Goal: Task Accomplishment & Management: Use online tool/utility

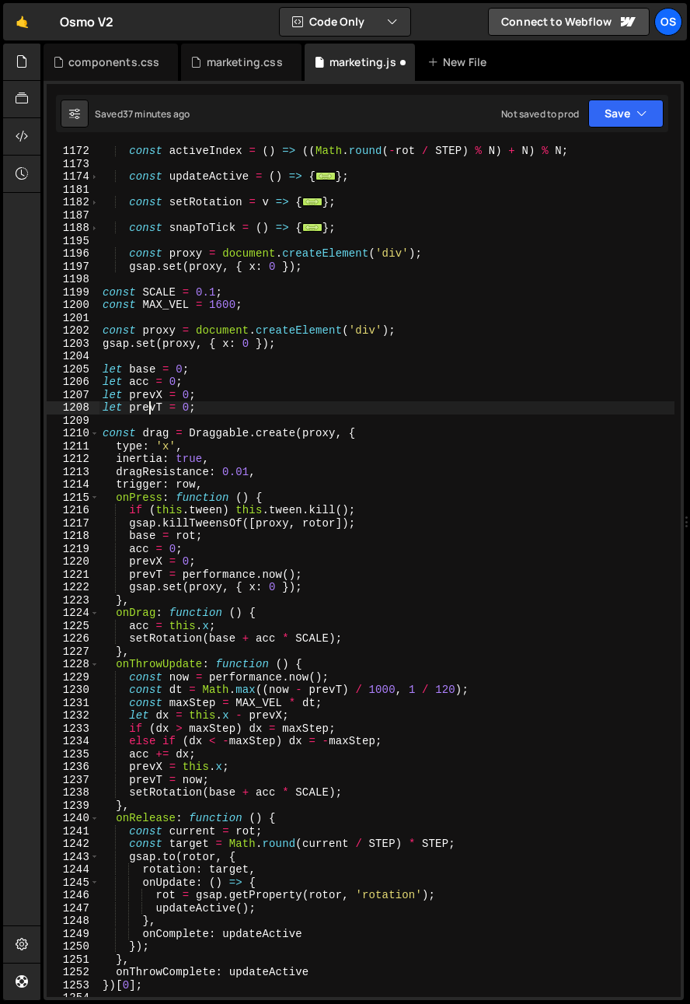
scroll to position [1310, 0]
click at [101, 299] on div "const activeIndex = ( ) => (( Math . round ( - rot / STEP ) % N ) + N ) % N ; c…" at bounding box center [387, 583] width 575 height 876
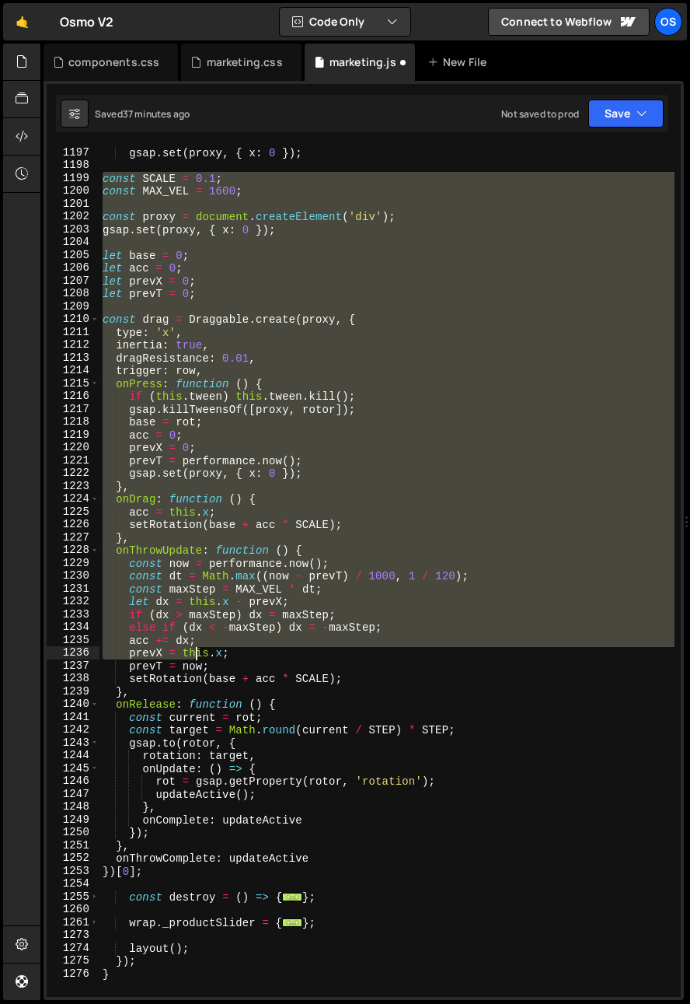
scroll to position [1472, 0]
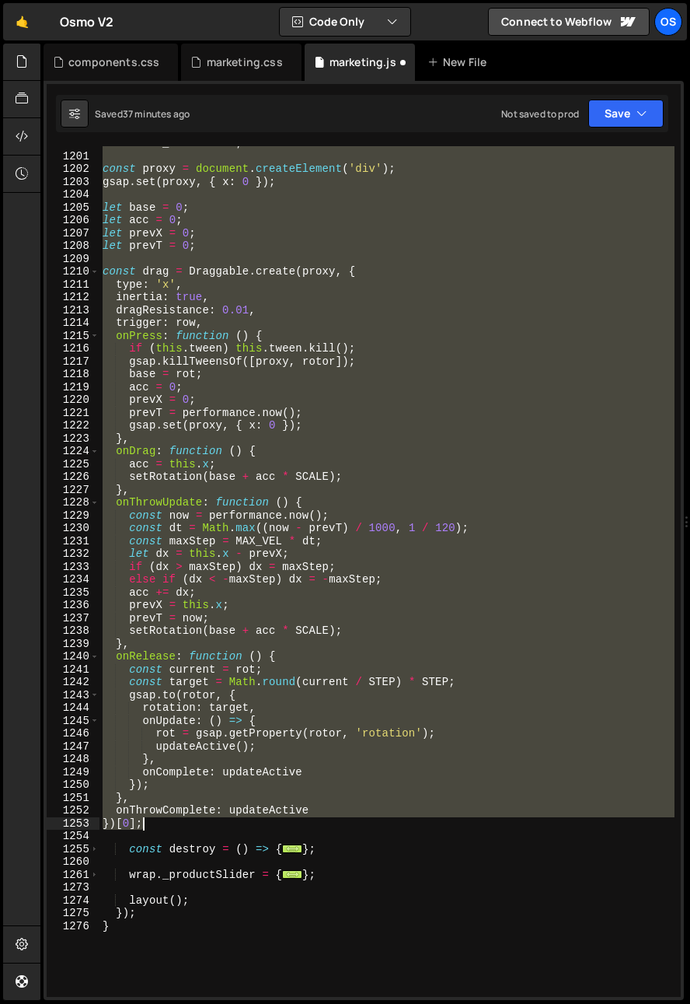
drag, startPoint x: 102, startPoint y: 288, endPoint x: 194, endPoint y: 824, distance: 544.2
click at [194, 824] on div "const MAX_VEL = 1600 ; const proxy = document . createElement ( 'div' ) ; gsap …" at bounding box center [387, 575] width 575 height 876
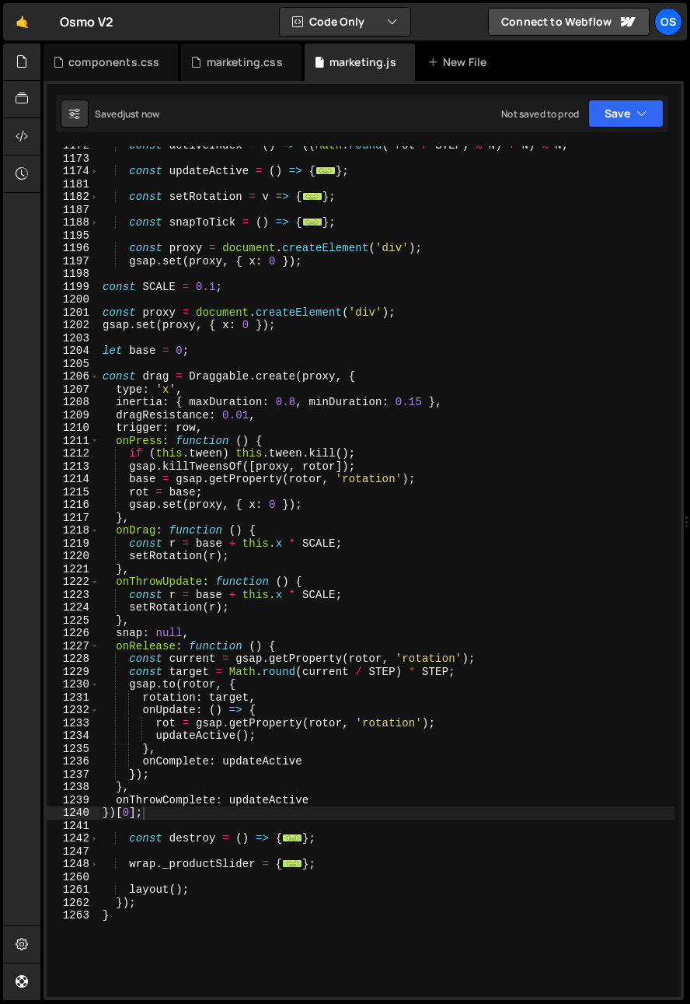
scroll to position [1271, 0]
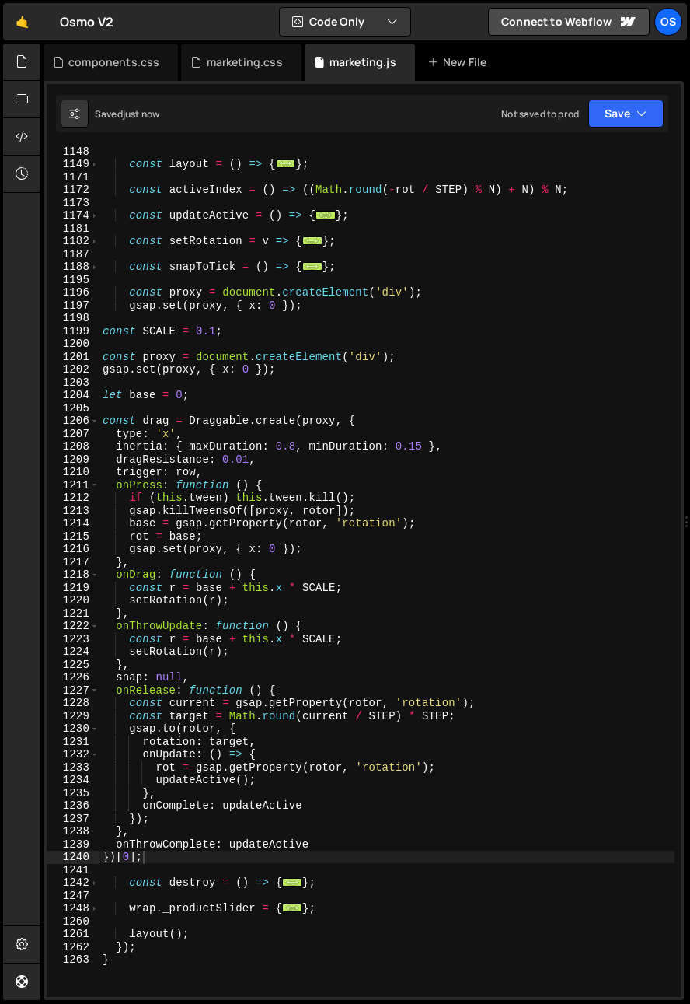
click at [162, 357] on div "const layout = ( ) => { ... } ; const activeIndex = ( ) => (( Math . round ( - …" at bounding box center [387, 583] width 575 height 876
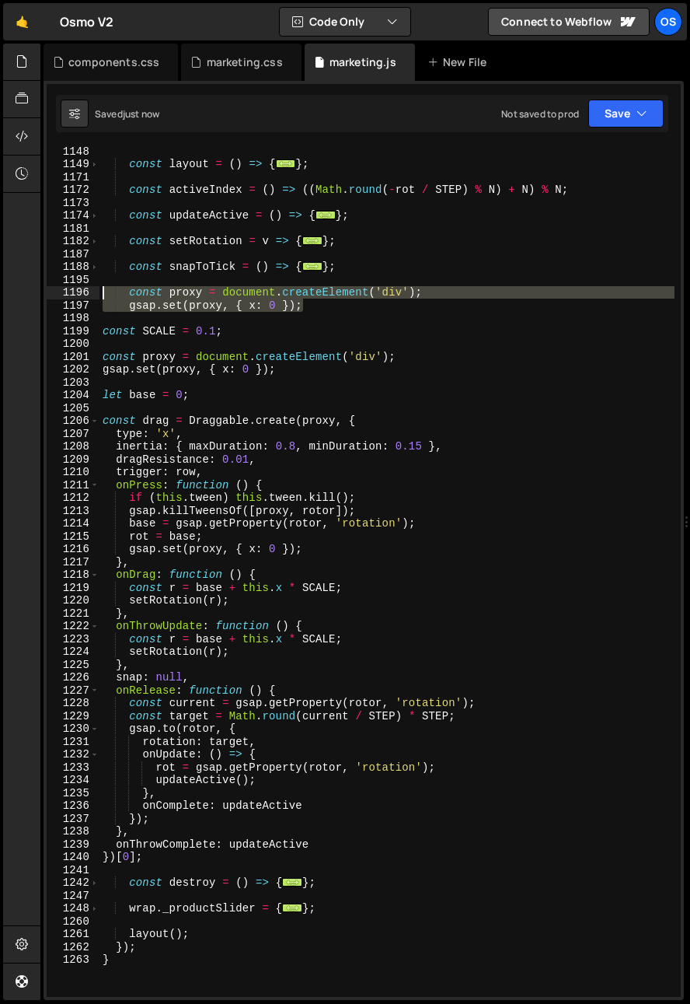
drag, startPoint x: 323, startPoint y: 304, endPoint x: 75, endPoint y: 289, distance: 247.7
click at [75, 289] on div "const proxy = document.createElement('div'); 1148 1149 1171 1172 1173 1174 1181…" at bounding box center [364, 571] width 634 height 851
type textarea "const proxy = document.createElement('div'); gsap.set(proxy, { x: 0 });"
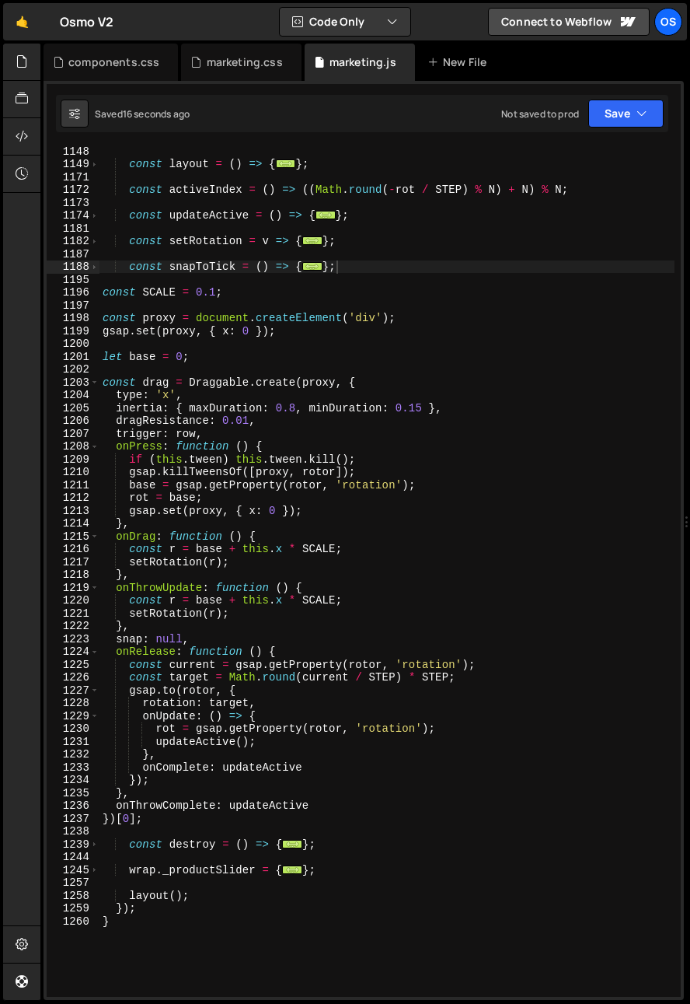
click at [212, 469] on div "const layout = ( ) => { ... } ; const activeIndex = ( ) => (( Math . round ( - …" at bounding box center [387, 583] width 575 height 876
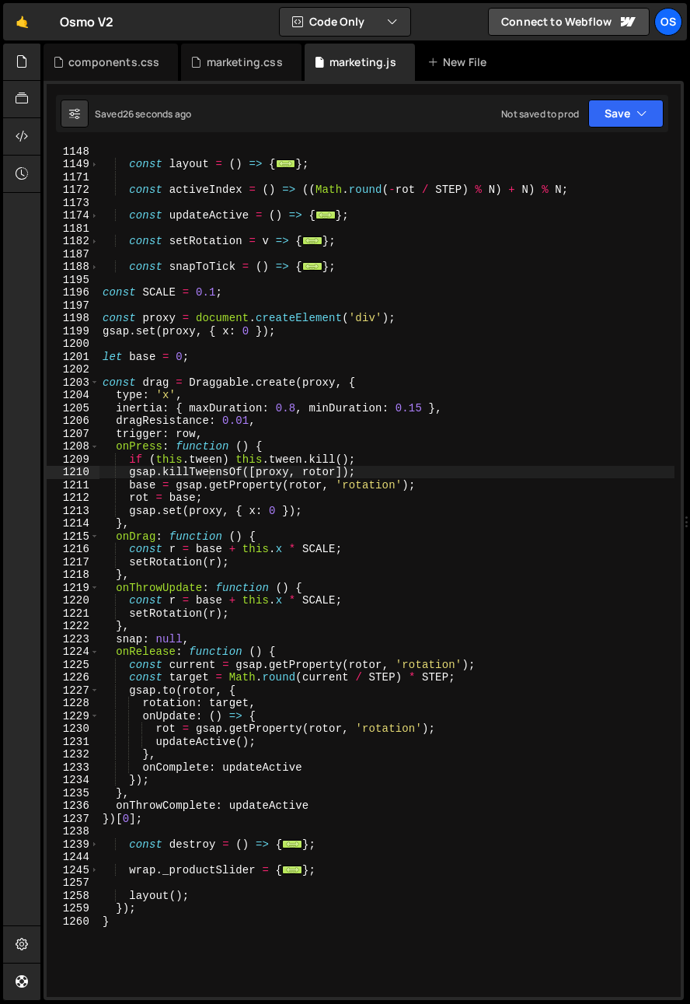
drag, startPoint x: 188, startPoint y: 585, endPoint x: 190, endPoint y: 592, distance: 7.9
click at [190, 590] on div "const layout = ( ) => { ... } ; const activeIndex = ( ) => (( Math . round ( - …" at bounding box center [387, 583] width 575 height 876
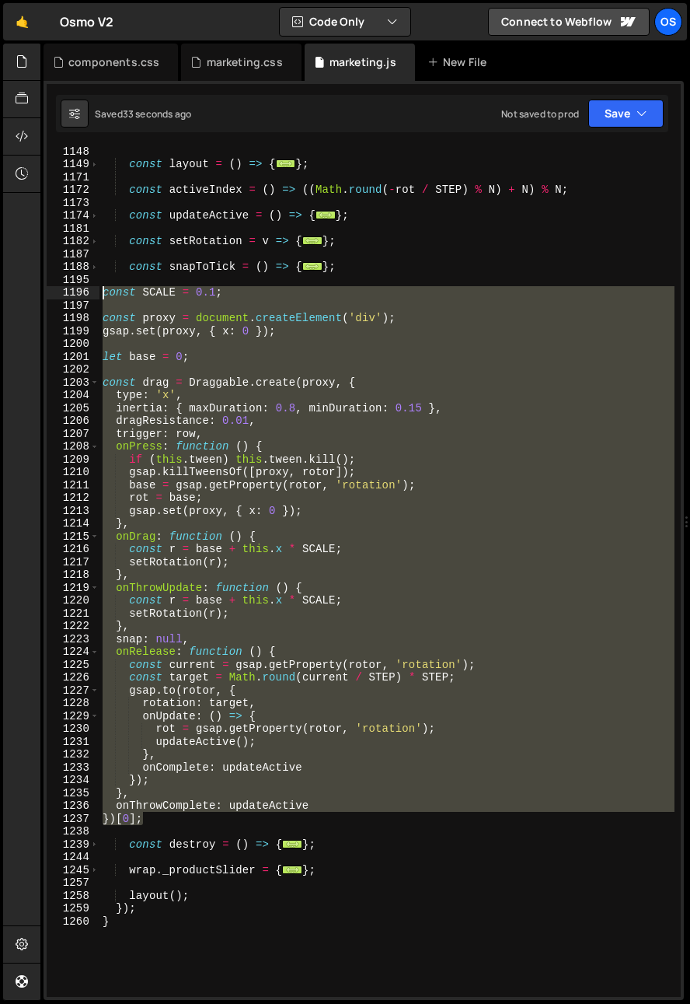
drag, startPoint x: 159, startPoint y: 819, endPoint x: 70, endPoint y: 293, distance: 533.7
click at [70, 293] on div "onThrowUpdate: function () { 1148 1149 1171 1172 1173 1174 1181 1182 1187 1188 …" at bounding box center [364, 571] width 634 height 851
click at [242, 414] on div "const layout = ( ) => { ... } ; const activeIndex = ( ) => (( Math . round ( - …" at bounding box center [387, 571] width 575 height 851
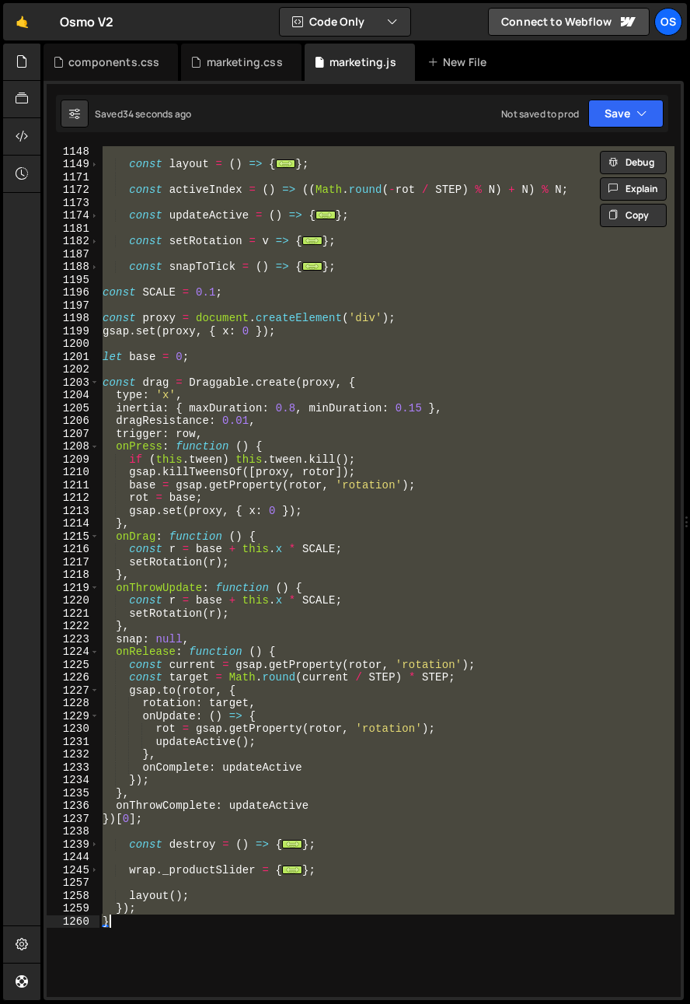
click at [202, 927] on div "const layout = ( ) => { ... } ; const activeIndex = ( ) => (( Math . round ( - …" at bounding box center [387, 571] width 575 height 851
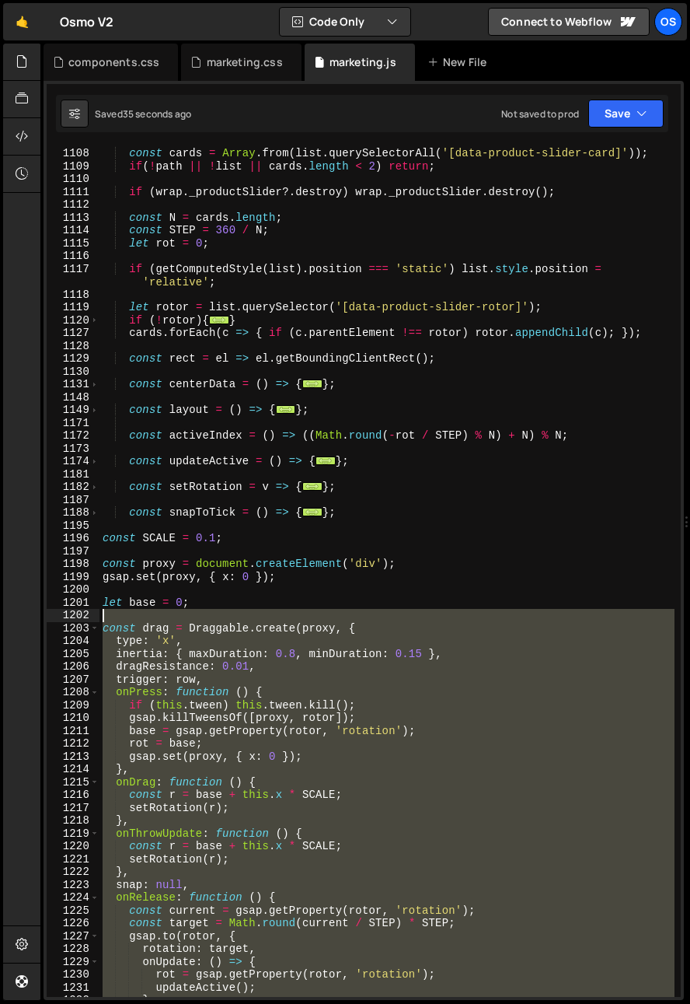
scroll to position [690, 0]
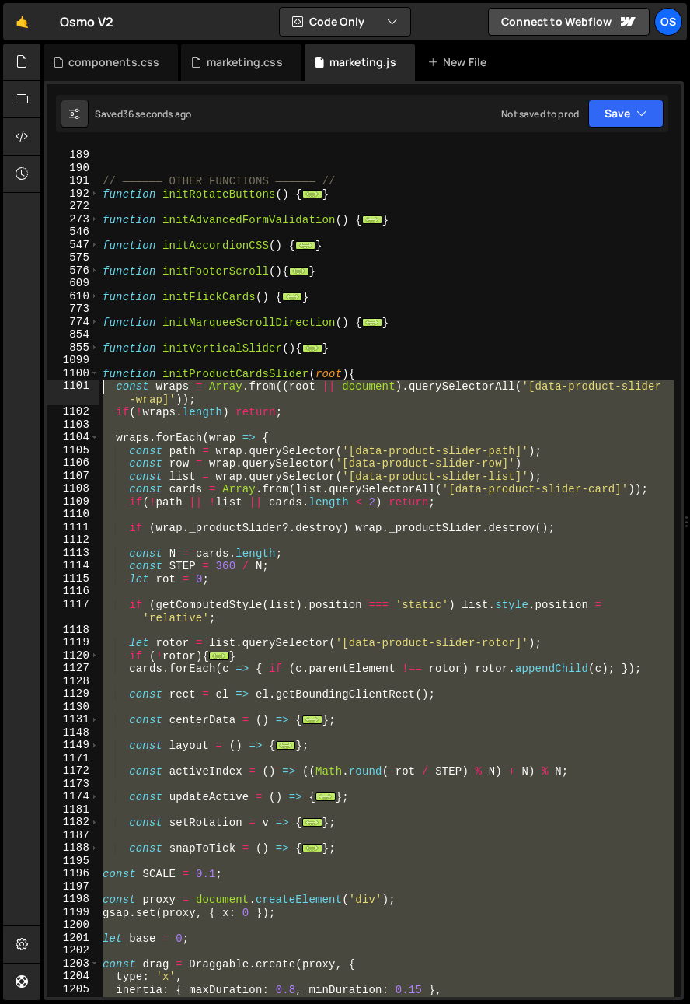
drag, startPoint x: 152, startPoint y: 728, endPoint x: 35, endPoint y: 375, distance: 371.0
click at [34, 379] on div "Hold on a sec... Are you certain you wish to leave this page? Any changes you'v…" at bounding box center [345, 502] width 690 height 1004
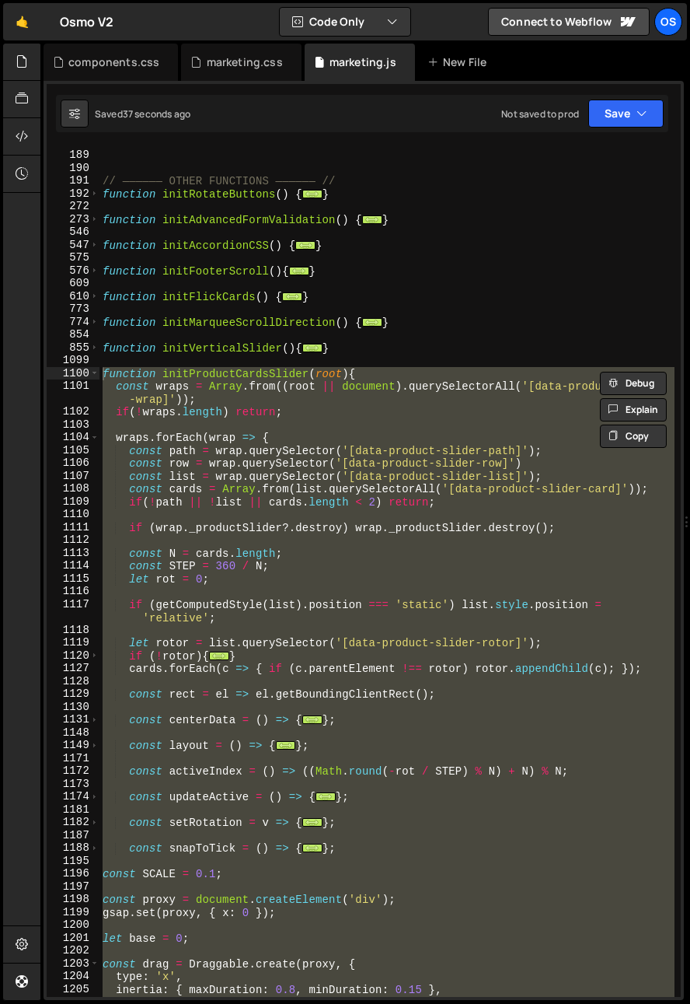
click at [35, 375] on div at bounding box center [21, 522] width 37 height 957
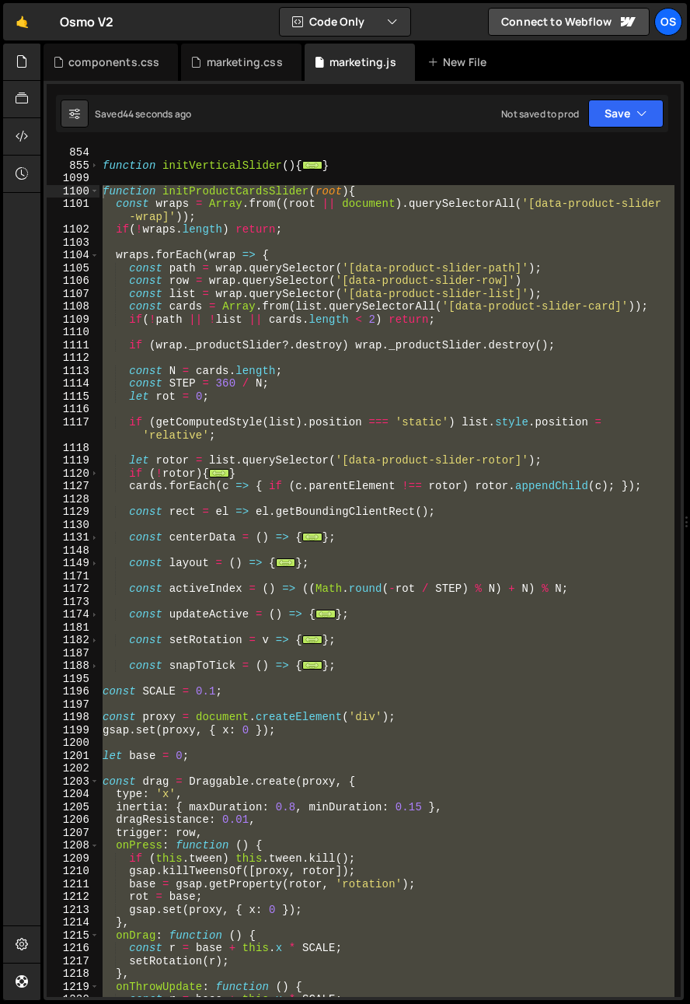
scroll to position [885, 0]
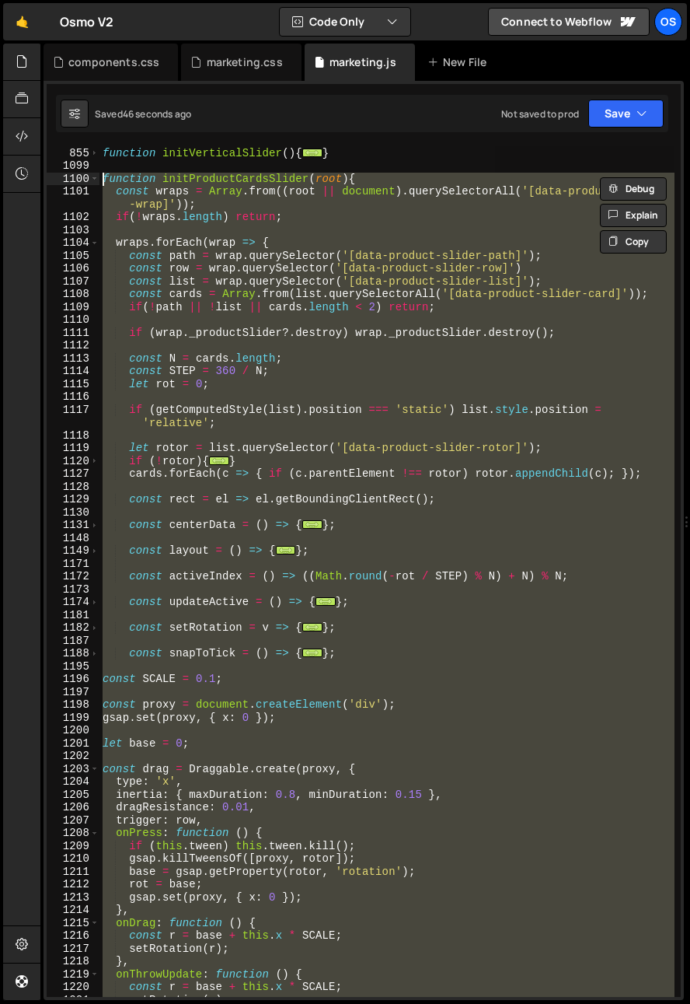
click at [287, 795] on div "function initVerticalSlider ( ) { ... } function initProductCardsSlider ( root …" at bounding box center [387, 571] width 575 height 851
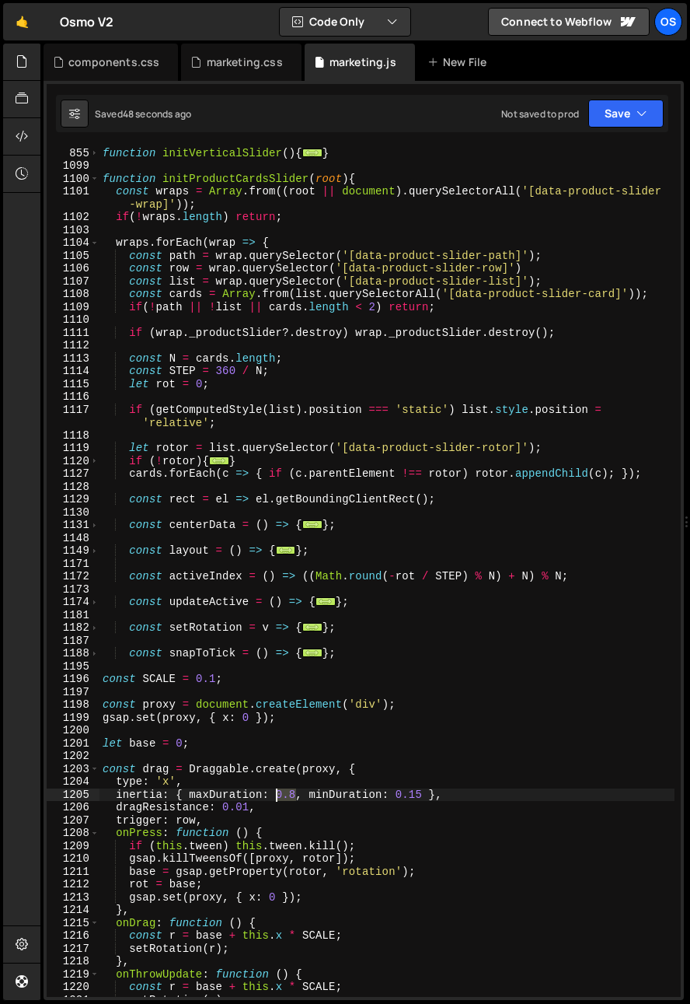
drag, startPoint x: 298, startPoint y: 792, endPoint x: 278, endPoint y: 798, distance: 21.1
click at [278, 798] on div "function initVerticalSlider ( ) { ... } function initProductCardsSlider ( root …" at bounding box center [387, 572] width 575 height 876
click at [438, 737] on div "function initVerticalSlider ( ) { ... } function initProductCardsSlider ( root …" at bounding box center [387, 572] width 575 height 876
drag, startPoint x: 408, startPoint y: 797, endPoint x: 421, endPoint y: 798, distance: 12.5
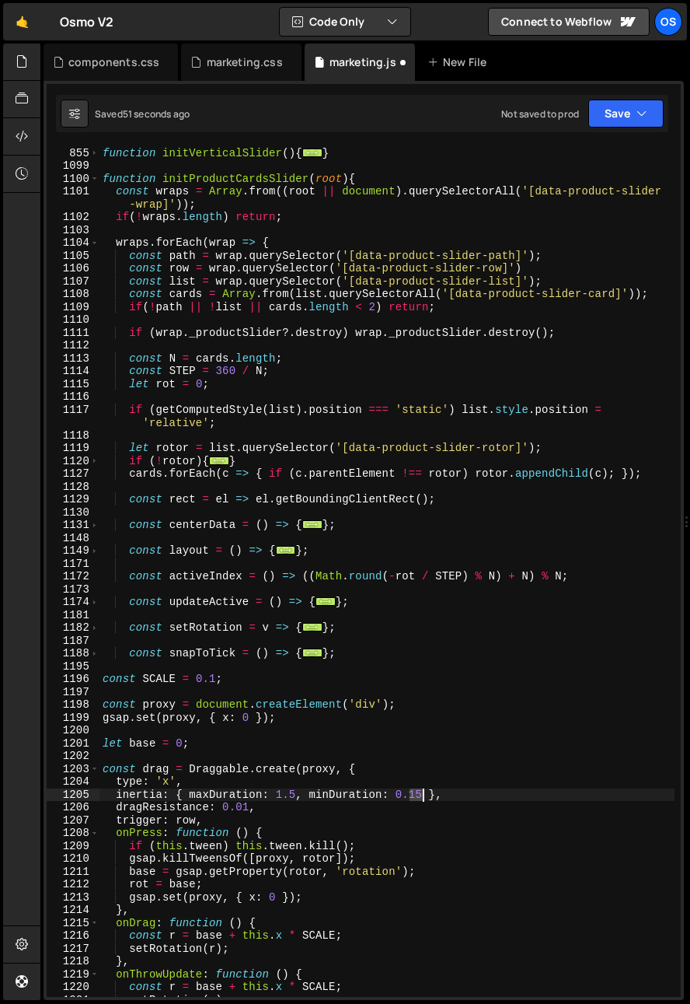
click at [421, 798] on div "function initVerticalSlider ( ) { ... } function initProductCardsSlider ( root …" at bounding box center [387, 572] width 575 height 876
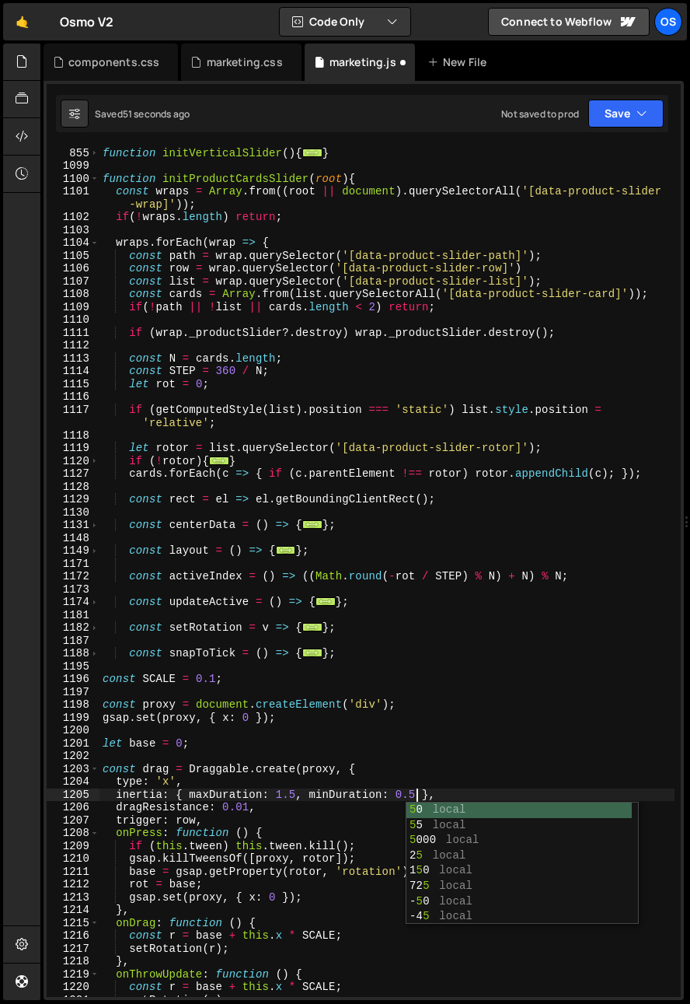
scroll to position [0, 22]
drag, startPoint x: 257, startPoint y: 768, endPoint x: 265, endPoint y: 775, distance: 10.5
click at [263, 773] on div "function initVerticalSlider ( ) { ... } function initProductCardsSlider ( root …" at bounding box center [387, 572] width 575 height 876
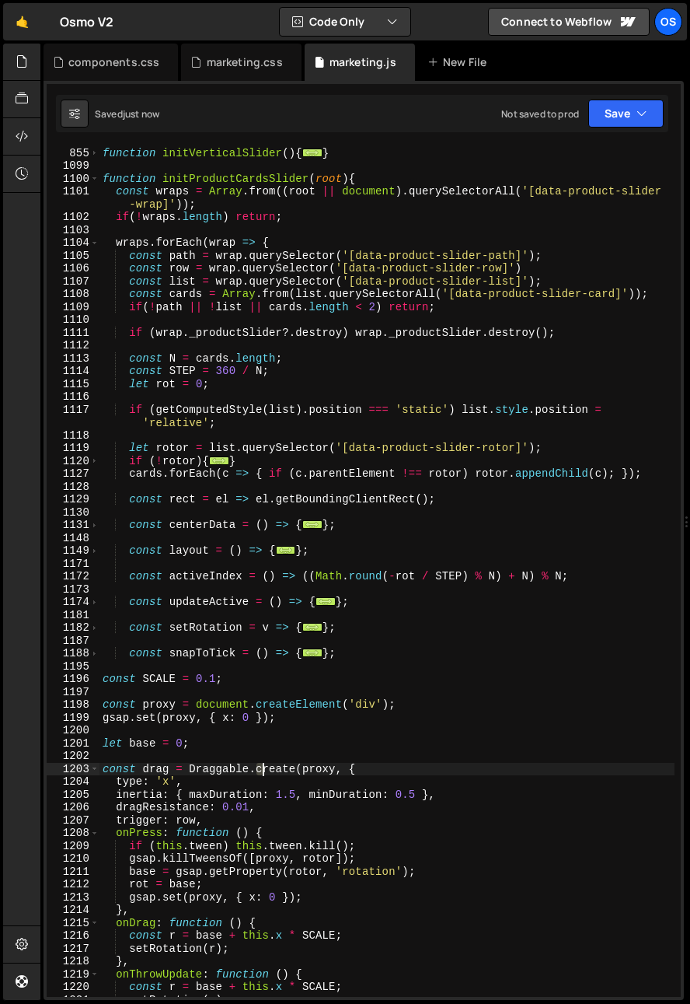
scroll to position [0, 17]
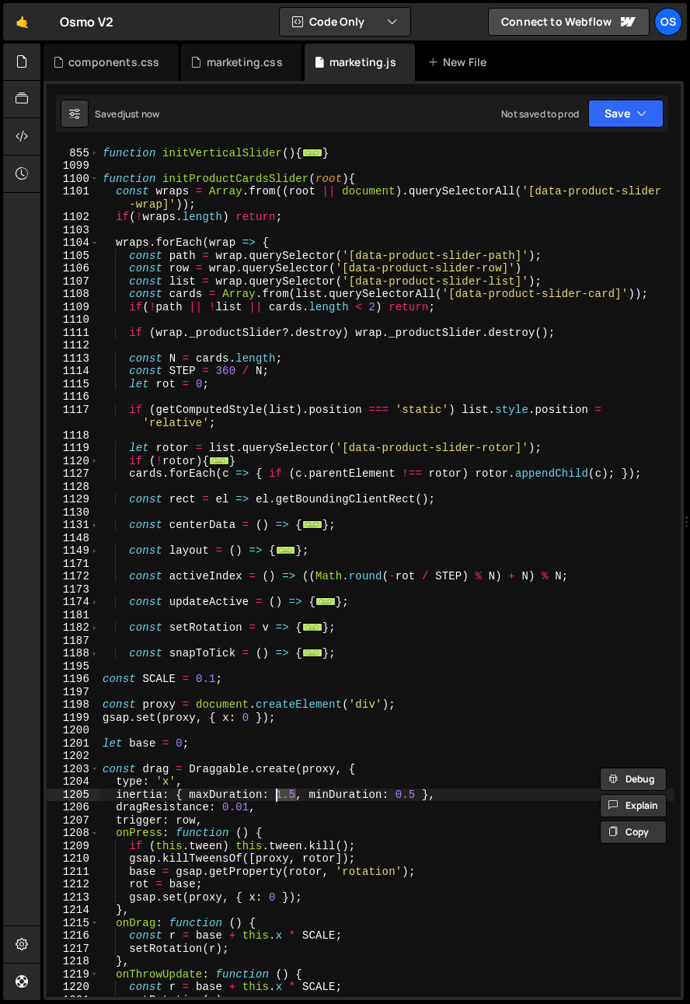
click at [278, 796] on div "function initVerticalSlider ( ) { ... } function initProductCardsSlider ( root …" at bounding box center [387, 572] width 575 height 876
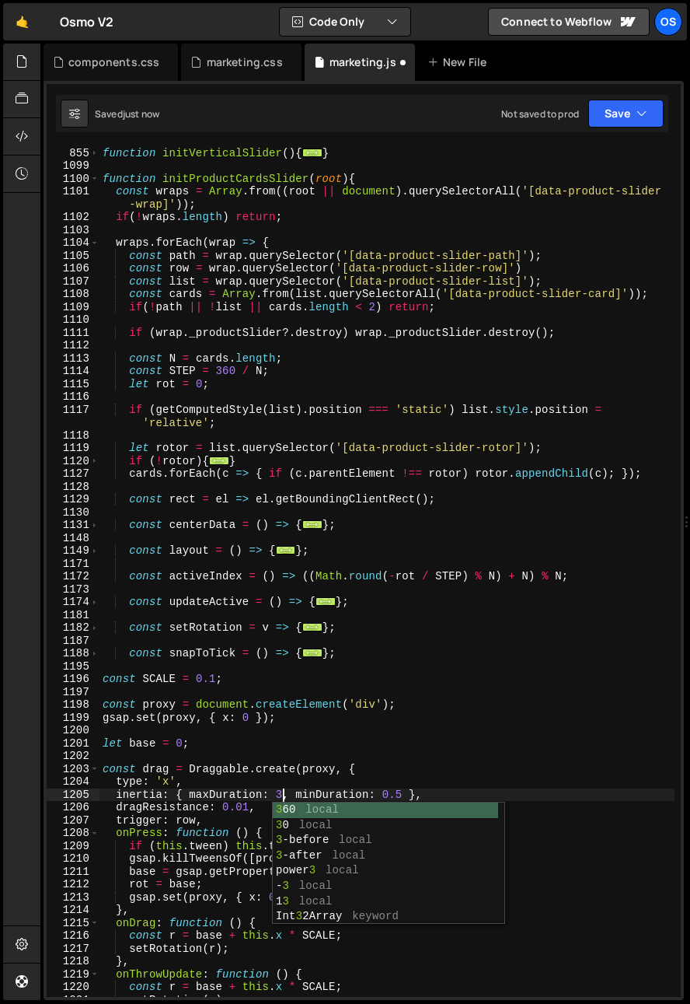
scroll to position [0, 13]
type textarea "inertia: { maxDuration: 3, minDuration: 0.5 },"
drag, startPoint x: 352, startPoint y: 644, endPoint x: 340, endPoint y: 634, distance: 16.5
click at [351, 642] on div "function initVerticalSlider ( ) { ... } function initProductCardsSlider ( root …" at bounding box center [387, 572] width 575 height 876
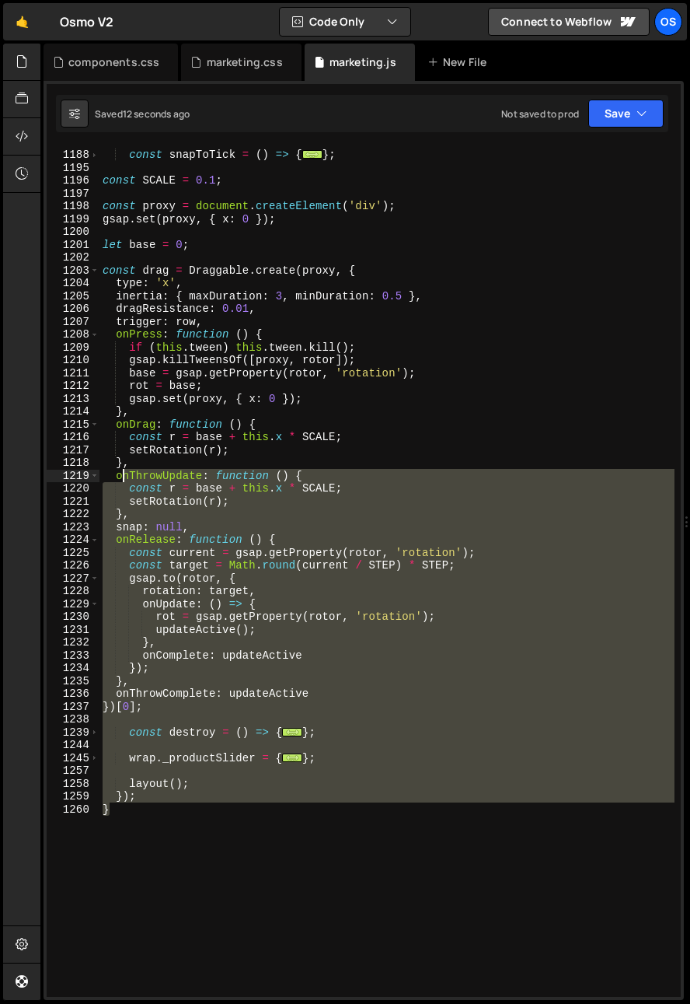
scroll to position [664, 0]
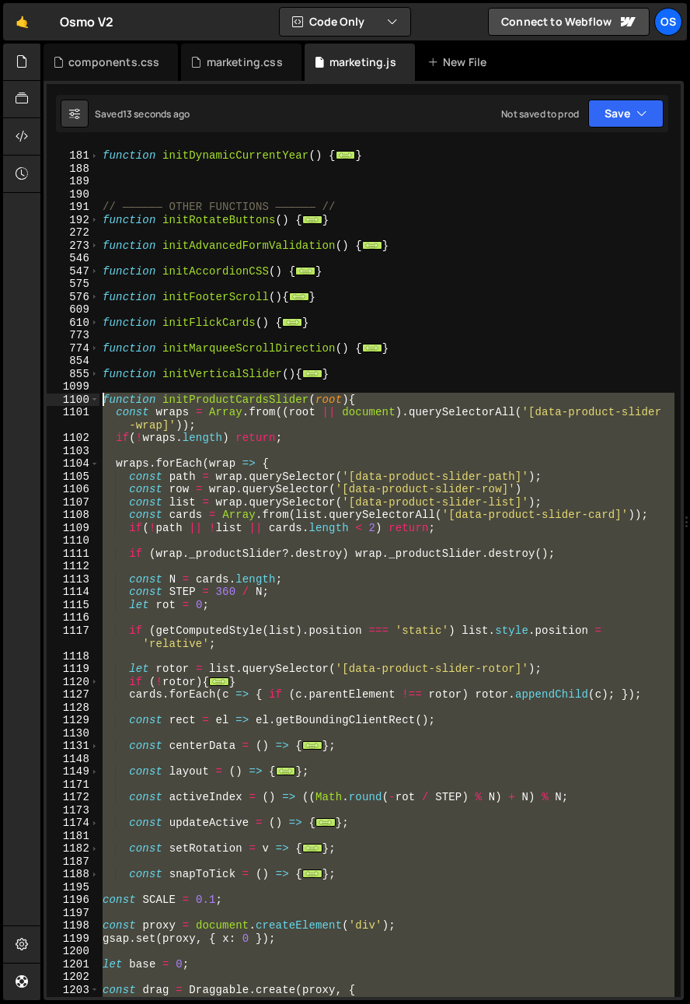
drag, startPoint x: 166, startPoint y: 819, endPoint x: 68, endPoint y: 404, distance: 426.0
click at [68, 404] on div "180 181 188 189 190 191 192 272 273 546 547 575 576 609 610 773 774 854 855 109…" at bounding box center [364, 571] width 634 height 851
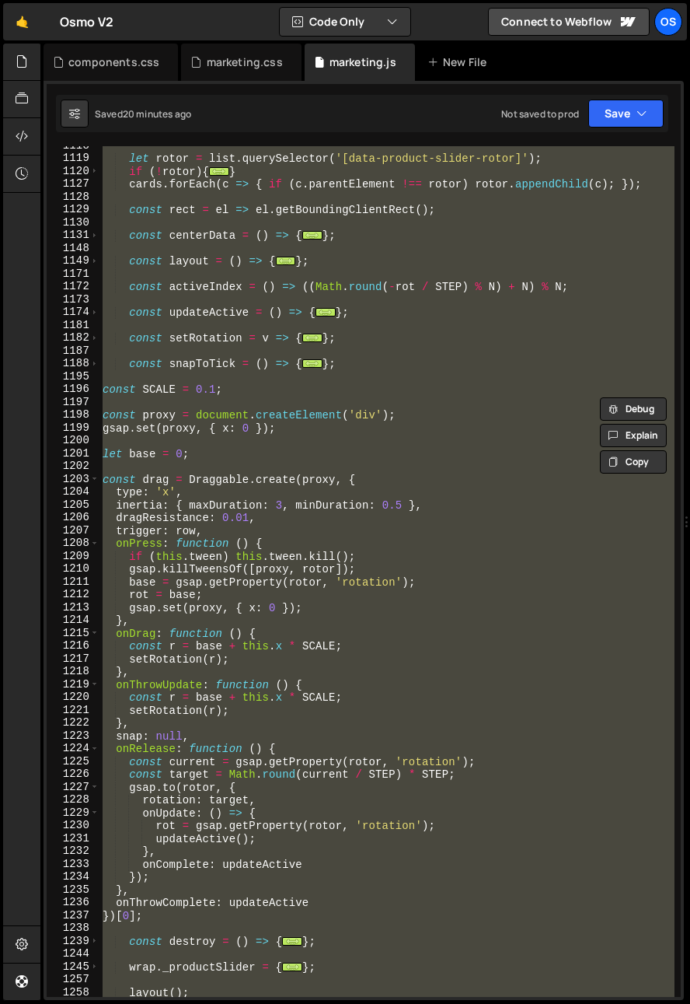
click at [182, 550] on div "let rotor = list . querySelector ( '[data-product-slider-rotor]' ) ; if ( ! rot…" at bounding box center [387, 571] width 575 height 851
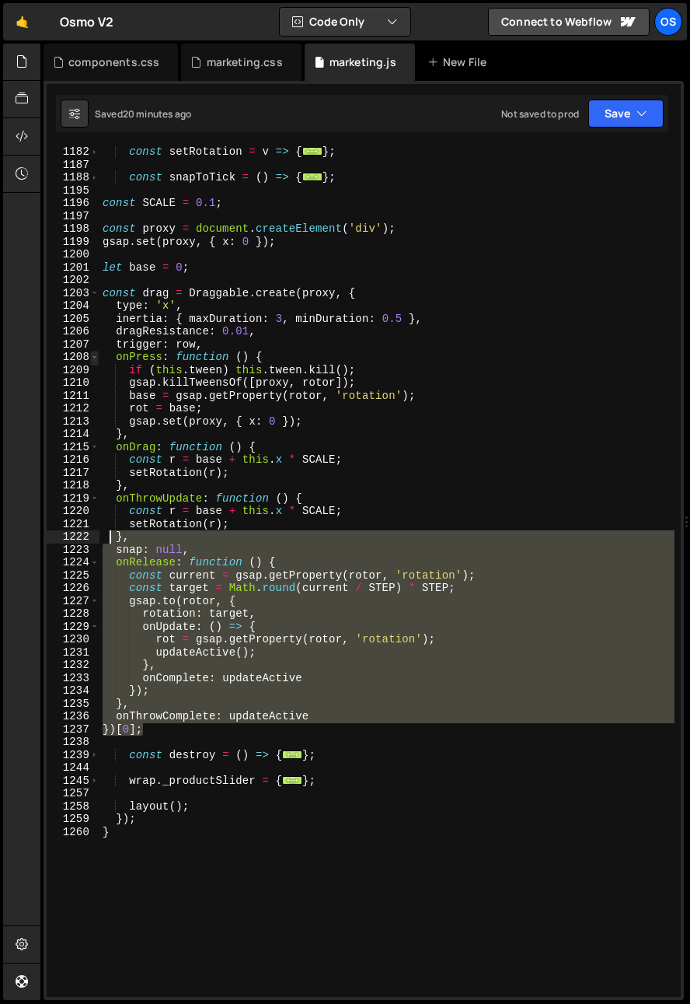
scroll to position [1292, 0]
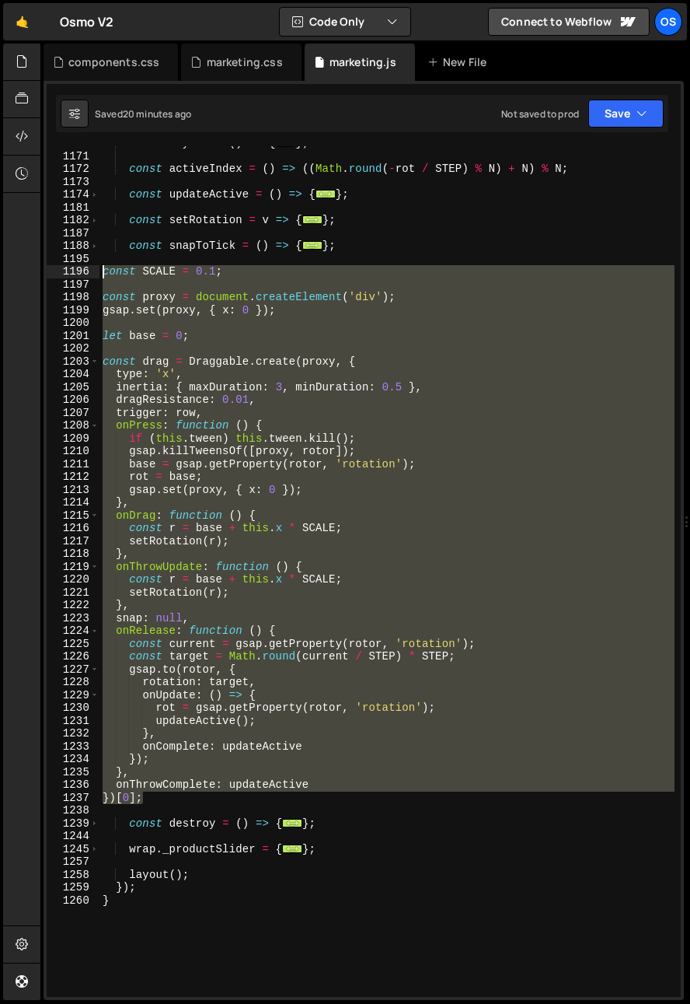
drag, startPoint x: 119, startPoint y: 575, endPoint x: 46, endPoint y: 270, distance: 314.1
click at [47, 270] on div "if (this.tween) this.tween.kill(); 1149 1171 1172 1173 1174 1181 1182 1187 1188…" at bounding box center [364, 571] width 634 height 851
paste textarea "})[0];"
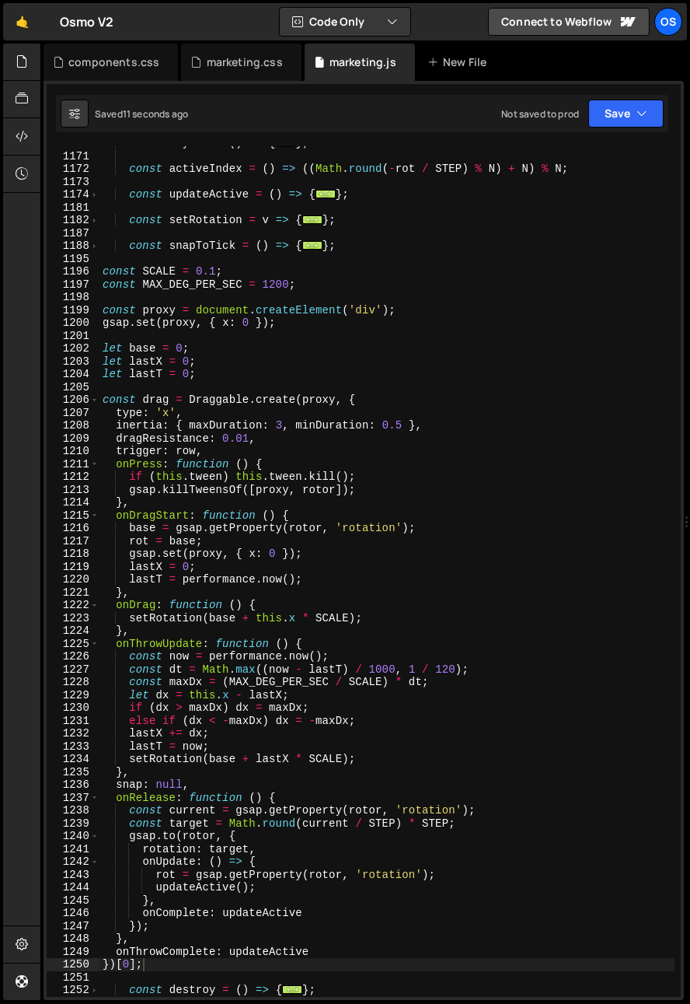
click at [389, 535] on div "const layout = ( ) => { ... } ; const activeIndex = ( ) => (( Math . round ( - …" at bounding box center [387, 575] width 575 height 876
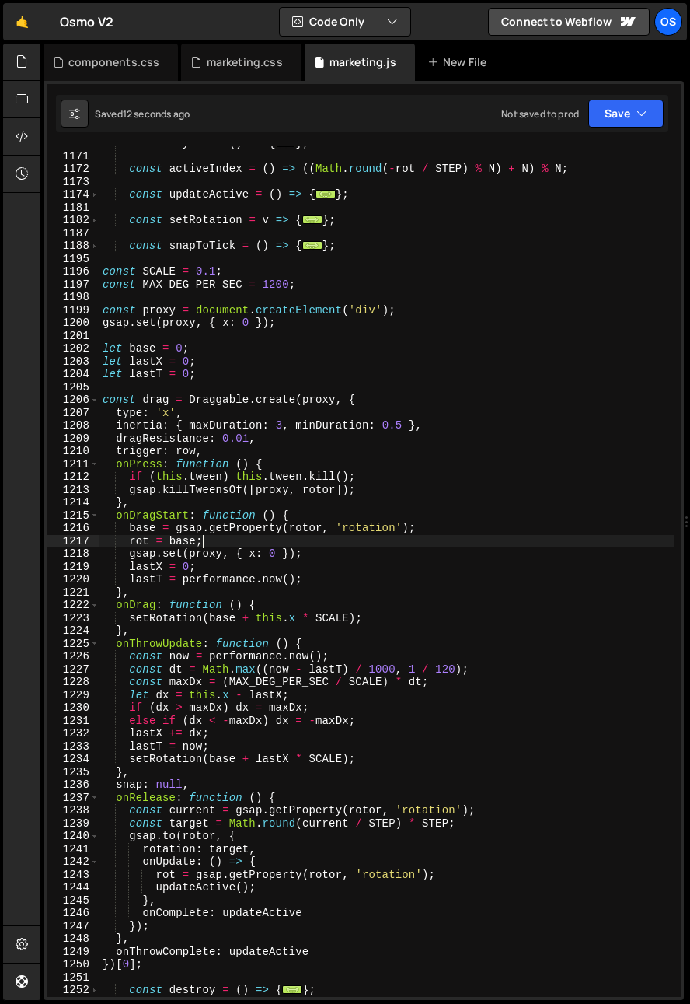
click at [143, 466] on div "const layout = ( ) => { ... } ; const activeIndex = ( ) => (( Math . round ( - …" at bounding box center [387, 575] width 575 height 876
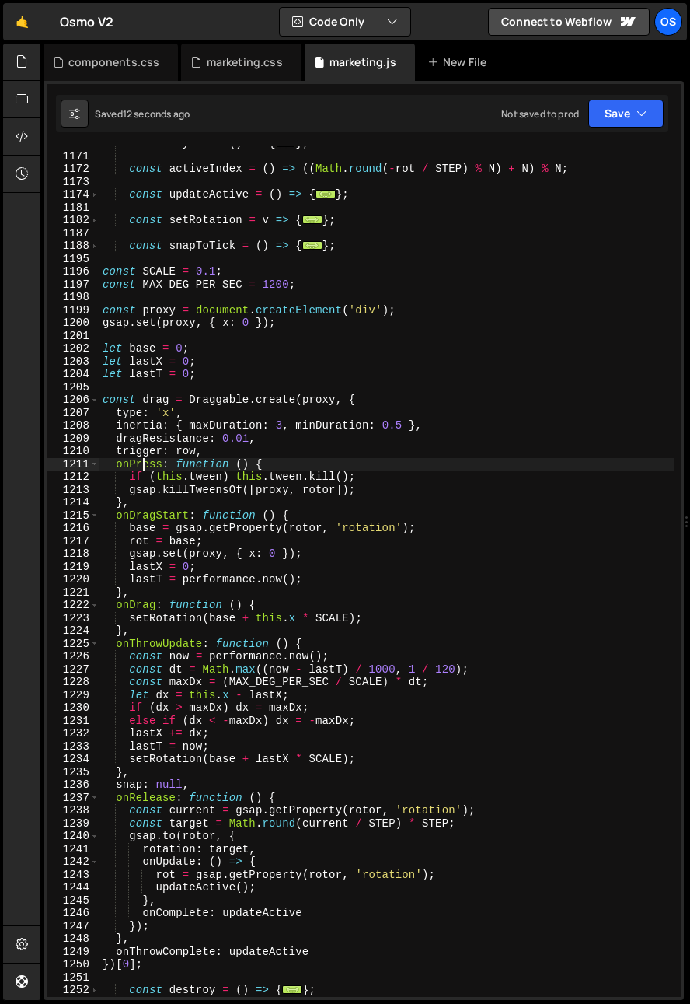
click at [143, 466] on div "const layout = ( ) => { ... } ; const activeIndex = ( ) => (( Math . round ( - …" at bounding box center [387, 575] width 575 height 876
click at [452, 483] on div "const layout = ( ) => { ... } ; const activeIndex = ( ) => (( Math . round ( - …" at bounding box center [387, 575] width 575 height 876
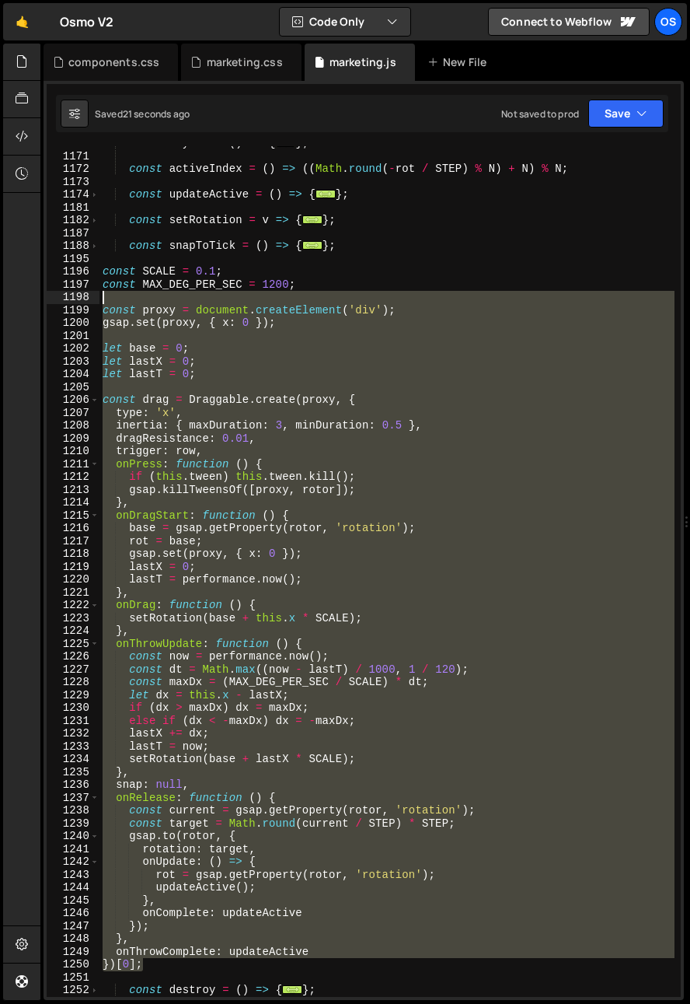
drag, startPoint x: 160, startPoint y: 969, endPoint x: 51, endPoint y: 283, distance: 695.2
click at [51, 283] on div "}, 1149 1171 1172 1173 1174 1181 1182 1187 1188 1195 1196 1197 1198 1199 1200 1…" at bounding box center [364, 571] width 634 height 851
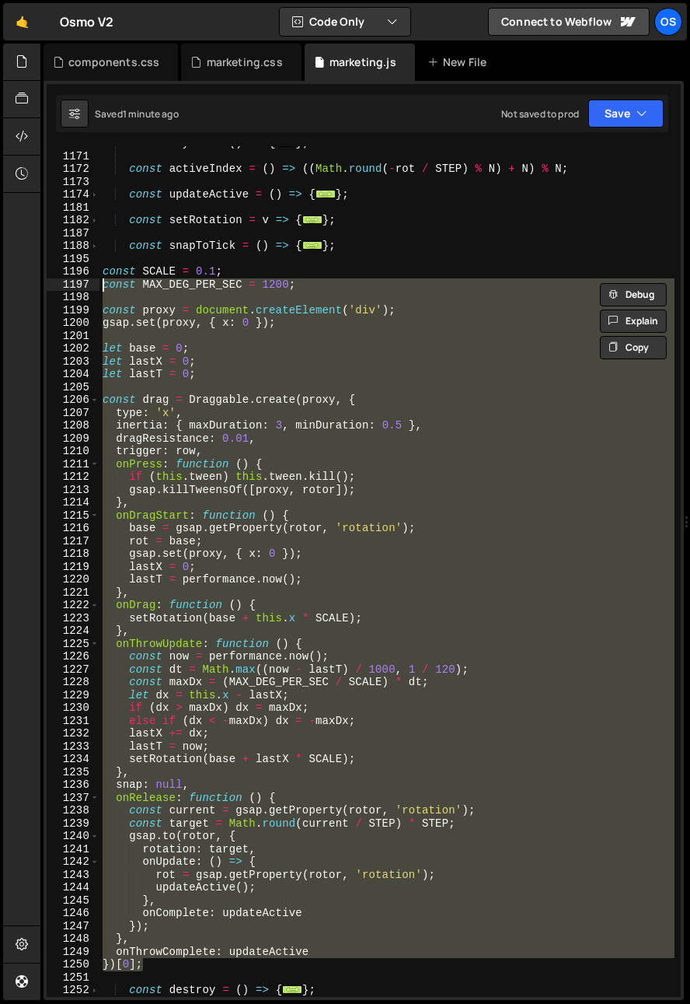
paste textarea "})[0];"
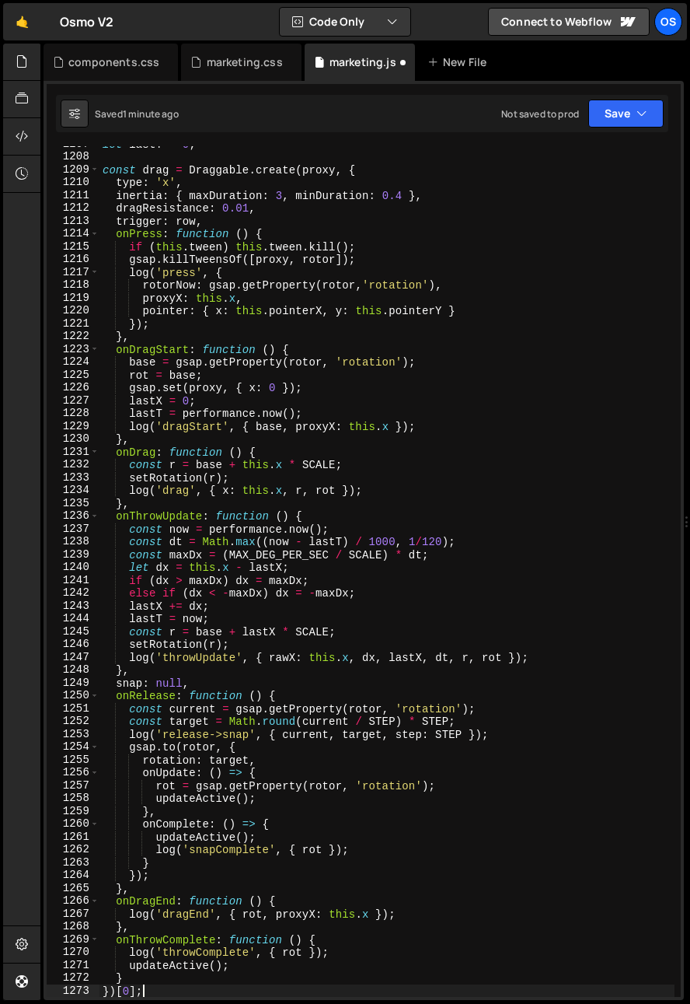
scroll to position [1288, 0]
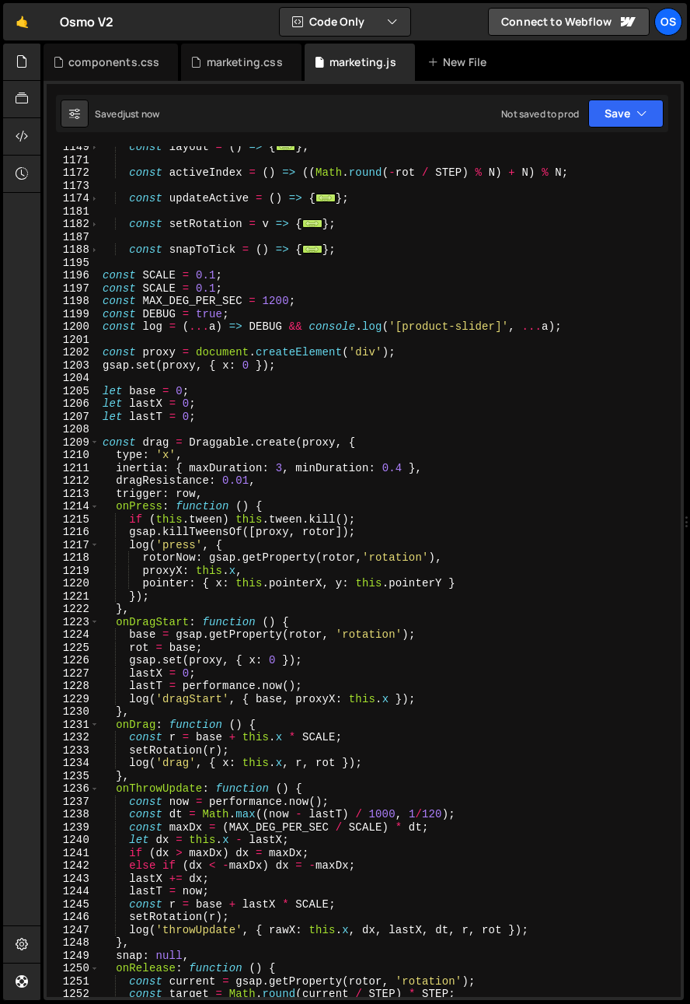
click at [209, 458] on div "const layout = ( ) => { ... } ; const activeIndex = ( ) => (( Math . round ( - …" at bounding box center [387, 579] width 575 height 876
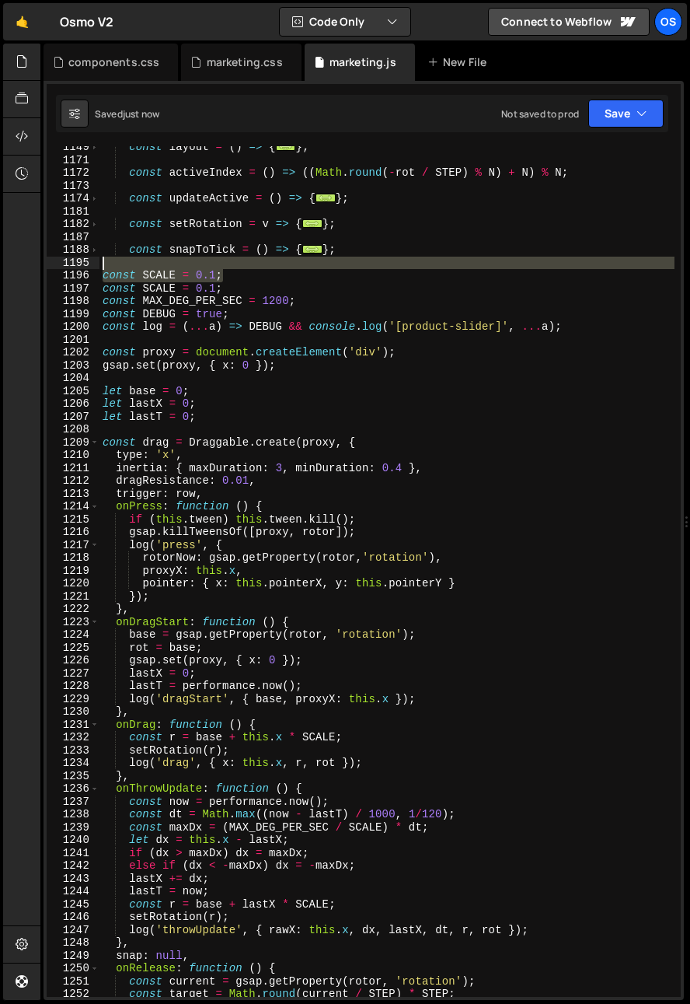
click at [263, 262] on div "const layout = ( ) => { ... } ; const activeIndex = ( ) => (( Math . round ( - …" at bounding box center [387, 579] width 575 height 876
type textarea "const SCALE = 0.1;"
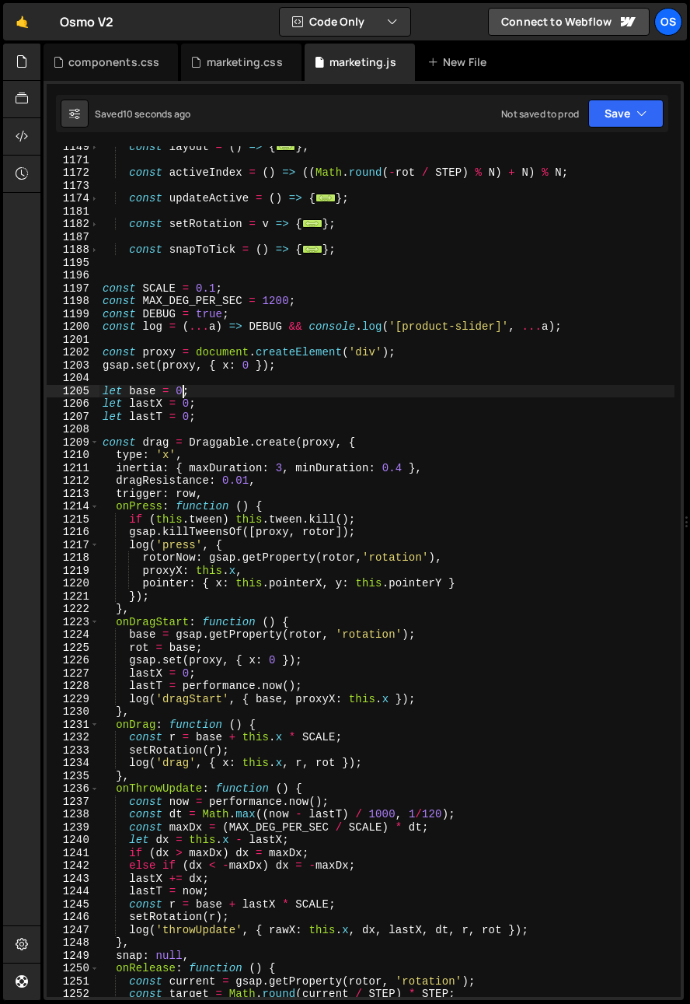
click at [181, 388] on div "const layout = ( ) => { ... } ; const activeIndex = ( ) => (( Math . round ( - …" at bounding box center [387, 579] width 575 height 876
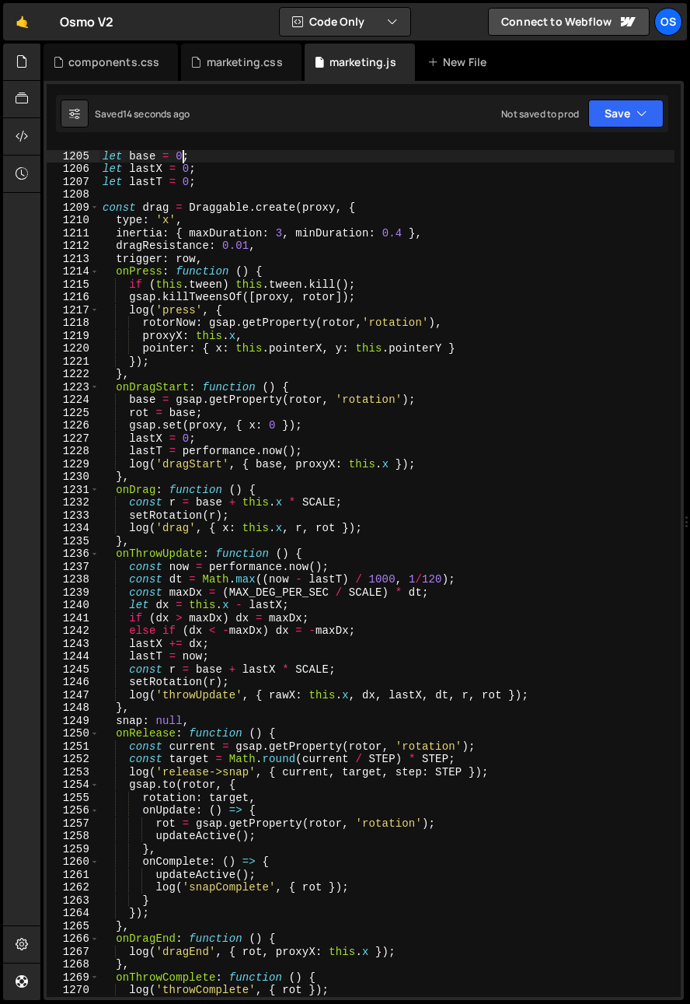
scroll to position [1581, 0]
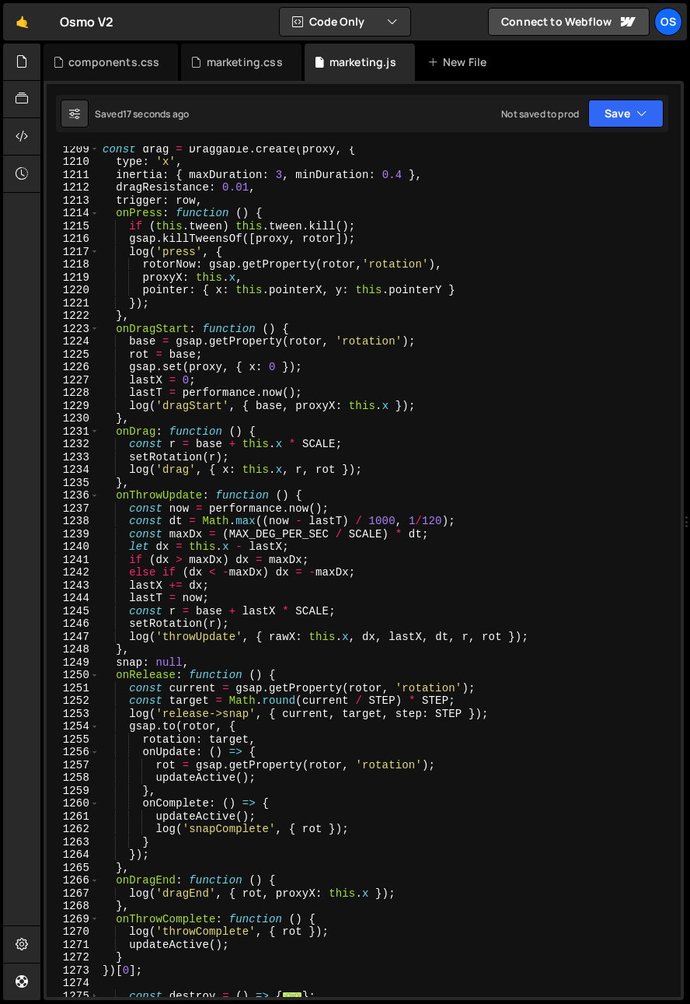
click at [233, 824] on div "const drag = Draggable . create ( proxy , { type : 'x' , inertia : { maxDuratio…" at bounding box center [387, 580] width 575 height 876
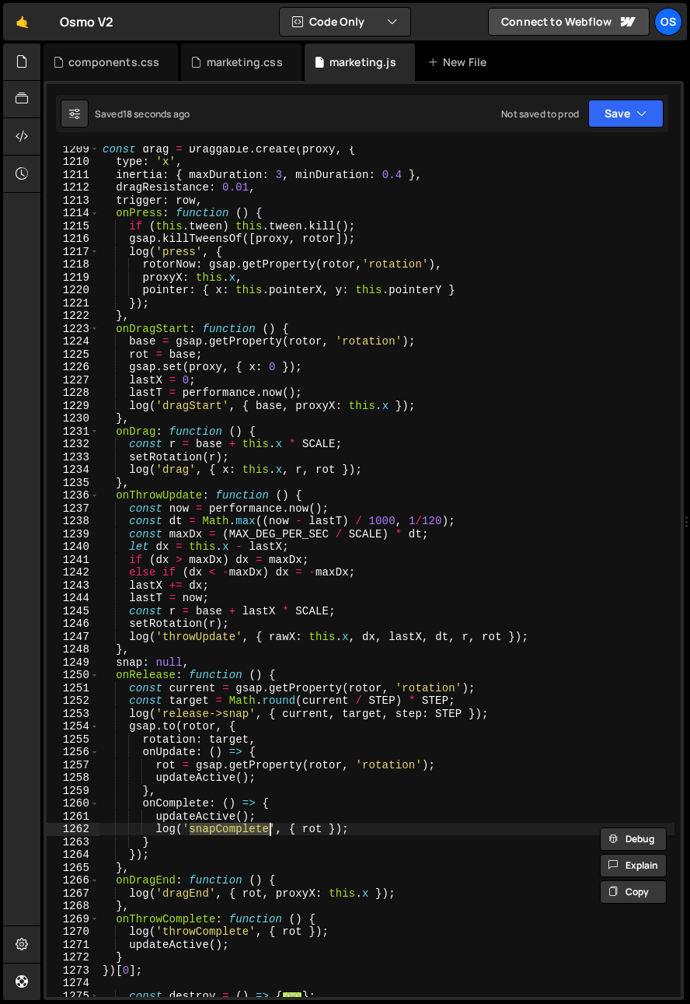
click at [295, 718] on div "const drag = Draggable . create ( proxy , { type : 'x' , inertia : { maxDuratio…" at bounding box center [387, 580] width 575 height 876
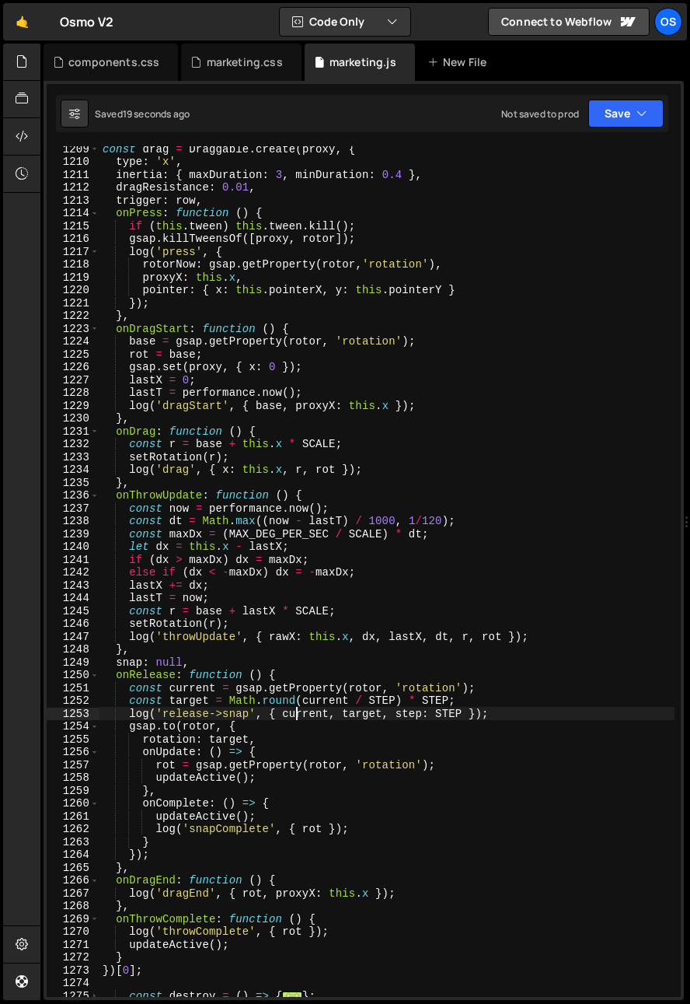
click at [380, 706] on div "const drag = Draggable . create ( proxy , { type : 'x' , inertia : { maxDuratio…" at bounding box center [387, 580] width 575 height 876
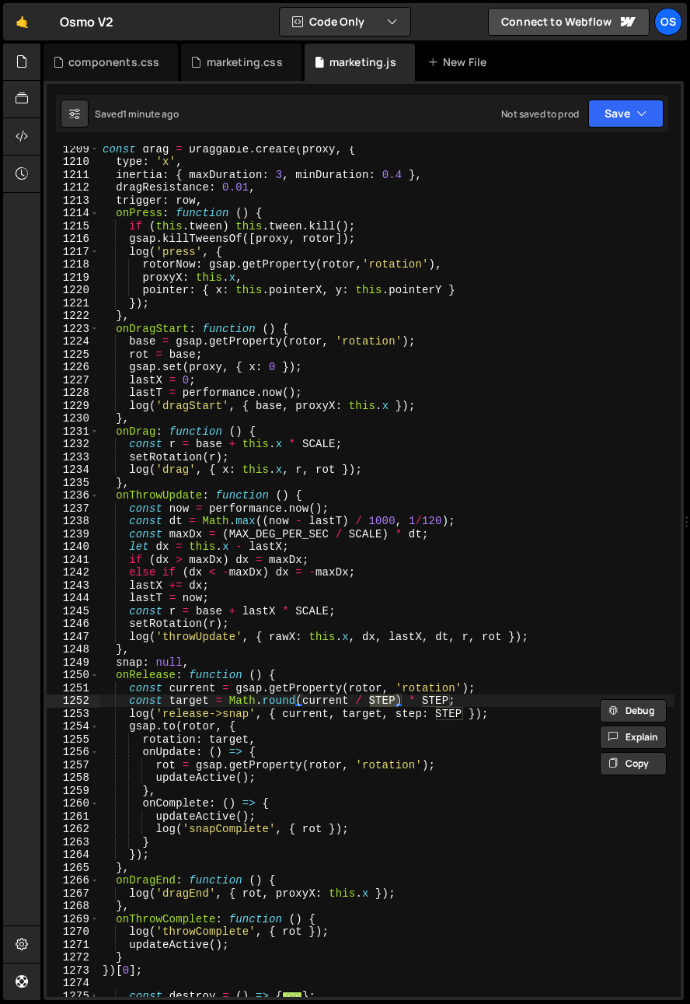
click at [174, 666] on div "const drag = Draggable . create ( proxy , { type : 'x' , inertia : { maxDuratio…" at bounding box center [387, 580] width 575 height 876
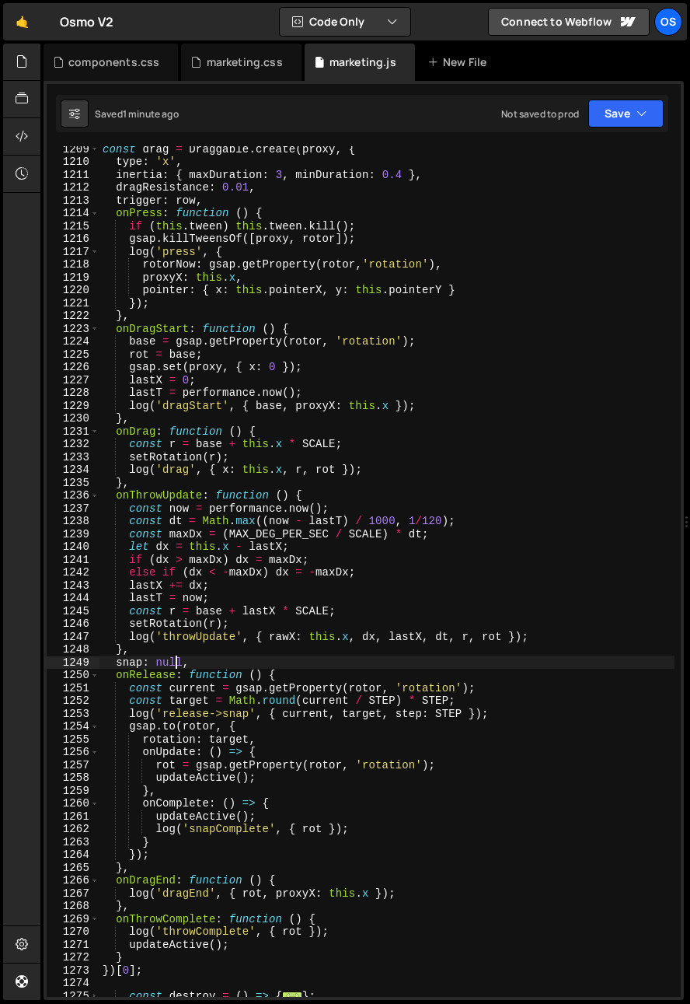
scroll to position [1563, 0]
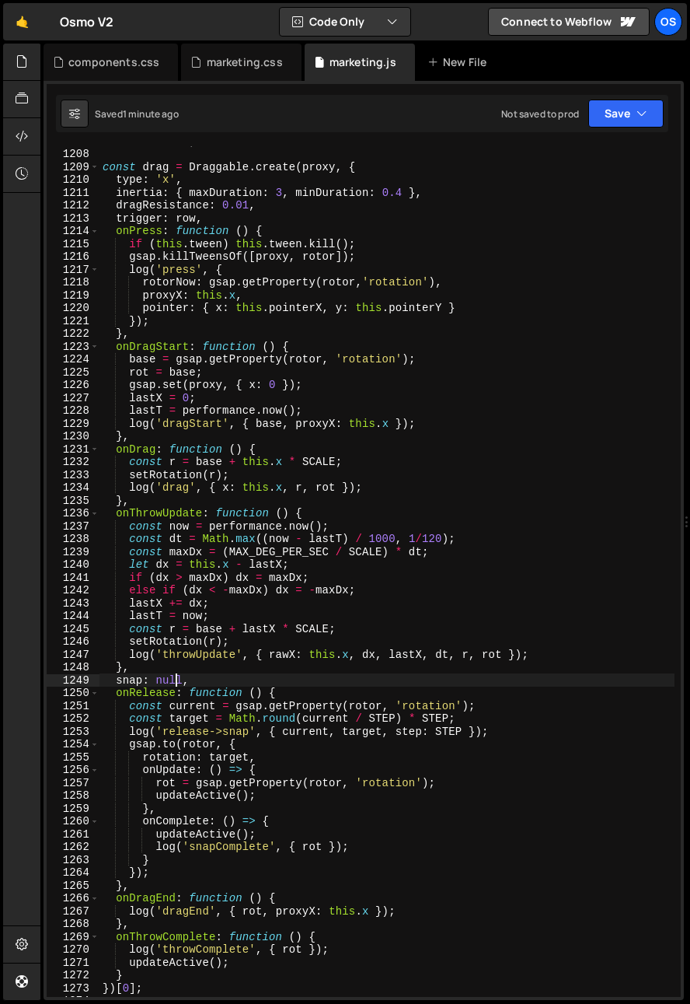
click at [129, 655] on div "let lastT = 0 ; const drag = Draggable . create ( proxy , { type : 'x' , inerti…" at bounding box center [387, 572] width 575 height 876
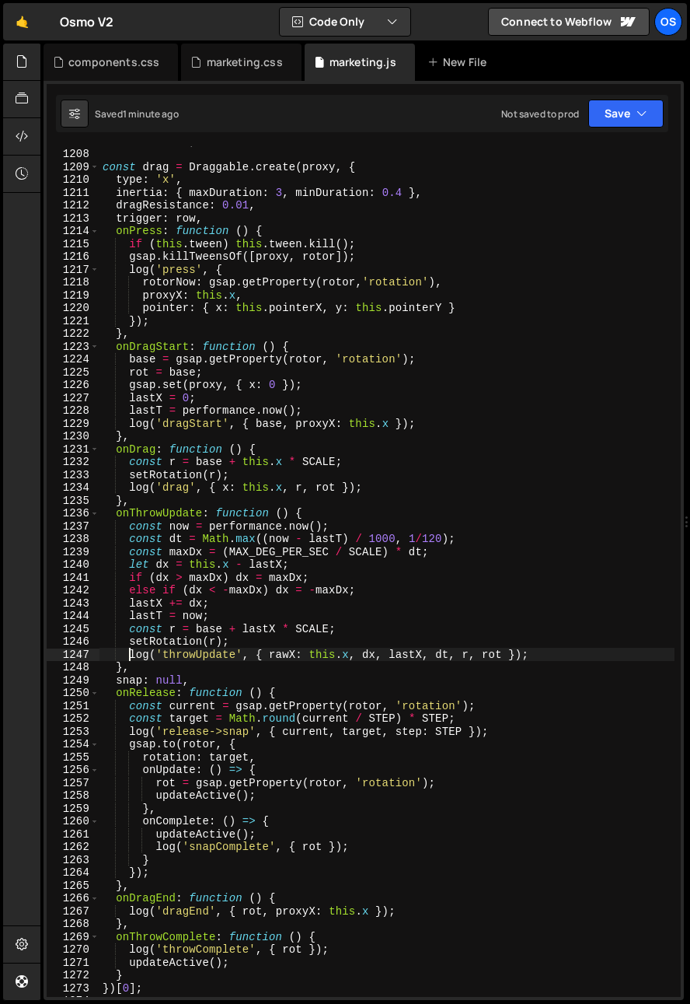
scroll to position [0, 2]
click at [305, 668] on div "let lastT = 0 ; const drag = Draggable . create ( proxy , { type : 'x' , inerti…" at bounding box center [387, 572] width 575 height 876
type textarea "log('throwUpdate', { rawX: this.x, dx, lastX, dt, r, rot });"
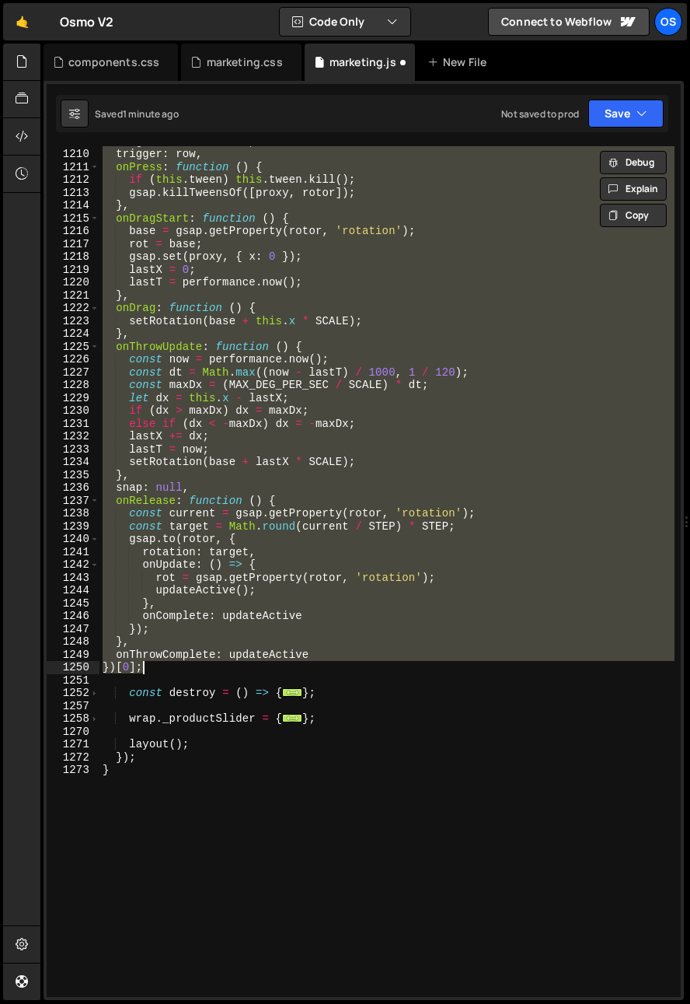
scroll to position [1445, 0]
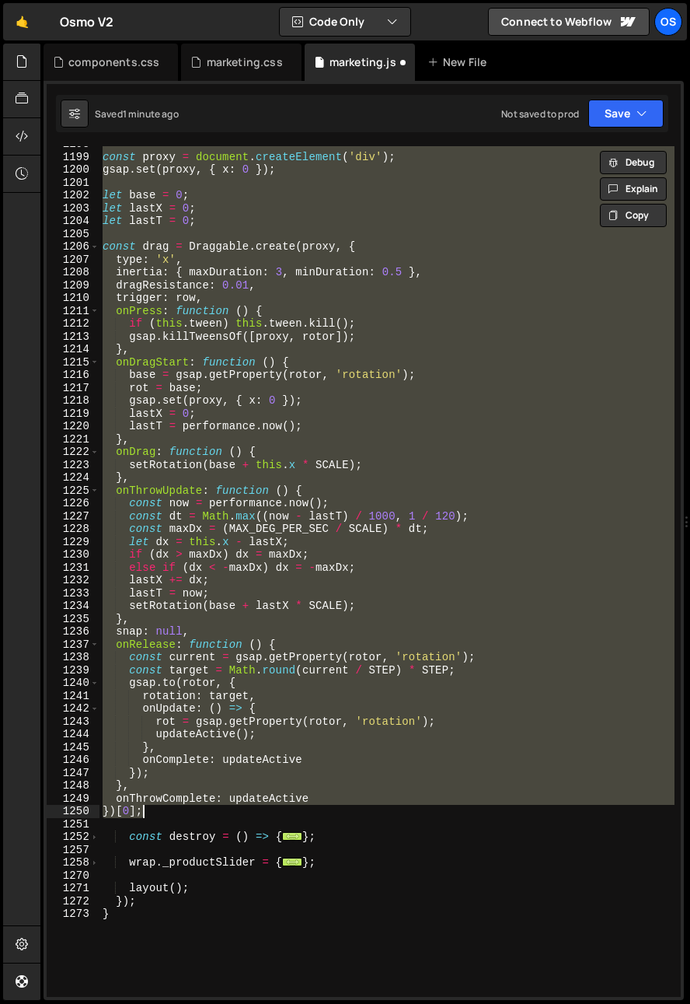
click at [323, 702] on div "const proxy = document . createElement ( 'div' ) ; gsap . set ( proxy , { x : 0…" at bounding box center [387, 571] width 575 height 851
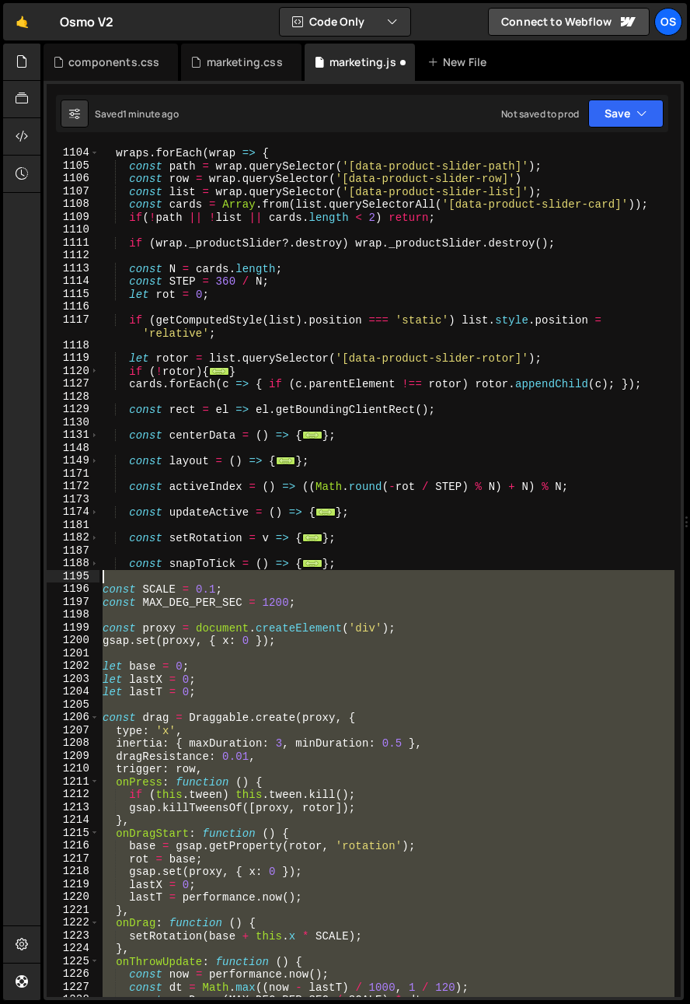
scroll to position [777, 0]
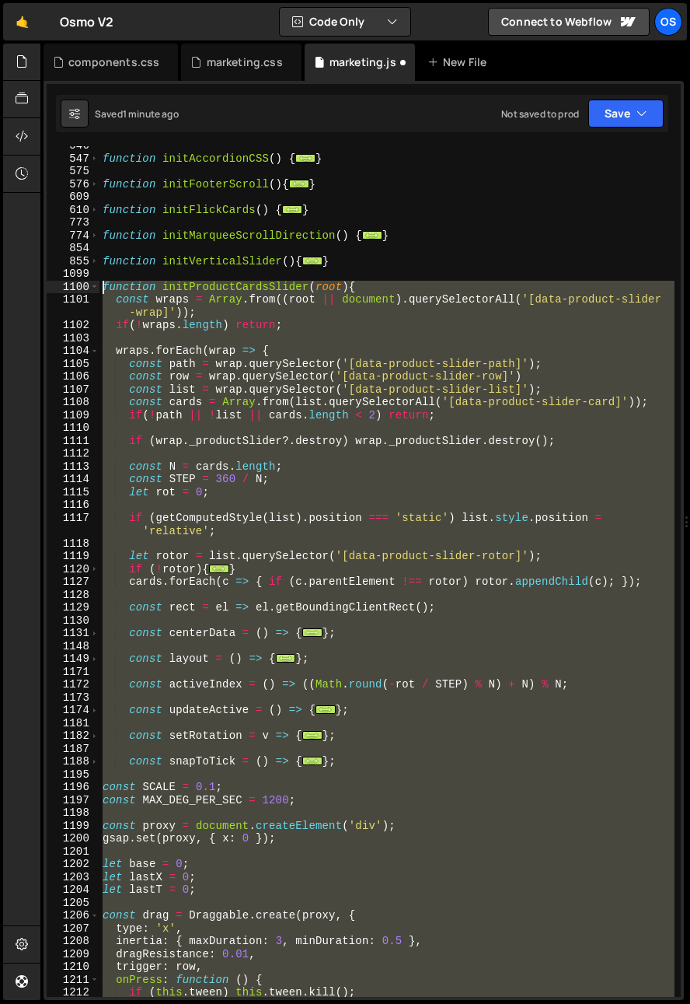
drag, startPoint x: 134, startPoint y: 719, endPoint x: 31, endPoint y: 285, distance: 445.8
click at [31, 285] on div "Hold on a sec... Are you certain you wish to leave this page? Any changes you'v…" at bounding box center [345, 502] width 690 height 1004
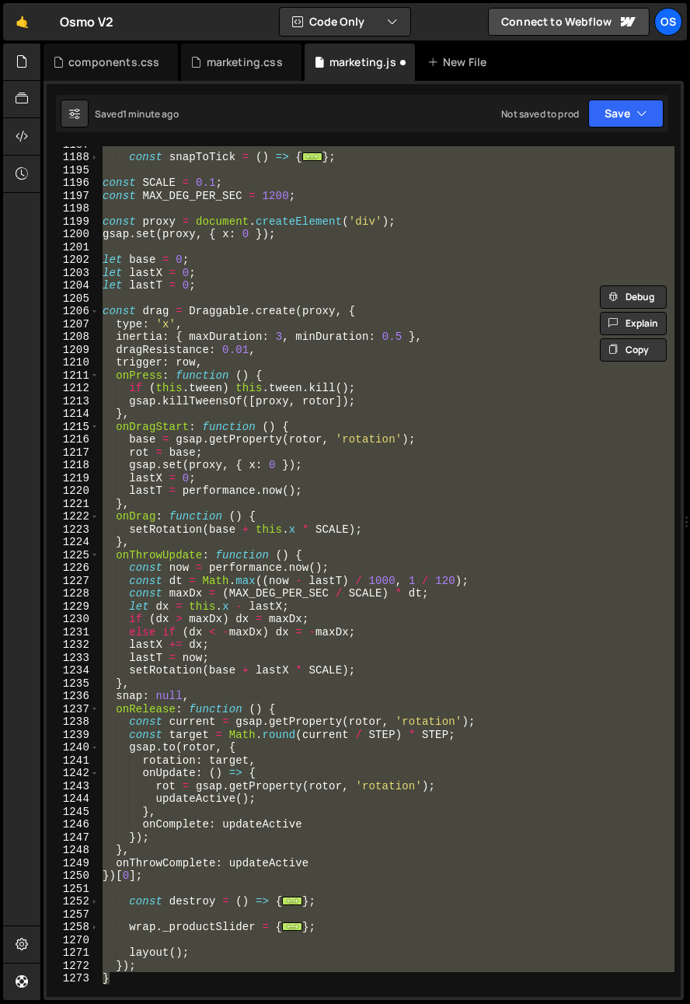
scroll to position [1483, 0]
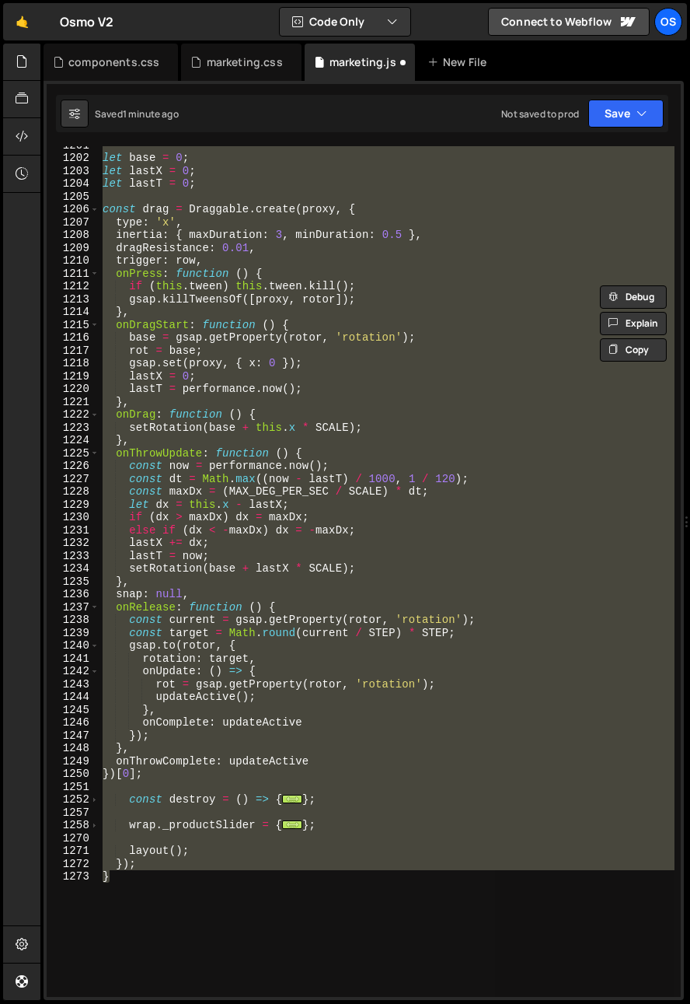
click at [185, 868] on div "let base = 0 ; let lastX = 0 ; let lastT = 0 ; const drag = Draggable . create …" at bounding box center [387, 571] width 575 height 851
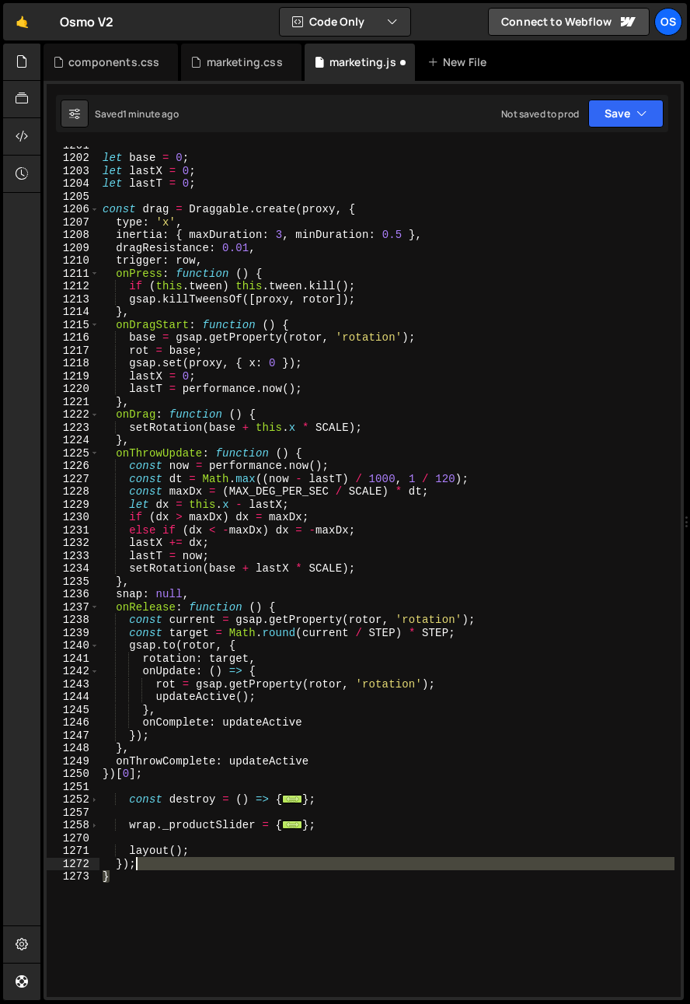
drag, startPoint x: 159, startPoint y: 886, endPoint x: 158, endPoint y: 869, distance: 17.1
click at [158, 869] on div "let base = 0 ; let lastX = 0 ; let lastT = 0 ; const drag = Draggable . create …" at bounding box center [387, 576] width 575 height 876
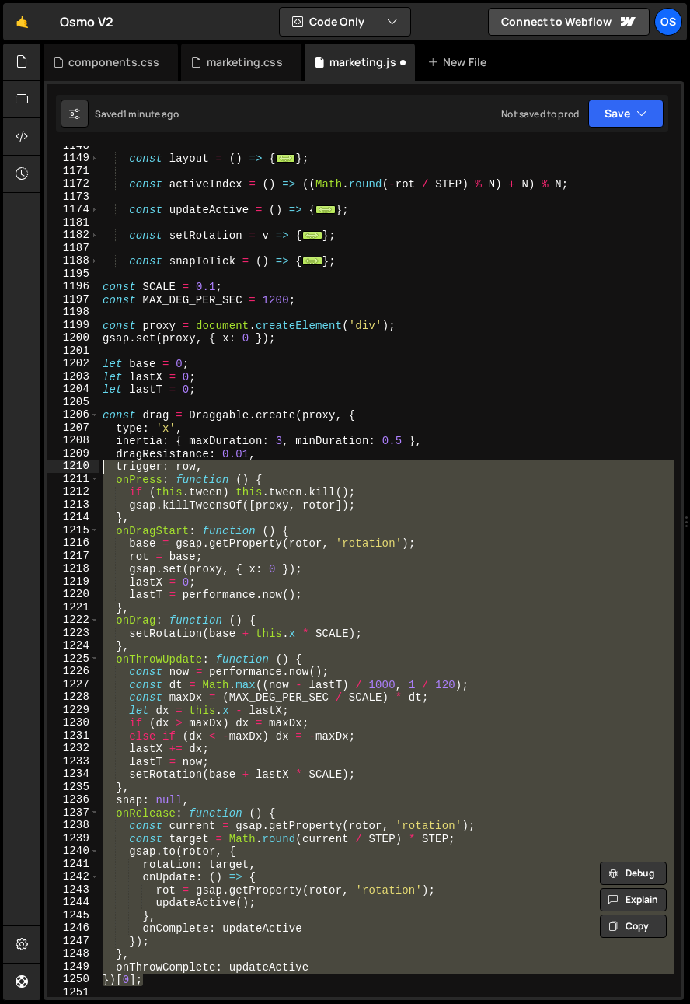
scroll to position [1277, 0]
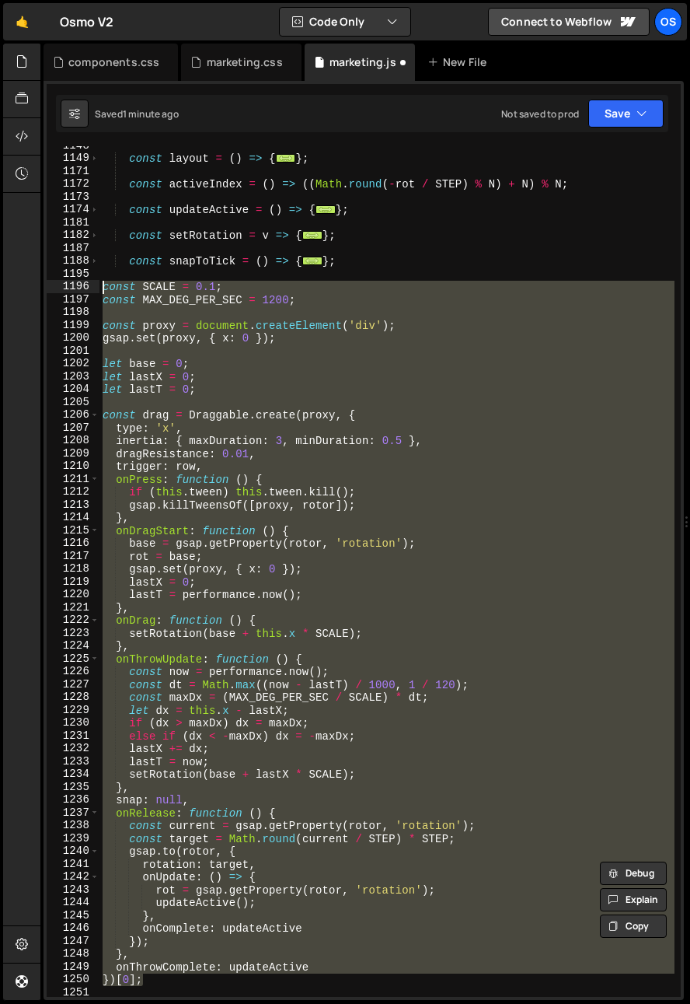
drag, startPoint x: 157, startPoint y: 824, endPoint x: 37, endPoint y: 285, distance: 552.8
click at [37, 285] on div "Hold on a sec... Are you certain you wish to leave this page? Any changes you'v…" at bounding box center [345, 502] width 690 height 1004
paste textarea "})[0]"
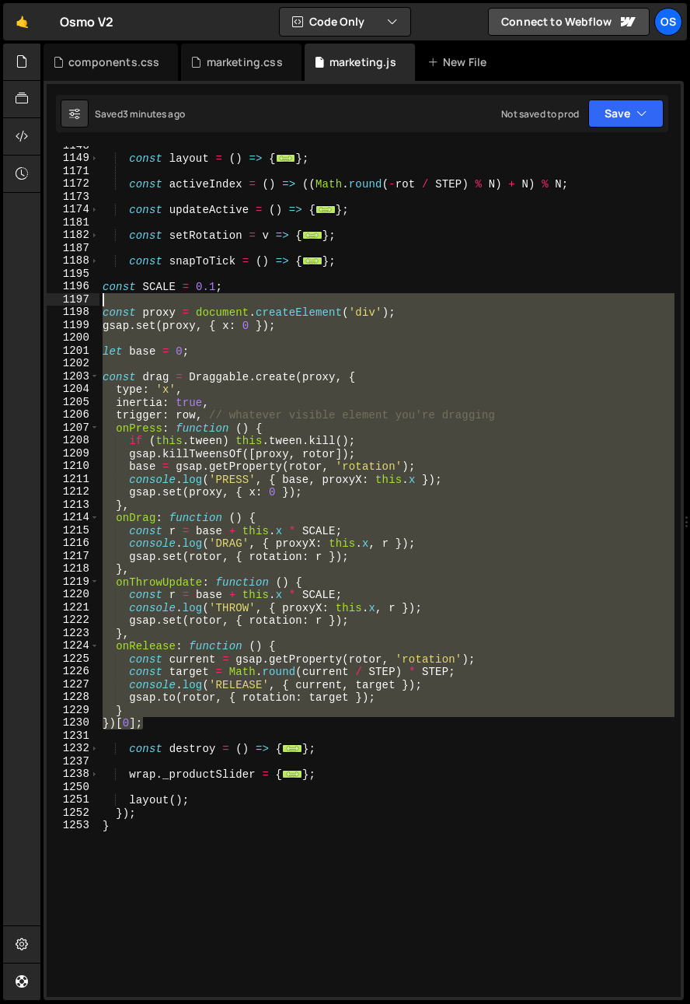
drag, startPoint x: 158, startPoint y: 728, endPoint x: 62, endPoint y: 288, distance: 451.1
click at [62, 288] on div "})[0]; 1148 1149 1171 1172 1173 1174 1181 1182 1187 1188 1195 1196 1197 1198 11…" at bounding box center [364, 571] width 634 height 851
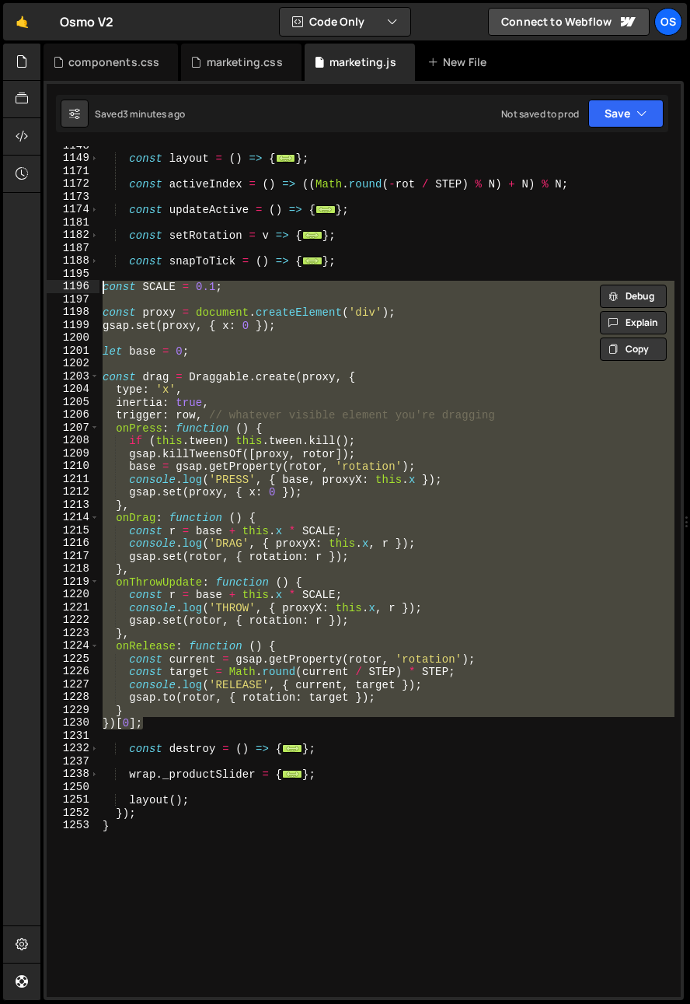
paste textarea "})[0];"
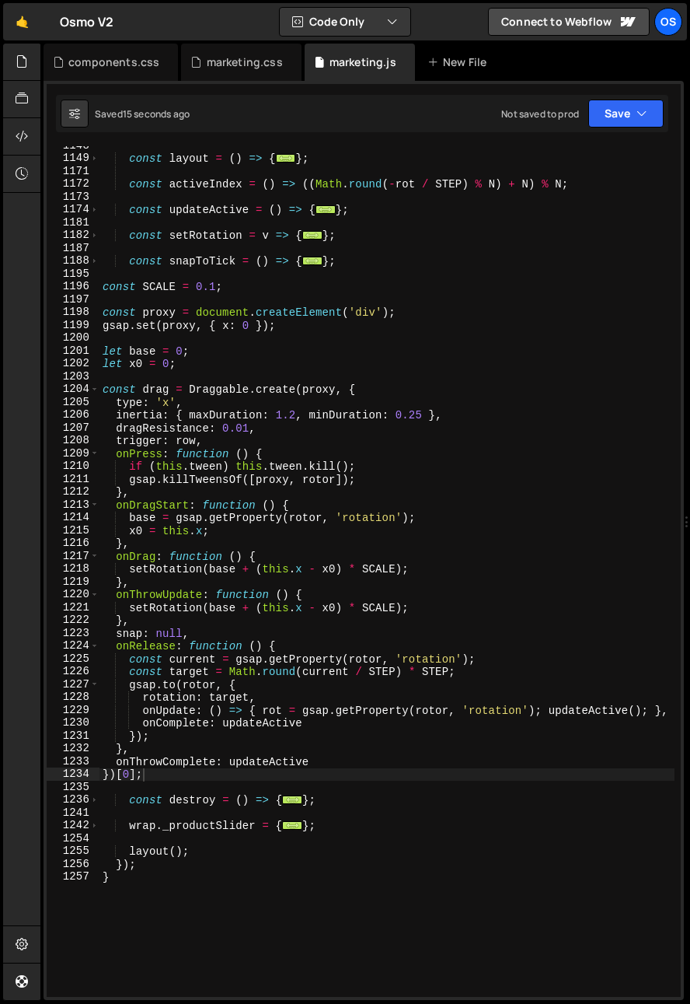
click at [344, 425] on div "const layout = ( ) => { ... } ; const activeIndex = ( ) => (( Math . round ( - …" at bounding box center [387, 577] width 575 height 876
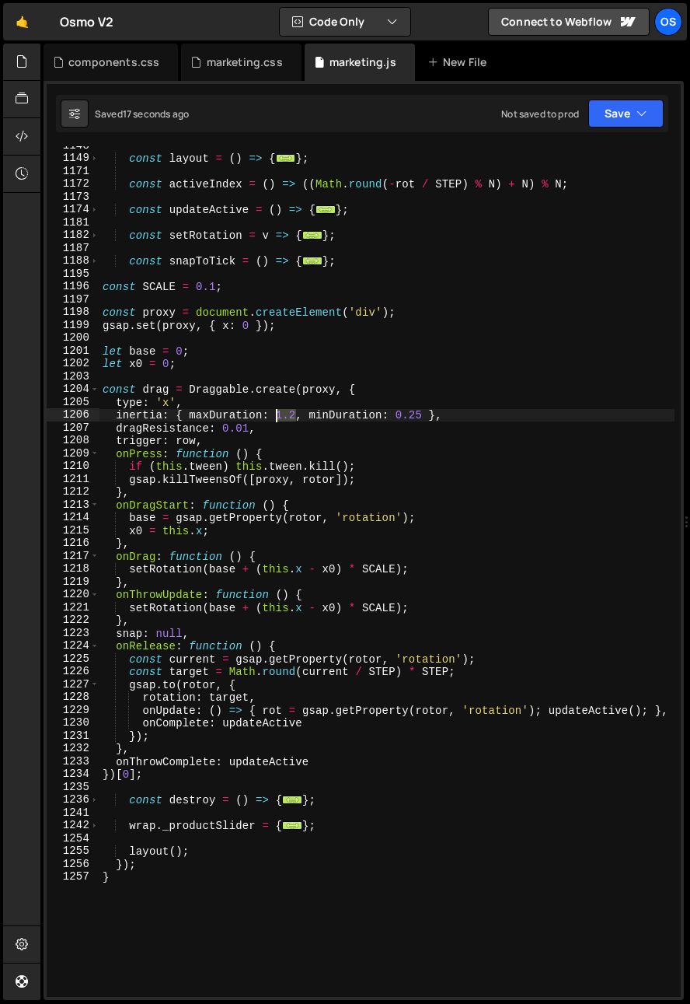
drag, startPoint x: 297, startPoint y: 416, endPoint x: 276, endPoint y: 417, distance: 21.0
click at [276, 417] on div "const layout = ( ) => { ... } ; const activeIndex = ( ) => (( Math . round ( - …" at bounding box center [387, 577] width 575 height 876
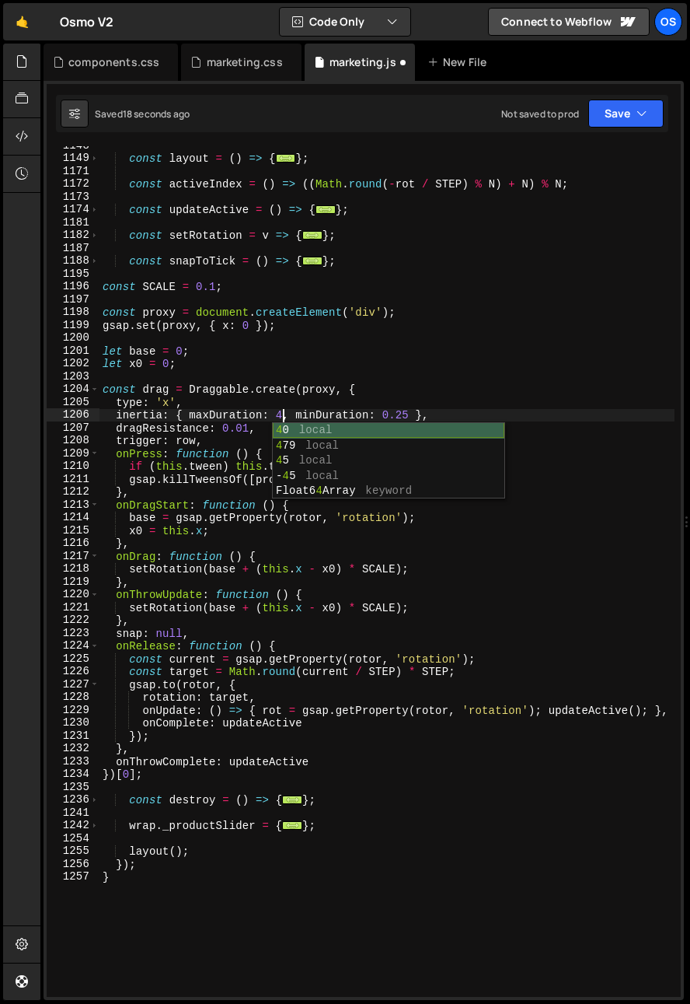
scroll to position [0, 12]
click at [405, 410] on div "const layout = ( ) => { ... } ; const activeIndex = ( ) => (( Math . round ( - …" at bounding box center [387, 577] width 575 height 876
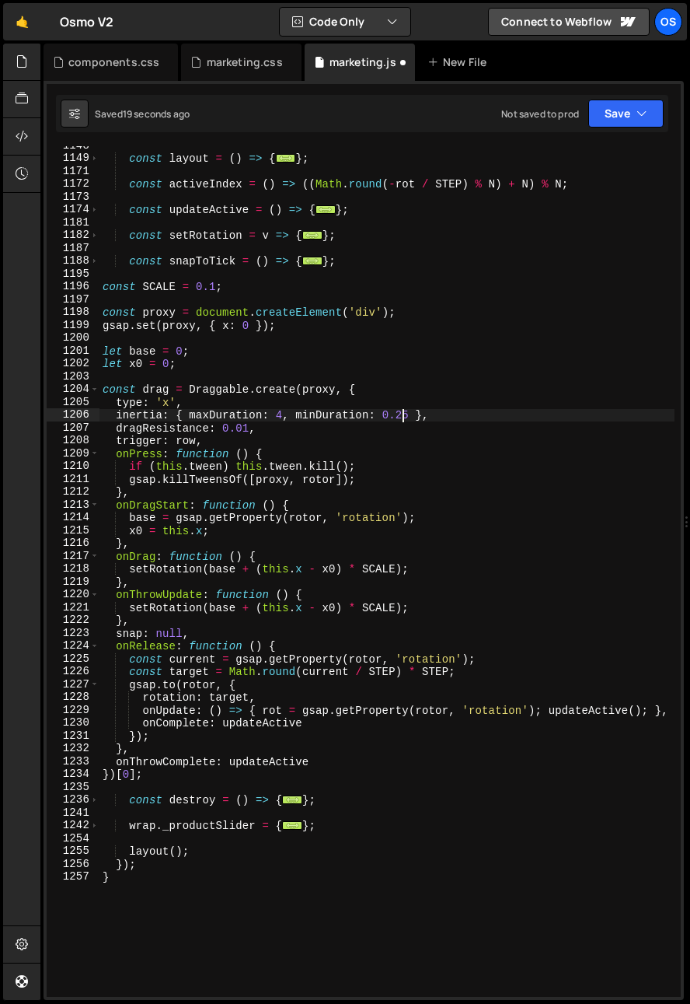
type textarea "inertia: { maxDuration: 4, minDuration: 0.25 },"
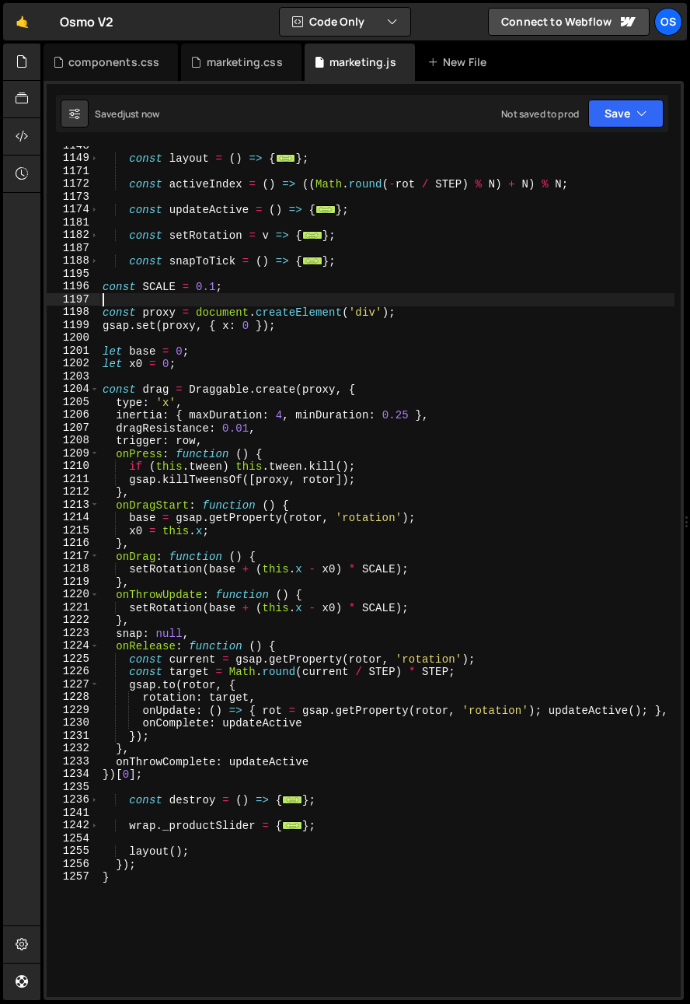
click at [216, 297] on div "const layout = ( ) => { ... } ; const activeIndex = ( ) => (( Math . round ( - …" at bounding box center [387, 577] width 575 height 876
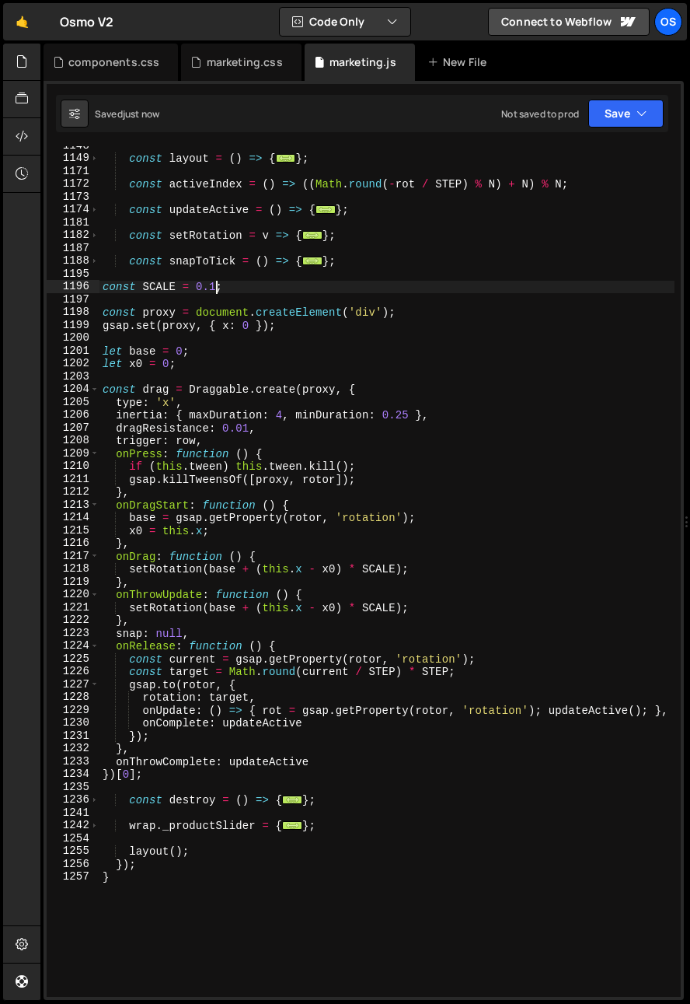
click at [213, 288] on div "const layout = ( ) => { ... } ; const activeIndex = ( ) => (( Math . round ( - …" at bounding box center [387, 577] width 575 height 876
click at [211, 288] on div "const layout = ( ) => { ... } ; const activeIndex = ( ) => (( Math . round ( - …" at bounding box center [387, 577] width 575 height 876
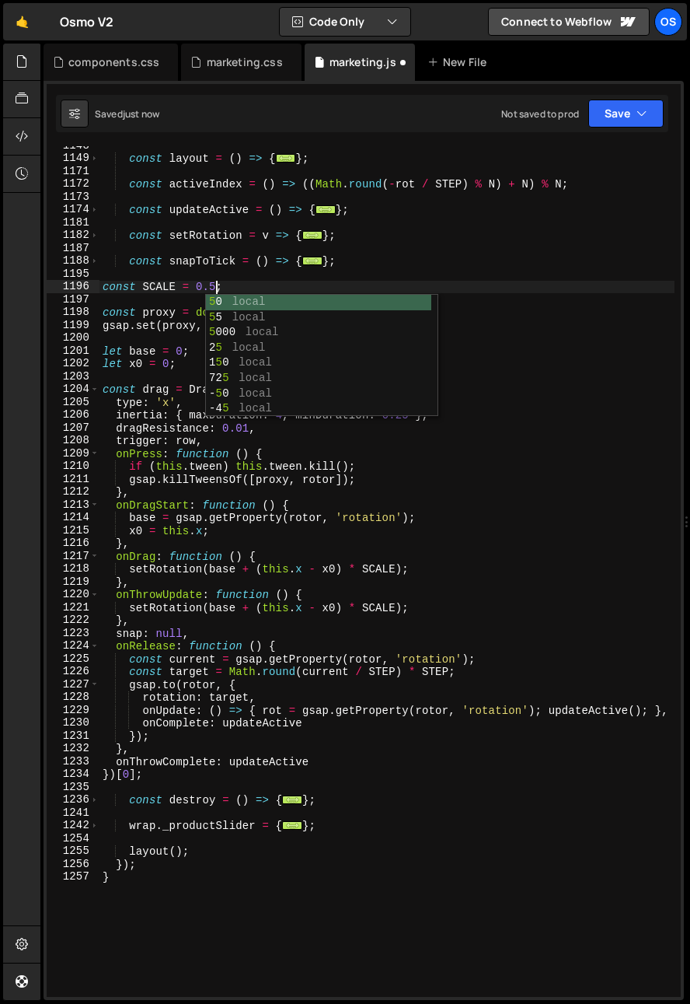
scroll to position [0, 7]
drag, startPoint x: 142, startPoint y: 328, endPoint x: 240, endPoint y: 306, distance: 100.5
click at [142, 328] on div "const layout = ( ) => { ... } ; const activeIndex = ( ) => (( Math . round ( - …" at bounding box center [387, 577] width 575 height 876
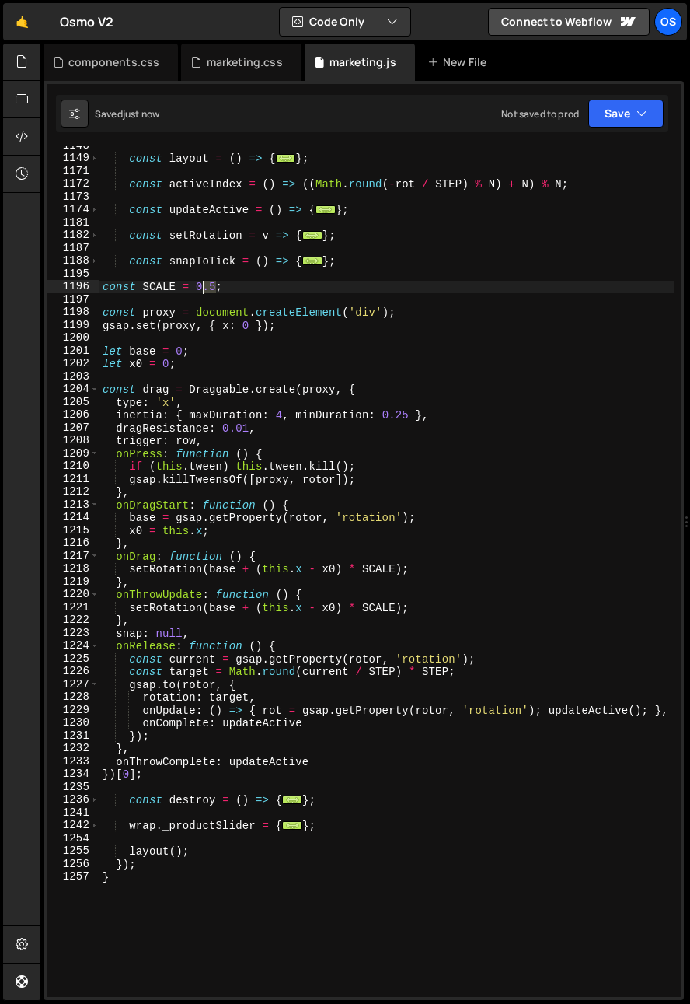
drag, startPoint x: 219, startPoint y: 288, endPoint x: 204, endPoint y: 288, distance: 15.6
click at [204, 288] on div "const layout = ( ) => { ... } ; const activeIndex = ( ) => (( Math . round ( - …" at bounding box center [387, 577] width 575 height 876
type textarea "const SCALE = 0.5;"
click at [229, 272] on div "const layout = ( ) => { ... } ; const activeIndex = ( ) => (( Math . round ( - …" at bounding box center [387, 577] width 575 height 876
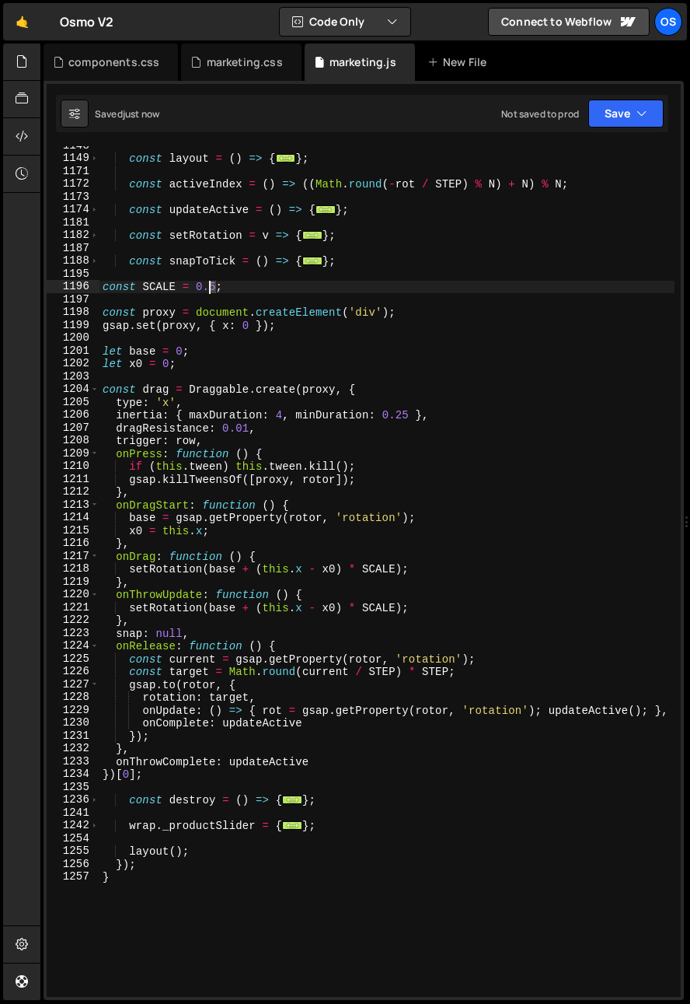
drag, startPoint x: 213, startPoint y: 289, endPoint x: 215, endPoint y: 300, distance: 11.0
click at [211, 291] on div "const layout = ( ) => { ... } ; const activeIndex = ( ) => (( Math . round ( - …" at bounding box center [387, 577] width 575 height 876
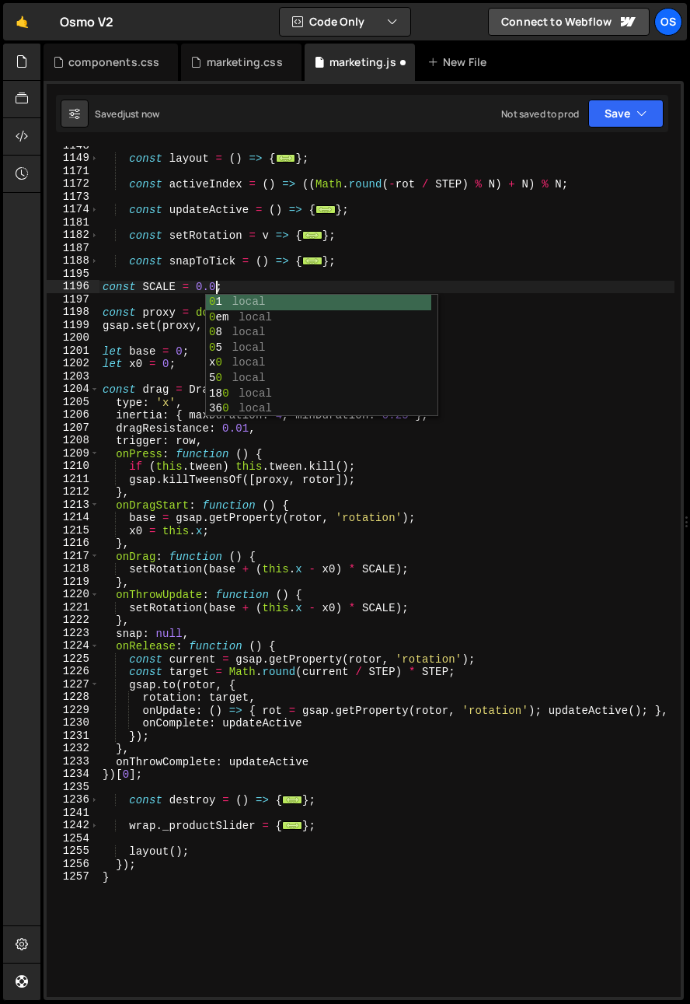
scroll to position [0, 8]
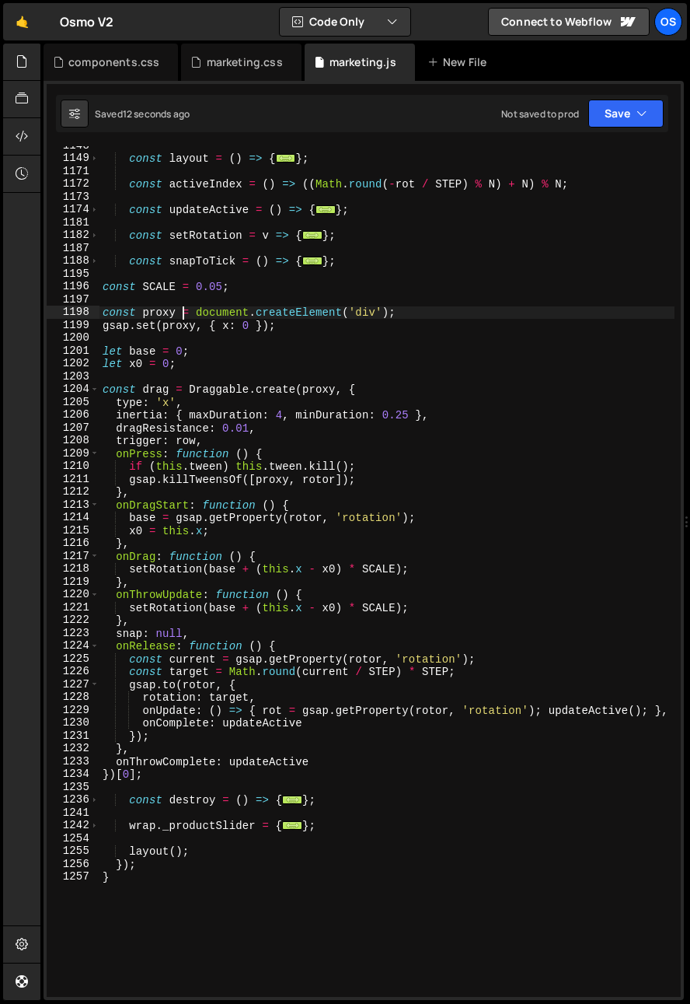
click at [183, 316] on div "const layout = ( ) => { ... } ; const activeIndex = ( ) => (( Math . round ( - …" at bounding box center [387, 577] width 575 height 876
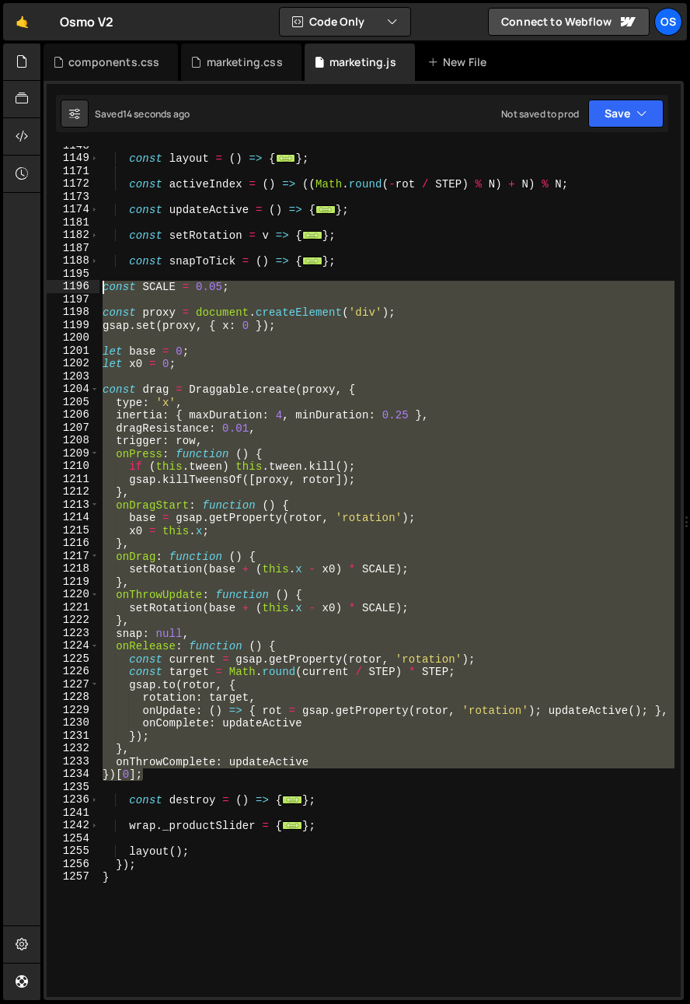
drag, startPoint x: 159, startPoint y: 774, endPoint x: 86, endPoint y: 284, distance: 496.0
click at [86, 284] on div "const proxy = document.createElement('div'); 1148 1149 1171 1172 1173 1174 1181…" at bounding box center [364, 571] width 634 height 851
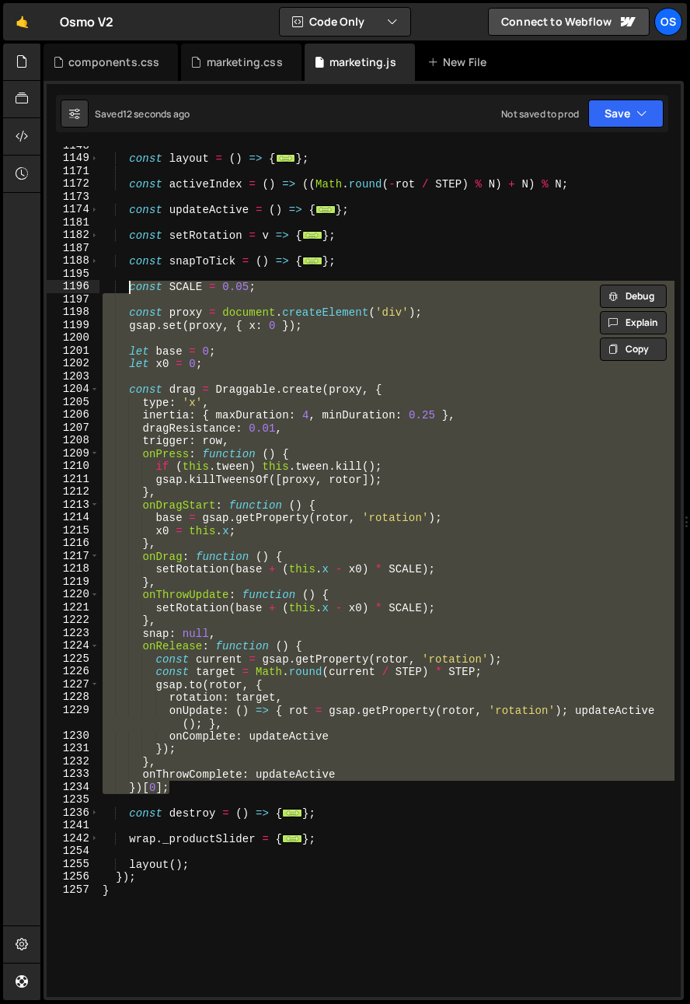
click at [370, 419] on div "const layout = ( ) => { ... } ; const activeIndex = ( ) => (( Math . round ( - …" at bounding box center [387, 571] width 575 height 851
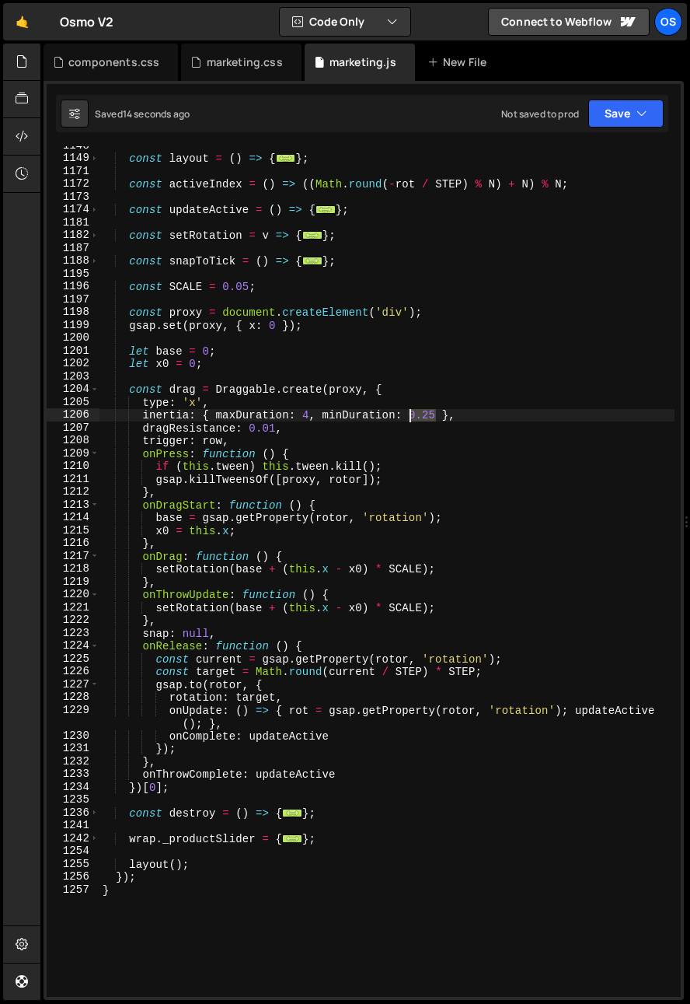
drag, startPoint x: 434, startPoint y: 418, endPoint x: 405, endPoint y: 425, distance: 29.6
click at [412, 421] on div "const layout = ( ) => { ... } ; const activeIndex = ( ) => (( Math . round ( - …" at bounding box center [387, 577] width 575 height 876
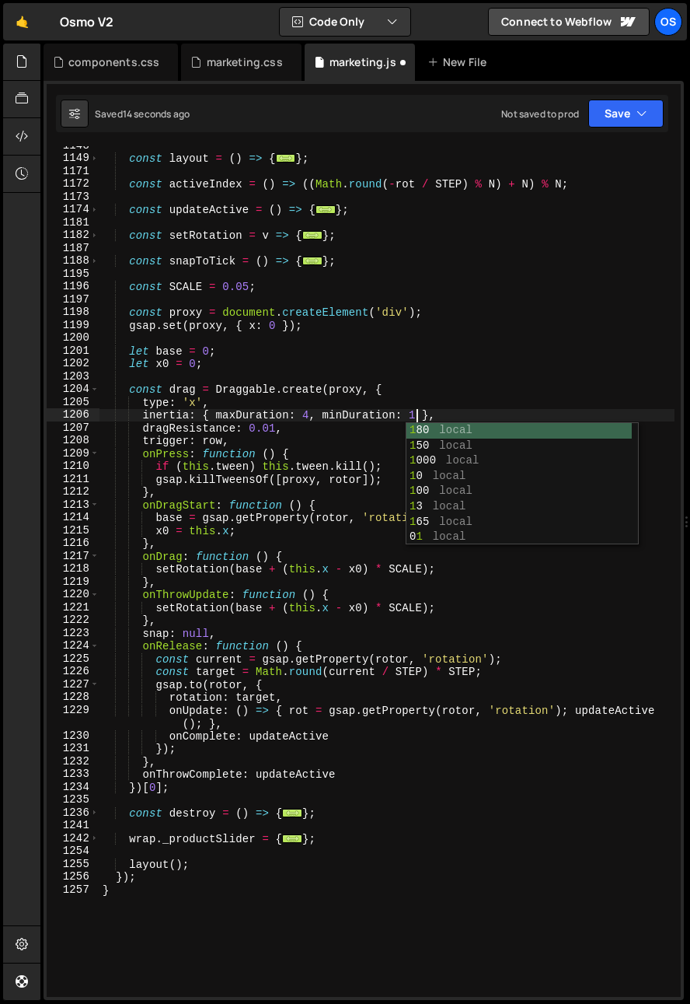
click at [348, 431] on div "const layout = ( ) => { ... } ; const activeIndex = ( ) => (( Math . round ( - …" at bounding box center [387, 577] width 575 height 876
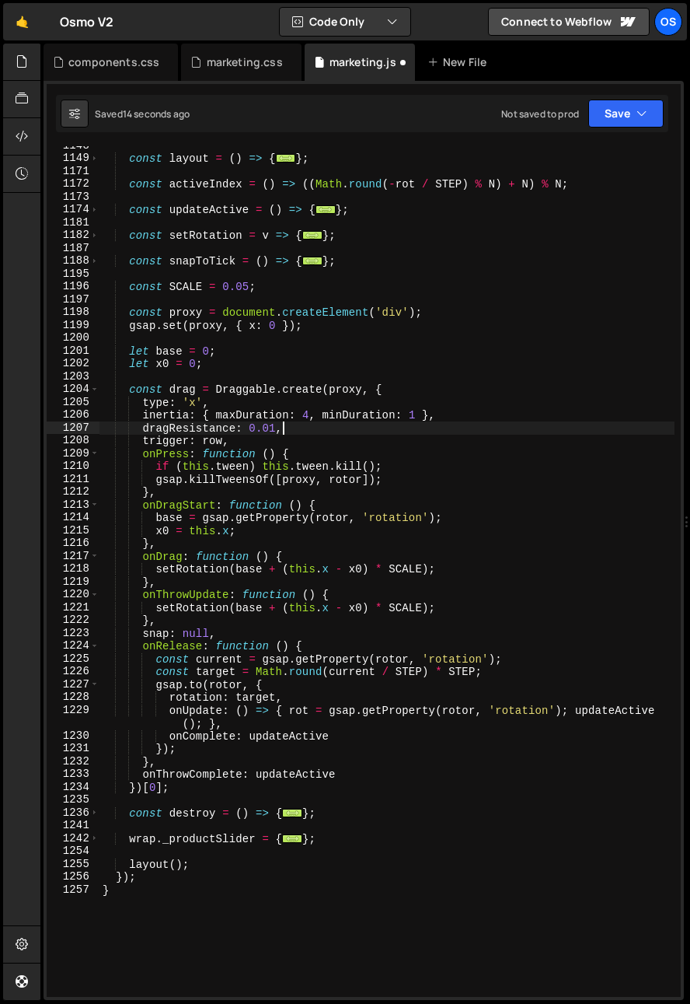
scroll to position [0, 12]
drag, startPoint x: 239, startPoint y: 403, endPoint x: 267, endPoint y: 411, distance: 30.0
click at [240, 403] on div "const layout = ( ) => { ... } ; const activeIndex = ( ) => (( Math . round ( - …" at bounding box center [387, 577] width 575 height 876
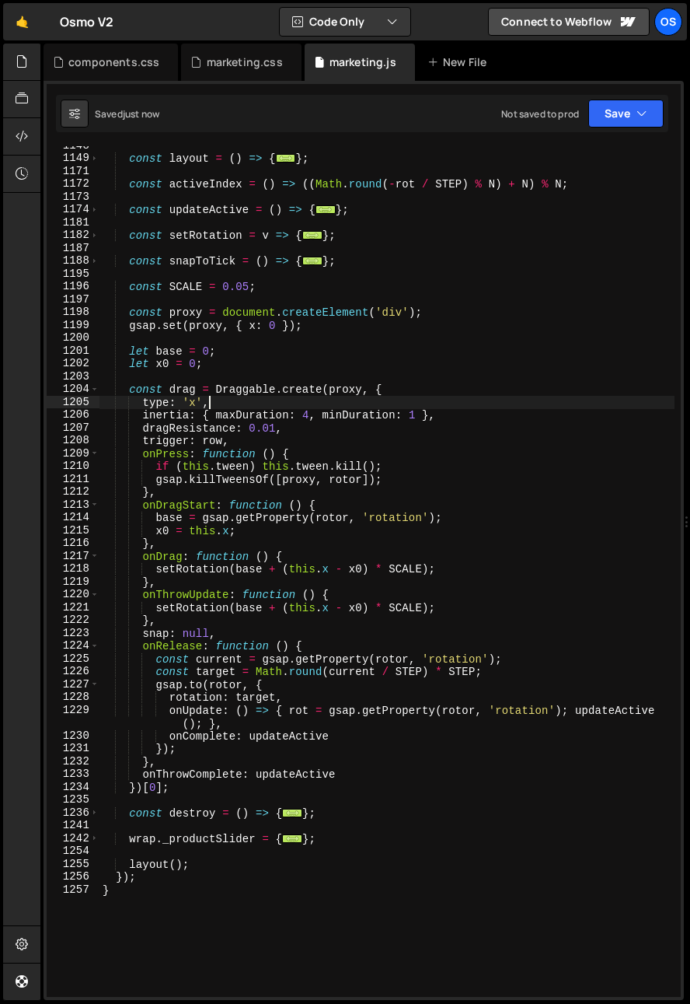
scroll to position [0, 6]
click at [309, 416] on div "const layout = ( ) => { ... } ; const activeIndex = ( ) => (( Math . round ( - …" at bounding box center [387, 577] width 575 height 876
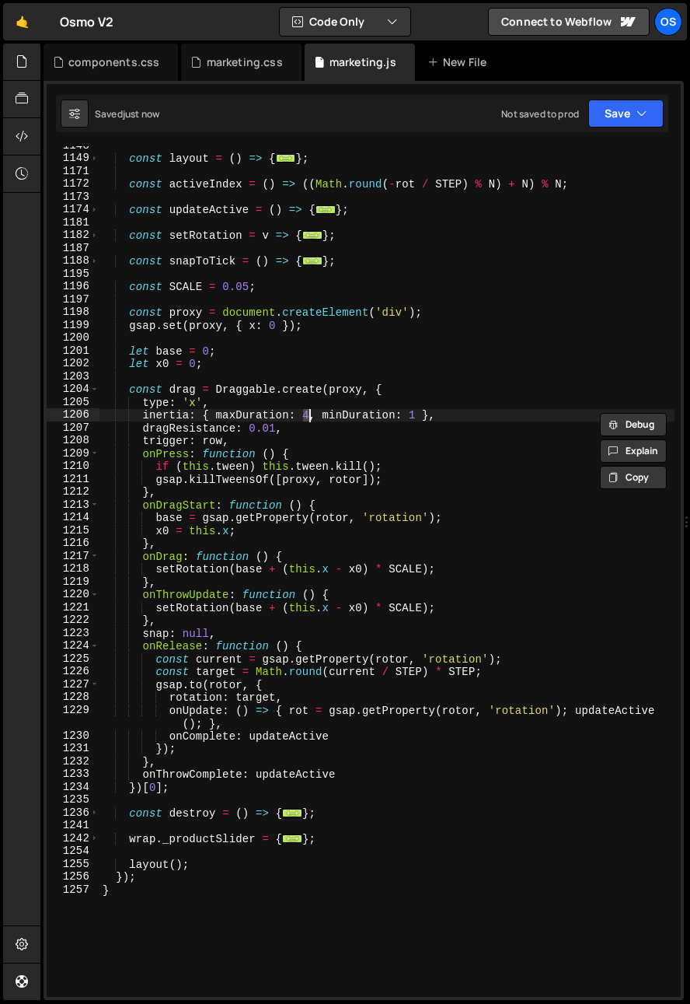
scroll to position [0, 14]
drag, startPoint x: 419, startPoint y: 413, endPoint x: 409, endPoint y: 418, distance: 11.5
click at [409, 418] on div "const layout = ( ) => { ... } ; const activeIndex = ( ) => (( Math . round ( - …" at bounding box center [387, 577] width 575 height 876
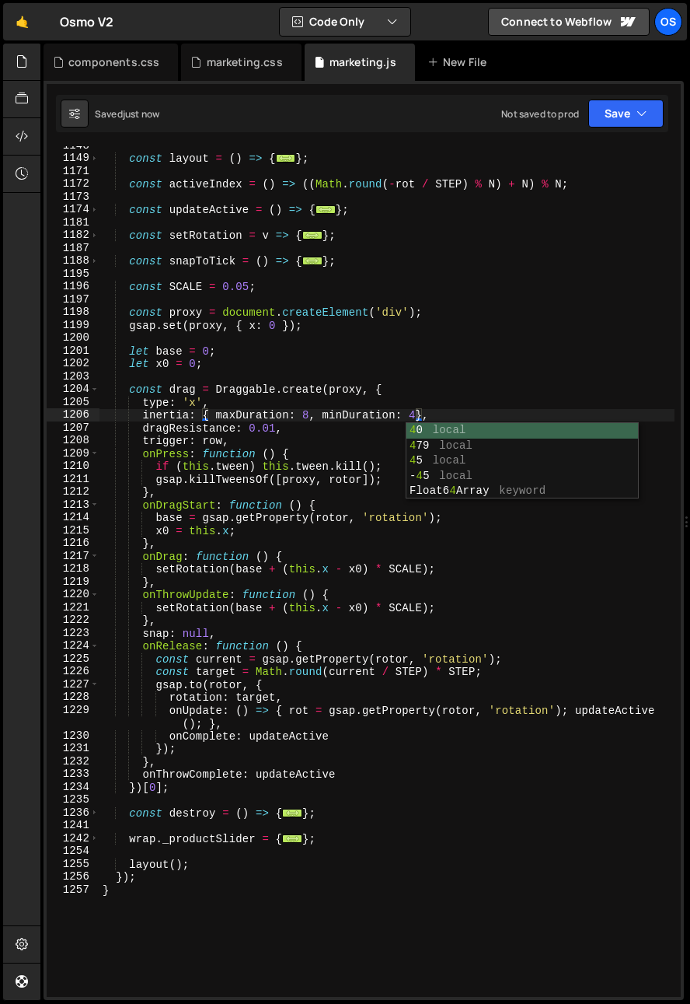
click at [218, 770] on div "const layout = ( ) => { ... } ; const activeIndex = ( ) => (( Math . round ( - …" at bounding box center [387, 577] width 575 height 876
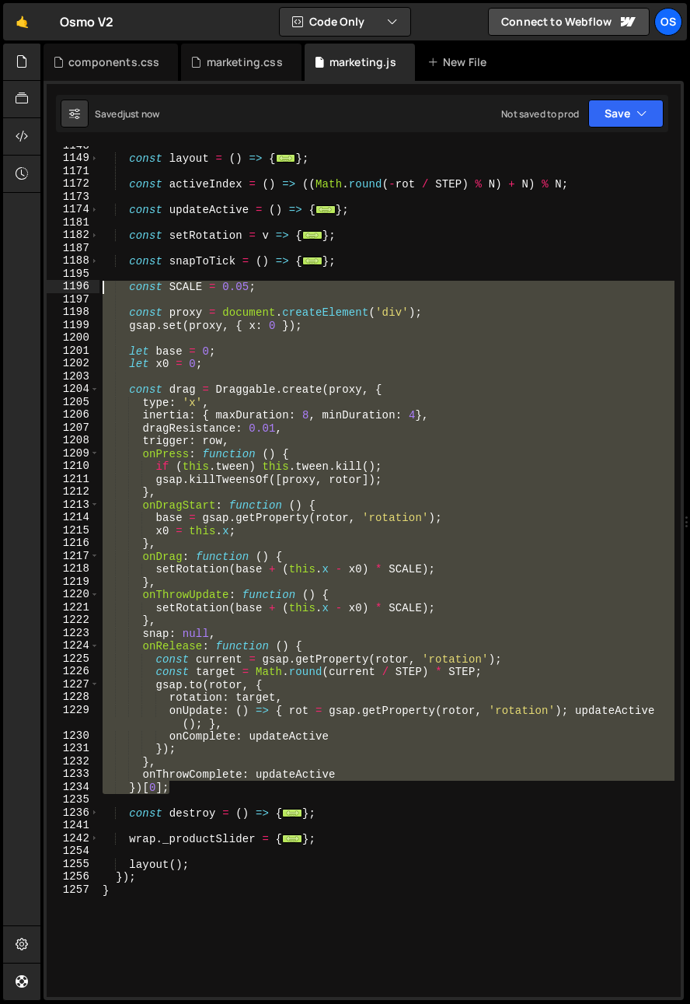
drag, startPoint x: 182, startPoint y: 788, endPoint x: 64, endPoint y: 285, distance: 516.7
click at [64, 285] on div "onThrowComplete: updateActive 1148 1149 1171 1172 1173 1174 1181 1182 1187 1188…" at bounding box center [364, 571] width 634 height 851
click at [144, 616] on div "const layout = ( ) => { ... } ; const activeIndex = ( ) => (( Math . round ( - …" at bounding box center [387, 571] width 575 height 851
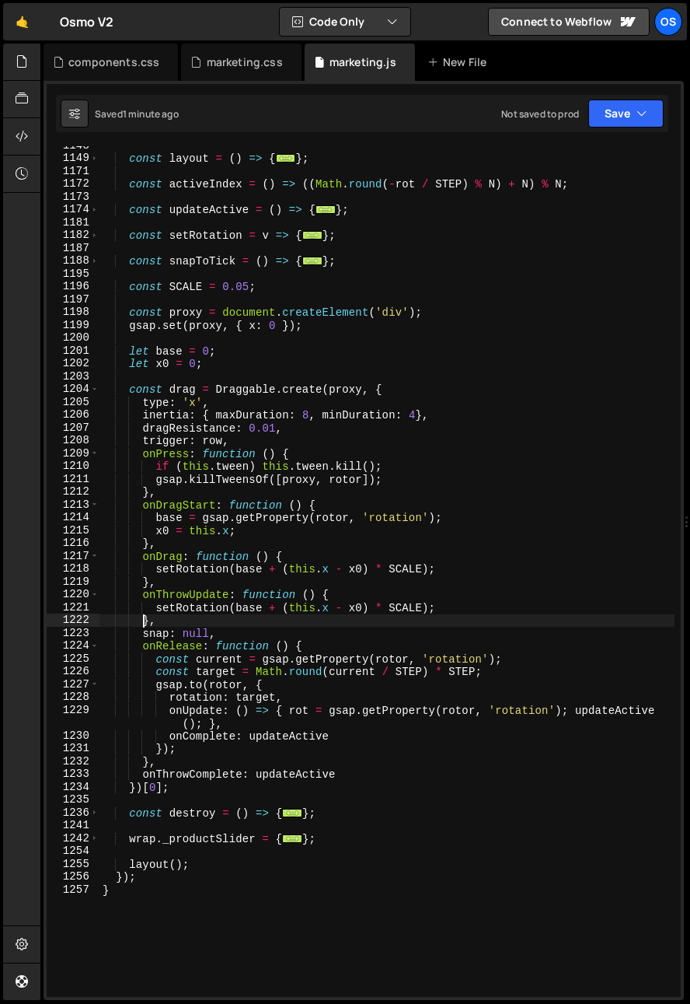
scroll to position [0, 3]
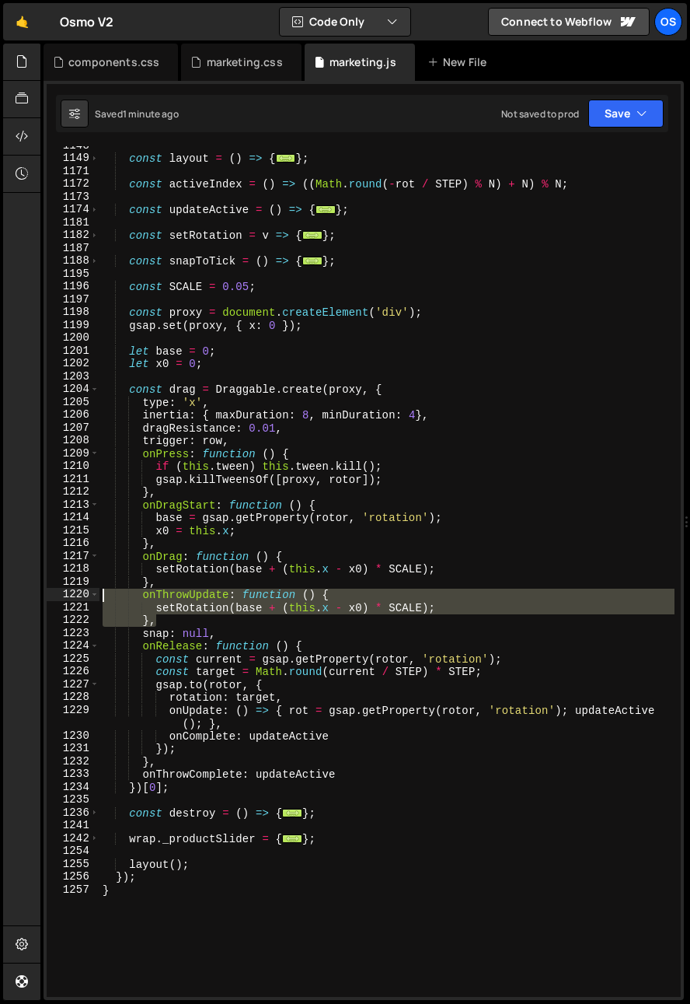
drag, startPoint x: 178, startPoint y: 621, endPoint x: 26, endPoint y: 595, distance: 153.9
click at [26, 595] on div "Hold on a sec... Are you certain you wish to leave this page? Any changes you'v…" at bounding box center [345, 502] width 690 height 1004
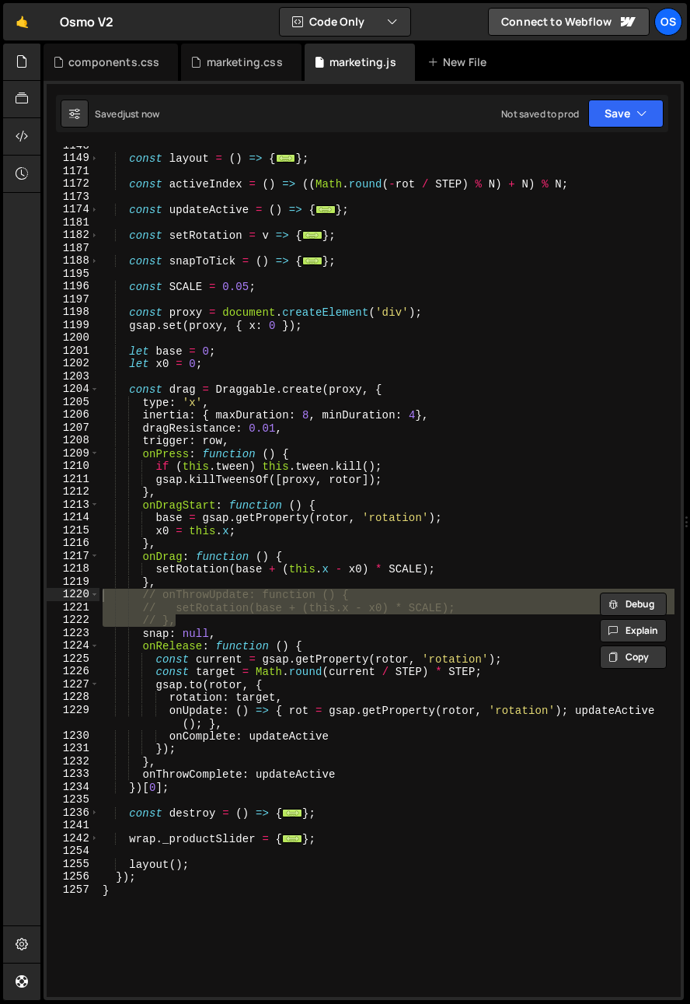
click at [270, 584] on div "const layout = ( ) => { ... } ; const activeIndex = ( ) => (( Math . round ( - …" at bounding box center [387, 577] width 575 height 876
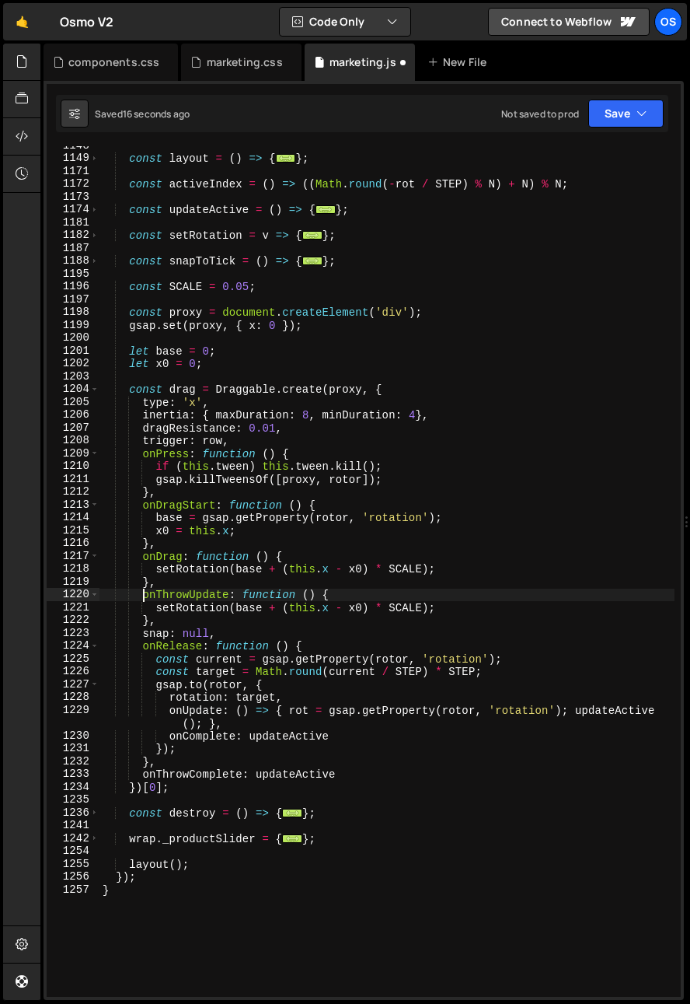
click at [290, 689] on div "const layout = ( ) => { ... } ; const activeIndex = ( ) => (( Math . round ( - …" at bounding box center [387, 577] width 575 height 876
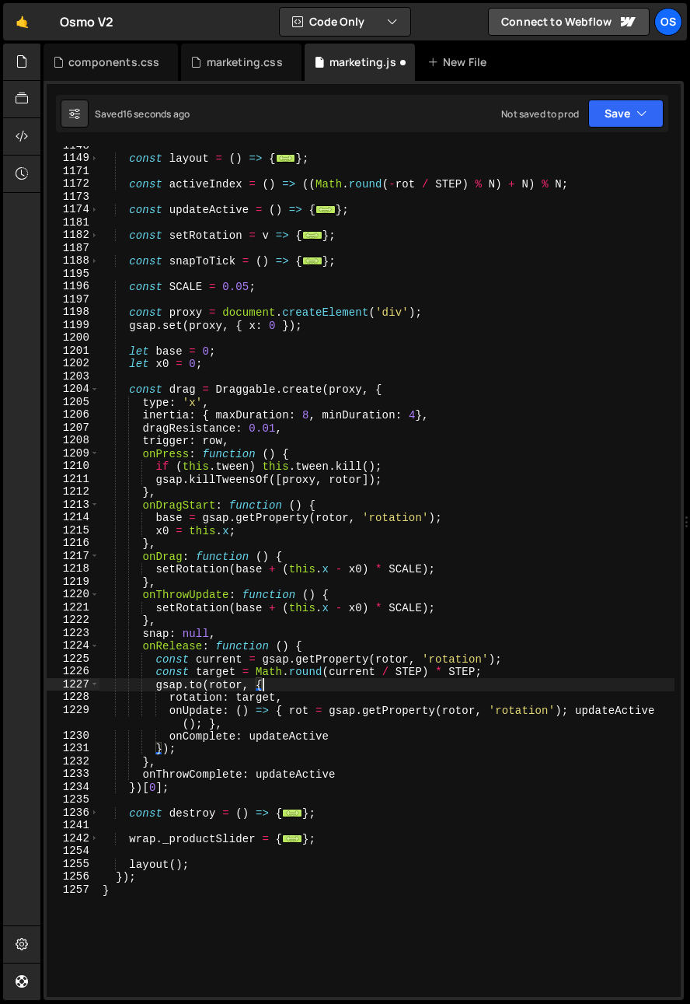
click at [306, 697] on div "const layout = ( ) => { ... } ; const activeIndex = ( ) => (( Math . round ( - …" at bounding box center [387, 577] width 575 height 876
type textarea "rotation: target,"
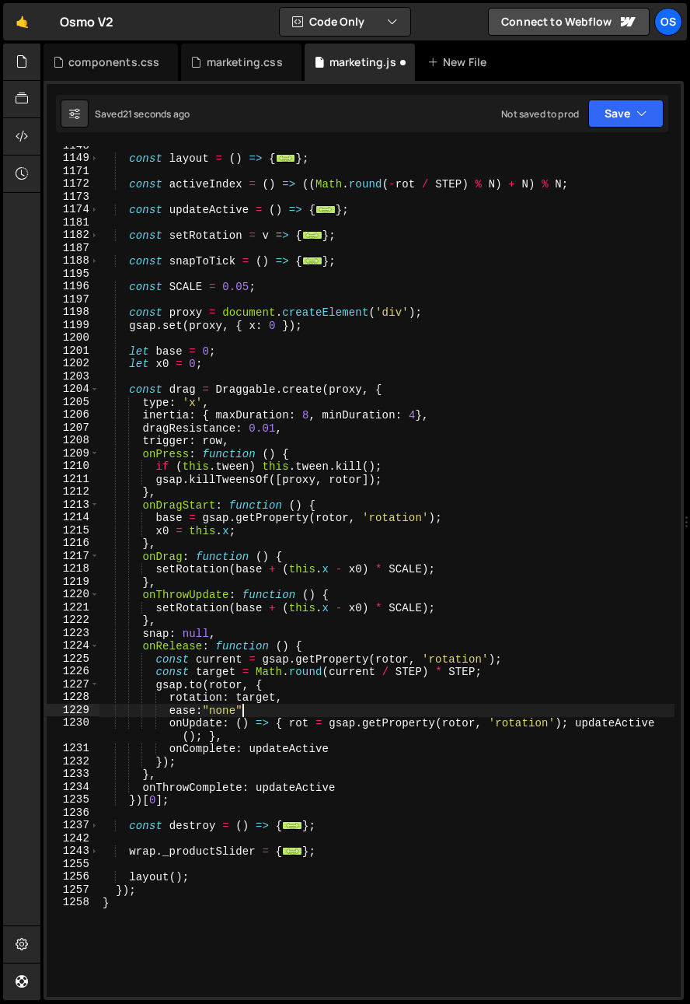
type textarea "ease:"none","
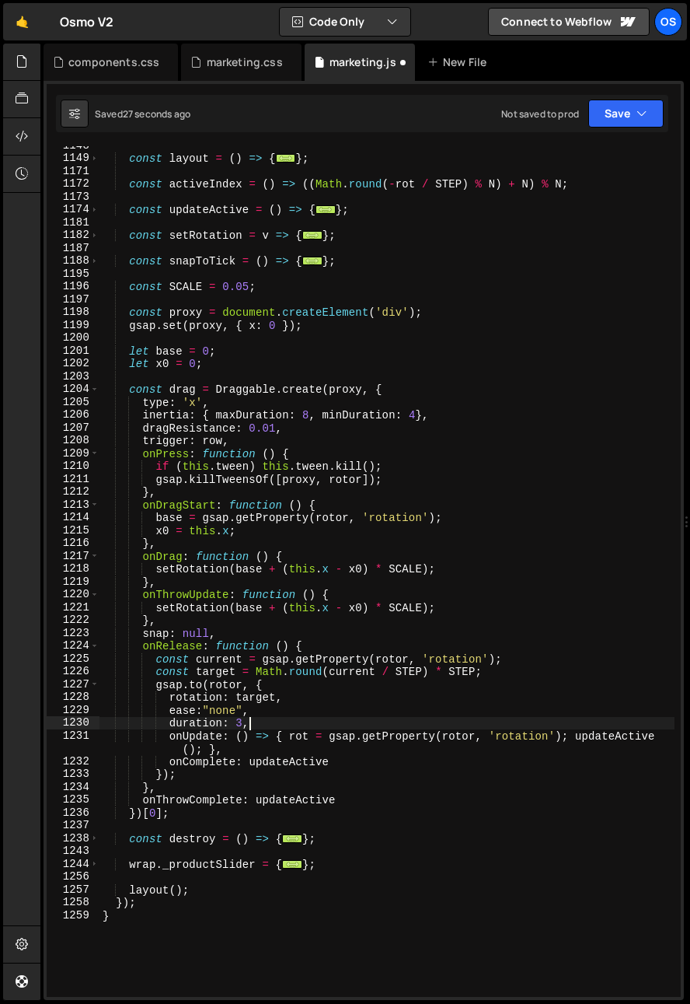
scroll to position [0, 9]
click at [287, 719] on div "const layout = ( ) => { ... } ; const activeIndex = ( ) => (( Math . round ( - …" at bounding box center [387, 577] width 575 height 876
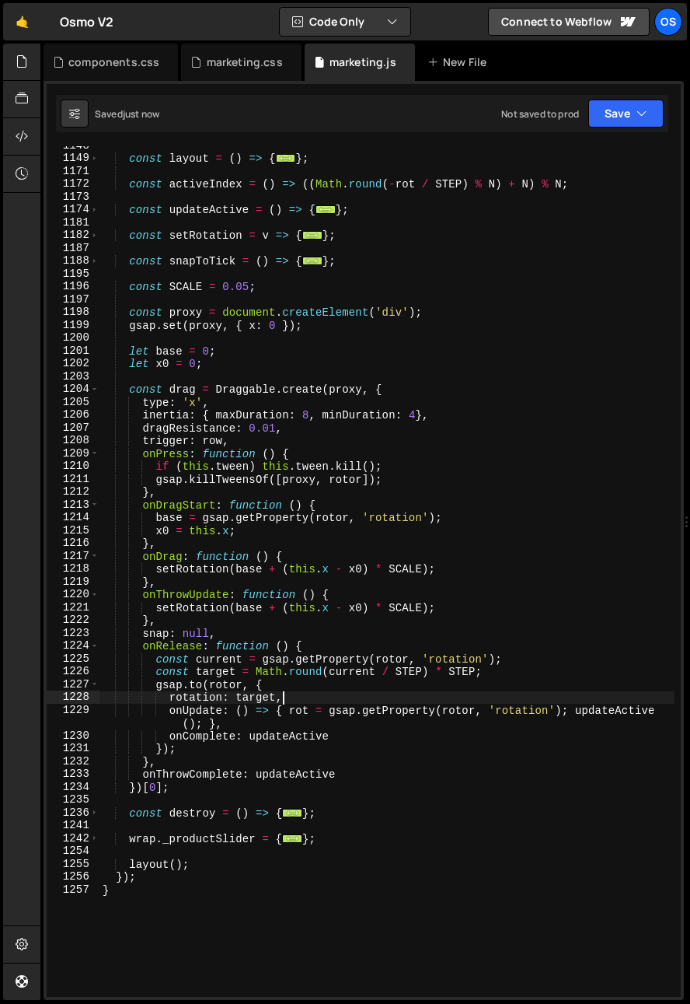
click at [325, 393] on div "const layout = ( ) => { ... } ; const activeIndex = ( ) => (( Math . round ( - …" at bounding box center [387, 577] width 575 height 876
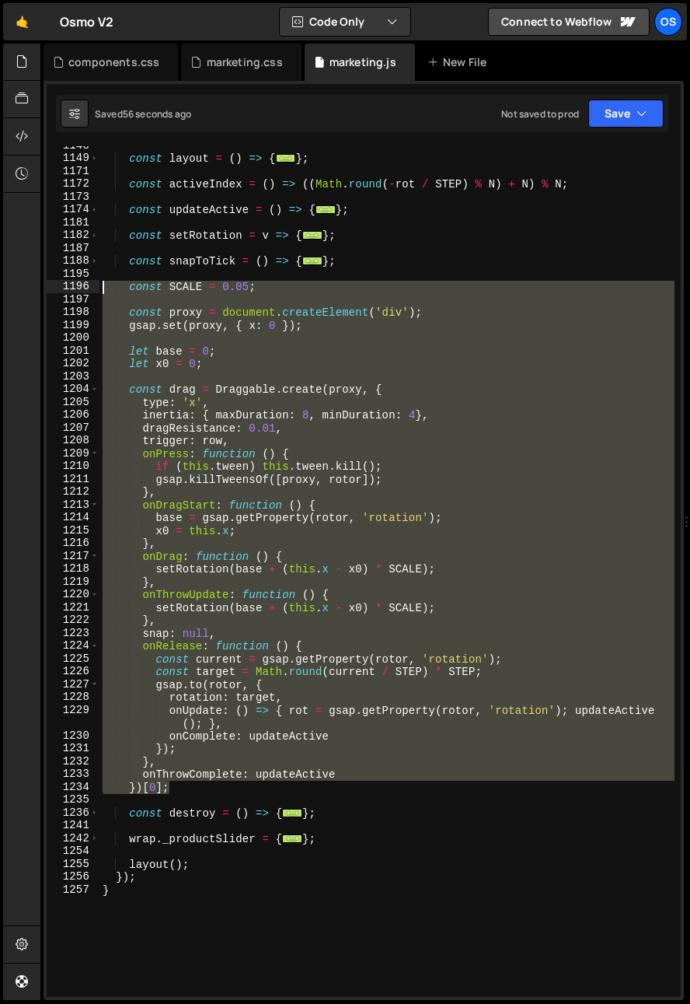
drag, startPoint x: 182, startPoint y: 789, endPoint x: 17, endPoint y: 288, distance: 527.8
click at [17, 288] on div "Hold on a sec... Are you certain you wish to leave this page? Any changes you'v…" at bounding box center [345, 502] width 690 height 1004
paste textarea "})[0];"
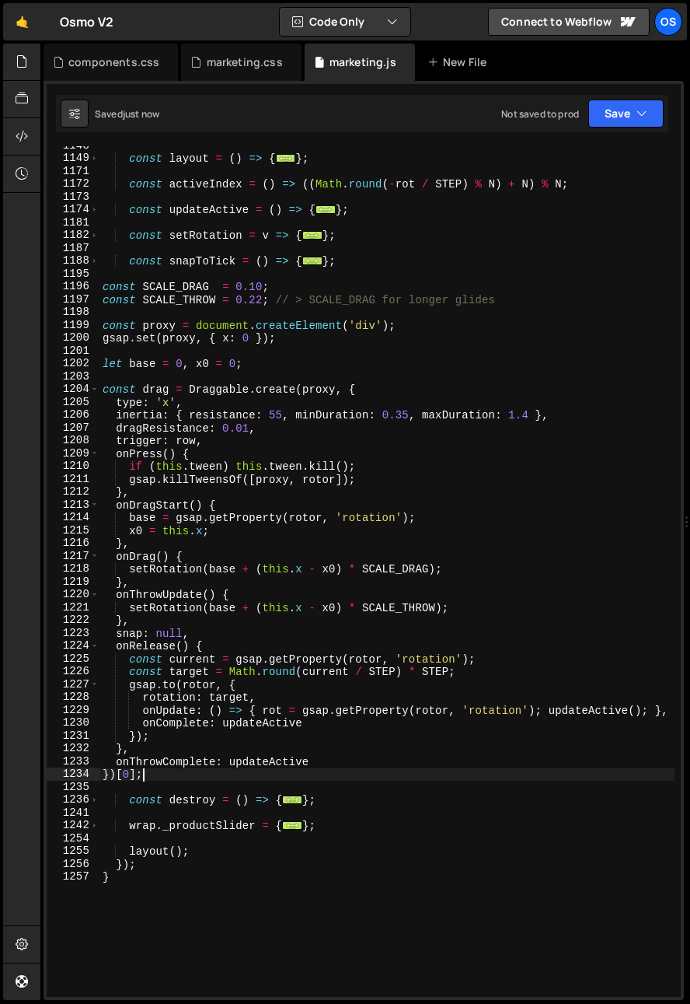
click at [421, 414] on div "const layout = ( ) => { ... } ; const activeIndex = ( ) => (( Math . round ( - …" at bounding box center [387, 577] width 575 height 876
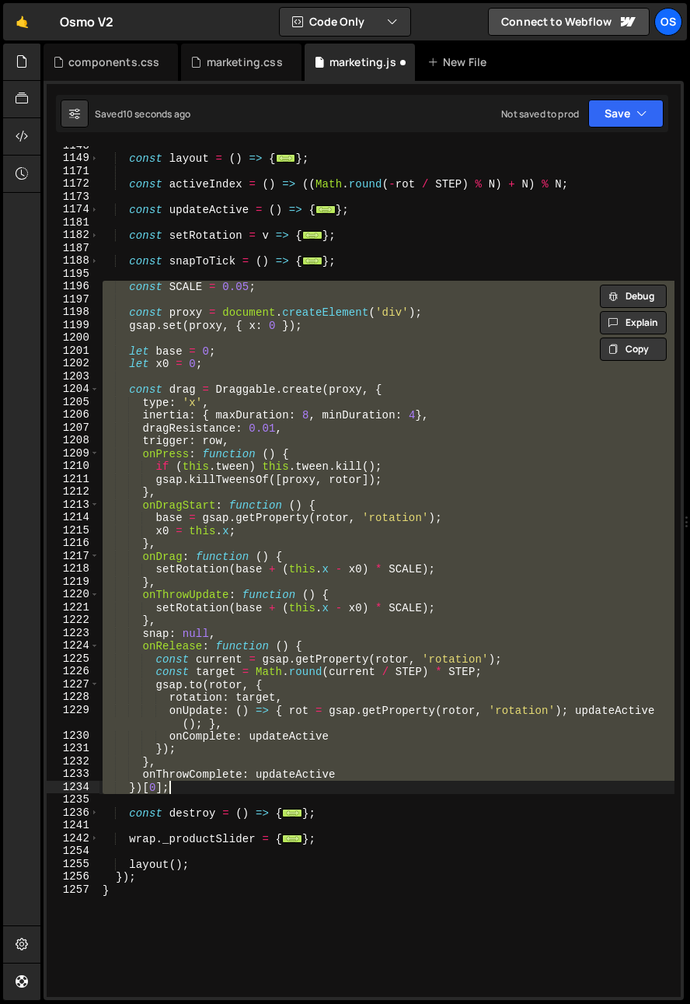
click at [431, 580] on div "const layout = ( ) => { ... } ; const activeIndex = ( ) => (( Math . round ( - …" at bounding box center [387, 571] width 575 height 851
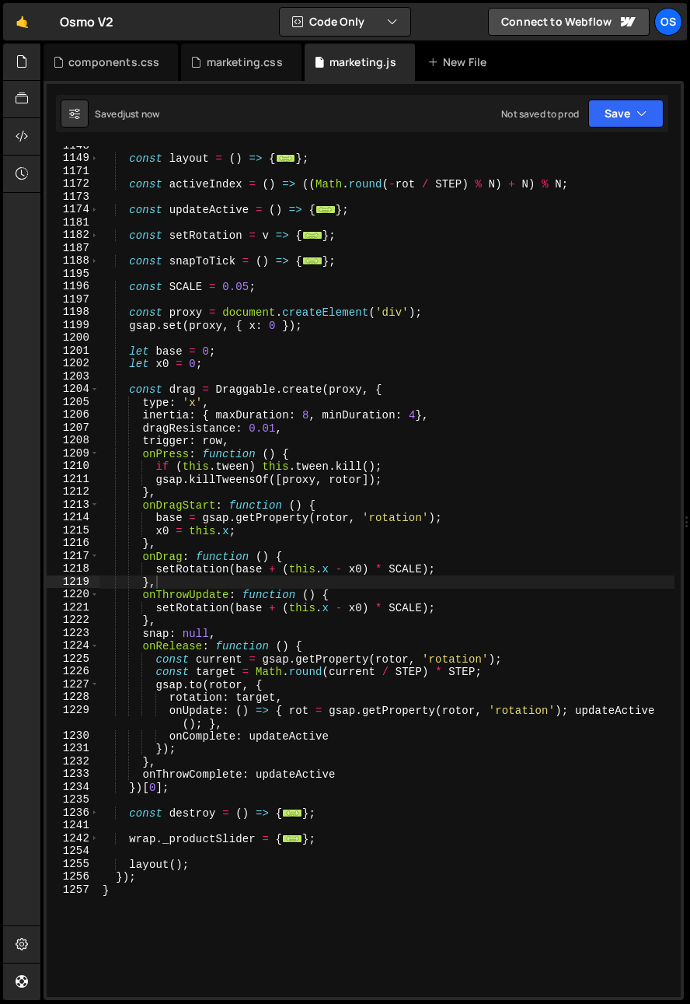
click at [320, 683] on div "const layout = ( ) => { ... } ; const activeIndex = ( ) => (( Math . round ( - …" at bounding box center [387, 577] width 575 height 876
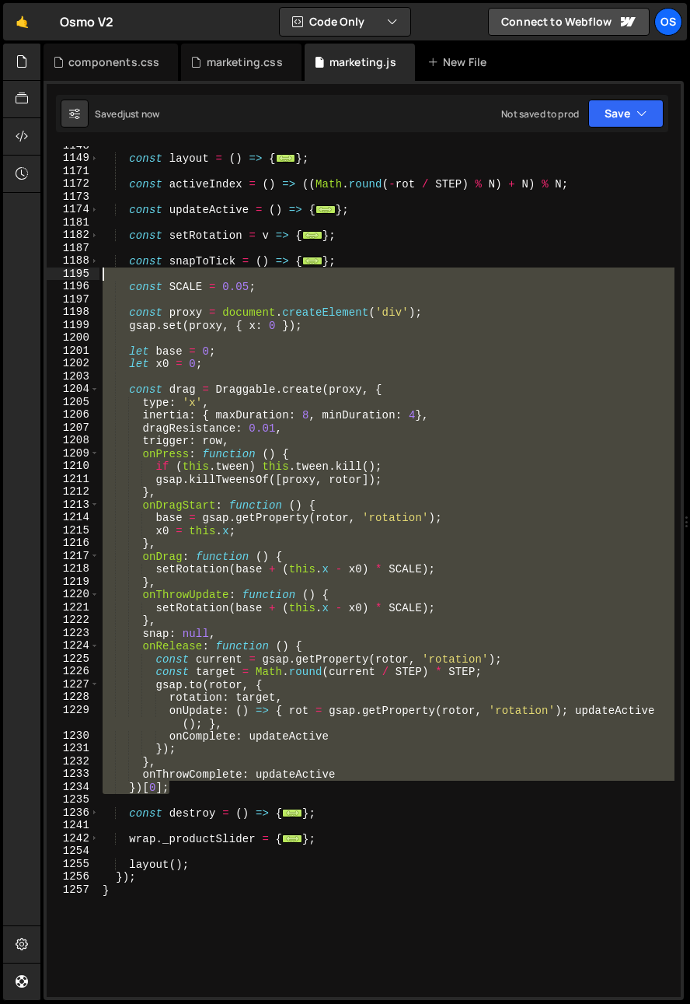
drag, startPoint x: 189, startPoint y: 788, endPoint x: 67, endPoint y: 280, distance: 522.1
click at [67, 280] on div "gsap.to(rotor, { 1148 1149 1171 1172 1173 1174 1181 1182 1187 1188 1195 1196 11…" at bounding box center [364, 571] width 634 height 851
paste textarea "})[0]"
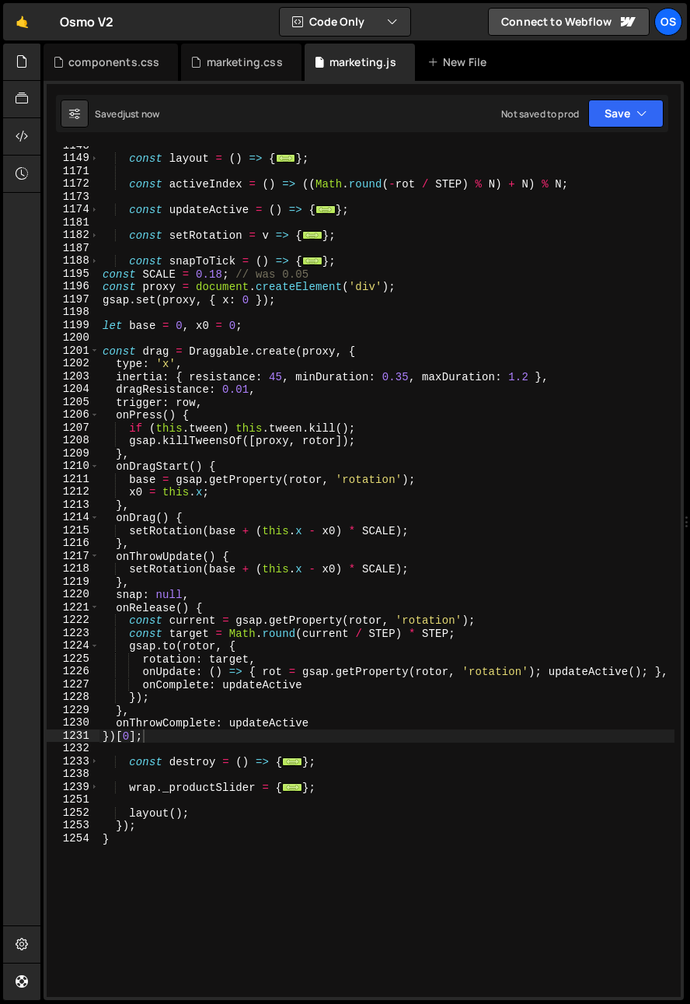
drag, startPoint x: 259, startPoint y: 534, endPoint x: 289, endPoint y: 630, distance: 100.3
click at [269, 534] on div "const layout = ( ) => { ... } ; const activeIndex = ( ) => (( Math . round ( - …" at bounding box center [387, 577] width 575 height 876
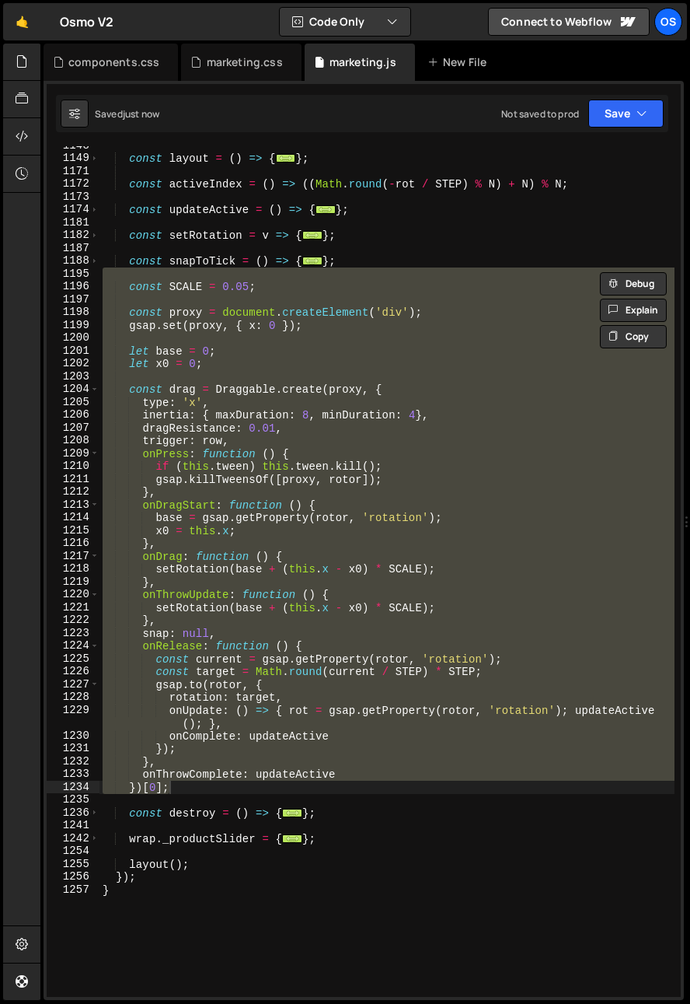
click at [196, 401] on div "const layout = ( ) => { ... } ; const activeIndex = ( ) => (( Math . round ( - …" at bounding box center [387, 571] width 575 height 851
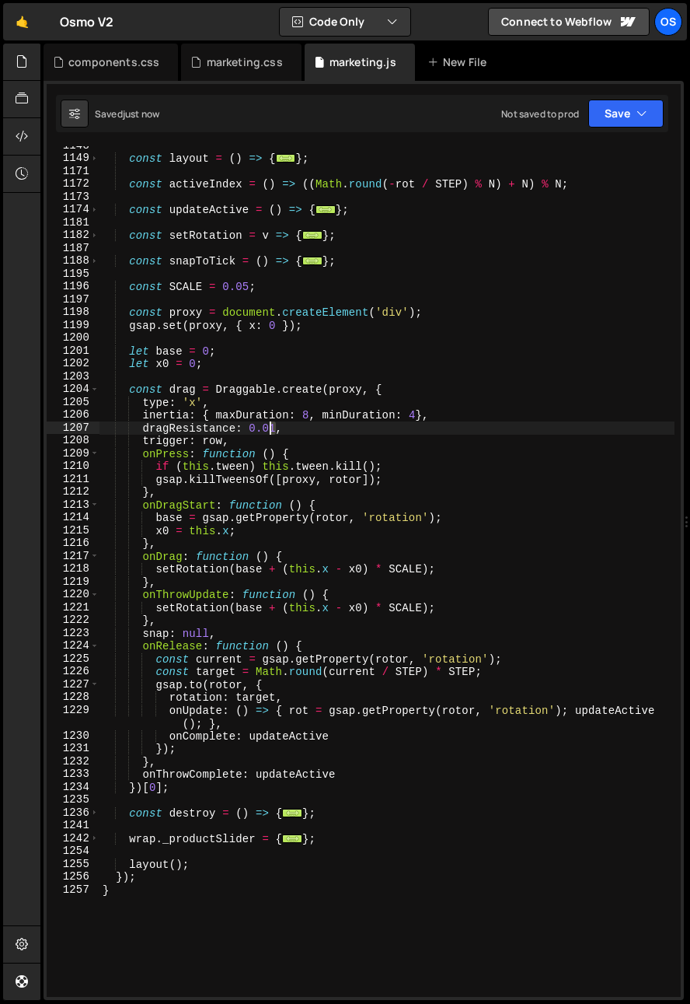
click at [272, 429] on div "const layout = ( ) => { ... } ; const activeIndex = ( ) => (( Math . round ( - …" at bounding box center [387, 577] width 575 height 876
drag, startPoint x: 127, startPoint y: 389, endPoint x: 161, endPoint y: 402, distance: 35.9
click at [127, 389] on div "const layout = ( ) => { ... } ; const activeIndex = ( ) => (( Math . round ( - …" at bounding box center [387, 577] width 575 height 876
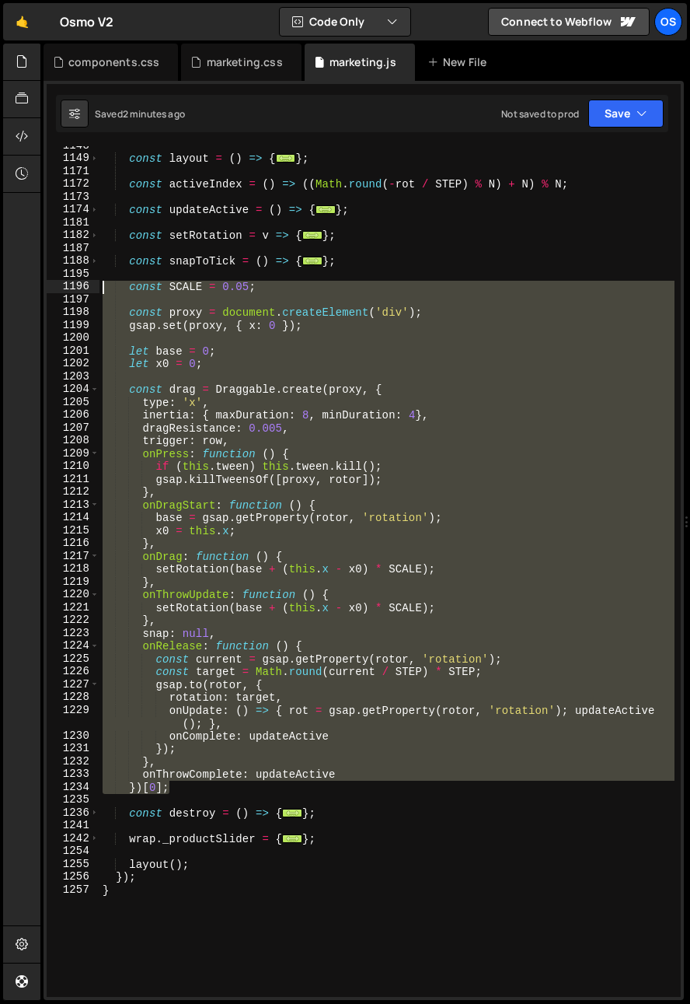
drag, startPoint x: 194, startPoint y: 792, endPoint x: 7, endPoint y: 292, distance: 533.8
click at [7, 292] on div "Hold on a sec... Are you certain you wish to leave this page? Any changes you'v…" at bounding box center [345, 502] width 690 height 1004
paste textarea "})[0];"
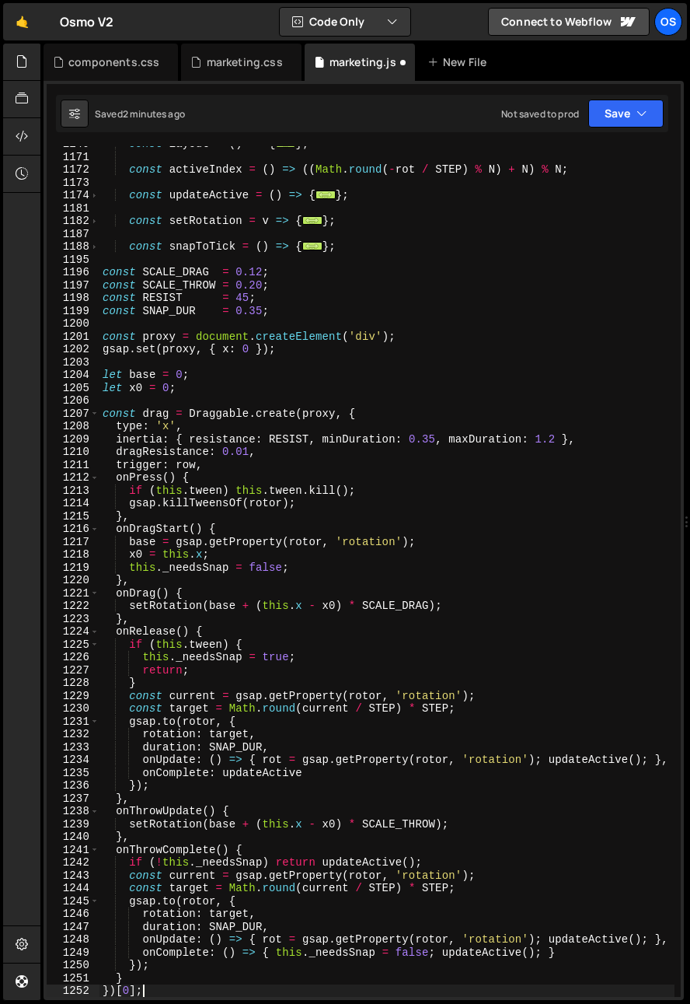
scroll to position [1291, 0]
click at [134, 491] on div "const layout = ( ) => { ... } ; const activeIndex = ( ) => (( Math . round ( - …" at bounding box center [387, 576] width 575 height 876
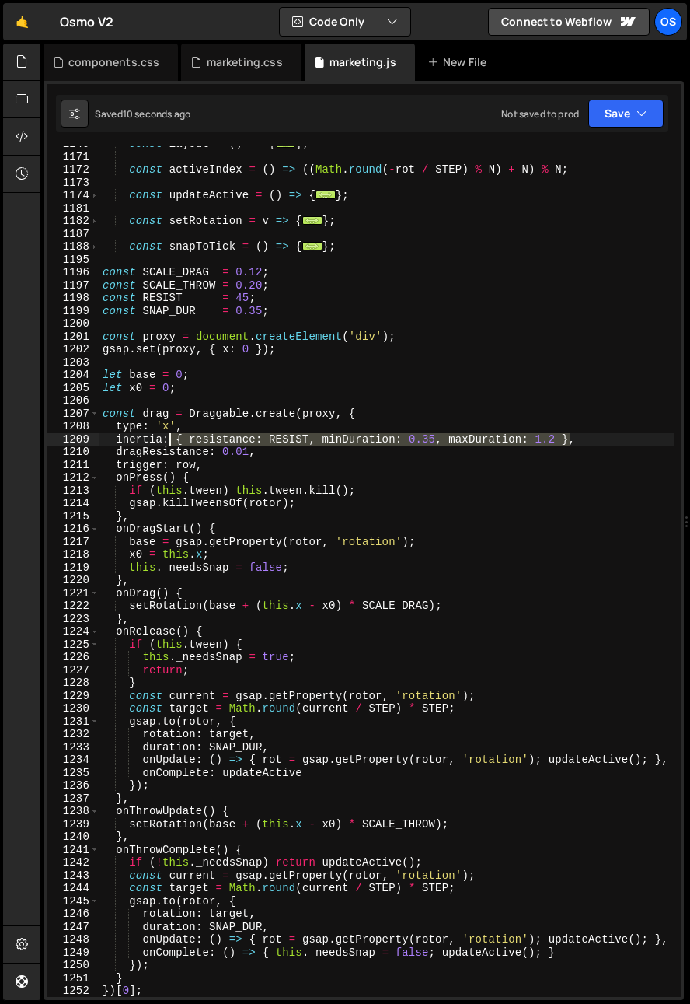
drag, startPoint x: 569, startPoint y: 437, endPoint x: 172, endPoint y: 439, distance: 397.3
click at [172, 439] on div "const layout = ( ) => { ... } ; const activeIndex = ( ) => (( Math . round ( - …" at bounding box center [387, 576] width 575 height 876
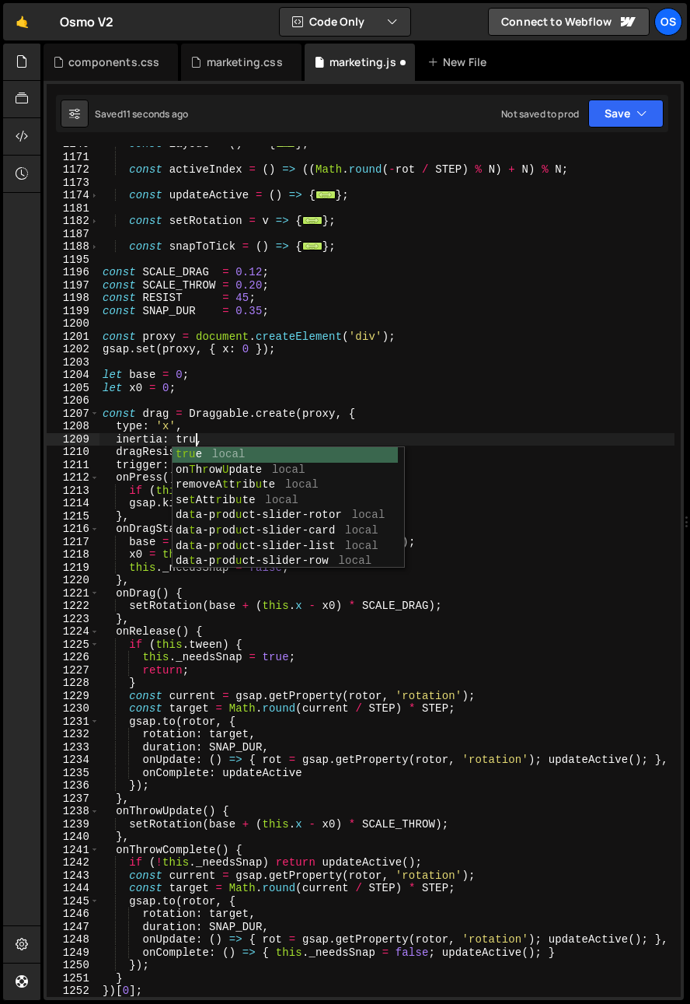
scroll to position [0, 6]
click at [257, 444] on div "const layout = ( ) => { ... } ; const activeIndex = ( ) => (( Math . round ( - …" at bounding box center [387, 576] width 575 height 876
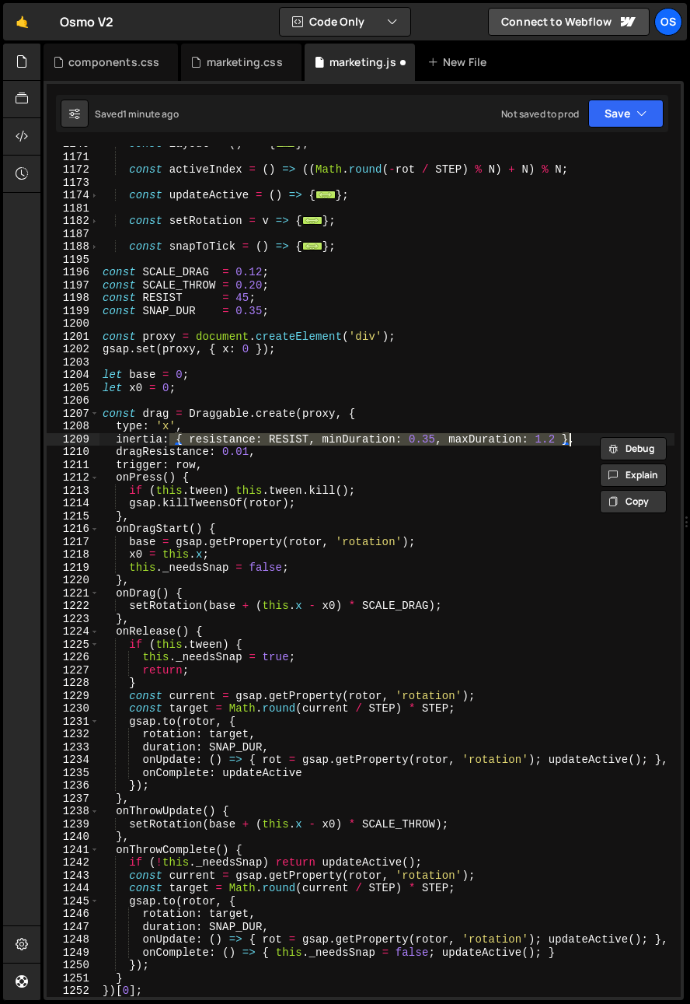
click at [395, 561] on div "const layout = ( ) => { ... } ; const activeIndex = ( ) => (( Math . round ( - …" at bounding box center [387, 576] width 575 height 876
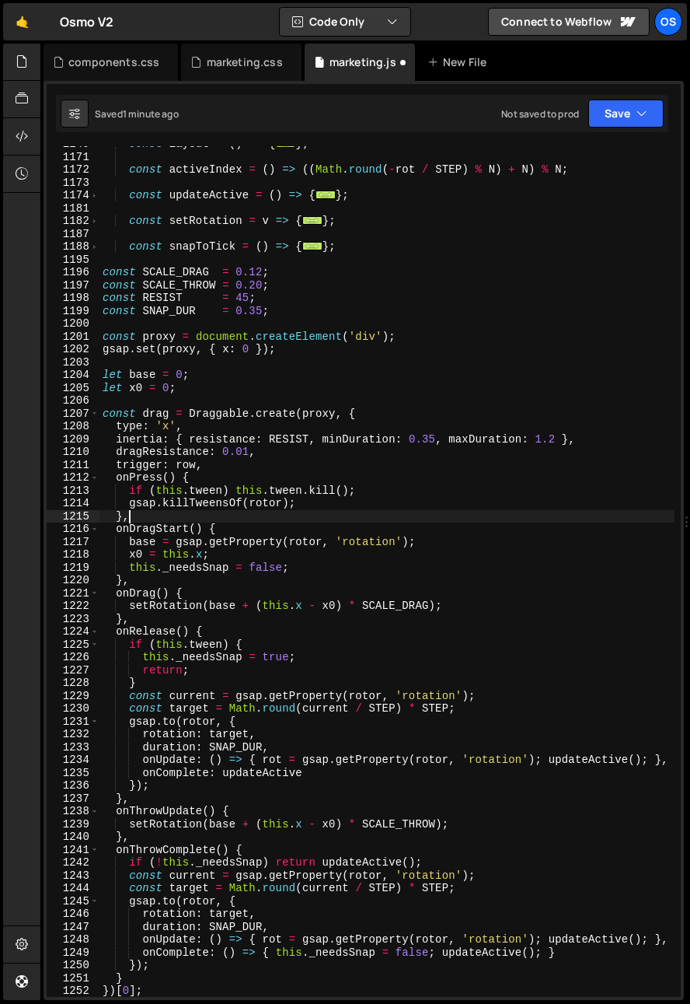
click at [327, 516] on div "const layout = ( ) => { ... } ; const activeIndex = ( ) => (( Math . round ( - …" at bounding box center [387, 576] width 575 height 876
click at [179, 415] on div "const layout = ( ) => { ... } ; const activeIndex = ( ) => (( Math . round ( - …" at bounding box center [387, 576] width 575 height 876
click at [552, 437] on div "const layout = ( ) => { ... } ; const activeIndex = ( ) => (( Math . round ( - …" at bounding box center [387, 576] width 575 height 876
drag, startPoint x: 557, startPoint y: 438, endPoint x: 536, endPoint y: 443, distance: 21.5
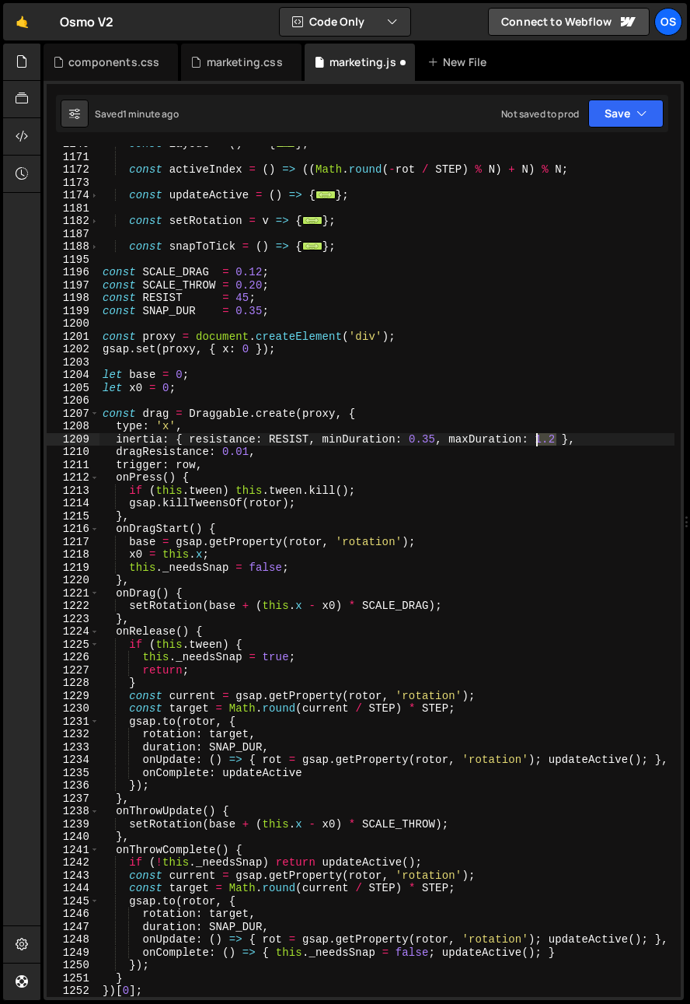
click at [536, 443] on div "const layout = ( ) => { ... } ; const activeIndex = ( ) => (( Math . round ( - …" at bounding box center [387, 576] width 575 height 876
type textarea "inertia: { resistance: RESIST, minDuration: 0.35, maxDuration: 0.75 },"
drag, startPoint x: 377, startPoint y: 395, endPoint x: 392, endPoint y: 411, distance: 22.0
click at [377, 395] on div "const layout = ( ) => { ... } ; const activeIndex = ( ) => (( Math . round ( - …" at bounding box center [387, 576] width 575 height 876
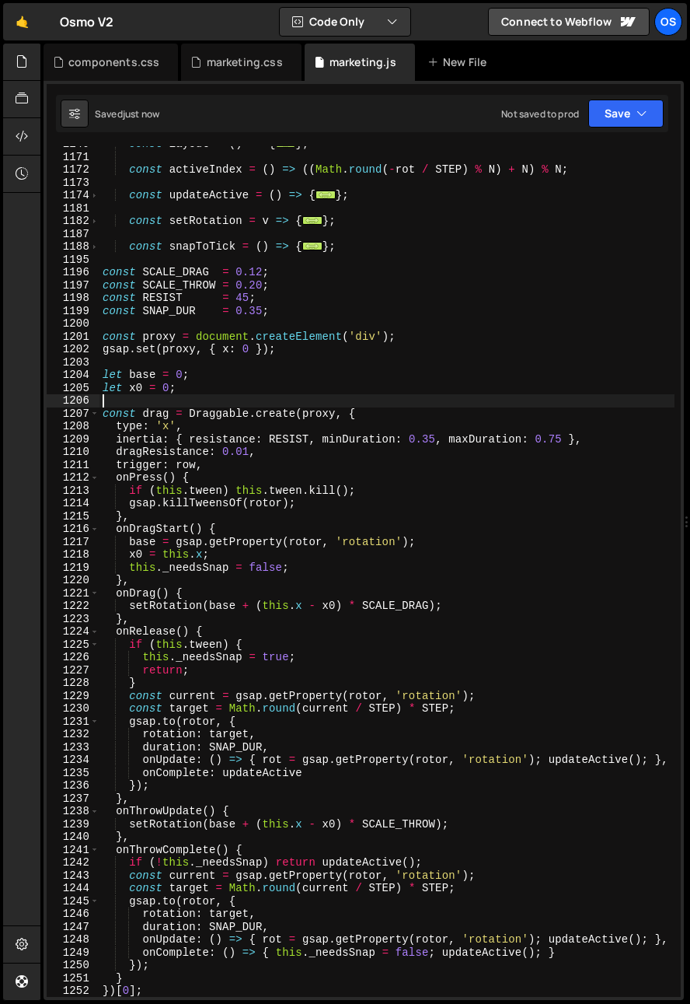
scroll to position [0, 0]
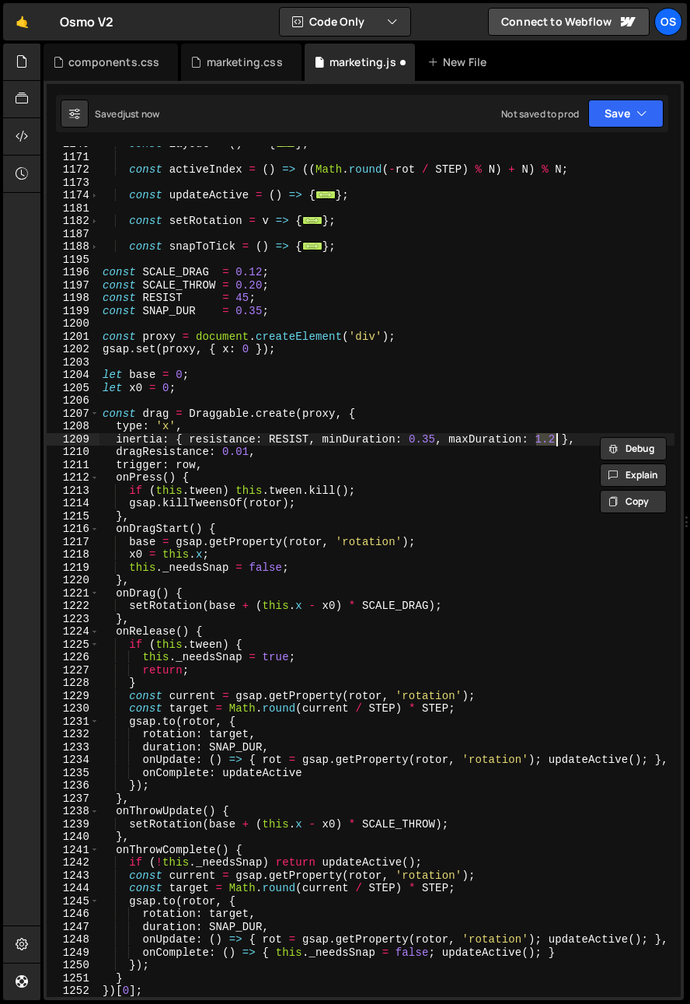
click at [551, 445] on div "const layout = ( ) => { ... } ; const activeIndex = ( ) => (( Math . round ( - …" at bounding box center [387, 576] width 575 height 876
drag, startPoint x: 554, startPoint y: 438, endPoint x: 539, endPoint y: 442, distance: 16.0
click at [539, 442] on div "const layout = ( ) => { ... } ; const activeIndex = ( ) => (( Math . round ( - …" at bounding box center [387, 576] width 575 height 876
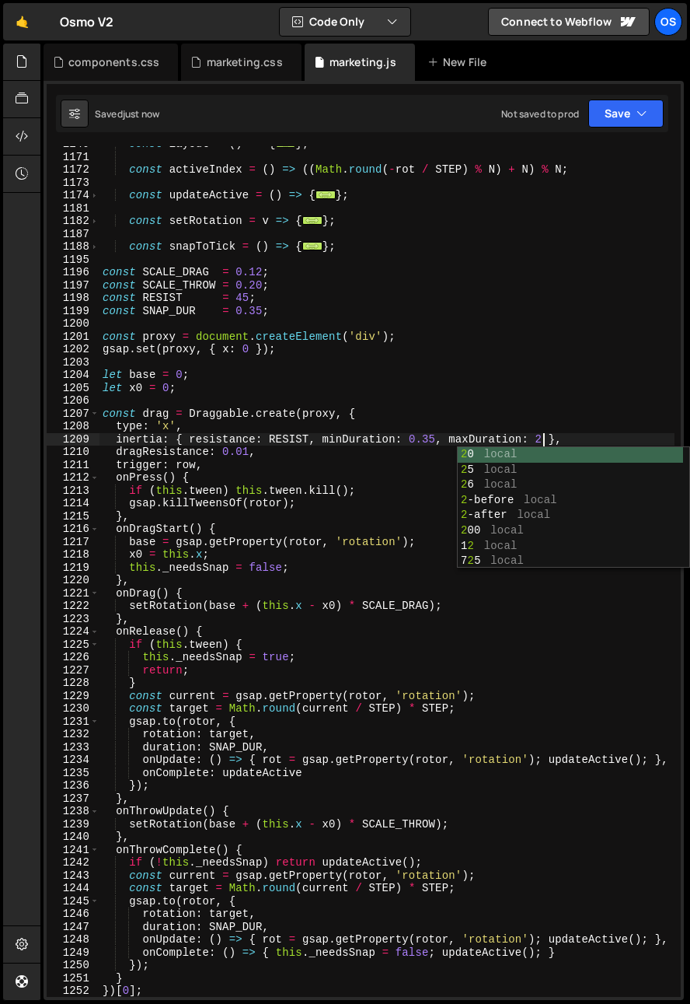
type textarea "inertia: { resistance: RESIST, minDuration: 0.35, maxDuration: 2 },"
drag, startPoint x: 463, startPoint y: 396, endPoint x: 573, endPoint y: 523, distance: 168.1
click at [470, 396] on div "const layout = ( ) => { ... } ; const activeIndex = ( ) => (( Math . round ( - …" at bounding box center [387, 576] width 575 height 876
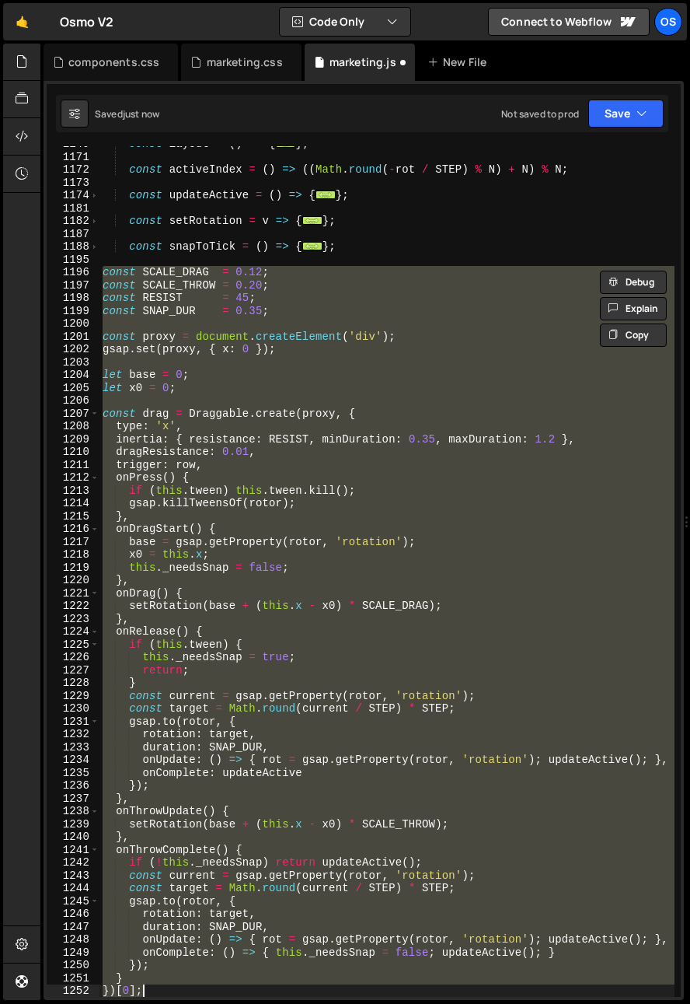
click at [554, 490] on div "const layout = ( ) => { ... } ; const activeIndex = ( ) => (( Math . round ( - …" at bounding box center [387, 571] width 575 height 851
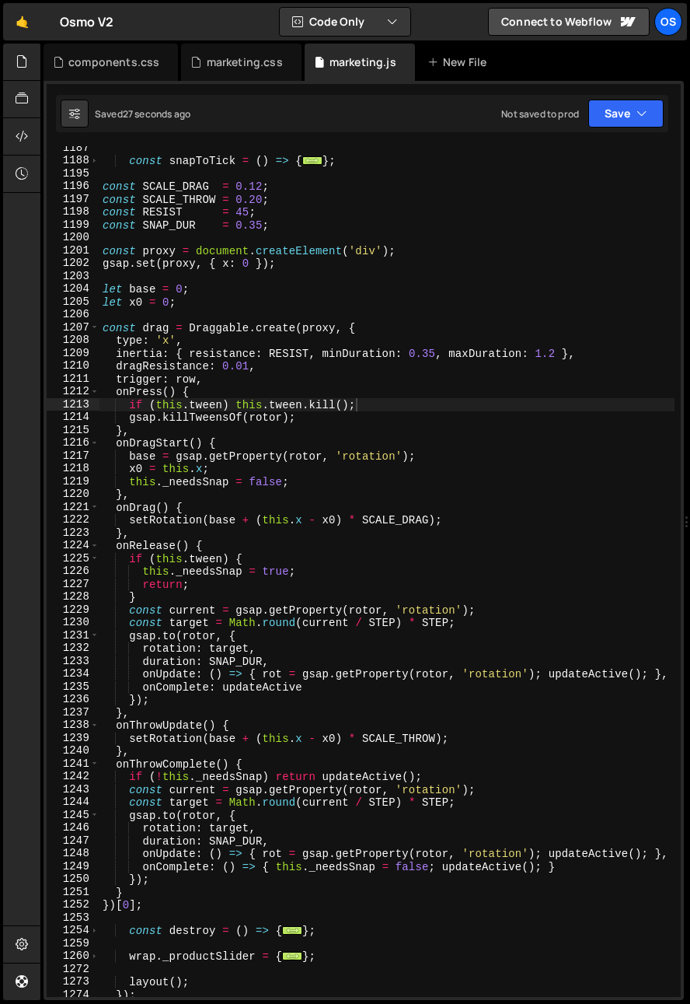
scroll to position [1378, 0]
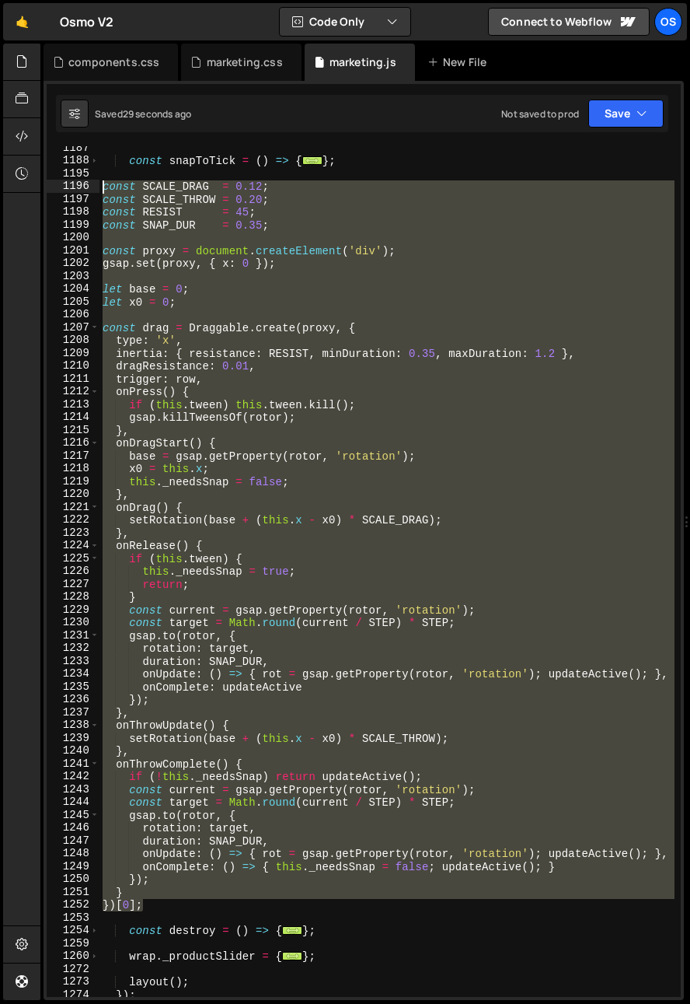
drag, startPoint x: 174, startPoint y: 906, endPoint x: 67, endPoint y: 190, distance: 723.2
click at [67, 190] on div "if (this.tween) this.tween.kill(); 1187 1188 1195 1196 1197 1198 1199 1200 1201…" at bounding box center [364, 571] width 634 height 851
paste textarea "})[0]"
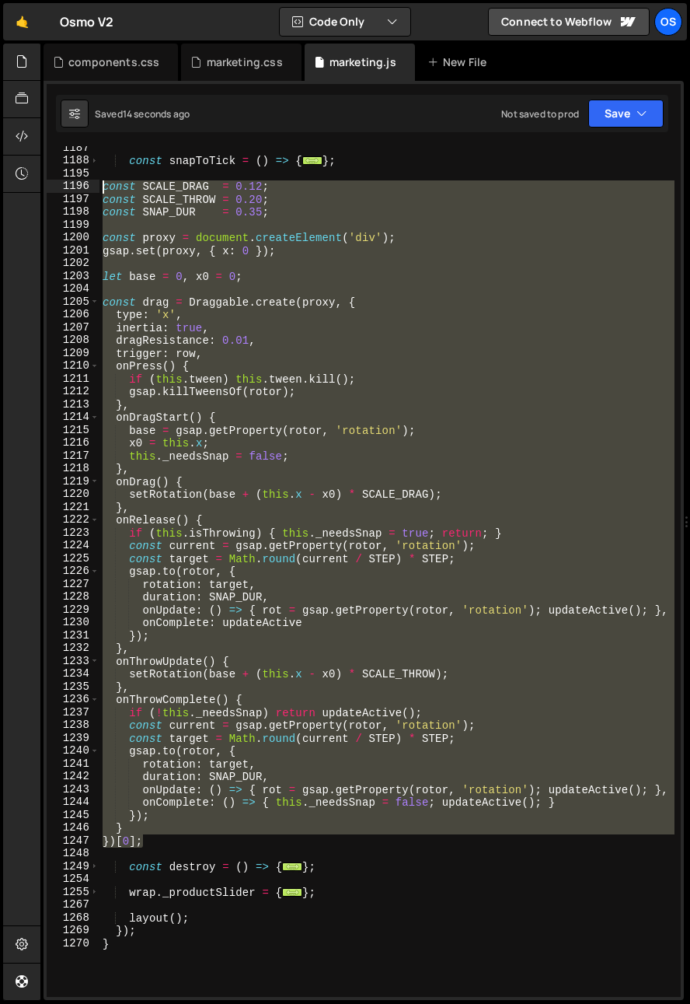
drag, startPoint x: 152, startPoint y: 844, endPoint x: 58, endPoint y: 190, distance: 660.4
click at [58, 190] on div "})[0]; 1187 1188 1195 1196 1197 1198 1199 1200 1201 1202 1203 1204 1205 1206 12…" at bounding box center [364, 571] width 634 height 851
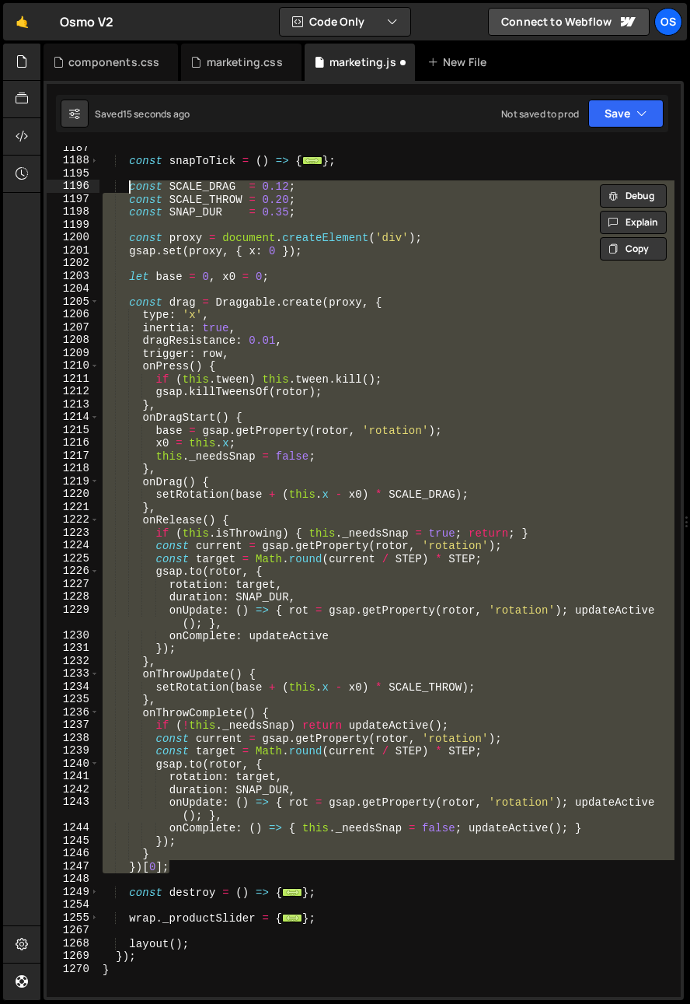
click at [355, 382] on div "const snapToTick = ( ) => { ... } ; const SCALE_DRAG = 0.12 ; const SCALE_THROW…" at bounding box center [387, 571] width 575 height 851
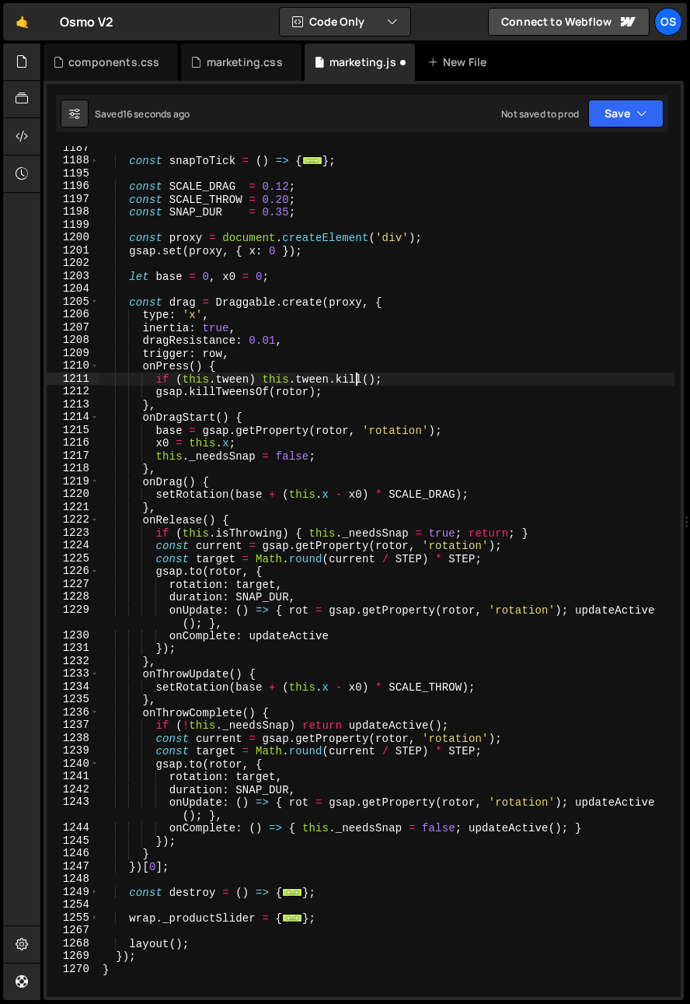
click at [291, 373] on div "const snapToTick = ( ) => { ... } ; const SCALE_DRAG = 0.12 ; const SCALE_THROW…" at bounding box center [387, 579] width 575 height 876
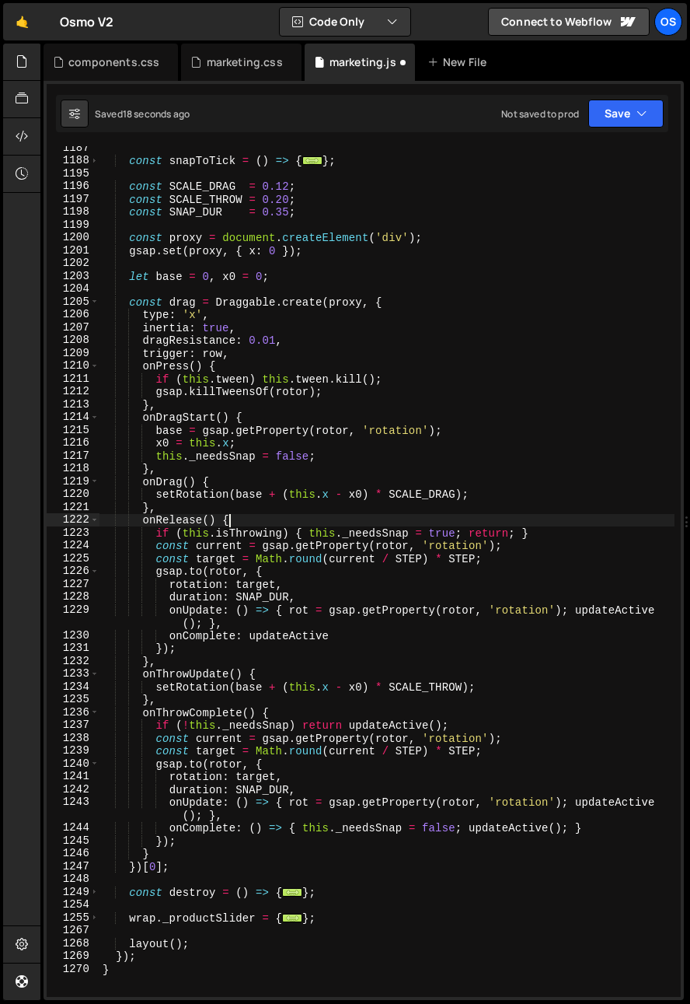
click at [299, 515] on div "const snapToTick = ( ) => { ... } ; const SCALE_DRAG = 0.12 ; const SCALE_THROW…" at bounding box center [387, 579] width 575 height 876
click at [344, 640] on div "const snapToTick = ( ) => { ... } ; const SCALE_DRAG = 0.12 ; const SCALE_THROW…" at bounding box center [387, 579] width 575 height 876
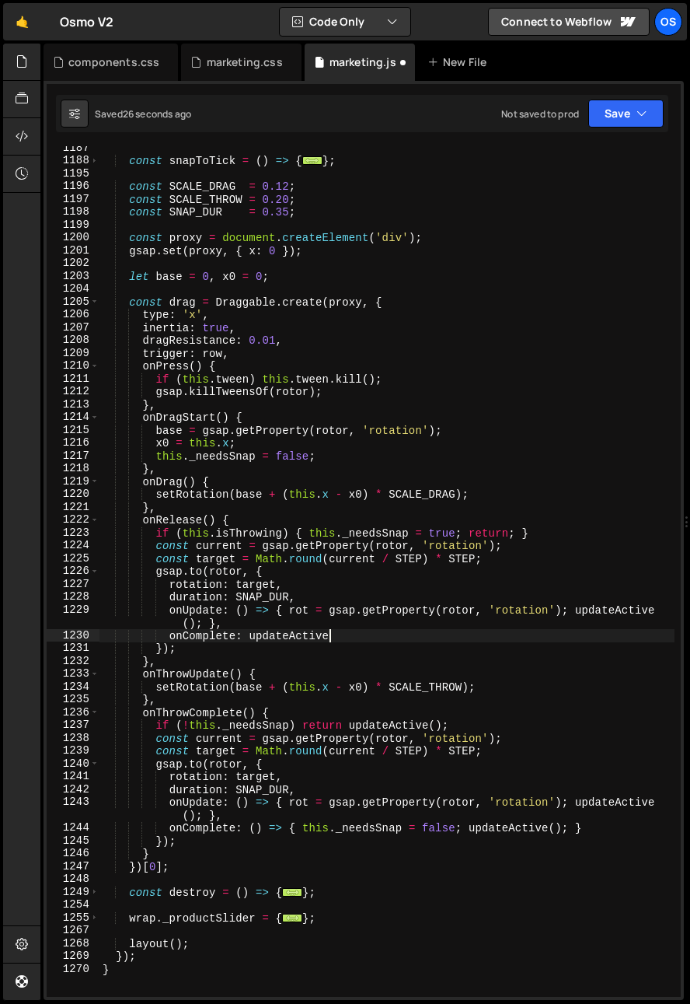
click at [372, 747] on div "const snapToTick = ( ) => { ... } ; const SCALE_DRAG = 0.12 ; const SCALE_THROW…" at bounding box center [387, 579] width 575 height 876
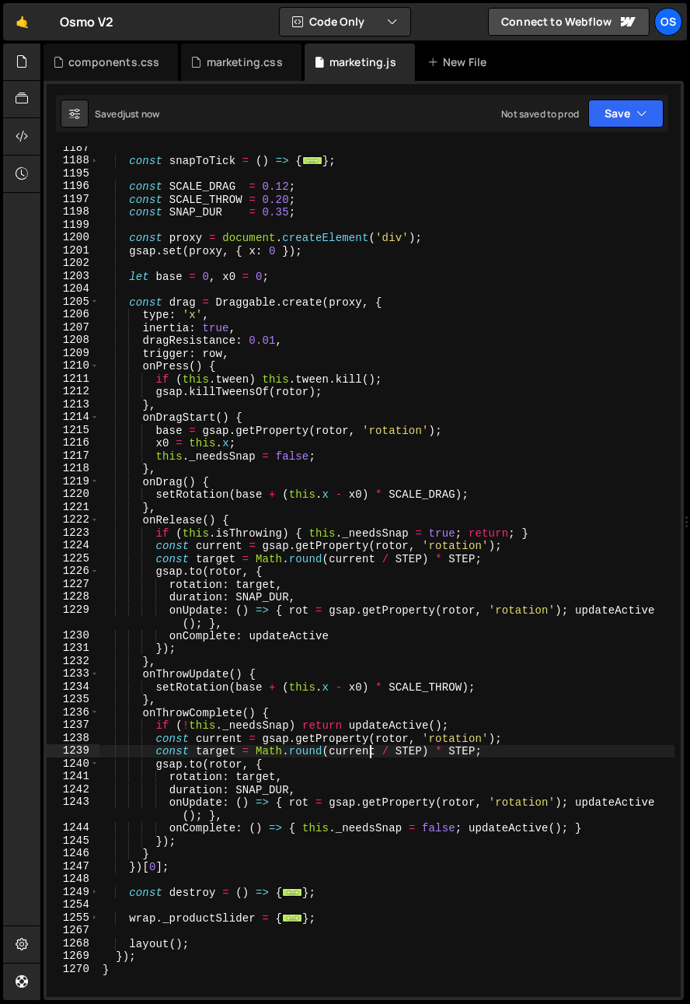
scroll to position [1312, 0]
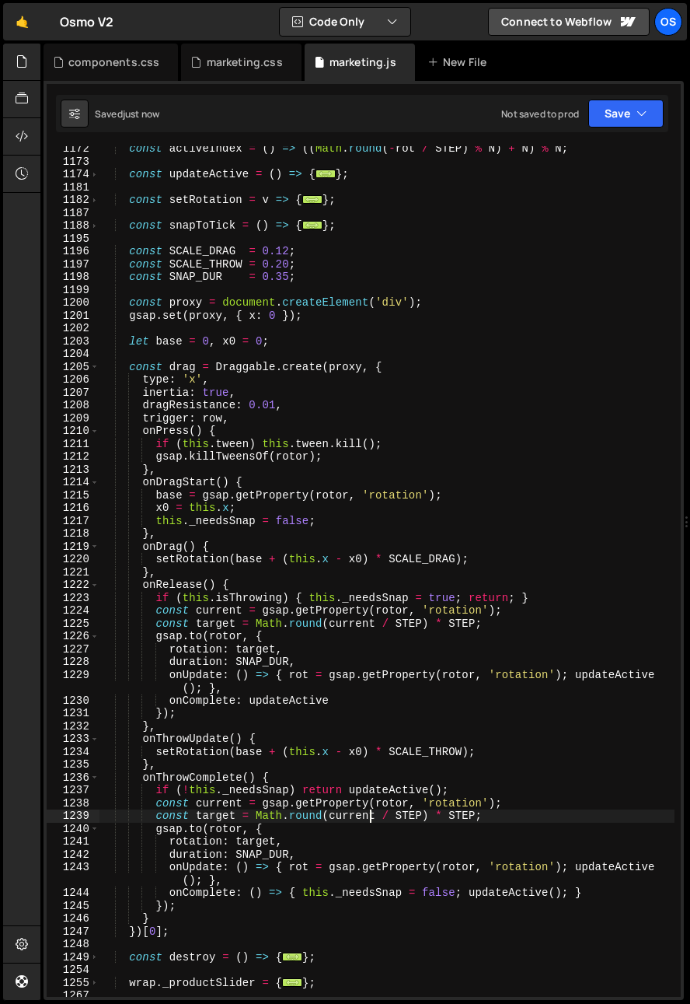
click at [239, 276] on div "const activeIndex = ( ) => (( Math . round ( - rot / STEP ) % N ) + N ) % N ; c…" at bounding box center [387, 580] width 575 height 876
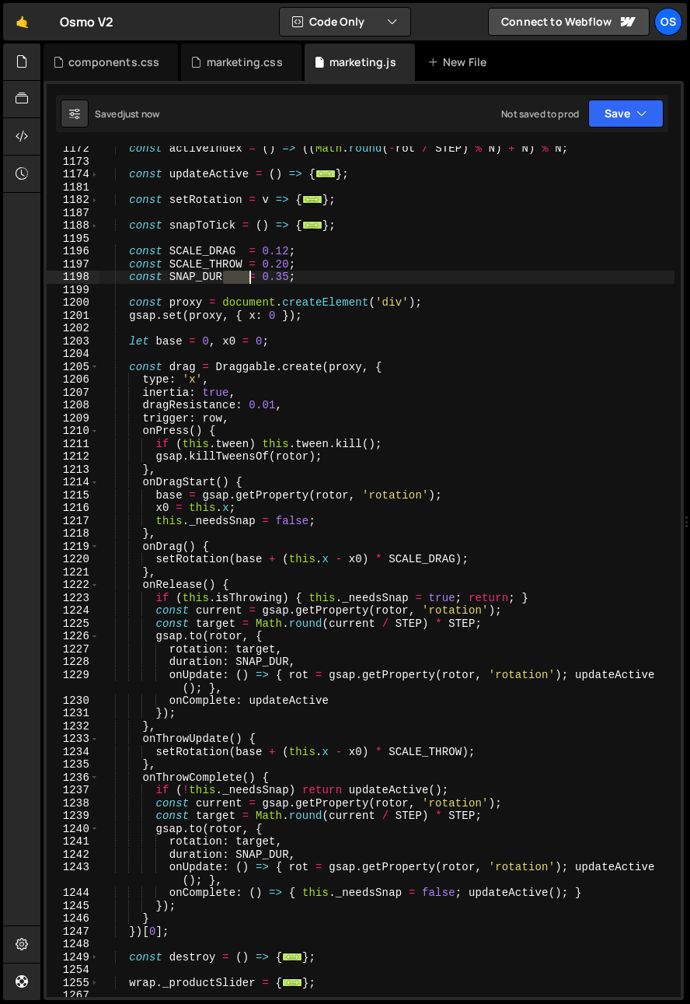
click at [239, 277] on div "const activeIndex = ( ) => (( Math . round ( - rot / STEP ) % N ) + N ) % N ; c…" at bounding box center [387, 580] width 575 height 876
type textarea "const SNAP_DUR = 0.35;"
click at [327, 288] on div "const activeIndex = ( ) => (( Math . round ( - rot / STEP ) % N ) + N ) % N ; c…" at bounding box center [387, 580] width 575 height 876
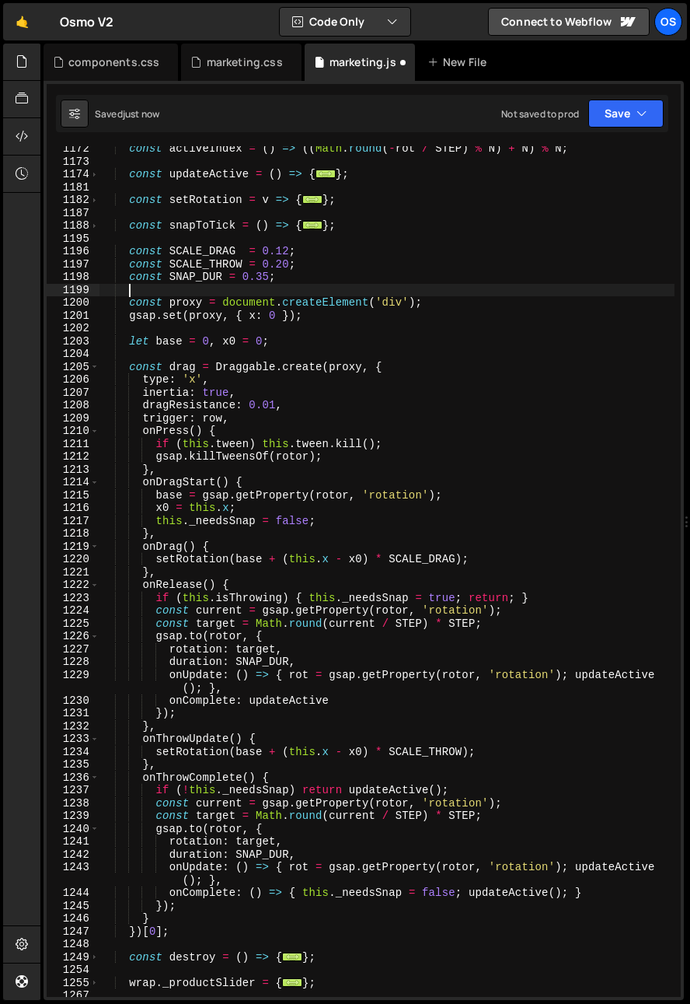
click at [313, 299] on div "const activeIndex = ( ) => (( Math . round ( - rot / STEP ) % N ) + N ) % N ; c…" at bounding box center [387, 580] width 575 height 876
click at [286, 250] on div "const activeIndex = ( ) => (( Math . round ( - rot / STEP ) % N ) + N ) % N ; c…" at bounding box center [387, 580] width 575 height 876
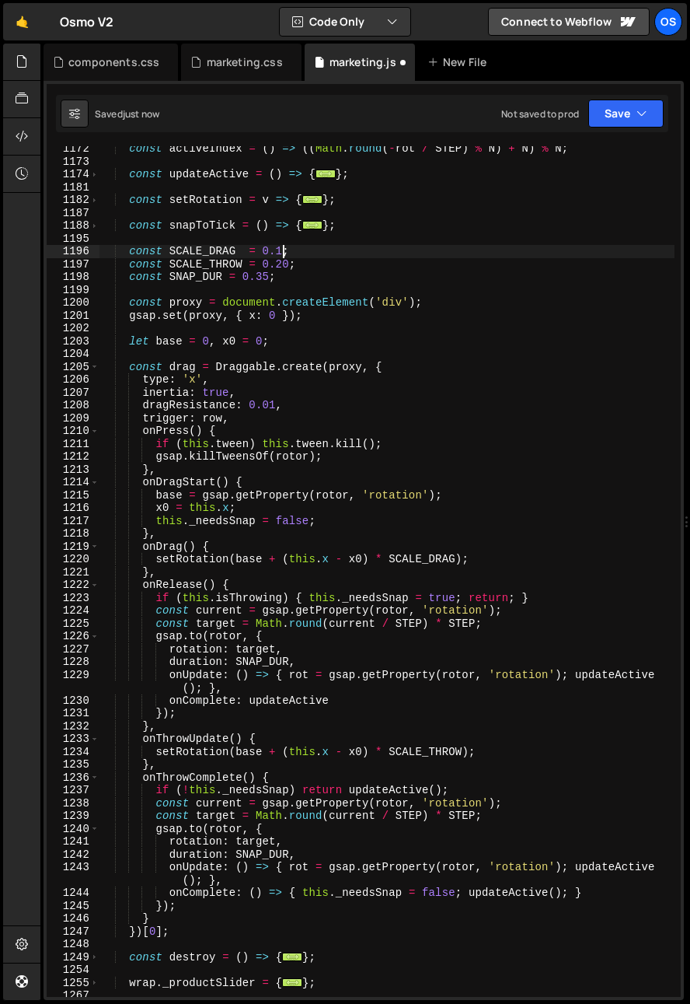
drag, startPoint x: 298, startPoint y: 225, endPoint x: 291, endPoint y: 257, distance: 31.9
click at [297, 226] on div "const activeIndex = ( ) => (( Math . round ( - rot / STEP ) % N ) + N ) % N ; c…" at bounding box center [387, 580] width 575 height 876
drag, startPoint x: 289, startPoint y: 264, endPoint x: 278, endPoint y: 267, distance: 11.9
click at [278, 267] on div "const activeIndex = ( ) => (( Math . round ( - rot / STEP ) % N ) + N ) % N ; c…" at bounding box center [387, 580] width 575 height 876
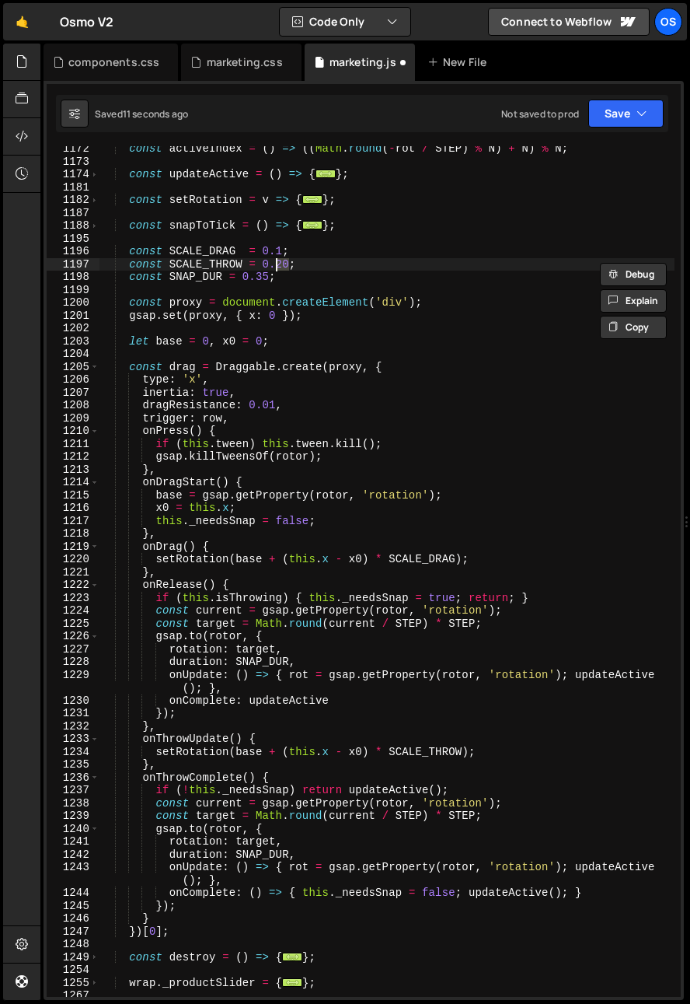
scroll to position [0, 12]
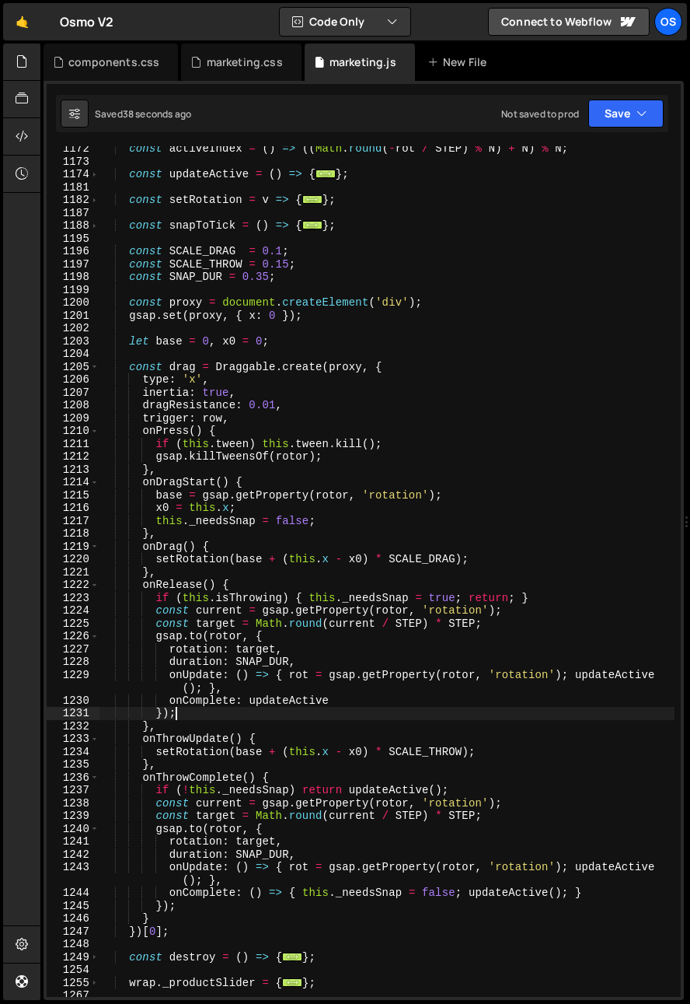
click at [275, 707] on div "const activeIndex = ( ) => (( Math . round ( - rot / STEP ) % N ) + N ) % N ; c…" at bounding box center [387, 580] width 575 height 876
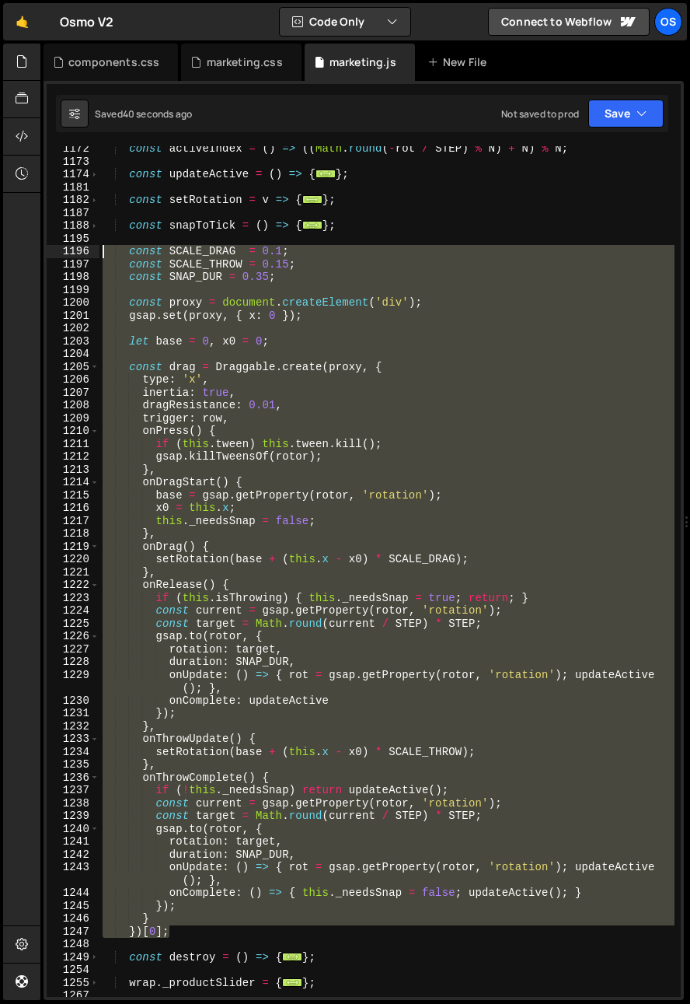
drag, startPoint x: 191, startPoint y: 928, endPoint x: 61, endPoint y: 246, distance: 695.0
click at [61, 246] on div "}); 1172 1173 1174 1181 1182 1187 1188 1195 1196 1197 1198 1199 1200 1201 1202 …" at bounding box center [364, 571] width 634 height 851
paste textarea "})[0]"
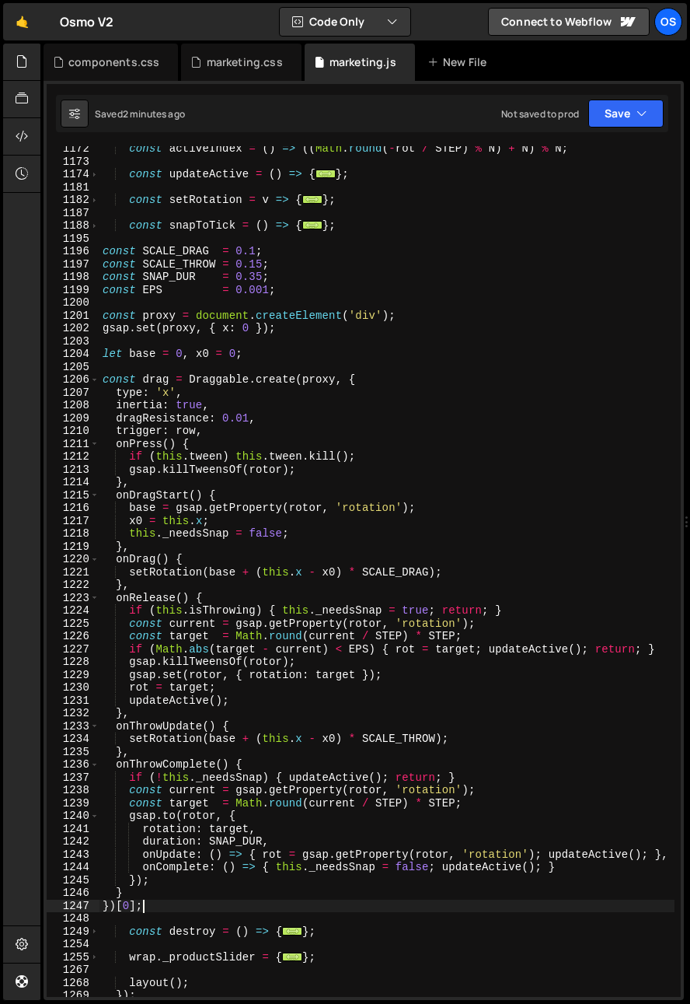
click at [320, 897] on div "const activeIndex = ( ) => (( Math . round ( - rot / STEP ) % N ) + N ) % N ; c…" at bounding box center [387, 580] width 575 height 876
click at [161, 909] on div "const activeIndex = ( ) => (( Math . round ( - rot / STEP ) % N ) + N ) % N ; c…" at bounding box center [387, 580] width 575 height 876
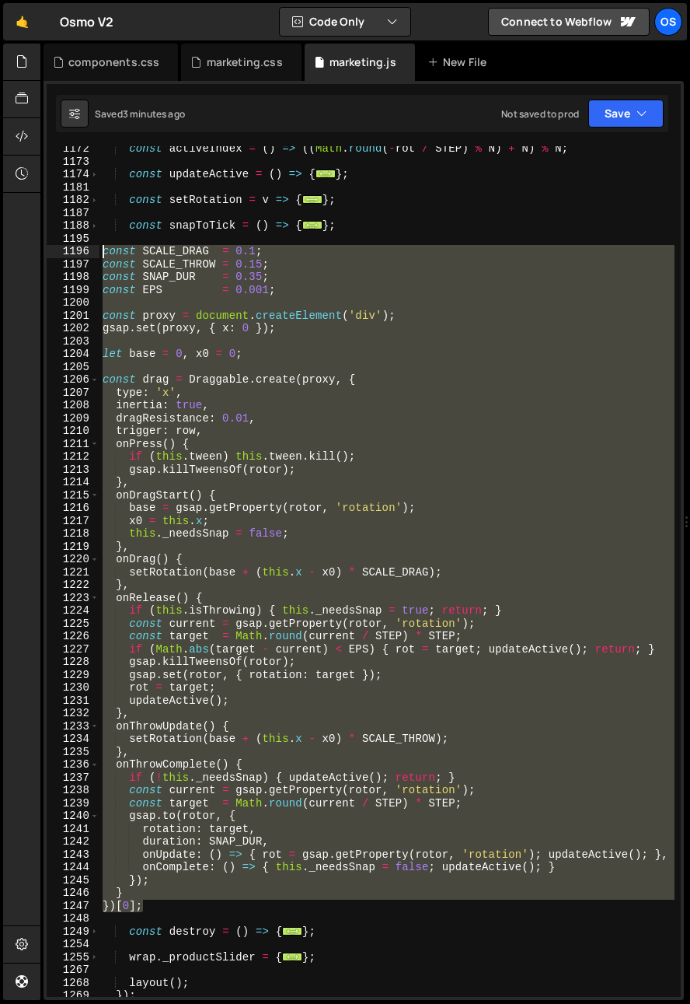
drag, startPoint x: 164, startPoint y: 906, endPoint x: 36, endPoint y: 255, distance: 664.0
click at [36, 255] on div "Hold on a sec... Are you certain you wish to leave this page? Any changes you'v…" at bounding box center [345, 502] width 690 height 1004
paste textarea "})[0]"
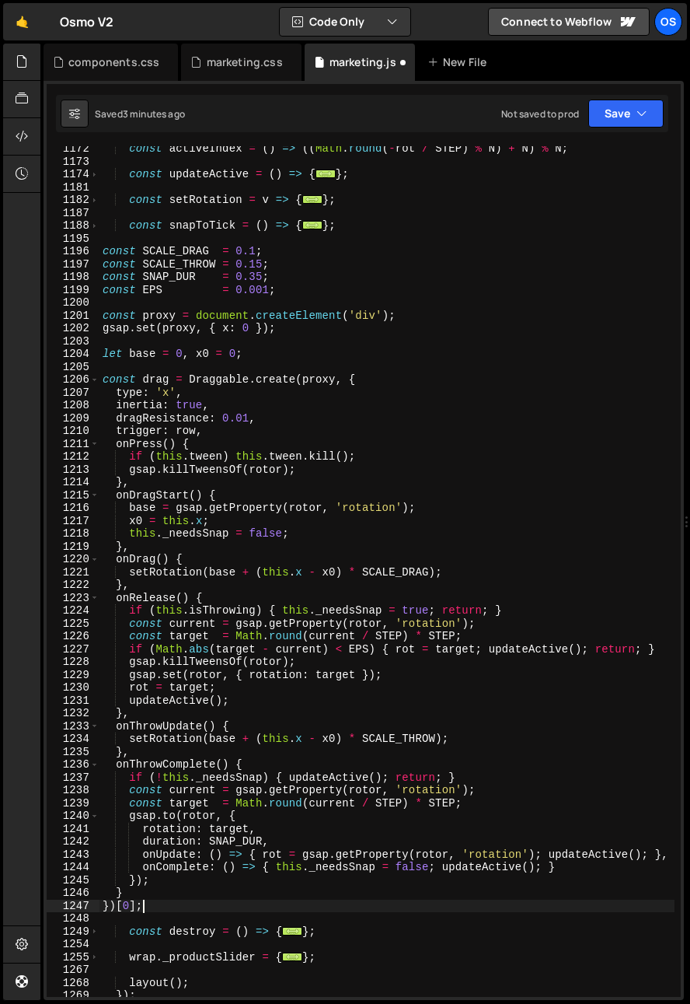
click at [137, 288] on div "const activeIndex = ( ) => (( Math . round ( - rot / STEP ) % N ) + N ) % N ; c…" at bounding box center [387, 580] width 575 height 876
type textarea "const EPS = 0.001;"
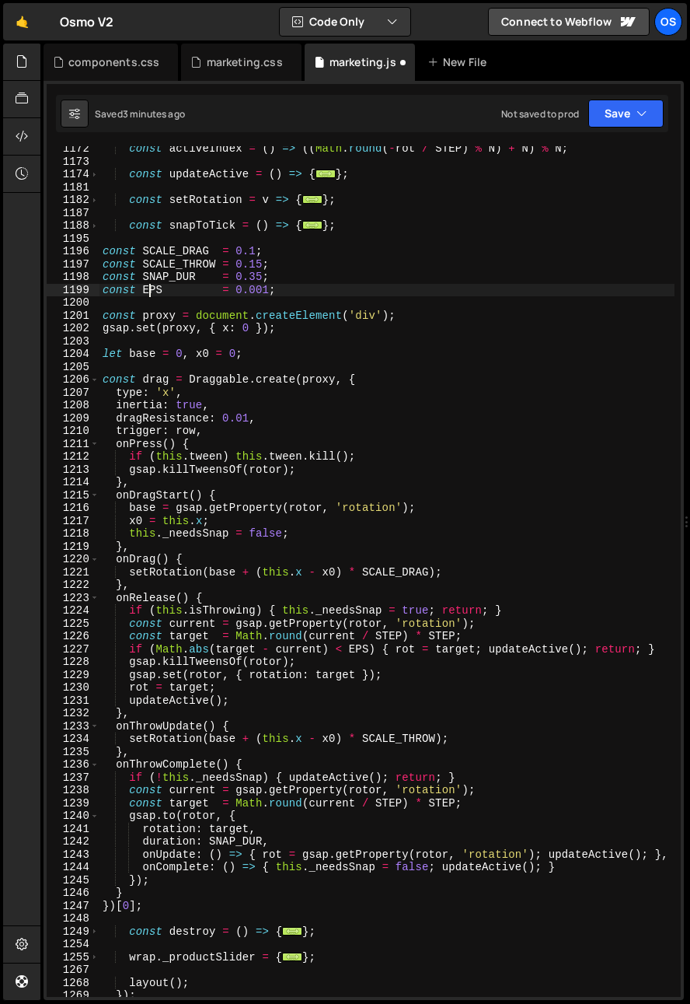
click at [147, 288] on div "const activeIndex = ( ) => (( Math . round ( - rot / STEP ) % N ) + N ) % N ; c…" at bounding box center [387, 580] width 575 height 876
click at [196, 368] on div "const activeIndex = ( ) => (( Math . round ( - rot / STEP ) % N ) + N ) % N ; c…" at bounding box center [387, 580] width 575 height 876
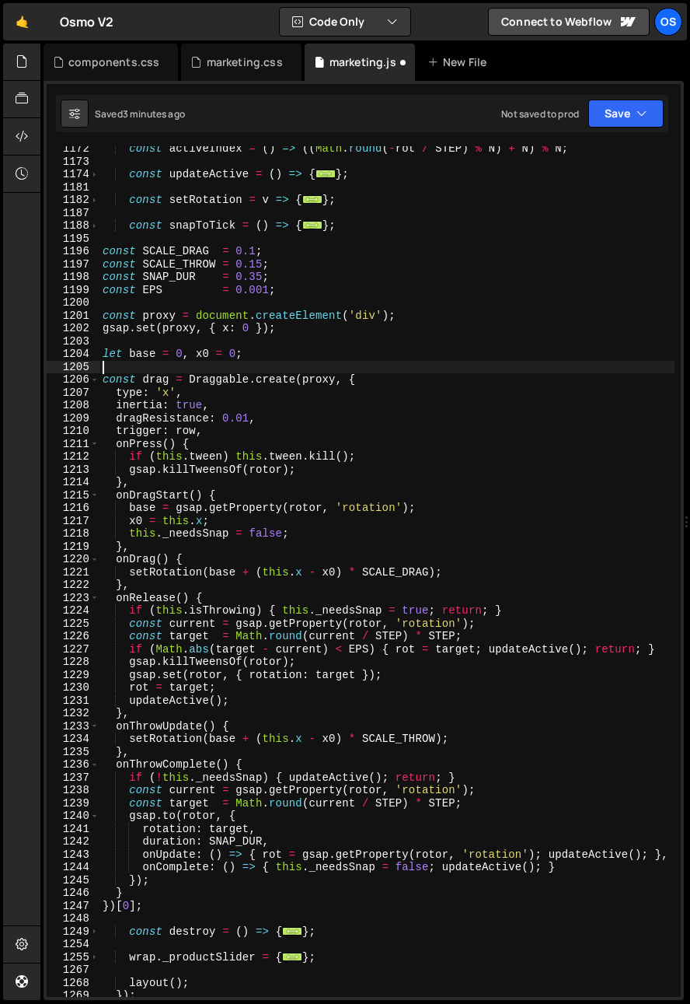
click at [265, 295] on div "const activeIndex = ( ) => (( Math . round ( - rot / STEP ) % N ) + N ) % N ; c…" at bounding box center [387, 580] width 575 height 876
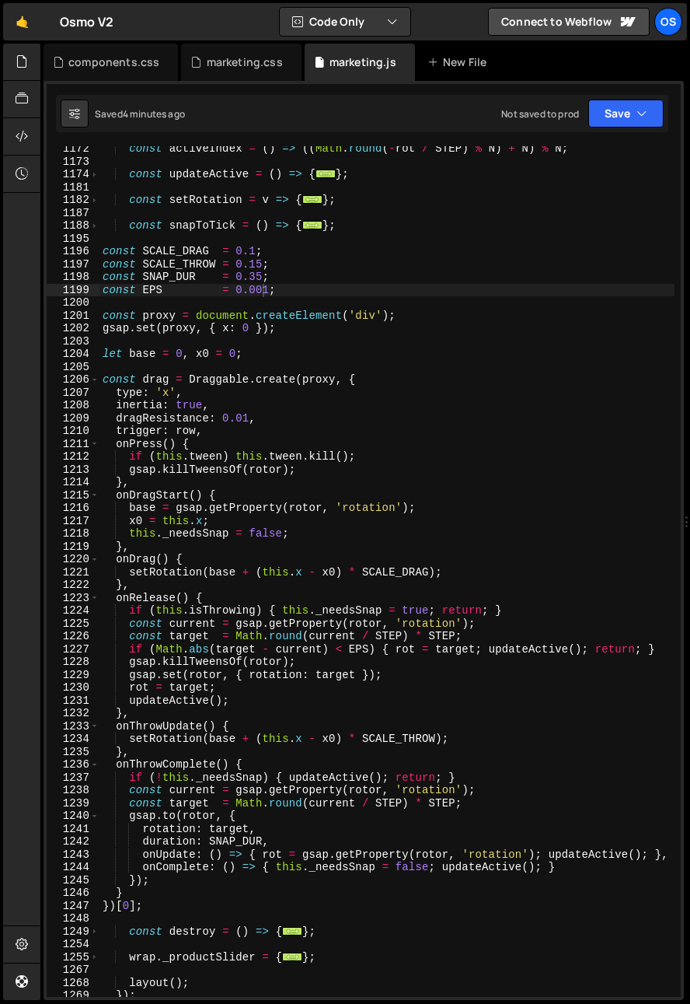
click at [195, 811] on div "const activeIndex = ( ) => (( Math . round ( - rot / STEP ) % N ) + N ) % N ; c…" at bounding box center [387, 580] width 575 height 876
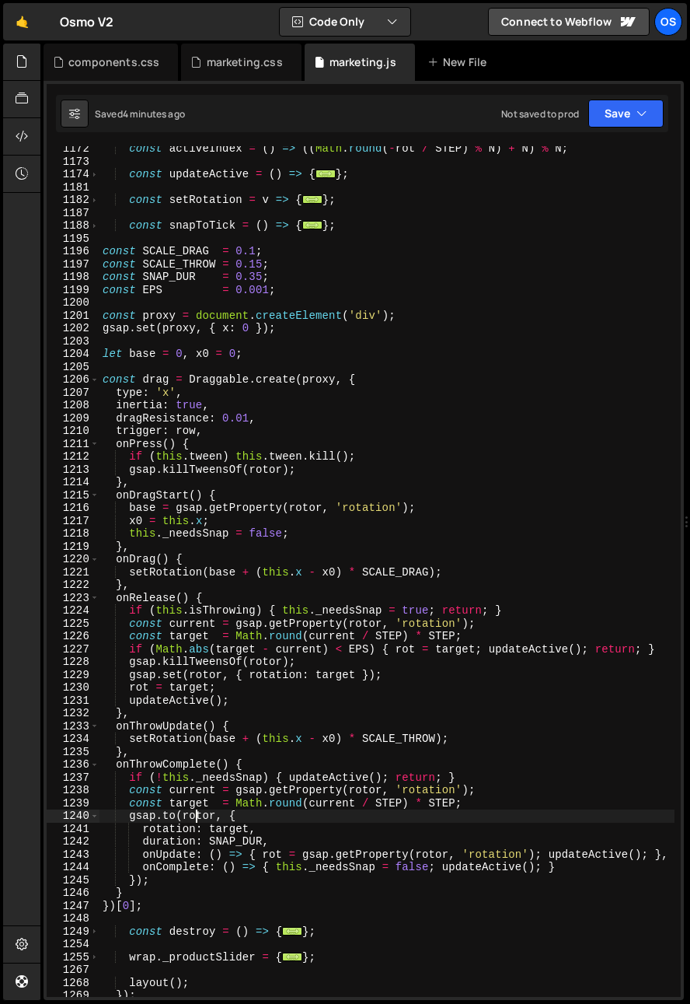
click at [153, 642] on div "const activeIndex = ( ) => (( Math . round ( - rot / STEP ) % N ) + N ) % N ; c…" at bounding box center [387, 580] width 575 height 876
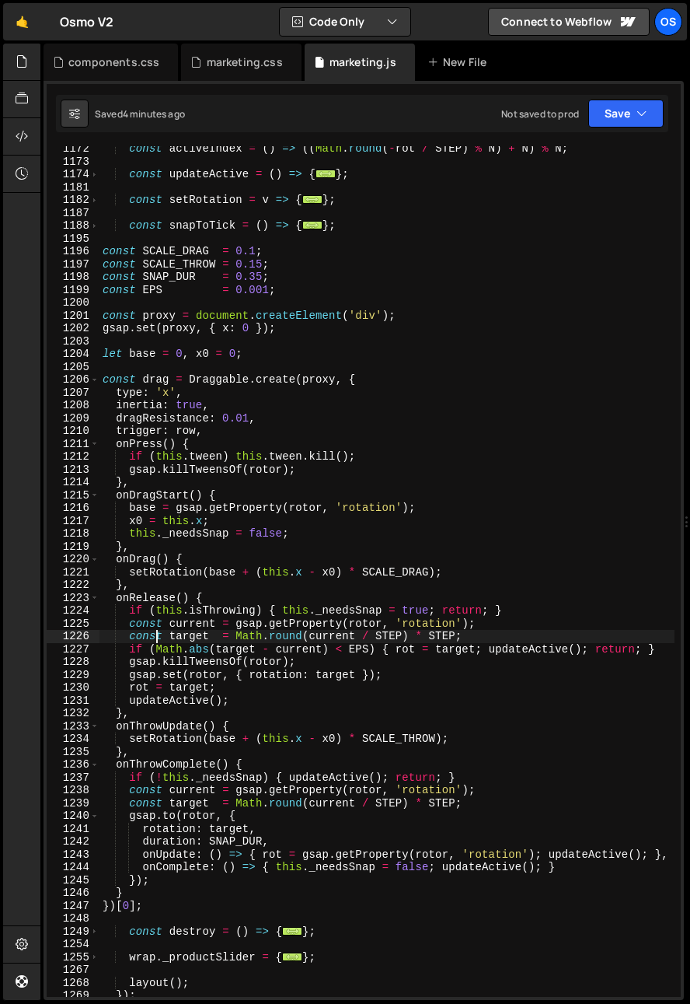
click at [153, 642] on div "const activeIndex = ( ) => (( Math . round ( - rot / STEP ) % N ) + N ) % N ; c…" at bounding box center [387, 580] width 575 height 876
click at [174, 654] on div "const activeIndex = ( ) => (( Math . round ( - rot / STEP ) % N ) + N ) % N ; c…" at bounding box center [387, 580] width 575 height 876
click at [182, 630] on div "const activeIndex = ( ) => (( Math . round ( - rot / STEP ) % N ) + N ) % N ; c…" at bounding box center [387, 580] width 575 height 876
click at [180, 632] on div "const activeIndex = ( ) => (( Math . round ( - rot / STEP ) % N ) + N ) % N ; c…" at bounding box center [387, 580] width 575 height 876
click at [169, 654] on div "const activeIndex = ( ) => (( Math . round ( - rot / STEP ) % N ) + N ) % N ; c…" at bounding box center [387, 580] width 575 height 876
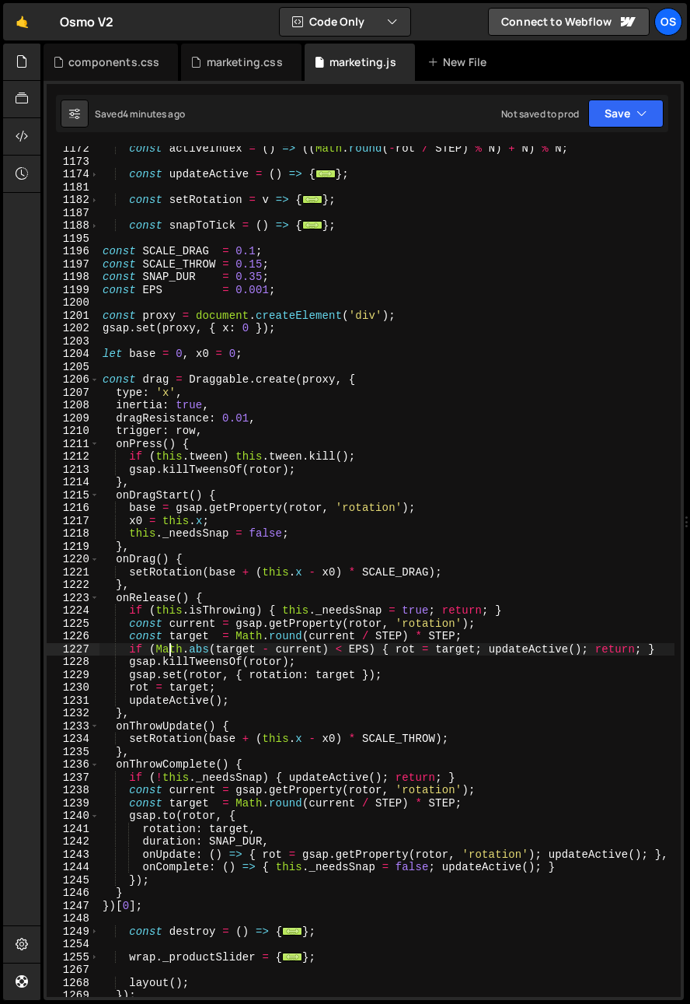
click at [131, 645] on div "const activeIndex = ( ) => (( Math . round ( - rot / STEP ) % N ) + N ) % N ; c…" at bounding box center [387, 580] width 575 height 876
click at [392, 711] on div "const activeIndex = ( ) => (( Math . round ( - rot / STEP ) % N ) + N ) % N ; c…" at bounding box center [387, 580] width 575 height 876
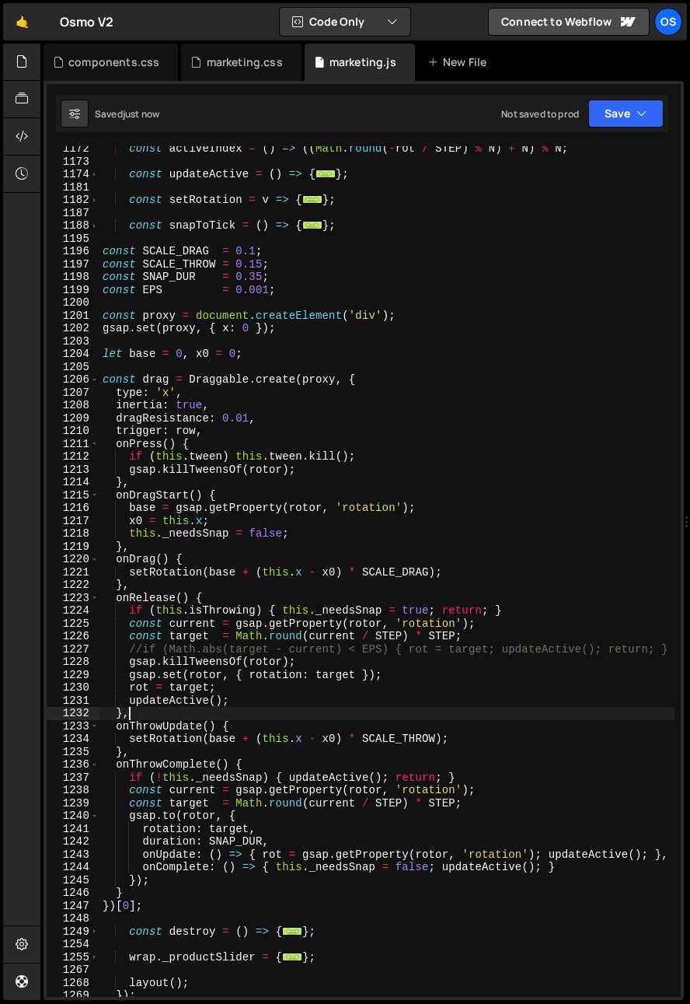
click at [284, 693] on div "const activeIndex = ( ) => (( Math . round ( - rot / STEP ) % N ) + N ) % N ; c…" at bounding box center [387, 580] width 575 height 876
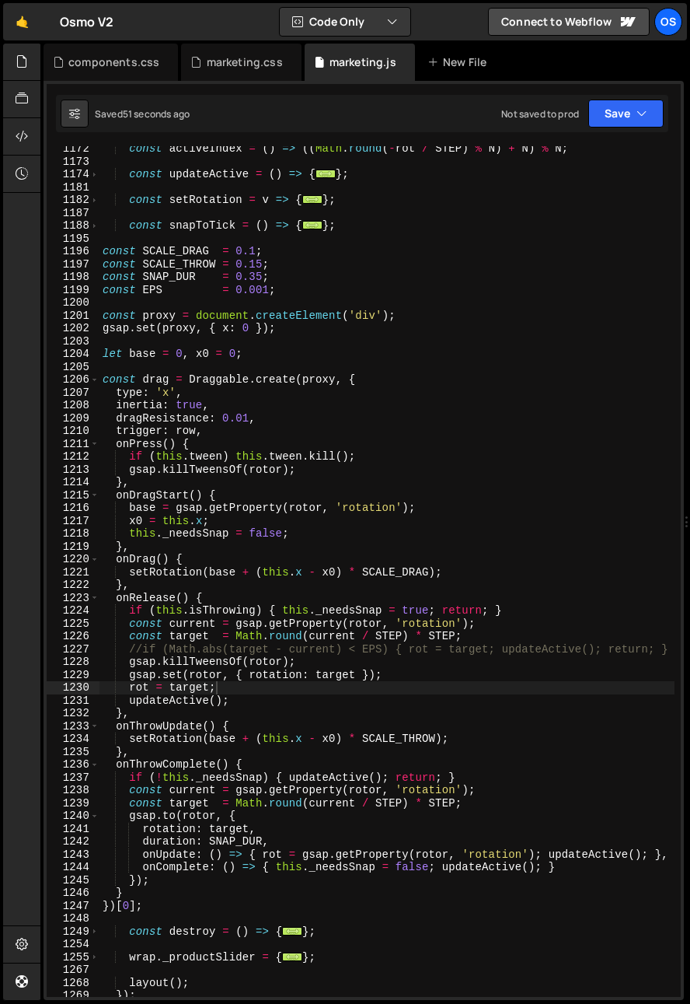
click at [319, 689] on div "const activeIndex = ( ) => (( Math . round ( - rot / STEP ) % N ) + N ) % N ; c…" at bounding box center [387, 580] width 575 height 876
click at [457, 589] on div "const activeIndex = ( ) => (( Math . round ( - rot / STEP ) % N ) + N ) % N ; c…" at bounding box center [387, 580] width 575 height 876
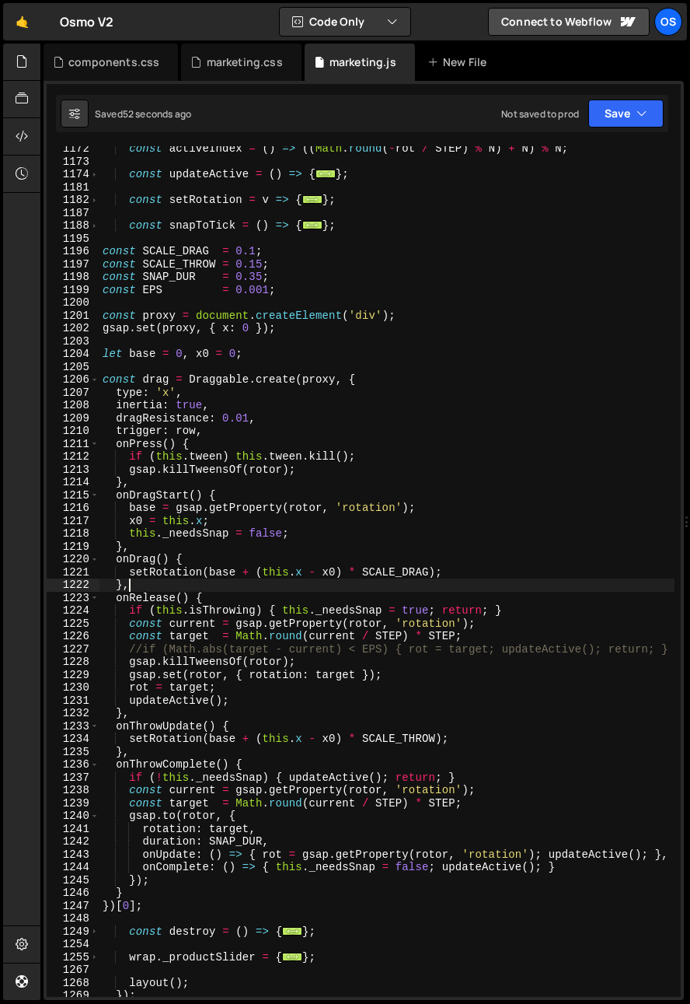
click at [459, 577] on div "const activeIndex = ( ) => (( Math . round ( - rot / STEP ) % N ) + N ) % N ; c…" at bounding box center [387, 580] width 575 height 876
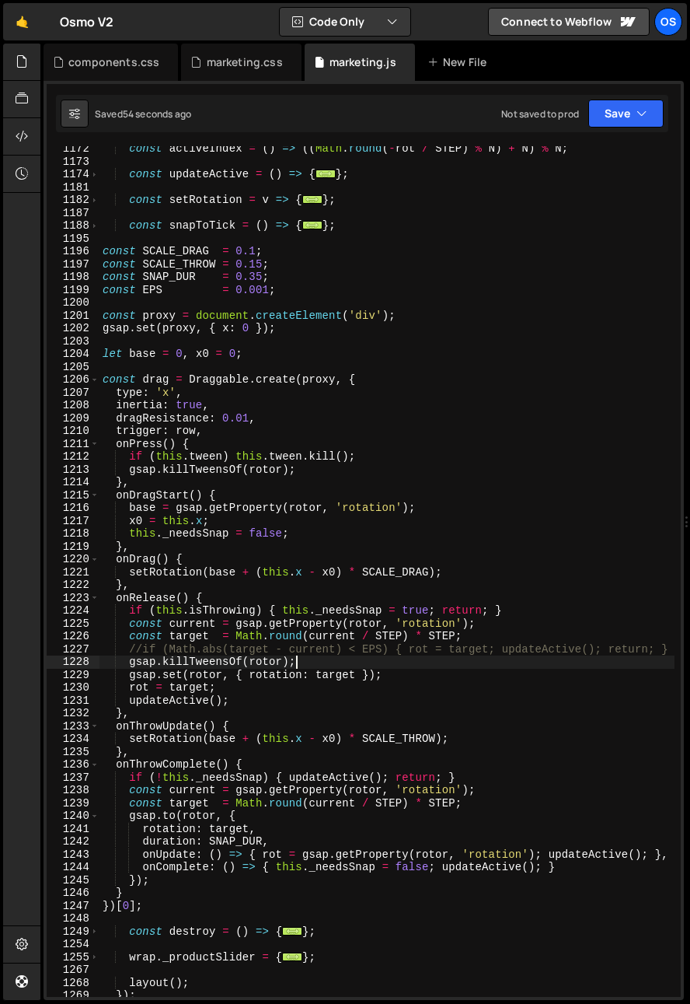
click at [324, 665] on div "const activeIndex = ( ) => (( Math . round ( - rot / STEP ) % N ) + N ) % N ; c…" at bounding box center [387, 580] width 575 height 876
click at [243, 674] on div "const activeIndex = ( ) => (( Math . round ( - rot / STEP ) % N ) + N ) % N ; c…" at bounding box center [387, 580] width 575 height 876
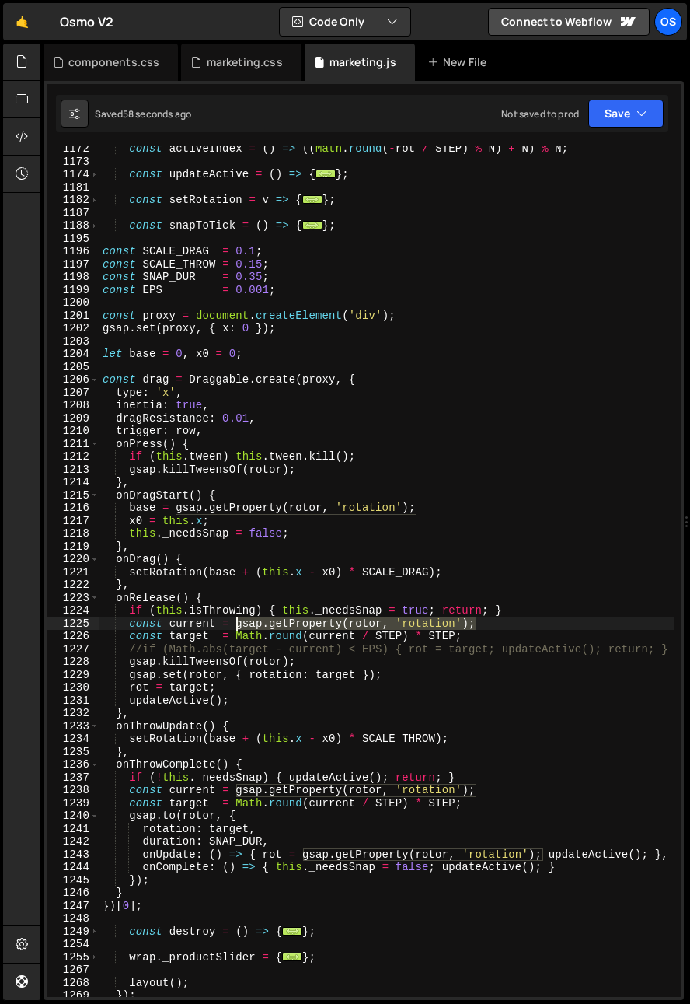
drag, startPoint x: 506, startPoint y: 624, endPoint x: 236, endPoint y: 629, distance: 269.8
click at [236, 629] on div "const activeIndex = ( ) => (( Math . round ( - rot / STEP ) % N ) + N ) % N ; c…" at bounding box center [387, 580] width 575 height 876
click at [431, 516] on div "const activeIndex = ( ) => (( Math . round ( - rot / STEP ) % N ) + N ) % N ; c…" at bounding box center [387, 580] width 575 height 876
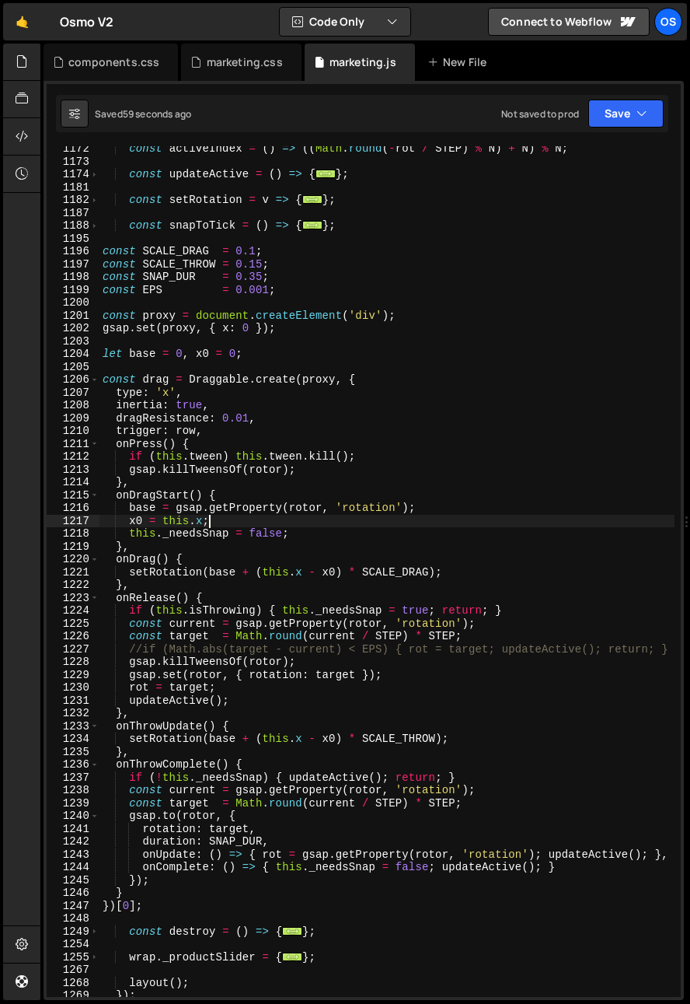
click at [529, 579] on div "const activeIndex = ( ) => (( Math . round ( - rot / STEP ) % N ) + N ) % N ; c…" at bounding box center [387, 580] width 575 height 876
type textarea "},"
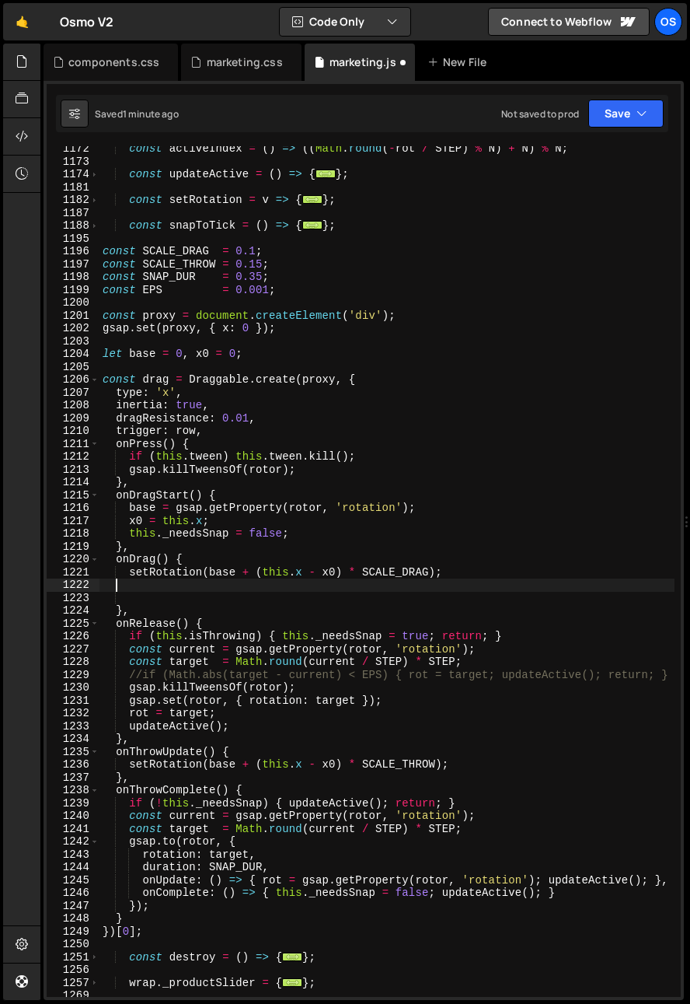
scroll to position [0, 0]
type textarea "},"
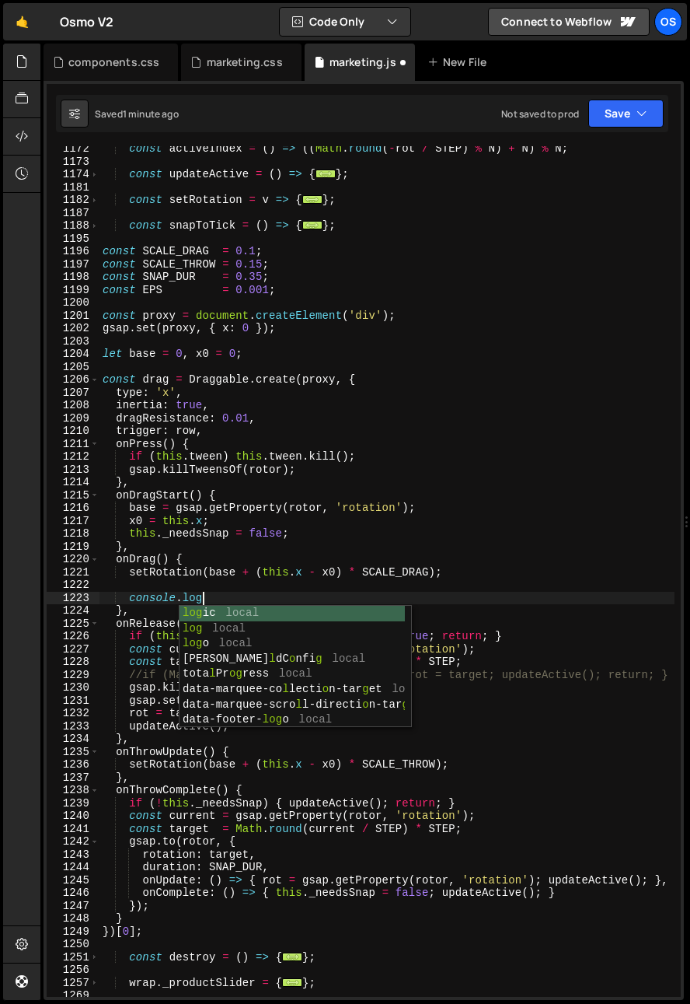
scroll to position [0, 6]
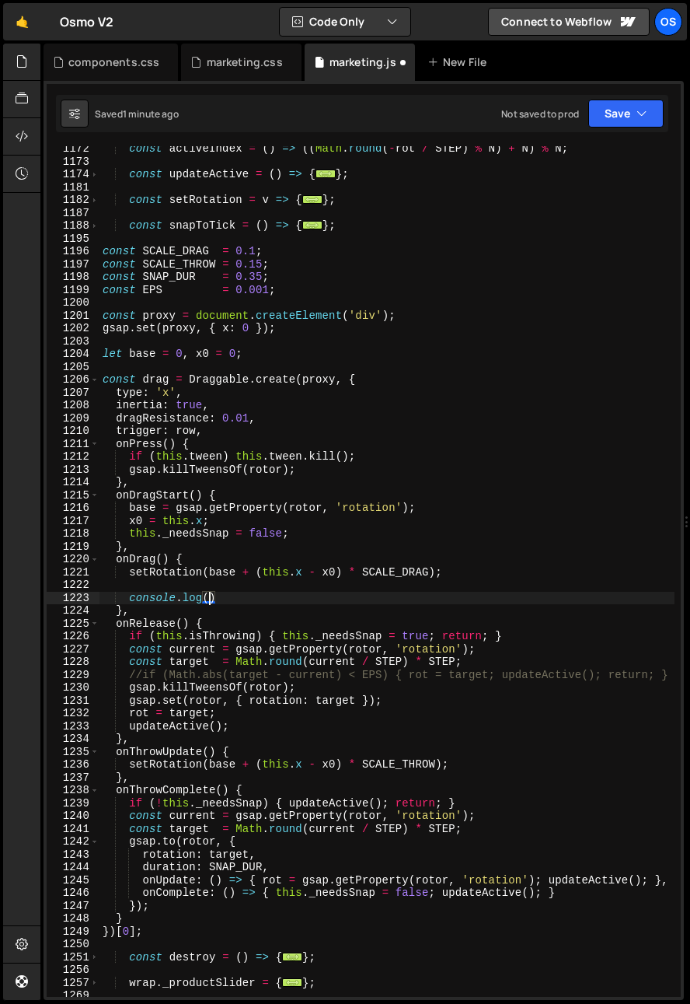
paste textarea "gsap.getProperty(rotor, 'rotation');)"
click at [232, 630] on div "const activeIndex = ( ) => (( Math . round ( - rot / STEP ) % N ) + N ) % N ; c…" at bounding box center [387, 580] width 575 height 876
drag, startPoint x: 132, startPoint y: 599, endPoint x: 460, endPoint y: 601, distance: 328.1
click at [460, 601] on div "const activeIndex = ( ) => (( Math . round ( - rot / STEP ) % N ) + N ) % N ; c…" at bounding box center [387, 580] width 575 height 876
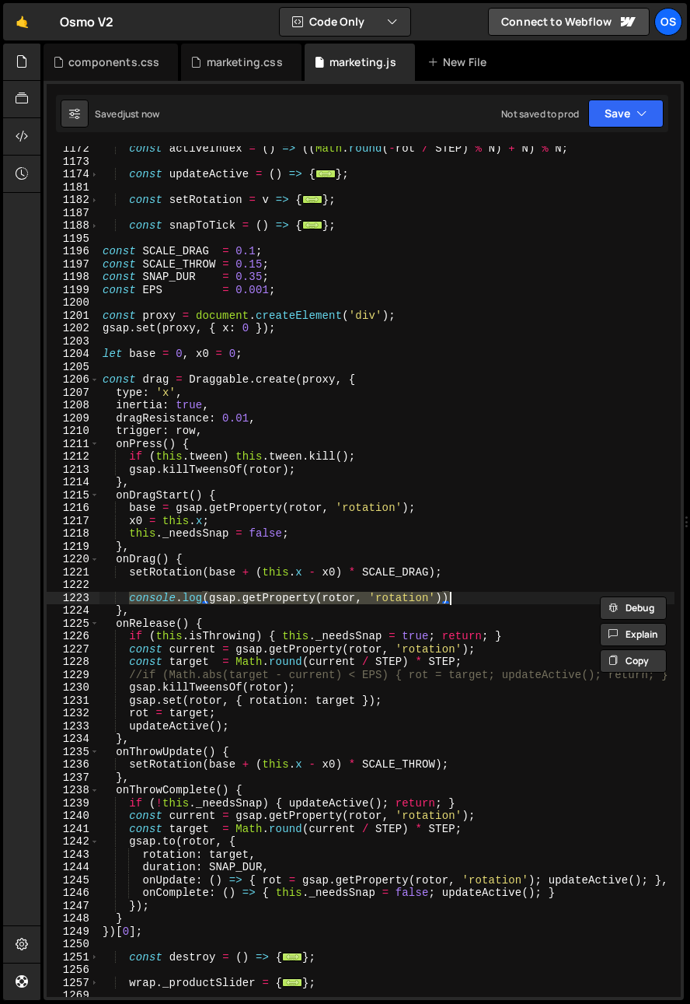
click at [491, 658] on div "const activeIndex = ( ) => (( Math . round ( - rot / STEP ) % N ) + N ) % N ; c…" at bounding box center [387, 580] width 575 height 876
type textarea "const target = Math.round(current / STEP) * STEP;"
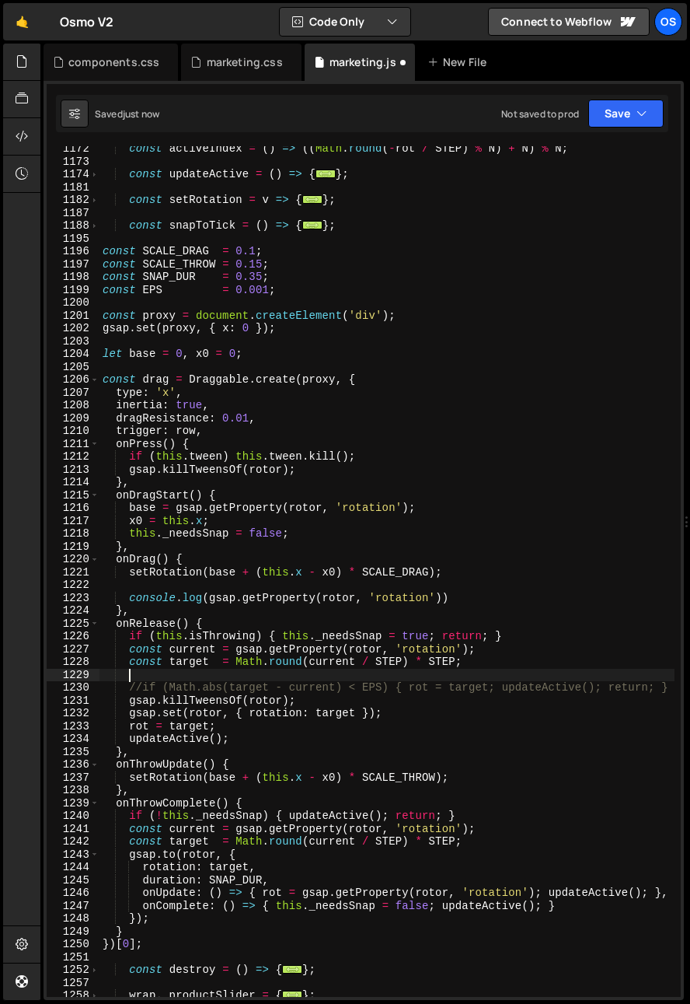
scroll to position [0, 1]
paste textarea "console.log(gsap.getProperty(rotor, 'rotation'))"
click at [508, 676] on div "const activeIndex = ( ) => (( Math . round ( - rot / STEP ) % N ) + N ) % N ; c…" at bounding box center [387, 580] width 575 height 876
click at [286, 685] on div "const activeIndex = ( ) => (( Math . round ( - rot / STEP ) % N ) + N ) % N ; c…" at bounding box center [387, 580] width 575 height 876
click at [145, 623] on div "const activeIndex = ( ) => (( Math . round ( - rot / STEP ) % N ) + N ) % N ; c…" at bounding box center [387, 580] width 575 height 876
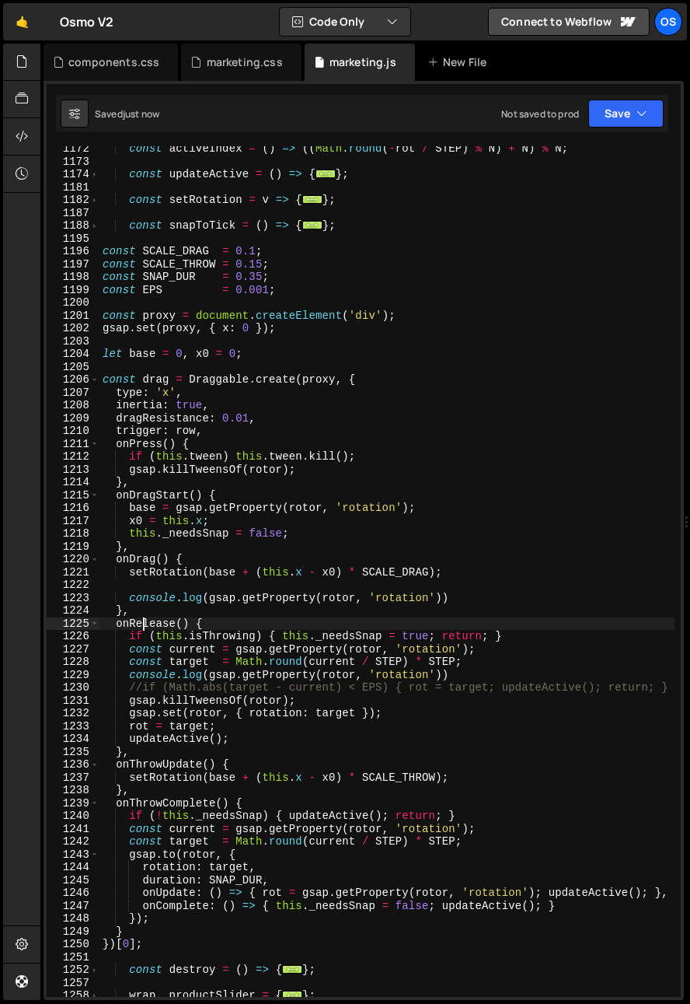
click at [145, 622] on div "const activeIndex = ( ) => (( Math . round ( - rot / STEP ) % N ) + N ) % N ; c…" at bounding box center [387, 580] width 575 height 876
click at [204, 687] on div "const activeIndex = ( ) => (( Math . round ( - rot / STEP ) % N ) + N ) % N ; c…" at bounding box center [387, 580] width 575 height 876
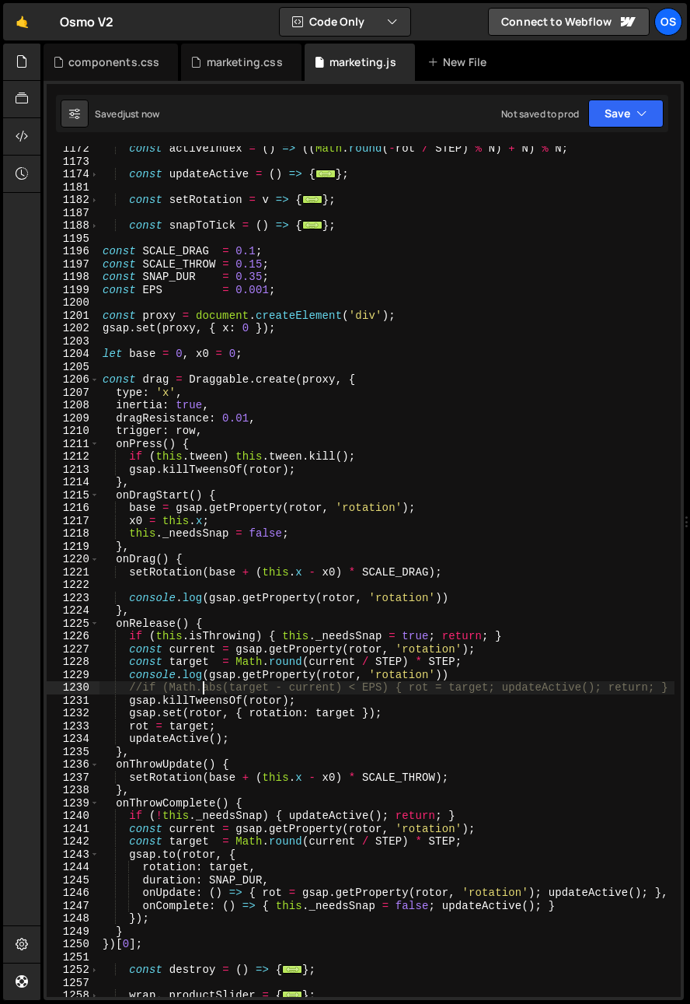
click at [300, 660] on div "const activeIndex = ( ) => (( Math . round ( - rot / STEP ) % N ) + N ) % N ; c…" at bounding box center [387, 580] width 575 height 876
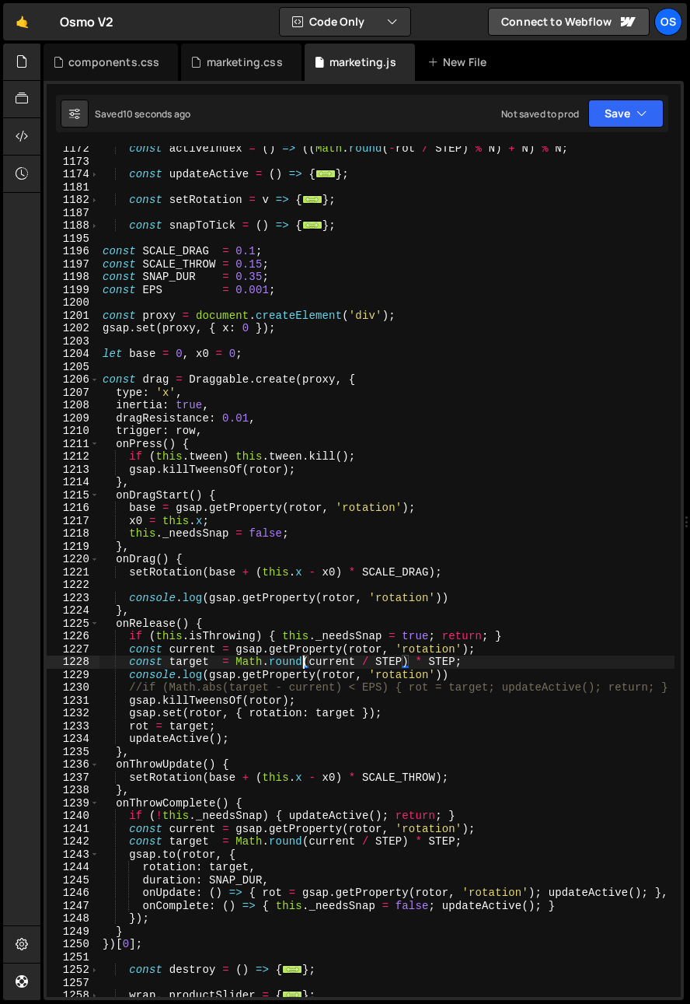
click at [127, 677] on div "const activeIndex = ( ) => (( Math . round ( - rot / STEP ) % N ) + N ) % N ; c…" at bounding box center [387, 580] width 575 height 876
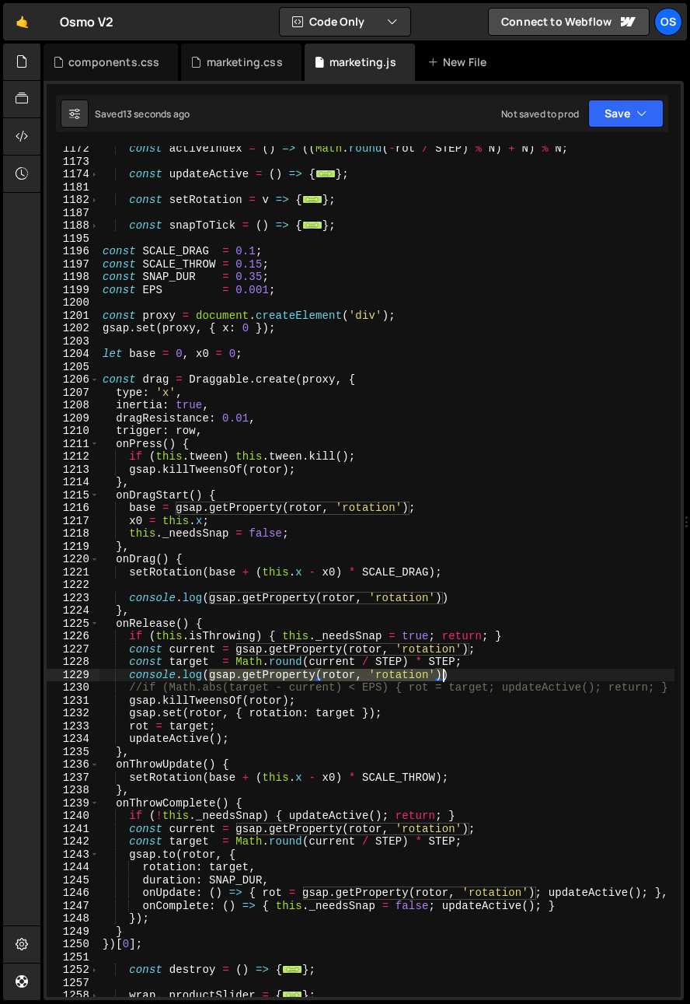
drag, startPoint x: 210, startPoint y: 676, endPoint x: 445, endPoint y: 679, distance: 235.6
click at [445, 679] on div "const activeIndex = ( ) => (( Math . round ( - rot / STEP ) % N ) + N ) % N ; c…" at bounding box center [387, 580] width 575 height 876
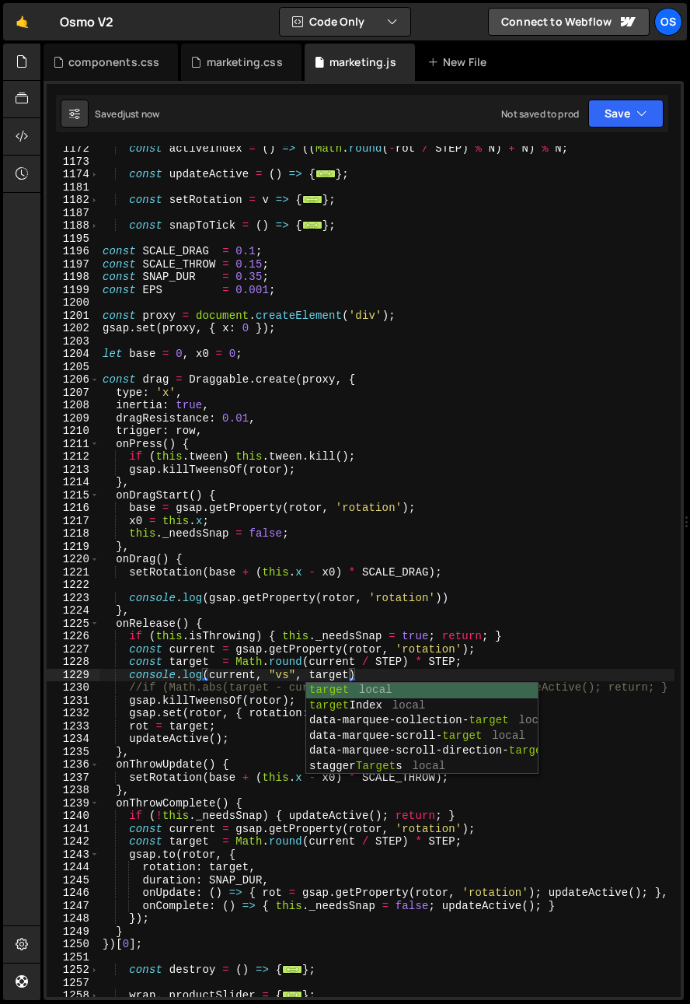
click at [189, 648] on div "const activeIndex = ( ) => (( Math . round ( - rot / STEP ) % N ) + N ) % N ; c…" at bounding box center [387, 580] width 575 height 876
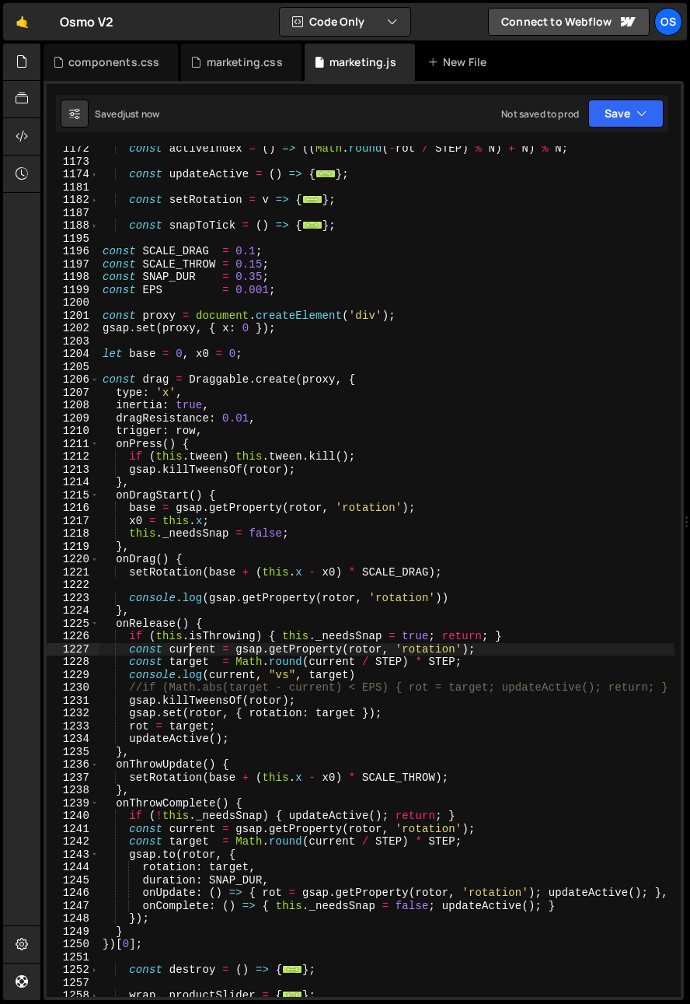
click at [228, 632] on div "const activeIndex = ( ) => (( Math . round ( - rot / STEP ) % N ) + N ) % N ; c…" at bounding box center [387, 580] width 575 height 876
click at [407, 687] on div "const activeIndex = ( ) => (( Math . round ( - rot / STEP ) % N ) + N ) % N ; c…" at bounding box center [387, 580] width 575 height 876
click at [278, 651] on div "const activeIndex = ( ) => (( Math . round ( - rot / STEP ) % N ) + N ) % N ; c…" at bounding box center [387, 580] width 575 height 876
click at [376, 634] on div "const activeIndex = ( ) => (( Math . round ( - rot / STEP ) % N ) + N ) % N ; c…" at bounding box center [387, 580] width 575 height 876
click at [129, 634] on div "const activeIndex = ( ) => (( Math . round ( - rot / STEP ) % N ) + N ) % N ; c…" at bounding box center [387, 580] width 575 height 876
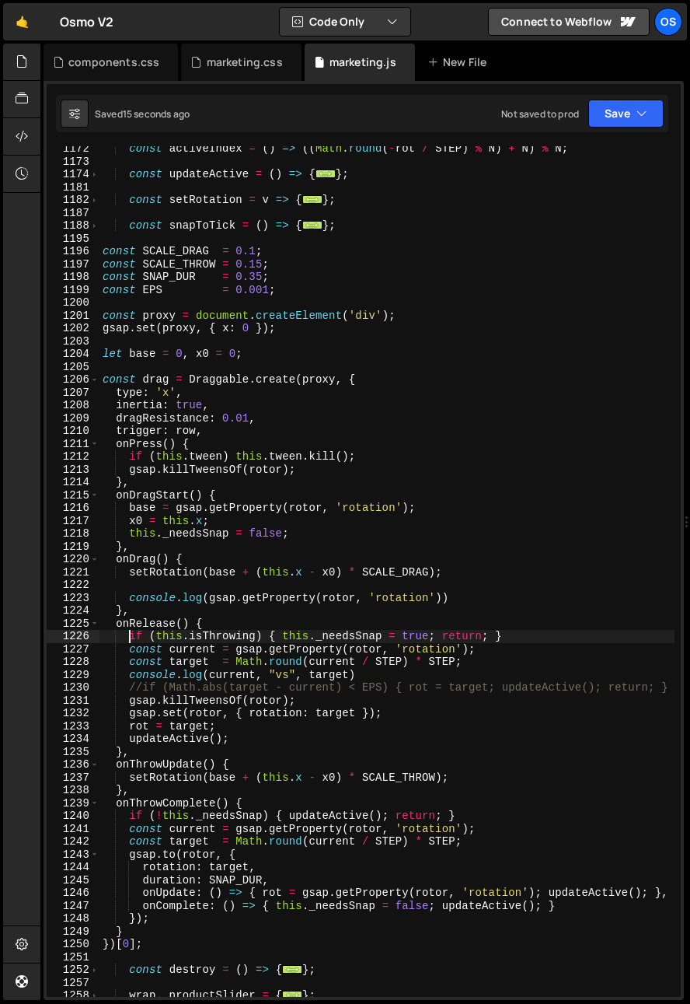
scroll to position [0, 2]
click at [196, 633] on div "const activeIndex = ( ) => (( Math . round ( - rot / STEP ) % N ) + N ) % N ; c…" at bounding box center [387, 580] width 575 height 876
click at [182, 696] on div "const activeIndex = ( ) => (( Math . round ( - rot / STEP ) % N ) + N ) % N ; c…" at bounding box center [387, 580] width 575 height 876
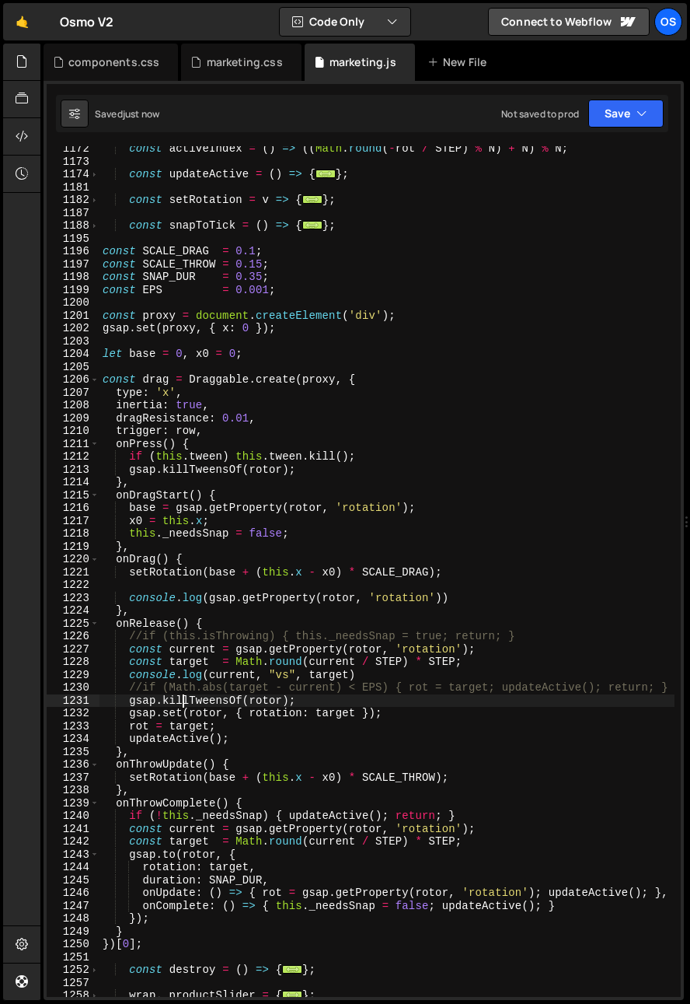
click at [312, 710] on div "const activeIndex = ( ) => (( Math . round ( - rot / STEP ) % N ) + N ) % N ; c…" at bounding box center [387, 580] width 575 height 876
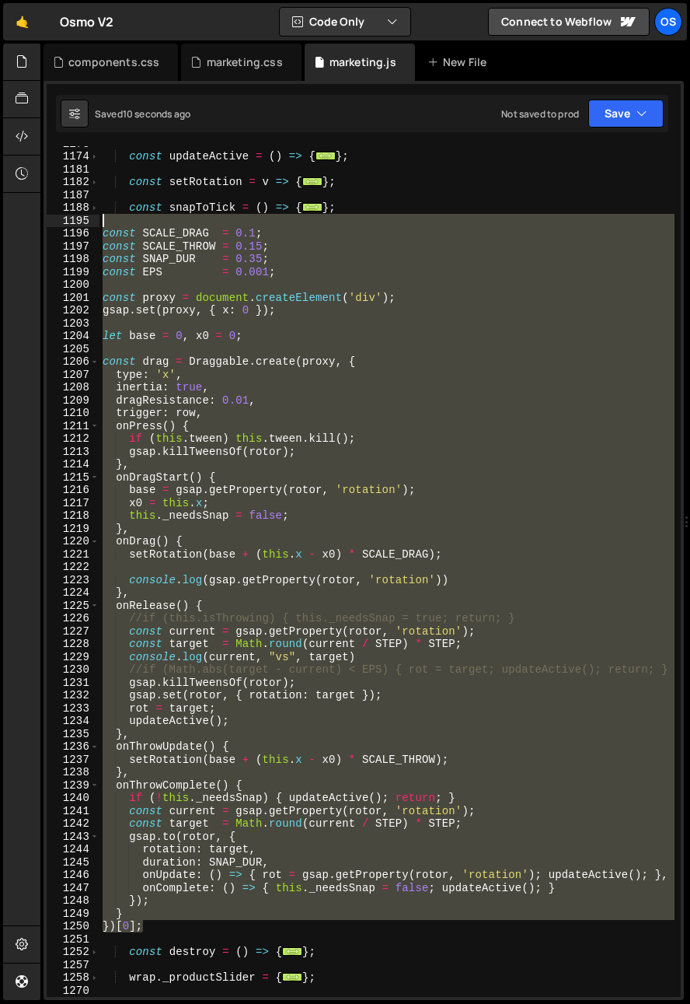
drag, startPoint x: 167, startPoint y: 927, endPoint x: 90, endPoint y: 226, distance: 705.4
click at [90, 226] on div "gsap.set(rotor, { rotation: target }); 1173 1174 1181 1182 1187 1188 1195 1196 …" at bounding box center [364, 571] width 634 height 851
click at [388, 574] on div "const updateActive = ( ) => { ... } ; const setRotation = v => { ... } ; const …" at bounding box center [387, 575] width 575 height 876
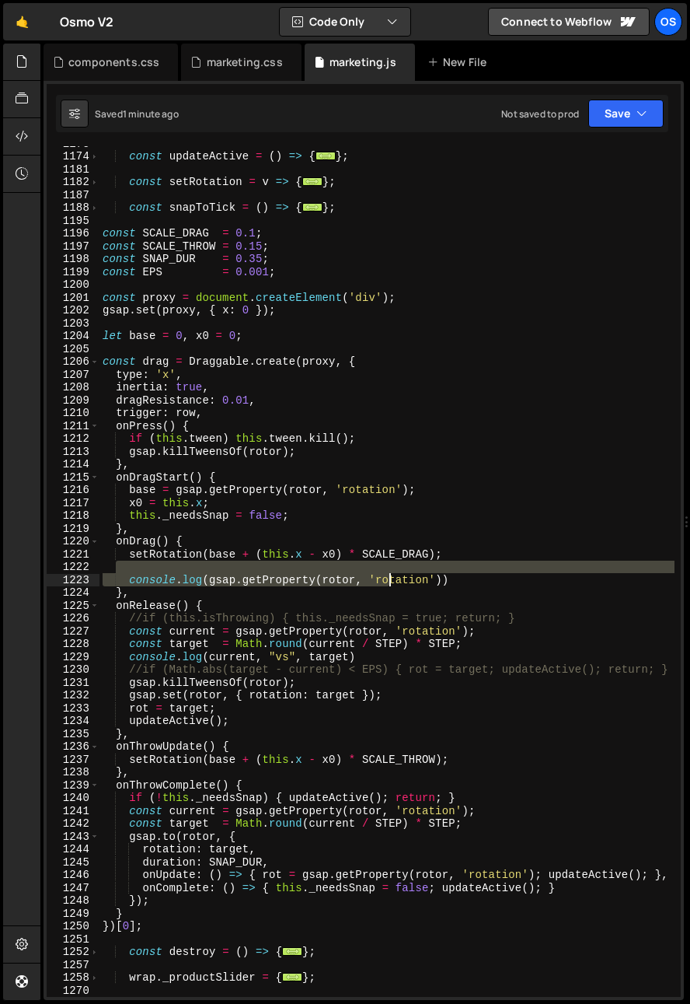
click at [355, 615] on div "const updateActive = ( ) => { ... } ; const setRotation = v => { ... } ; const …" at bounding box center [387, 575] width 575 height 876
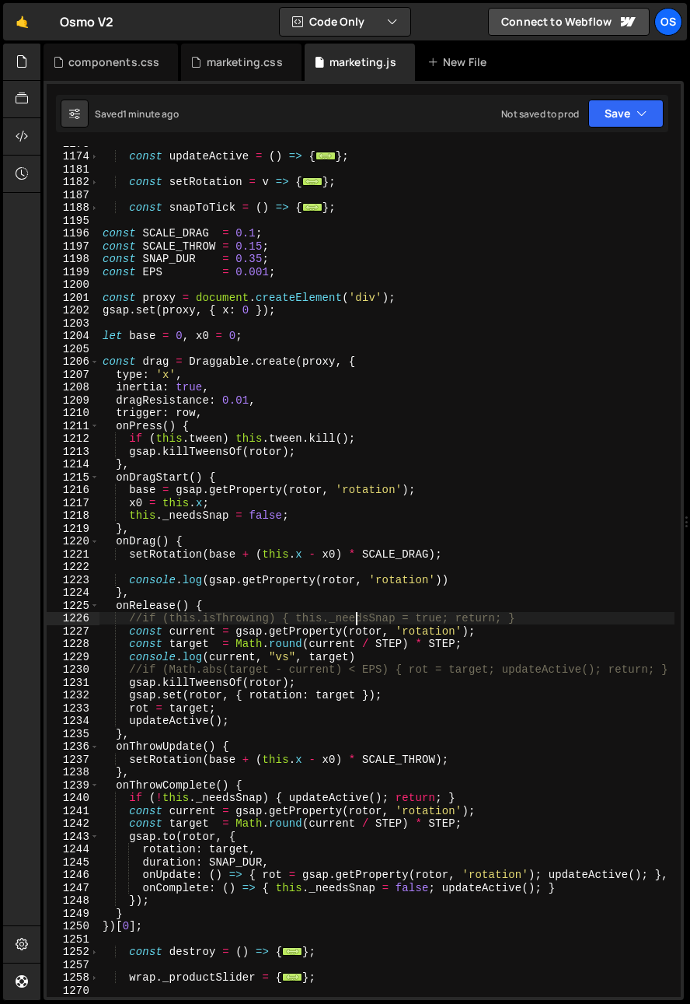
click at [355, 615] on div "const updateActive = ( ) => { ... } ; const setRotation = v => { ... } ; const …" at bounding box center [387, 575] width 575 height 876
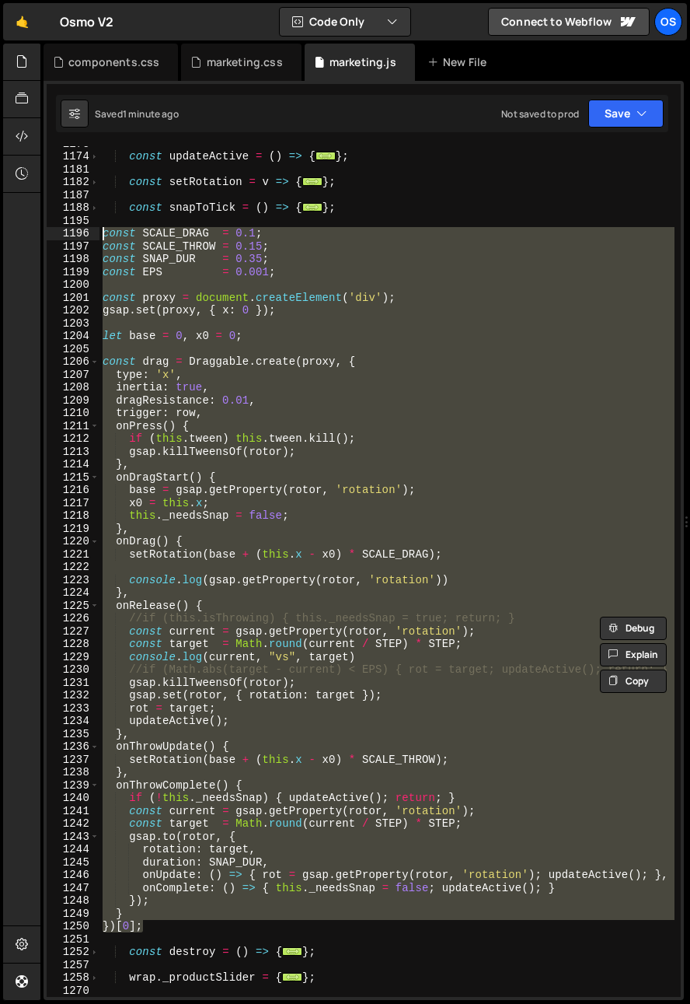
drag, startPoint x: 169, startPoint y: 927, endPoint x: 38, endPoint y: 232, distance: 708.1
click at [38, 232] on div "Hold on a sec... Are you certain you wish to leave this page? Any changes you'v…" at bounding box center [345, 502] width 690 height 1004
paste textarea "})[0]"
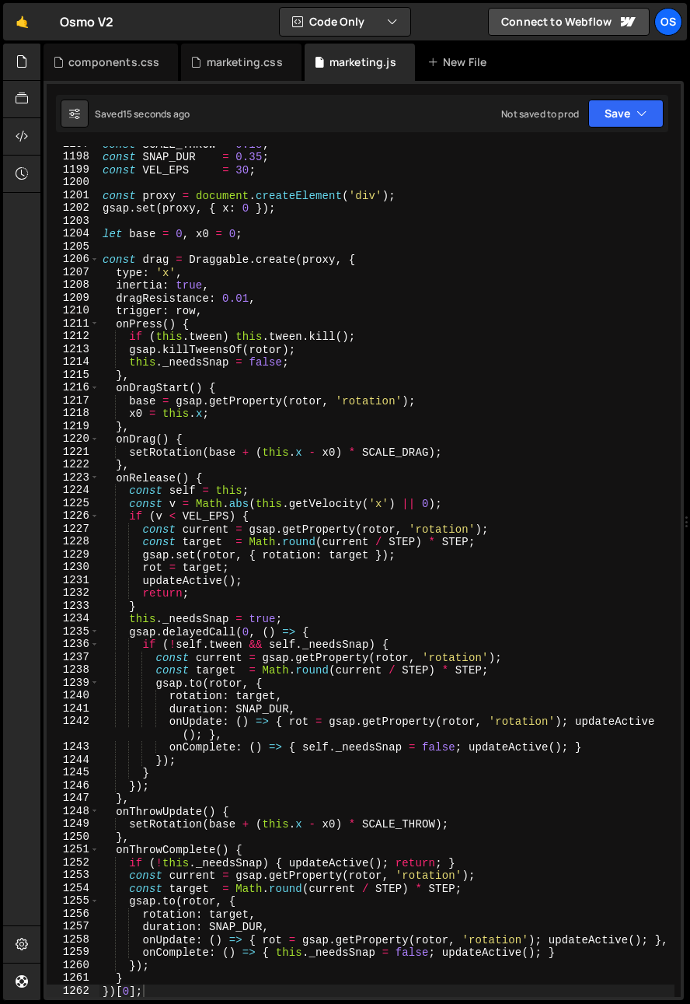
click at [174, 488] on div "const SCALE_THROW = 0.18 ; const SNAP_DUR = 0.35 ; const VEL_EPS = 30 ; const p…" at bounding box center [387, 576] width 575 height 876
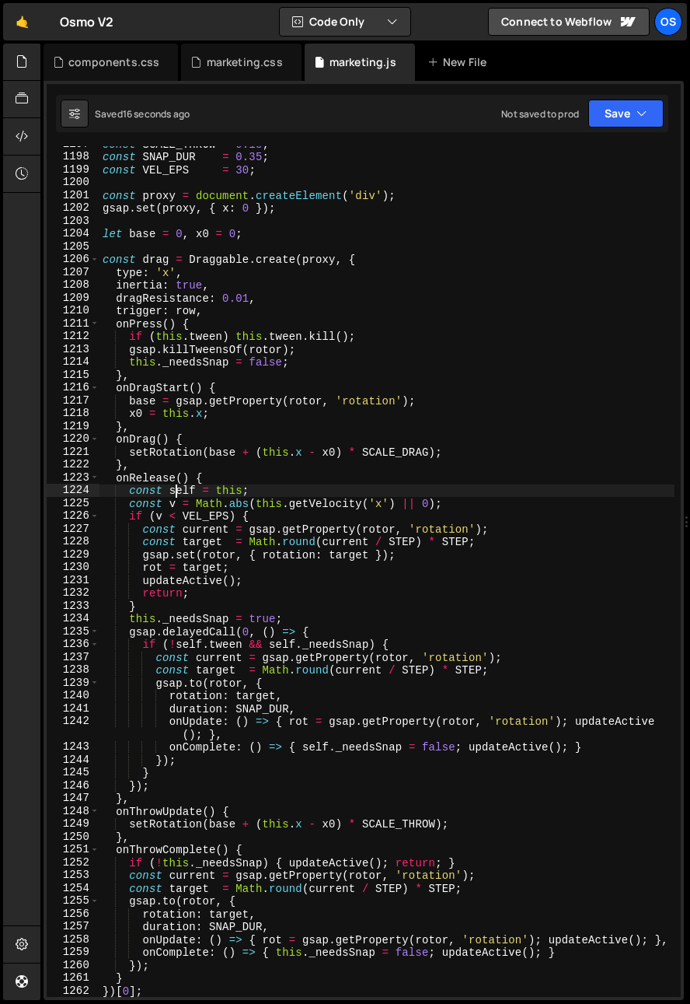
click at [165, 480] on div "const SCALE_THROW = 0.18 ; const SNAP_DUR = 0.35 ; const VEL_EPS = 30 ; const p…" at bounding box center [387, 576] width 575 height 876
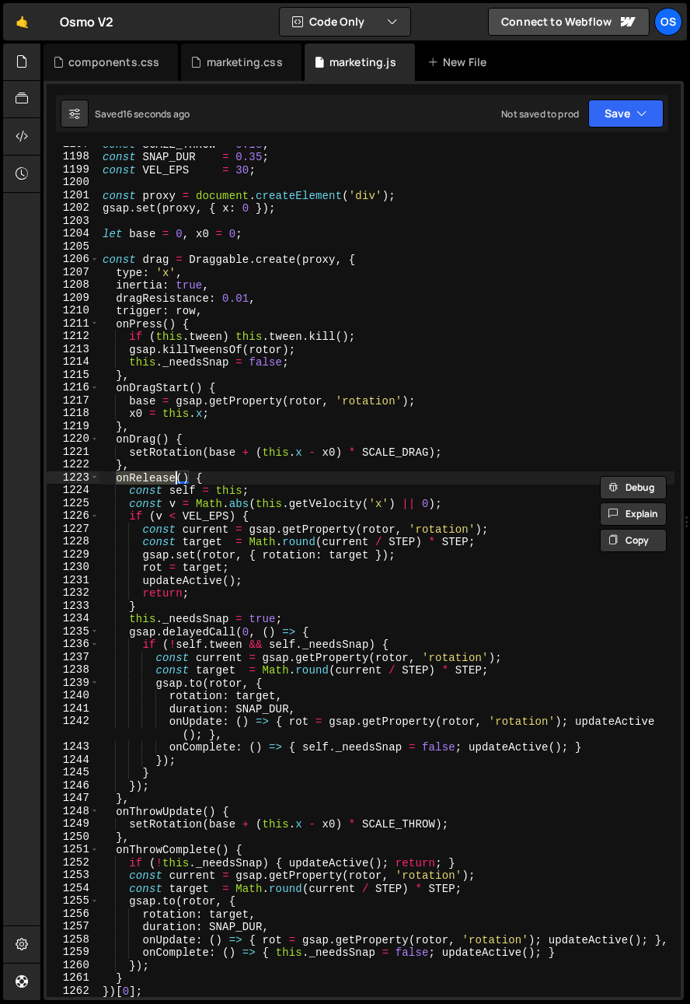
click at [178, 573] on div "const SCALE_THROW = 0.18 ; const SNAP_DUR = 0.35 ; const VEL_EPS = 30 ; const p…" at bounding box center [387, 576] width 575 height 876
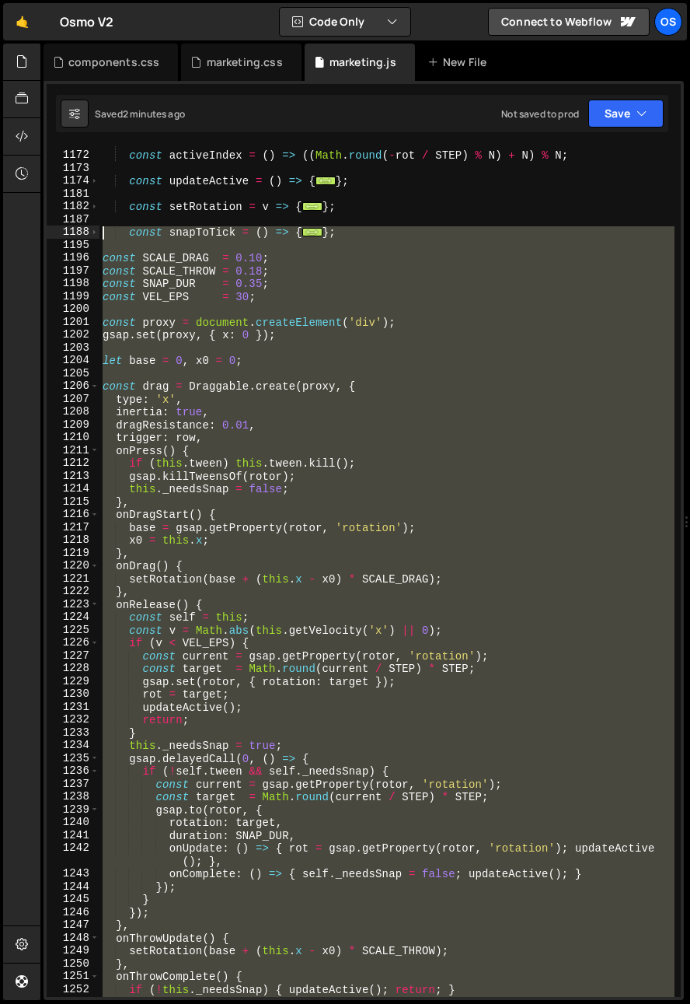
scroll to position [1306, 0]
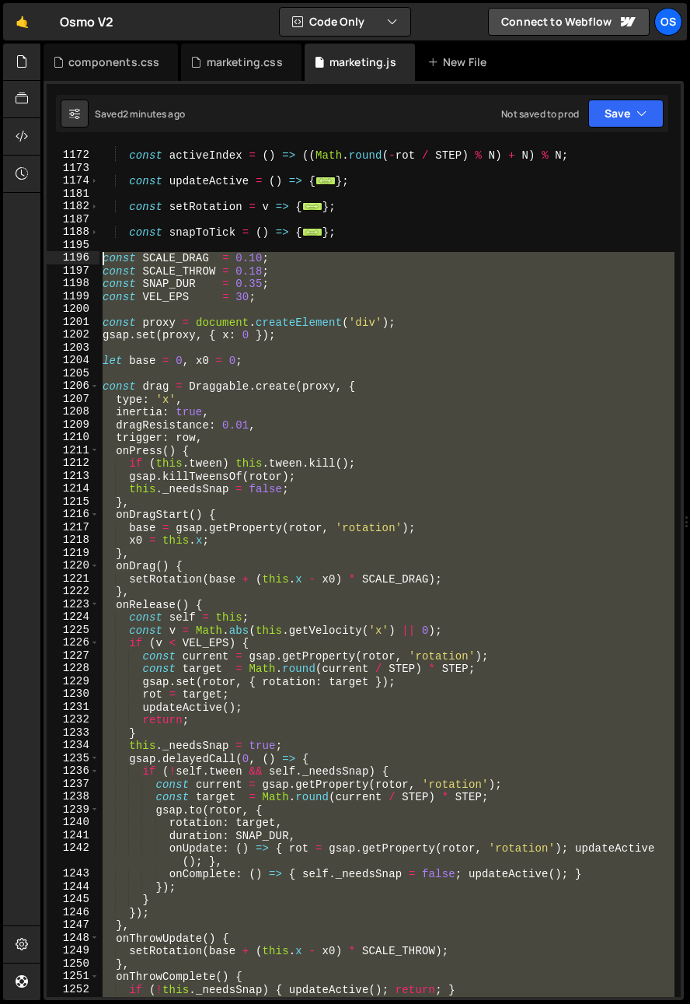
drag, startPoint x: 152, startPoint y: 959, endPoint x: 68, endPoint y: 260, distance: 703.2
click at [68, 260] on div "rot = target; 1171 1172 1173 1174 1181 1182 1187 1188 1195 1196 1197 1198 1199 …" at bounding box center [364, 571] width 634 height 851
paste textarea "})[0]"
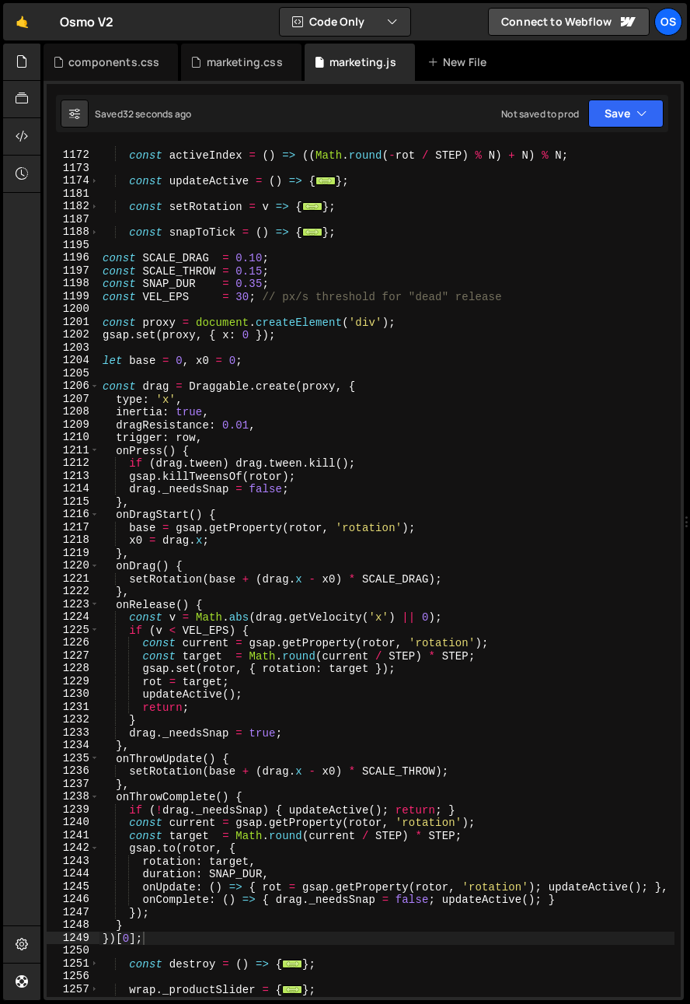
click at [272, 618] on div "const activeIndex = ( ) => (( Math . round ( - rot / STEP ) % N ) + N ) % N ; c…" at bounding box center [387, 574] width 575 height 876
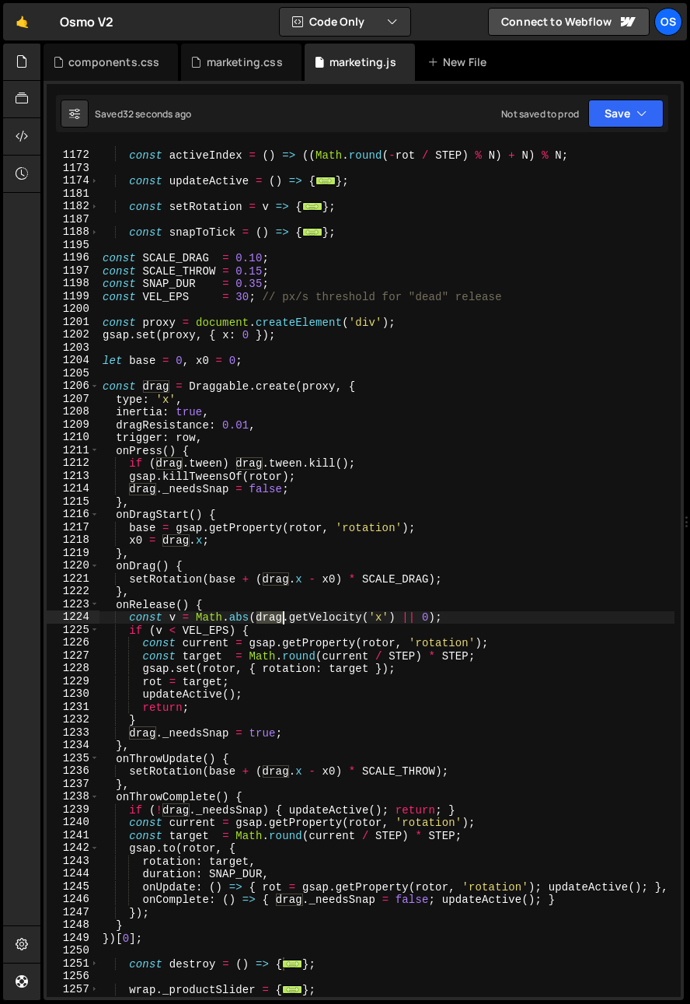
click at [272, 618] on div "const activeIndex = ( ) => (( Math . round ( - rot / STEP ) % N ) + N ) % N ; c…" at bounding box center [387, 574] width 575 height 876
click at [173, 844] on div "const activeIndex = ( ) => (( Math . round ( - rot / STEP ) % N ) + N ) % N ; c…" at bounding box center [387, 574] width 575 height 876
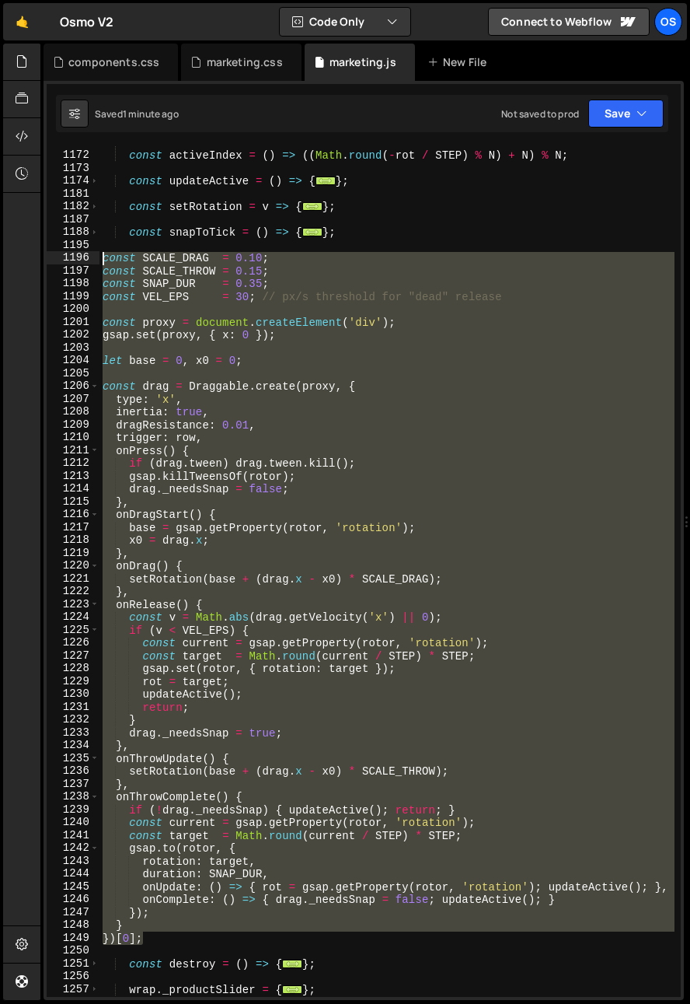
drag, startPoint x: 148, startPoint y: 943, endPoint x: -17, endPoint y: 254, distance: 708.2
click at [0, 254] on html "Projects Community Library Blog Os Your current team is Osmo Projects Your Team…" at bounding box center [345, 502] width 690 height 1004
paste textarea "})[0]"
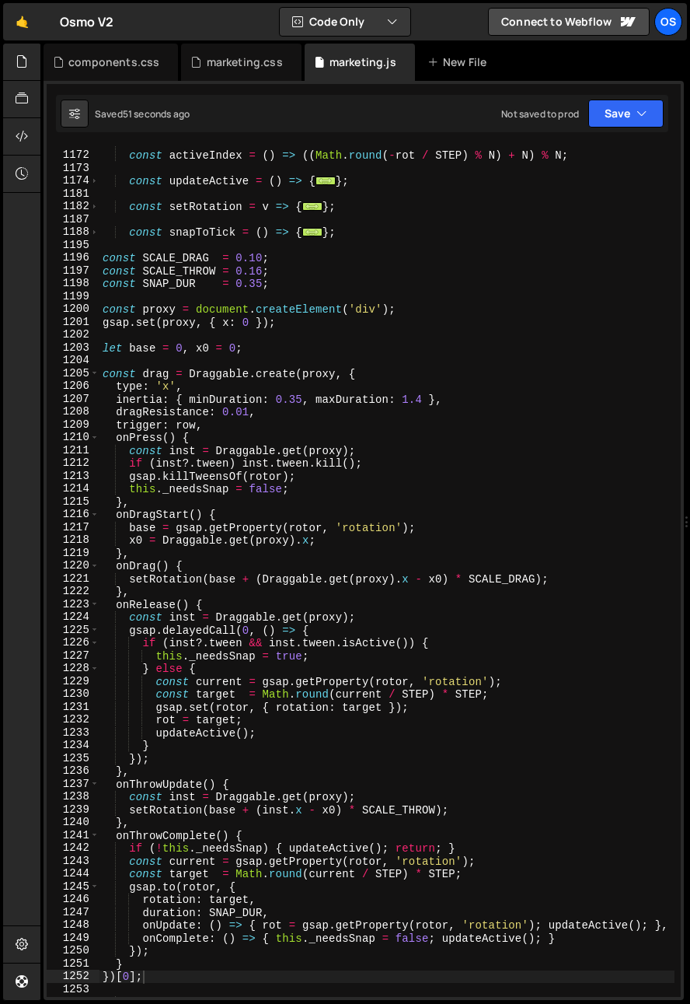
scroll to position [1311, 0]
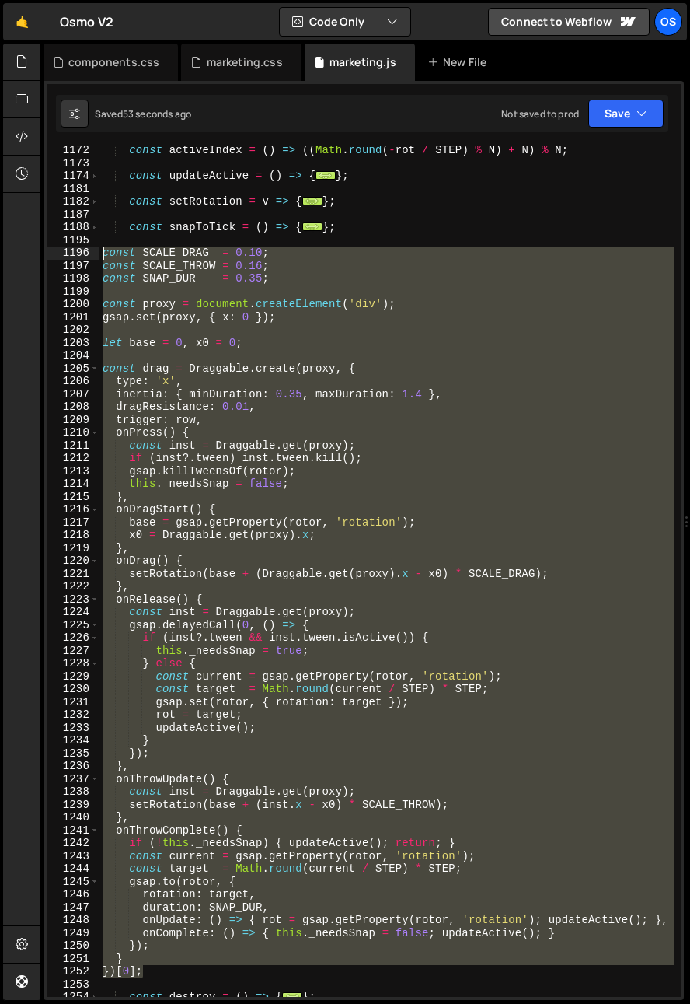
drag, startPoint x: 150, startPoint y: 976, endPoint x: 54, endPoint y: 252, distance: 730.1
click at [54, 252] on div "})[0]; 1172 1173 1174 1181 1182 1187 1188 1195 1196 1197 1198 1199 1200 1201 12…" at bounding box center [364, 571] width 634 height 851
paste textarea "})[0]"
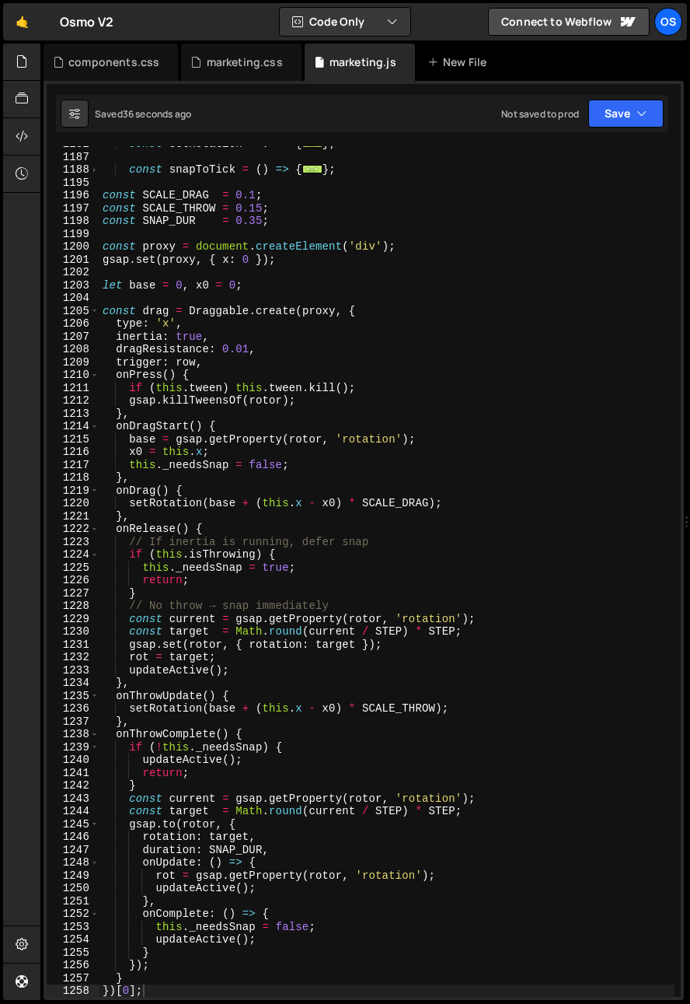
click at [73, 718] on div "1237" at bounding box center [73, 721] width 53 height 13
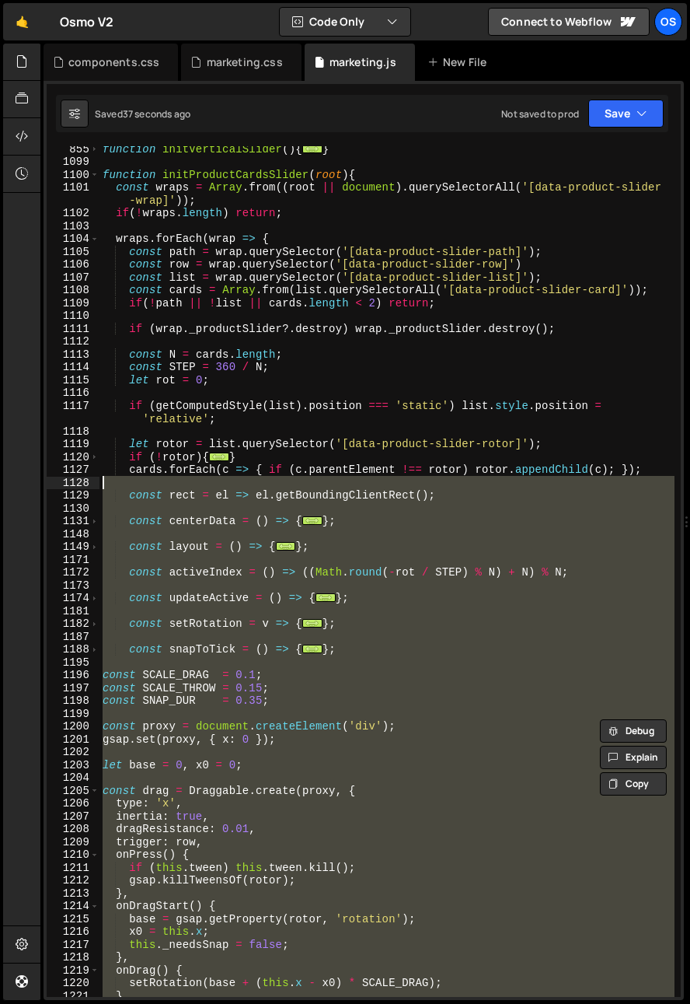
scroll to position [792, 0]
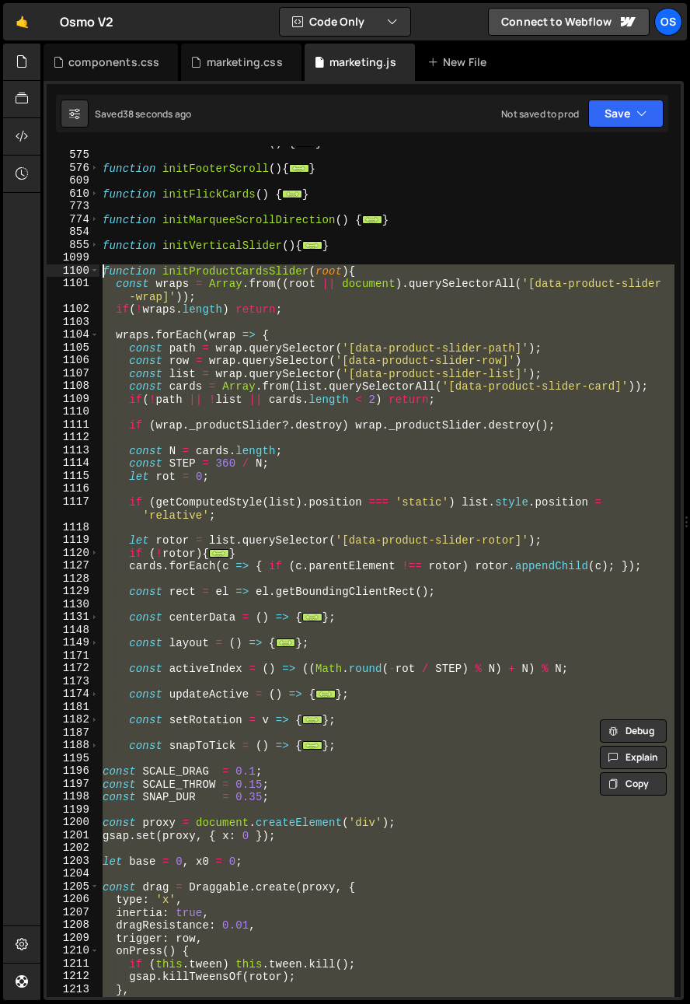
drag, startPoint x: 193, startPoint y: 903, endPoint x: 68, endPoint y: 274, distance: 640.5
click at [68, 274] on div "}, onThrowComplete() { 547 575 576 609 610 773 774 854 855 1099 1100 1101 1102 …" at bounding box center [364, 571] width 634 height 851
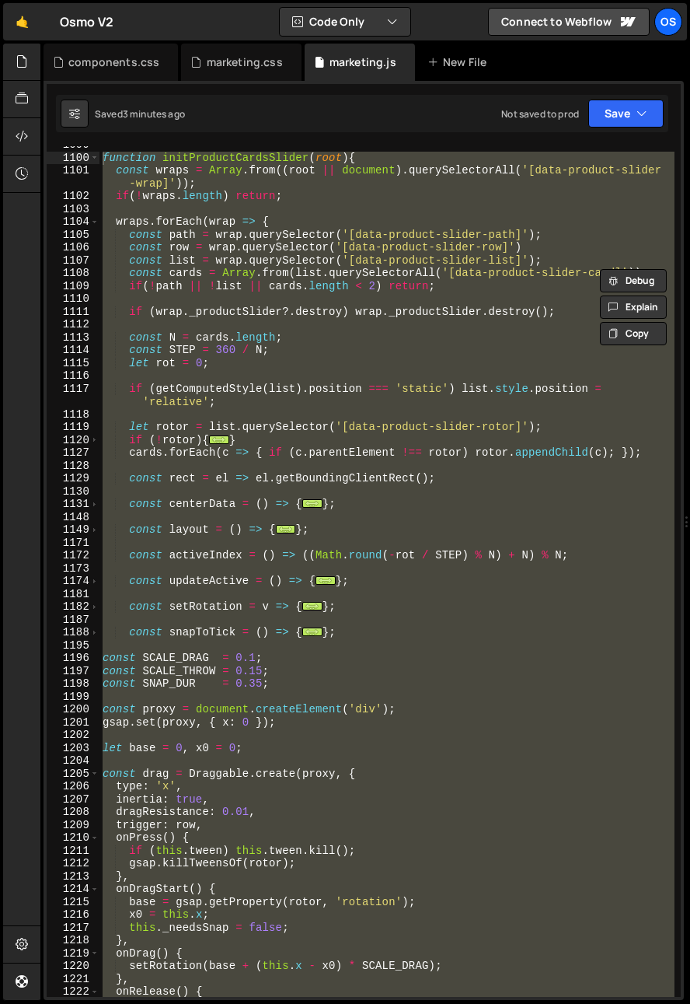
scroll to position [911, 0]
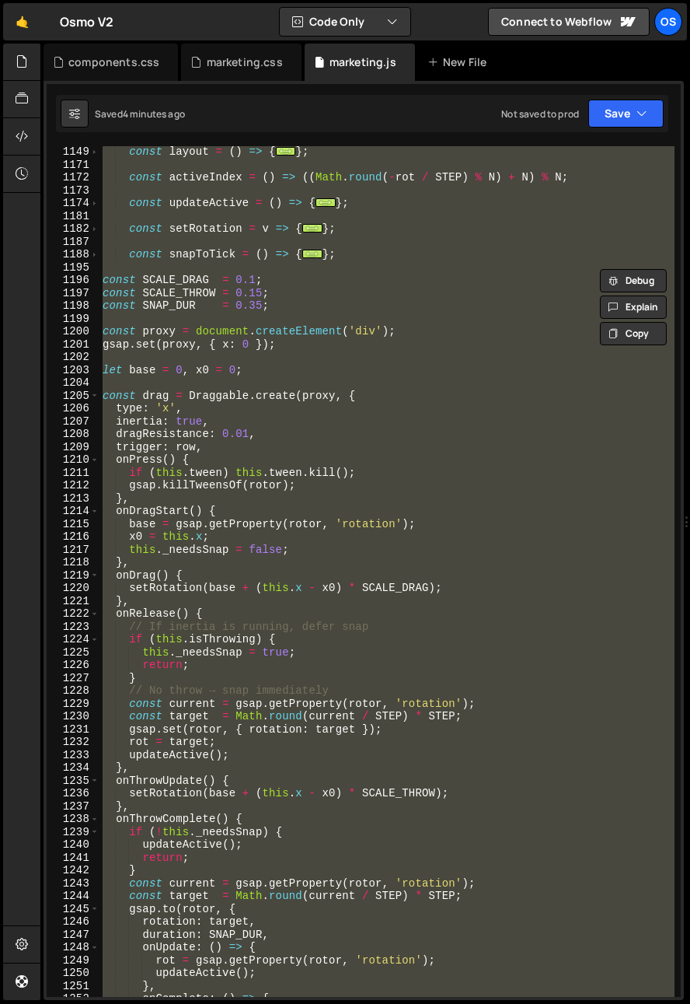
click at [204, 854] on div "const layout = ( ) => { ... } ; const activeIndex = ( ) => (( Math . round ( - …" at bounding box center [387, 571] width 575 height 851
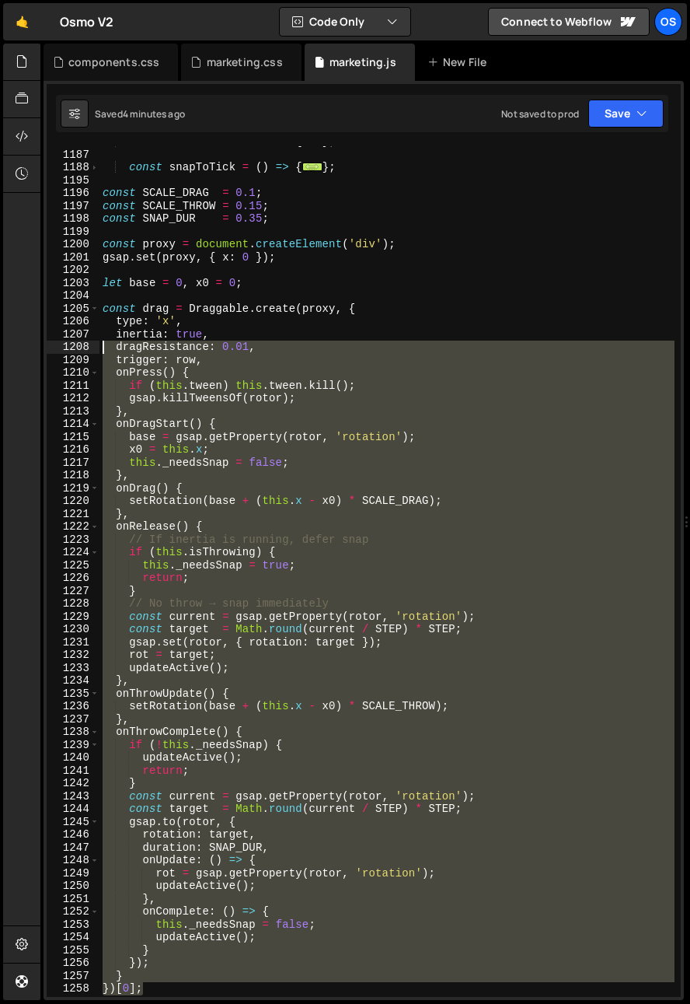
scroll to position [1371, 0]
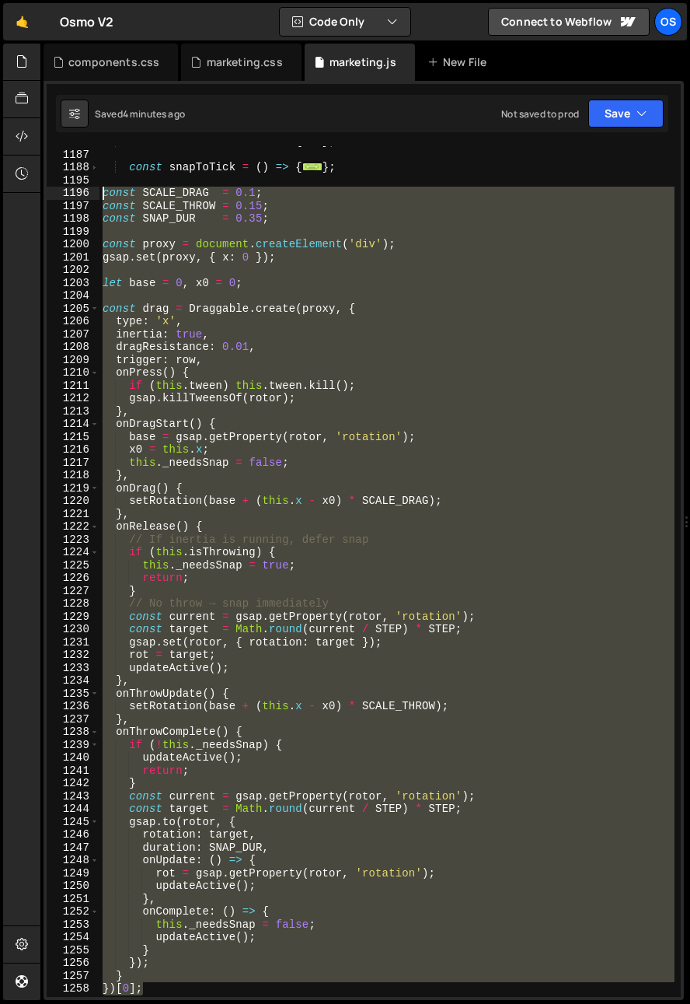
drag, startPoint x: 159, startPoint y: 917, endPoint x: 54, endPoint y: 194, distance: 729.8
click at [54, 194] on div "return; 1182 1187 1188 1195 1196 1197 1198 1199 1200 1201 1202 1203 1204 1205 1…" at bounding box center [364, 571] width 634 height 851
paste textarea "})[0]"
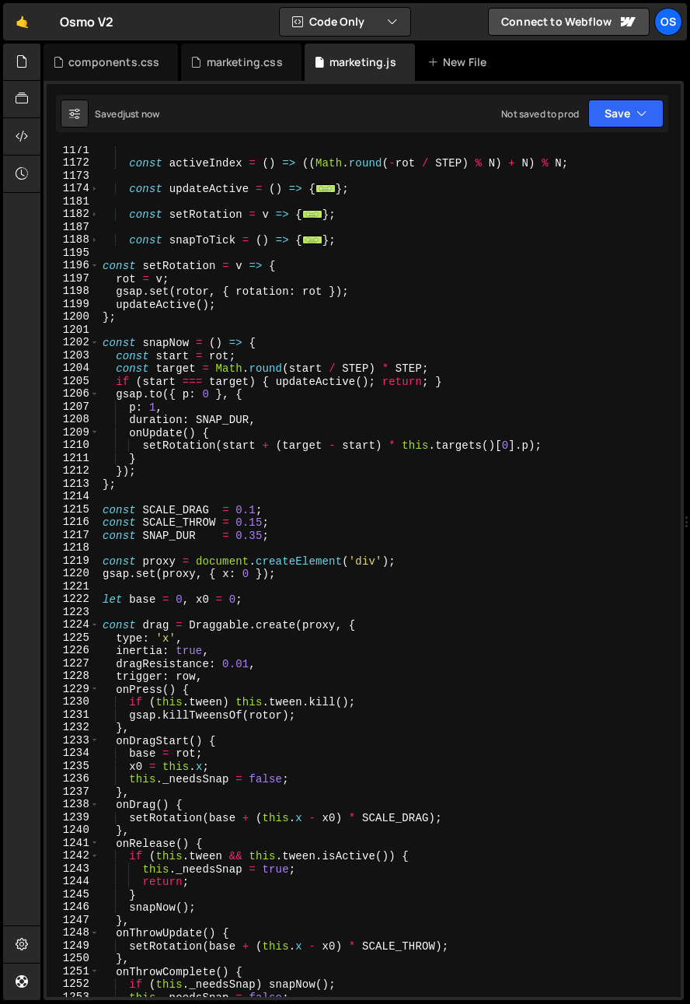
scroll to position [1280, 0]
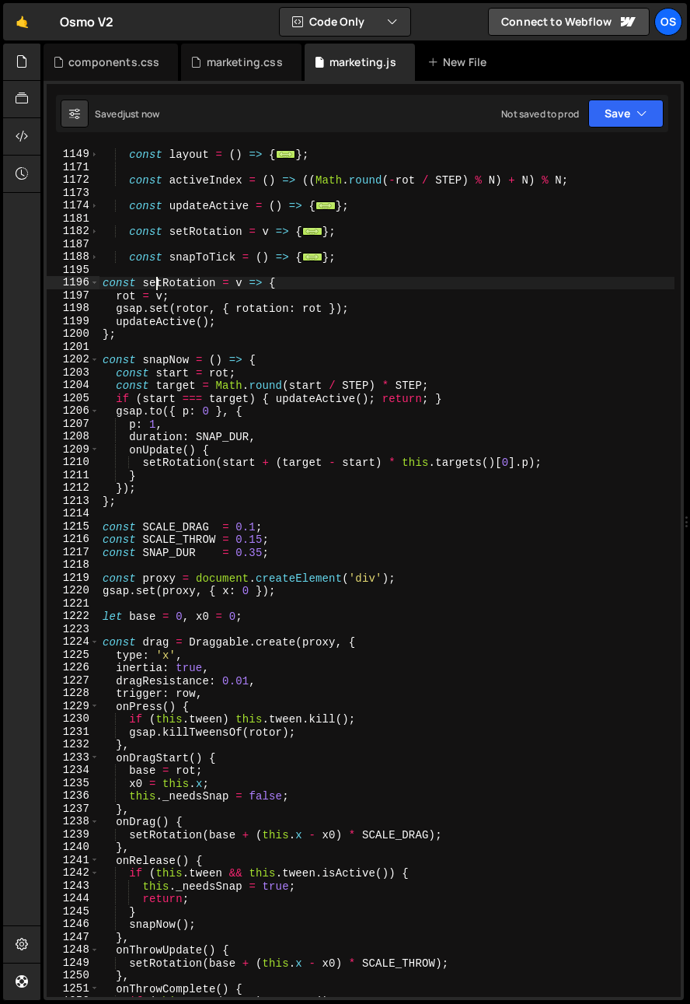
click at [154, 288] on div "const layout = ( ) => { ... } ; const activeIndex = ( ) => (( Math . round ( - …" at bounding box center [387, 573] width 575 height 876
click at [162, 370] on div "const layout = ( ) => { ... } ; const activeIndex = ( ) => (( Math . round ( - …" at bounding box center [387, 573] width 575 height 876
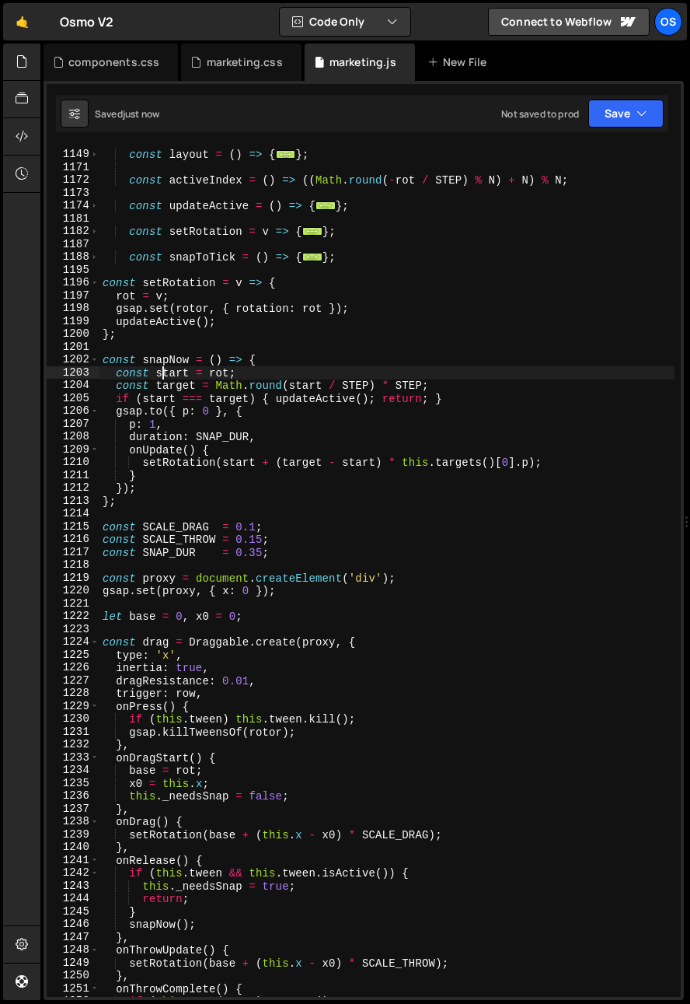
click at [174, 260] on div "const layout = ( ) => { ... } ; const activeIndex = ( ) => (( Math . round ( - …" at bounding box center [387, 573] width 575 height 876
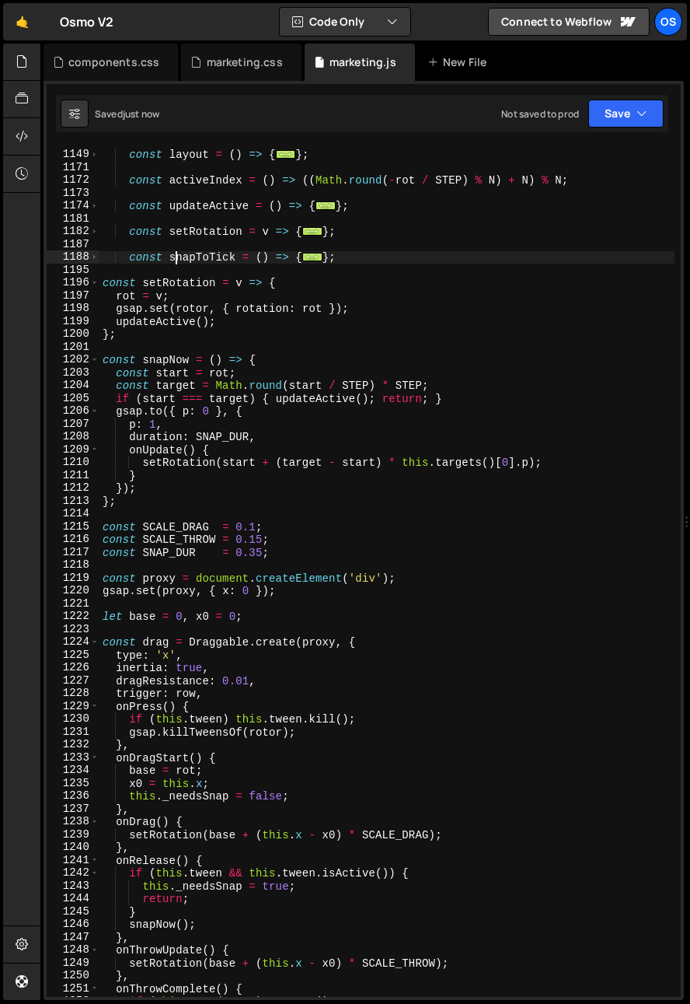
click at [174, 260] on div "const layout = ( ) => { ... } ; const activeIndex = ( ) => (( Math . round ( - …" at bounding box center [387, 573] width 575 height 876
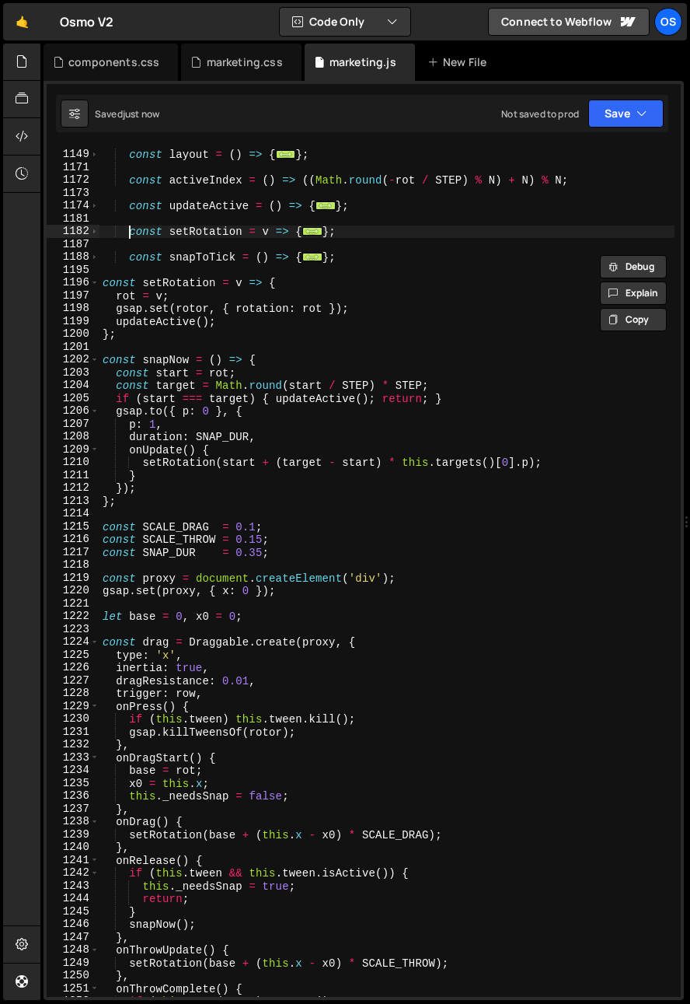
click at [130, 234] on div "const layout = ( ) => { ... } ; const activeIndex = ( ) => (( Math . round ( - …" at bounding box center [387, 573] width 575 height 876
click at [93, 229] on span at bounding box center [94, 231] width 9 height 13
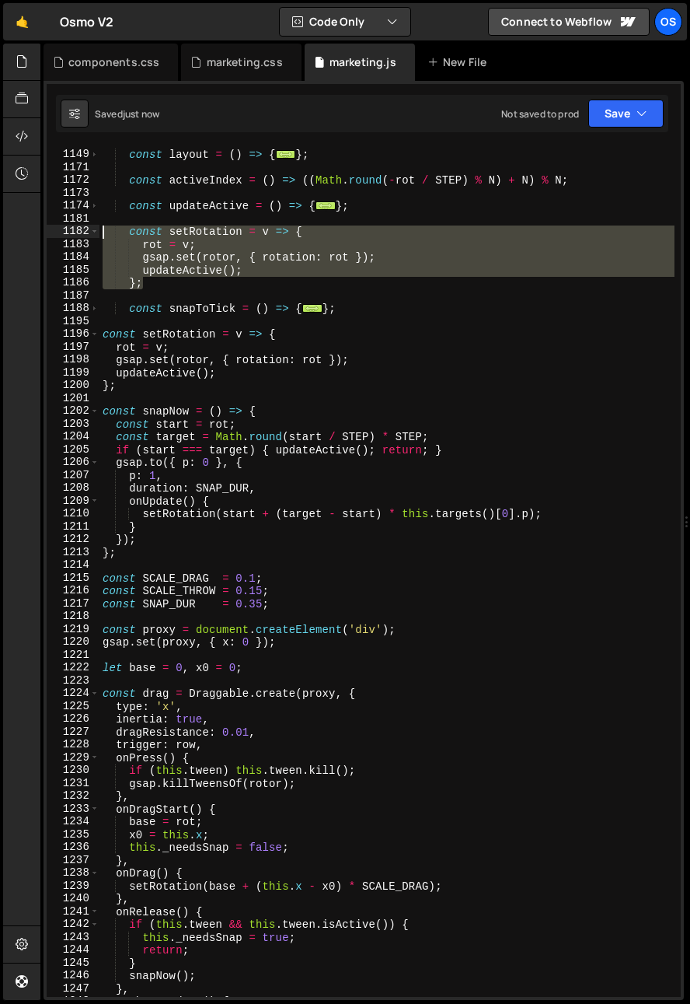
drag, startPoint x: 148, startPoint y: 281, endPoint x: 54, endPoint y: 232, distance: 105.7
click at [54, 232] on div "const setRotation = v => { 1148 1149 1171 1172 1173 1174 1181 1182 1183 1184 11…" at bounding box center [364, 571] width 634 height 851
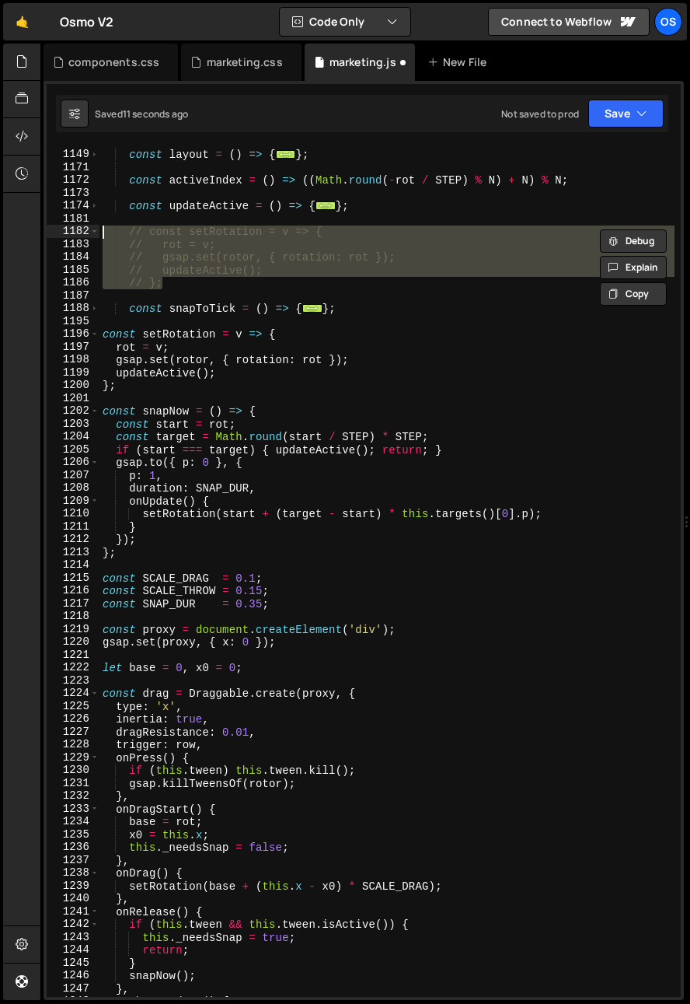
click at [204, 313] on div "const layout = ( ) => { ... } ; const activeIndex = ( ) => (( Math . round ( - …" at bounding box center [387, 573] width 575 height 876
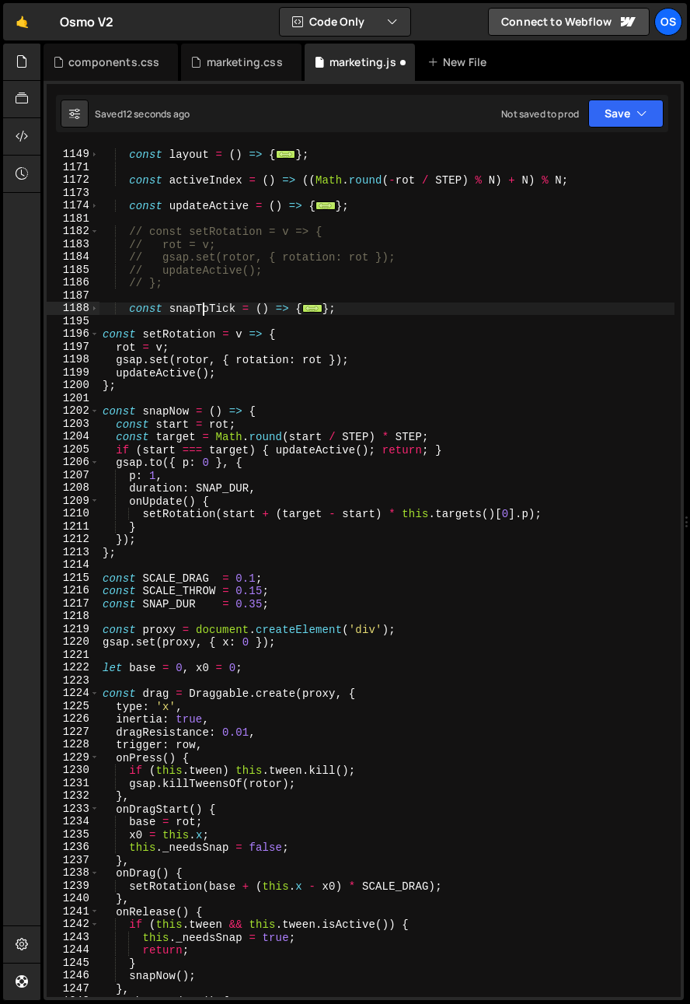
click at [204, 313] on div "const layout = ( ) => { ... } ; const activeIndex = ( ) => (( Math . round ( - …" at bounding box center [387, 573] width 575 height 876
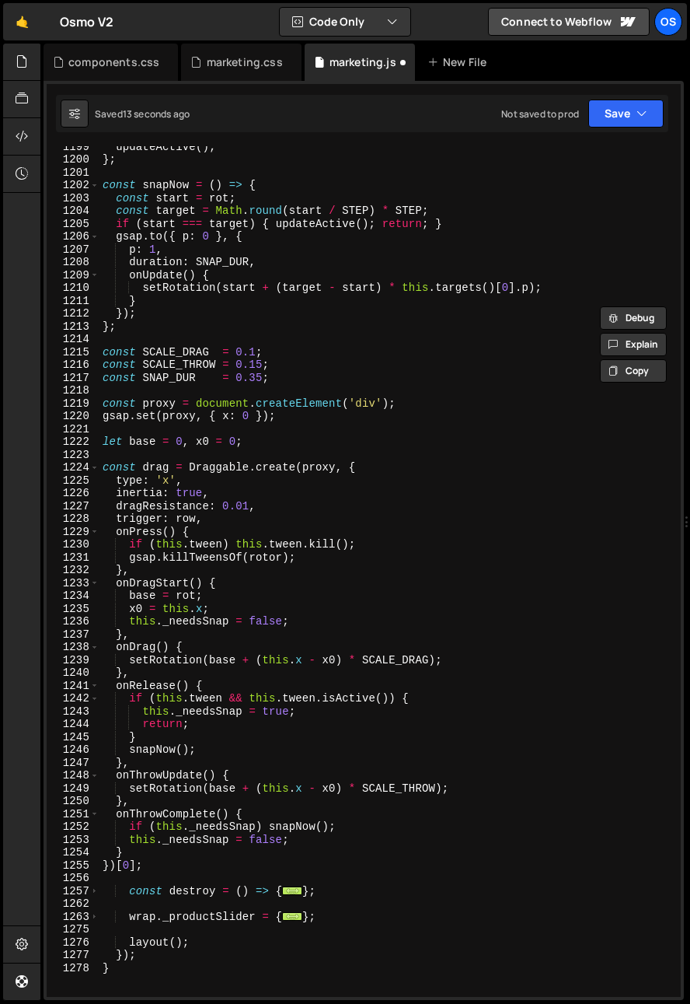
scroll to position [1363, 0]
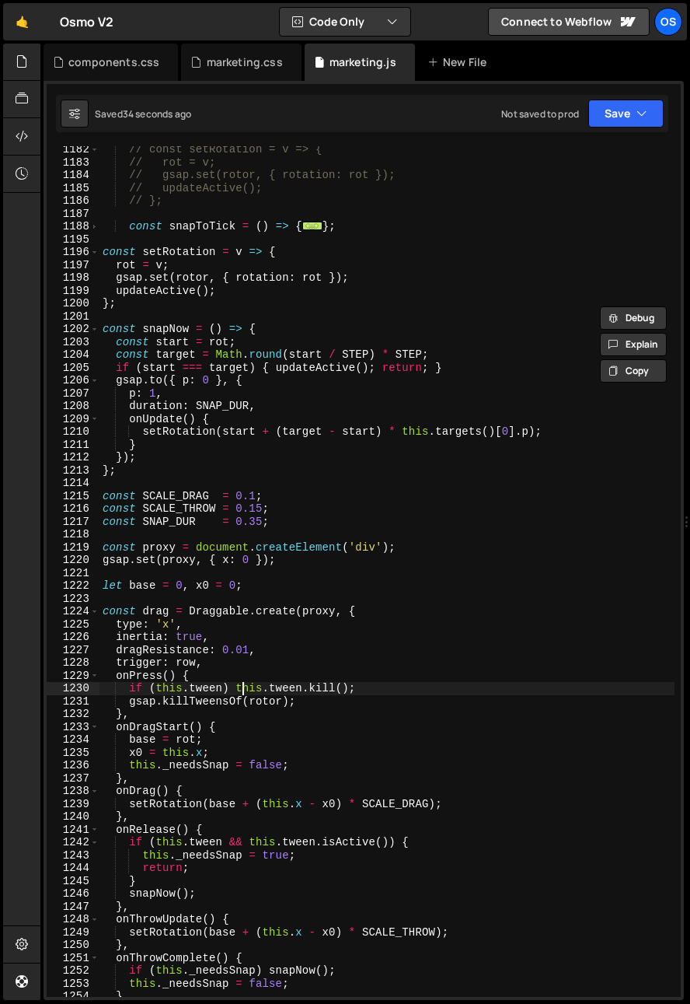
click at [243, 684] on div "// const setRotation = v => { // rot = v; // gsap.set(rotor, { rotation: rot })…" at bounding box center [387, 581] width 575 height 876
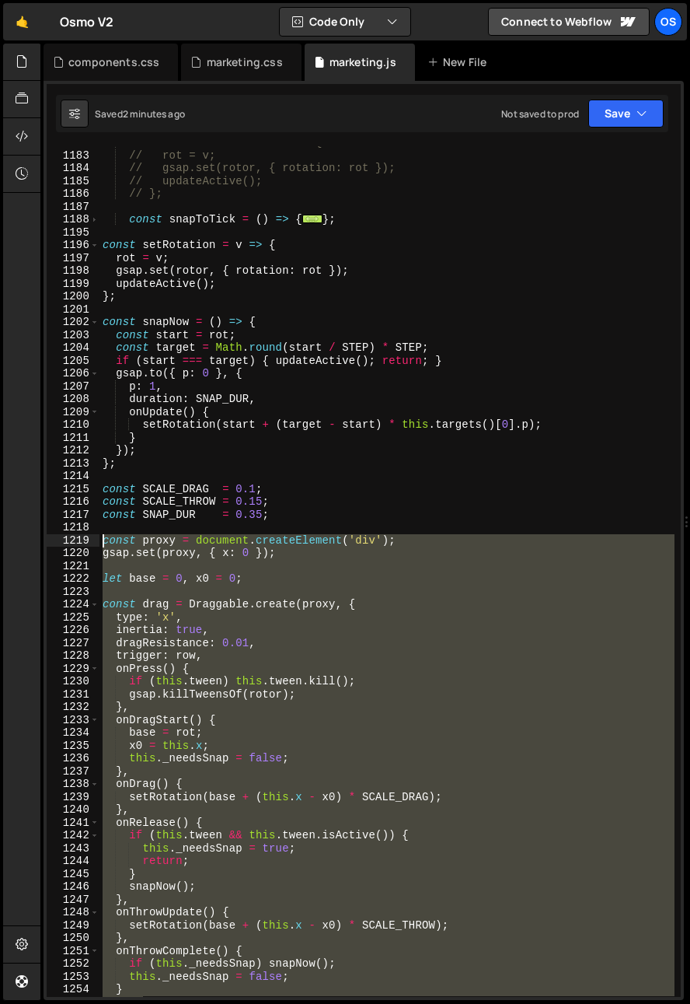
scroll to position [1321, 0]
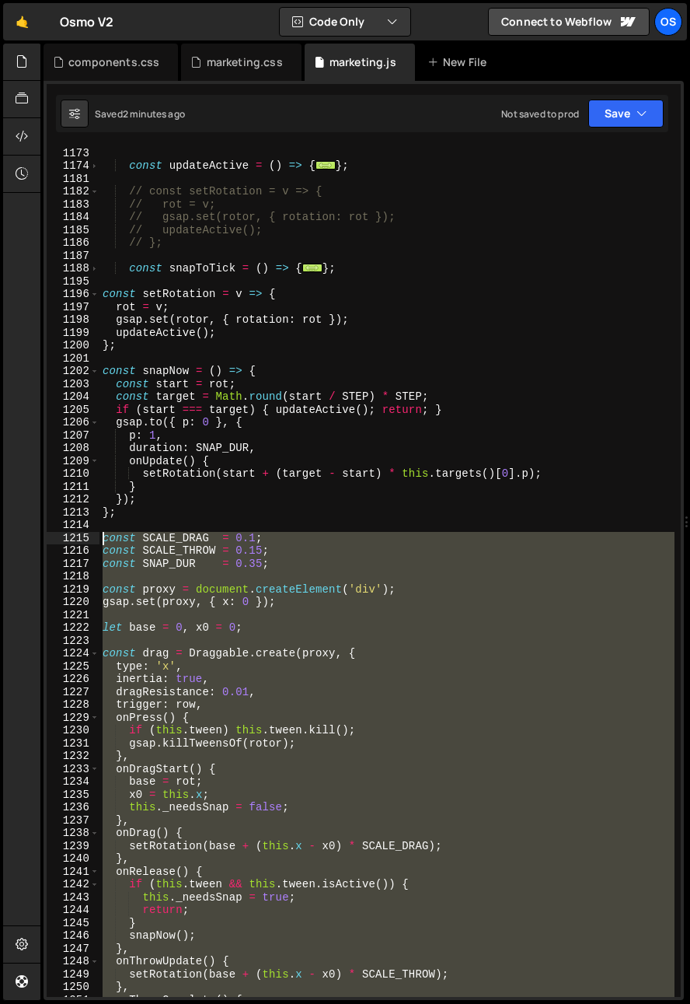
drag, startPoint x: 164, startPoint y: 745, endPoint x: 82, endPoint y: 536, distance: 224.5
click at [82, 536] on div "if (this.tween) this.tween.kill(); 1172 1173 1174 1181 1182 1183 1184 1185 1186…" at bounding box center [364, 571] width 634 height 851
paste textarea "})[0]"
type textarea "})[0];"
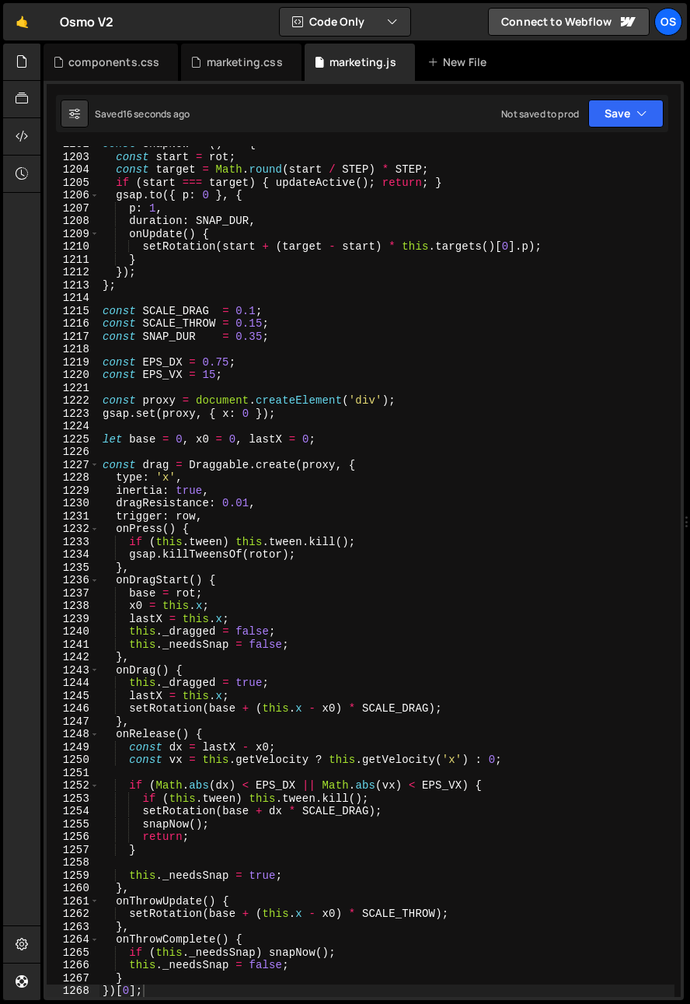
click at [259, 349] on div "const snapNow = ( ) => { const start = rot ; const target = Math . round ( star…" at bounding box center [387, 576] width 575 height 876
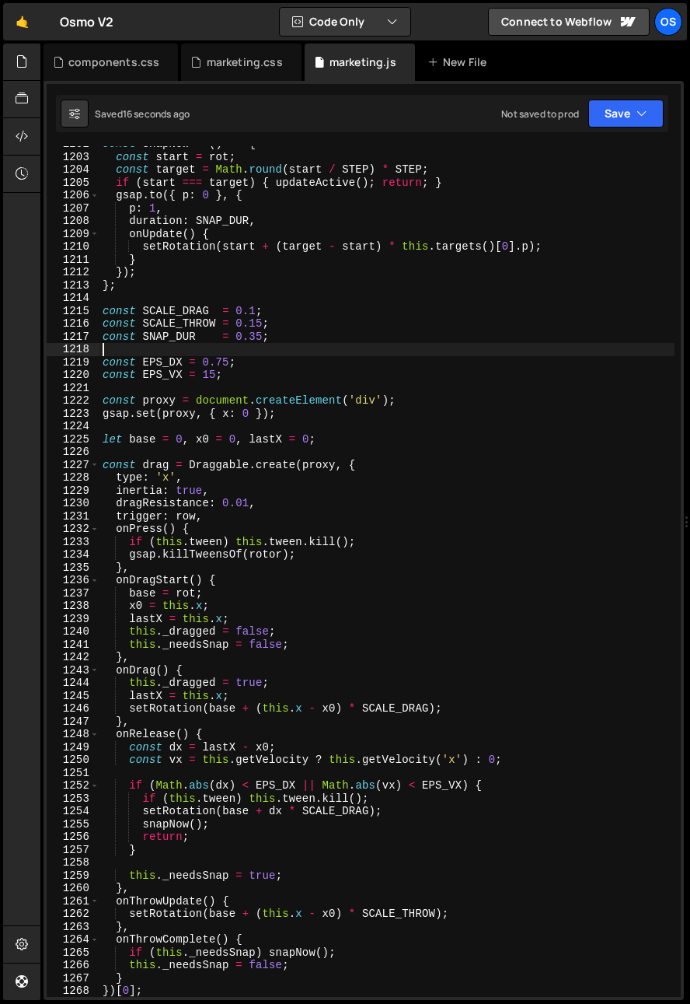
scroll to position [0, 0]
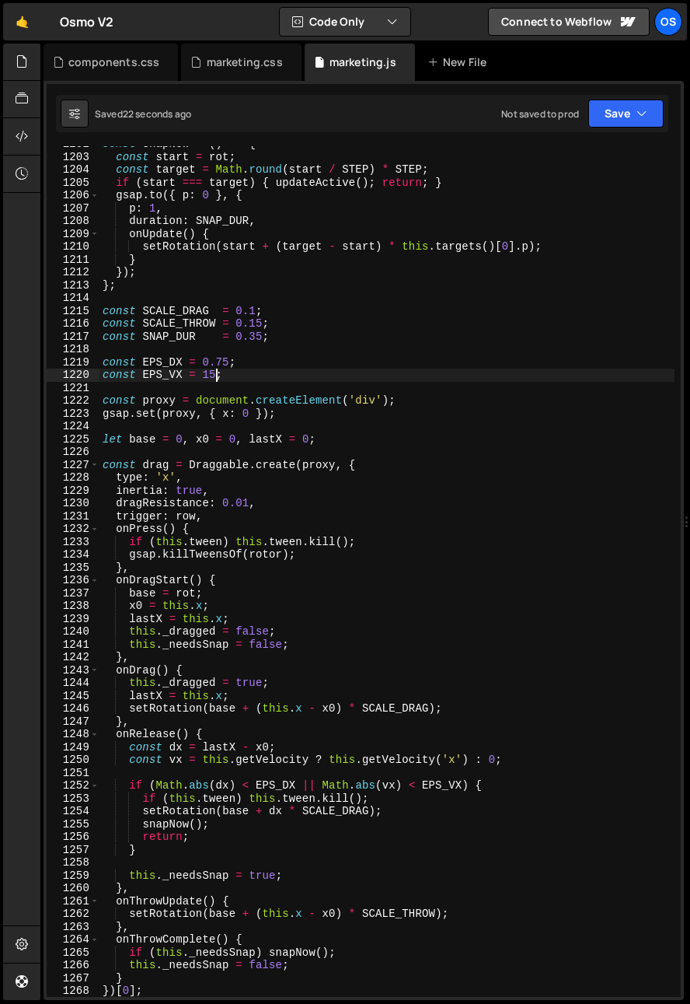
click at [212, 374] on div "const snapNow = ( ) => { const start = rot ; const target = Math . round ( star…" at bounding box center [387, 576] width 575 height 876
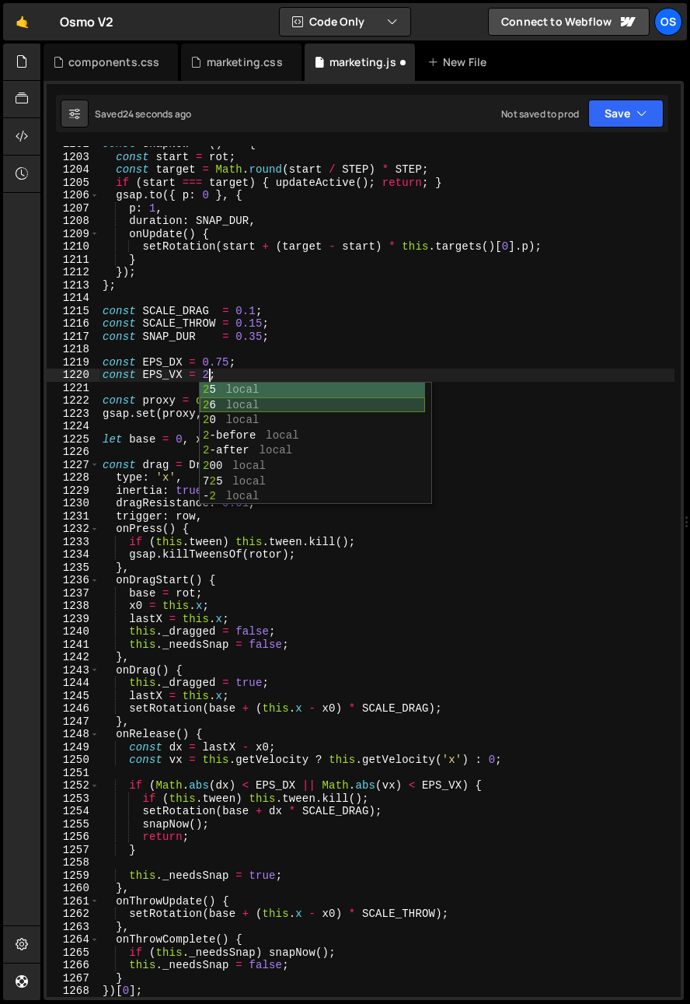
scroll to position [0, 7]
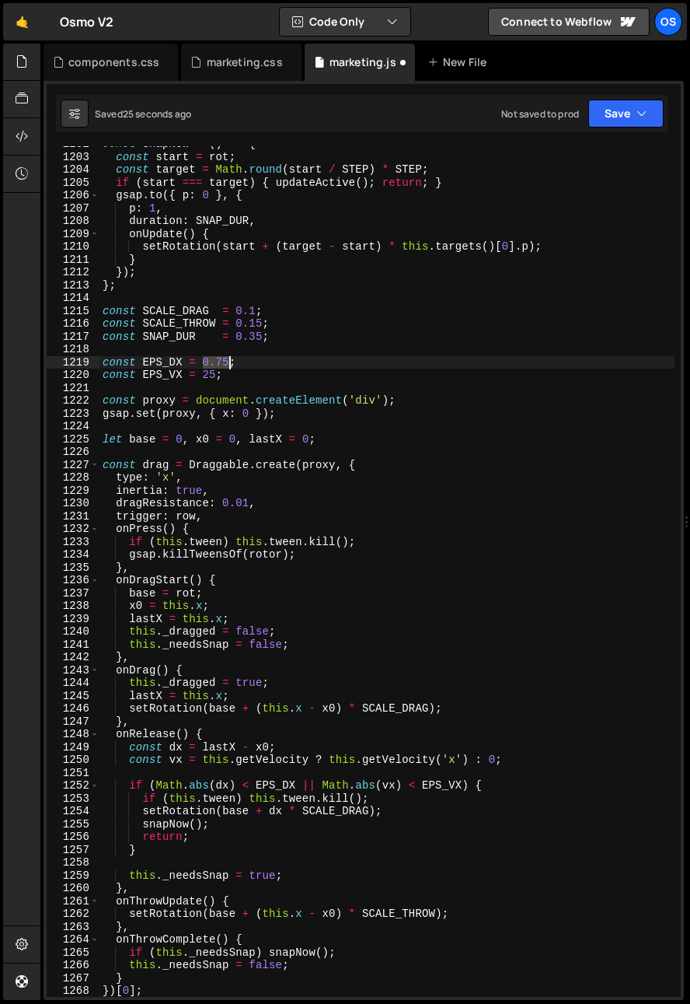
drag, startPoint x: 205, startPoint y: 362, endPoint x: 228, endPoint y: 363, distance: 22.6
click at [228, 363] on div "const snapNow = ( ) => { const start = rot ; const target = Math . round ( star…" at bounding box center [387, 576] width 575 height 876
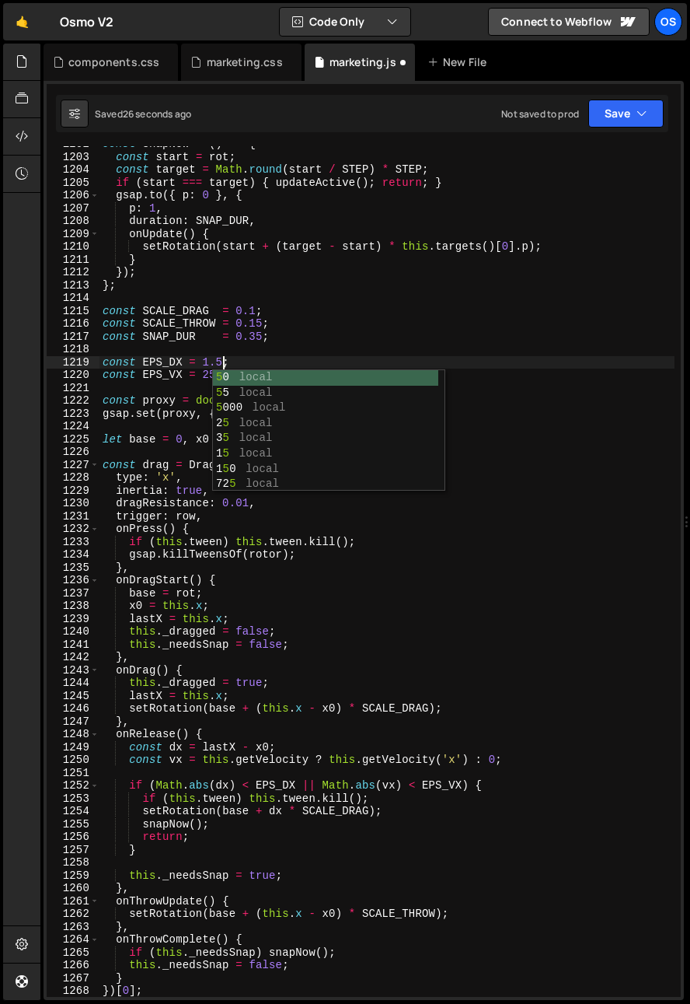
scroll to position [0, 8]
click at [338, 336] on div "const snapNow = ( ) => { const start = rot ; const target = Math . round ( star…" at bounding box center [387, 576] width 575 height 876
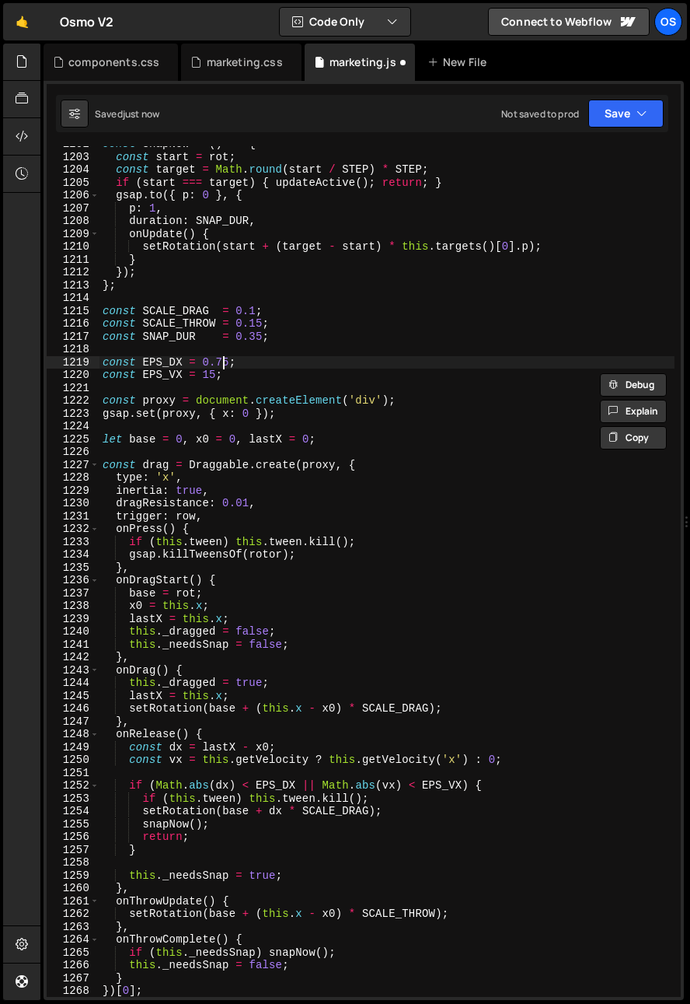
click at [222, 365] on div "const snapNow = ( ) => { const start = rot ; const target = Math . round ( star…" at bounding box center [387, 576] width 575 height 876
click at [222, 362] on div "const snapNow = ( ) => { const start = rot ; const target = Math . round ( star…" at bounding box center [387, 576] width 575 height 876
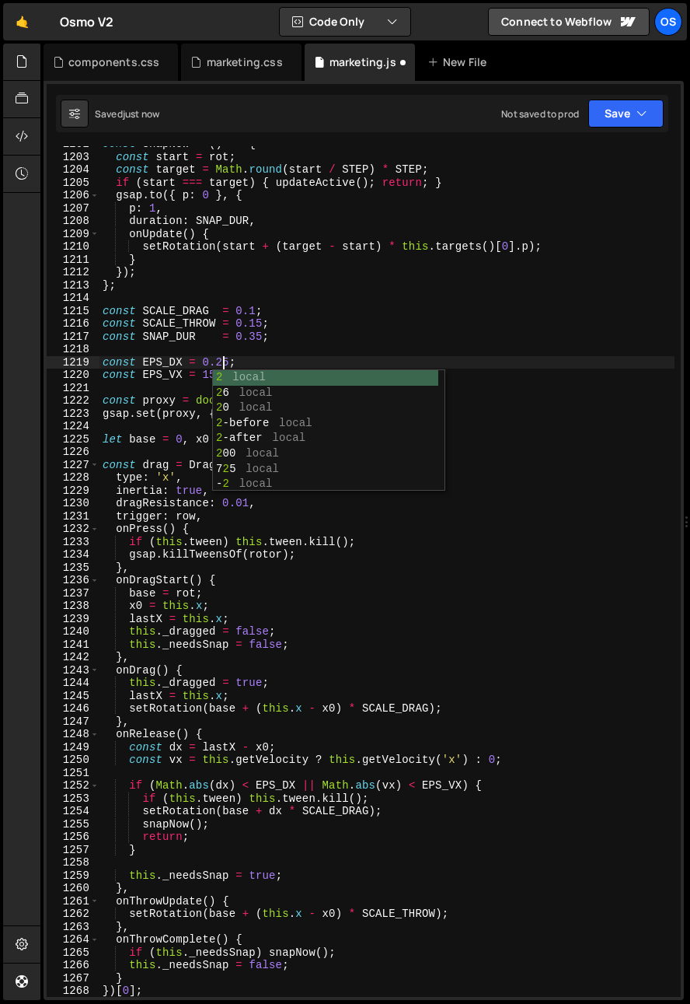
click at [207, 337] on div "const snapNow = ( ) => { const start = rot ; const target = Math . round ( star…" at bounding box center [387, 576] width 575 height 876
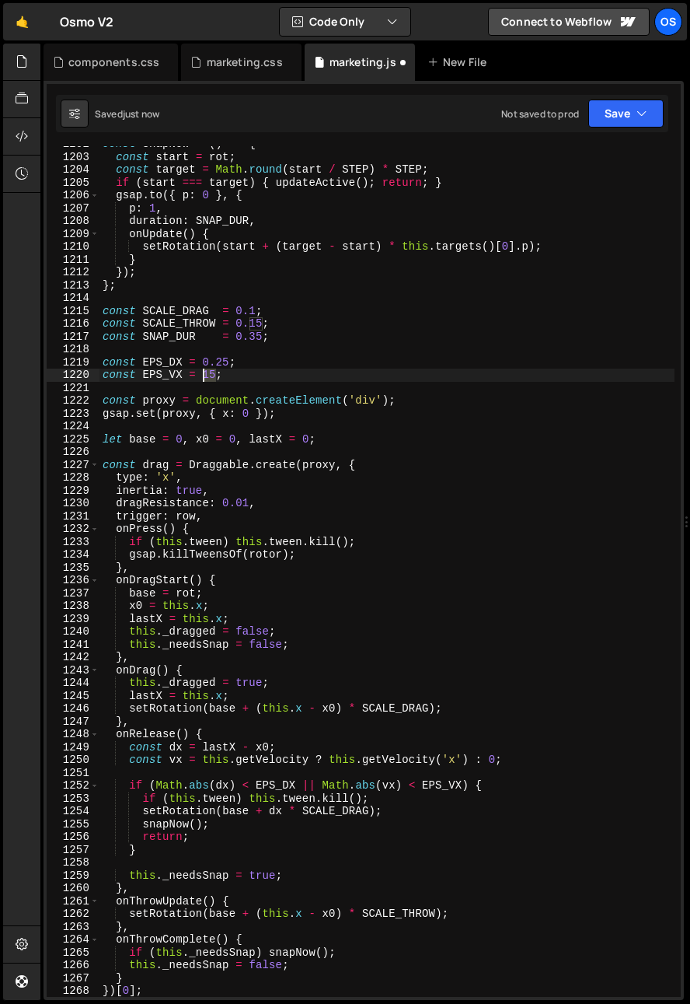
drag, startPoint x: 218, startPoint y: 375, endPoint x: 203, endPoint y: 379, distance: 15.9
click at [203, 379] on div "const snapNow = ( ) => { const start = rot ; const target = Math . round ( star…" at bounding box center [387, 576] width 575 height 876
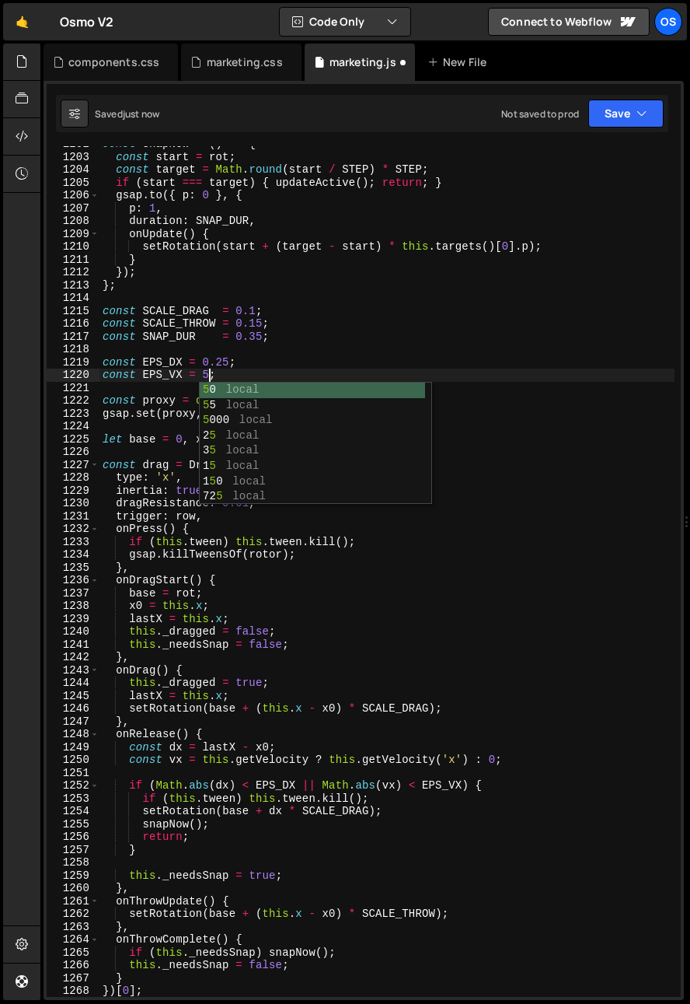
scroll to position [0, 7]
type textarea "const EPS_VX = 5;"
click at [267, 349] on div "const snapNow = ( ) => { const start = rot ; const target = Math . round ( star…" at bounding box center [387, 576] width 575 height 876
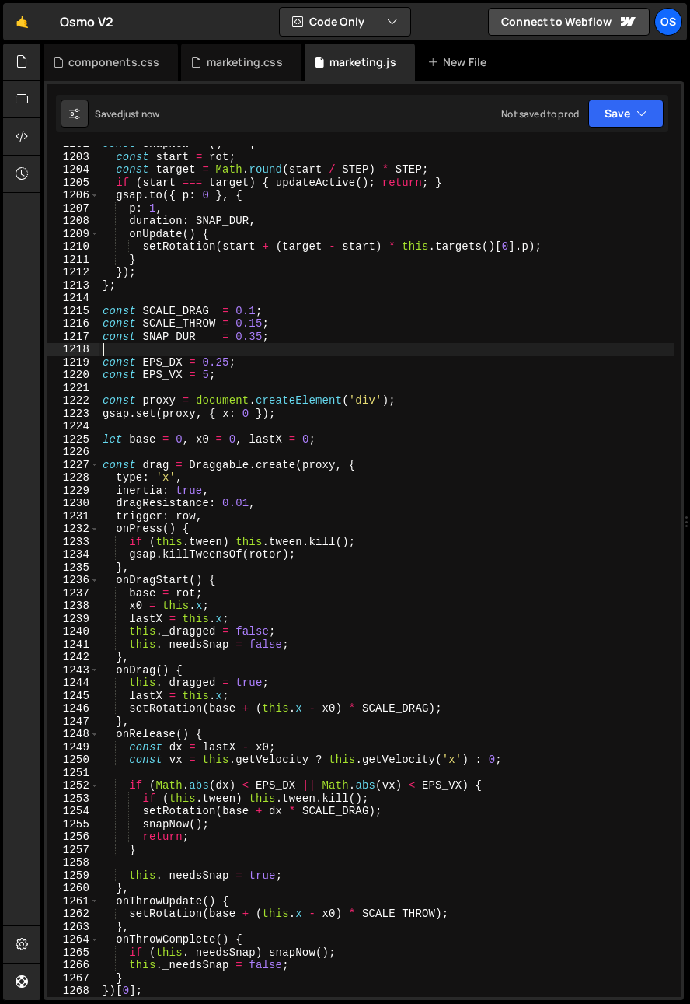
scroll to position [0, 0]
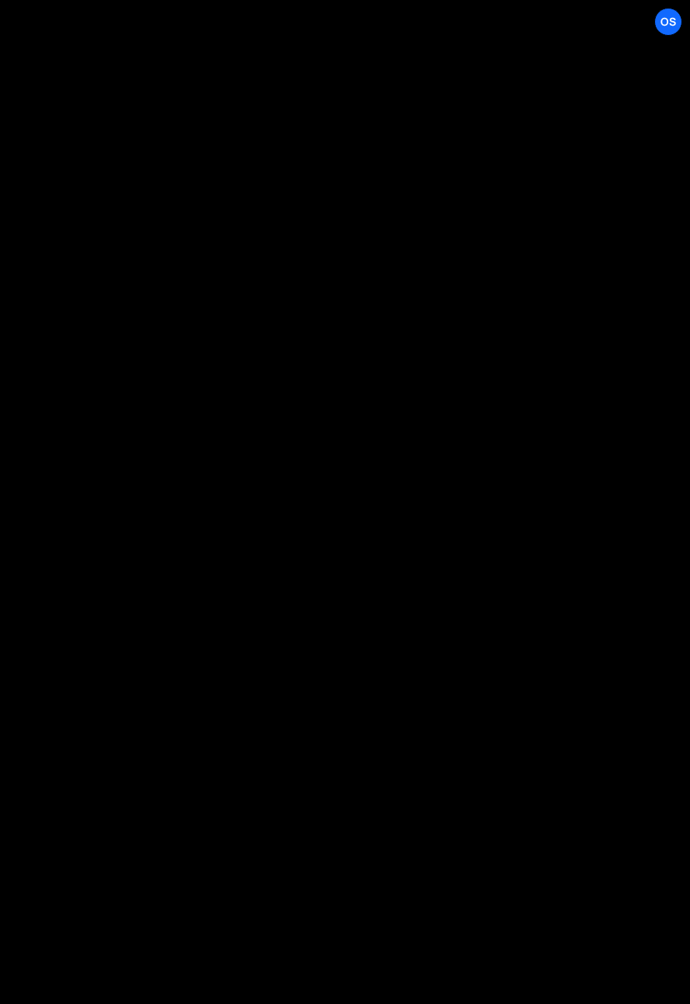
click at [178, 330] on body "Projects [GEOGRAPHIC_DATA] Blog Os Your current team is [PERSON_NAME] Projects …" at bounding box center [345, 502] width 690 height 1004
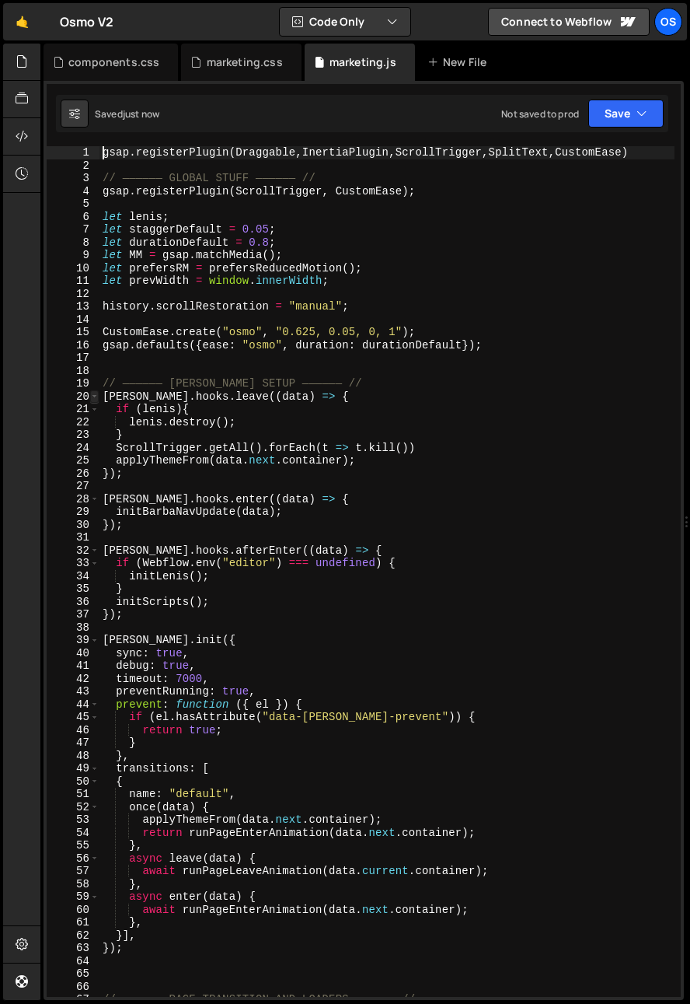
click at [93, 395] on span at bounding box center [94, 396] width 9 height 13
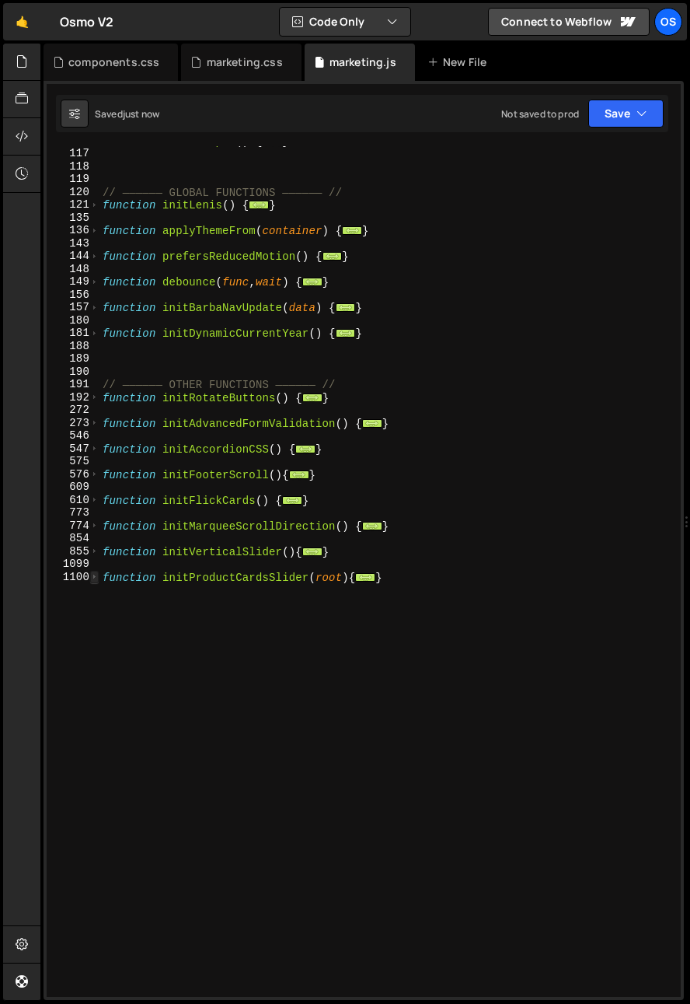
click at [96, 578] on span at bounding box center [94, 577] width 9 height 13
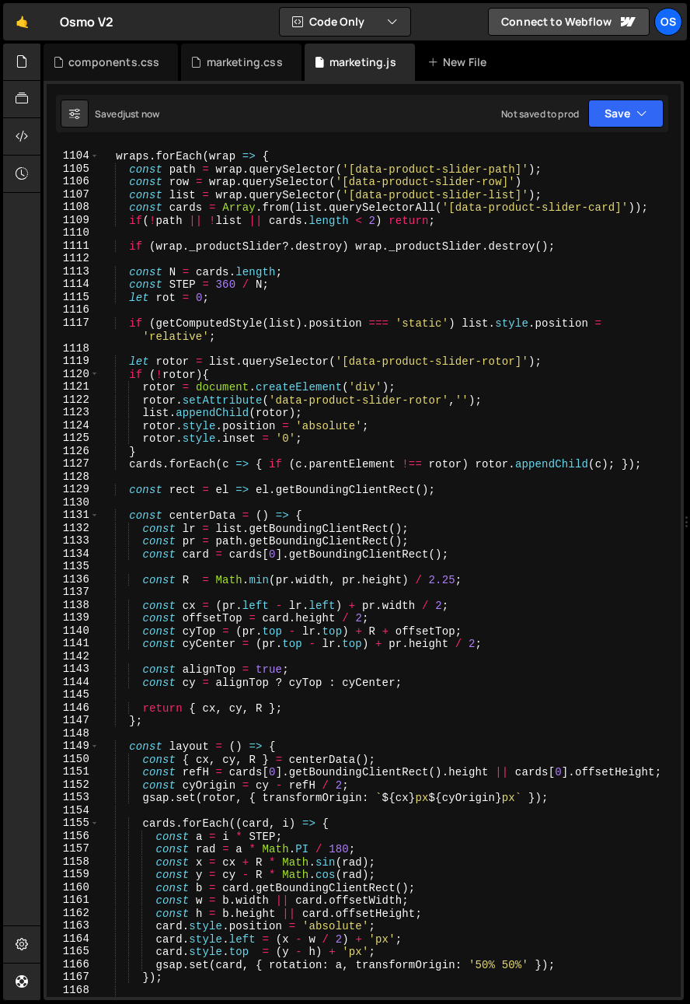
scroll to position [971, 0]
click at [100, 374] on div "wraps . forEach ( wrap => { const path = wrap . querySelector ( '[data-product-…" at bounding box center [387, 575] width 575 height 876
click at [98, 375] on span at bounding box center [94, 374] width 9 height 13
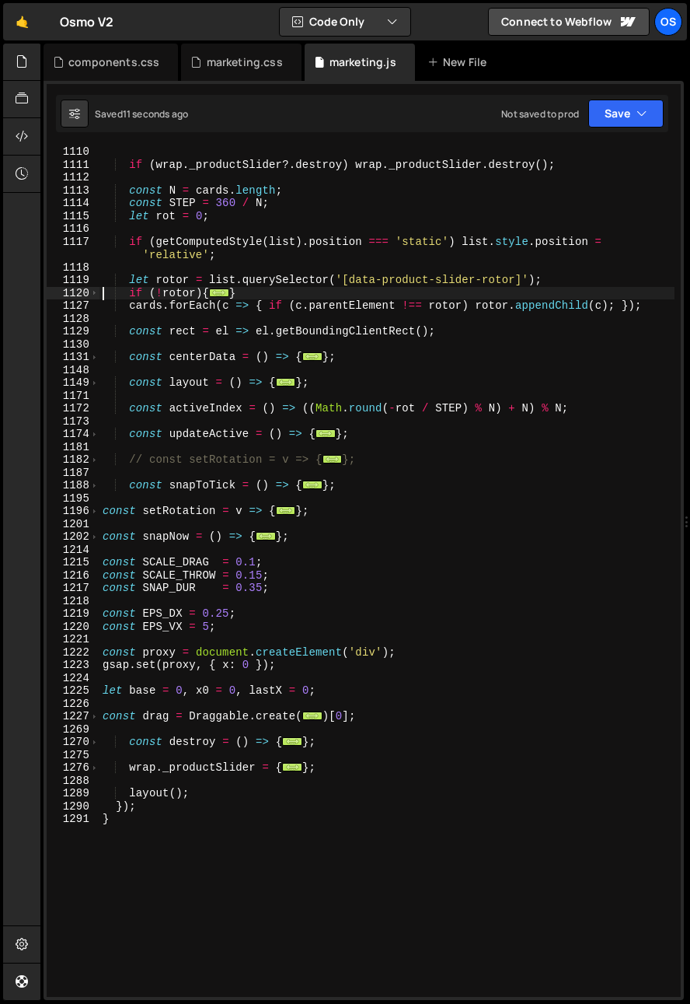
scroll to position [1053, 0]
click at [103, 717] on div "if ( wrap . _productSlider ?. destroy ) wrap . _productSlider . destroy ( ) ; c…" at bounding box center [387, 583] width 575 height 876
click at [97, 718] on span at bounding box center [94, 716] width 9 height 13
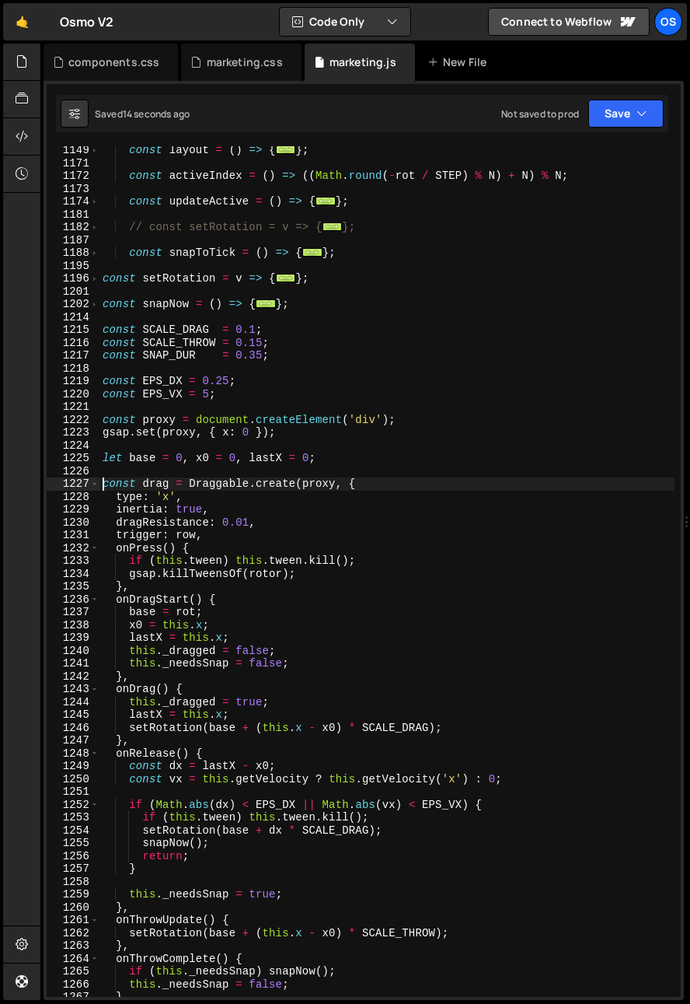
scroll to position [1381, 0]
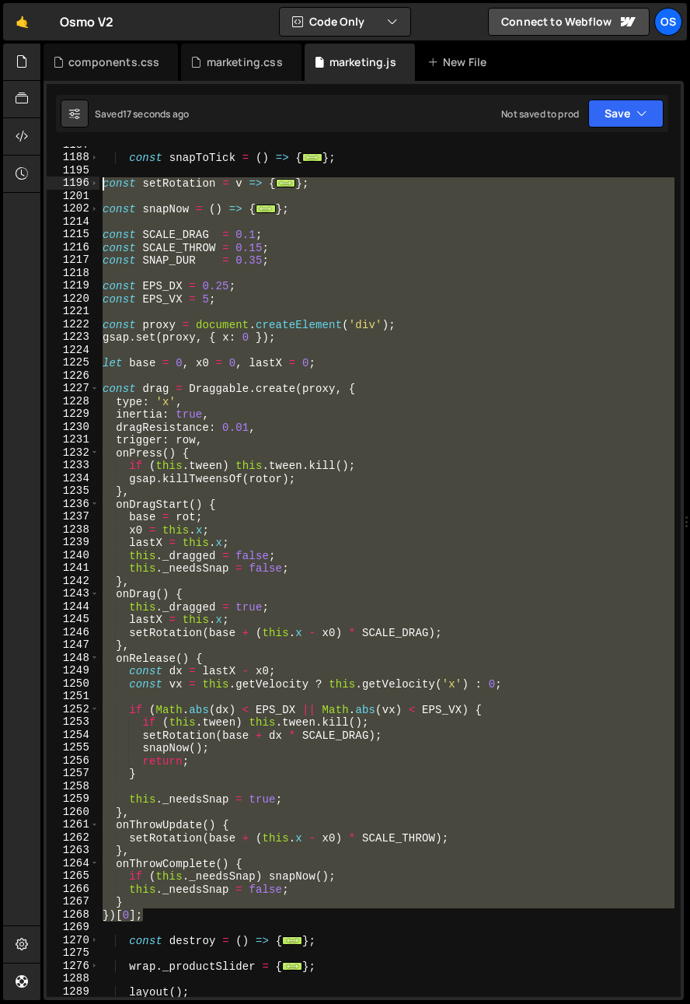
drag, startPoint x: 159, startPoint y: 918, endPoint x: 43, endPoint y: 187, distance: 740.8
click at [44, 187] on div "const drag = Draggable.create(proxy, { 1187 1188 1195 1196 1201 1202 1214 1215 …" at bounding box center [364, 540] width 641 height 919
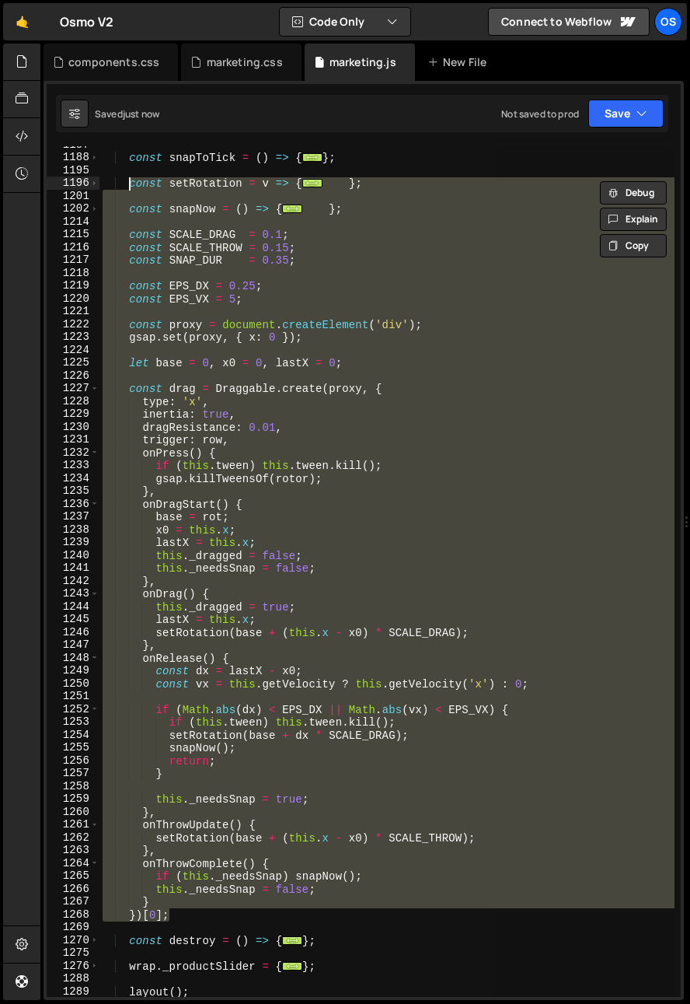
click at [278, 515] on div "const snapToTick = ( ) => { ... } ; const setRotation = v => { ... } ; const sn…" at bounding box center [387, 571] width 575 height 851
type textarea "base = rot;"
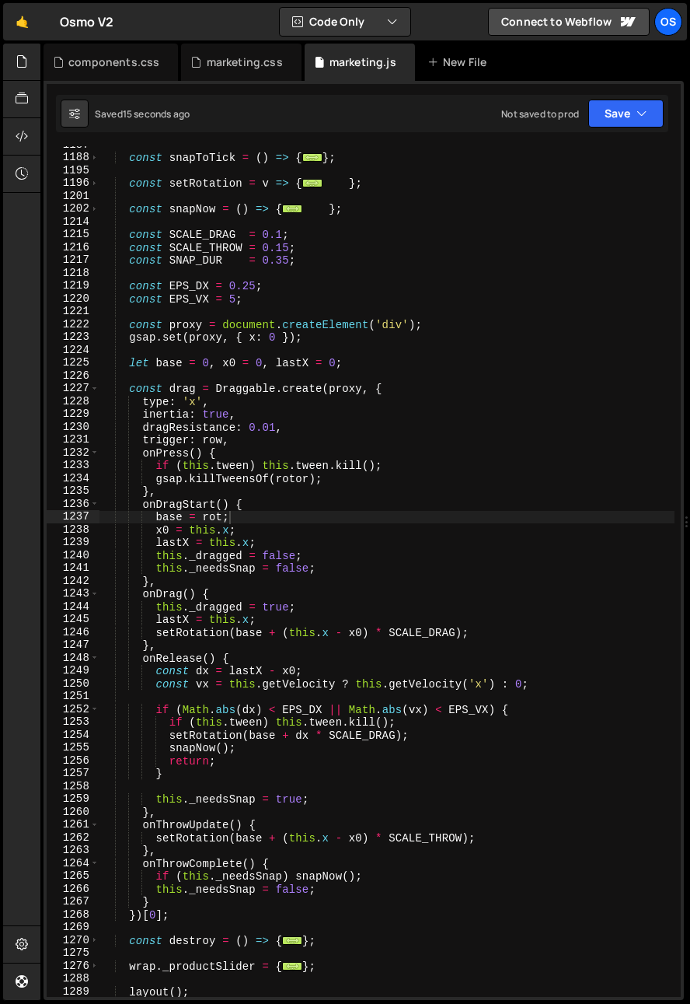
drag, startPoint x: 365, startPoint y: 307, endPoint x: 362, endPoint y: 299, distance: 8.9
click at [367, 308] on div "const snapToTick = ( ) => { ... } ; const setRotation = v => { ... } ; const sn…" at bounding box center [387, 576] width 575 height 876
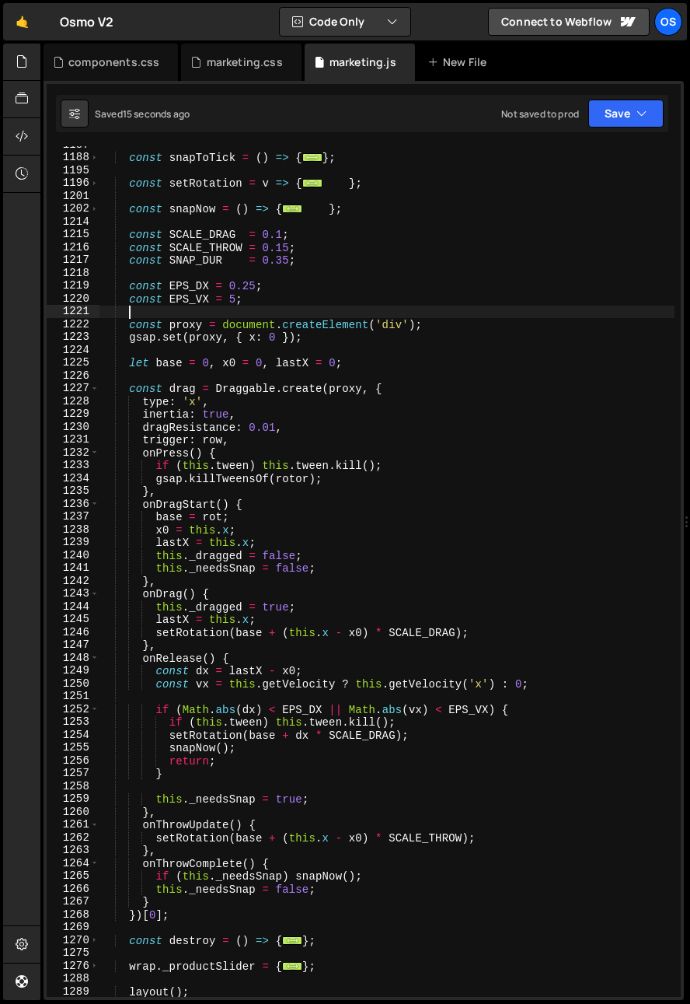
click at [315, 263] on div "const snapToTick = ( ) => { ... } ; const setRotation = v => { ... } ; const sn…" at bounding box center [387, 576] width 575 height 876
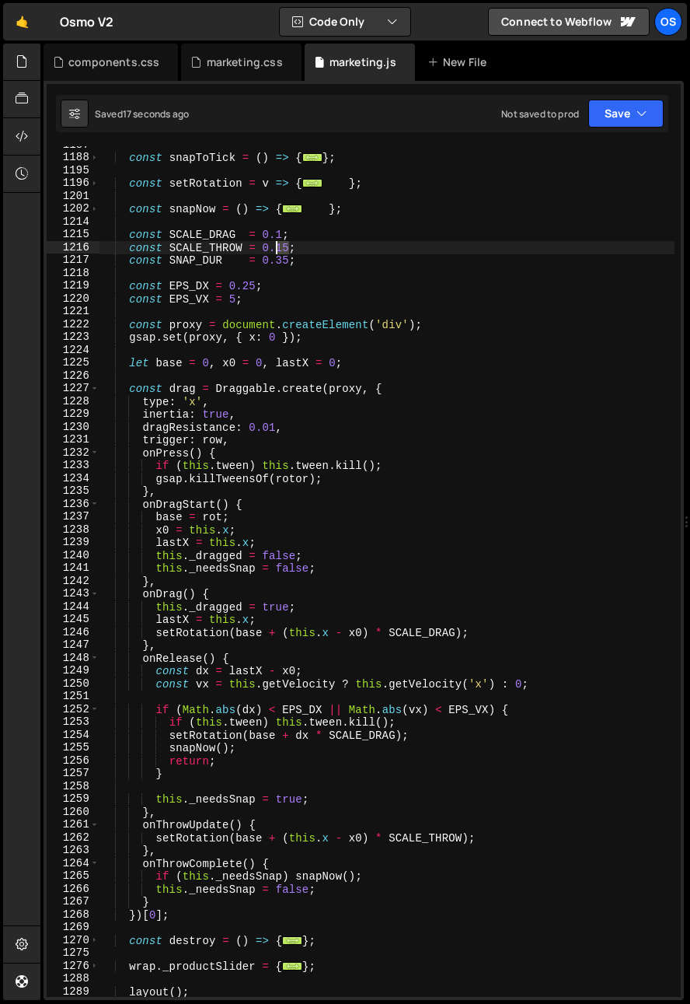
drag, startPoint x: 288, startPoint y: 248, endPoint x: 276, endPoint y: 249, distance: 12.5
click at [276, 249] on div "const snapToTick = ( ) => { ... } ; const setRotation = v => { ... } ; const sn…" at bounding box center [387, 576] width 575 height 876
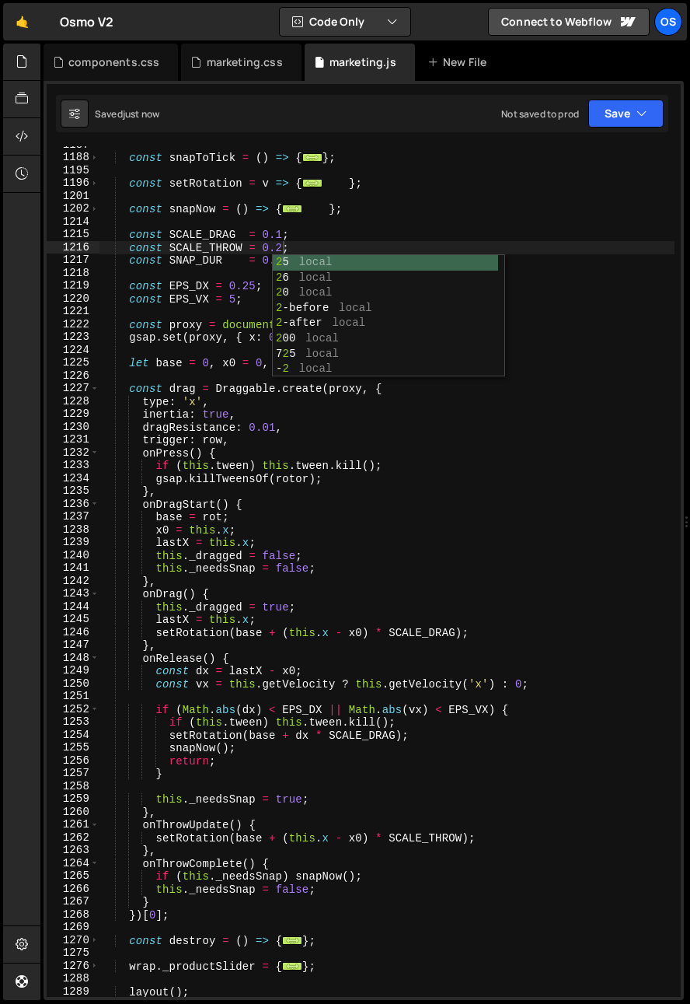
click at [264, 286] on div "const snapToTick = ( ) => { ... } ; const setRotation = v => { ... } ; const sn…" at bounding box center [387, 576] width 575 height 876
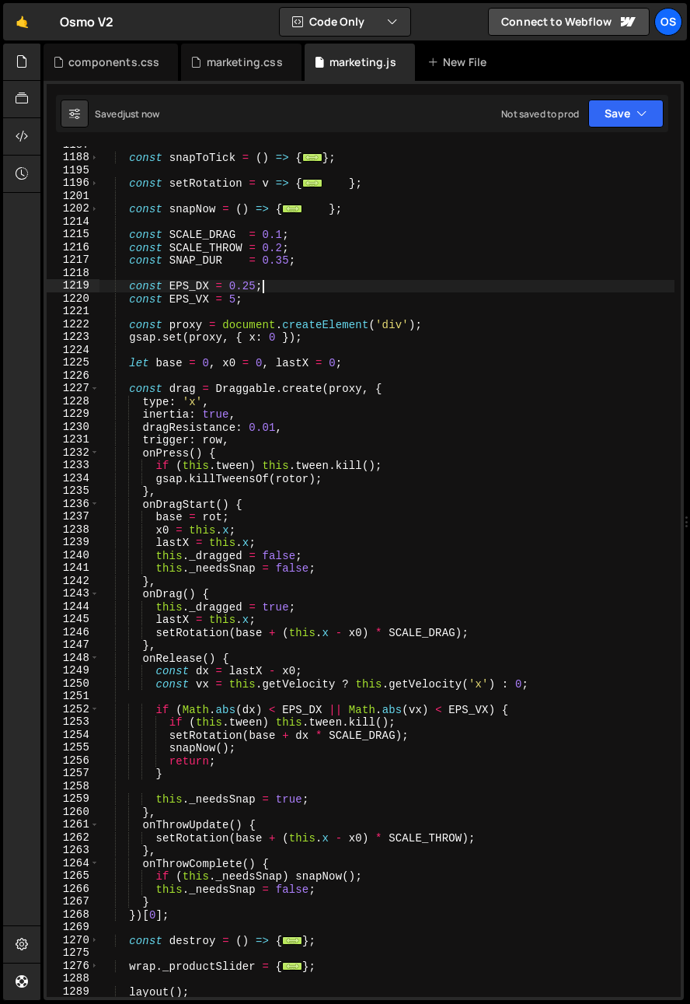
scroll to position [0, 10]
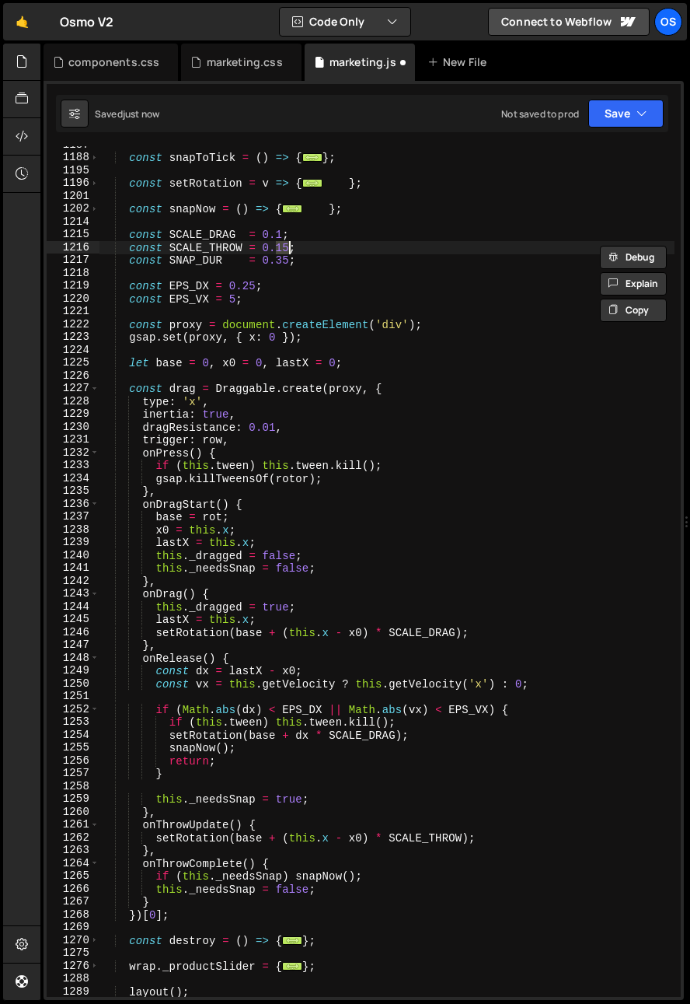
click at [318, 287] on div "const snapToTick = ( ) => { ... } ; const setRotation = v => { ... } ; const sn…" at bounding box center [387, 576] width 575 height 876
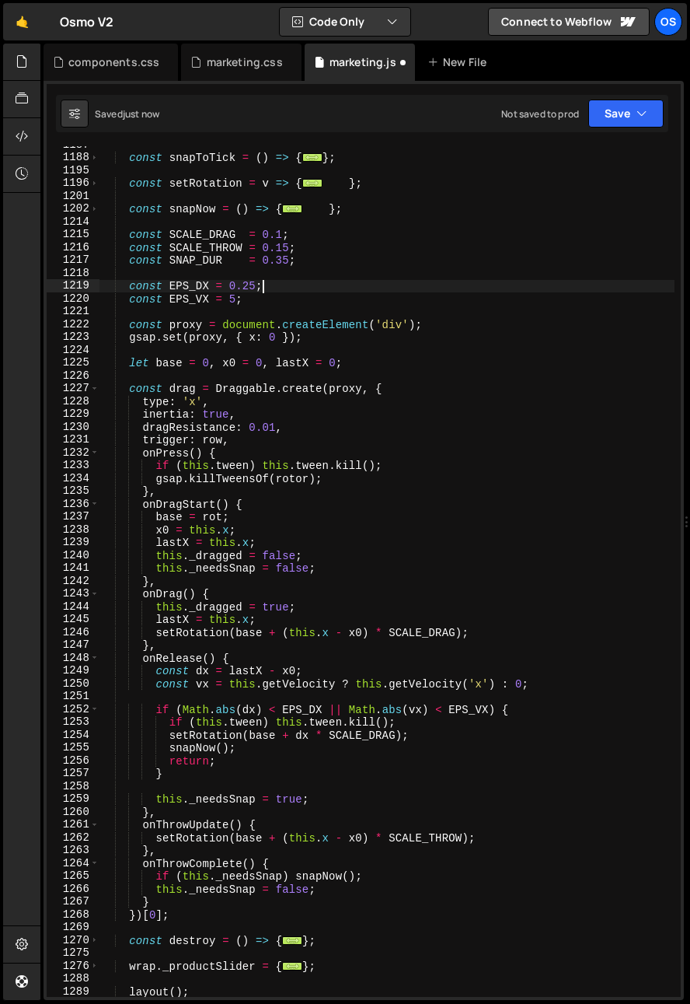
click at [243, 260] on div "const snapToTick = ( ) => { ... } ; const setRotation = v => { ... } ; const sn…" at bounding box center [387, 576] width 575 height 876
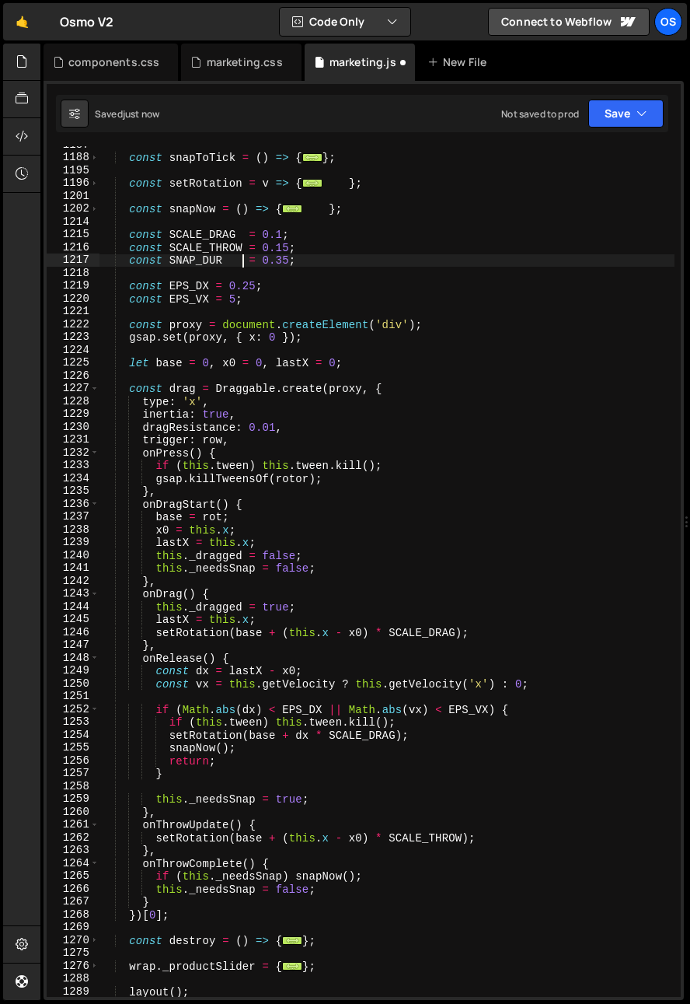
click at [243, 259] on div "const snapToTick = ( ) => { ... } ; const setRotation = v => { ... } ; const sn…" at bounding box center [387, 576] width 575 height 876
click at [240, 261] on div "const snapToTick = ( ) => { ... } ; const setRotation = v => { ... } ; const sn…" at bounding box center [387, 576] width 575 height 876
type textarea "const SNAP_DUR= 0.35;"
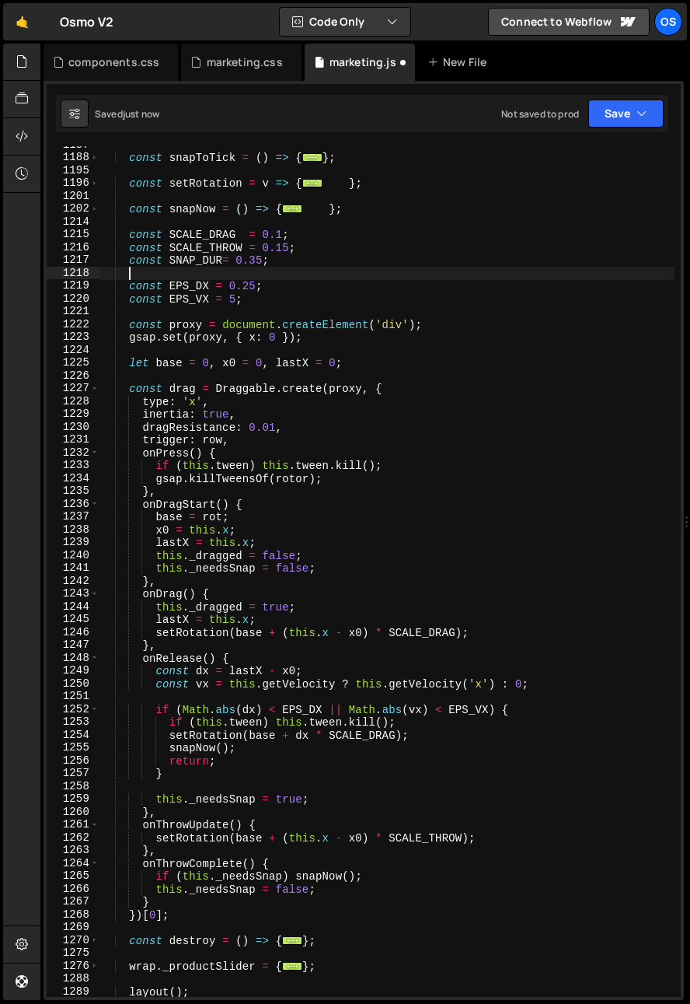
click at [243, 273] on div "const snapToTick = ( ) => { ... } ; const setRotation = v => { ... } ; const sn…" at bounding box center [387, 576] width 575 height 876
click at [224, 263] on div "const snapToTick = ( ) => { ... } ; const setRotation = v => { ... } ; const sn…" at bounding box center [387, 576] width 575 height 876
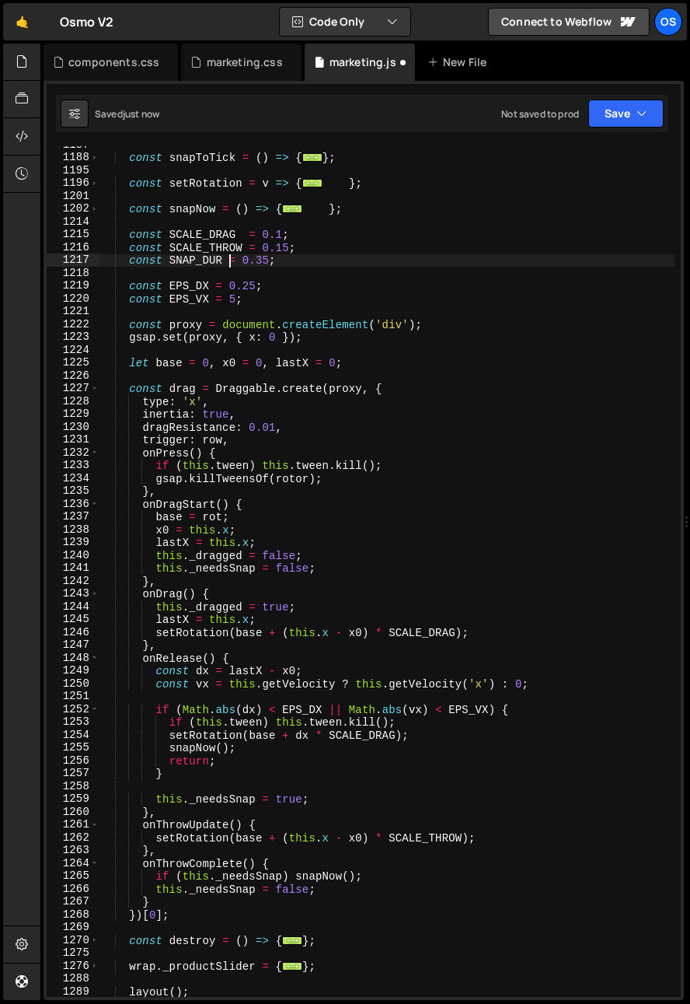
scroll to position [0, 9]
click at [298, 281] on div "const snapToTick = ( ) => { ... } ; const setRotation = v => { ... } ; const sn…" at bounding box center [387, 576] width 575 height 876
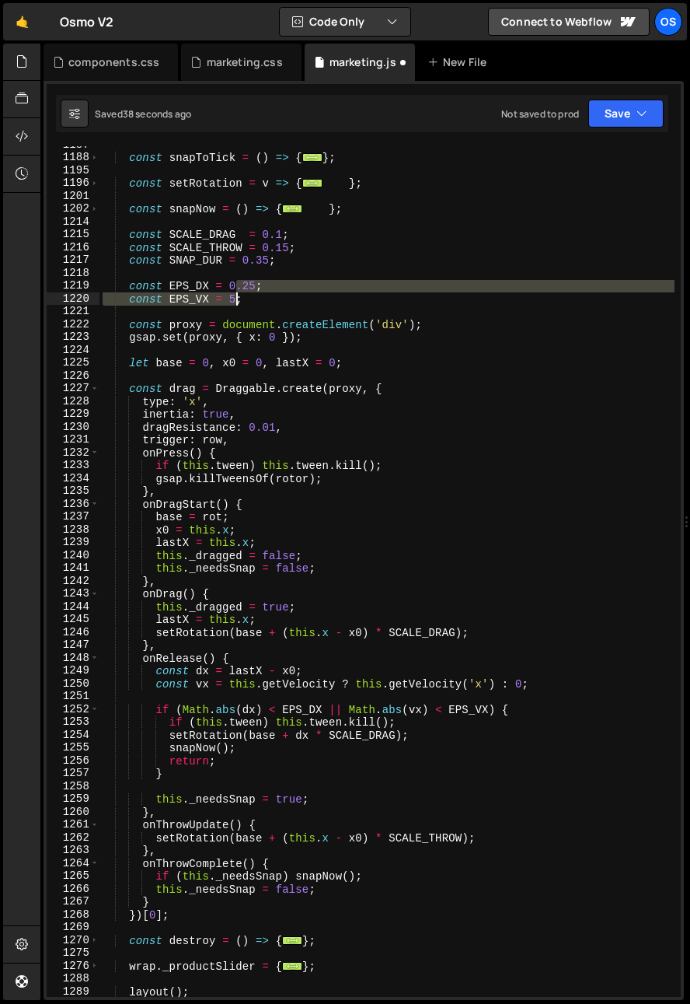
click at [233, 294] on div "const snapToTick = ( ) => { ... } ; const setRotation = v => { ... } ; const sn…" at bounding box center [387, 576] width 575 height 876
type textarea "const EPS_DX = 0.25; const EPS_VX = 5;"
click at [235, 307] on div "const snapToTick = ( ) => { ... } ; const setRotation = v => { ... } ; const sn…" at bounding box center [387, 576] width 575 height 876
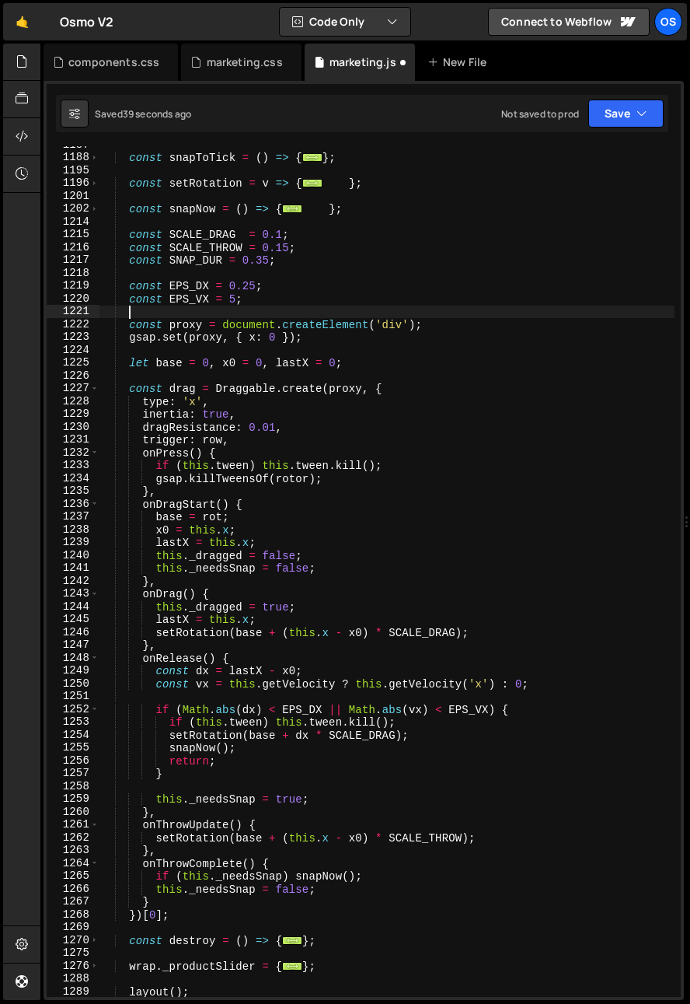
scroll to position [0, 1]
click at [229, 302] on div "const snapToTick = ( ) => { ... } ; const setRotation = v => { ... } ; const sn…" at bounding box center [387, 576] width 575 height 876
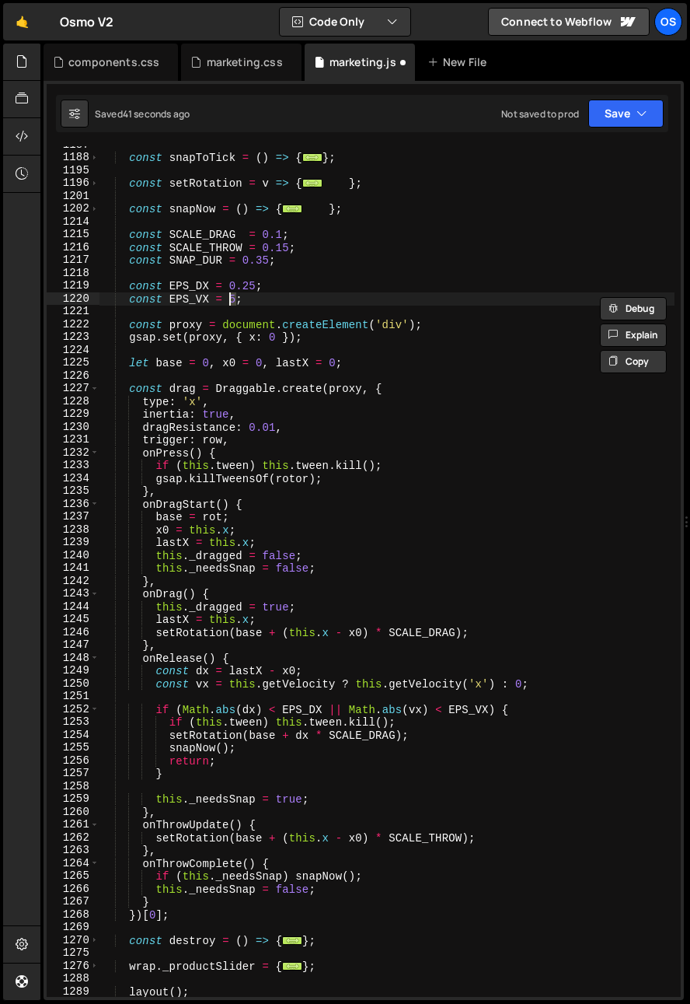
scroll to position [0, 9]
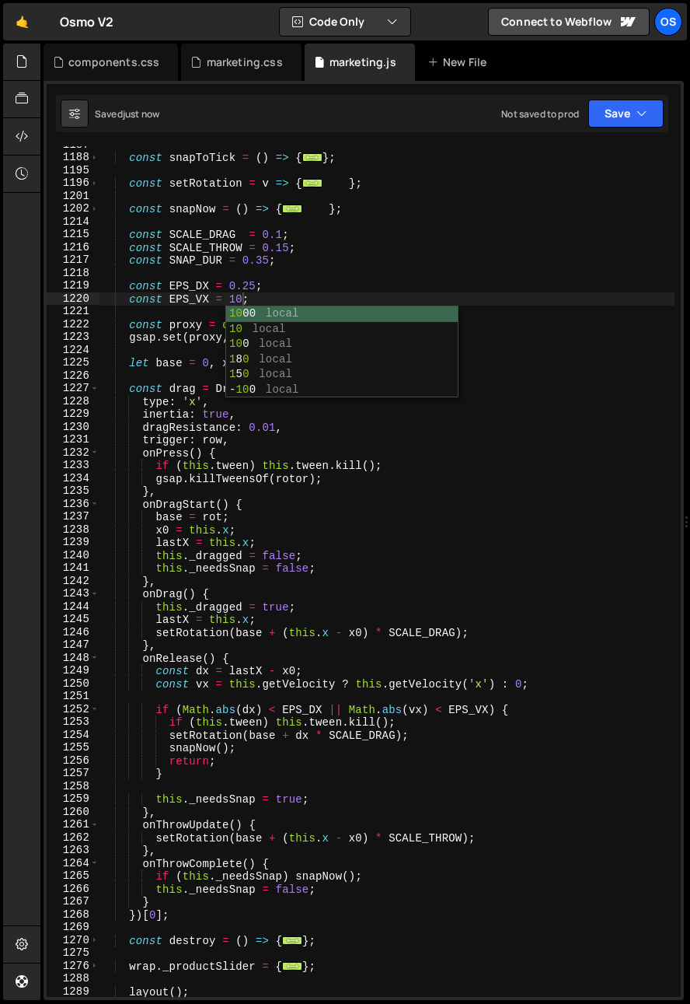
click at [300, 440] on div "const snapToTick = ( ) => { ... } ; const setRotation = v => { ... } ; const sn…" at bounding box center [387, 576] width 575 height 876
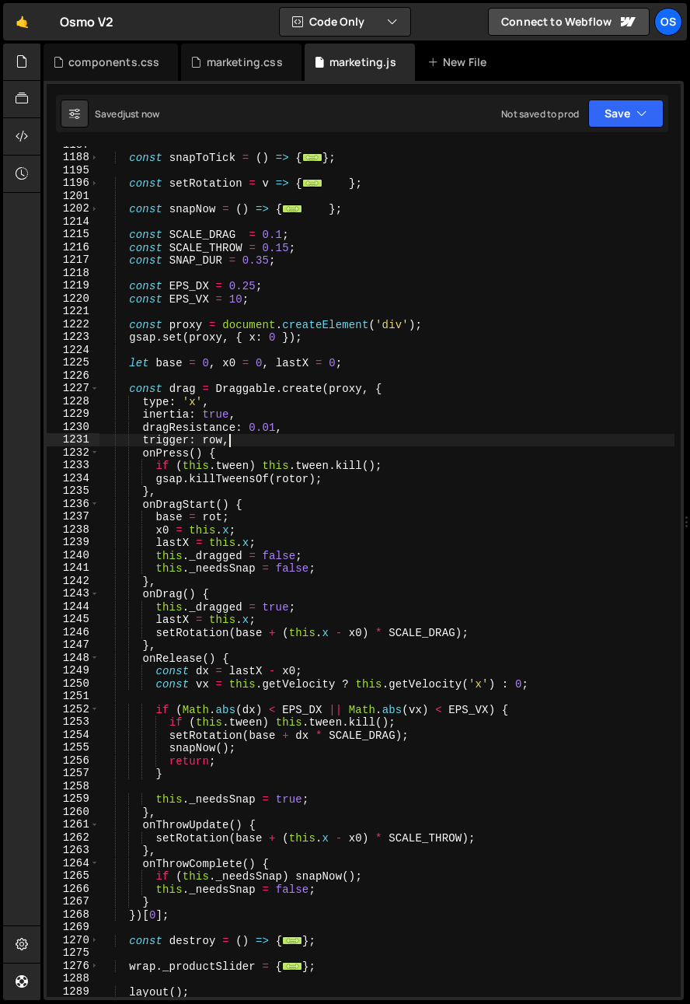
scroll to position [0, 8]
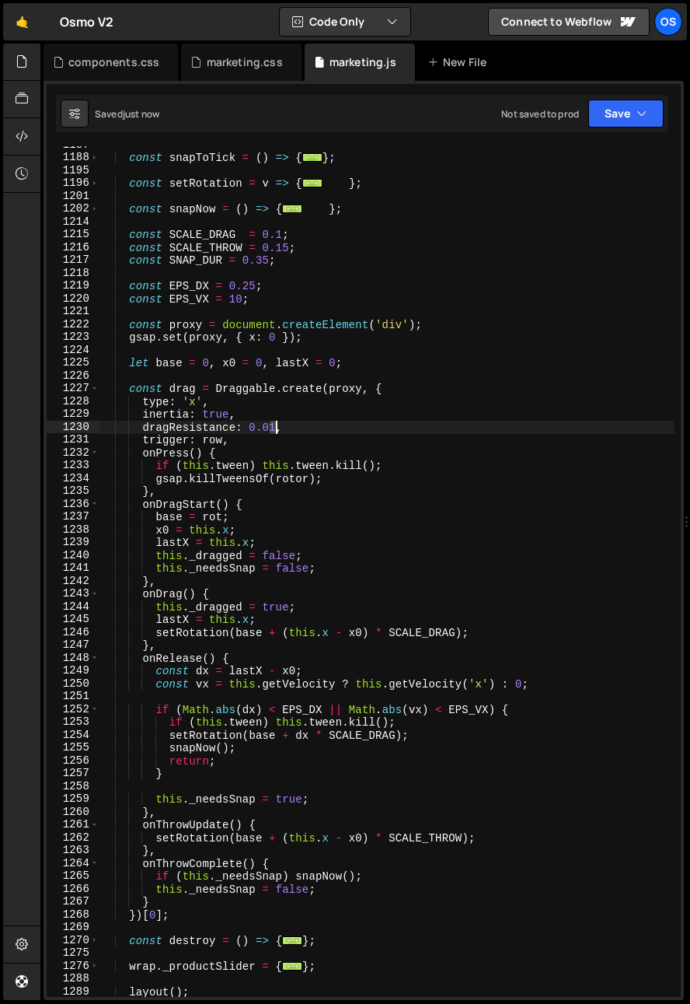
click at [274, 429] on div "const snapToTick = ( ) => { ... } ; const setRotation = v => { ... } ; const sn…" at bounding box center [387, 576] width 575 height 876
click at [363, 411] on div "const snapToTick = ( ) => { ... } ; const setRotation = v => { ... } ; const sn…" at bounding box center [387, 576] width 575 height 876
click at [229, 473] on div "const snapToTick = ( ) => { ... } ; const setRotation = v => { ... } ; const sn…" at bounding box center [387, 576] width 575 height 876
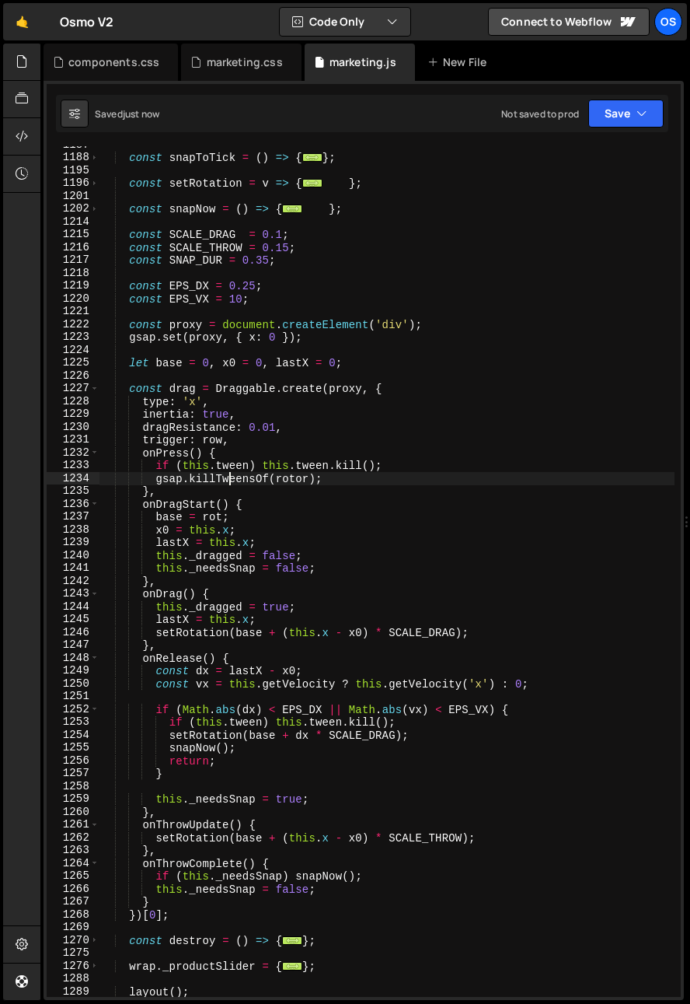
click at [195, 417] on div "const snapToTick = ( ) => { ... } ; const setRotation = v => { ... } ; const sn…" at bounding box center [387, 576] width 575 height 876
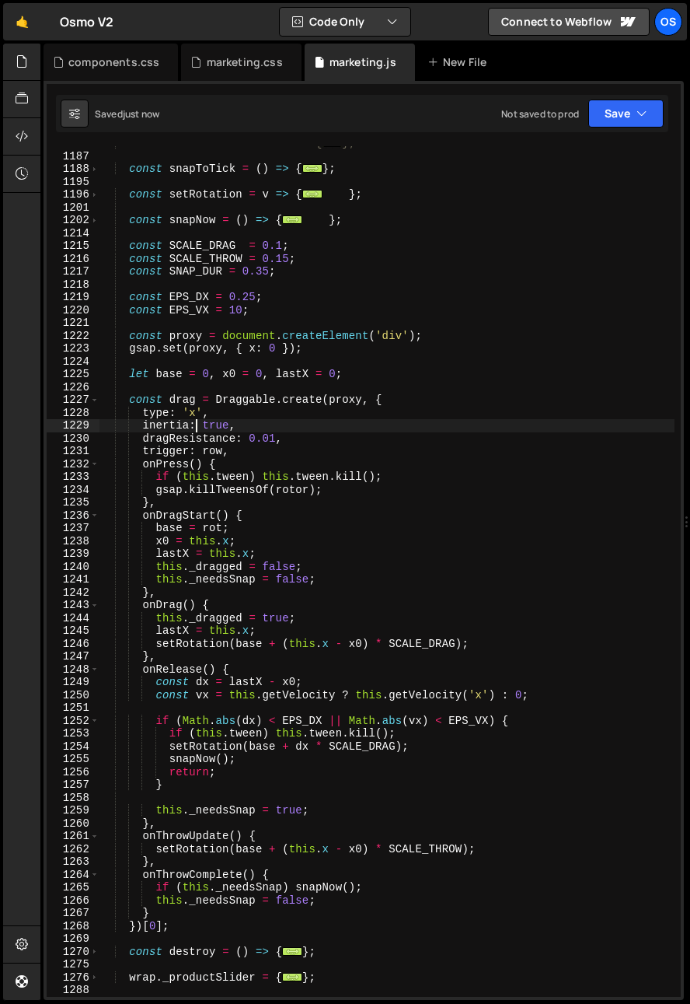
scroll to position [1336, 0]
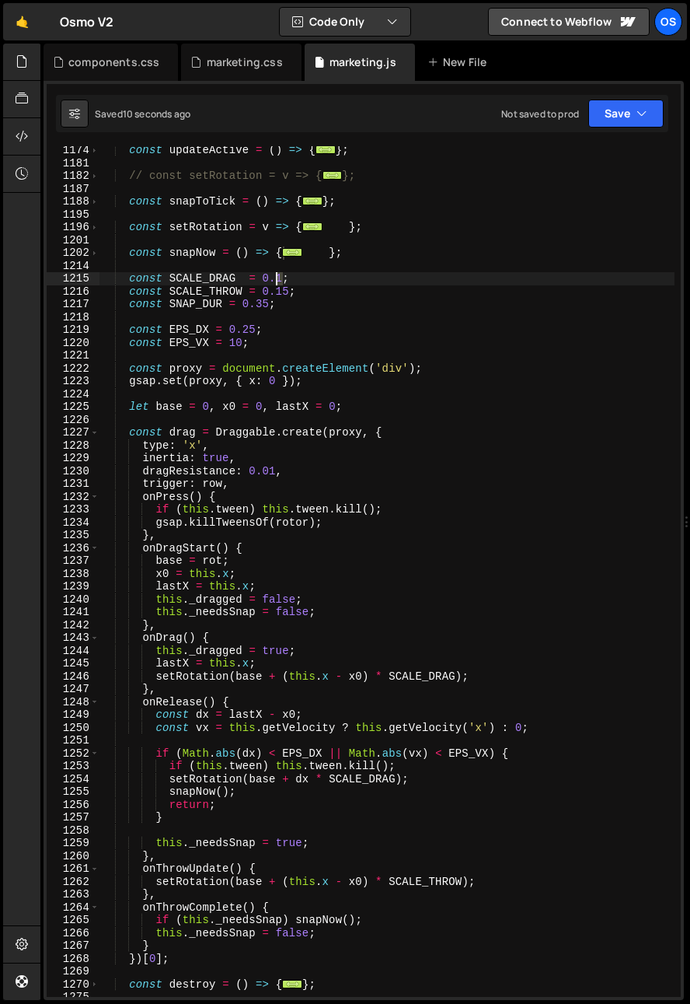
drag, startPoint x: 281, startPoint y: 275, endPoint x: 278, endPoint y: 283, distance: 8.4
click at [278, 277] on div "const updateActive = ( ) => { ... } ; // const setRotation = v => { ... }; cons…" at bounding box center [387, 582] width 575 height 876
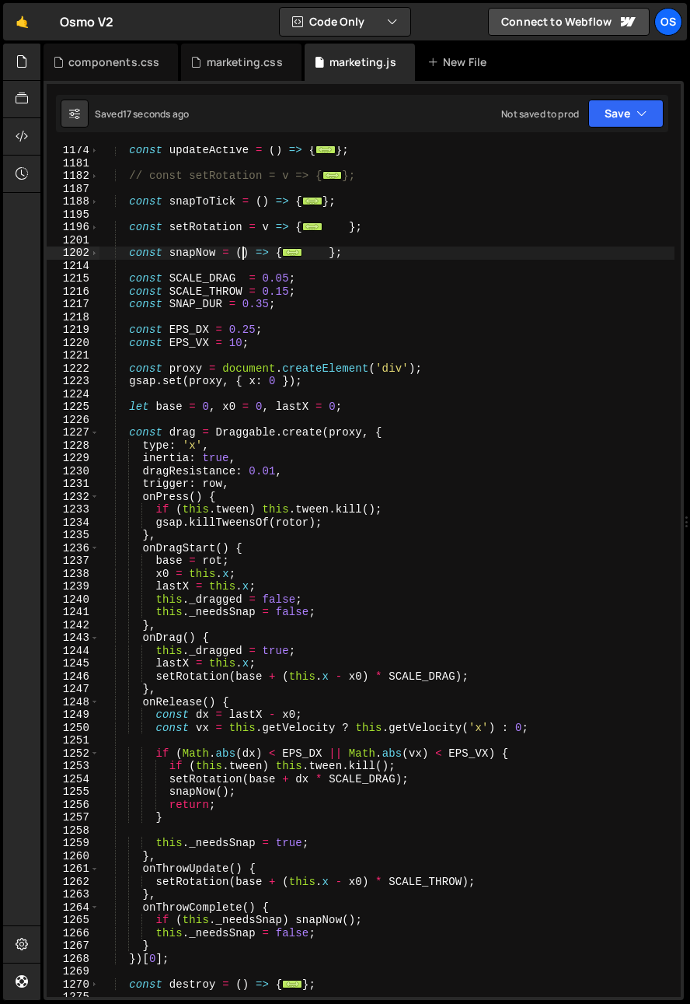
click at [244, 255] on div "const updateActive = ( ) => { ... } ; // const setRotation = v => { ... }; cons…" at bounding box center [387, 582] width 575 height 876
click at [295, 291] on div "const updateActive = ( ) => { ... } ; // const setRotation = v => { ... }; cons…" at bounding box center [387, 582] width 575 height 876
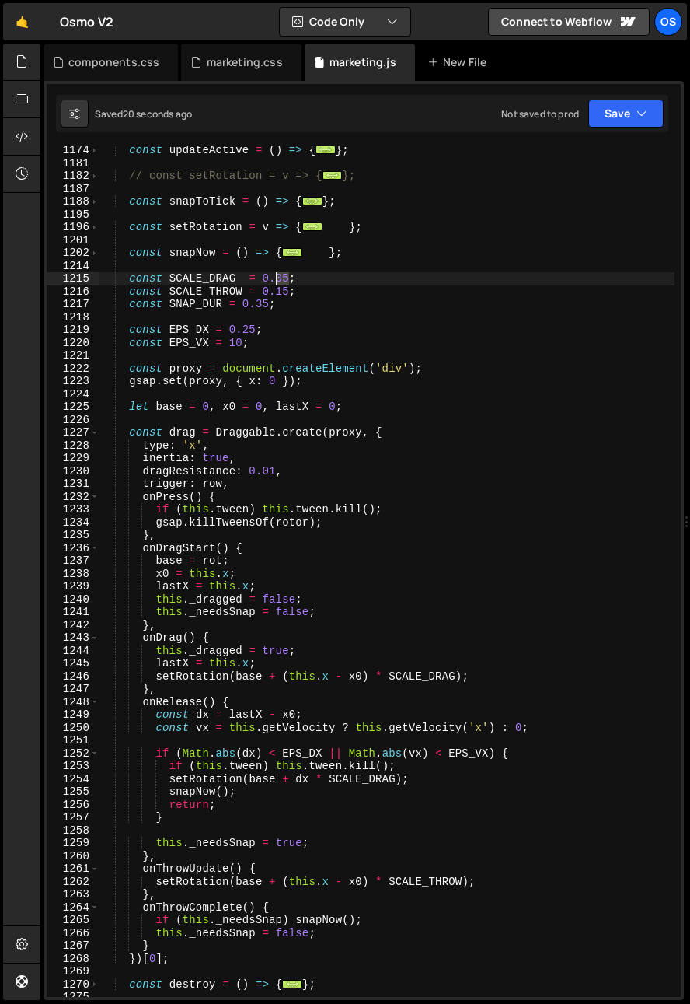
drag, startPoint x: 292, startPoint y: 280, endPoint x: 277, endPoint y: 281, distance: 14.9
click at [277, 281] on div "const updateActive = ( ) => { ... } ; // const setRotation = v => { ... }; cons…" at bounding box center [387, 582] width 575 height 876
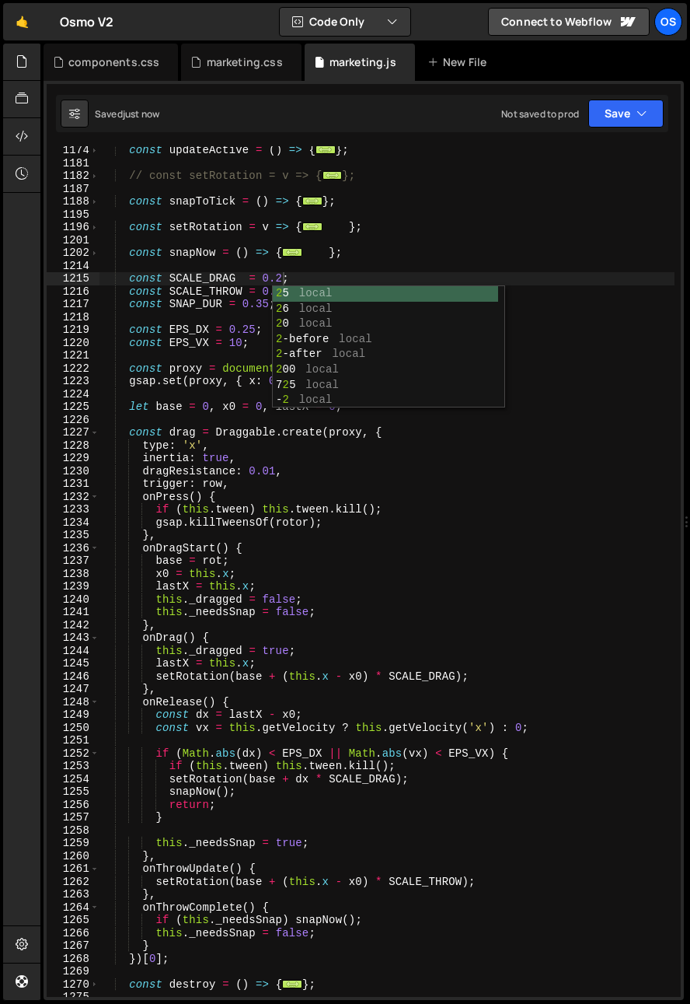
click at [128, 258] on div "const updateActive = ( ) => { ... } ; // const setRotation = v => { ... }; cons…" at bounding box center [387, 582] width 575 height 876
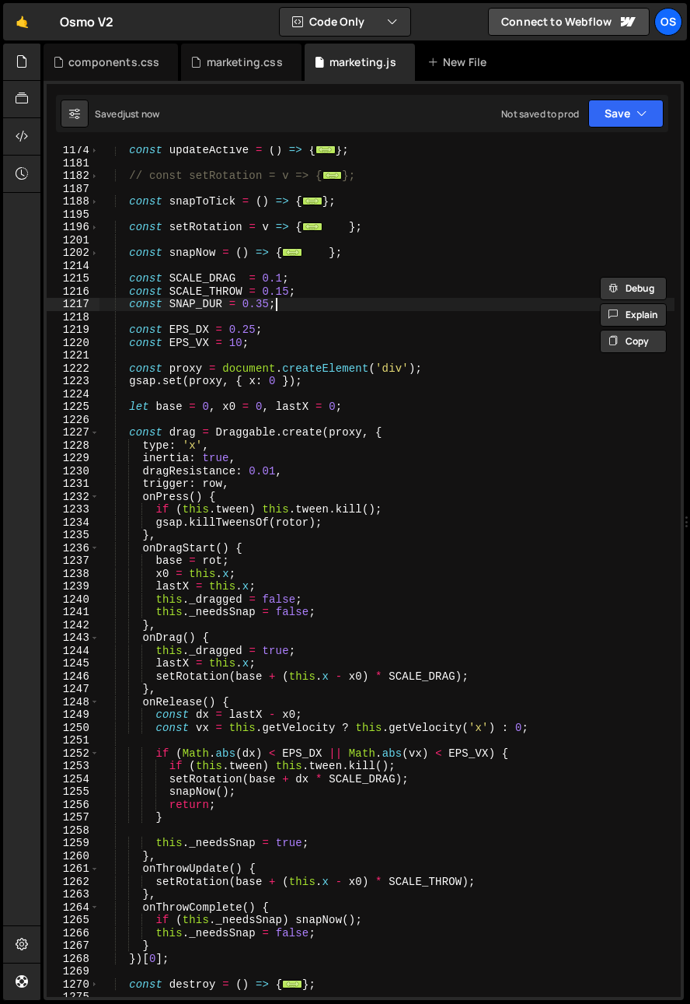
click at [288, 302] on div "const updateActive = ( ) => { ... } ; // const setRotation = v => { ... }; cons…" at bounding box center [387, 582] width 575 height 876
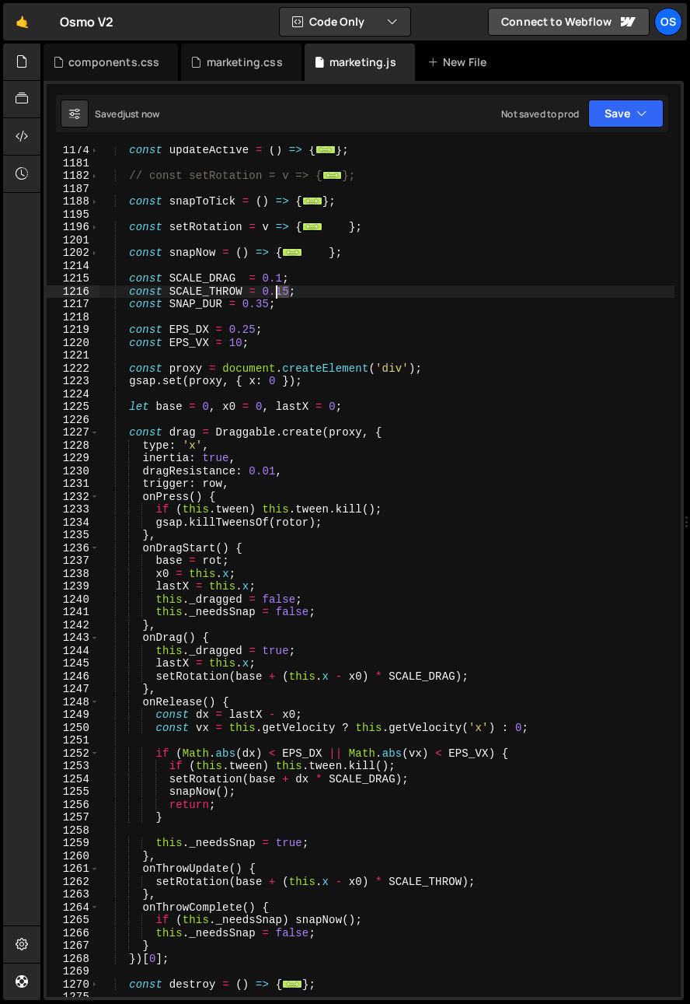
drag, startPoint x: 288, startPoint y: 293, endPoint x: 278, endPoint y: 295, distance: 11.0
click at [278, 295] on div "const updateActive = ( ) => { ... } ; // const setRotation = v => { ... }; cons…" at bounding box center [387, 582] width 575 height 876
type textarea "const SCALE_THROW = 0.2;"
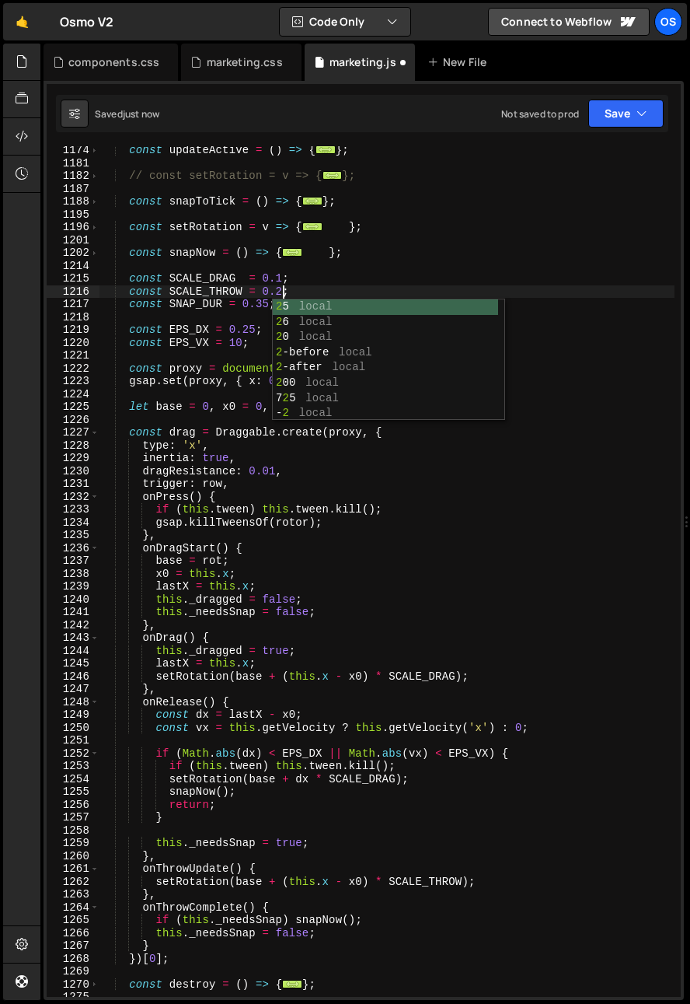
click at [237, 313] on div "const updateActive = ( ) => { ... } ; // const setRotation = v => { ... }; cons…" at bounding box center [387, 582] width 575 height 876
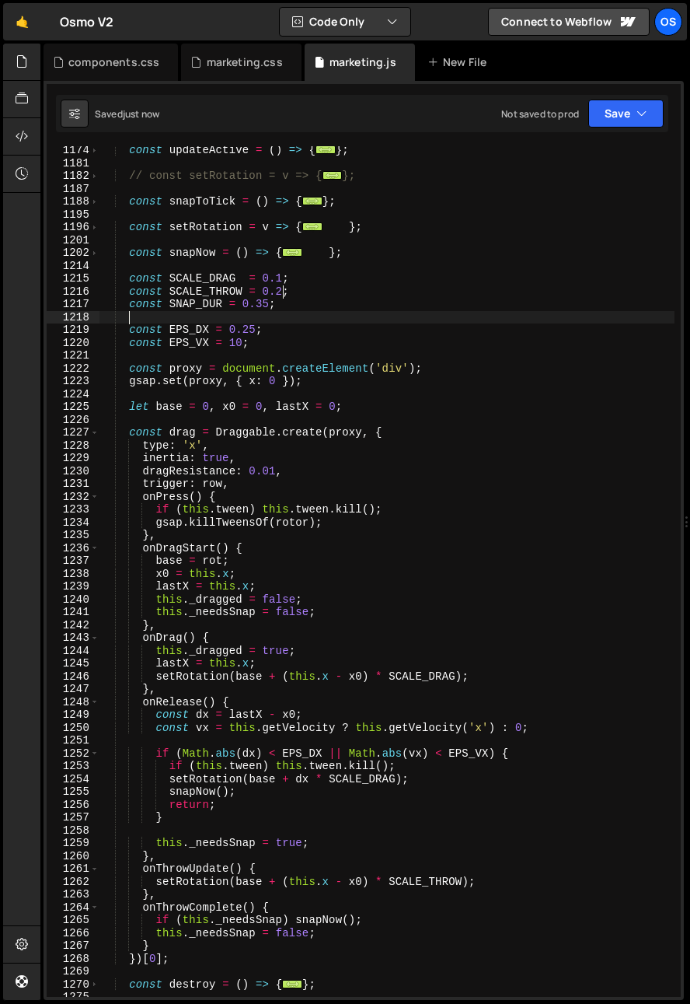
scroll to position [0, 1]
click at [376, 716] on div "const updateActive = ( ) => { ... } ; // const setRotation = v => { ... }; cons…" at bounding box center [387, 582] width 575 height 876
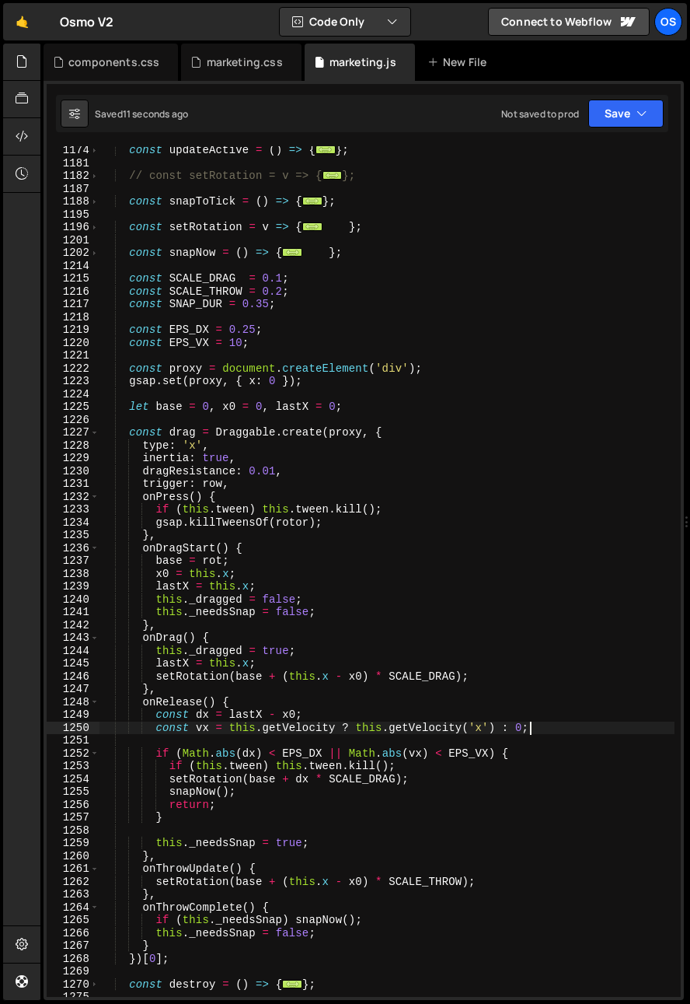
click at [533, 727] on div "const updateActive = ( ) => { ... } ; // const setRotation = v => { ... }; cons…" at bounding box center [387, 582] width 575 height 876
click at [570, 720] on div "const updateActive = ( ) => { ... } ; // const setRotation = v => { ... }; cons…" at bounding box center [387, 582] width 575 height 876
click at [582, 727] on div "const updateActive = ( ) => { ... } ; // const setRotation = v => { ... }; cons…" at bounding box center [387, 582] width 575 height 876
click at [564, 758] on div "const updateActive = ( ) => { ... } ; // const setRotation = v => { ... }; cons…" at bounding box center [387, 582] width 575 height 876
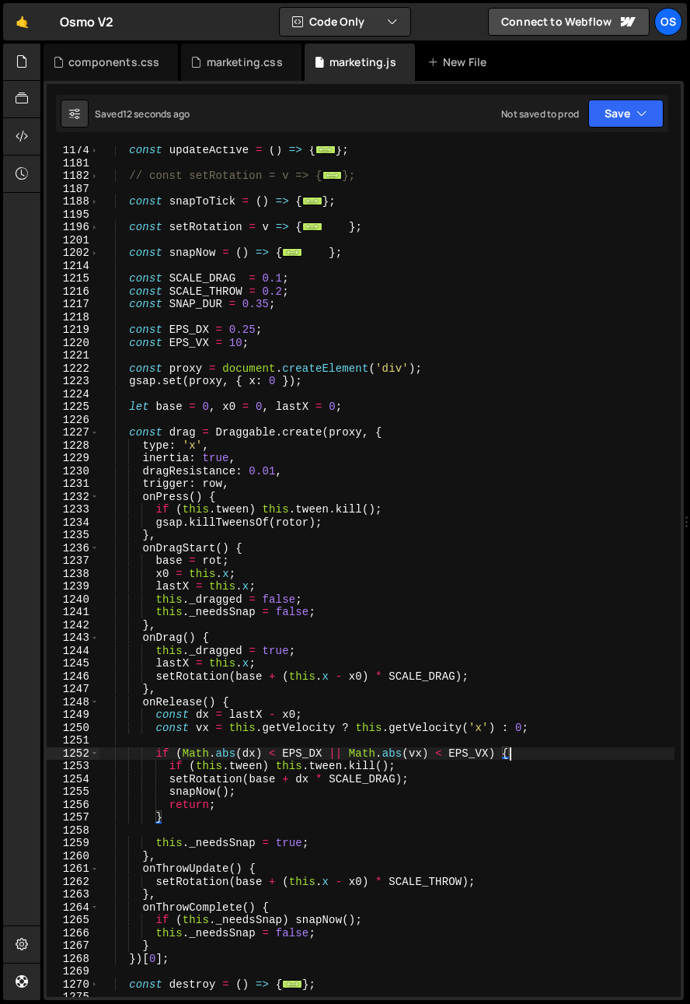
click at [419, 818] on div "const updateActive = ( ) => { ... } ; // const setRotation = v => { ... }; cons…" at bounding box center [387, 582] width 575 height 876
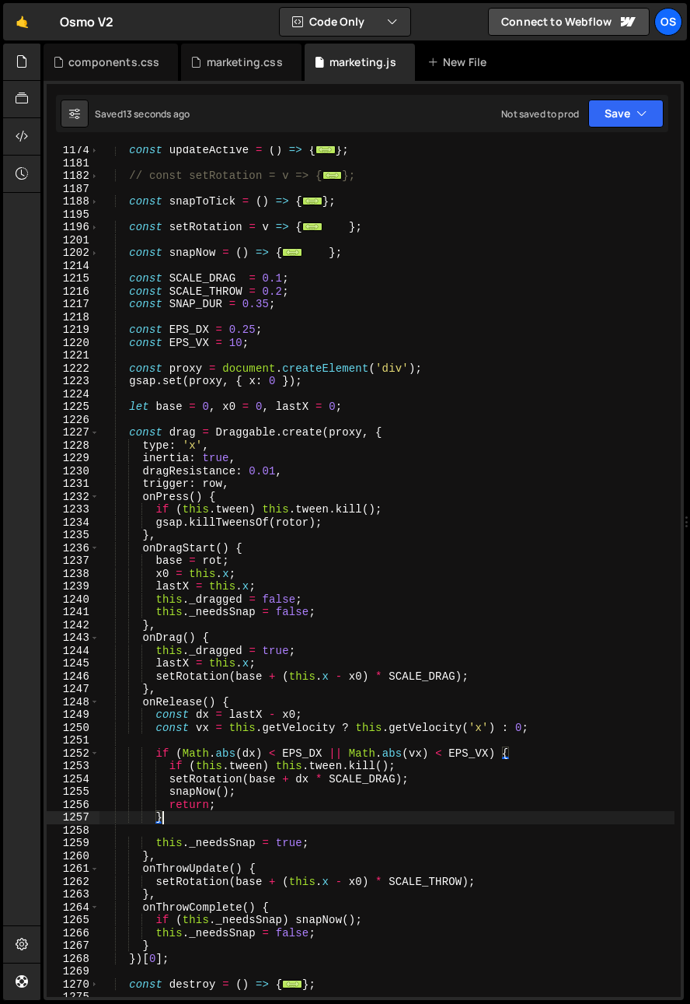
click at [334, 798] on div "const updateActive = ( ) => { ... } ; // const setRotation = v => { ... }; cons…" at bounding box center [387, 582] width 575 height 876
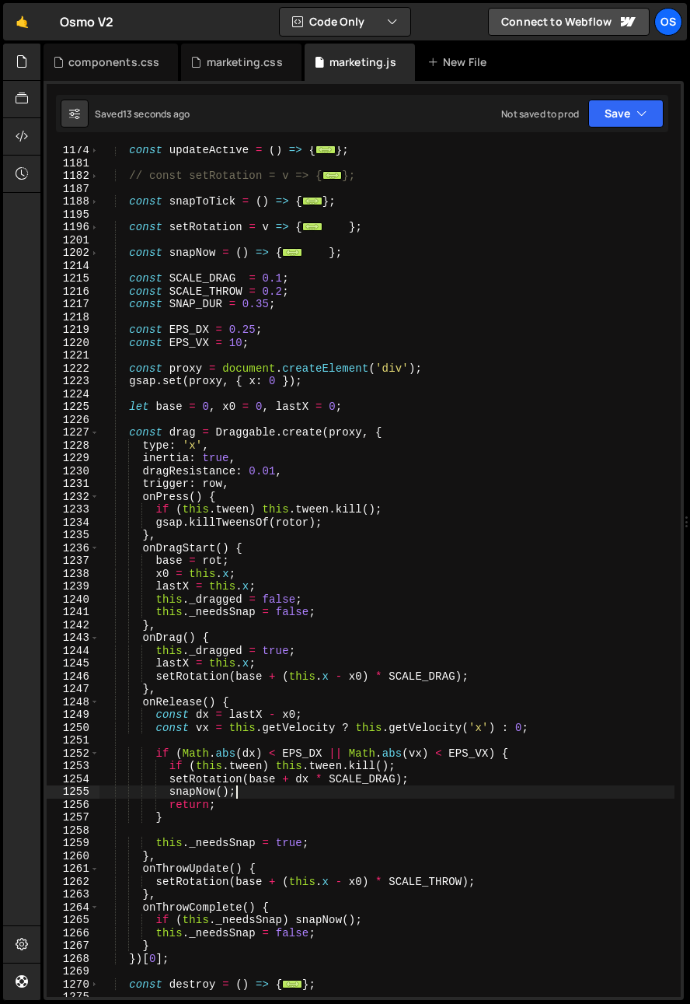
click at [332, 805] on div "const updateActive = ( ) => { ... } ; // const setRotation = v => { ... }; cons…" at bounding box center [387, 582] width 575 height 876
type textarea "snapNow();"
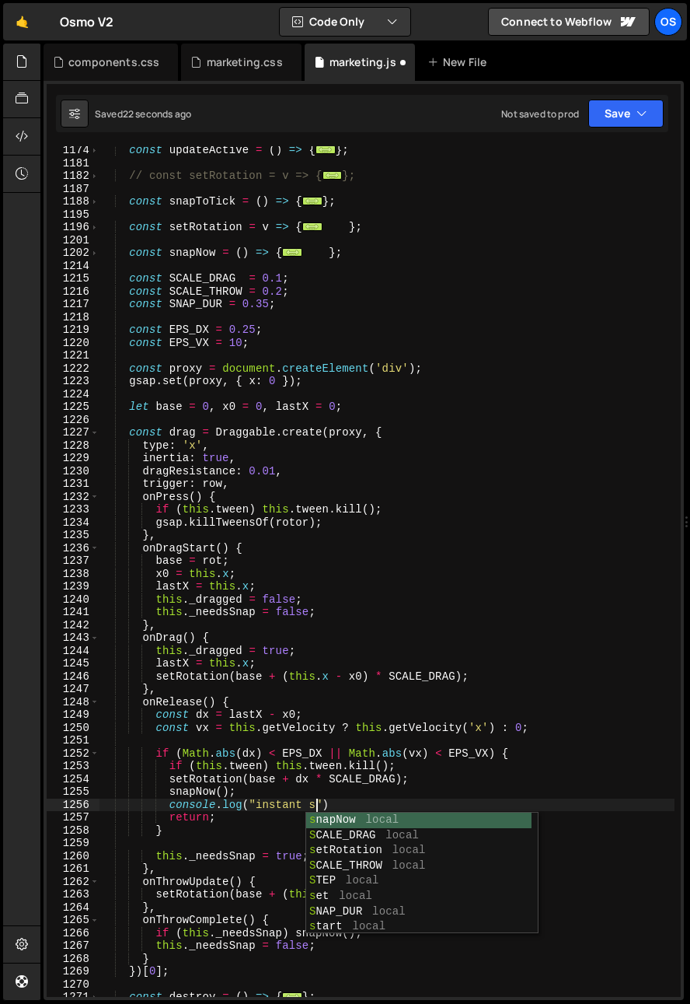
scroll to position [0, 16]
click at [218, 799] on div "const updateActive = ( ) => { ... } ; // const setRotation = v => { ... }; cons…" at bounding box center [387, 582] width 575 height 876
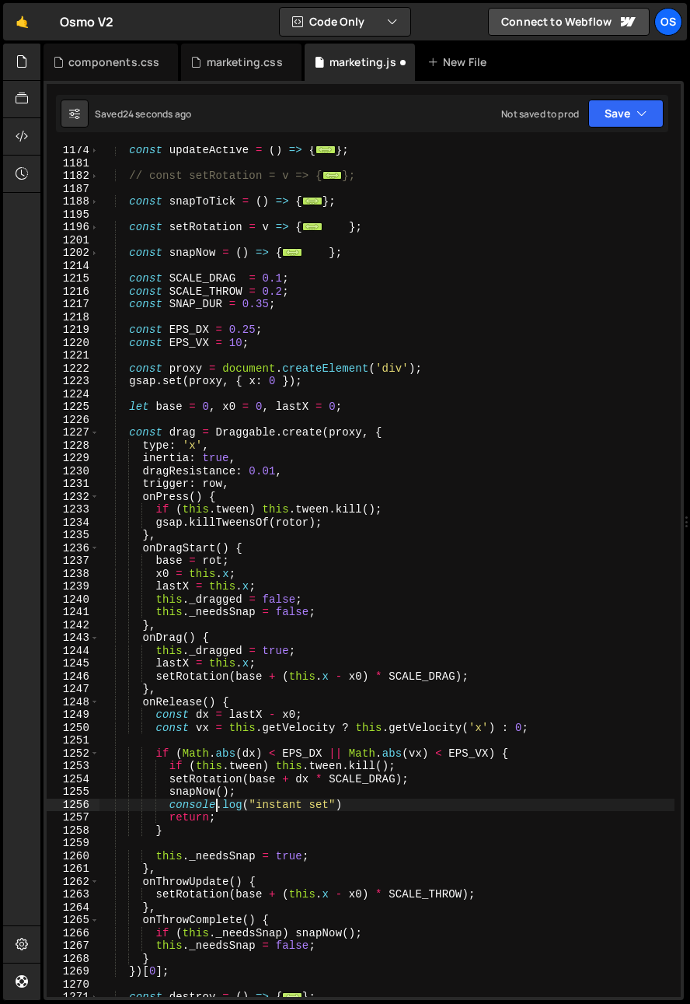
click at [274, 810] on div "const updateActive = ( ) => { ... } ; // const setRotation = v => { ... }; cons…" at bounding box center [387, 582] width 575 height 876
click at [260, 826] on div "const updateActive = ( ) => { ... } ; // const setRotation = v => { ... }; cons…" at bounding box center [387, 582] width 575 height 876
type textarea "}"
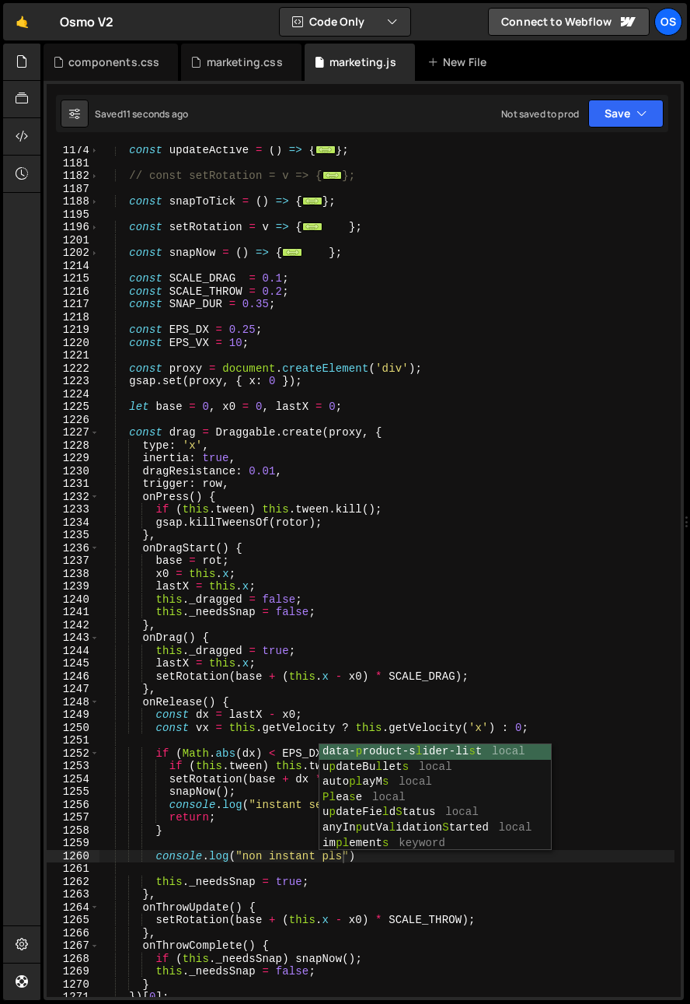
click at [114, 674] on div "const updateActive = ( ) => { ... } ; // const setRotation = v => { ... }; cons…" at bounding box center [387, 582] width 575 height 876
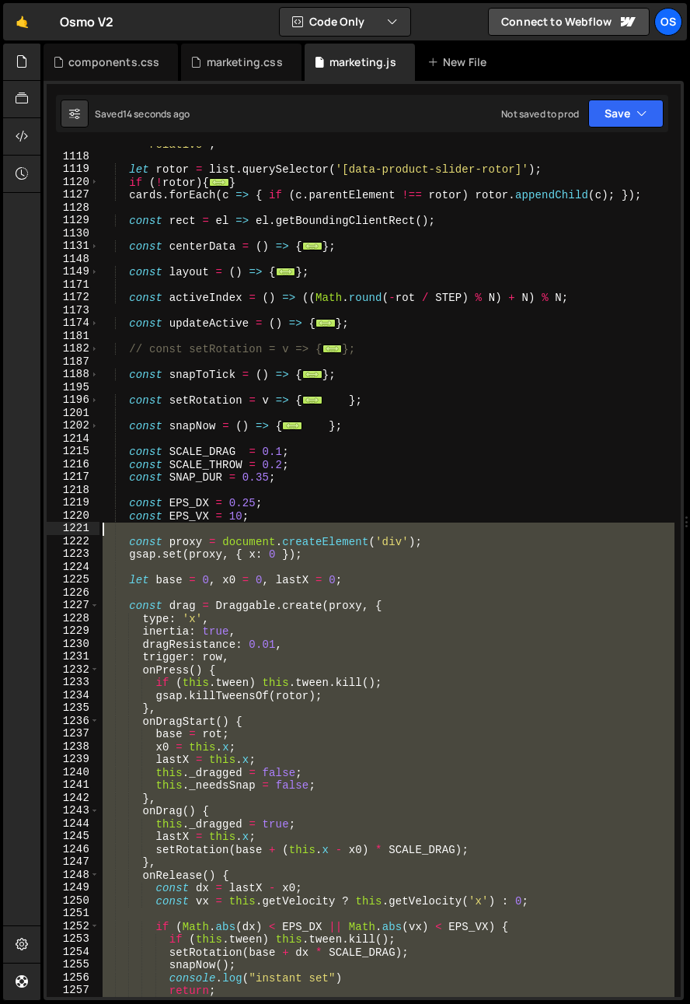
scroll to position [1116, 0]
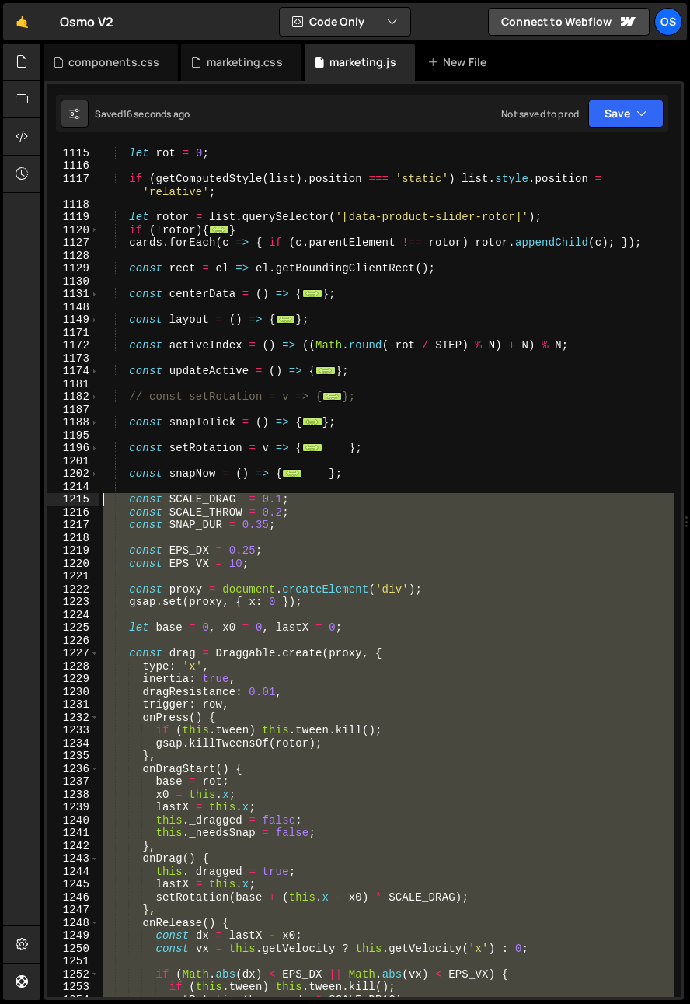
drag, startPoint x: 206, startPoint y: 847, endPoint x: 47, endPoint y: 505, distance: 377.0
click at [47, 505] on div "setRotation(base + (this.x - x0) * SCALE_DRAG); 1114 1115 1116 1117 1118 1119 1…" at bounding box center [364, 571] width 634 height 851
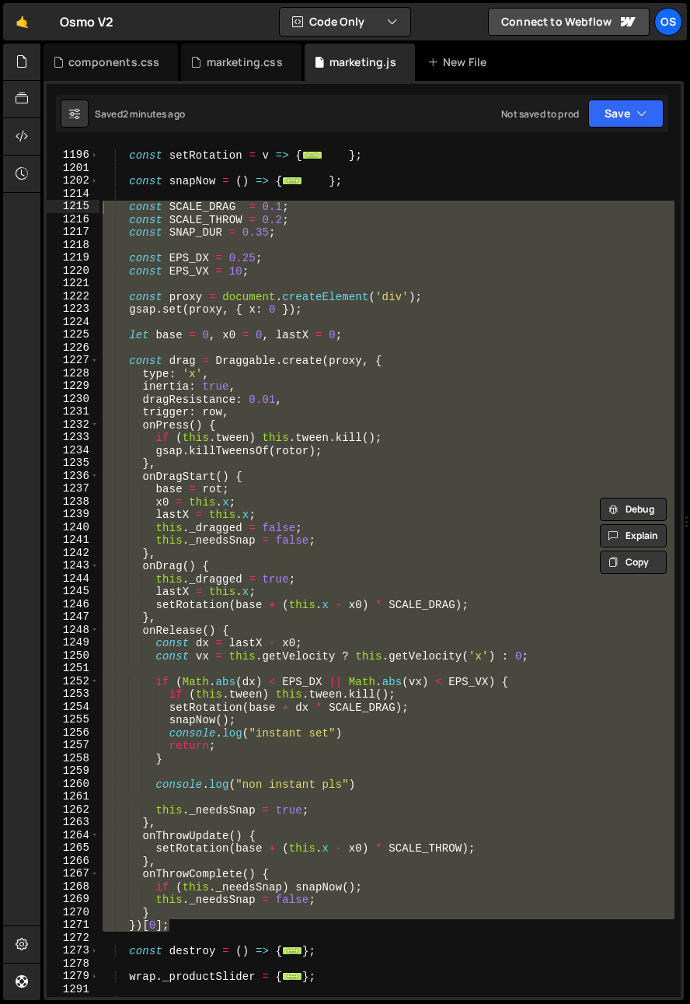
scroll to position [1473, 0]
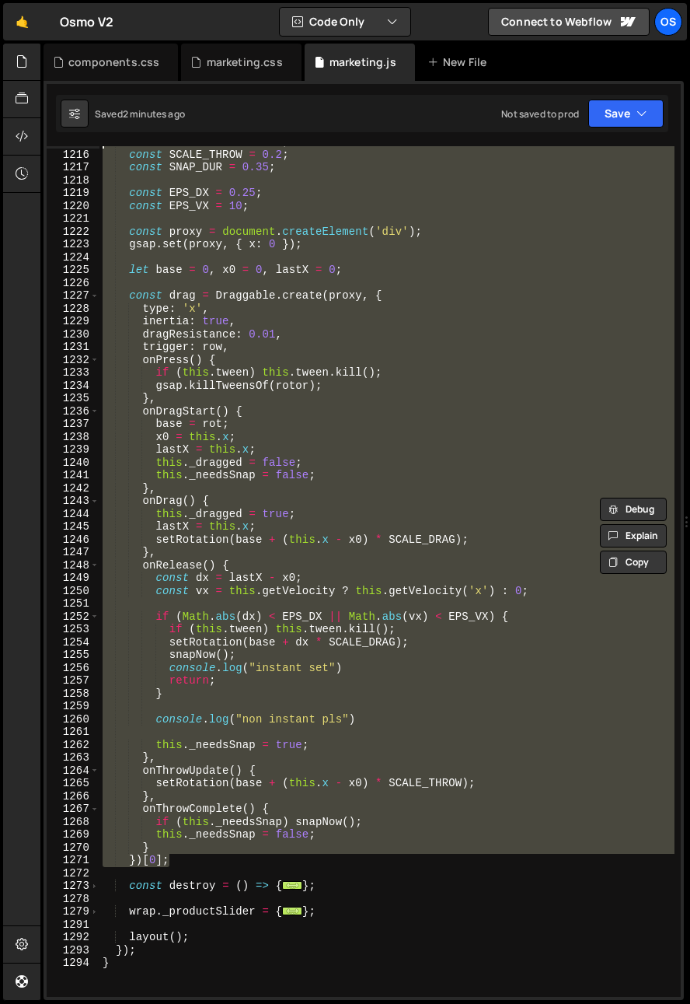
click at [190, 861] on div "const SCALE_DRAG = 0.1 ; const SCALE_THROW = 0.2 ; const SNAP_DUR = 0.35 ; cons…" at bounding box center [387, 571] width 575 height 851
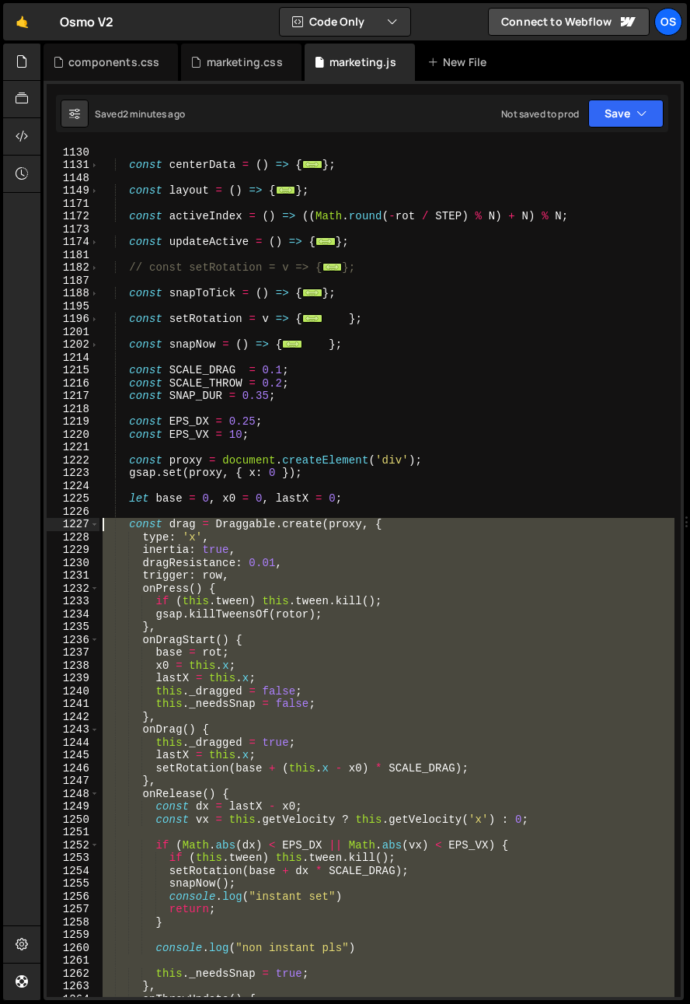
scroll to position [1081, 0]
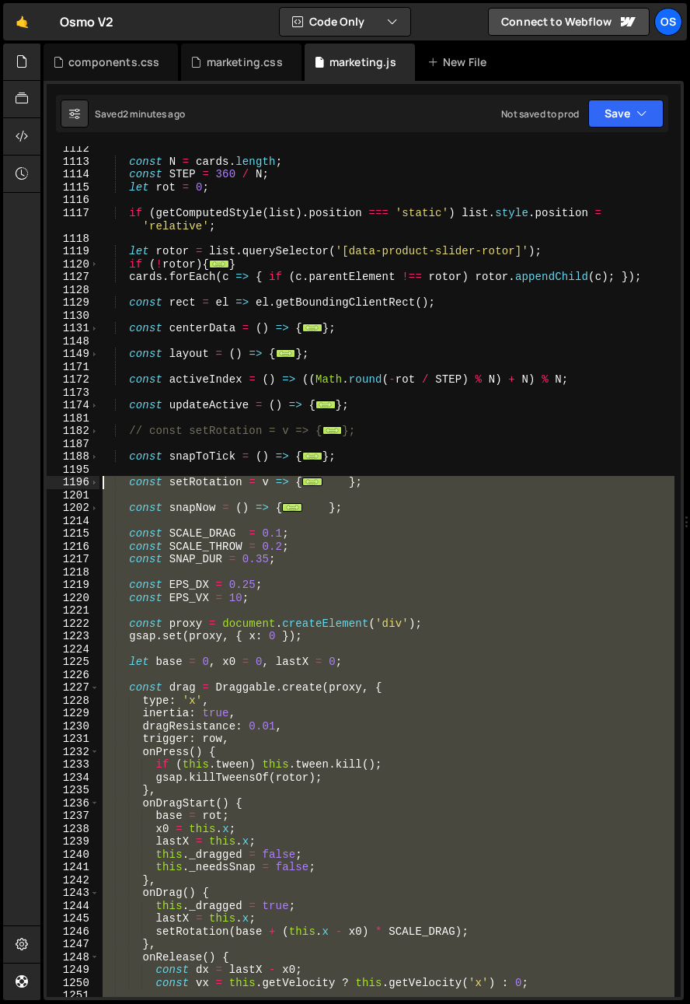
drag, startPoint x: 188, startPoint y: 864, endPoint x: 72, endPoint y: 485, distance: 396.7
click at [72, 485] on div "})[0]; 1112 1113 1114 1115 1116 1117 1118 1119 1120 1127 1128 1129 1130 1131 11…" at bounding box center [364, 571] width 634 height 851
paste textarea "})[0]"
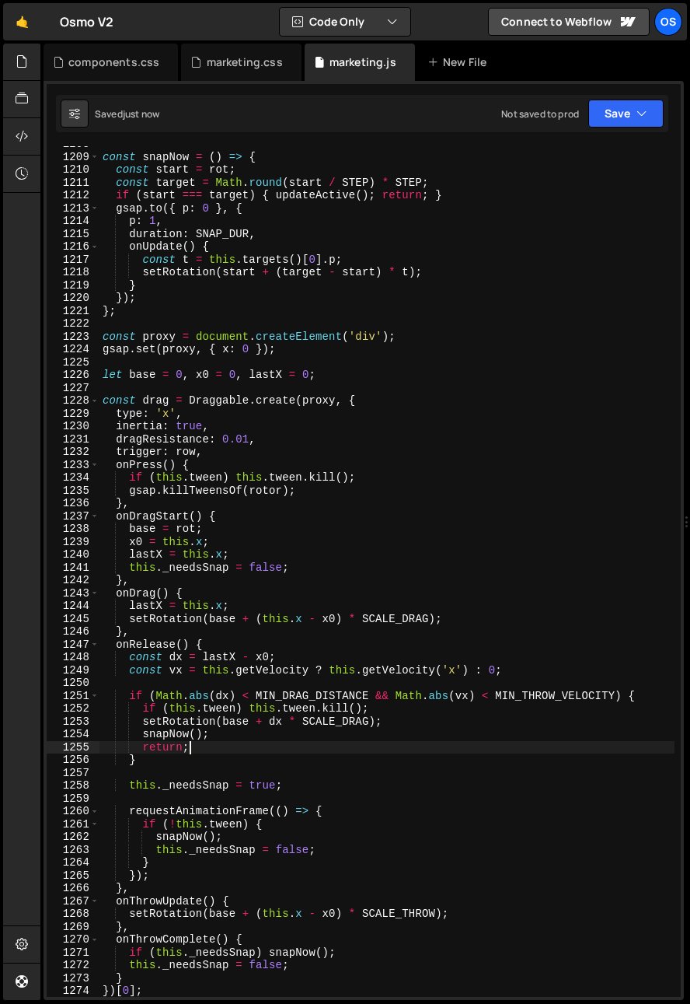
drag, startPoint x: 424, startPoint y: 741, endPoint x: 420, endPoint y: 811, distance: 70.1
click at [423, 741] on div "const snapNow = ( ) => { const start = rot ; const target = Math . round ( star…" at bounding box center [387, 576] width 575 height 876
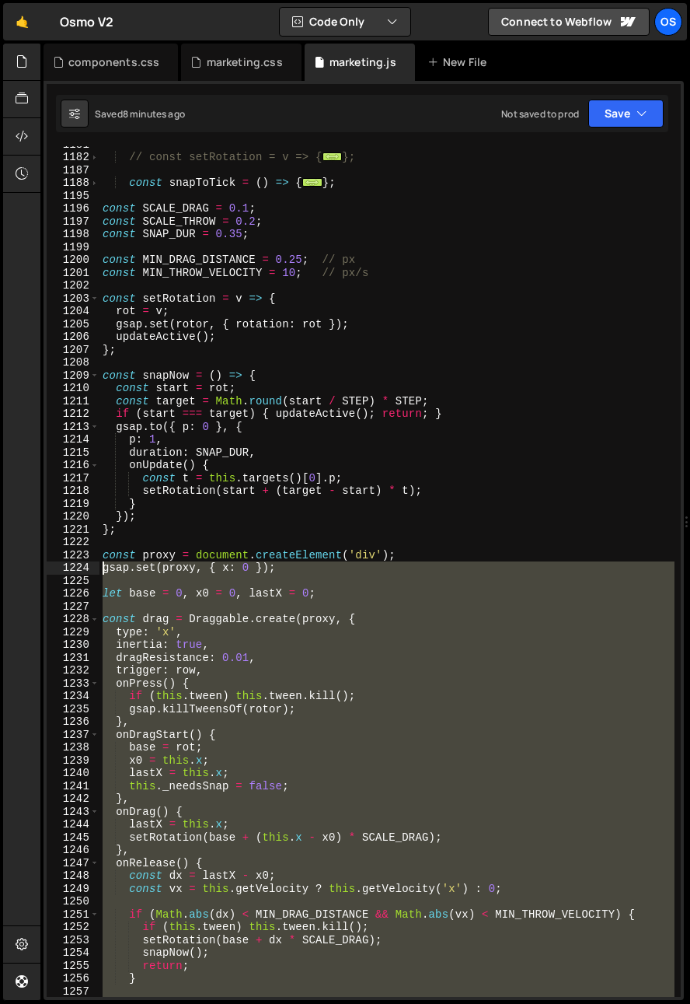
scroll to position [1211, 0]
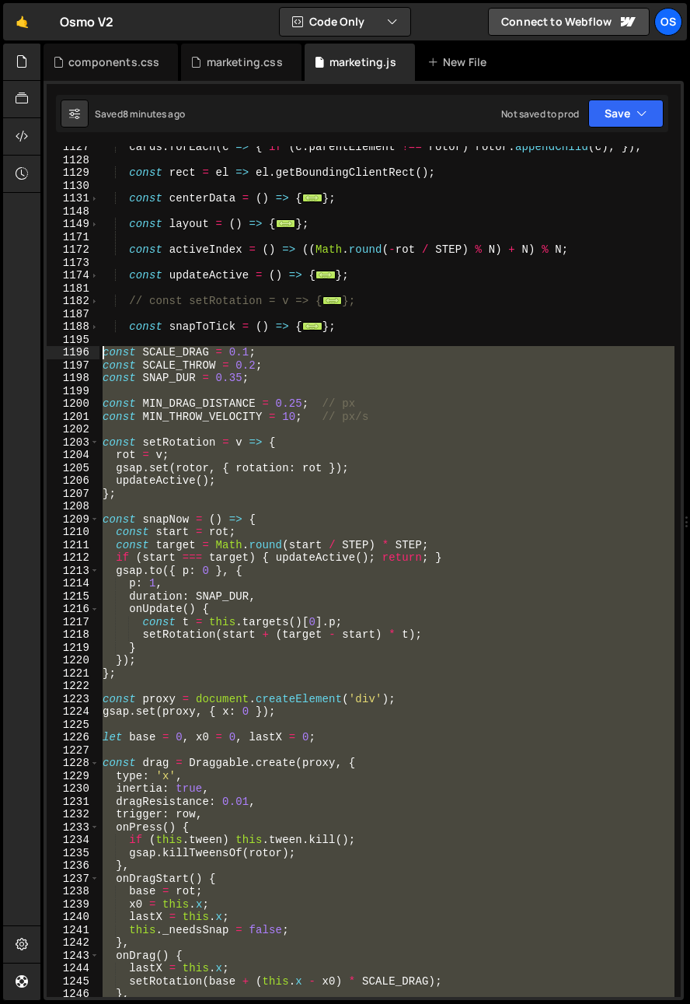
drag, startPoint x: 158, startPoint y: 840, endPoint x: 44, endPoint y: 354, distance: 499.7
click at [44, 354] on div "return; 1127 1128 1129 1130 1131 1148 1149 1171 1172 1173 1174 1181 1182 1187 1…" at bounding box center [364, 540] width 641 height 919
paste textarea "})[0]"
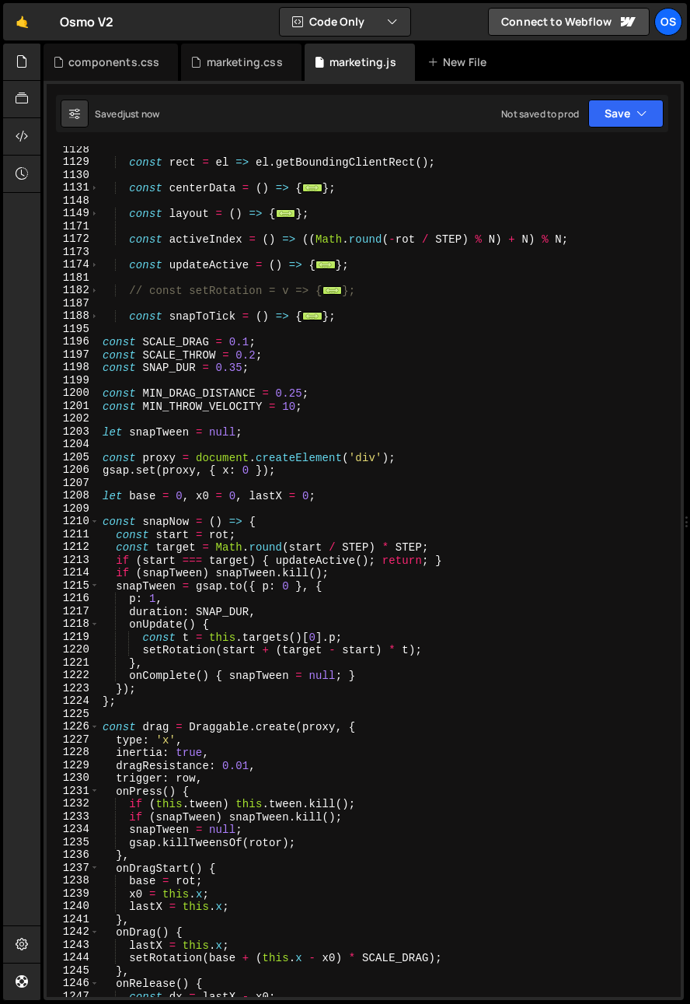
scroll to position [1222, 0]
click at [148, 354] on div "const rect = el => el . getBoundingClientRect ( ) ; const centerData = ( ) => {…" at bounding box center [387, 581] width 575 height 876
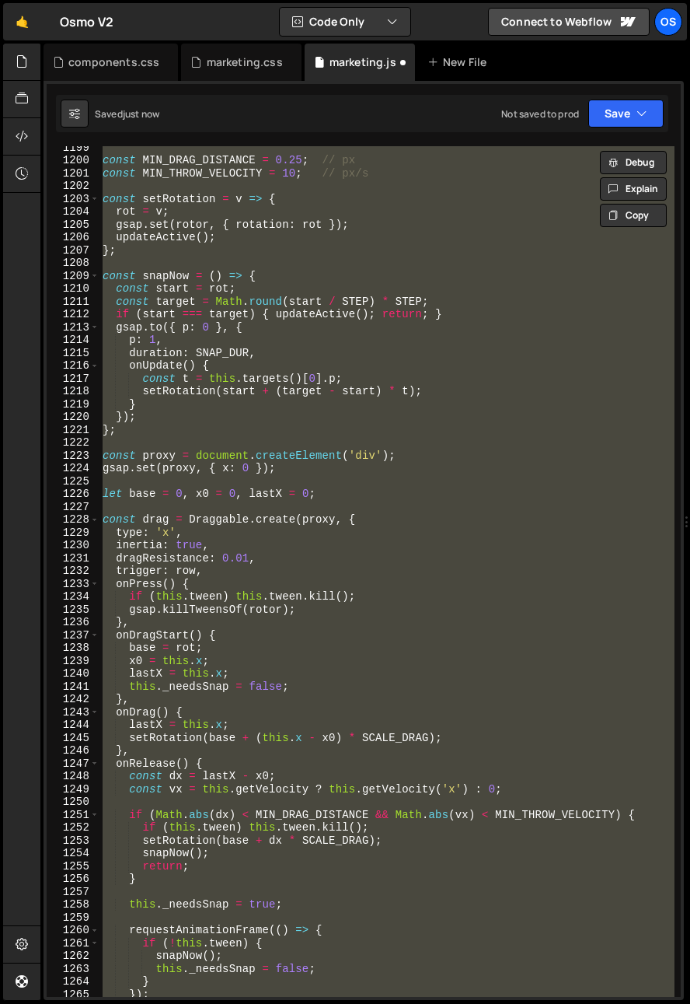
scroll to position [1340, 0]
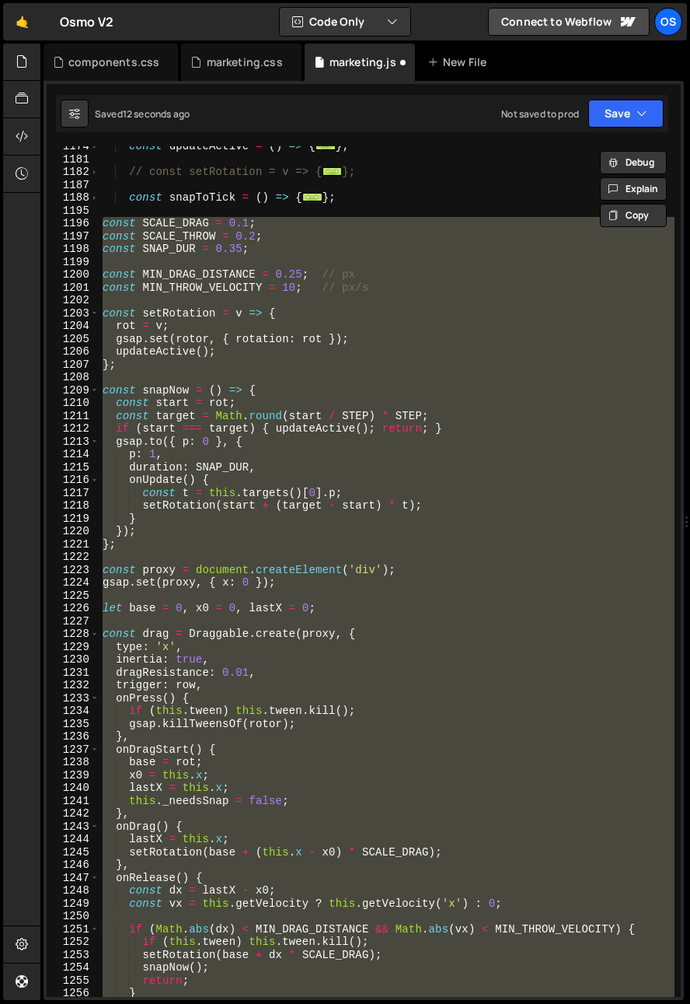
paste textarea
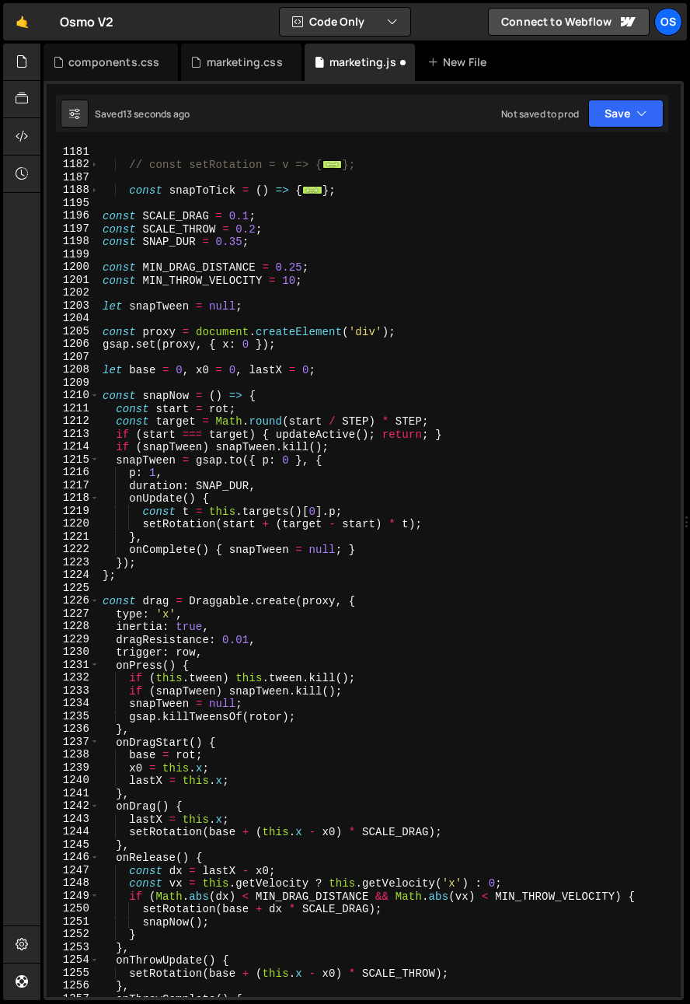
scroll to position [1300, 0]
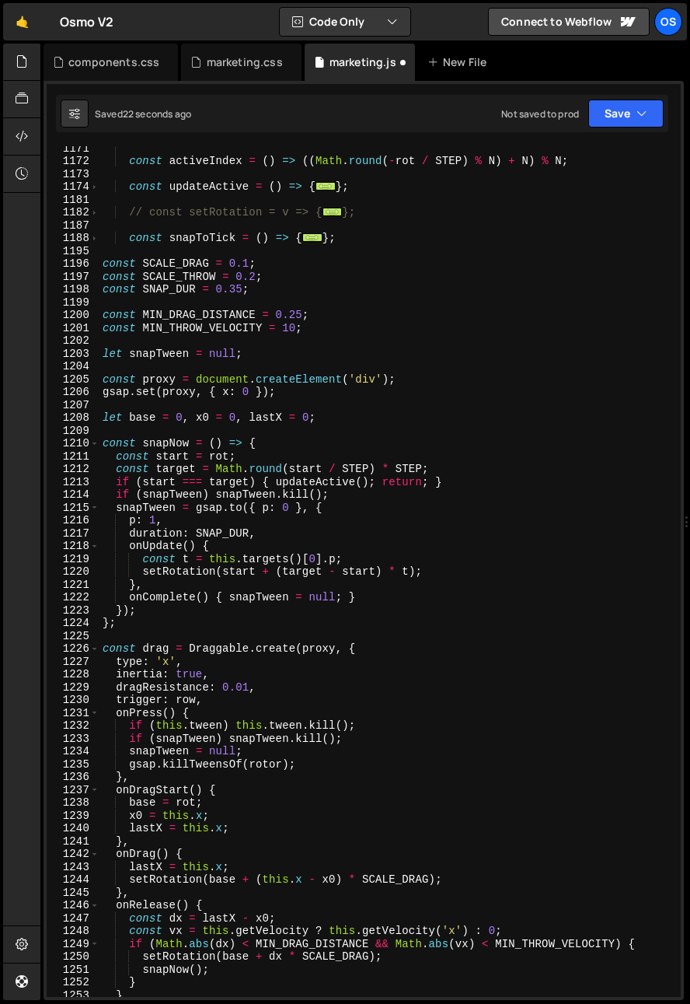
click at [189, 439] on div "const activeIndex = ( ) => (( Math . round ( - rot / STEP ) % N ) + N ) % N ; c…" at bounding box center [387, 579] width 575 height 876
type textarea "const snapNow = () => {"
click at [187, 427] on div "const activeIndex = ( ) => (( Math . round ( - rot / STEP ) % N ) + N ) % N ; c…" at bounding box center [387, 579] width 575 height 876
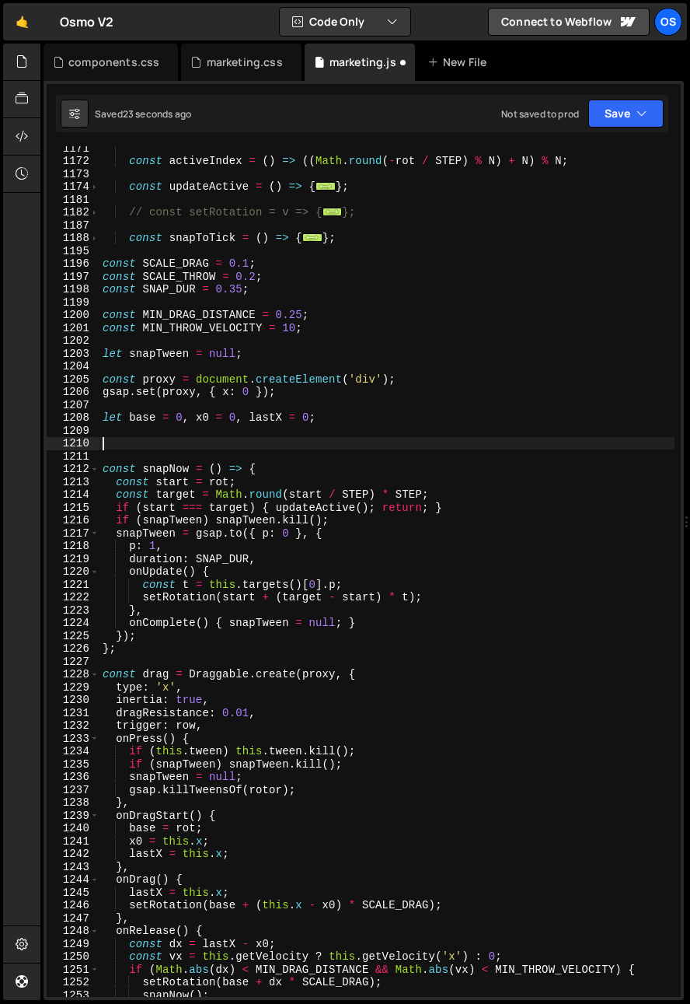
paste textarea "};"
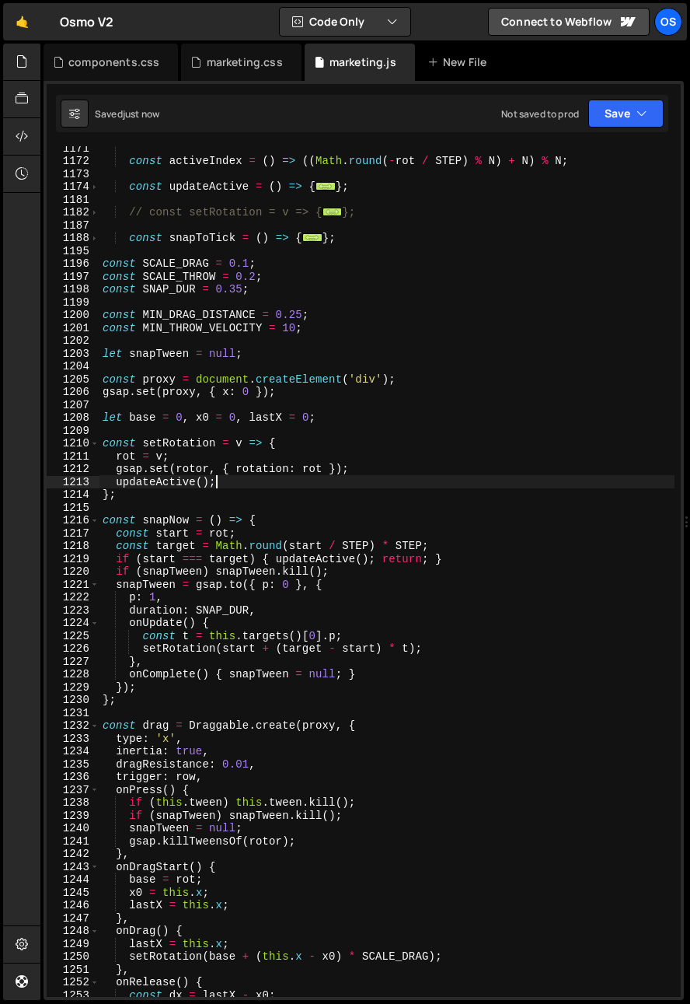
click at [286, 479] on div "const activeIndex = ( ) => (( Math . round ( - rot / STEP ) % N ) + N ) % N ; c…" at bounding box center [387, 579] width 575 height 876
type textarea "updateActive();"
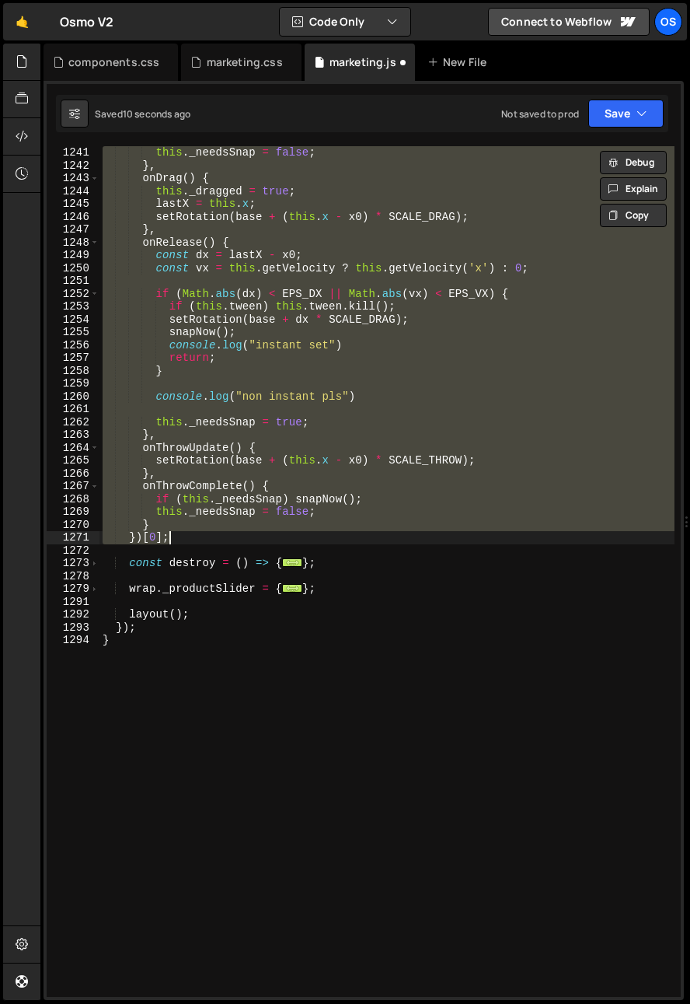
scroll to position [1556, 0]
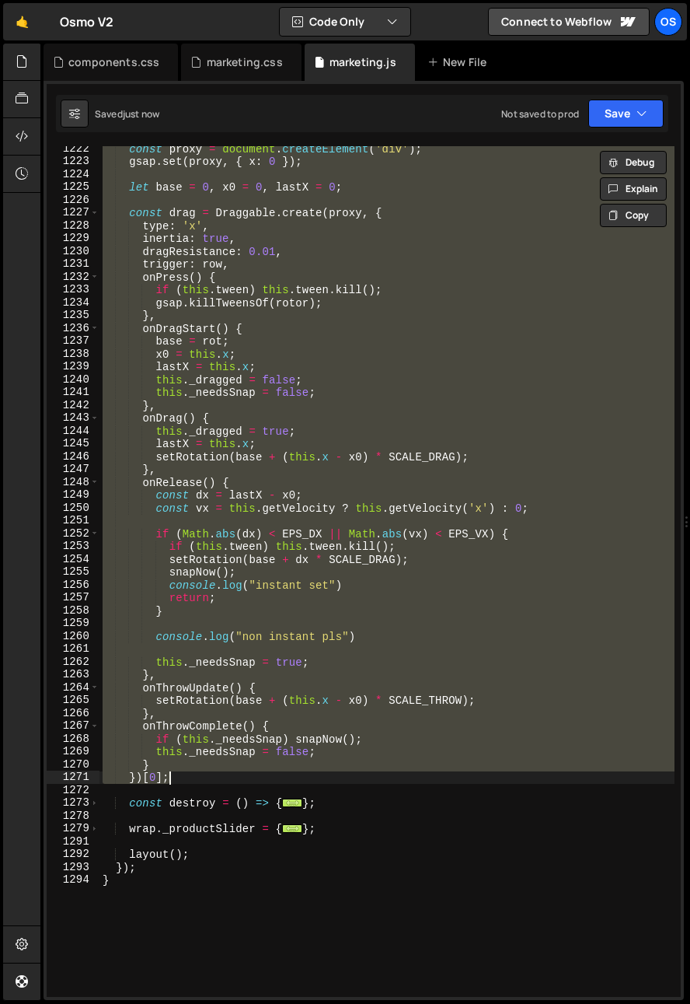
click at [227, 723] on div "const proxy = document . createElement ( 'div' ) ; gsap . set ( proxy , { x : 0…" at bounding box center [387, 571] width 575 height 851
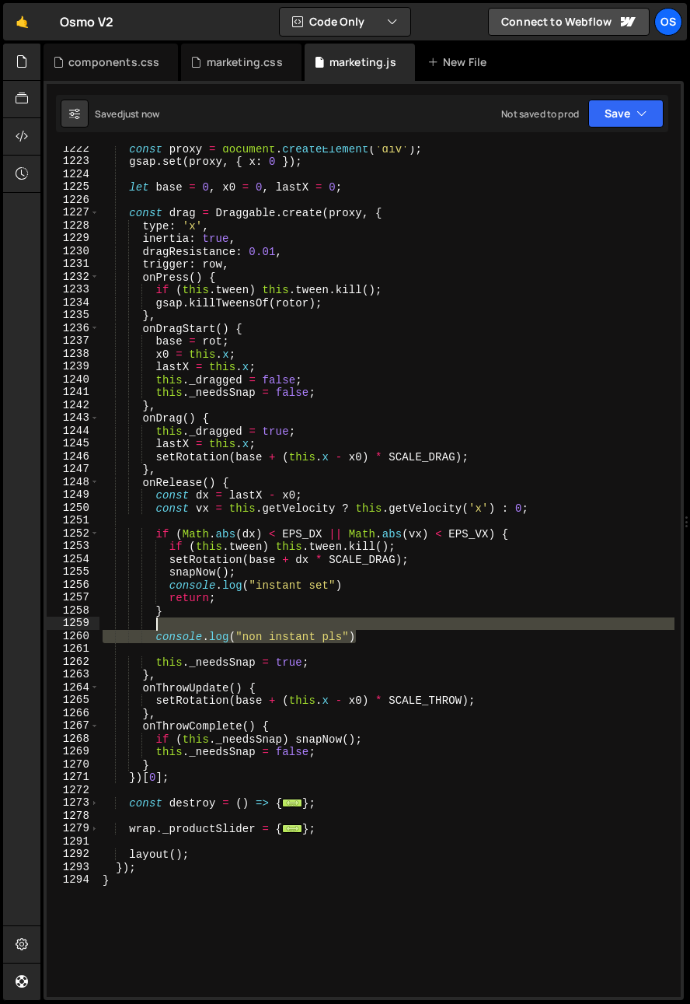
drag, startPoint x: 397, startPoint y: 639, endPoint x: 393, endPoint y: 622, distance: 17.7
click at [393, 622] on div "const proxy = document . createElement ( 'div' ) ; gsap . set ( proxy , { x : 0…" at bounding box center [387, 580] width 575 height 876
type textarea "console.log("non instant pls")"
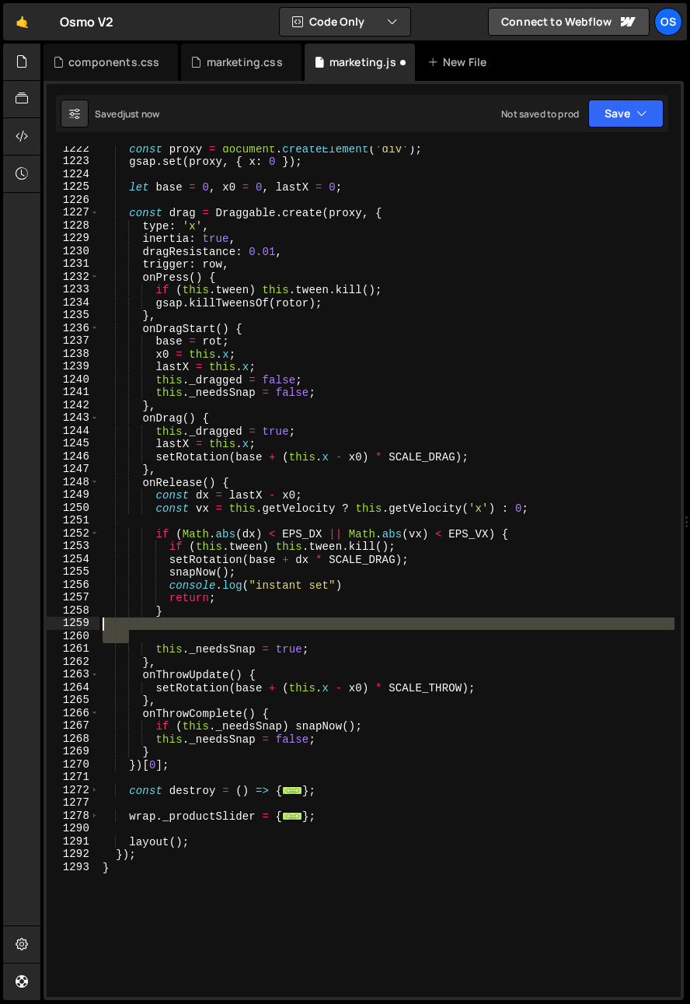
drag, startPoint x: 148, startPoint y: 632, endPoint x: 44, endPoint y: 618, distance: 105.1
click at [44, 618] on div "1222 1223 1224 1225 1226 1227 1228 1229 1230 1231 1232 1233 1234 1235 1236 1237…" at bounding box center [364, 540] width 641 height 919
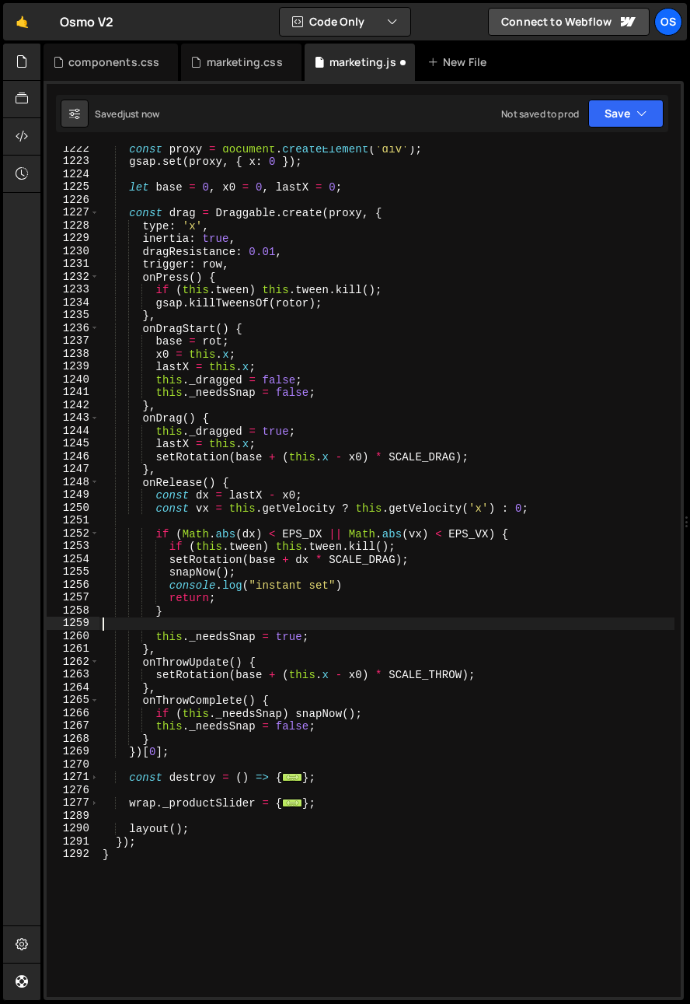
click at [172, 585] on div "const proxy = document . createElement ( 'div' ) ; gsap . set ( proxy , { x : 0…" at bounding box center [387, 580] width 575 height 876
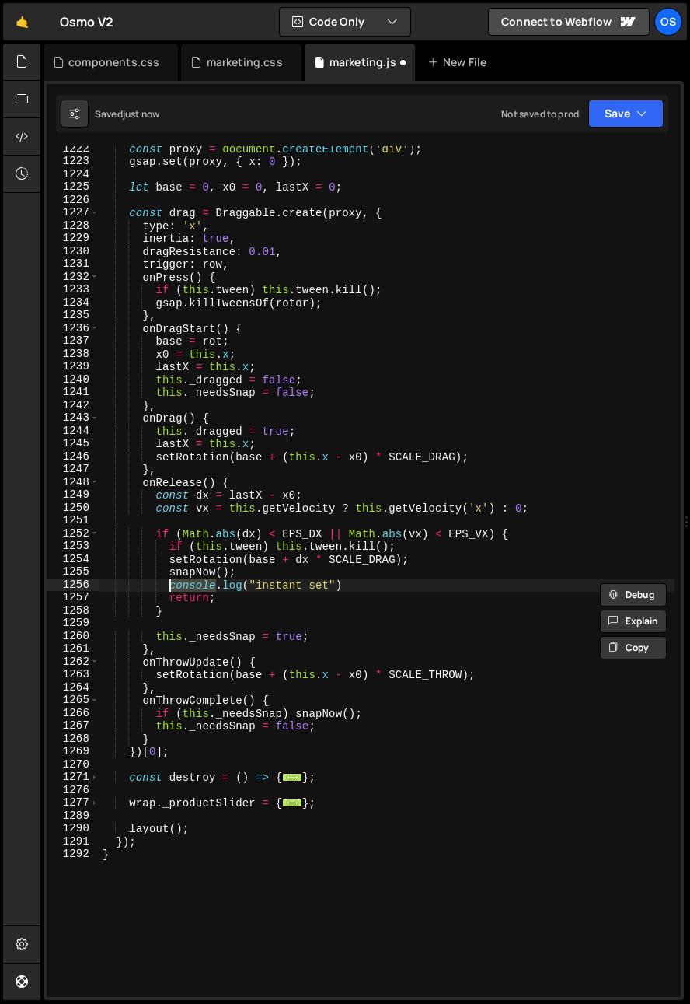
click at [172, 585] on div "const proxy = document . createElement ( 'div' ) ; gsap . set ( proxy , { x : 0…" at bounding box center [387, 580] width 575 height 876
type textarea "return;"
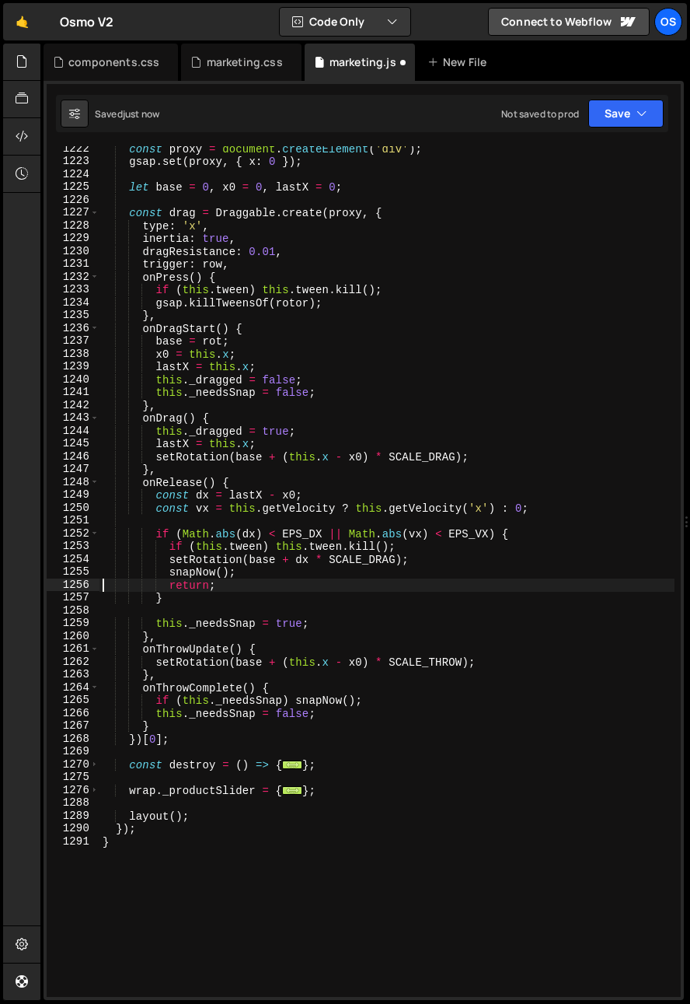
click at [176, 608] on div "const proxy = document . createElement ( 'div' ) ; gsap . set ( proxy , { x : 0…" at bounding box center [387, 580] width 575 height 876
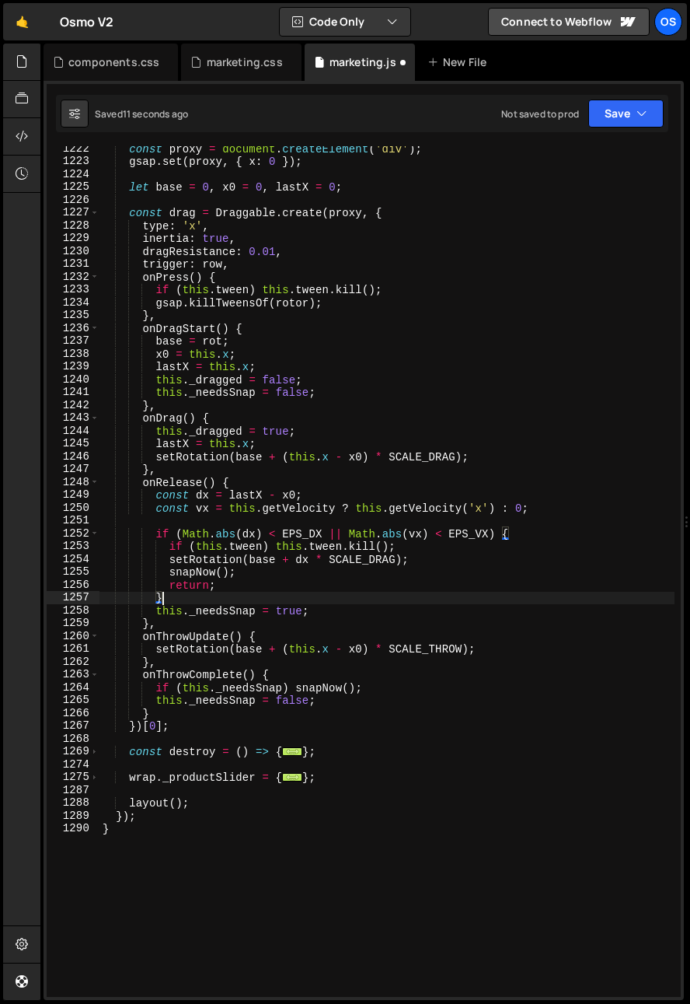
click at [197, 539] on div "const proxy = document . createElement ( 'div' ) ; gsap . set ( proxy , { x : 0…" at bounding box center [387, 580] width 575 height 876
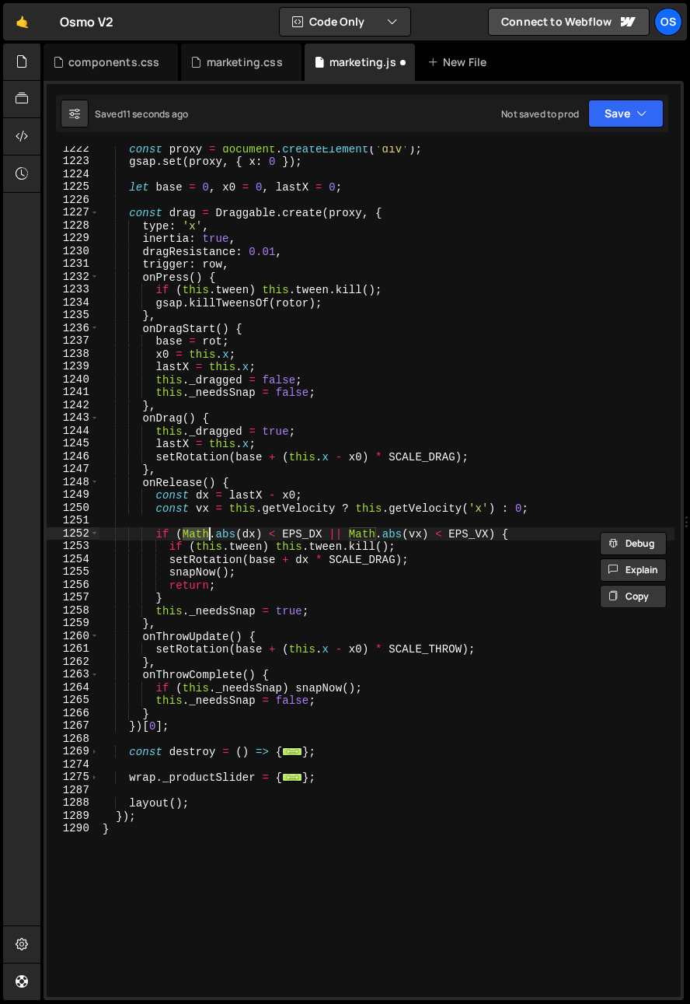
click at [298, 571] on div "const proxy = document . createElement ( 'div' ) ; gsap . set ( proxy , { x : 0…" at bounding box center [387, 580] width 575 height 876
click at [338, 536] on div "const proxy = document . createElement ( 'div' ) ; gsap . set ( proxy , { x : 0…" at bounding box center [387, 580] width 575 height 876
drag, startPoint x: 342, startPoint y: 535, endPoint x: 329, endPoint y: 536, distance: 13.3
click at [329, 536] on div "const proxy = document . createElement ( 'div' ) ; gsap . set ( proxy , { x : 0…" at bounding box center [387, 580] width 575 height 876
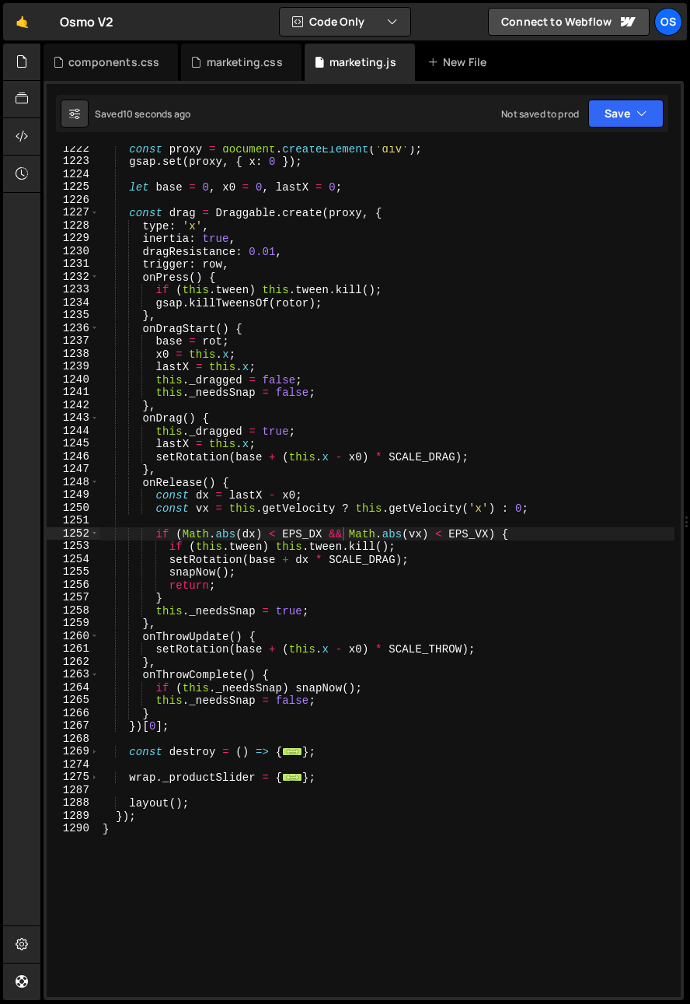
click at [183, 428] on div "const proxy = document . createElement ( 'div' ) ; gsap . set ( proxy , { x : 0…" at bounding box center [387, 580] width 575 height 876
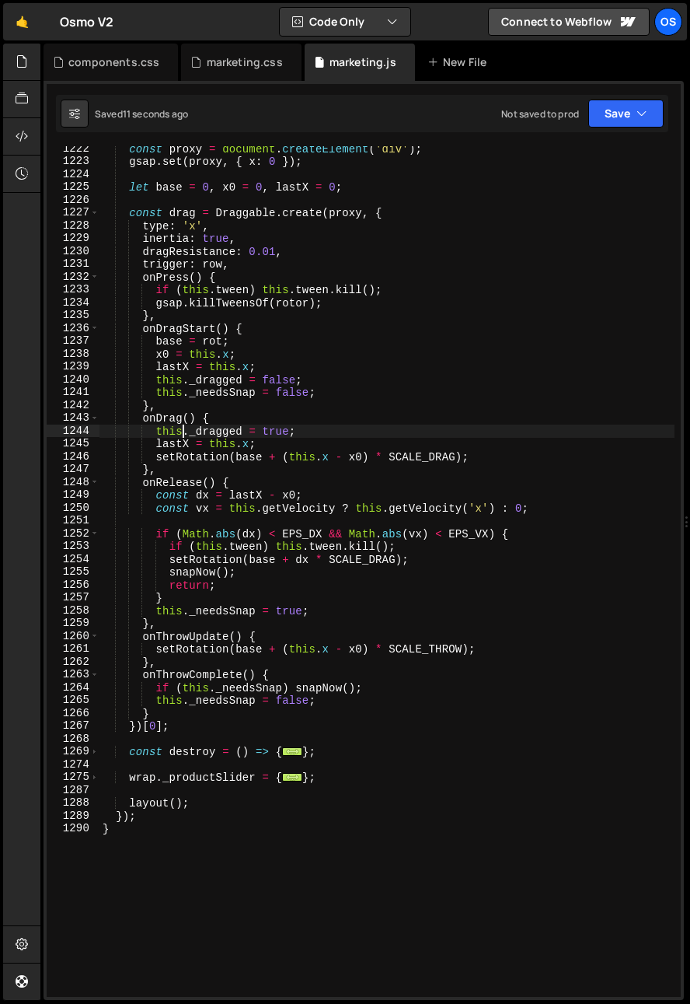
click at [316, 582] on div "const proxy = document . createElement ( 'div' ) ; gsap . set ( proxy , { x : 0…" at bounding box center [387, 580] width 575 height 876
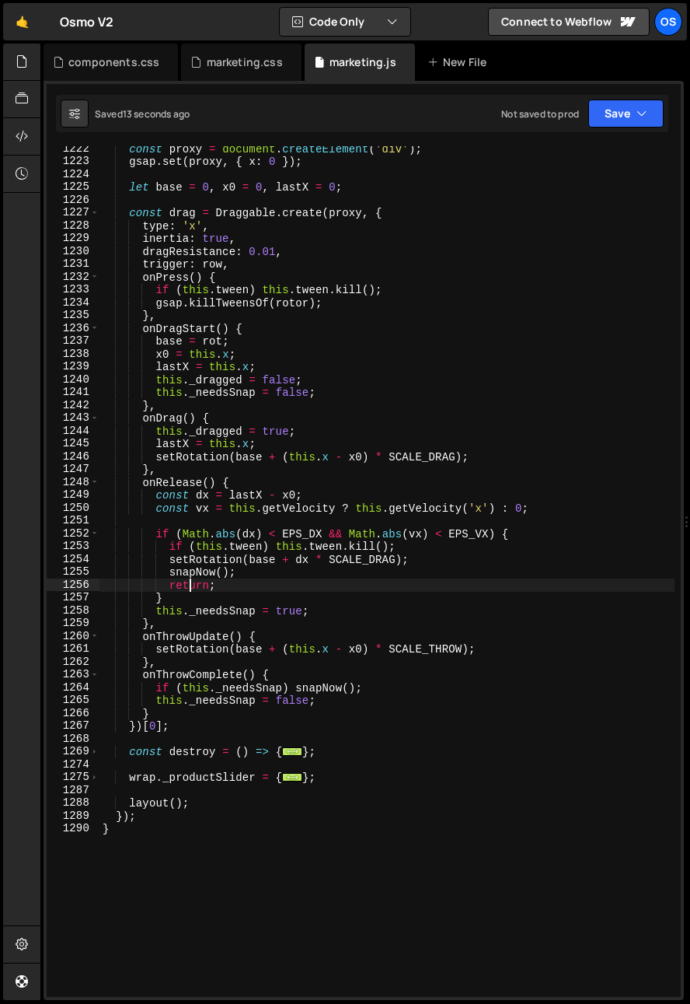
scroll to position [0, 3]
type textarea "return;"
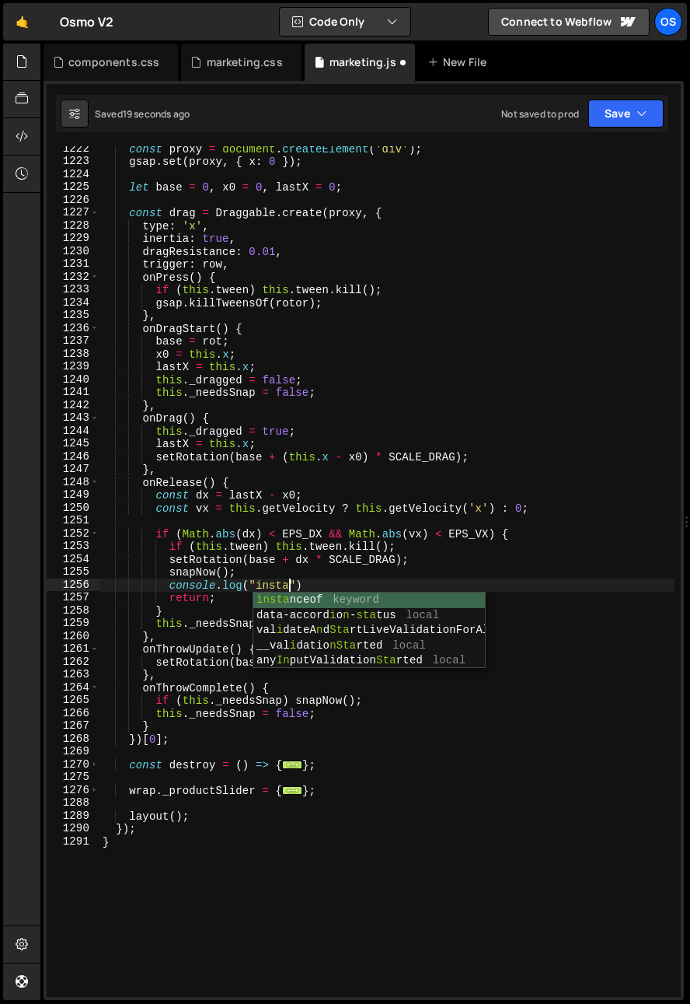
scroll to position [0, 13]
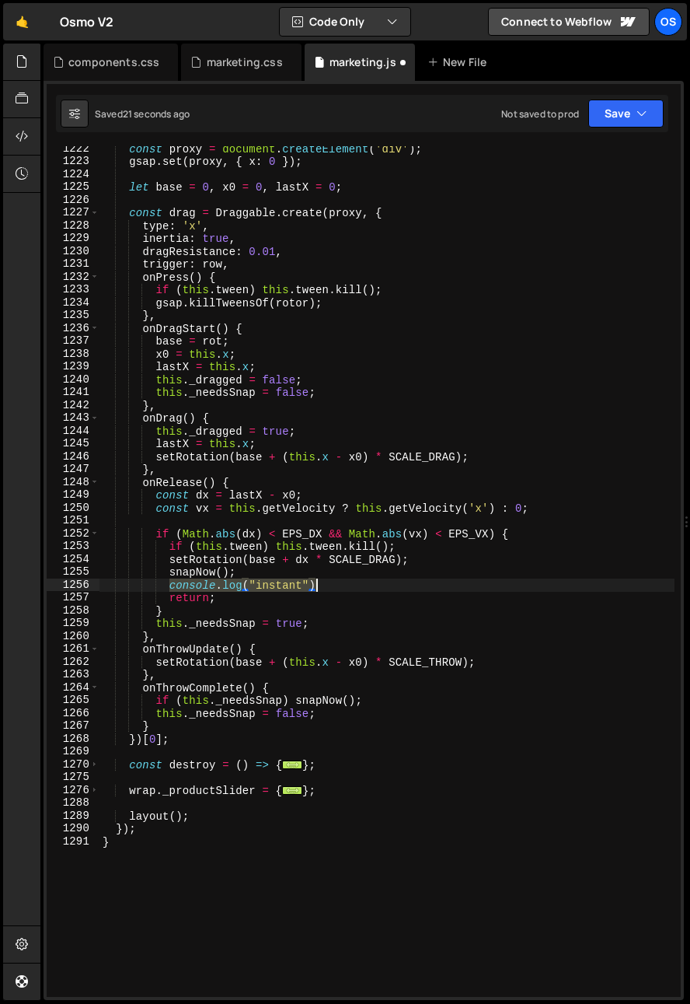
drag, startPoint x: 170, startPoint y: 584, endPoint x: 329, endPoint y: 584, distance: 158.6
click at [329, 584] on div "const proxy = document . createElement ( 'div' ) ; gsap . set ( proxy , { x : 0…" at bounding box center [387, 580] width 575 height 876
click at [249, 614] on div "const proxy = document . createElement ( 'div' ) ; gsap . set ( proxy , { x : 0…" at bounding box center [387, 580] width 575 height 876
type textarea "}"
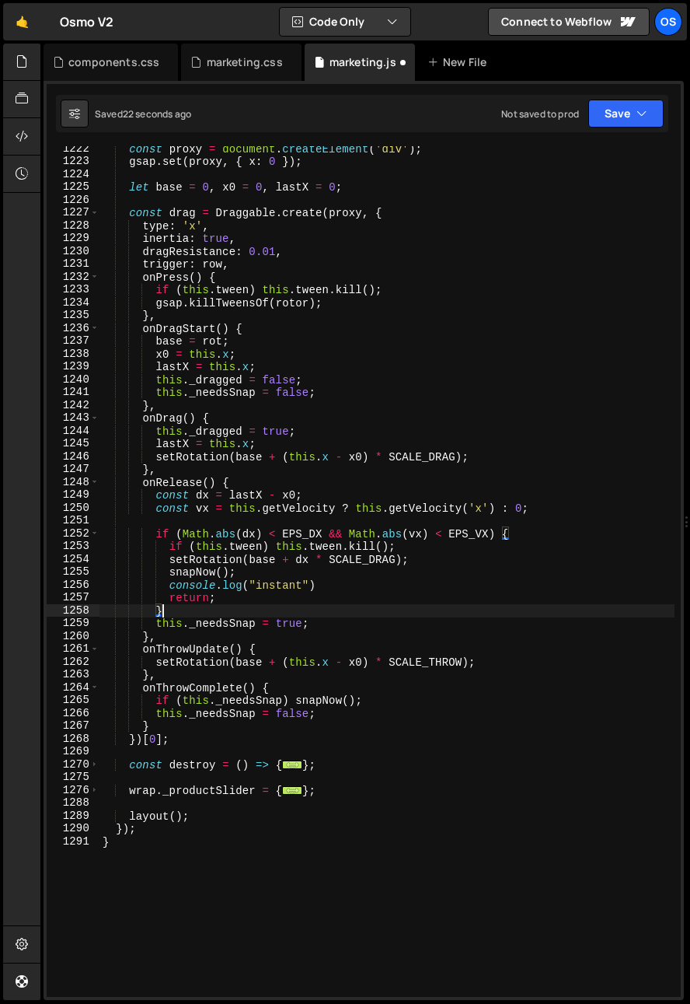
scroll to position [0, 3]
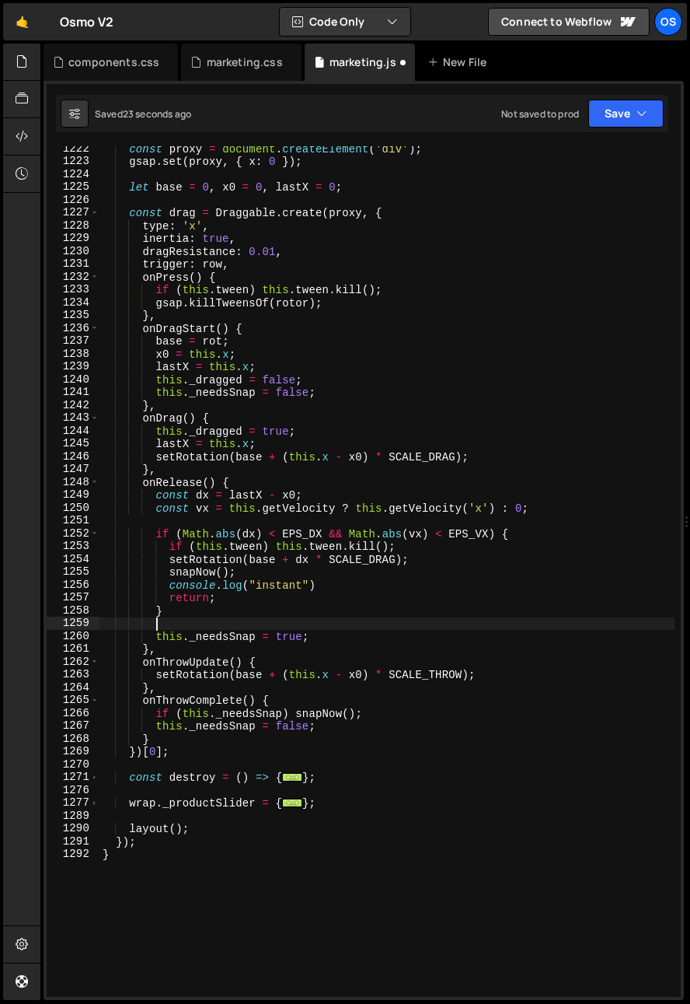
paste textarea "console.log("instant")"
click at [260, 624] on div "const proxy = document . createElement ( 'div' ) ; gsap . set ( proxy , { x : 0…" at bounding box center [387, 580] width 575 height 876
click at [328, 561] on div "const proxy = document . createElement ( 'div' ) ; gsap . set ( proxy , { x : 0…" at bounding box center [387, 580] width 575 height 876
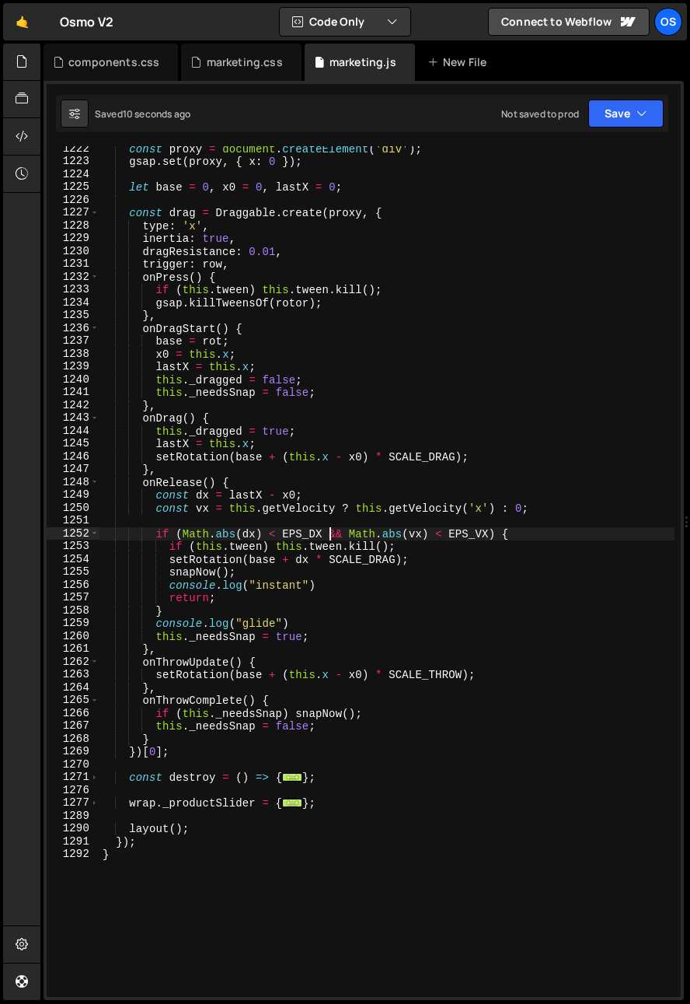
click at [332, 535] on div "const proxy = document . createElement ( 'div' ) ; gsap . set ( proxy , { x : 0…" at bounding box center [387, 580] width 575 height 876
click at [251, 802] on div "const proxy = document . createElement ( 'div' ) ; gsap . set ( proxy , { x : 0…" at bounding box center [387, 580] width 575 height 876
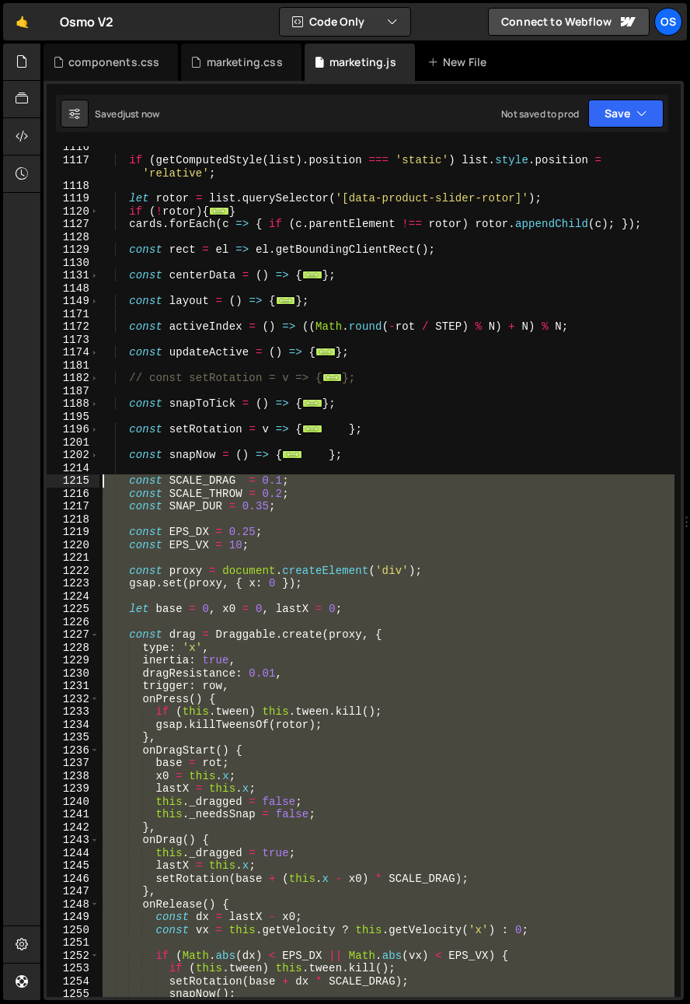
scroll to position [972, 0]
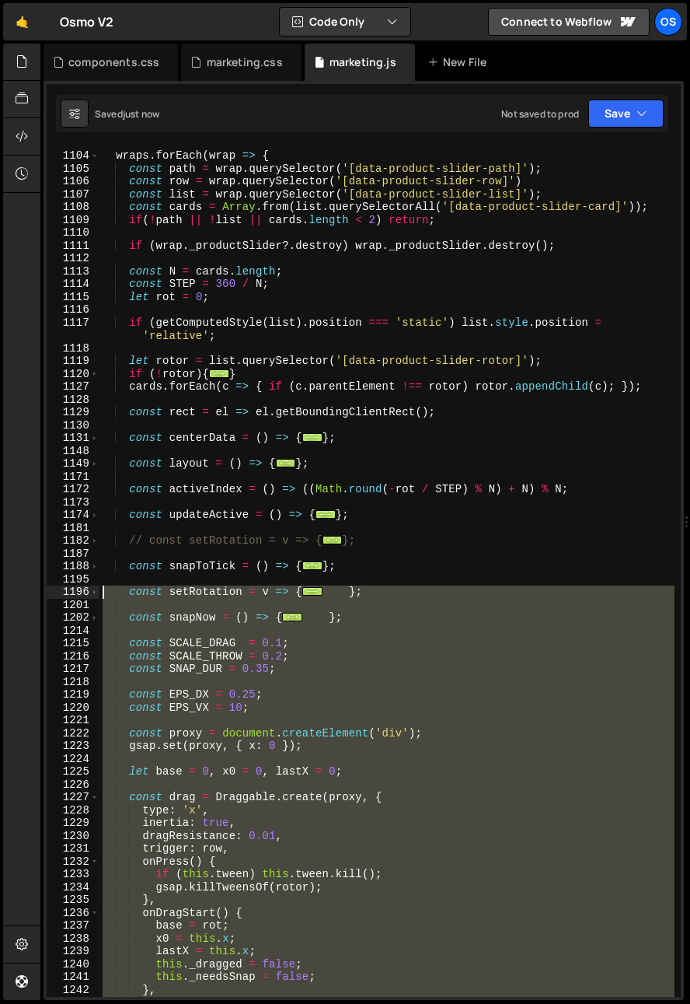
drag, startPoint x: 169, startPoint y: 873, endPoint x: 74, endPoint y: 593, distance: 295.8
click at [74, 593] on div "wrap._productSlider = { 1103 1104 1105 1106 1107 1108 1109 1110 1111 1112 1113 …" at bounding box center [364, 571] width 634 height 851
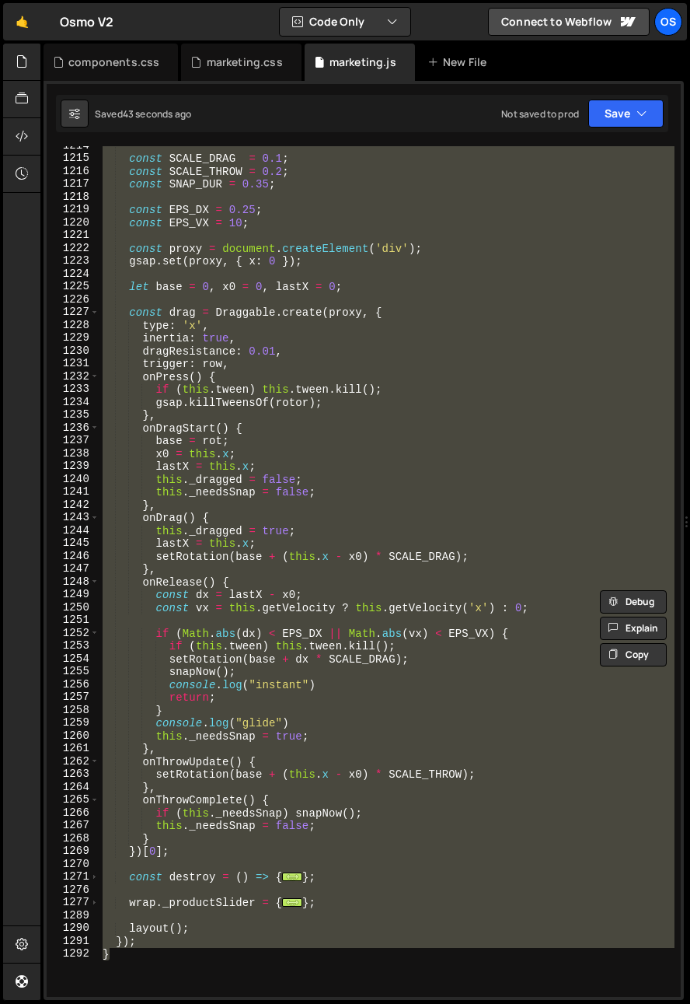
scroll to position [1457, 0]
click at [334, 634] on div "const SCALE_DRAG = 0.1 ; const SCALE_THROW = 0.2 ; const SNAP_DUR = 0.35 ; cons…" at bounding box center [387, 571] width 575 height 851
click at [334, 634] on div "const SCALE_DRAG = 0.1 ; const SCALE_THROW = 0.2 ; const SNAP_DUR = 0.35 ; cons…" at bounding box center [387, 577] width 575 height 876
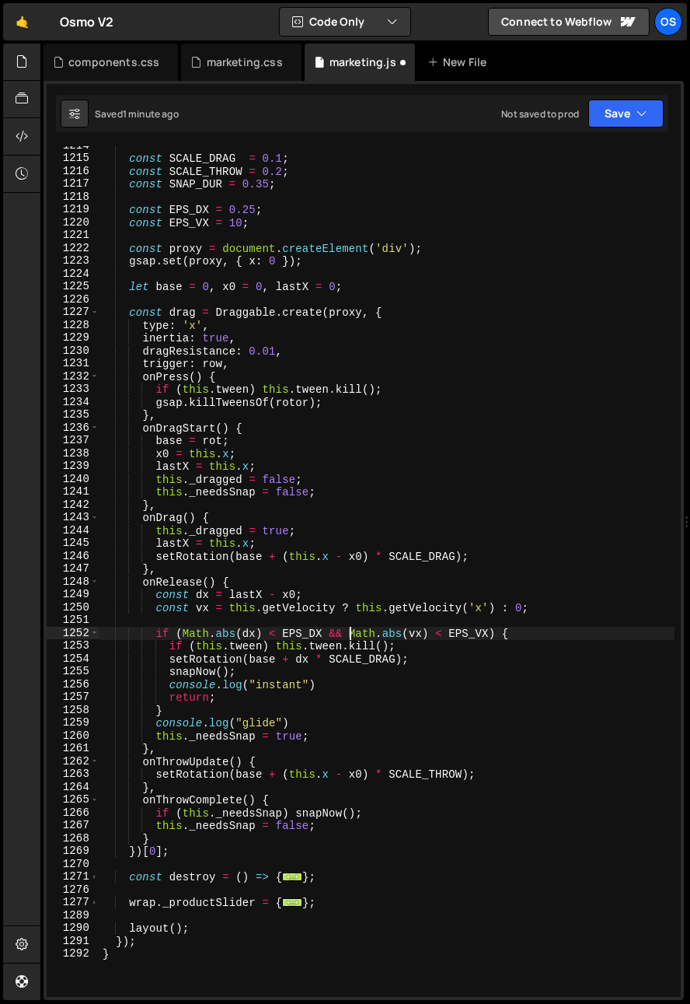
scroll to position [0, 17]
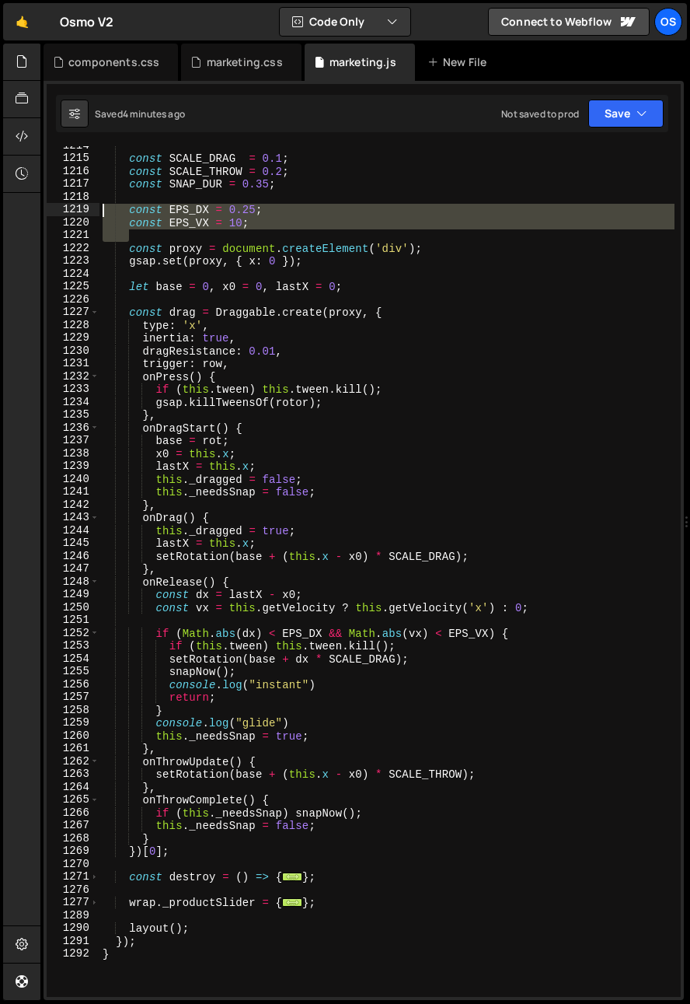
drag, startPoint x: 279, startPoint y: 235, endPoint x: 94, endPoint y: 202, distance: 187.9
click at [94, 202] on div "if (Math.abs(dx) < EPS_DX && Math.abs(vx) < EPS_VX) { 1214 1215 1216 1217 1218 …" at bounding box center [364, 571] width 634 height 851
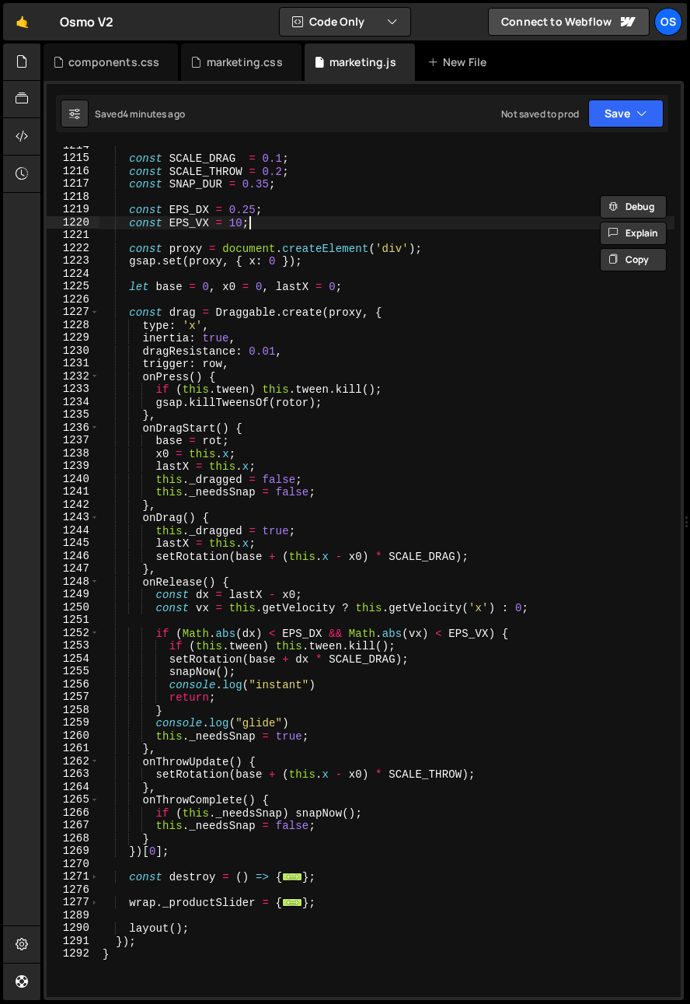
drag, startPoint x: 305, startPoint y: 222, endPoint x: 289, endPoint y: 226, distance: 16.0
click at [304, 222] on div "const SCALE_DRAG = 0.1 ; const SCALE_THROW = 0.2 ; const SNAP_DUR = 0.35 ; cons…" at bounding box center [387, 577] width 575 height 876
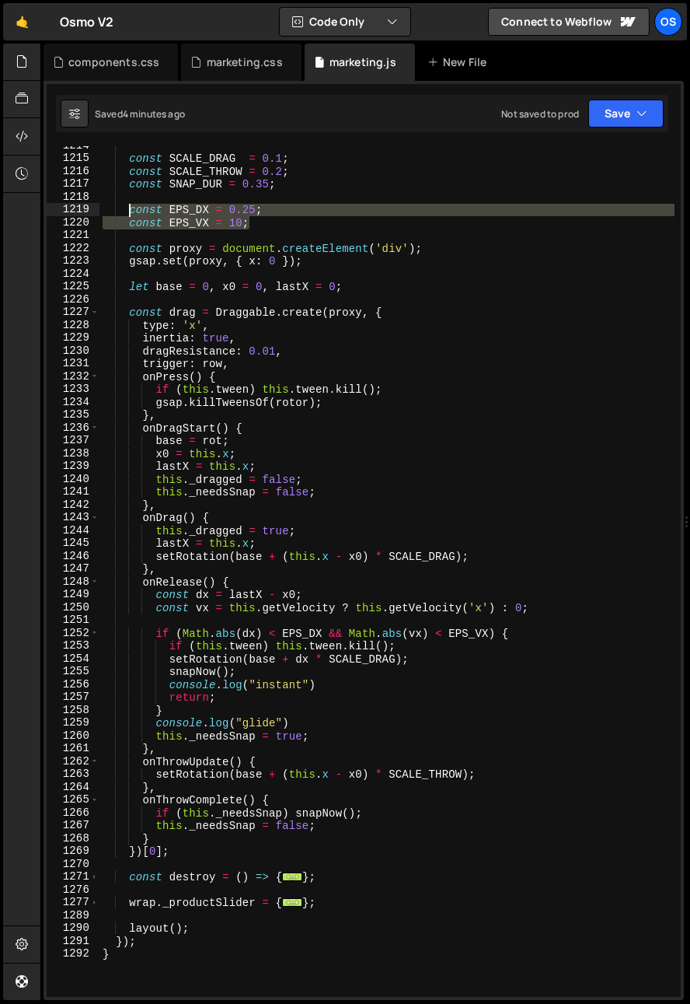
drag, startPoint x: 236, startPoint y: 222, endPoint x: 130, endPoint y: 212, distance: 106.2
click at [130, 213] on div "const SCALE_DRAG = 0.1 ; const SCALE_THROW = 0.2 ; const SNAP_DUR = 0.35 ; cons…" at bounding box center [387, 577] width 575 height 876
type textarea "const EPS_DX = 0.25; const EPS_VX = 10;"
paste textarea
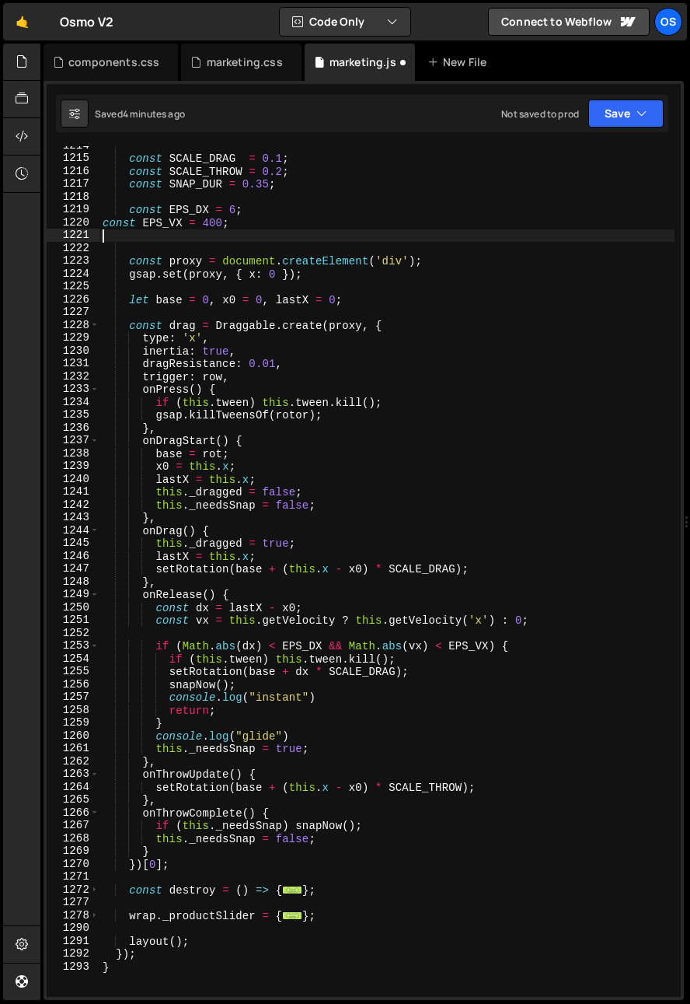
scroll to position [0, 0]
click at [105, 225] on div "const SCALE_DRAG = 0.1 ; const SCALE_THROW = 0.2 ; const SNAP_DUR = 0.35 ; cons…" at bounding box center [387, 577] width 575 height 876
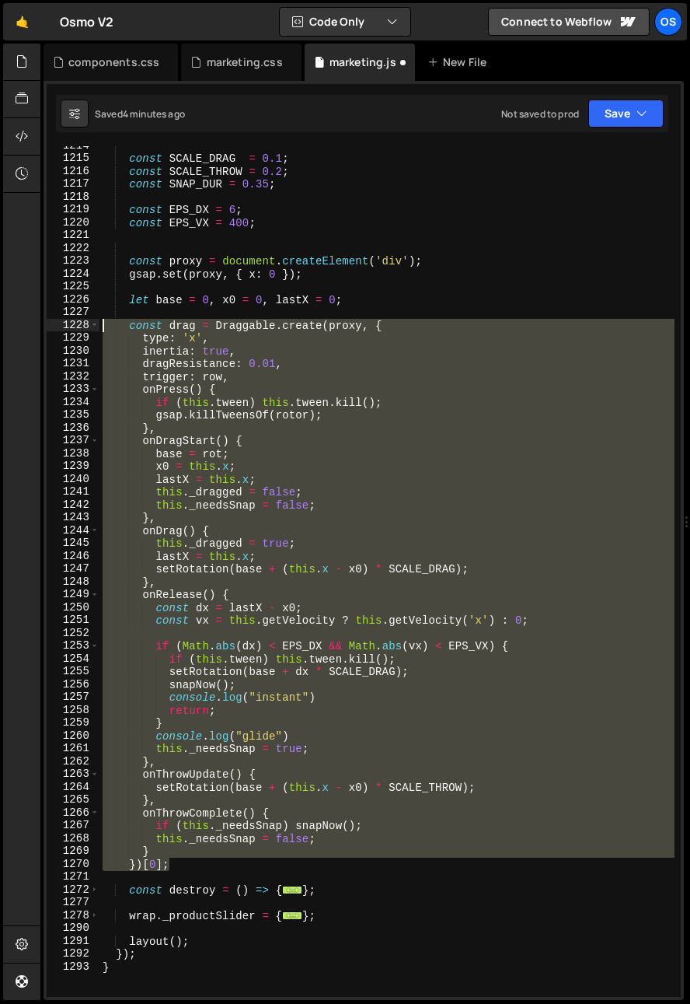
drag, startPoint x: 182, startPoint y: 868, endPoint x: 24, endPoint y: 329, distance: 561.4
click at [24, 329] on div "Hold on a sec... Are you certain you wish to leave this page? Any changes you'v…" at bounding box center [345, 502] width 690 height 1004
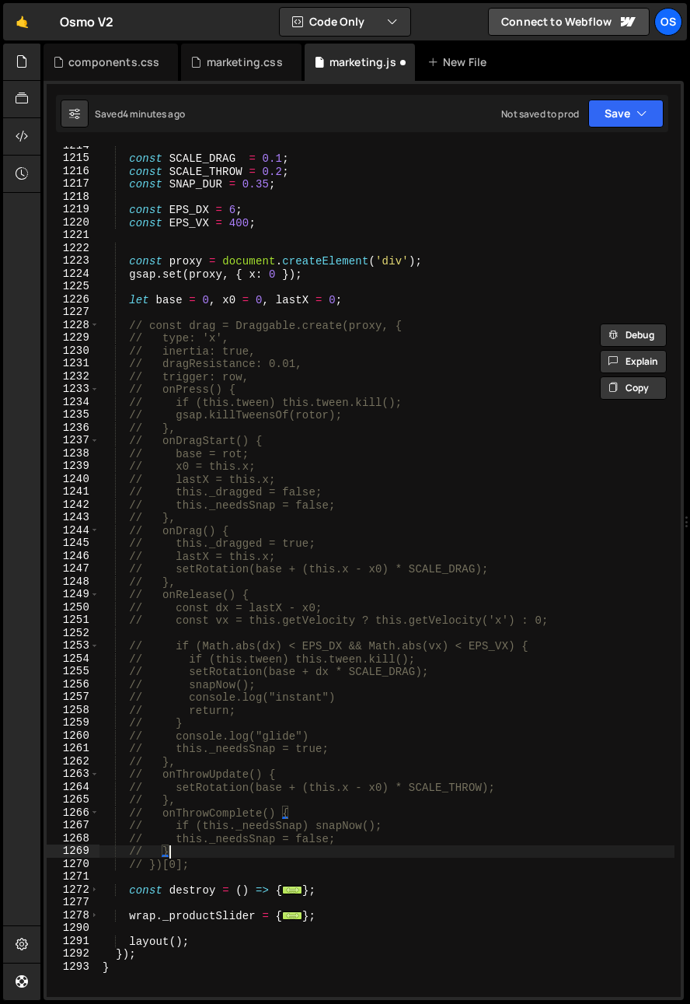
type textarea "// })[0];"
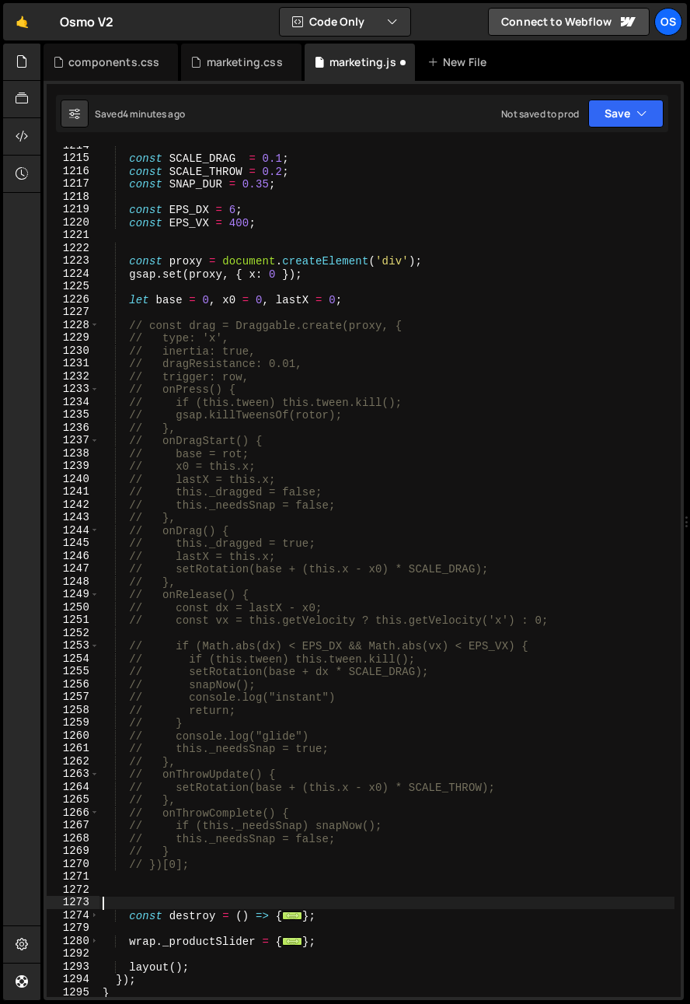
paste textarea "})[0];"
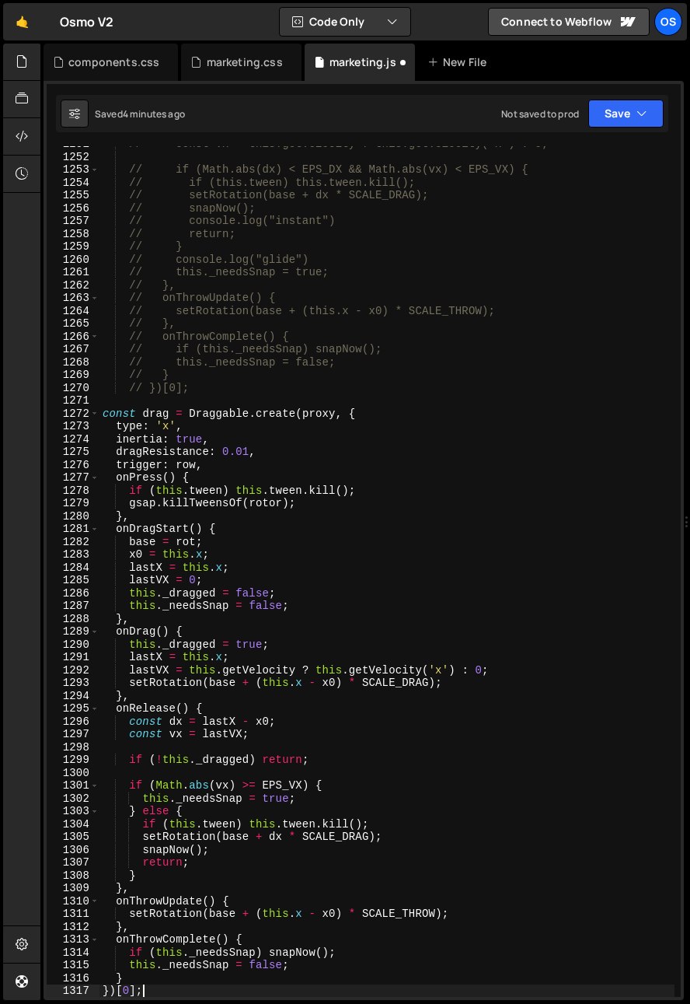
scroll to position [1933, 0]
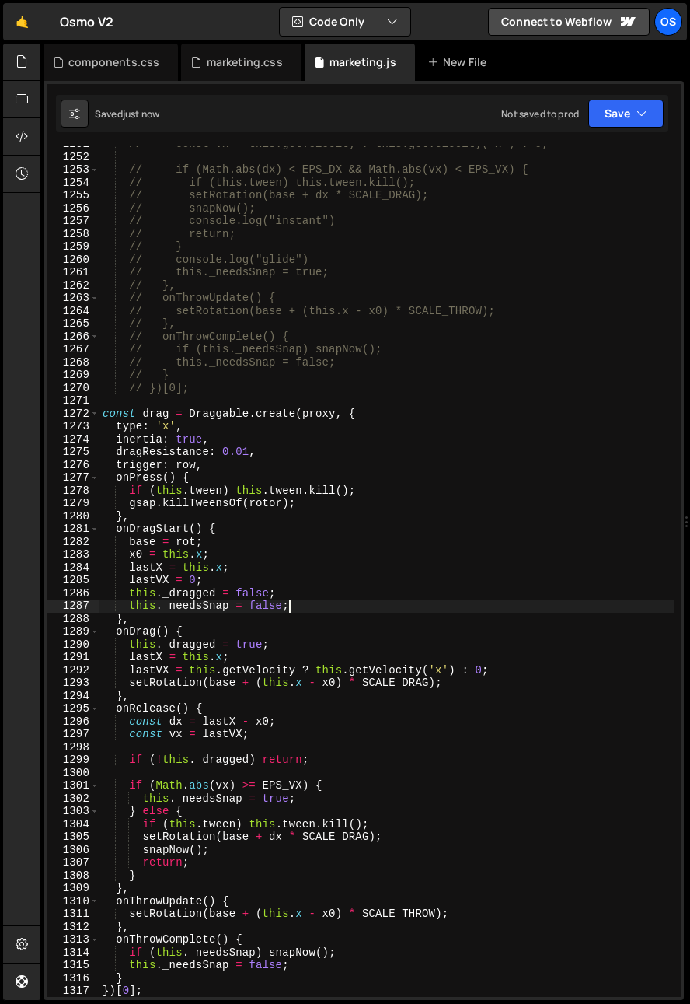
click at [372, 603] on div "// const vx = this.getVelocity ? this.getVelocity('x') : 0; // if (Math.abs(dx)…" at bounding box center [387, 576] width 575 height 876
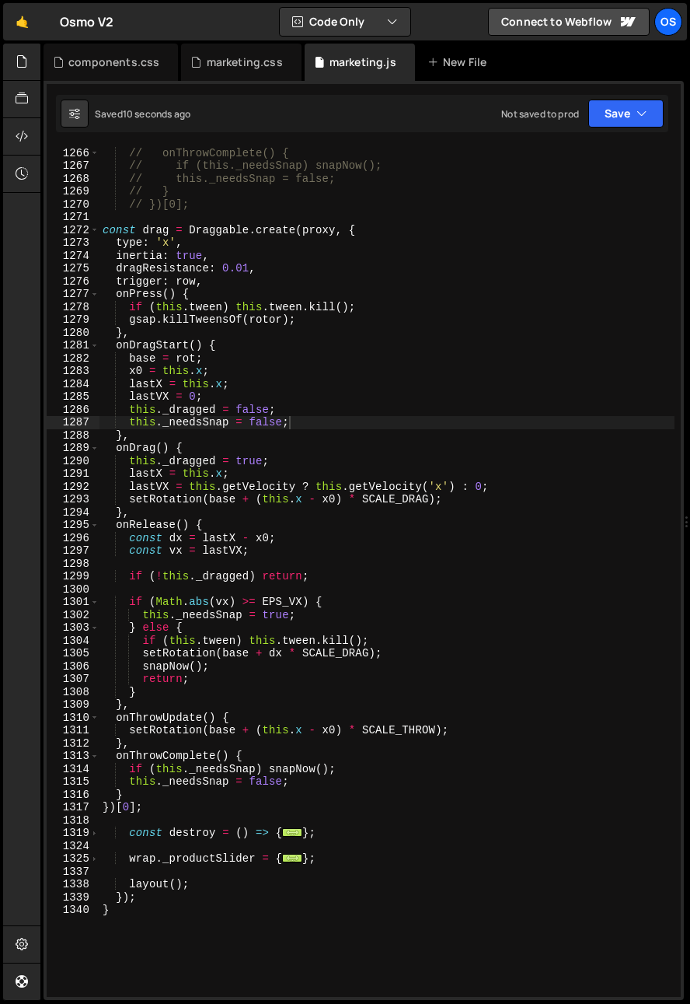
click at [239, 691] on div "// }, // onThrowComplete() { // if (this._needsSnap) snapNow(); // this._needsS…" at bounding box center [387, 572] width 575 height 876
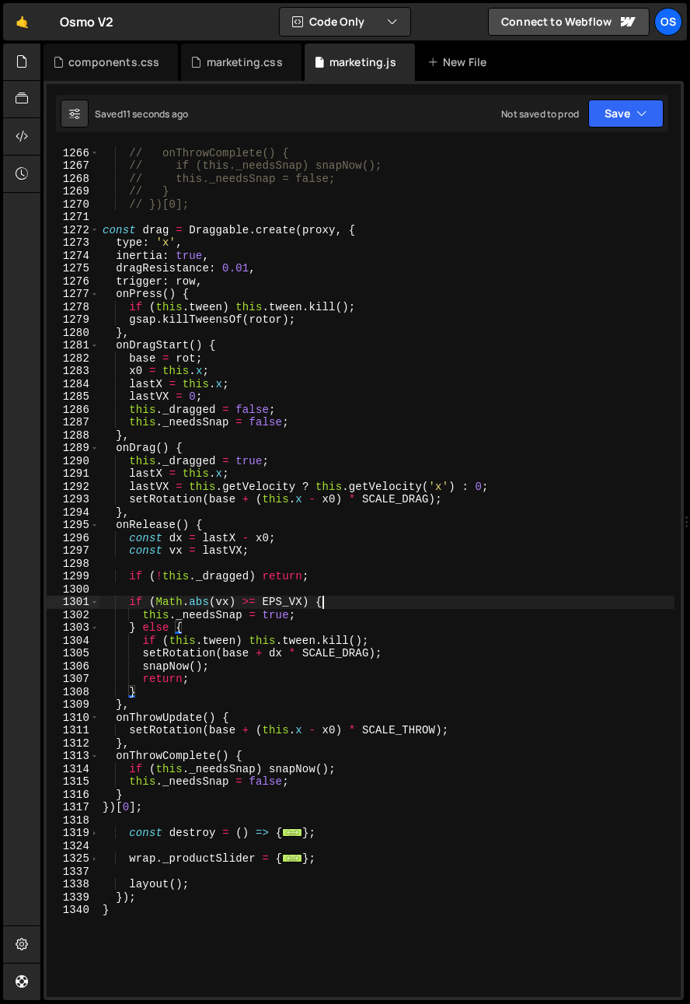
click at [346, 601] on div "// }, // onThrowComplete() { // if (this._needsSnap) snapNow(); // this._needsS…" at bounding box center [387, 572] width 575 height 876
click at [352, 607] on div "// }, // onThrowComplete() { // if (this._needsSnap) snapNow(); // this._needsS…" at bounding box center [387, 572] width 575 height 876
type textarea "this._needsSnap = true;"
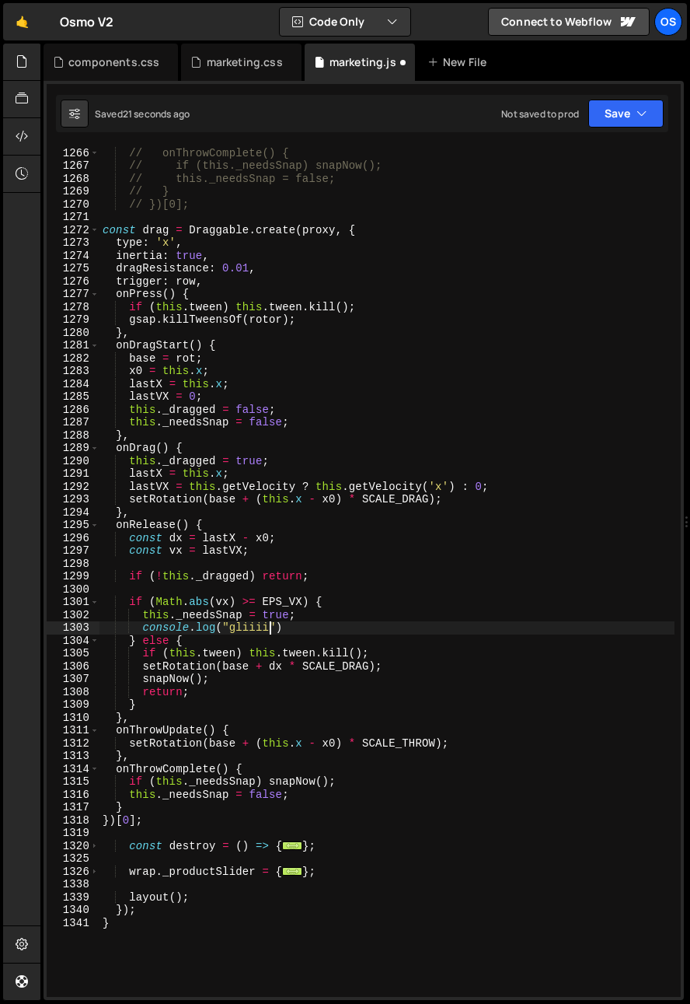
scroll to position [0, 12]
click at [411, 666] on div "// }, // onThrowComplete() { // if (this._needsSnap) snapNow(); // this._needsS…" at bounding box center [387, 572] width 575 height 876
type textarea "setRotation(base + dx * SCALE_DRAG);"
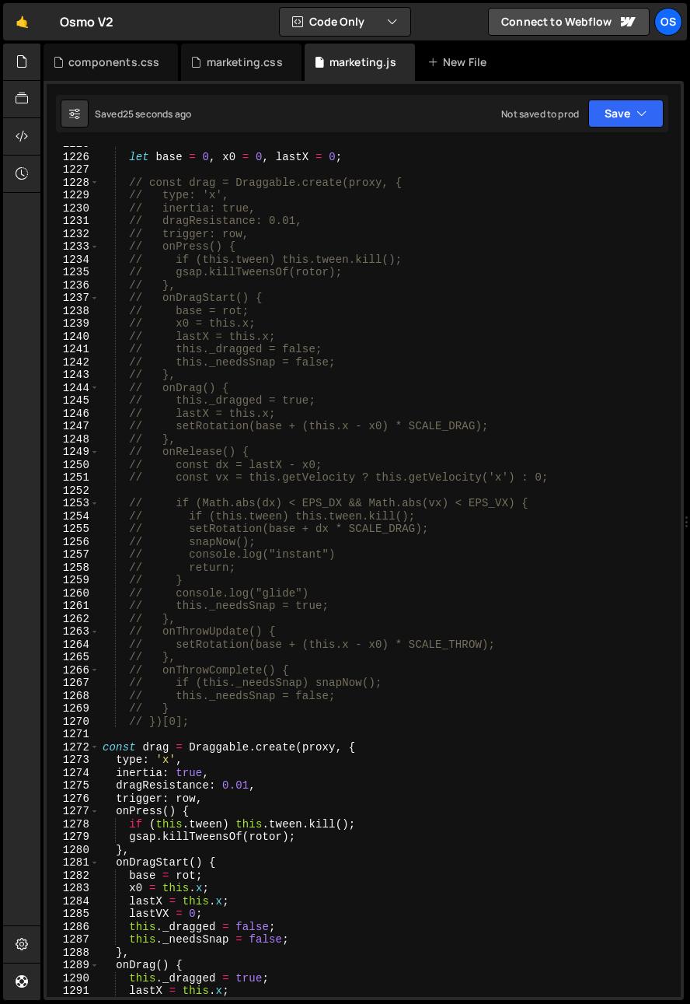
scroll to position [1264, 0]
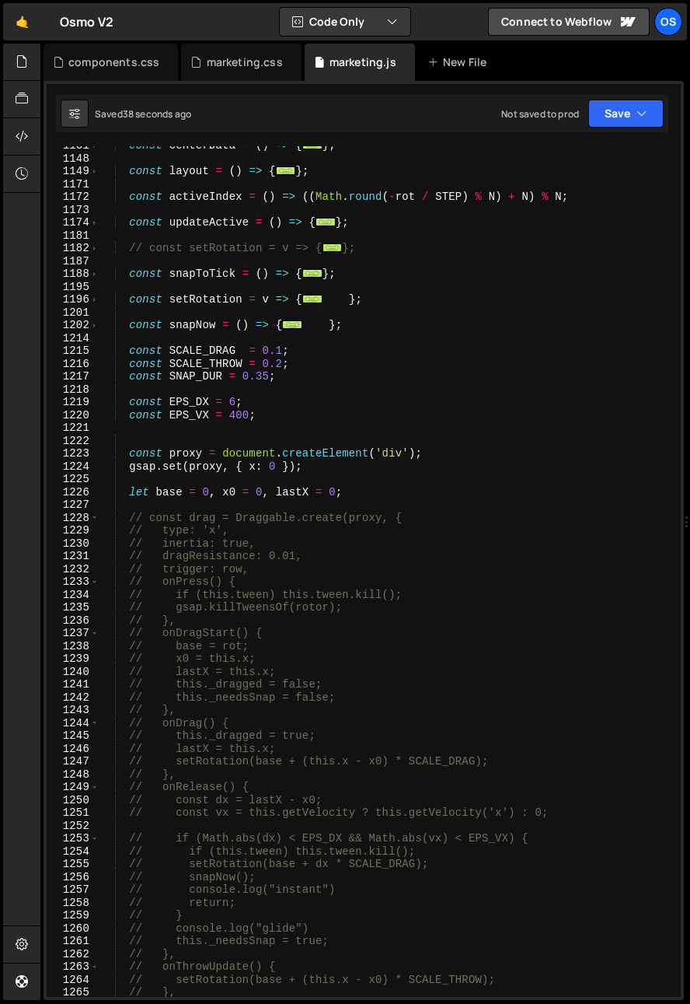
click at [324, 571] on div "const centerData = ( ) => { ... } ; const layout = ( ) => { ... } ; const activ…" at bounding box center [387, 577] width 575 height 876
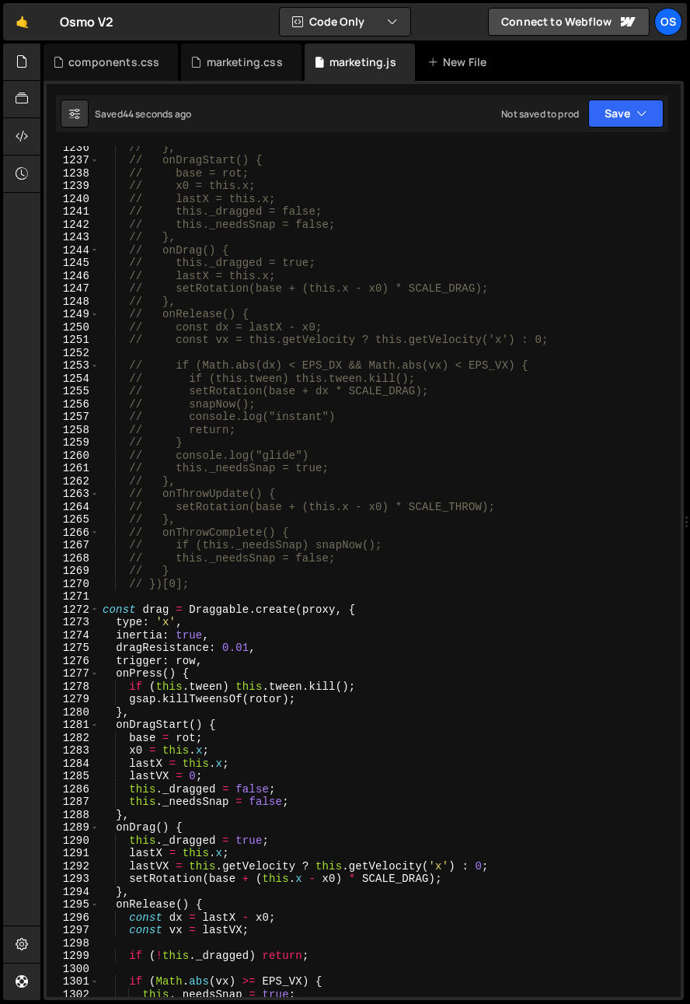
scroll to position [1870, 0]
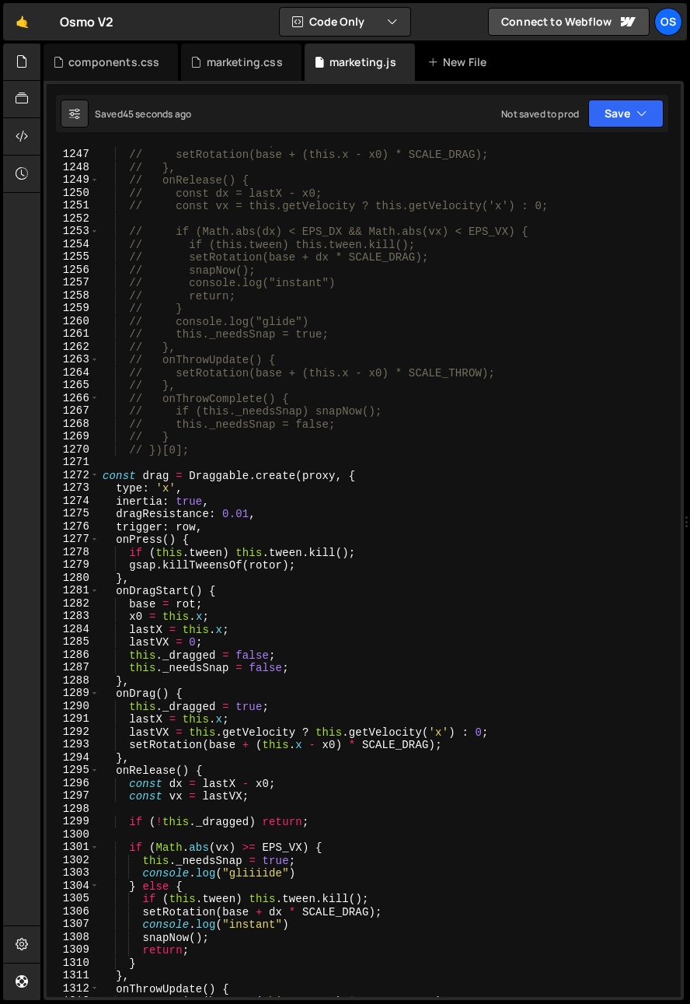
click at [217, 796] on div "// lastX = this.x; // setRotation(base + (this.x - x0) * SCALE_DRAG); // }, // …" at bounding box center [387, 573] width 575 height 876
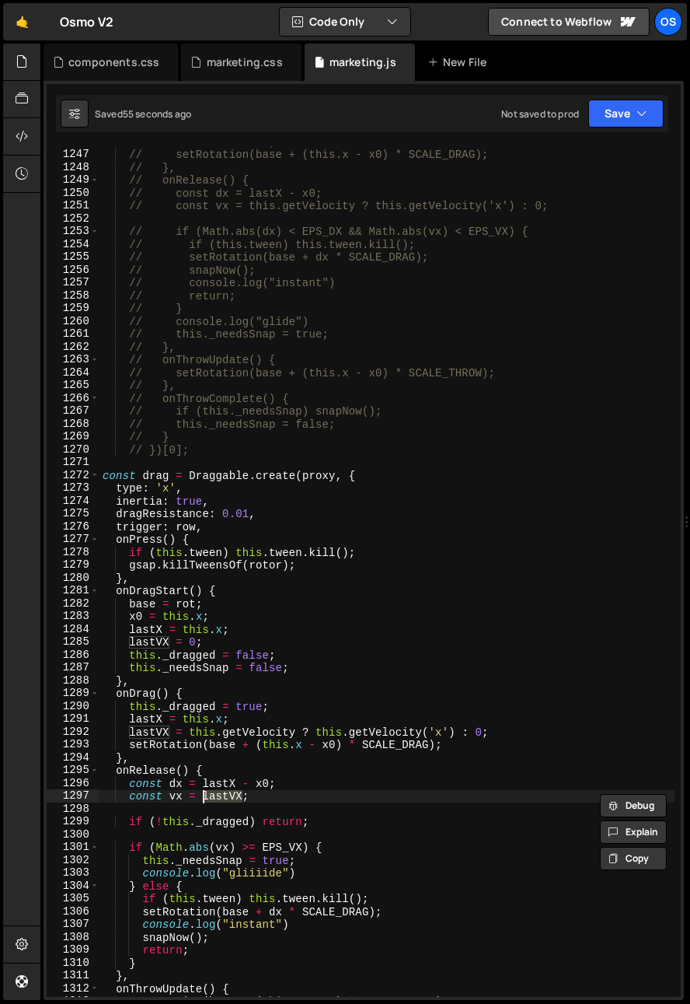
click at [299, 784] on div "// lastX = this.x; // setRotation(base + (this.x - x0) * SCALE_DRAG); // }, // …" at bounding box center [387, 573] width 575 height 876
type textarea "const dx = lastX - x0;"
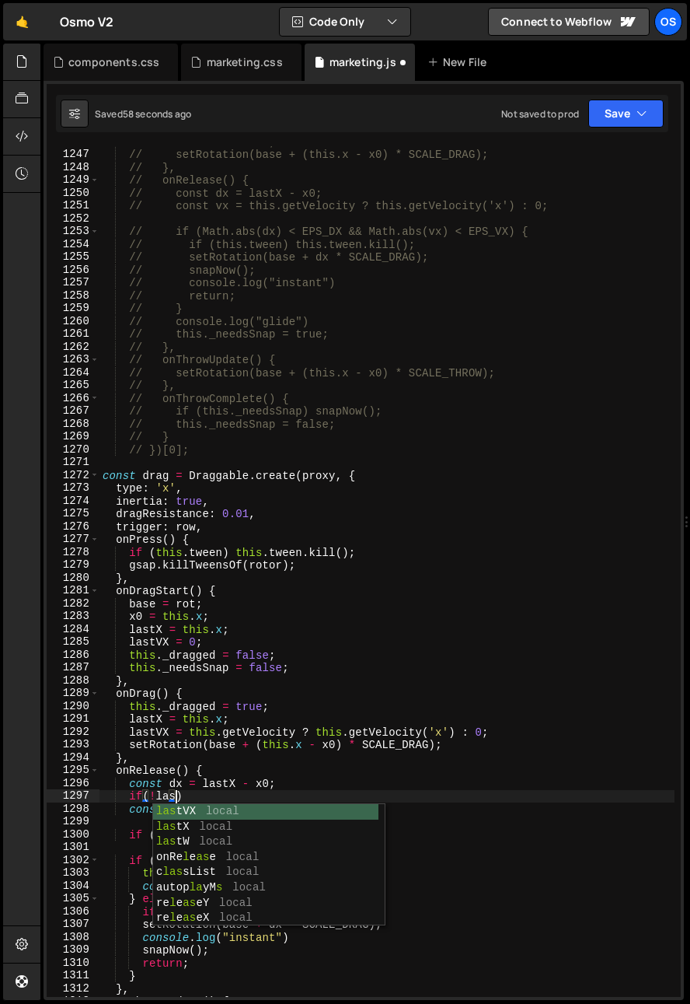
scroll to position [0, 4]
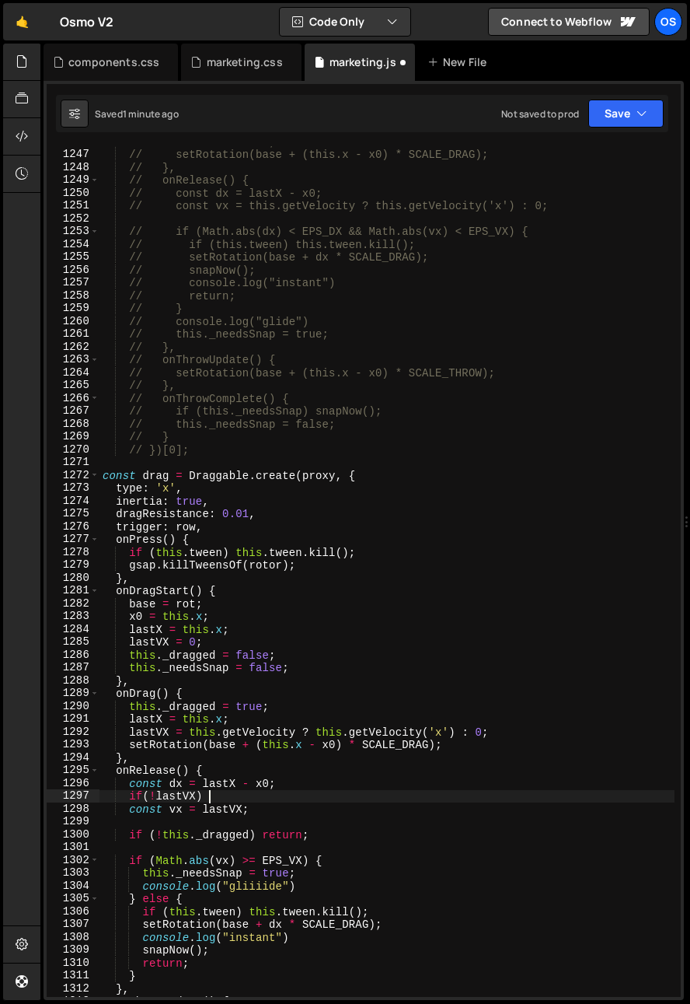
paste textarea "})[0];"
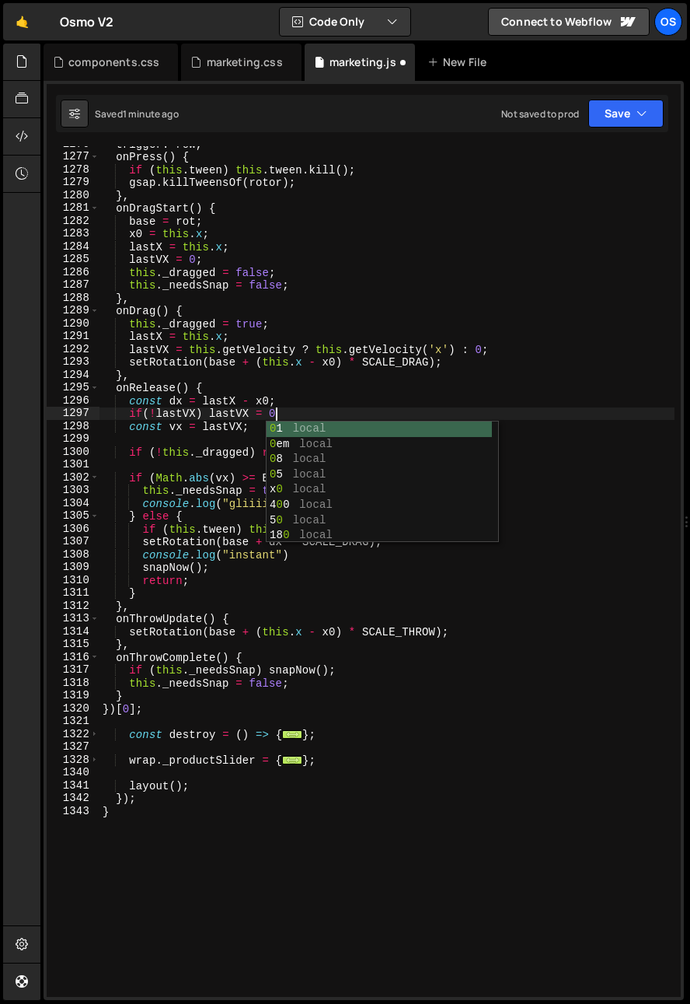
scroll to position [0, 12]
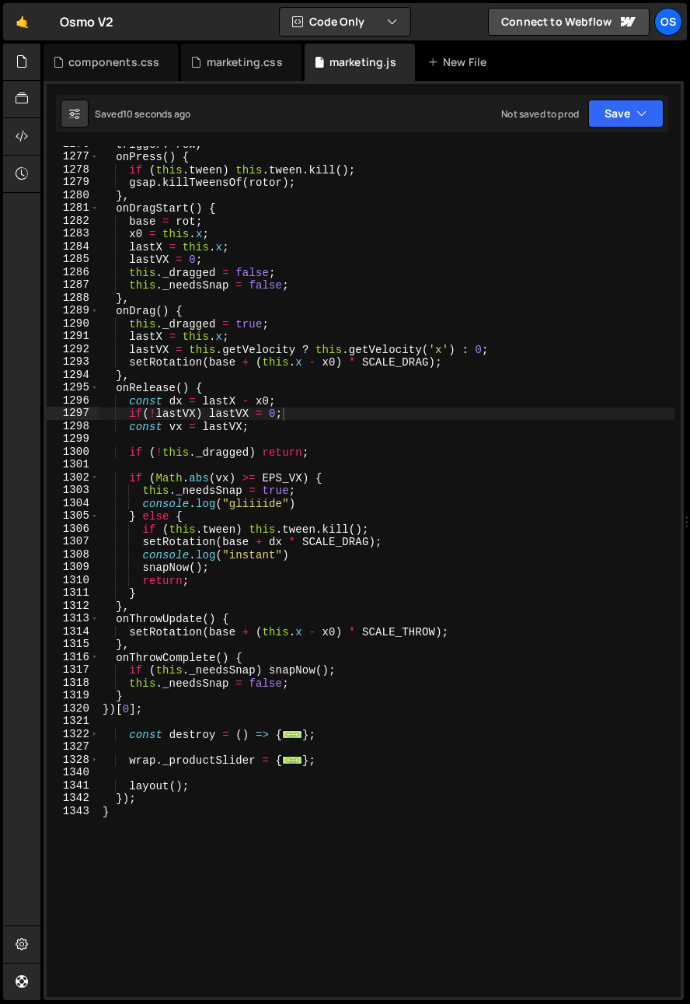
click at [367, 515] on div "trigger : row , onPress ( ) { if ( this . tween ) this . tween . kill ( ) ; gsa…" at bounding box center [387, 576] width 575 height 876
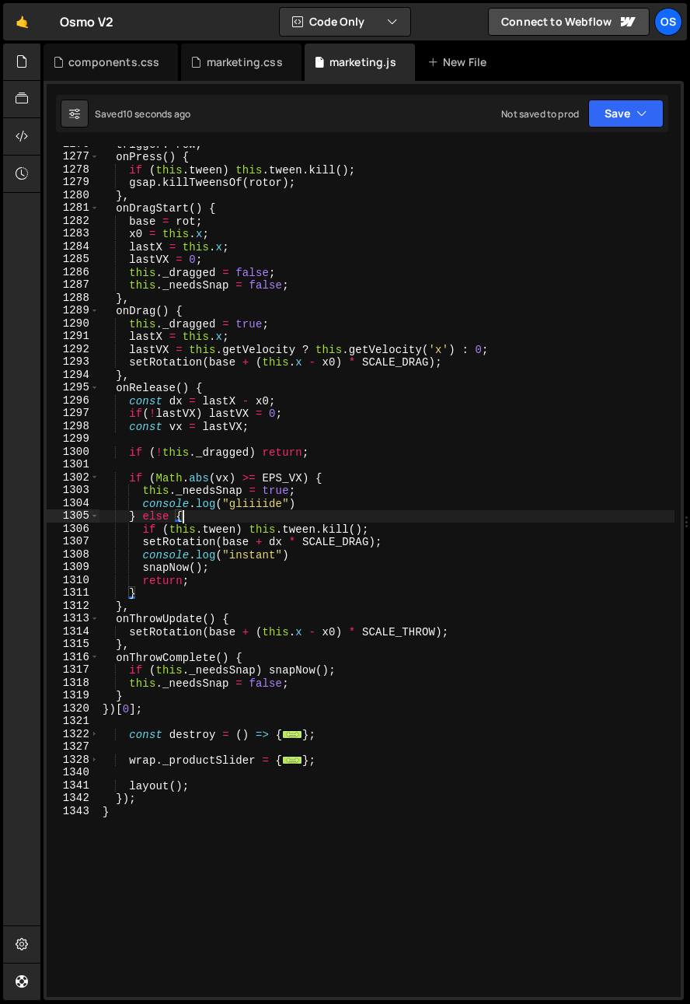
scroll to position [0, 5]
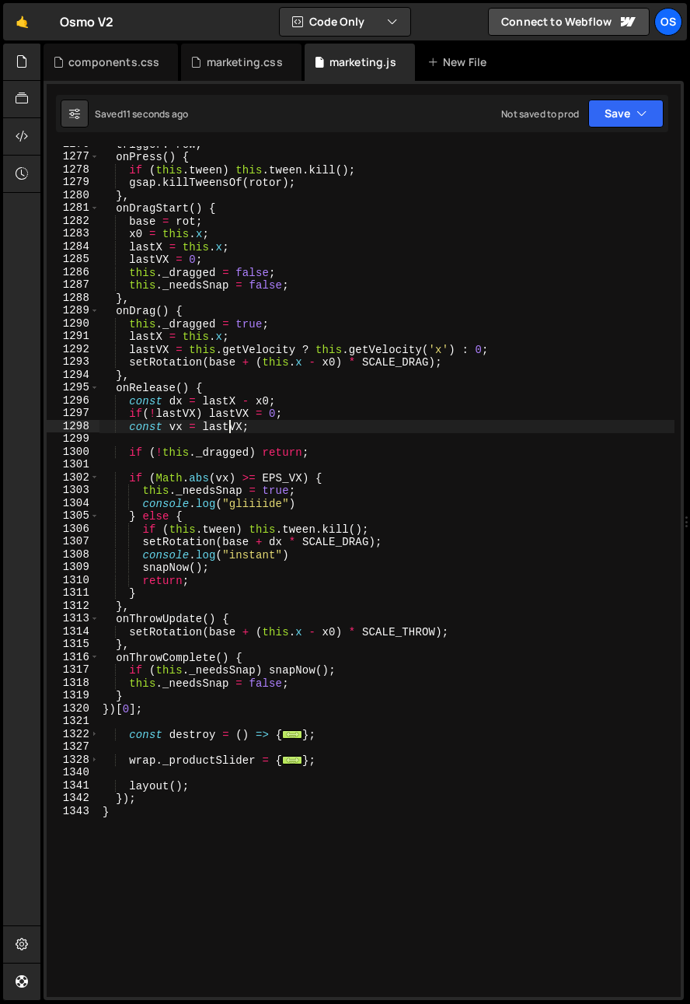
click at [227, 424] on div "trigger : row , onPress ( ) { if ( this . tween ) this . tween . kill ( ) ; gsa…" at bounding box center [387, 576] width 575 height 876
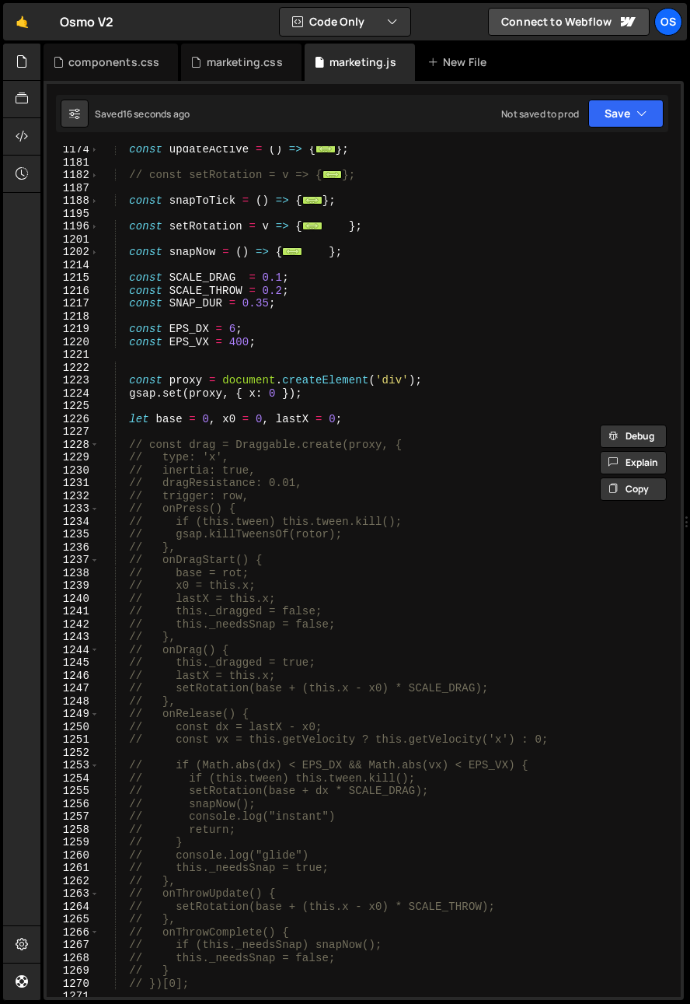
scroll to position [1546, 0]
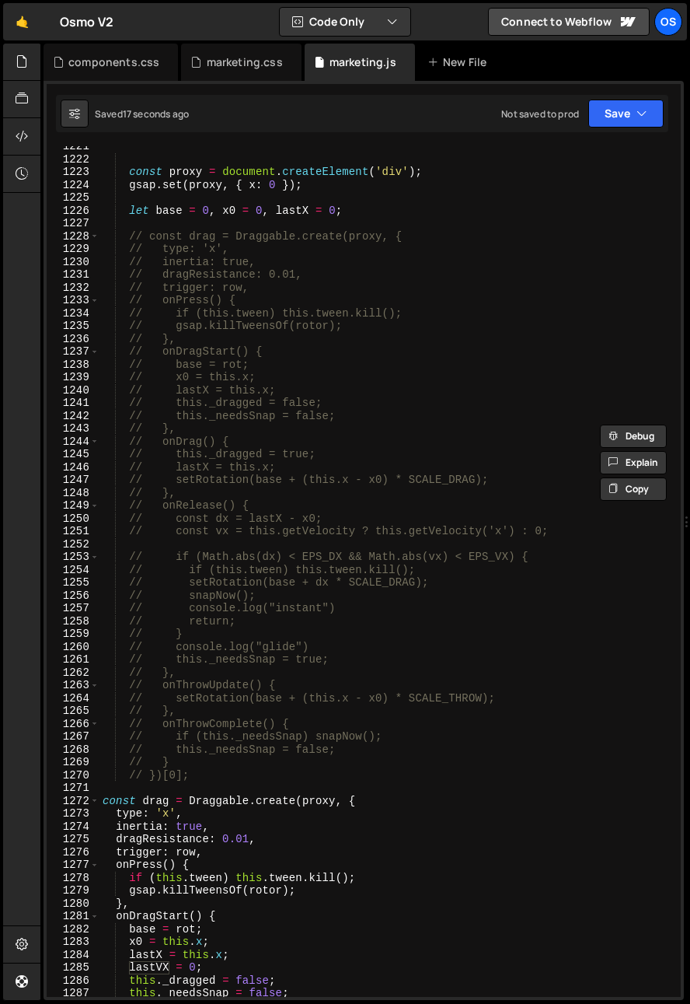
click at [198, 765] on div "const proxy = document . createElement ( 'div' ) ; gsap . set ( proxy , { x : 0…" at bounding box center [387, 578] width 575 height 876
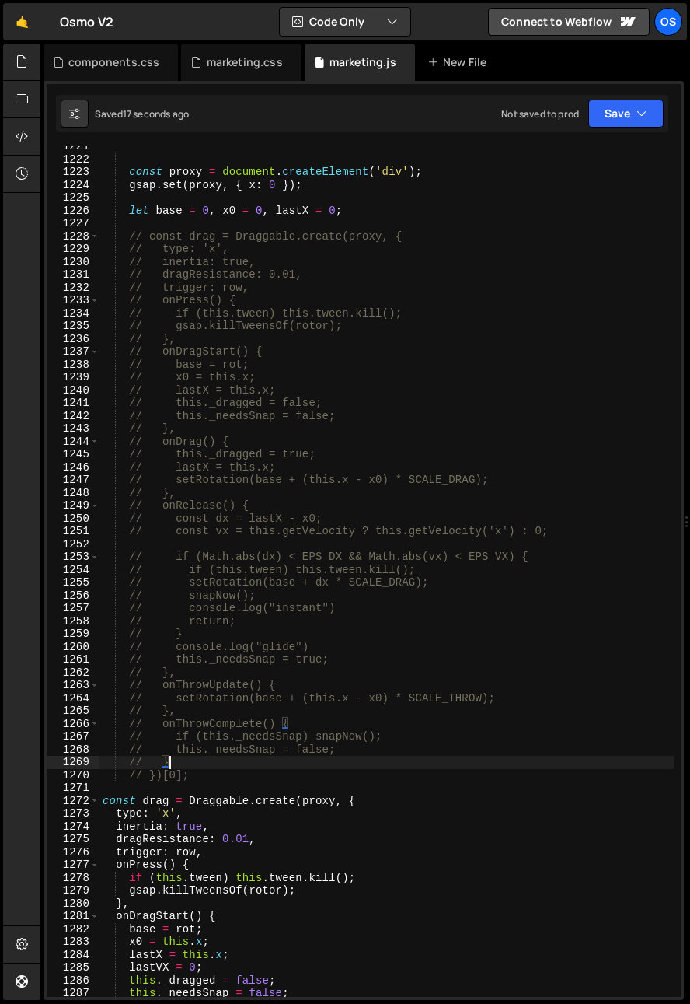
scroll to position [0, 4]
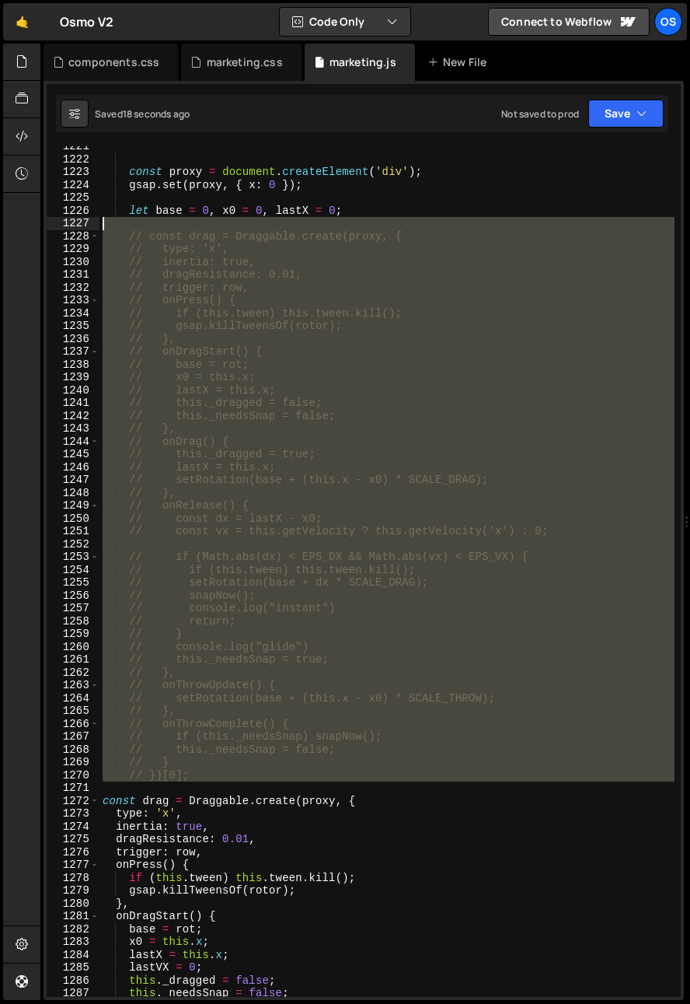
drag, startPoint x: 197, startPoint y: 774, endPoint x: 41, endPoint y: 224, distance: 572.2
click at [41, 224] on div "Files New File Javascript files 0 list.js 0 0 marketing.js 0 0 marketing-dennis…" at bounding box center [365, 522] width 650 height 957
type textarea "// const drag = Draggable.create(proxy, {"
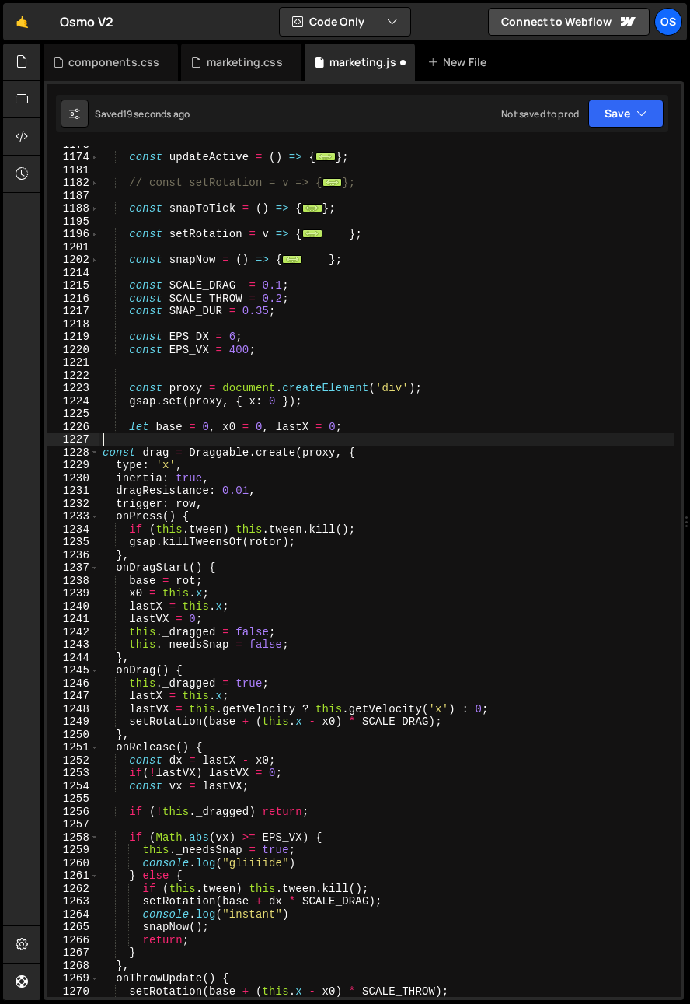
scroll to position [1329, 0]
click at [158, 711] on div "const updateActive = ( ) => { ... } ; // const setRotation = v => { ... }; cons…" at bounding box center [387, 576] width 575 height 876
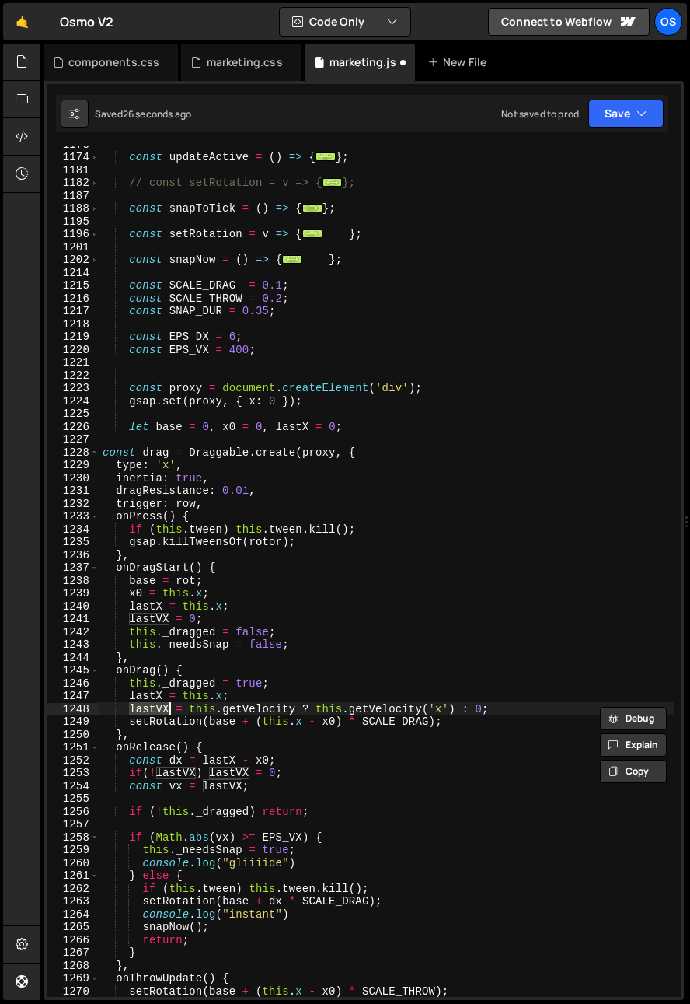
click at [407, 424] on div "const updateActive = ( ) => { ... } ; // const setRotation = v => { ... }; cons…" at bounding box center [387, 576] width 575 height 876
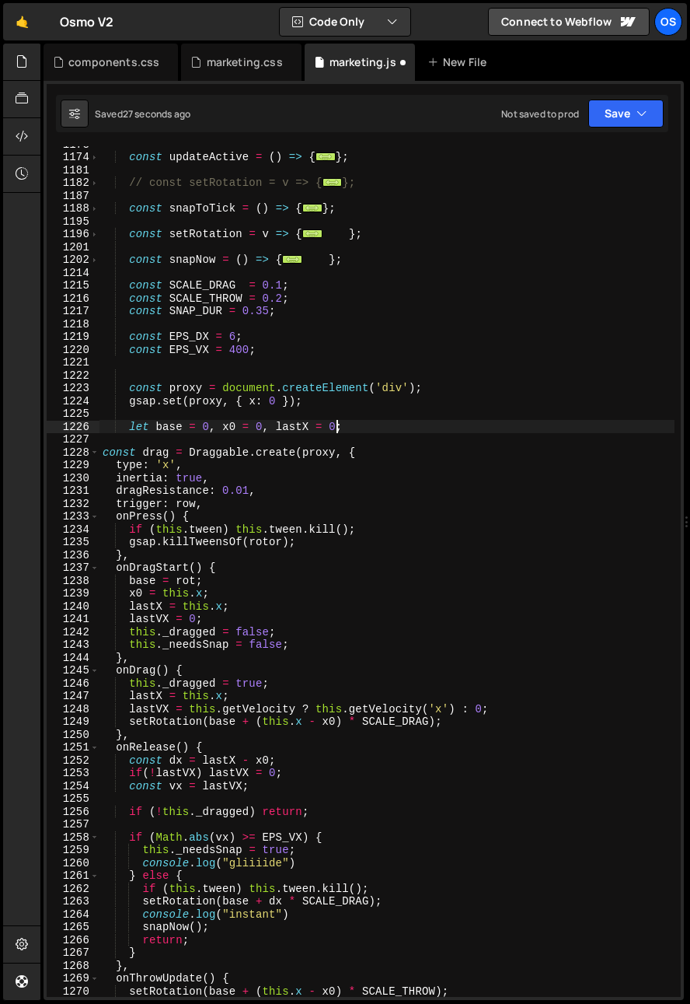
scroll to position [0, 16]
paste textarea "})[0];"
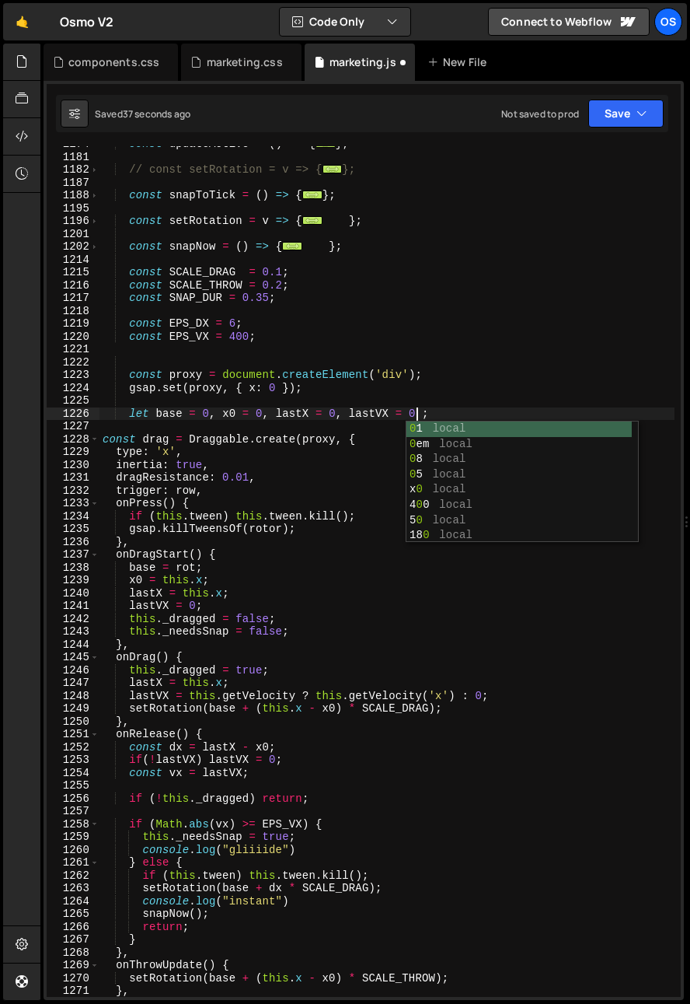
scroll to position [0, 22]
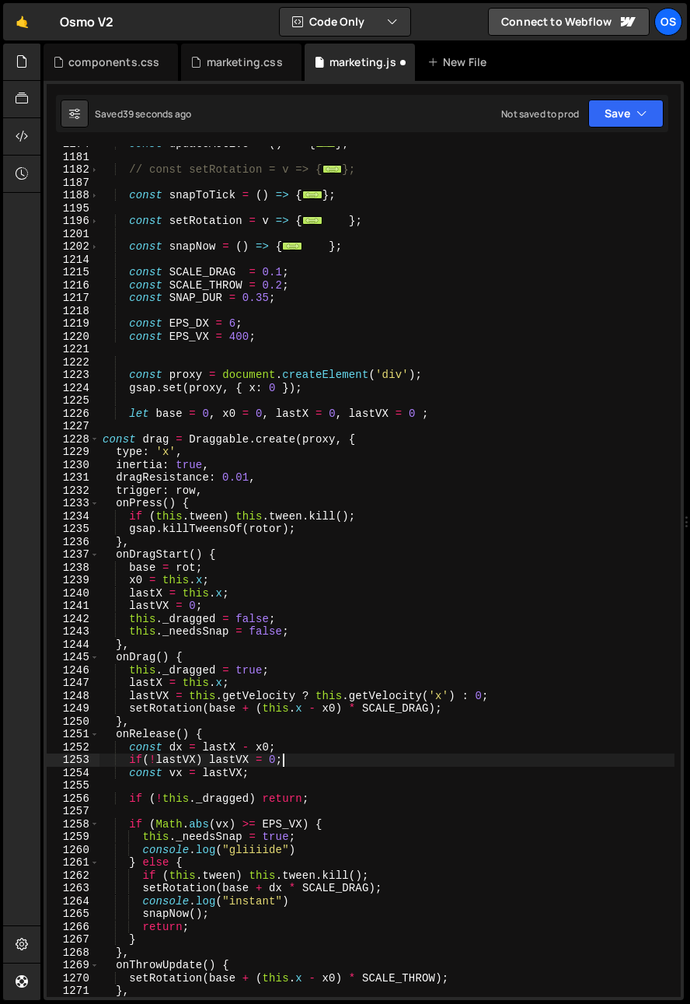
click at [311, 754] on div "const updateActive = ( ) => { ... } ; // const setRotation = v => { ... }; cons…" at bounding box center [387, 576] width 575 height 876
click at [310, 750] on div "const updateActive = ( ) => { ... } ; // const setRotation = v => { ... }; cons…" at bounding box center [387, 576] width 575 height 876
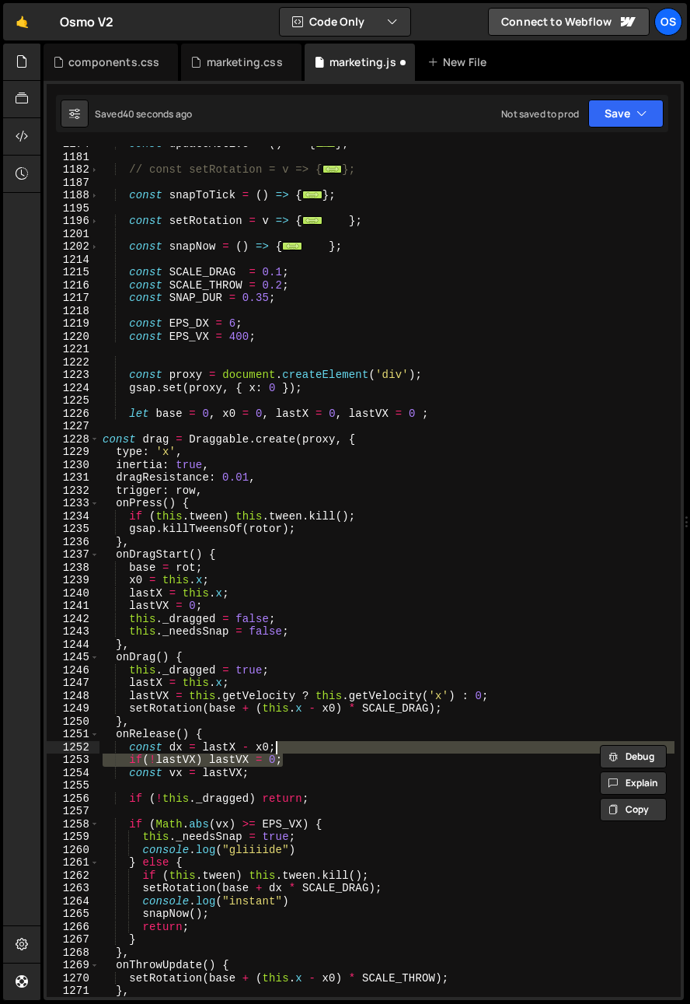
scroll to position [0, 11]
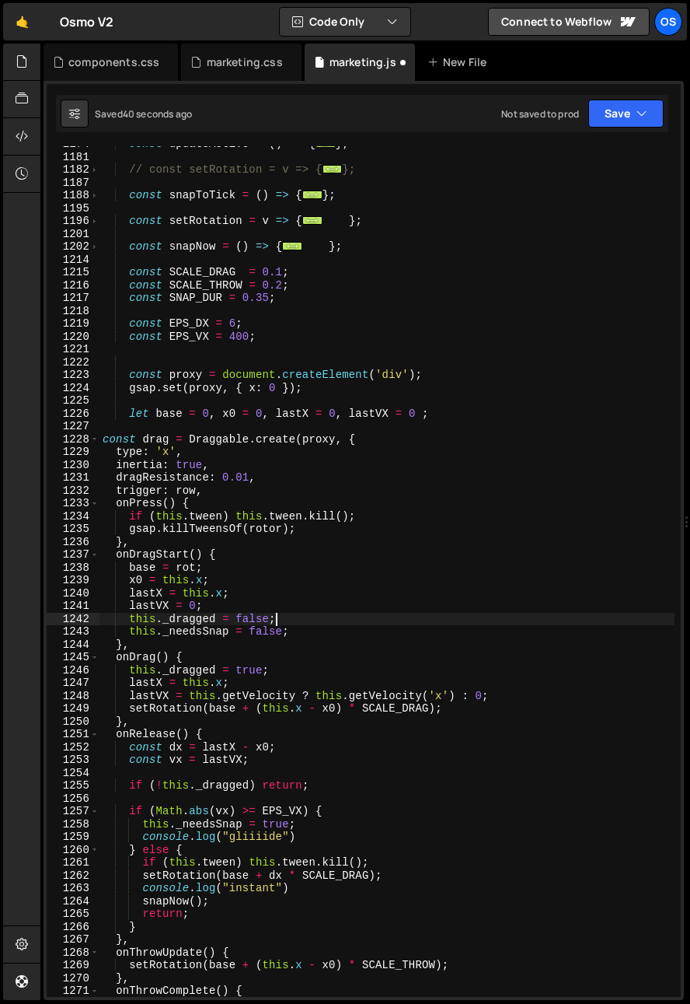
click at [382, 613] on div "const updateActive = ( ) => { ... } ; // const setRotation = v => { ... }; cons…" at bounding box center [387, 576] width 575 height 876
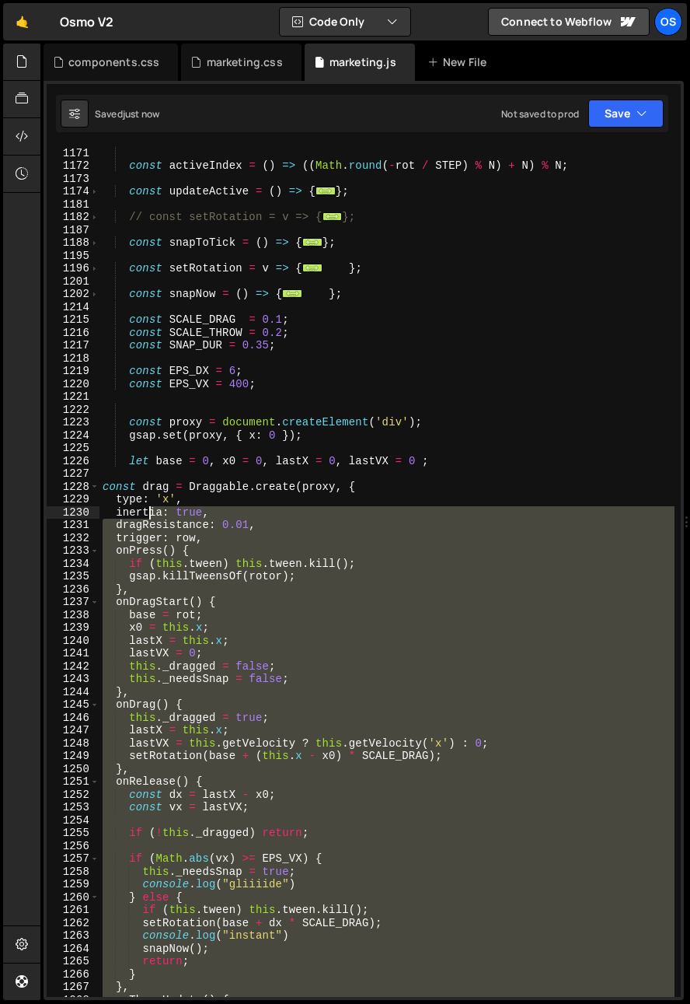
scroll to position [1294, 0]
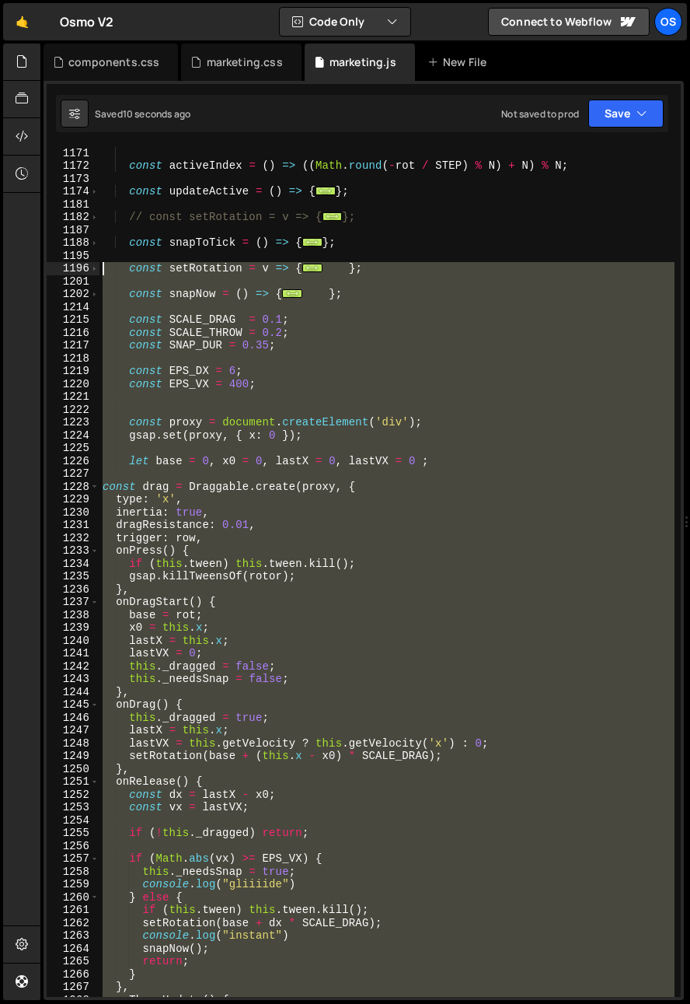
drag, startPoint x: 176, startPoint y: 663, endPoint x: 33, endPoint y: 267, distance: 420.5
click at [33, 267] on div "Hold on a sec... Are you certain you wish to leave this page? Any changes you'v…" at bounding box center [345, 502] width 690 height 1004
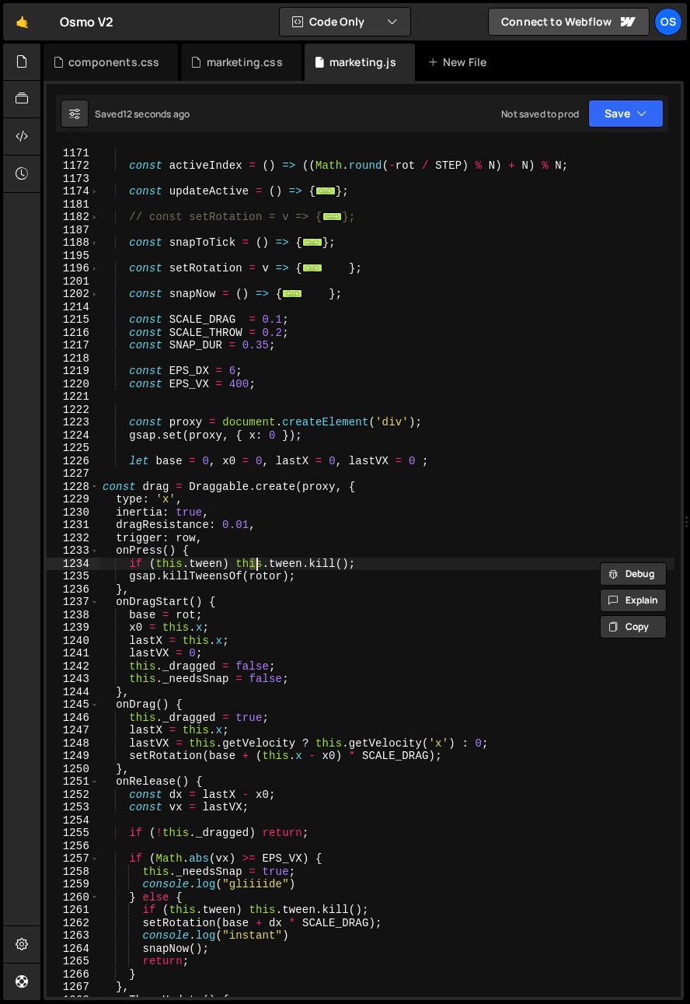
click at [255, 561] on div "const layout = ( ) => { ... } ; const activeIndex = ( ) => (( Math . round ( - …" at bounding box center [387, 572] width 575 height 876
click at [246, 372] on div "const layout = ( ) => { ... } ; const activeIndex = ( ) => (( Math . round ( - …" at bounding box center [387, 572] width 575 height 876
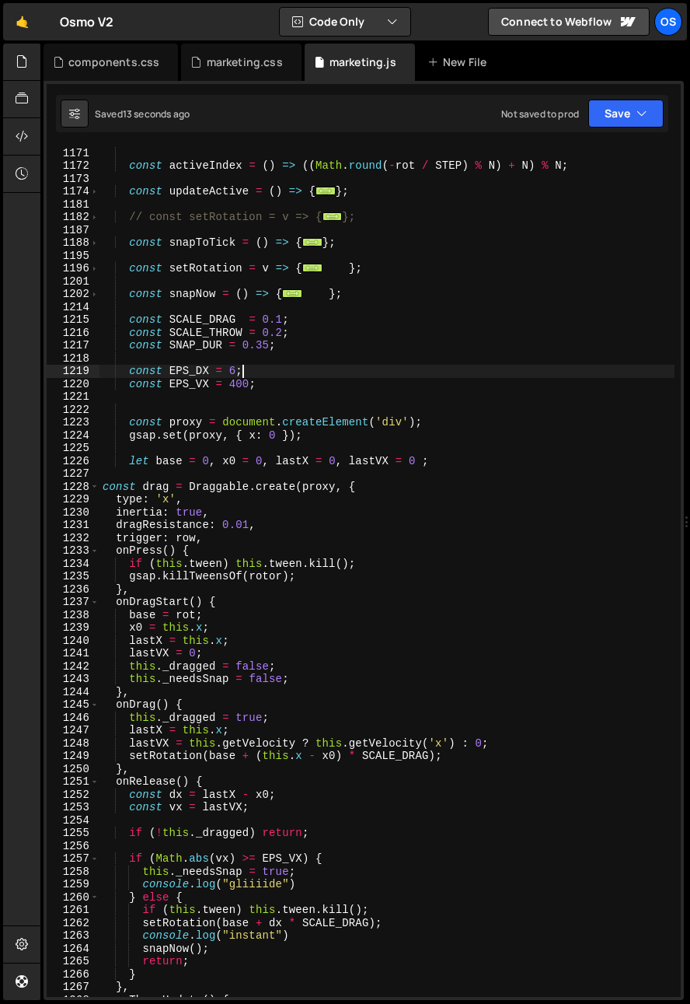
click at [244, 376] on div "const layout = ( ) => { ... } ; const activeIndex = ( ) => (( Math . round ( - …" at bounding box center [387, 572] width 575 height 876
click at [244, 377] on div "const layout = ( ) => { ... } ; const activeIndex = ( ) => (( Math . round ( - …" at bounding box center [387, 572] width 575 height 876
click at [238, 376] on div "const layout = ( ) => { ... } ; const activeIndex = ( ) => (( Math . round ( - …" at bounding box center [387, 571] width 575 height 851
click at [238, 376] on div "const layout = ( ) => { ... } ; const activeIndex = ( ) => (( Math . round ( - …" at bounding box center [387, 572] width 575 height 876
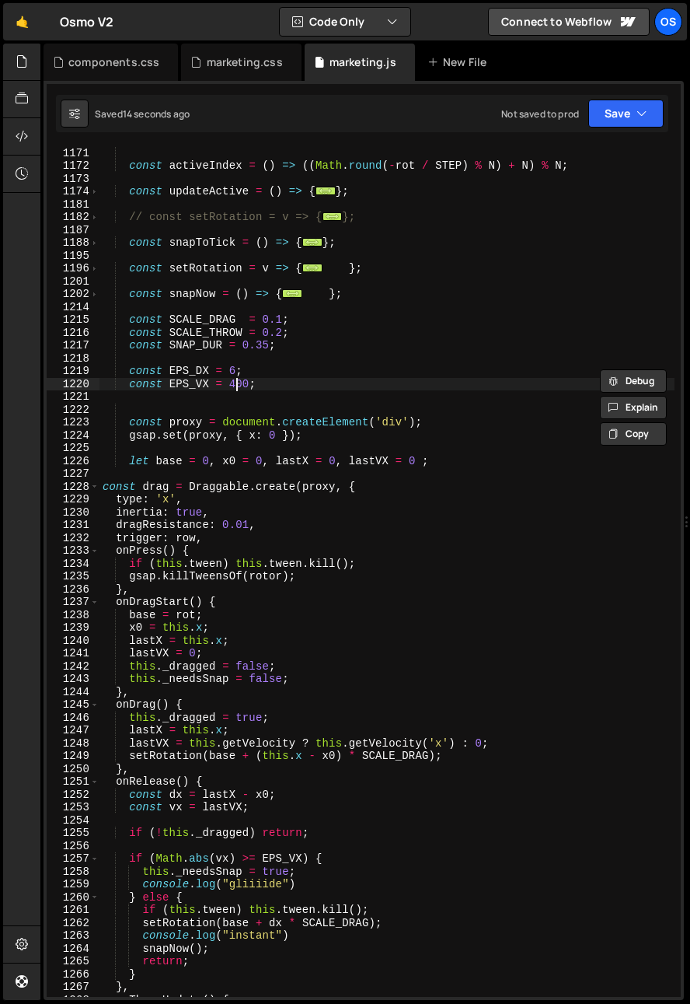
click at [238, 386] on div "const layout = ( ) => { ... } ; const activeIndex = ( ) => (( Math . round ( - …" at bounding box center [387, 572] width 575 height 876
click at [260, 381] on div "const layout = ( ) => { ... } ; const activeIndex = ( ) => (( Math . round ( - …" at bounding box center [387, 572] width 575 height 876
drag, startPoint x: 231, startPoint y: 382, endPoint x: 245, endPoint y: 386, distance: 14.5
click at [245, 386] on div "const layout = ( ) => { ... } ; const activeIndex = ( ) => (( Math . round ( - …" at bounding box center [387, 572] width 575 height 876
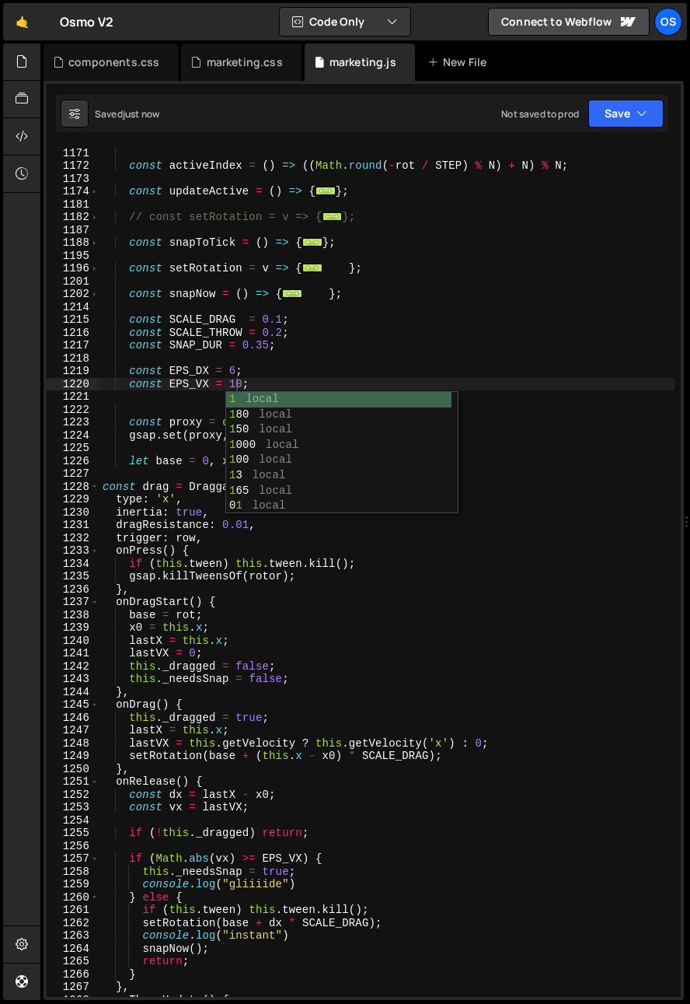
scroll to position [1525, 0]
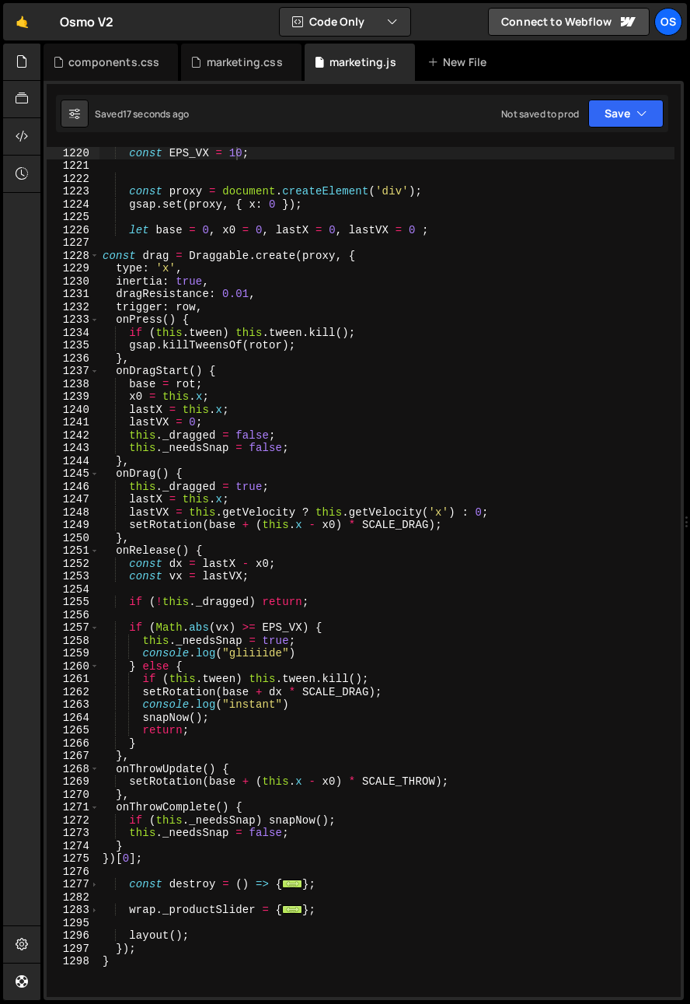
click at [410, 604] on div "const EPS_DX = 6 ; const EPS_VX = 10 ; const proxy = document . createElement (…" at bounding box center [387, 572] width 575 height 876
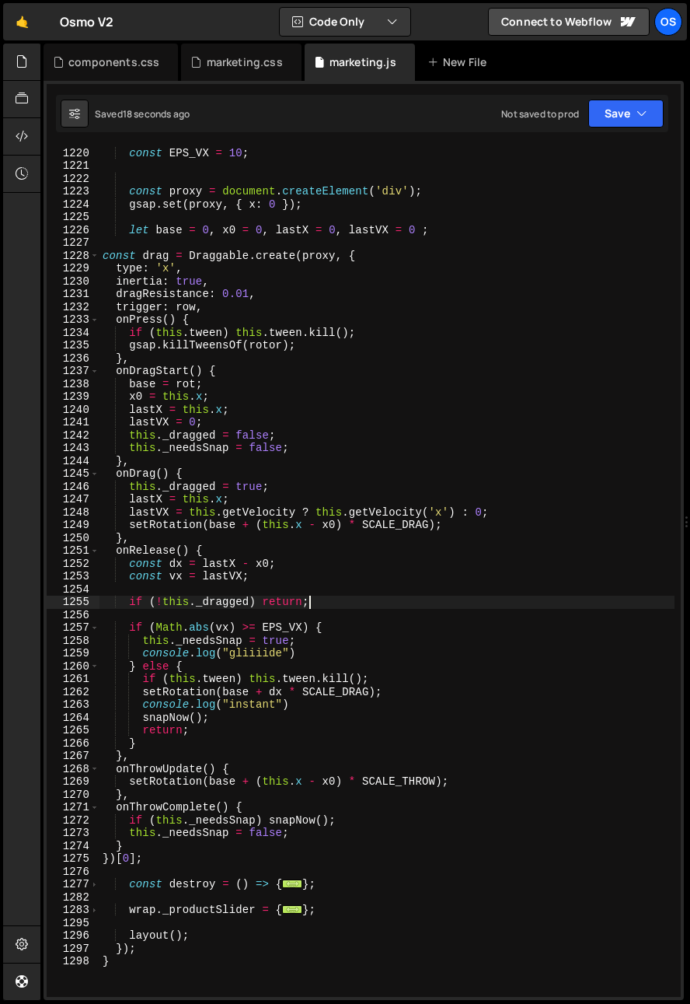
click at [225, 627] on div "const EPS_DX = 6 ; const EPS_VX = 10 ; const proxy = document . createElement (…" at bounding box center [387, 572] width 575 height 876
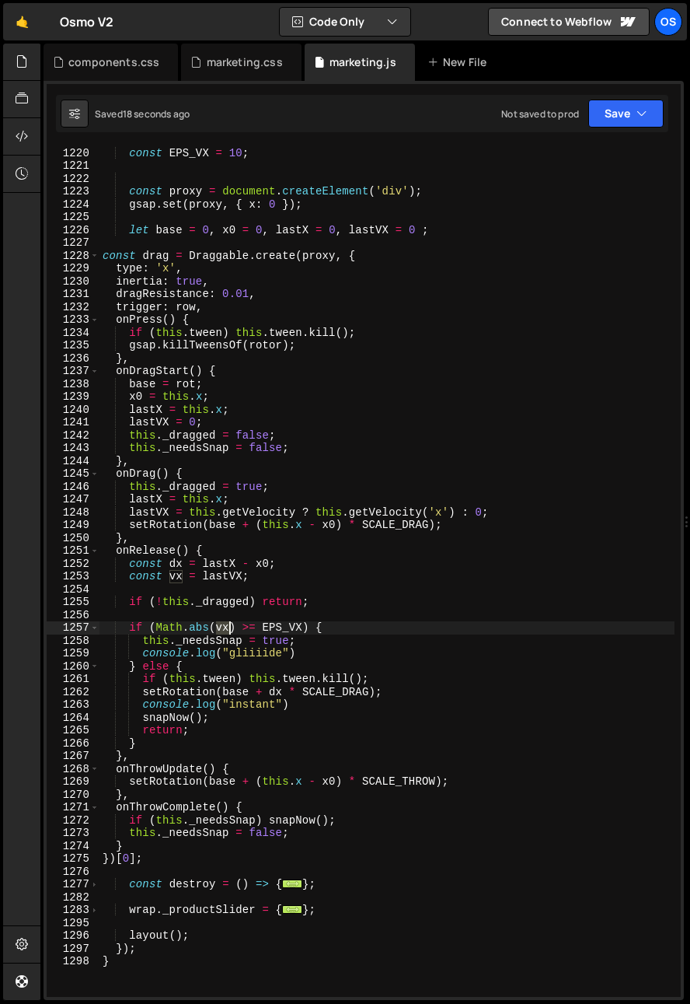
click at [225, 627] on div "const EPS_DX = 6 ; const EPS_VX = 10 ; const proxy = document . createElement (…" at bounding box center [387, 572] width 575 height 876
click at [276, 582] on div "const EPS_DX = 6 ; const EPS_VX = 10 ; const proxy = document . createElement (…" at bounding box center [387, 572] width 575 height 876
type textarea "const vx = lastVX;"
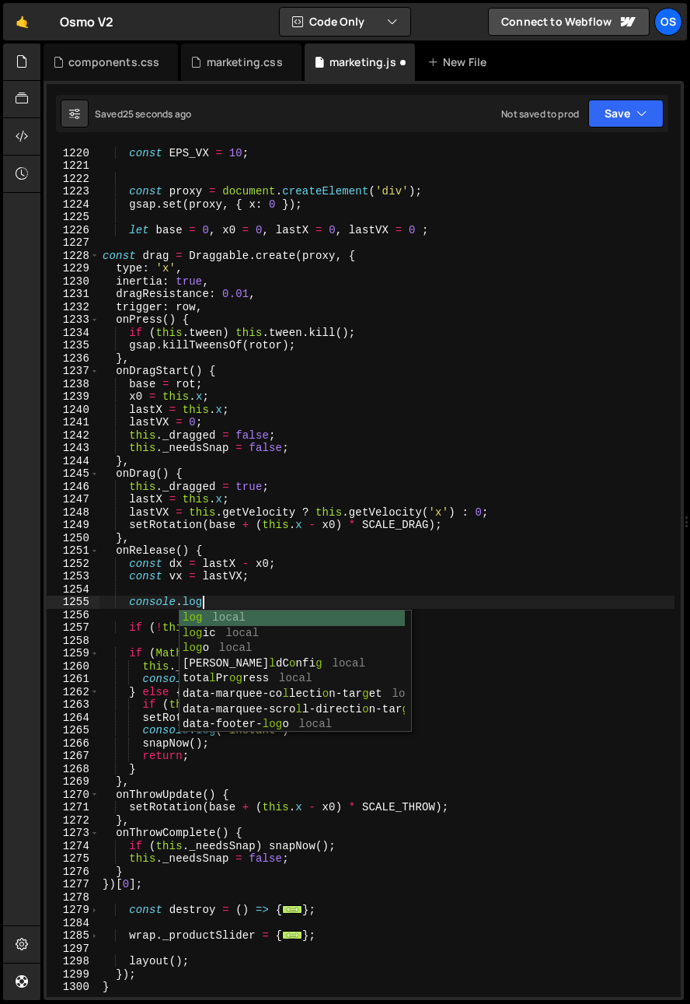
scroll to position [0, 6]
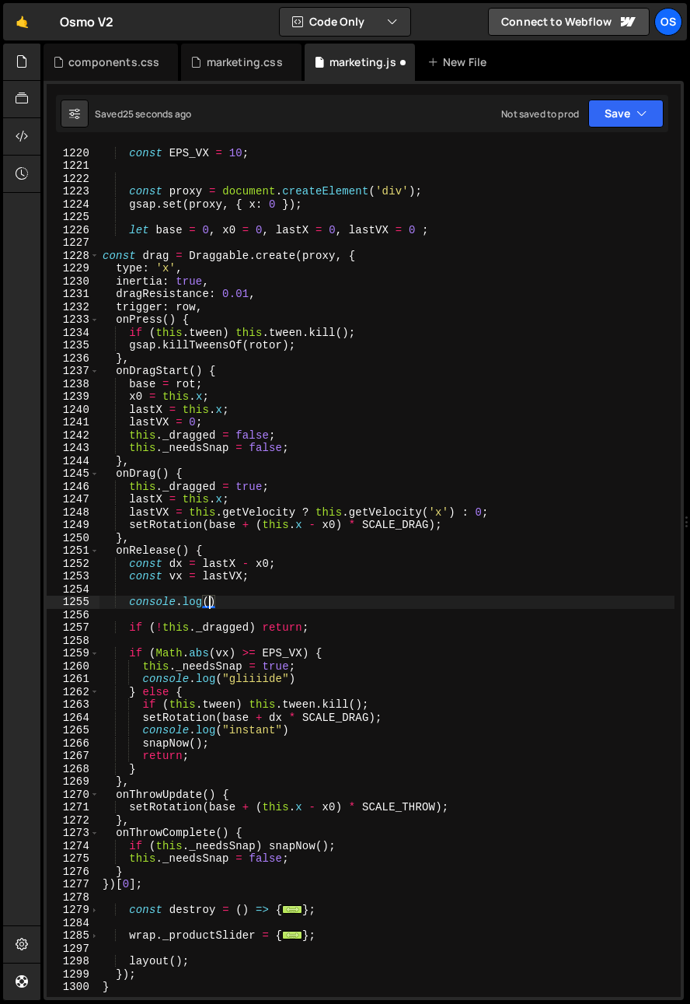
paste textarea "vx)"
type textarea "console.log(vx)"
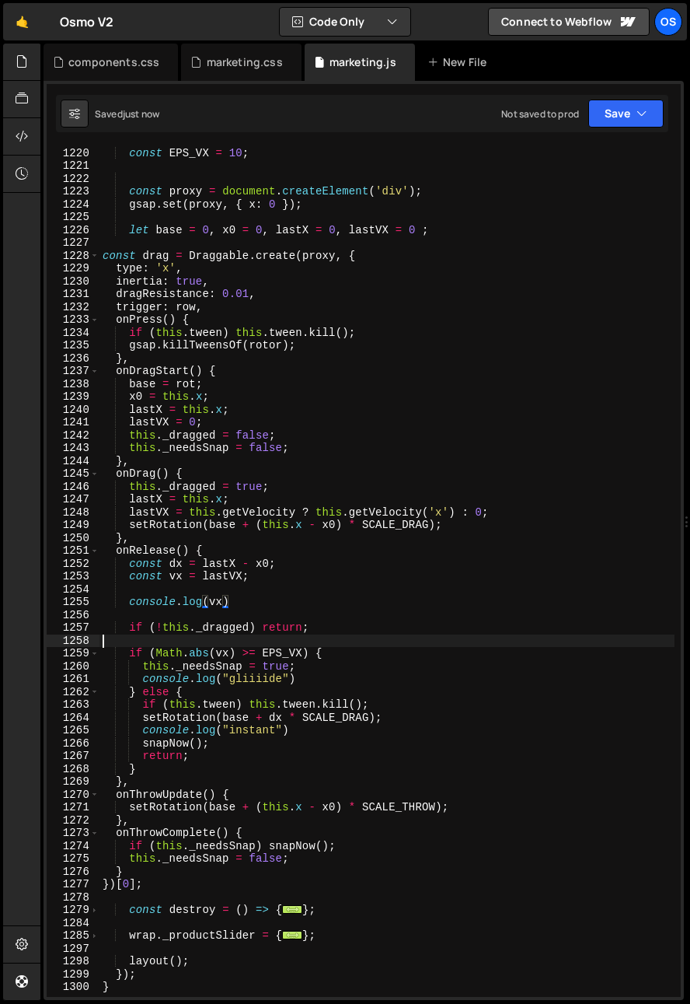
click at [253, 643] on div "const EPS_DX = 6 ; const EPS_VX = 10 ; const proxy = document . createElement (…" at bounding box center [387, 572] width 575 height 876
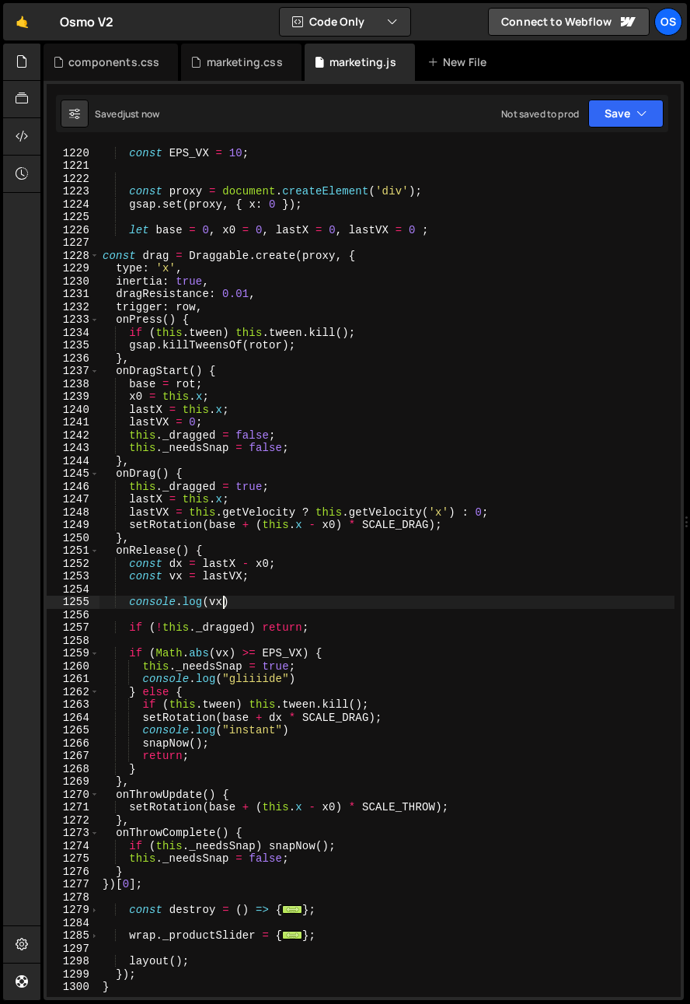
click at [221, 604] on div "const EPS_DX = 6 ; const EPS_VX = 10 ; const proxy = document . createElement (…" at bounding box center [387, 572] width 575 height 876
click at [222, 572] on div "const EPS_DX = 6 ; const EPS_VX = 10 ; const proxy = document . createElement (…" at bounding box center [387, 572] width 575 height 876
type textarea "const vx = lastVX;"
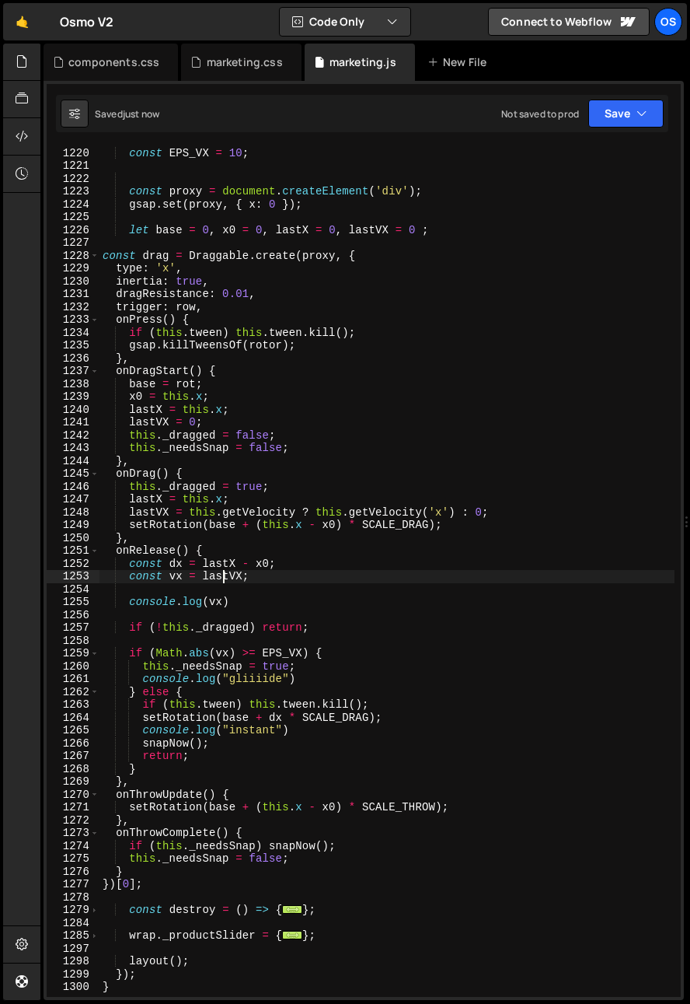
click at [222, 572] on div "const EPS_DX = 6 ; const EPS_VX = 10 ; const proxy = document . createElement (…" at bounding box center [387, 572] width 575 height 876
click at [193, 641] on div "const EPS_DX = 6 ; const EPS_VX = 10 ; const proxy = document . createElement (…" at bounding box center [387, 572] width 575 height 876
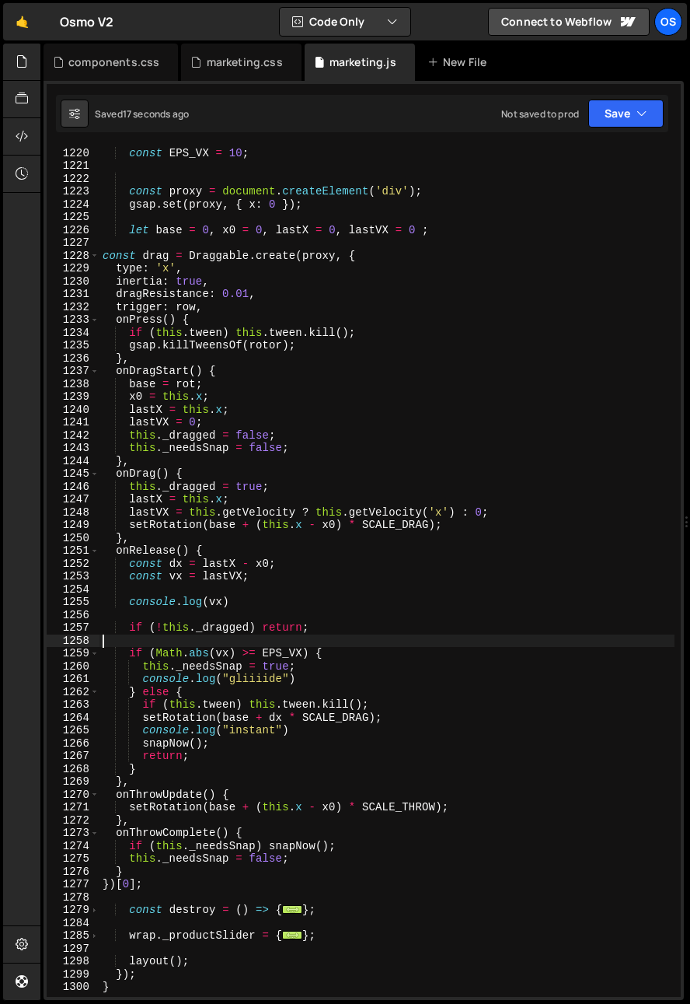
click at [226, 575] on div "const EPS_DX = 6 ; const EPS_VX = 10 ; const proxy = document . createElement (…" at bounding box center [387, 572] width 575 height 876
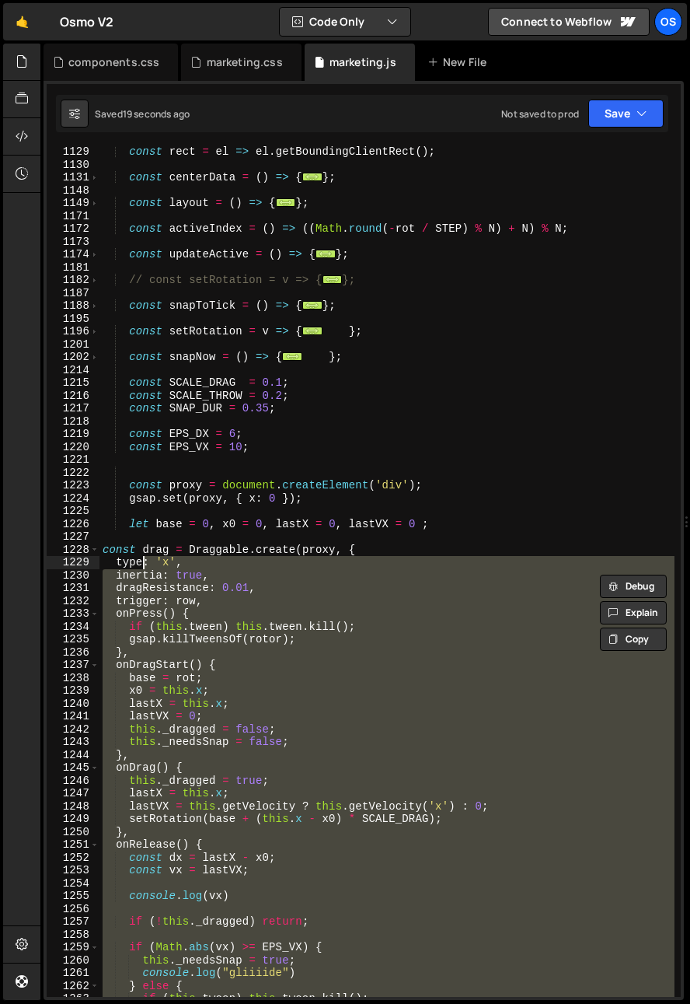
scroll to position [1226, 0]
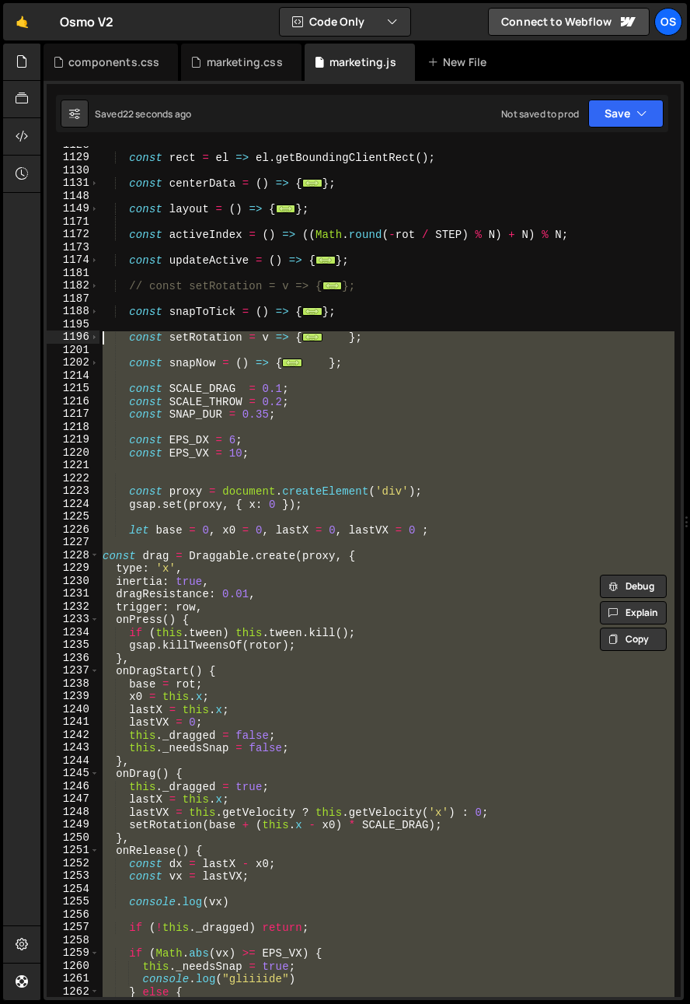
drag, startPoint x: 157, startPoint y: 886, endPoint x: 65, endPoint y: 406, distance: 489.1
click at [58, 341] on div "const vx = lastVX; 1128 1129 1130 1131 1148 1149 1171 1172 1173 1174 1181 1182 …" at bounding box center [364, 571] width 634 height 851
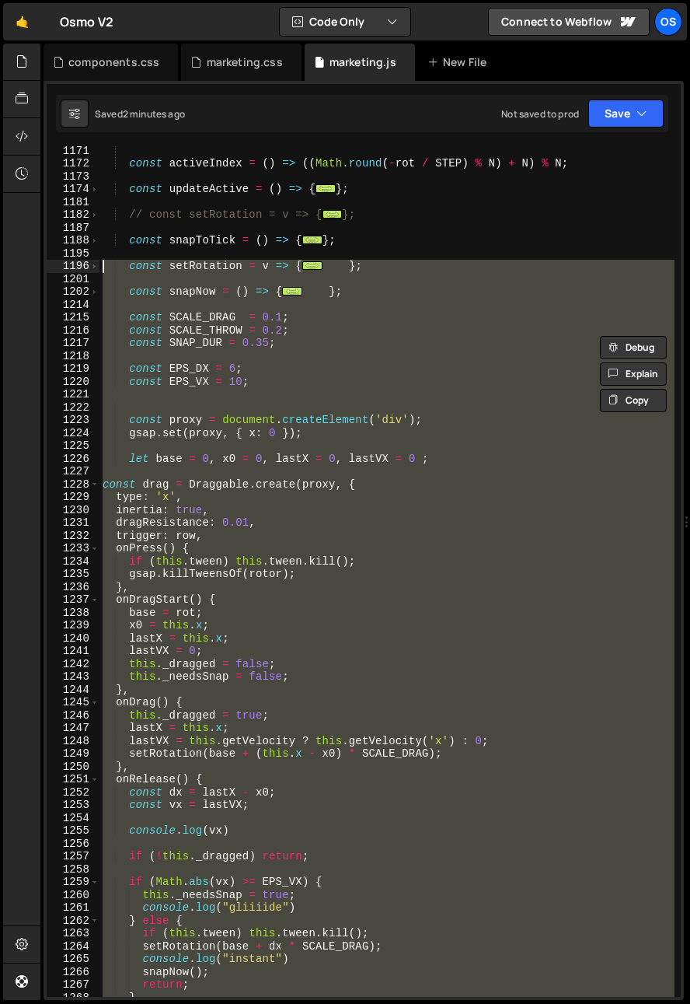
scroll to position [1490, 0]
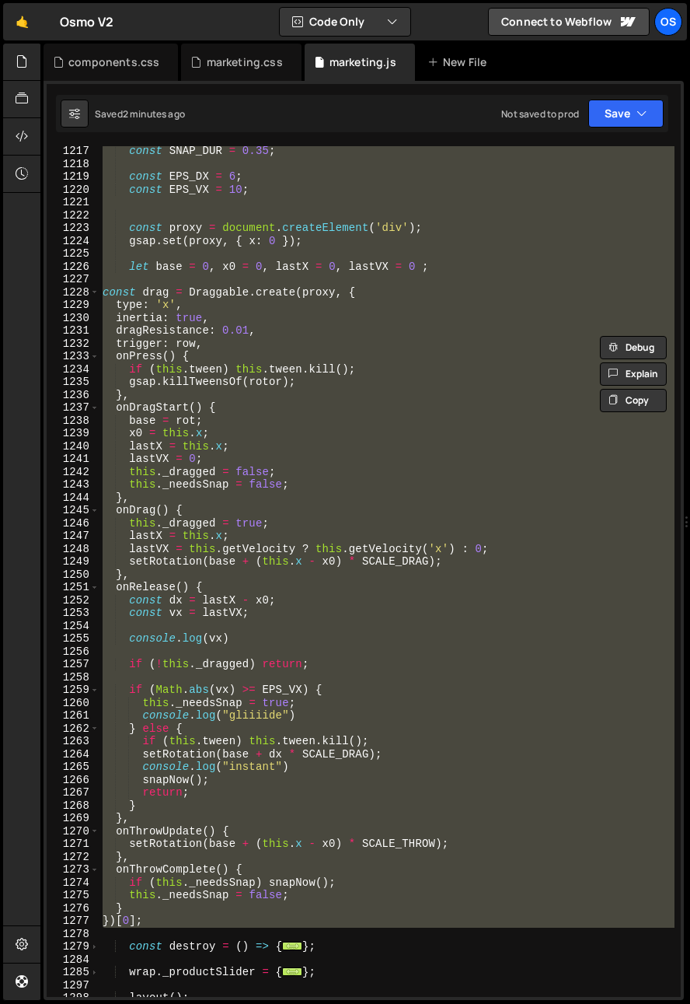
click at [212, 879] on div "const SNAP_DUR = 0.35 ; const EPS_DX = 6 ; const EPS_VX = 10 ; const proxy = do…" at bounding box center [387, 583] width 575 height 876
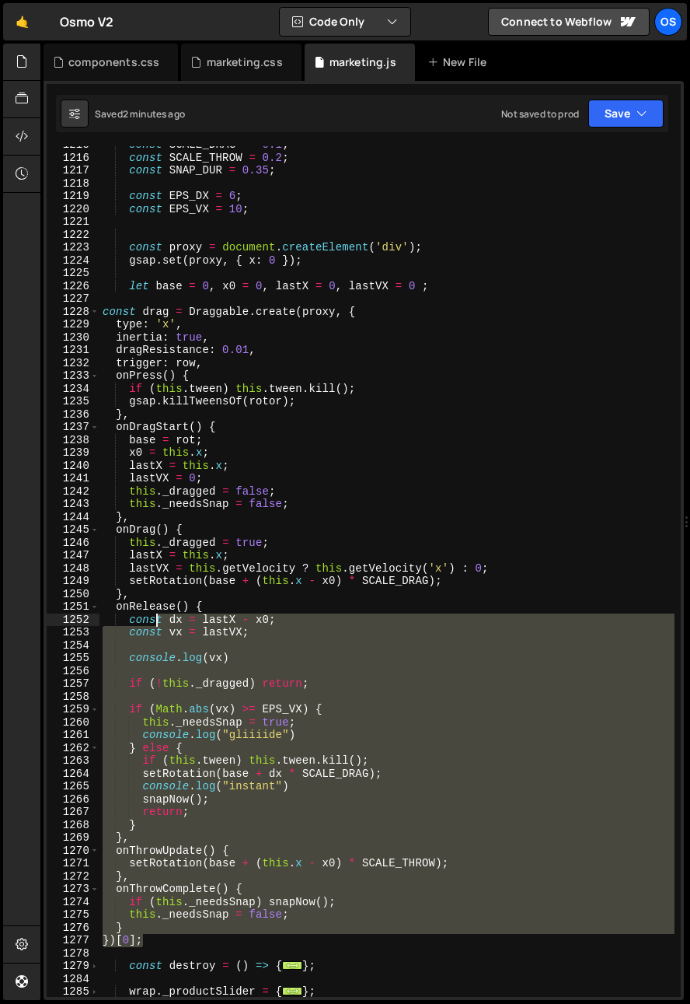
scroll to position [1374, 0]
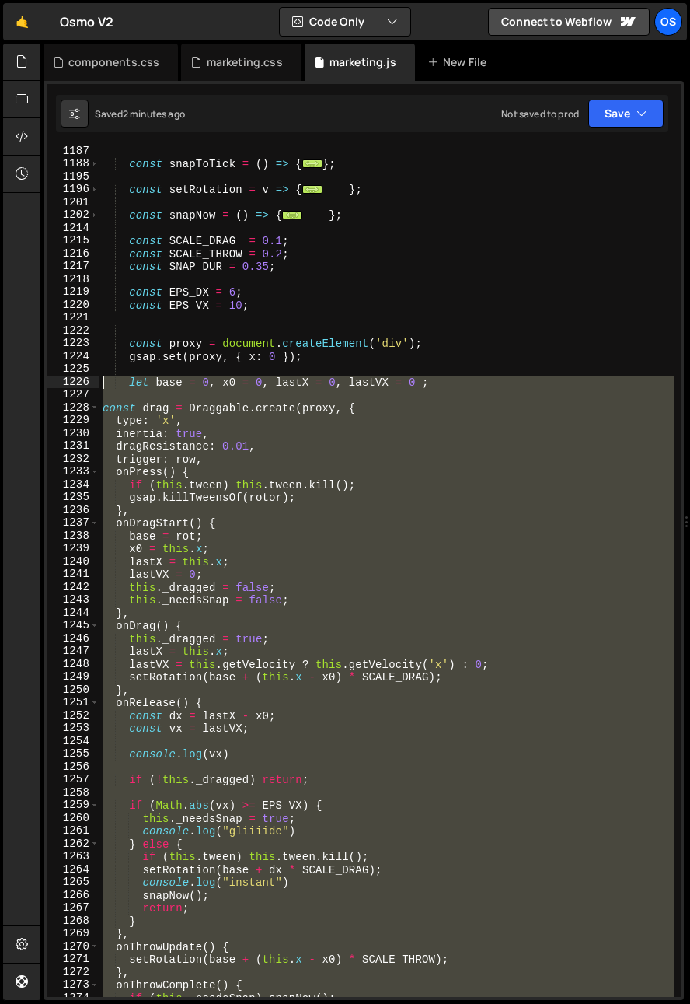
drag, startPoint x: 173, startPoint y: 920, endPoint x: 93, endPoint y: 385, distance: 540.8
click at [93, 385] on div "if (this._needsSnap) snapNow(); 1187 1188 1195 1196 1201 1202 1214 1215 1216 12…" at bounding box center [364, 571] width 634 height 851
paste textarea "})[0];"
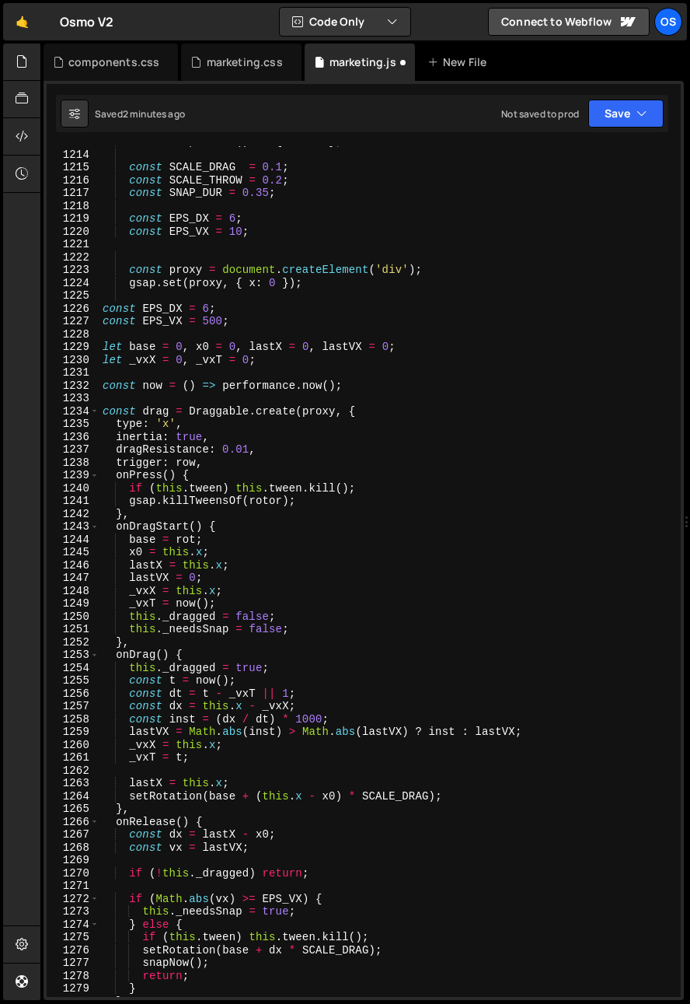
scroll to position [1441, 0]
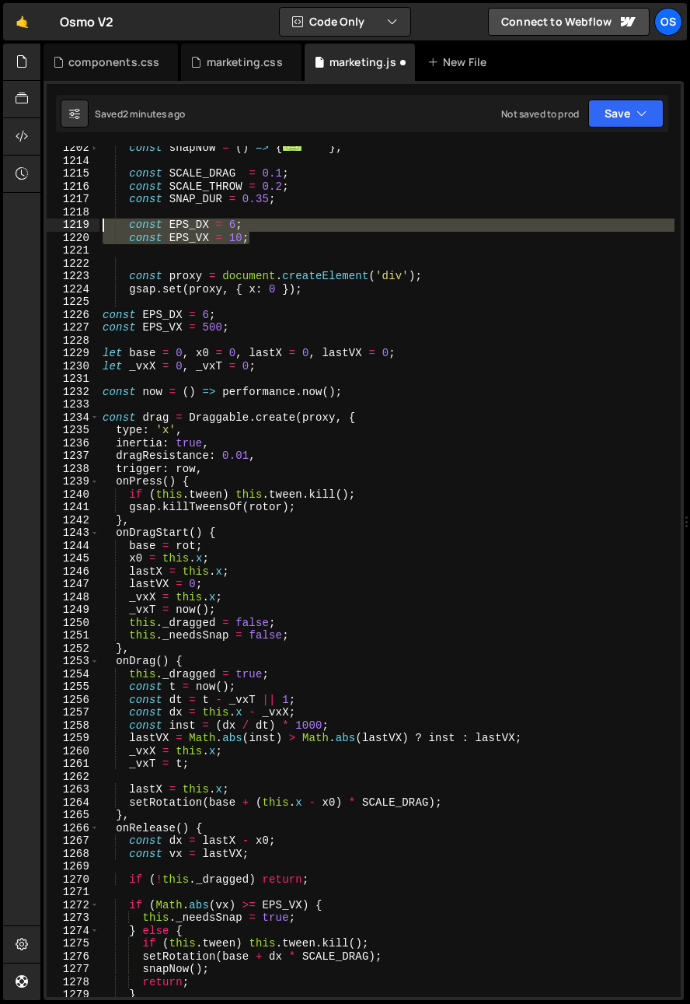
drag, startPoint x: 281, startPoint y: 240, endPoint x: 54, endPoint y: 229, distance: 227.3
click at [54, 229] on div "})[0]; 1202 1214 1215 1216 1217 1218 1219 1220 1221 1222 1223 1224 1225 1226 12…" at bounding box center [364, 571] width 634 height 851
type textarea "const EPS_DX = 6; const EPS_VX = 10;"
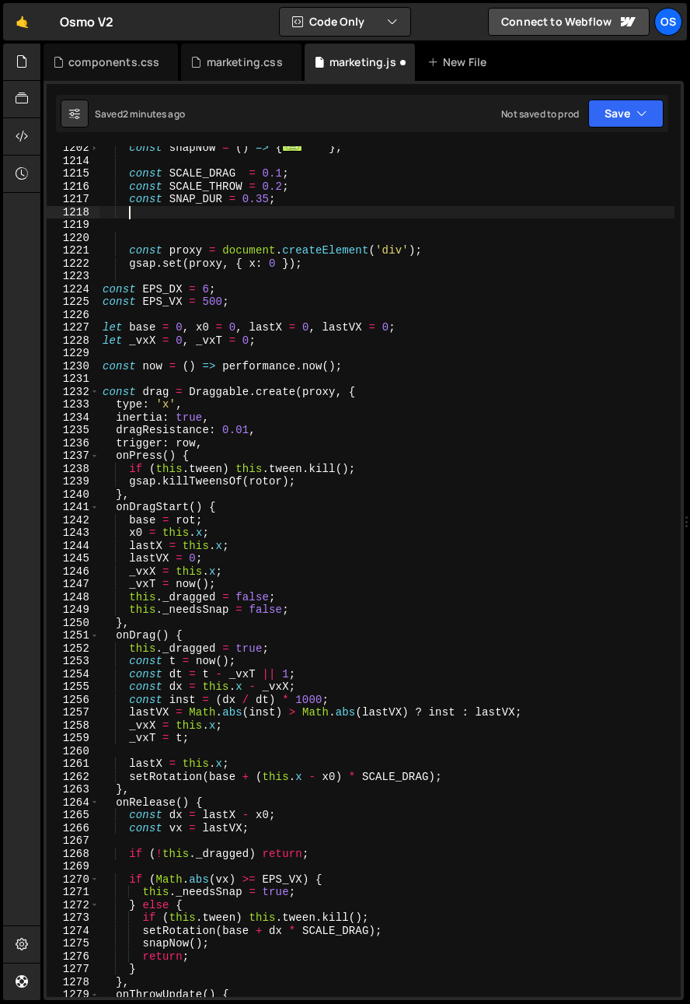
click at [116, 225] on div "const snapNow = ( ) => { ... } ; const SCALE_DRAG = 0.1 ; const SCALE_THROW = 0…" at bounding box center [387, 579] width 575 height 876
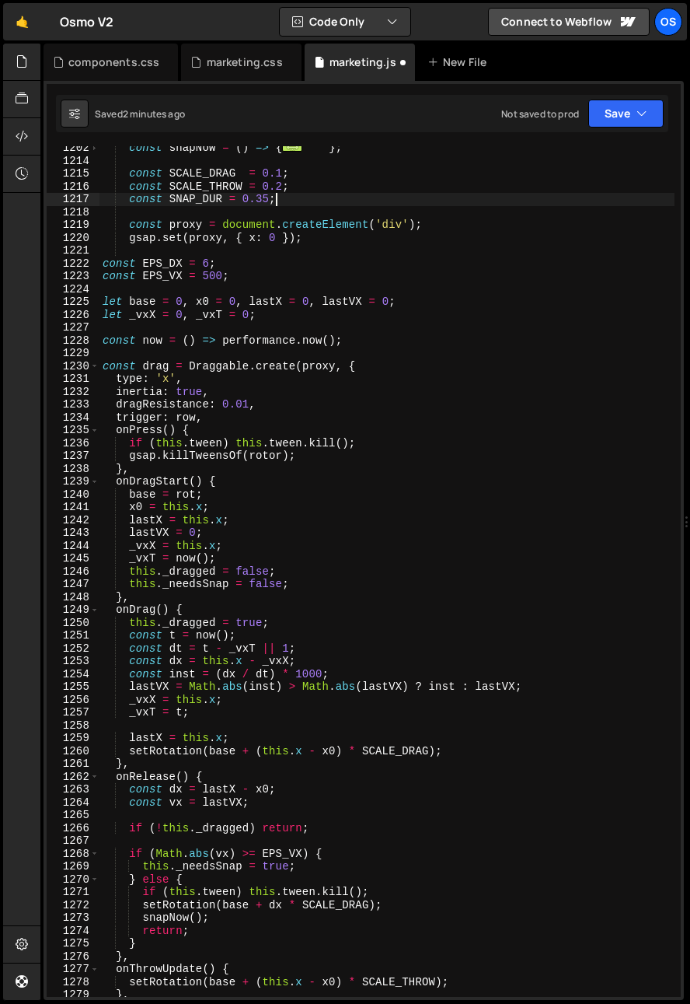
click at [371, 226] on div "const snapNow = ( ) => { ... } ; const SCALE_DRAG = 0.1 ; const SCALE_THROW = 0…" at bounding box center [387, 579] width 575 height 876
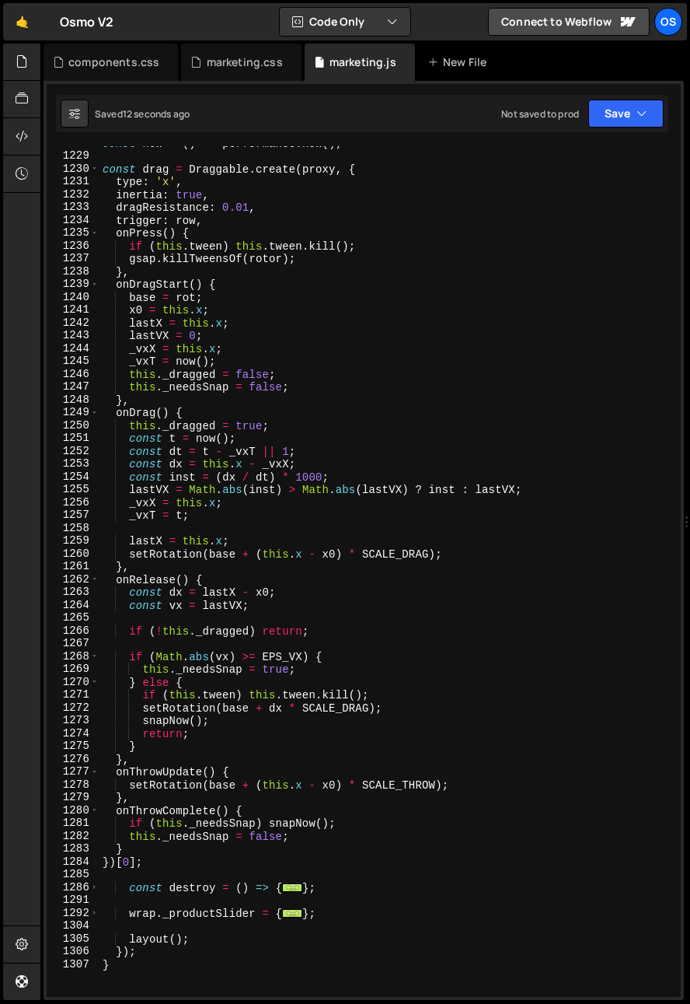
scroll to position [1686, 0]
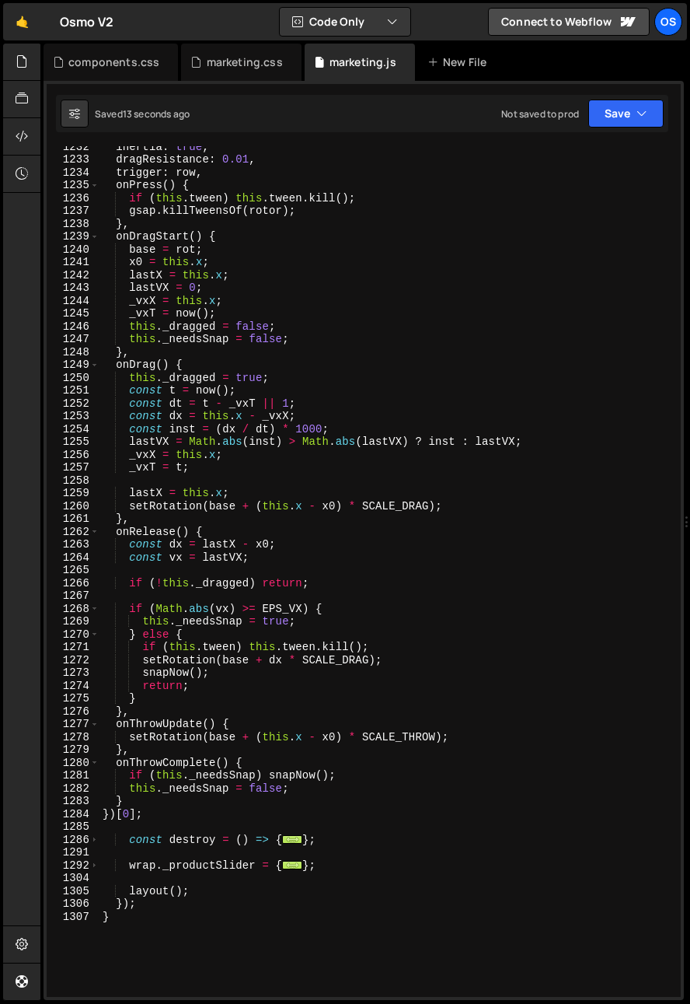
drag, startPoint x: 216, startPoint y: 616, endPoint x: 232, endPoint y: 617, distance: 16.3
click at [216, 616] on div "inertia : true , dragResistance : 0.01 , trigger : row , onPress ( ) { if ( thi…" at bounding box center [387, 578] width 575 height 876
type textarea "this._needsSnap = true;"
click at [350, 617] on div "inertia : true , dragResistance : 0.01 , trigger : row , onPress ( ) { if ( thi…" at bounding box center [387, 578] width 575 height 876
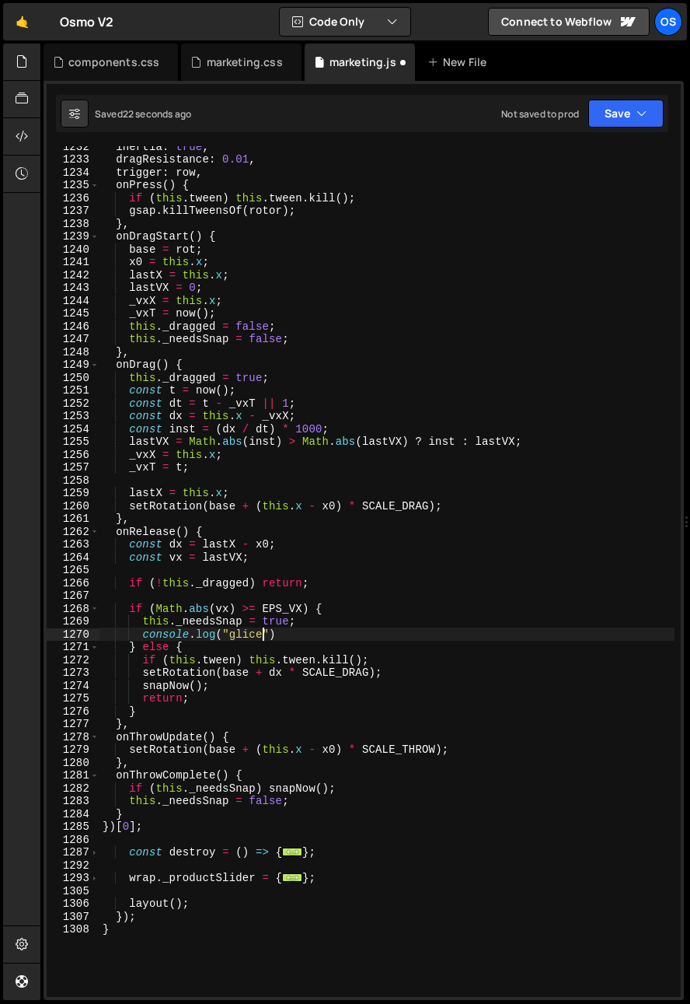
scroll to position [0, 10]
click at [253, 636] on div "inertia : true , dragResistance : 0.01 , trigger : row , onPress ( ) { if ( thi…" at bounding box center [387, 578] width 575 height 876
drag, startPoint x: 316, startPoint y: 630, endPoint x: 145, endPoint y: 637, distance: 171.1
click at [145, 637] on div "inertia : true , dragResistance : 0.01 , trigger : row , onPress ( ) { if ( thi…" at bounding box center [387, 578] width 575 height 876
click at [467, 673] on div "inertia : true , dragResistance : 0.01 , trigger : row , onPress ( ) { if ( thi…" at bounding box center [387, 578] width 575 height 876
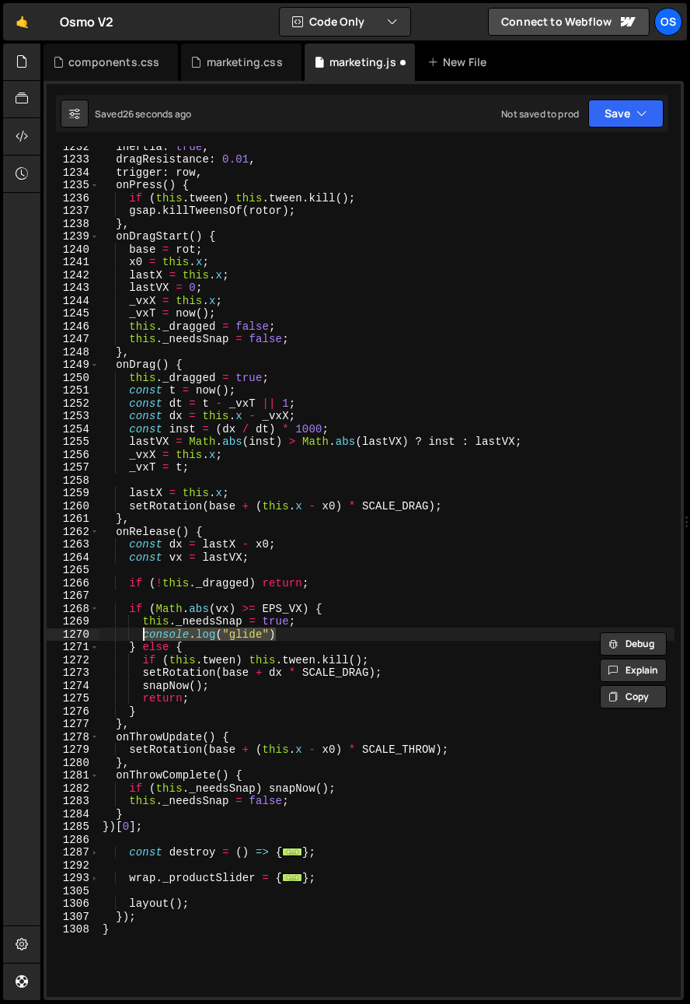
type textarea "setRotation(base + dx * SCALE_DRAG);"
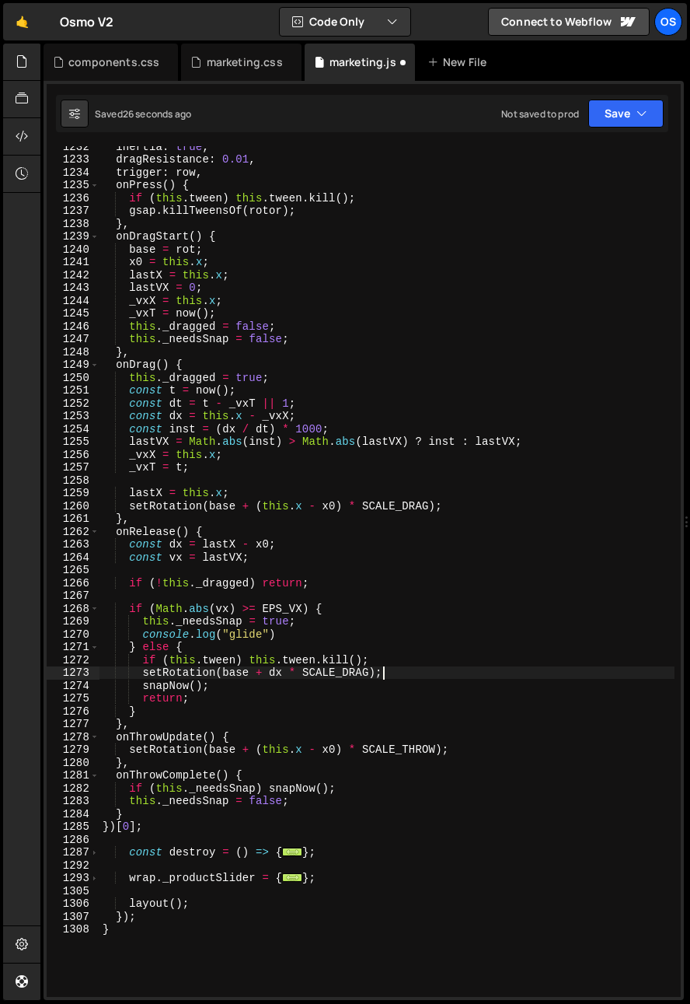
scroll to position [0, 2]
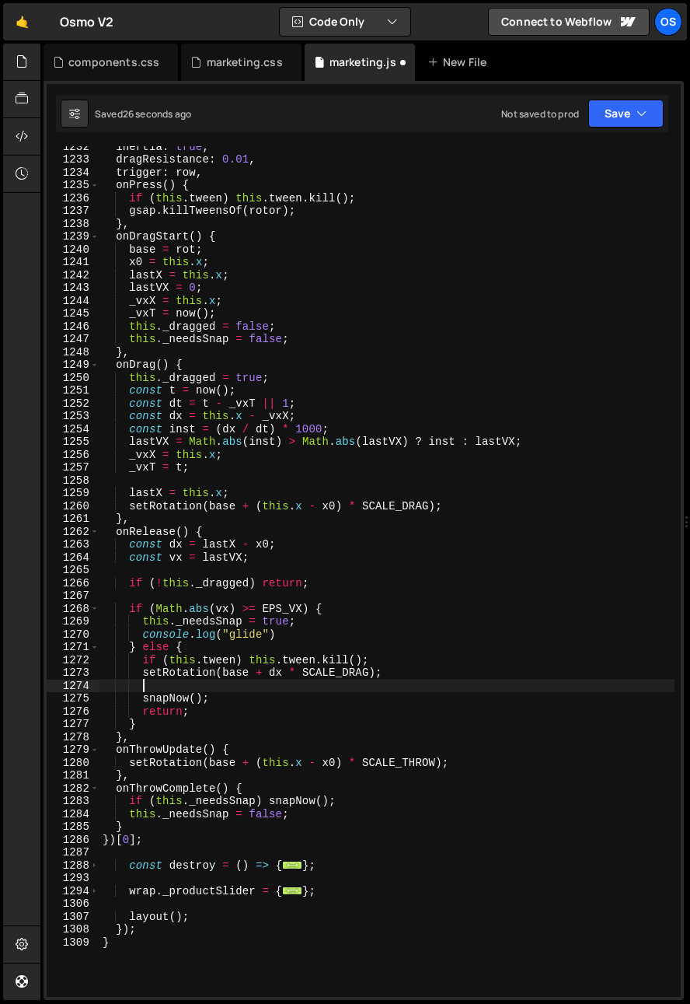
paste textarea "console.log("glide")"
click at [282, 613] on div "inertia : true , dragResistance : 0.01 , trigger : row , onPress ( ) { if ( thi…" at bounding box center [387, 578] width 575 height 876
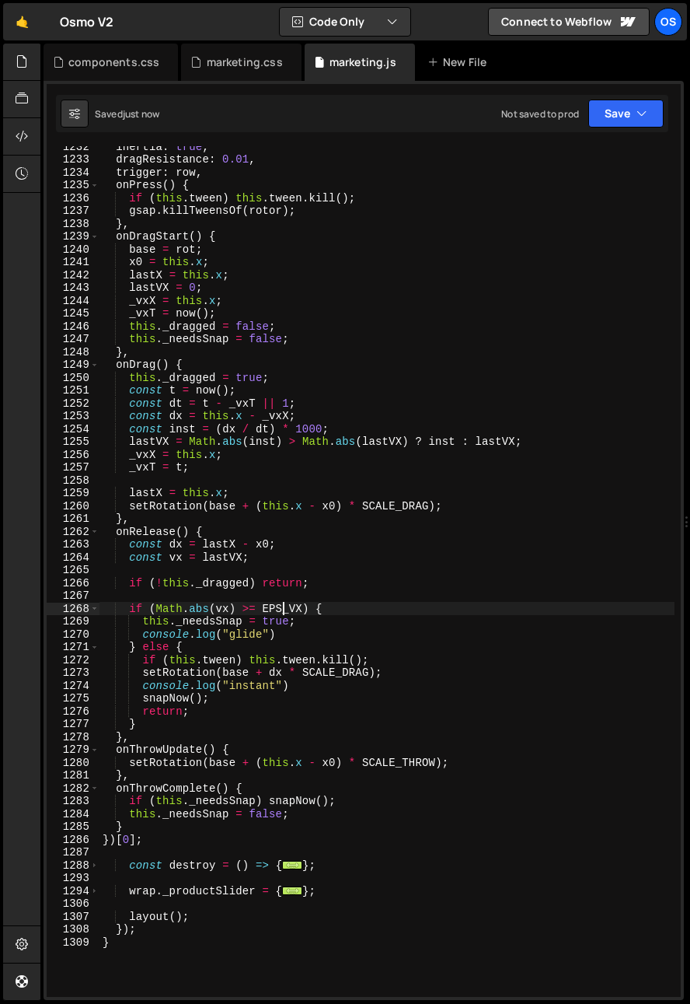
click at [180, 561] on div "inertia : true , dragResistance : 0.01 , trigger : row , onPress ( ) { if ( thi…" at bounding box center [387, 578] width 575 height 876
type textarea "const vx = lastVX;"
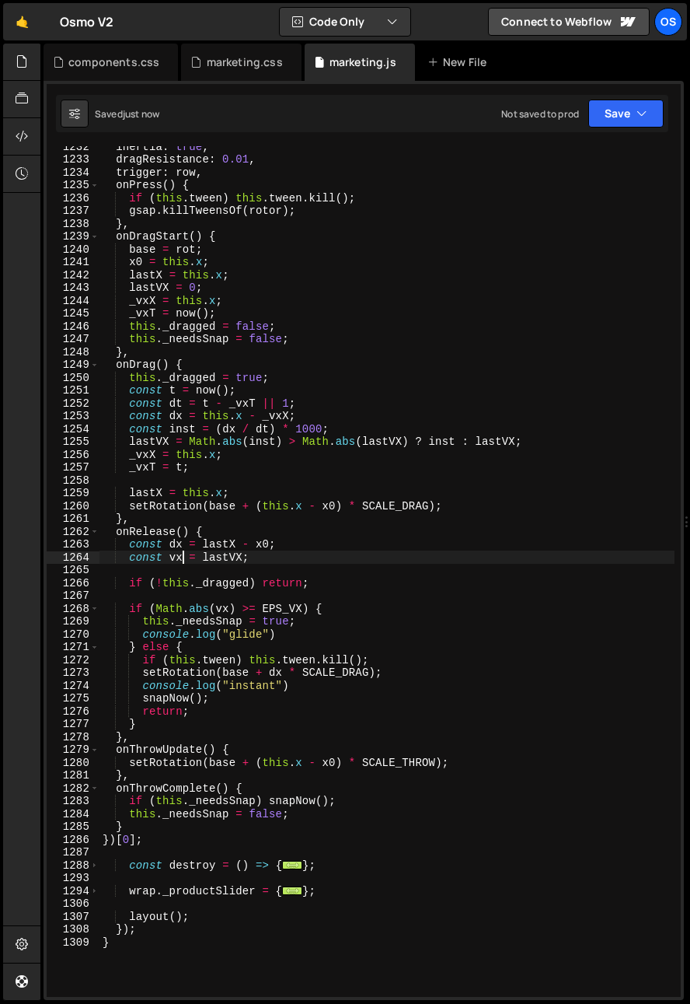
scroll to position [0, 9]
click at [180, 561] on div "inertia : true , dragResistance : 0.01 , trigger : row , onPress ( ) { if ( thi…" at bounding box center [387, 578] width 575 height 876
click at [299, 553] on div "inertia : true , dragResistance : 0.01 , trigger : row , onPress ( ) { if ( thi…" at bounding box center [387, 578] width 575 height 876
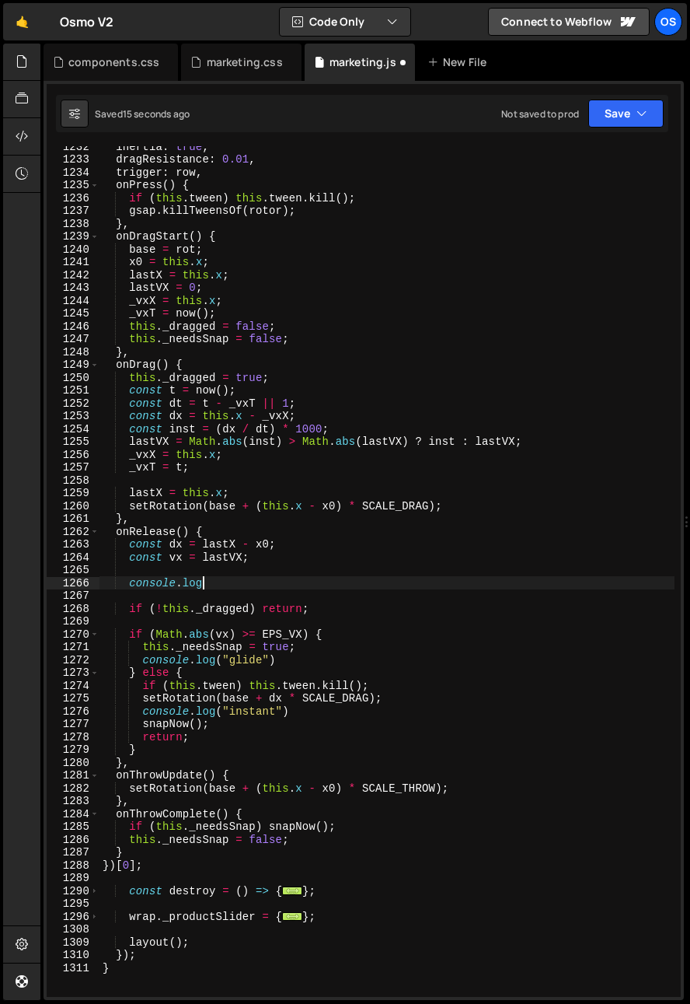
scroll to position [0, 6]
paste textarea "vx)"
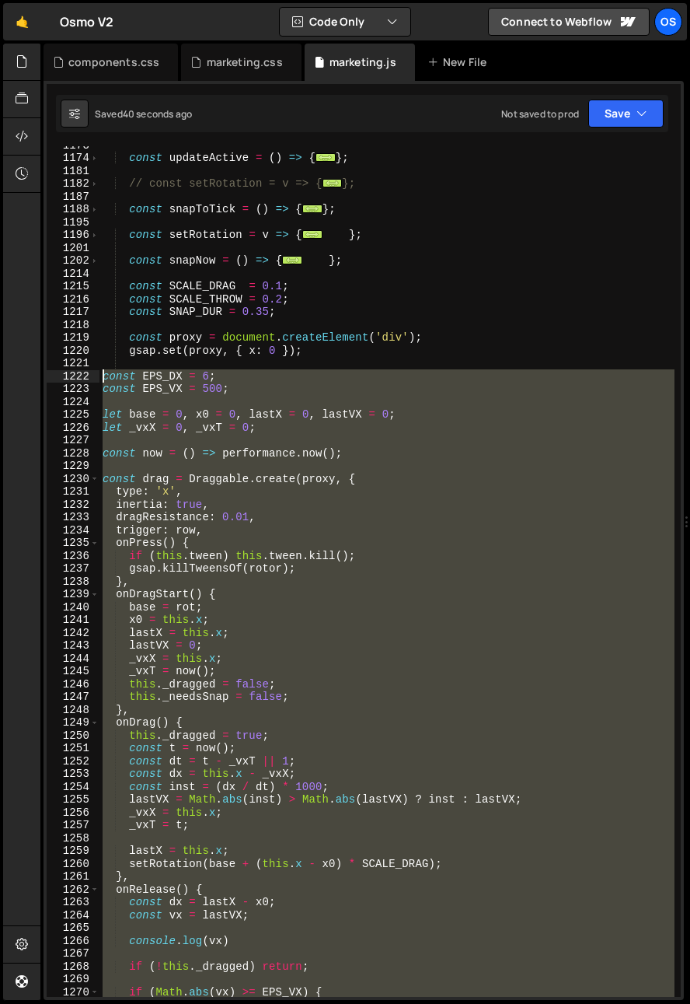
scroll to position [1329, 0]
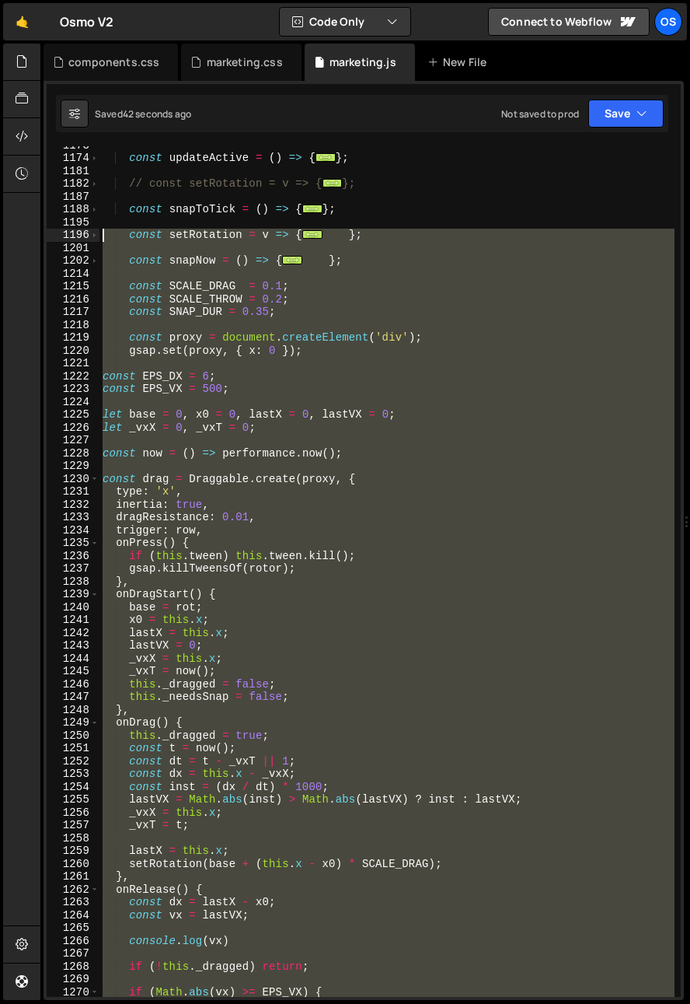
drag, startPoint x: 161, startPoint y: 756, endPoint x: 48, endPoint y: 239, distance: 529.9
click at [48, 239] on div "console.log(vx) 1173 1174 1181 1182 1187 1188 1195 1196 1201 1202 1214 1215 121…" at bounding box center [364, 571] width 634 height 851
click at [262, 638] on div "const updateActive = ( ) => { ... } ; // const setRotation = v => { ... }; cons…" at bounding box center [387, 571] width 575 height 851
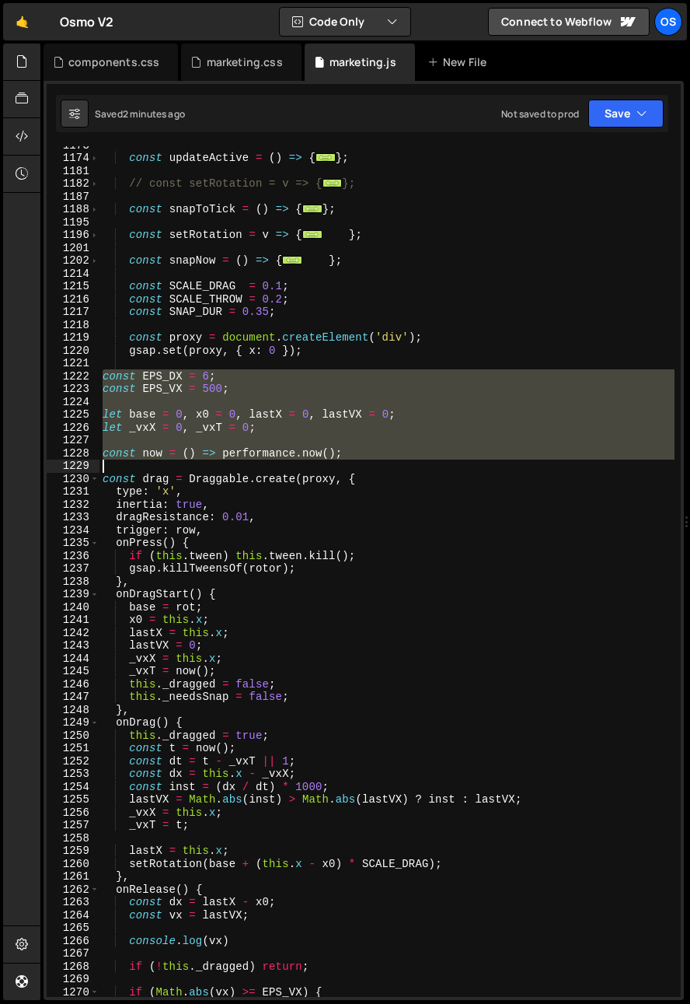
drag, startPoint x: 107, startPoint y: 383, endPoint x: 166, endPoint y: 461, distance: 97.6
click at [166, 461] on div "const updateActive = ( ) => { ... } ; // const setRotation = v => { ... }; cons…" at bounding box center [387, 576] width 575 height 876
paste textarea "}"
type textarea "}"
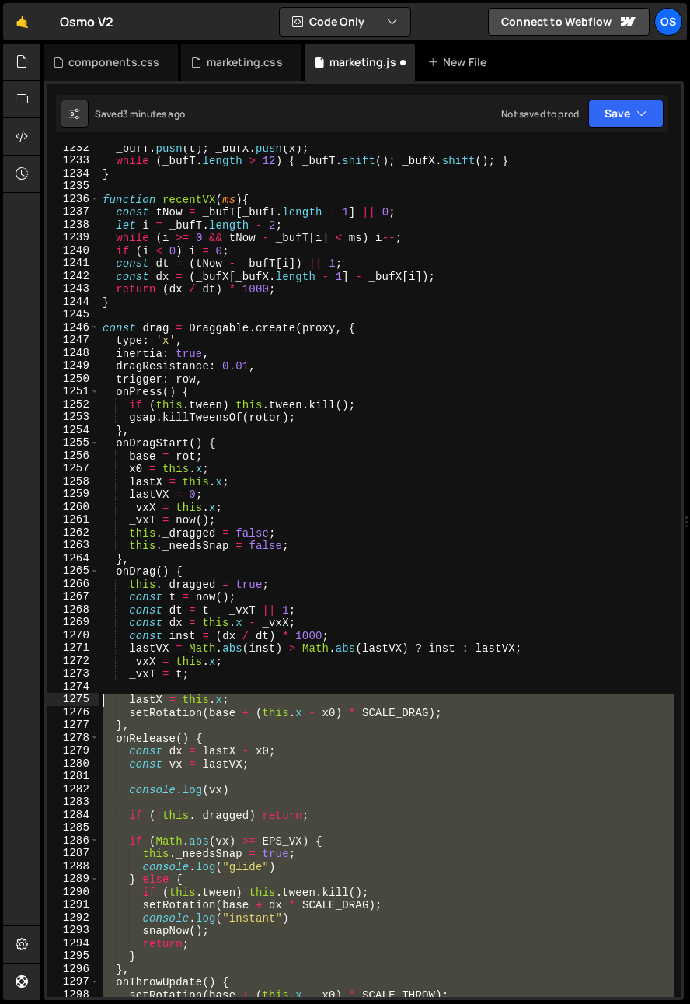
scroll to position [1637, 0]
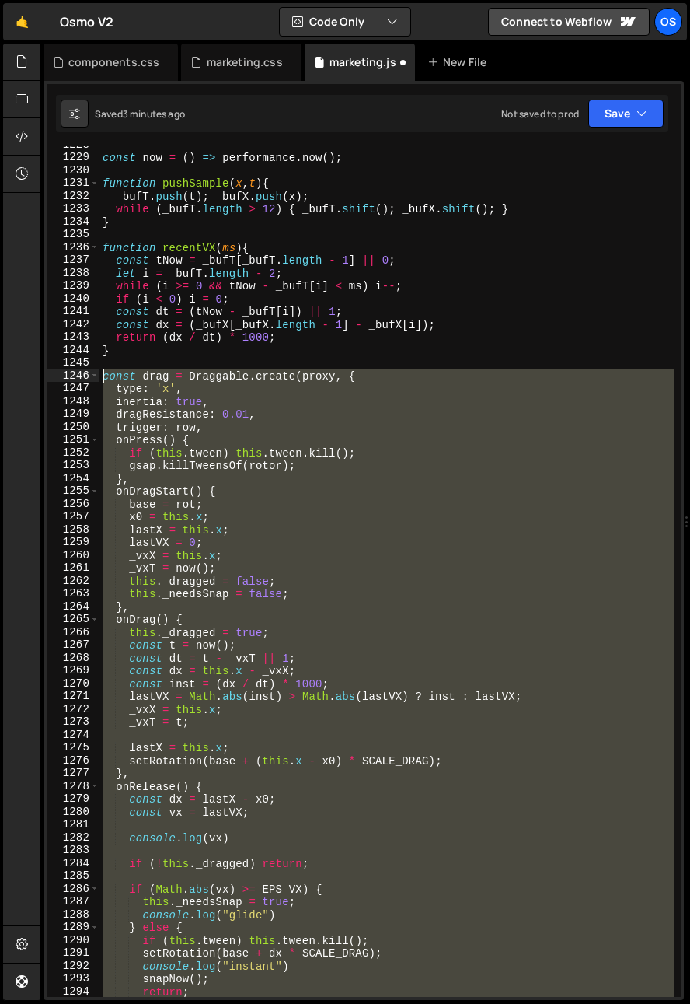
drag, startPoint x: 160, startPoint y: 913, endPoint x: 58, endPoint y: 372, distance: 551.5
click at [58, 372] on div "1228 1229 1230 1231 1232 1233 1234 1235 1236 1237 1238 1239 1240 1241 1242 1243…" at bounding box center [364, 571] width 634 height 851
paste textarea "})[0];"
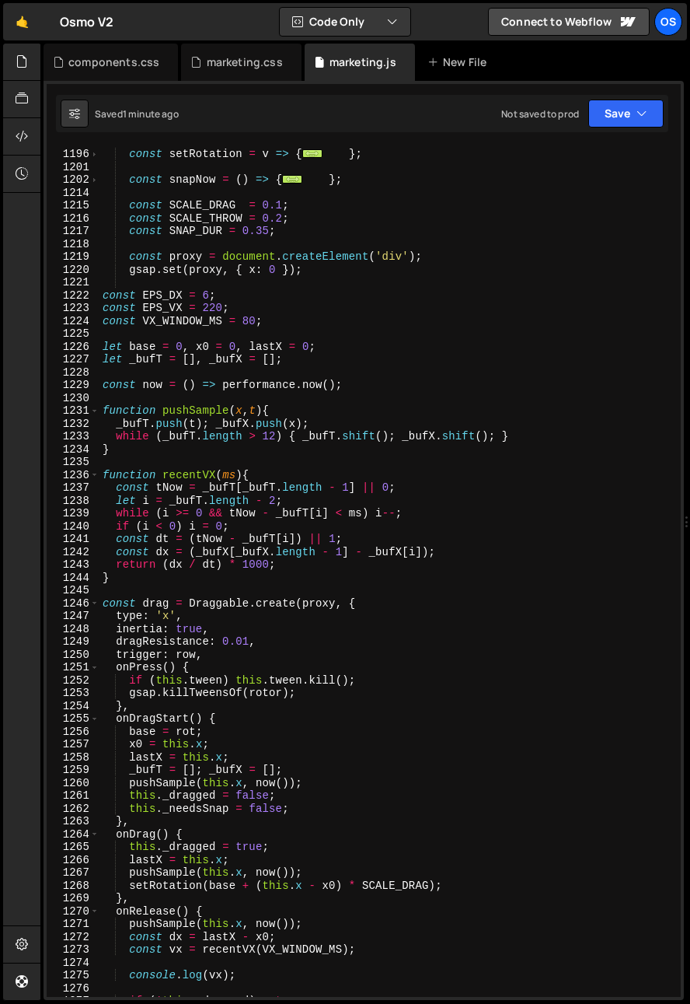
scroll to position [1409, 0]
drag, startPoint x: 89, startPoint y: 407, endPoint x: 102, endPoint y: 415, distance: 15.3
click at [89, 407] on div "1231" at bounding box center [73, 410] width 53 height 13
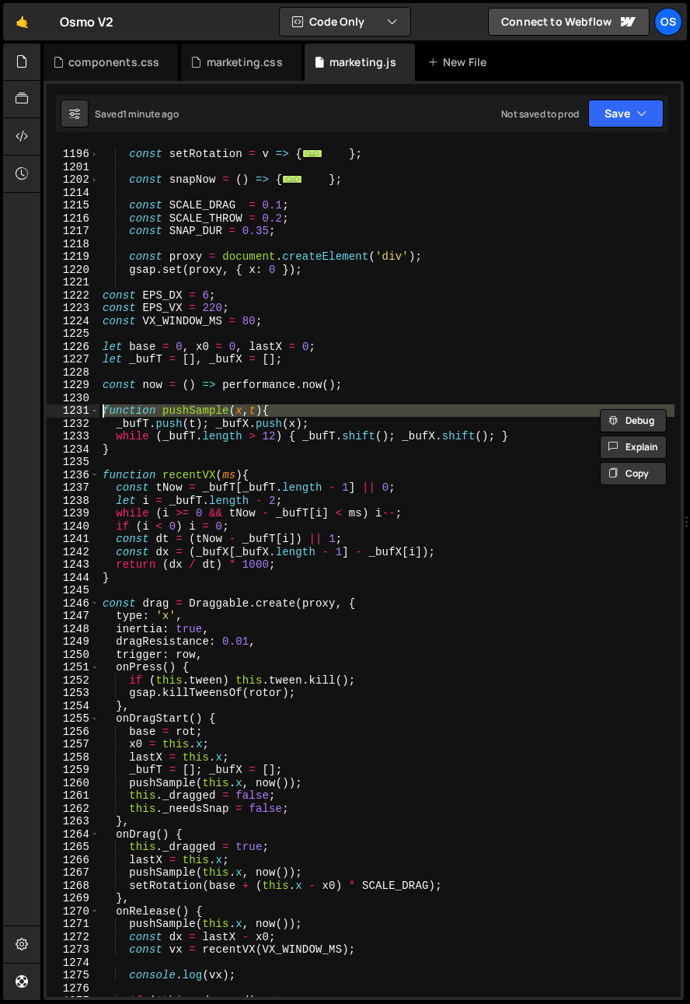
click at [176, 409] on div "const setRotation = v => { ... } ; const snapNow = ( ) => { ... } ; const SCALE…" at bounding box center [387, 571] width 575 height 851
click at [176, 409] on div "const setRotation = v => { ... } ; const snapNow = ( ) => { ... } ; const SCALE…" at bounding box center [387, 572] width 575 height 876
click at [98, 411] on span at bounding box center [94, 410] width 9 height 13
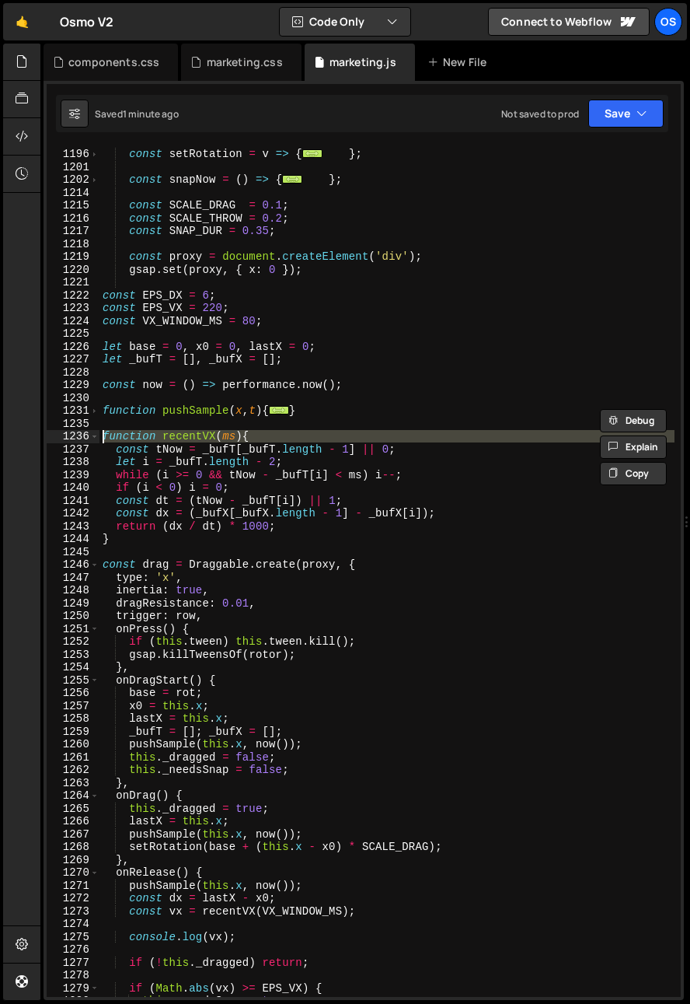
click at [87, 434] on div "1236" at bounding box center [73, 436] width 53 height 13
type textarea "function recentVX(ms){ const tNow = _bufT[_bufT.length - 1] || 0;"
click at [95, 436] on span at bounding box center [94, 436] width 9 height 13
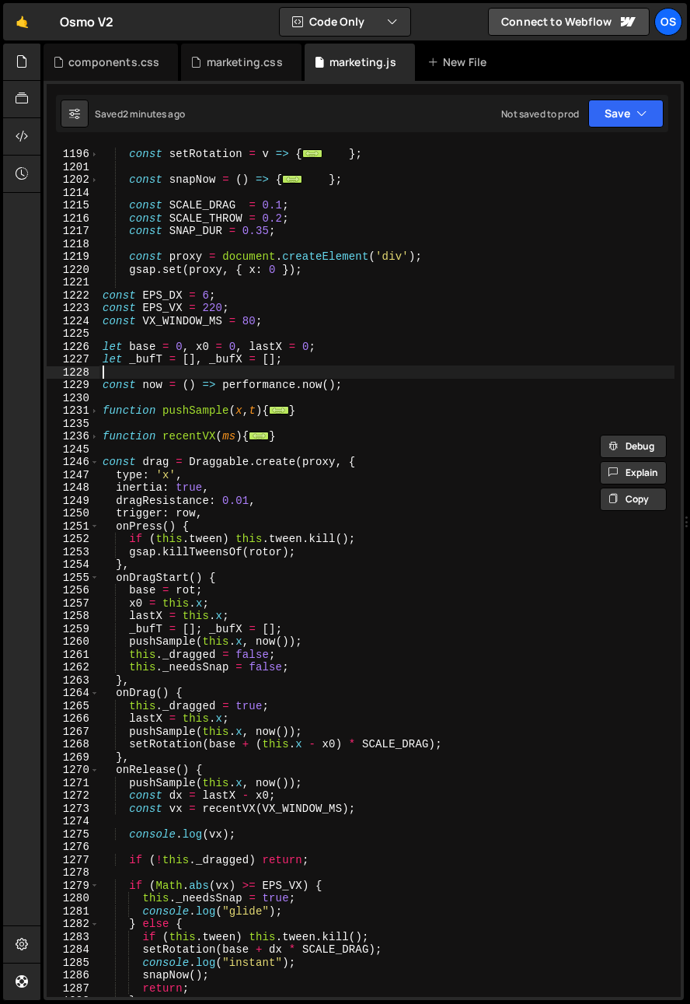
click at [109, 377] on div "const setRotation = v => { ... } ; const snapNow = ( ) => { ... } ; const SCALE…" at bounding box center [387, 572] width 575 height 876
click at [131, 358] on div "const setRotation = v => { ... } ; const snapNow = ( ) => { ... } ; const SCALE…" at bounding box center [387, 572] width 575 height 876
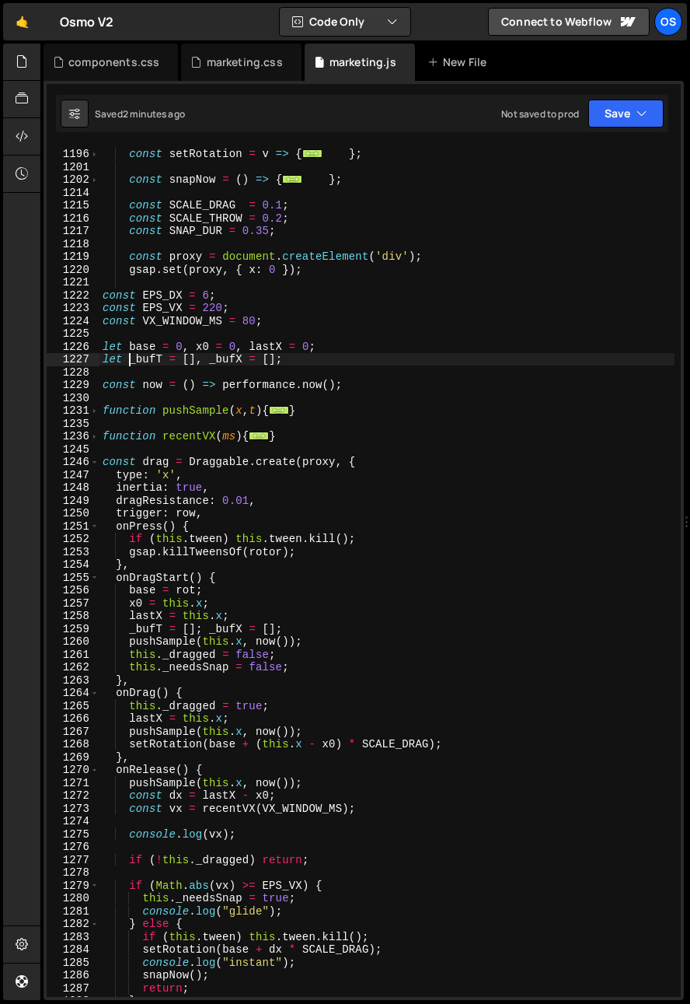
click at [214, 317] on div "const setRotation = v => { ... } ; const snapNow = ( ) => { ... } ; const SCALE…" at bounding box center [387, 572] width 575 height 876
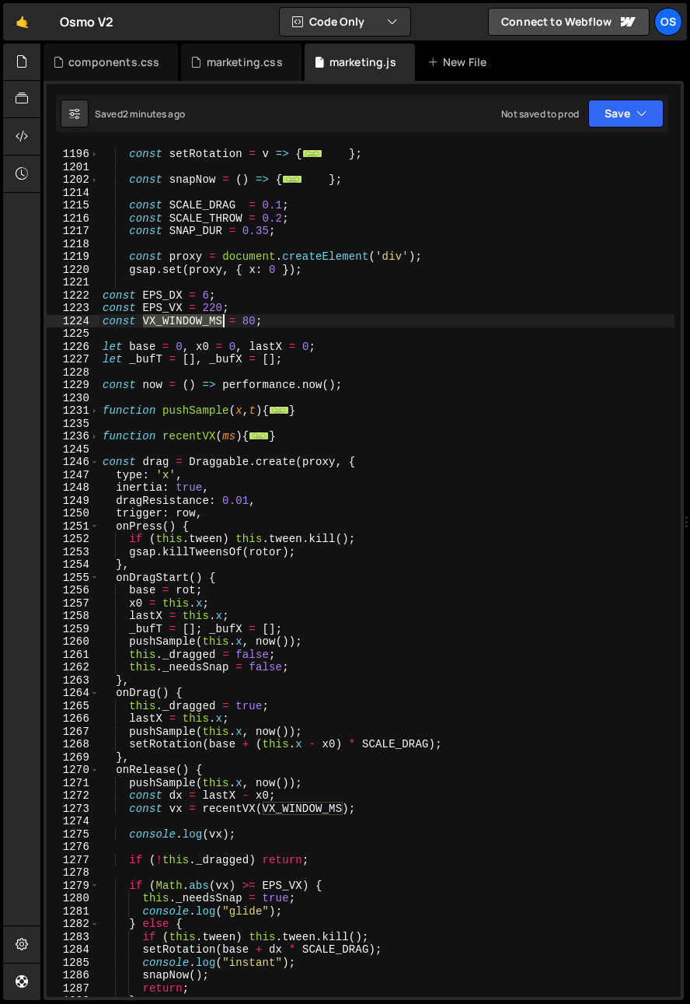
click at [214, 317] on div "const setRotation = v => { ... } ; const snapNow = ( ) => { ... } ; const SCALE…" at bounding box center [387, 572] width 575 height 876
click at [210, 305] on div "const setRotation = v => { ... } ; const snapNow = ( ) => { ... } ; const SCALE…" at bounding box center [387, 572] width 575 height 876
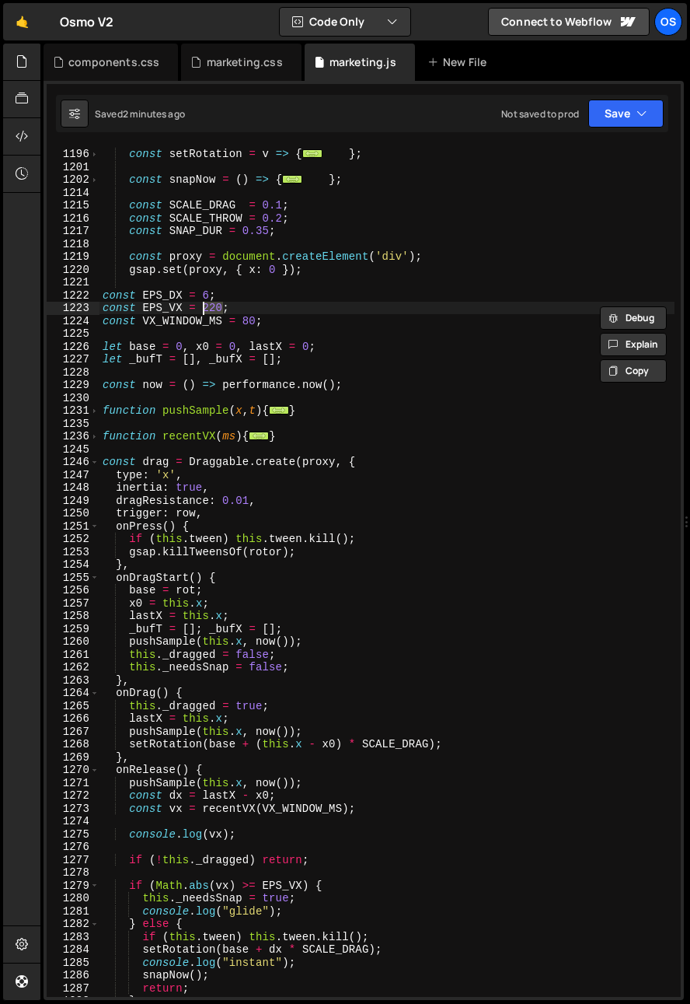
click at [164, 290] on div "const setRotation = v => { ... } ; const snapNow = ( ) => { ... } ; const SCALE…" at bounding box center [387, 572] width 575 height 876
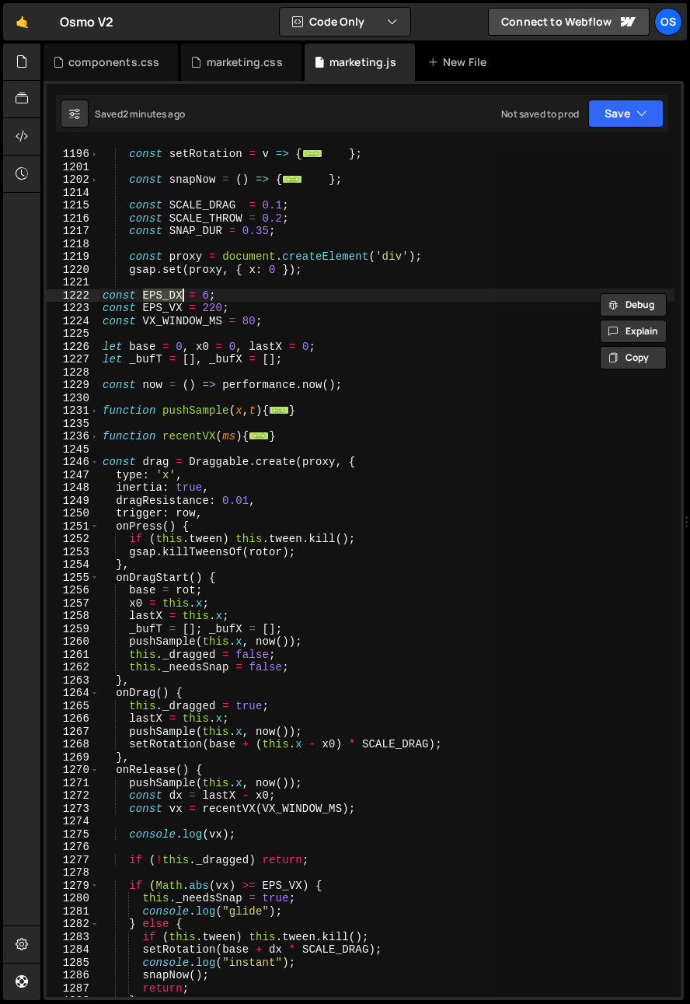
click at [170, 298] on div "const setRotation = v => { ... } ; const snapNow = ( ) => { ... } ; const SCALE…" at bounding box center [387, 571] width 575 height 851
click at [173, 295] on div "const setRotation = v => { ... } ; const snapNow = ( ) => { ... } ; const SCALE…" at bounding box center [387, 572] width 575 height 876
click at [201, 322] on div "const setRotation = v => { ... } ; const snapNow = ( ) => { ... } ; const SCALE…" at bounding box center [387, 572] width 575 height 876
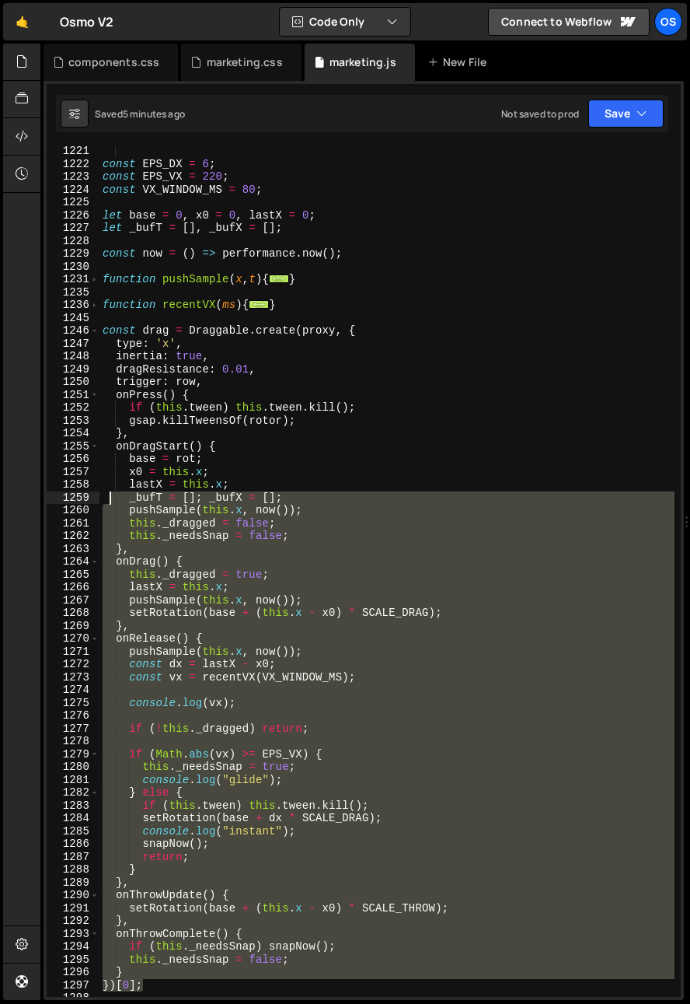
scroll to position [1343, 0]
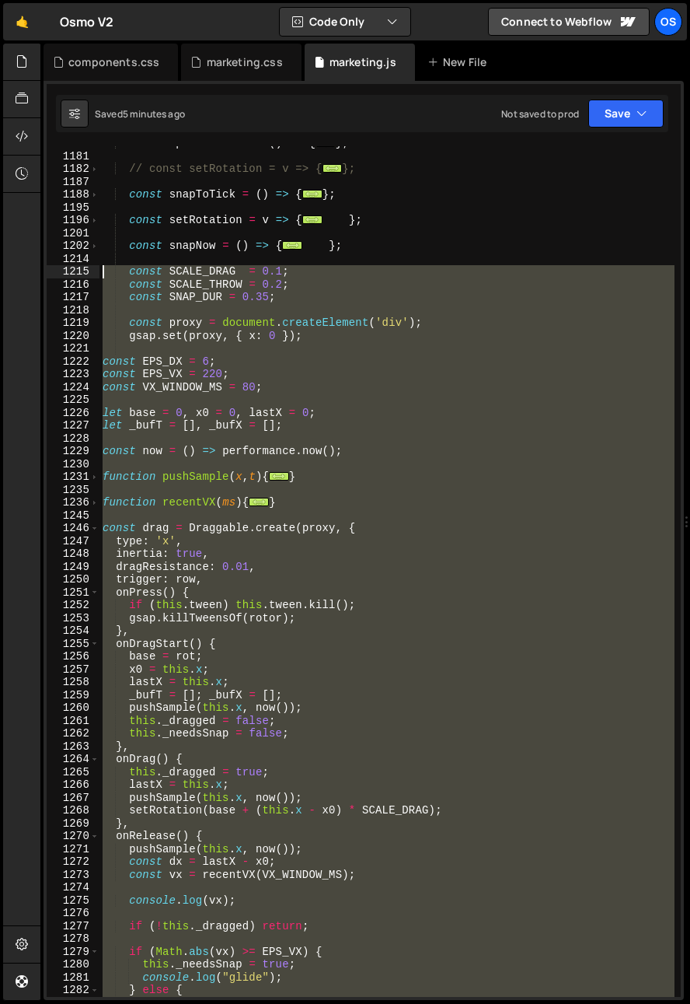
drag, startPoint x: 156, startPoint y: 810, endPoint x: 51, endPoint y: 268, distance: 551.9
click at [51, 268] on div "const VX_WINDOW_MS = 80; 1174 1181 1182 1187 1188 1195 1196 1201 1202 1214 1215…" at bounding box center [364, 571] width 634 height 851
paste textarea "})[0]"
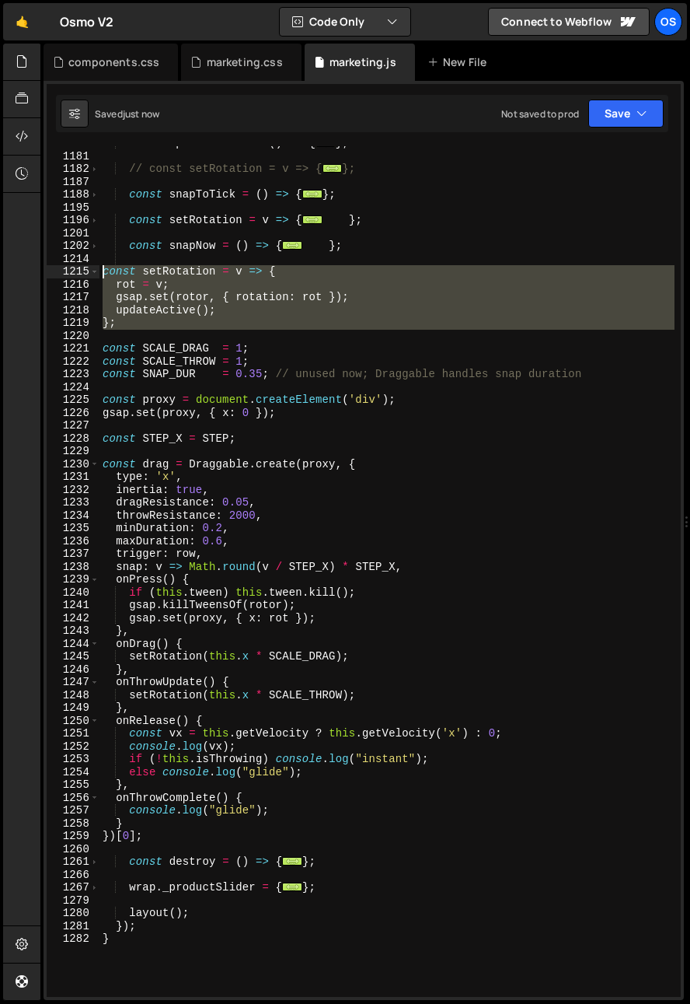
drag, startPoint x: 128, startPoint y: 332, endPoint x: 76, endPoint y: 274, distance: 77.6
click at [76, 274] on div "})[0]; 1174 1181 1182 1187 1188 1195 1196 1201 1202 1214 1215 1216 1217 1218 12…" at bounding box center [364, 571] width 634 height 851
type textarea "// const setRotation = v => { // rot = v;"
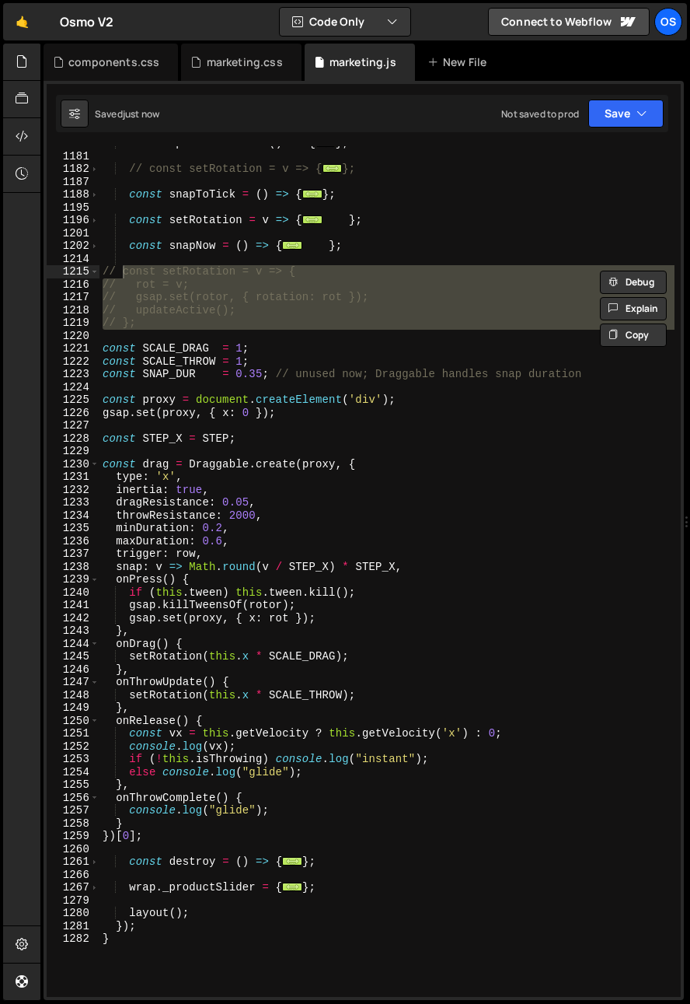
click at [253, 382] on div "const updateActive = ( ) => { ... } ; // const setRotation = v => { ... }; cons…" at bounding box center [387, 575] width 575 height 876
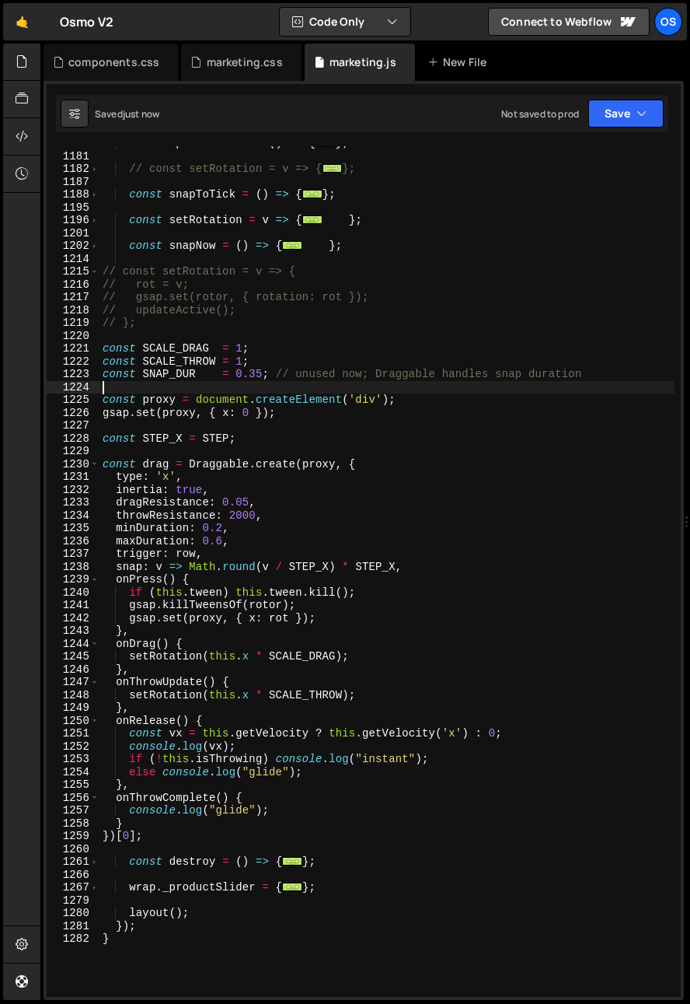
click at [235, 347] on div "const updateActive = ( ) => { ... } ; // const setRotation = v => { ... }; cons…" at bounding box center [387, 575] width 575 height 876
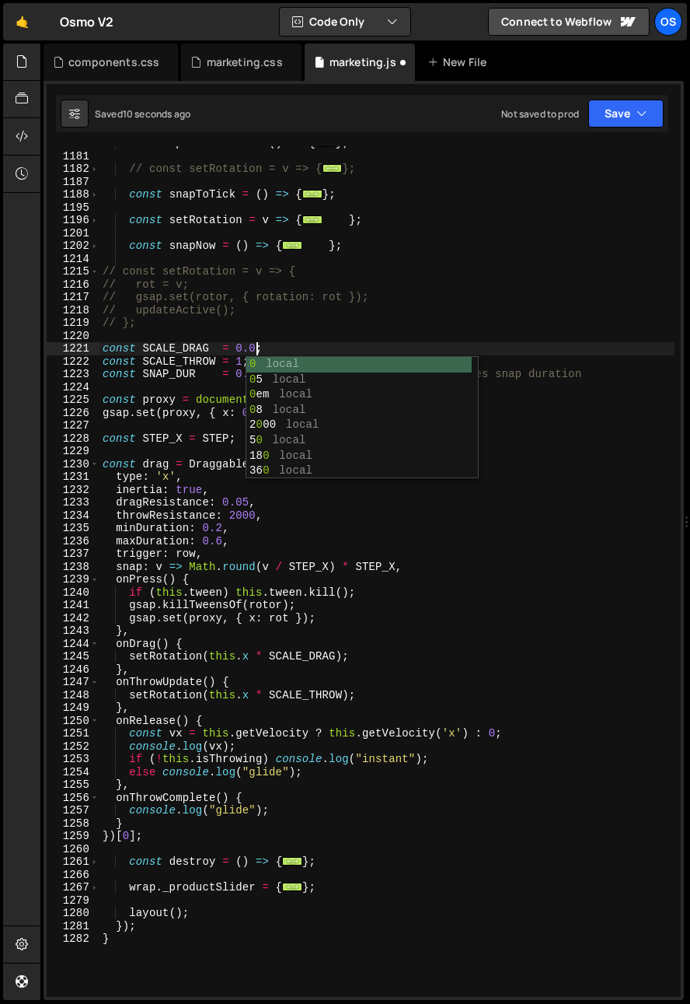
scroll to position [0, 11]
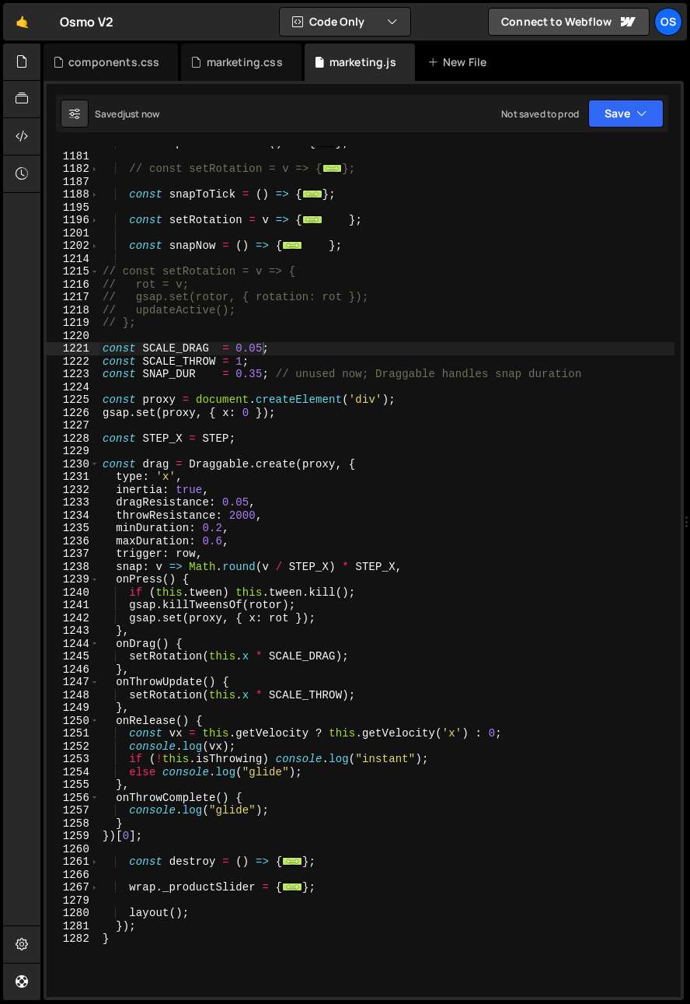
click at [382, 344] on div "const updateActive = ( ) => { ... } ; // const setRotation = v => { ... }; cons…" at bounding box center [387, 575] width 575 height 876
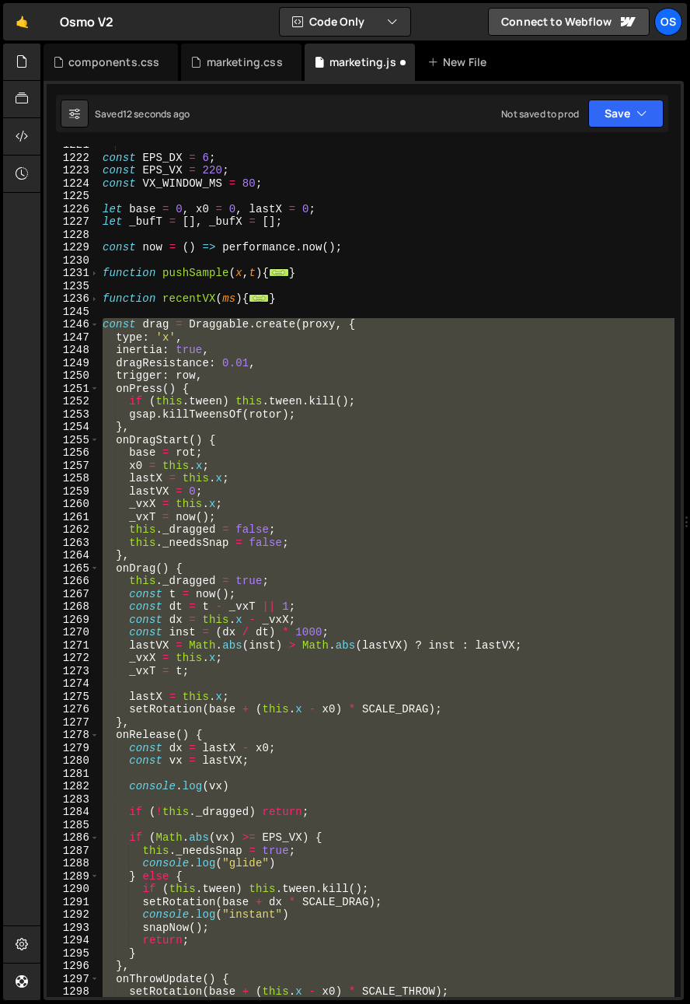
scroll to position [1547, 0]
click at [274, 406] on div "const EPS_DX = 6 ; const EPS_VX = 220 ; const VX_WINDOW_MS = 80 ; let base = 0 …" at bounding box center [387, 571] width 575 height 851
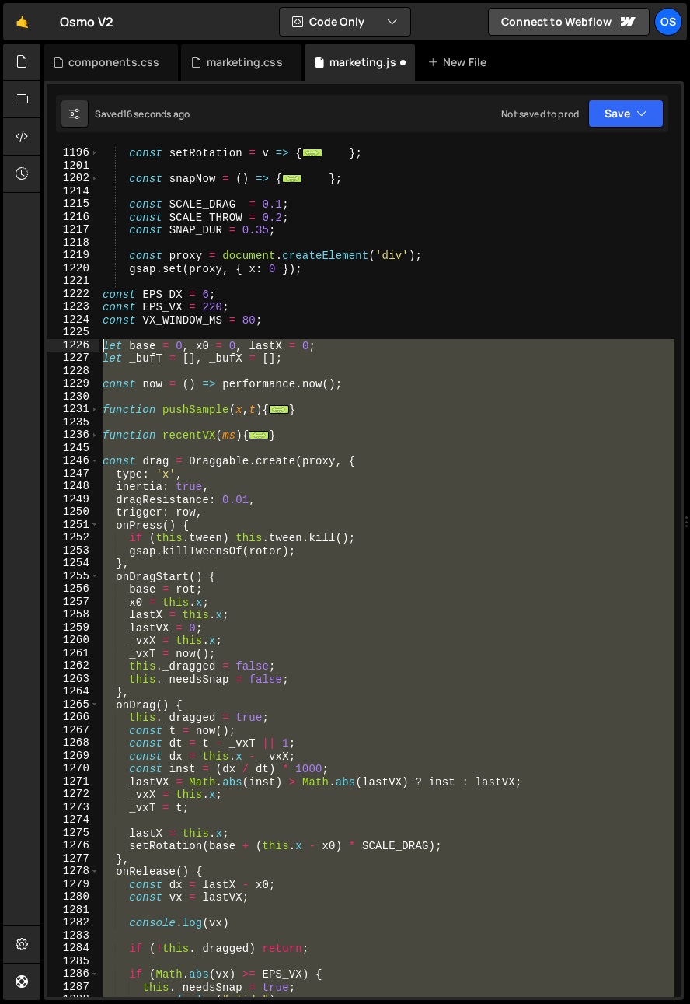
scroll to position [1411, 0]
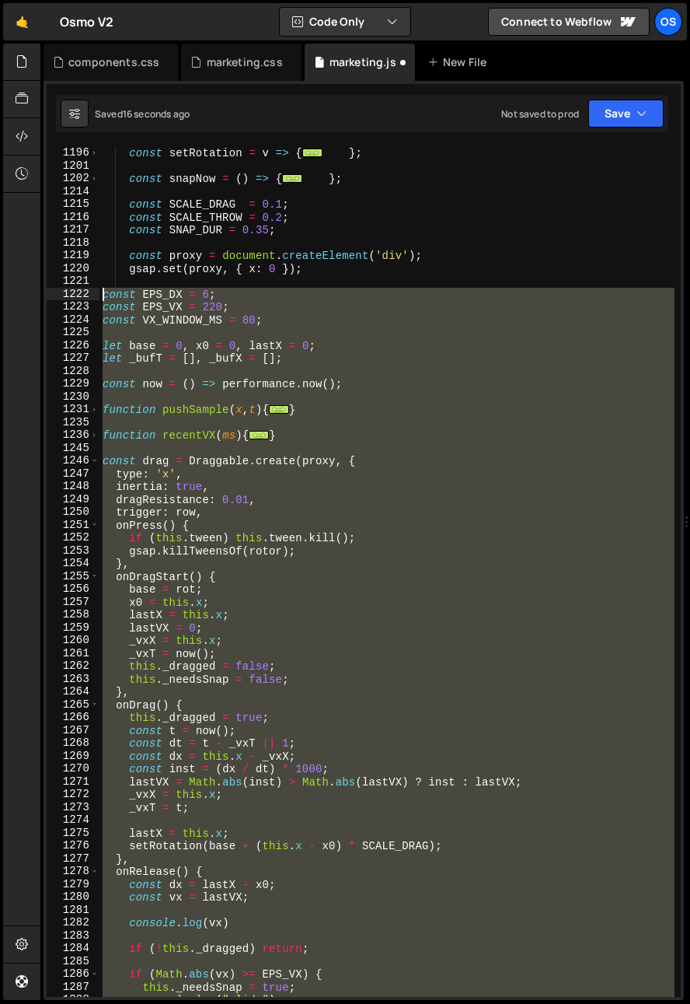
drag, startPoint x: 156, startPoint y: 731, endPoint x: 69, endPoint y: 294, distance: 445.5
click at [69, 294] on div "if (this.tween) this.tween.kill(); 1195 1196 1201 1202 1214 1215 1216 1217 1218…" at bounding box center [364, 571] width 634 height 851
type textarea "const EPS_DX = 6; const EPS_VX = 220;"
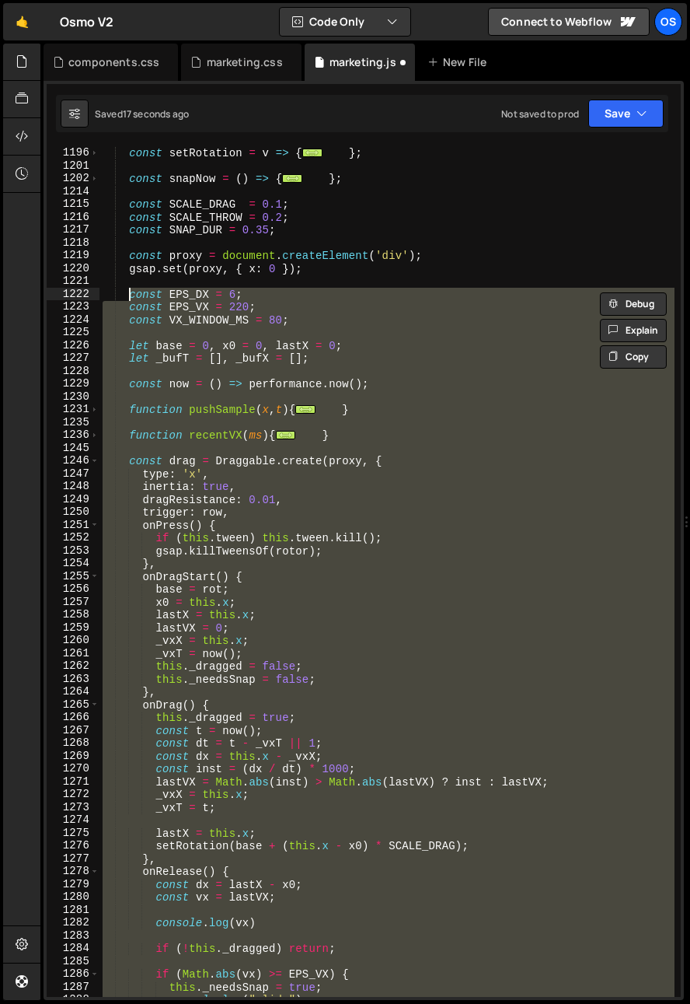
click at [293, 398] on div "const setRotation = v => { ... } ; const snapNow = ( ) => { ... } ; const SCALE…" at bounding box center [387, 571] width 575 height 851
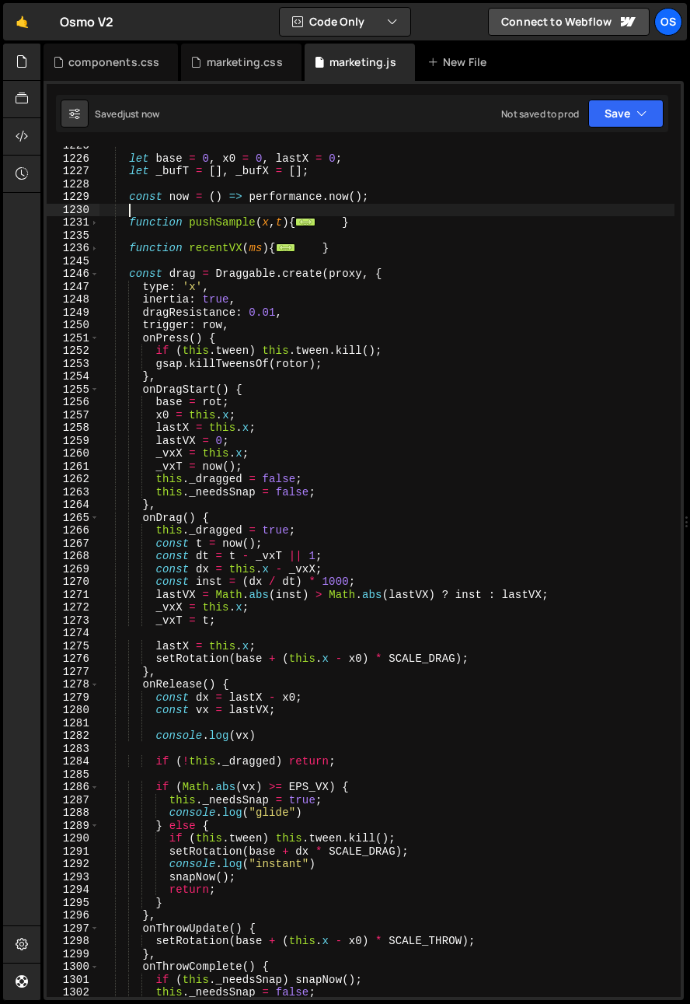
scroll to position [1598, 0]
click at [169, 819] on div "let base = 0 , x0 = 0 , lastX = 0 ; let _bufT = [ ] , _bufX = [ ] ; const now =…" at bounding box center [387, 577] width 575 height 876
click at [169, 805] on div "let base = 0 , x0 = 0 , lastX = 0 ; let _bufT = [ ] , _bufX = [ ] ; const now =…" at bounding box center [387, 577] width 575 height 876
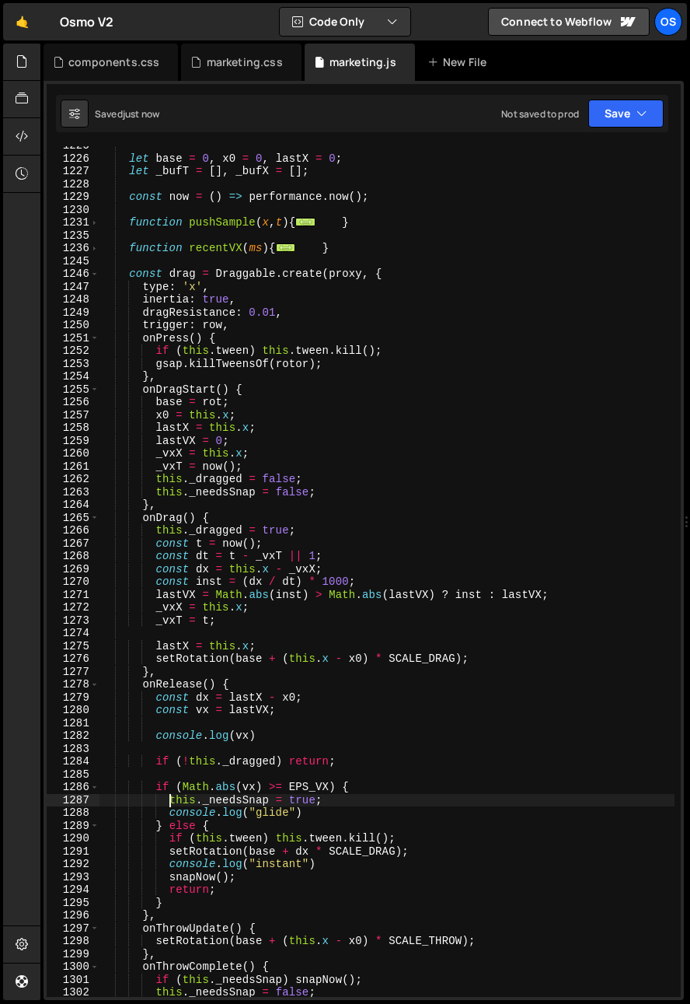
click at [170, 816] on div "let base = 0 , x0 = 0 , lastX = 0 ; let _bufT = [ ] , _bufX = [ ] ; const now =…" at bounding box center [387, 577] width 575 height 876
click at [169, 863] on div "let base = 0 , x0 = 0 , lastX = 0 ; let _bufT = [ ] , _bufX = [ ] ; const now =…" at bounding box center [387, 577] width 575 height 876
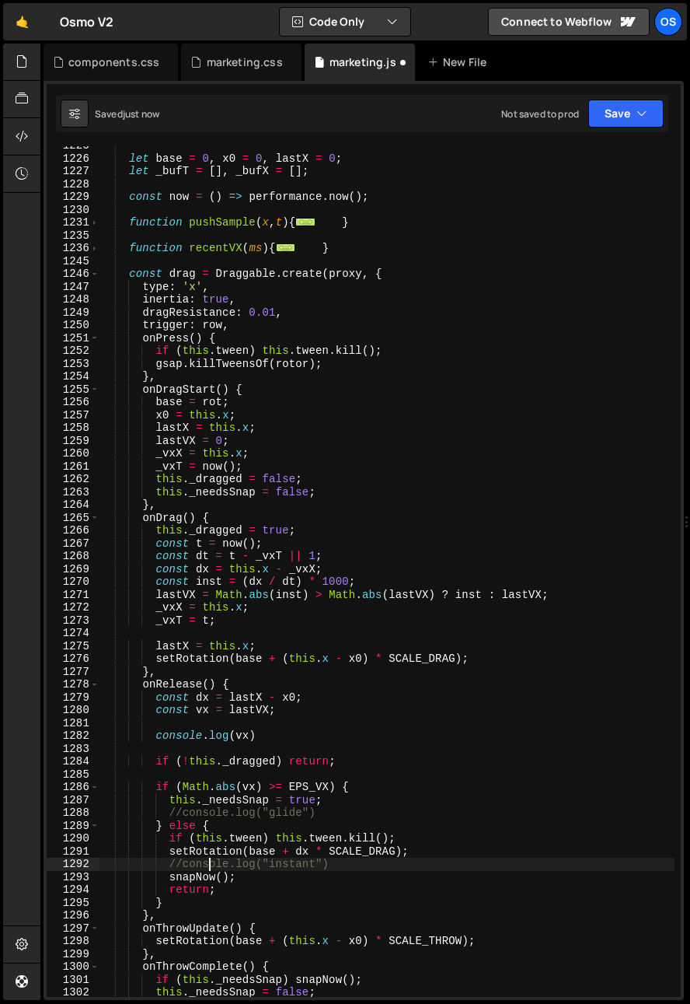
click at [207, 861] on div "let base = 0 , x0 = 0 , lastX = 0 ; let _bufT = [ ] , _bufX = [ ] ; const now =…" at bounding box center [387, 577] width 575 height 876
click at [159, 736] on div "let base = 0 , x0 = 0 , lastX = 0 ; let _bufT = [ ] , _bufX = [ ] ; const now =…" at bounding box center [387, 577] width 575 height 876
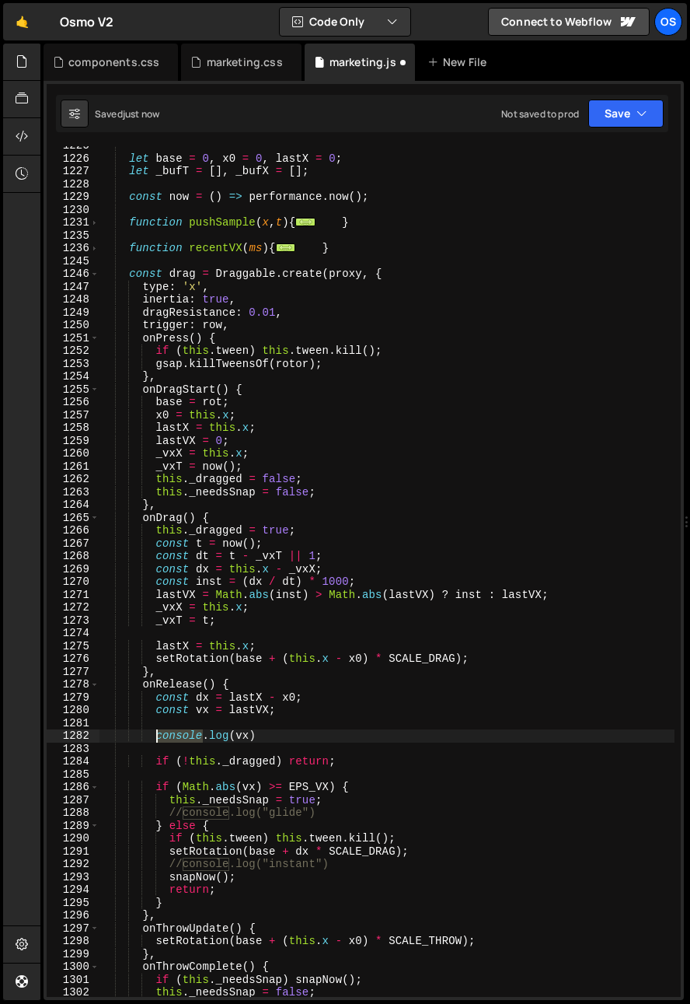
click at [159, 736] on div "let base = 0 , x0 = 0 , lastX = 0 ; let _bufT = [ ] , _bufX = [ ] ; const now =…" at bounding box center [387, 577] width 575 height 876
type textarea "console.log(vx)"
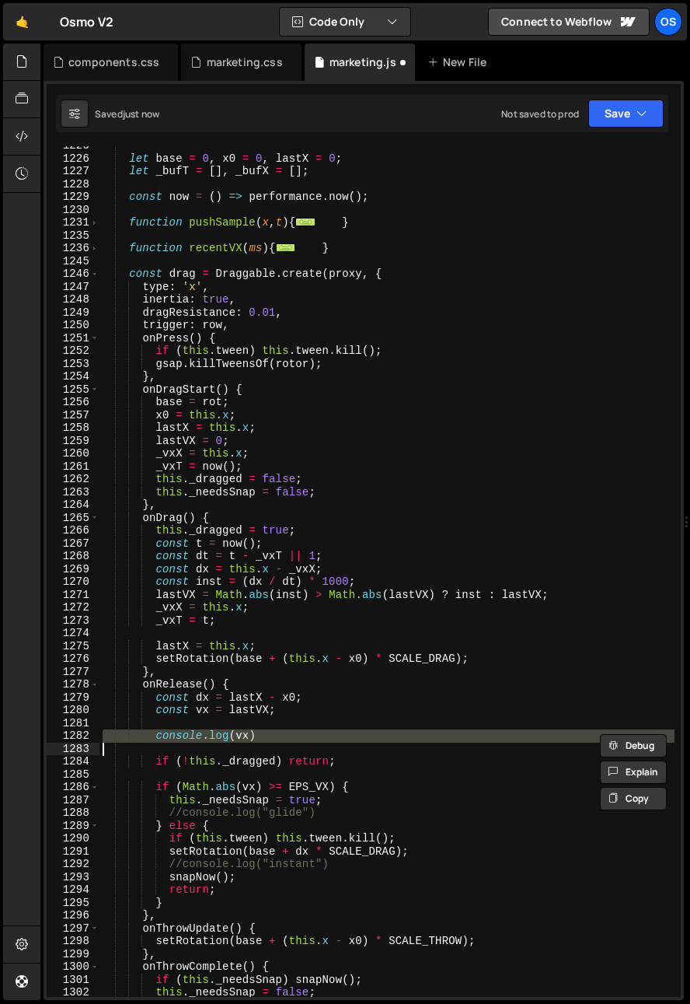
scroll to position [0, 0]
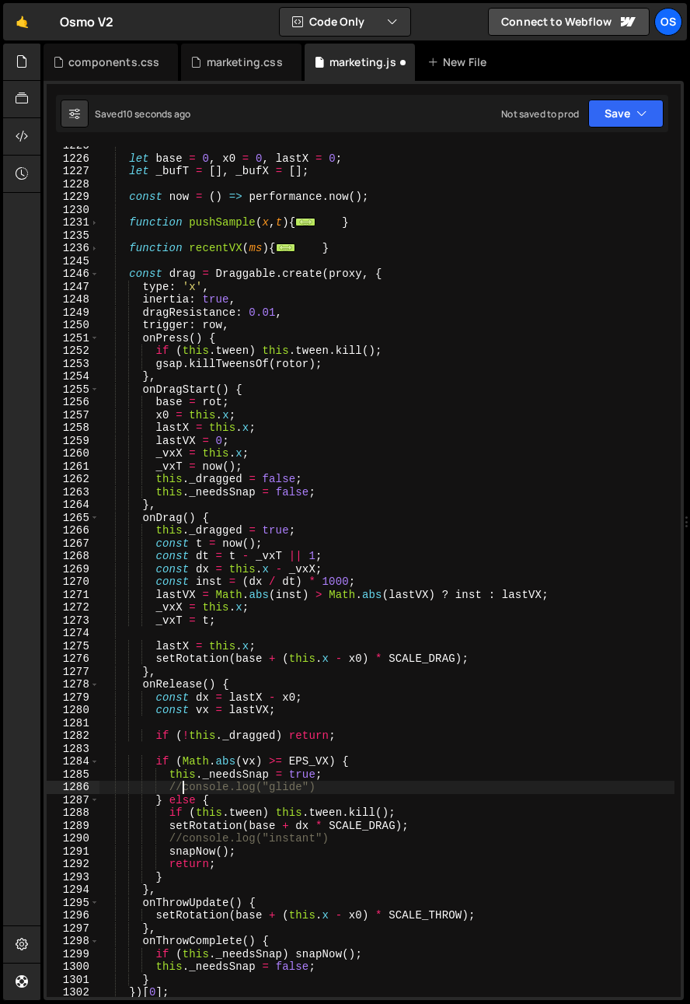
click at [184, 792] on div "let base = 0 , x0 = 0 , lastX = 0 ; let _bufT = [ ] , _bufX = [ ] ; const now =…" at bounding box center [387, 577] width 575 height 876
click at [184, 837] on div "let base = 0 , x0 = 0 , lastX = 0 ; let _bufT = [ ] , _bufX = [ ] ; const now =…" at bounding box center [387, 577] width 575 height 876
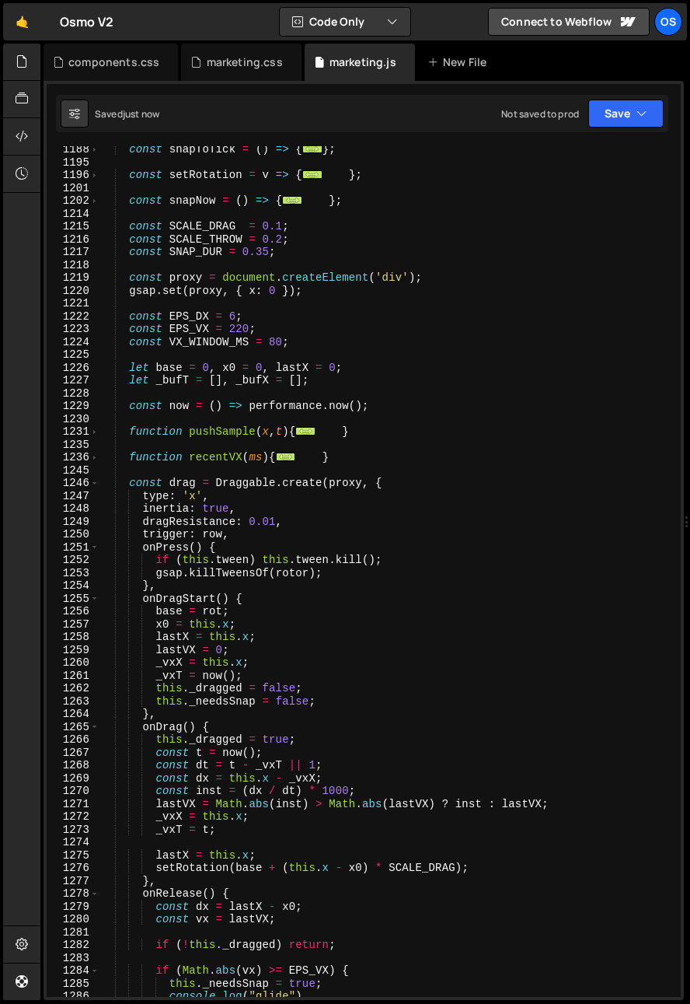
scroll to position [1382, 0]
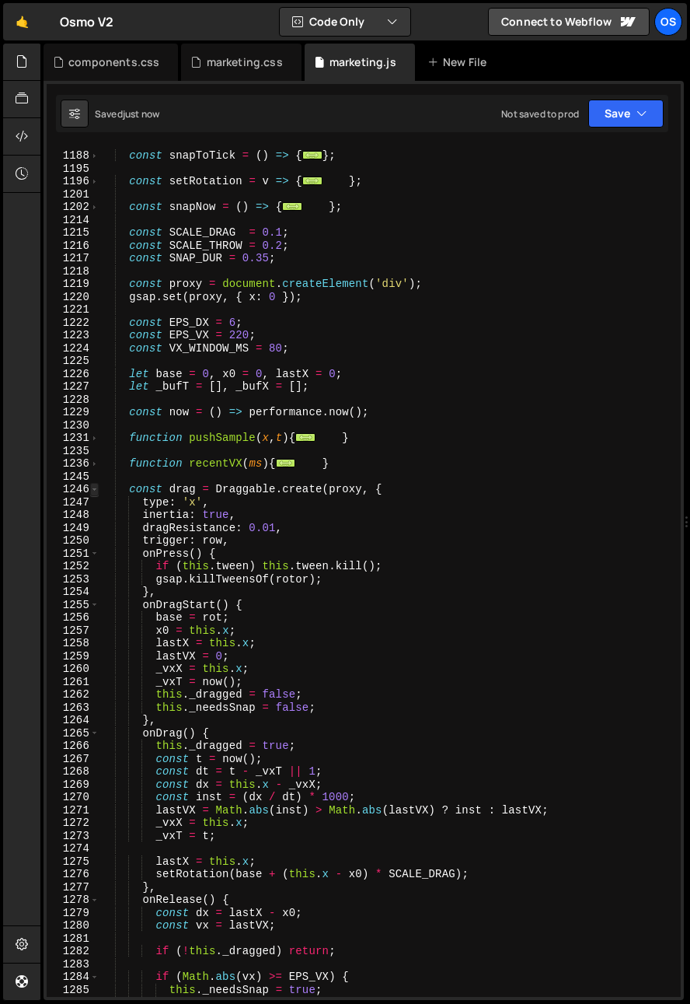
click at [90, 491] on span at bounding box center [94, 489] width 9 height 13
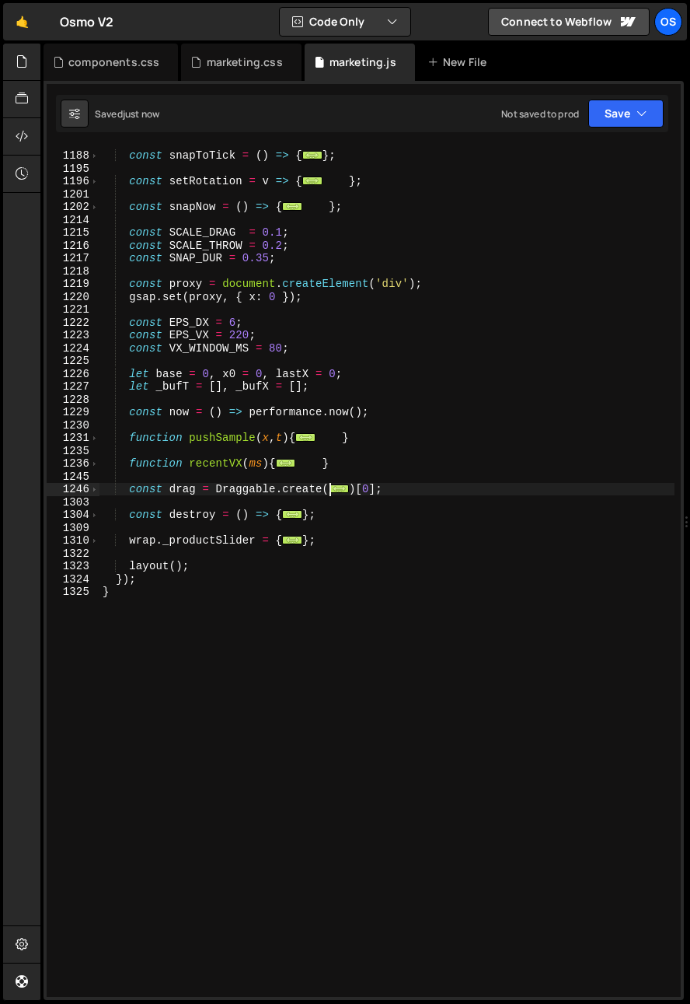
click at [225, 437] on div "const snapToTick = ( ) => { ... } ; const setRotation = v => { ... } ; const sn…" at bounding box center [387, 574] width 575 height 876
type textarea "function pushSample(x, t){"
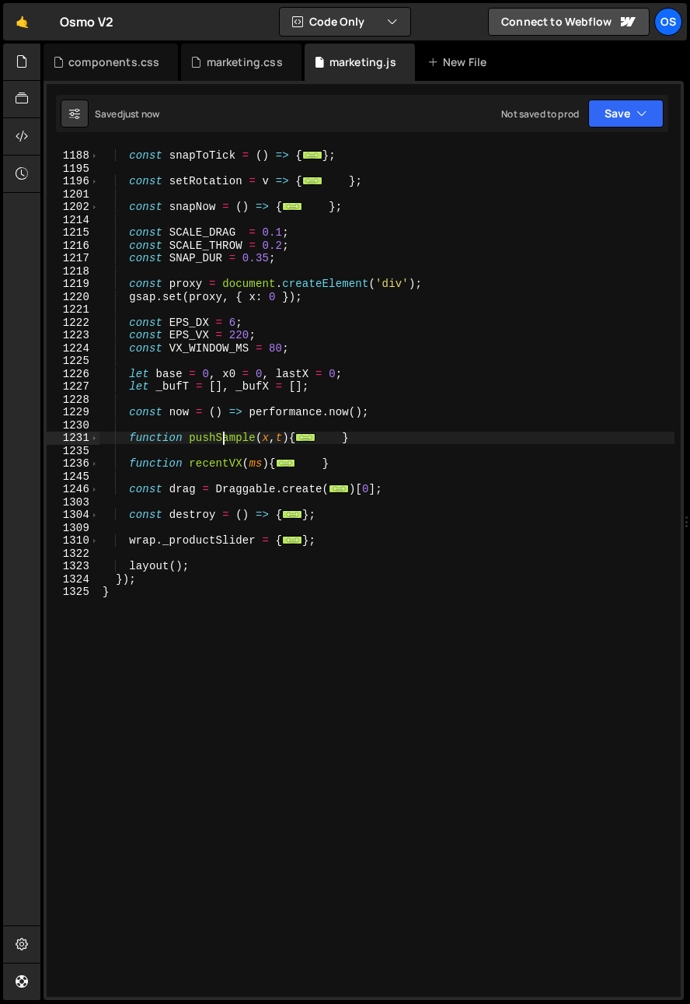
click at [225, 437] on div "const snapToTick = ( ) => { ... } ; const setRotation = v => { ... } ; const sn…" at bounding box center [387, 574] width 575 height 876
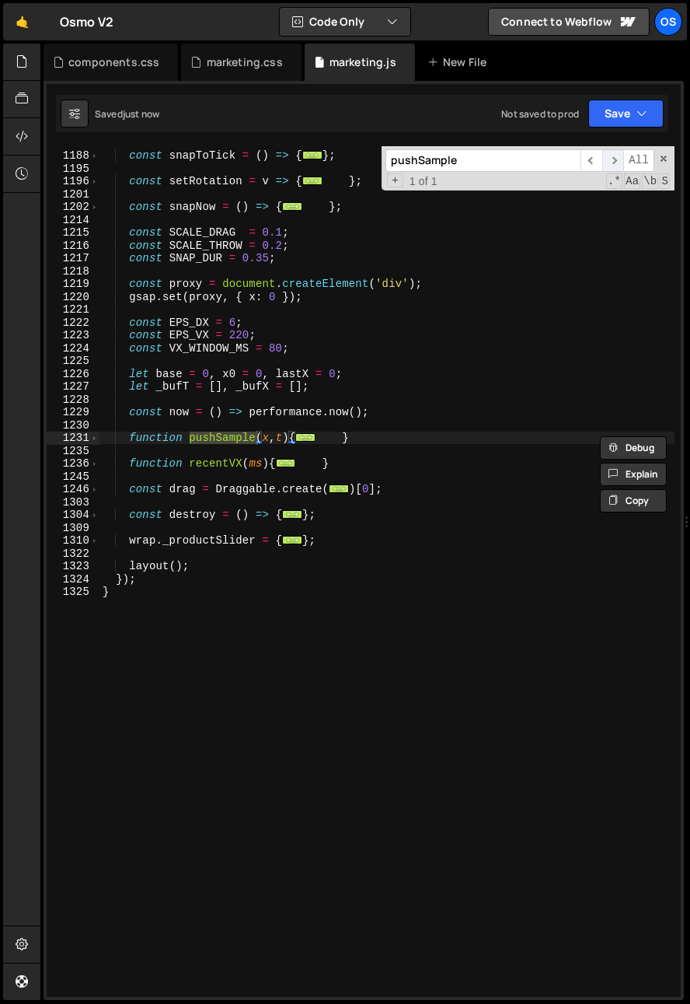
click at [610, 160] on span "​" at bounding box center [614, 160] width 22 height 23
click at [96, 442] on span at bounding box center [94, 437] width 9 height 13
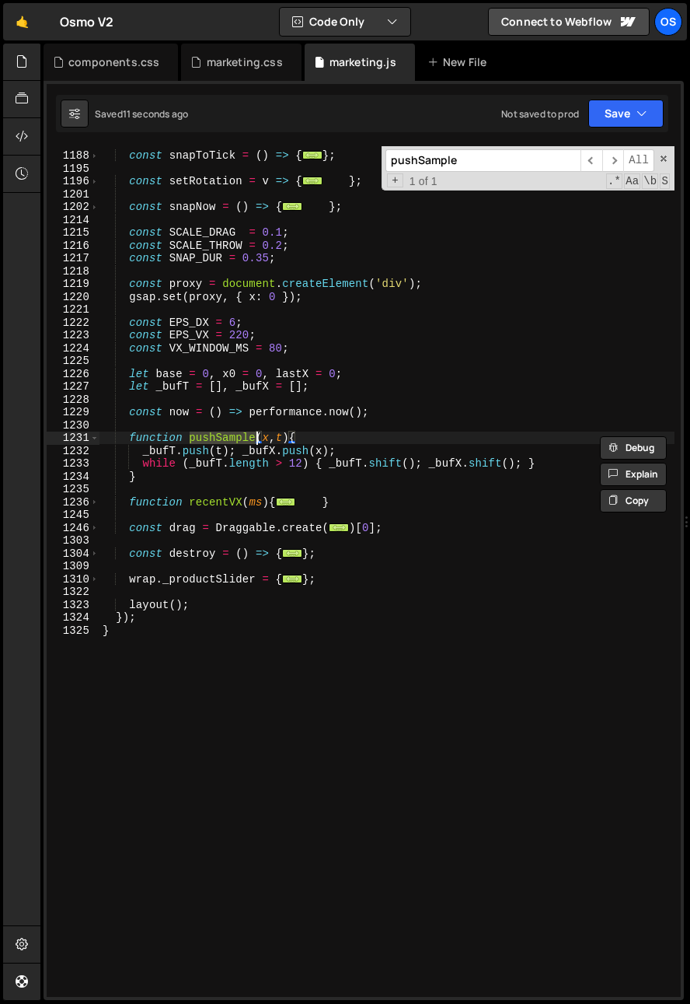
click at [206, 431] on div "const snapToTick = ( ) => { ... } ; const setRotation = v => { ... } ; const sn…" at bounding box center [387, 574] width 575 height 876
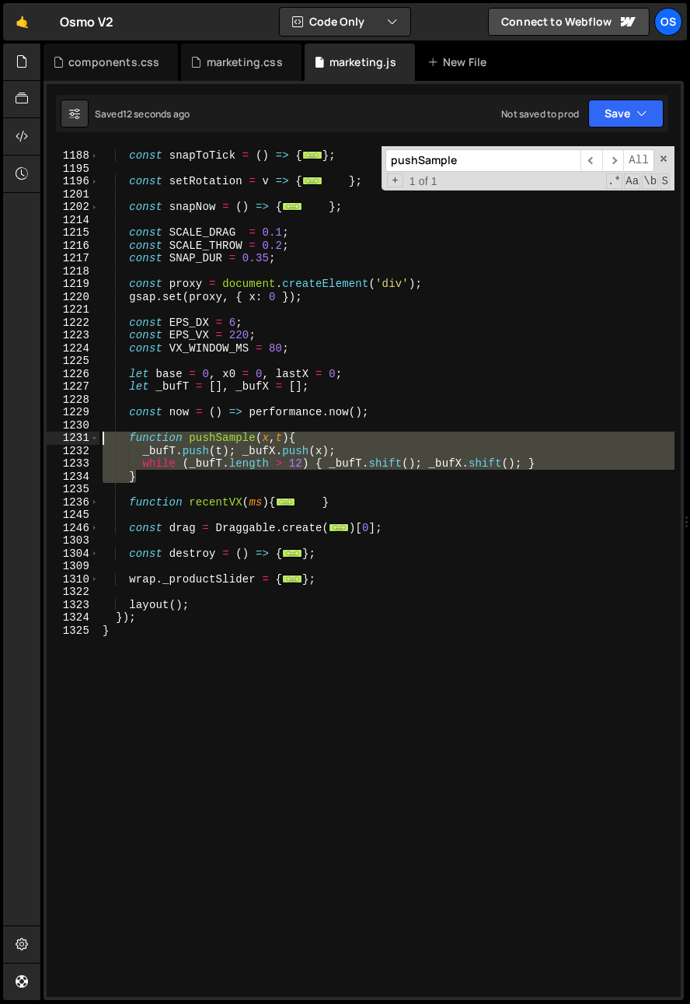
click at [18, 438] on div "Hold on a sec... Are you certain you wish to leave this page? Any changes you'v…" at bounding box center [345, 502] width 690 height 1004
type textarea "function pushSample(x, t){ _bufT.push(t); _bufX.push(x);"
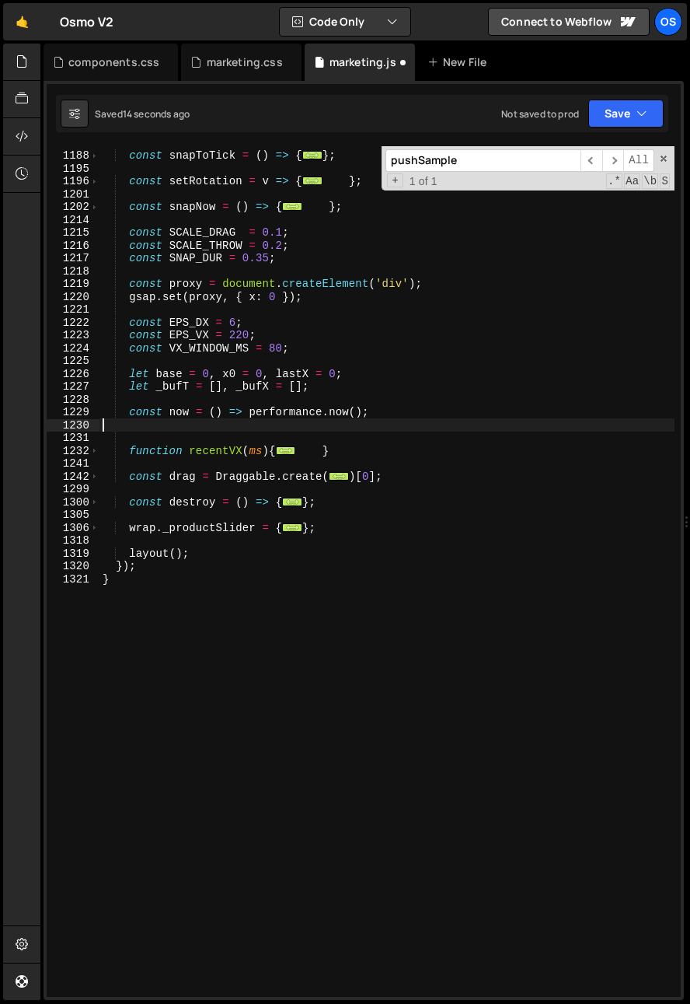
scroll to position [1377, 0]
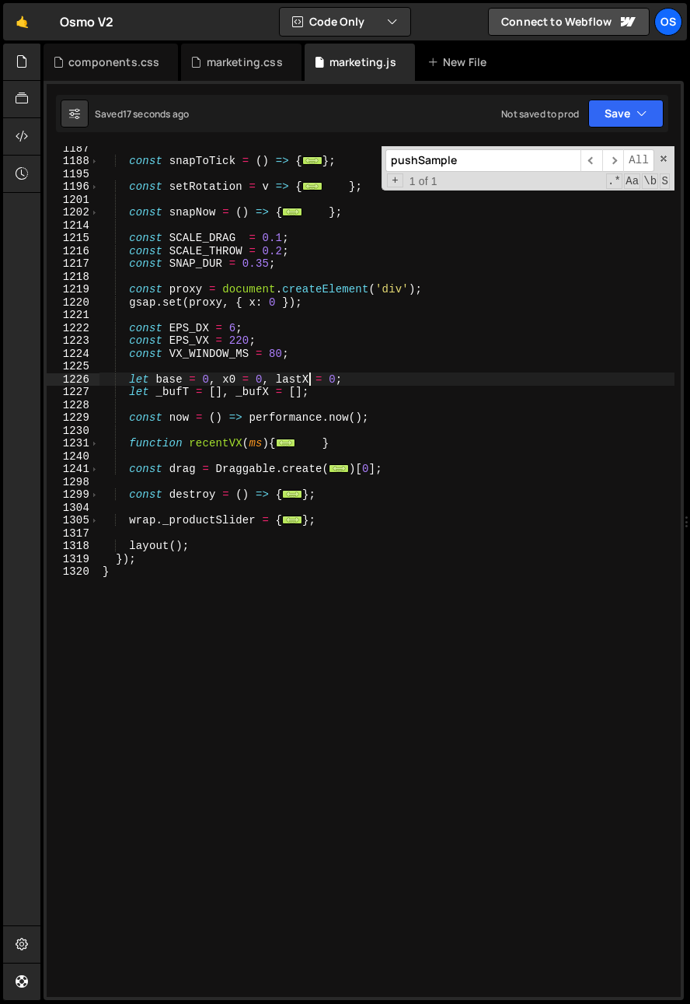
drag, startPoint x: 309, startPoint y: 376, endPoint x: 334, endPoint y: 426, distance: 55.6
click at [309, 376] on div "const snapToTick = ( ) => { ... } ; const setRotation = v => { ... } ; const sn…" at bounding box center [387, 579] width 575 height 876
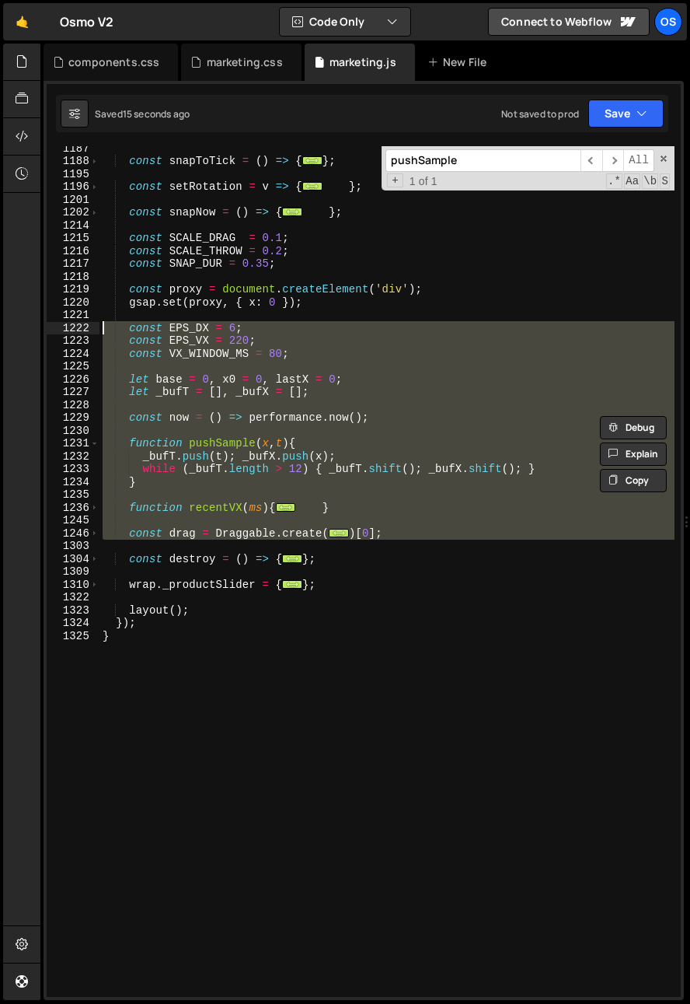
drag, startPoint x: 113, startPoint y: 540, endPoint x: 36, endPoint y: 331, distance: 222.8
click at [36, 331] on div "Hold on a sec... Are you certain you wish to leave this page? Any changes you'v…" at bounding box center [345, 502] width 690 height 1004
paste textarea "})[0]"
type textarea "})[0];"
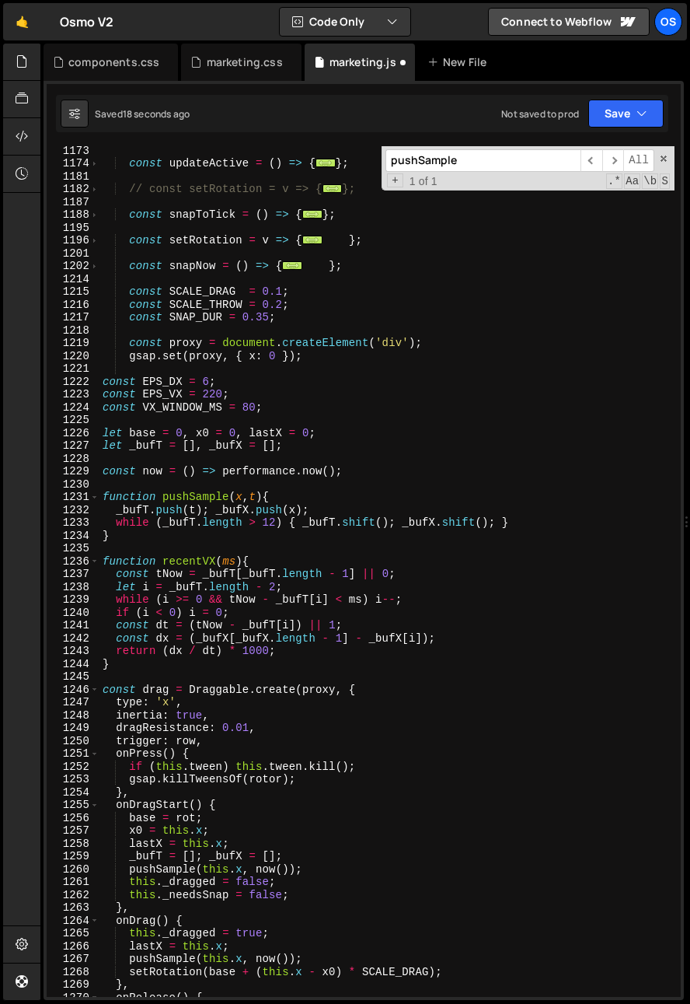
scroll to position [1308, 0]
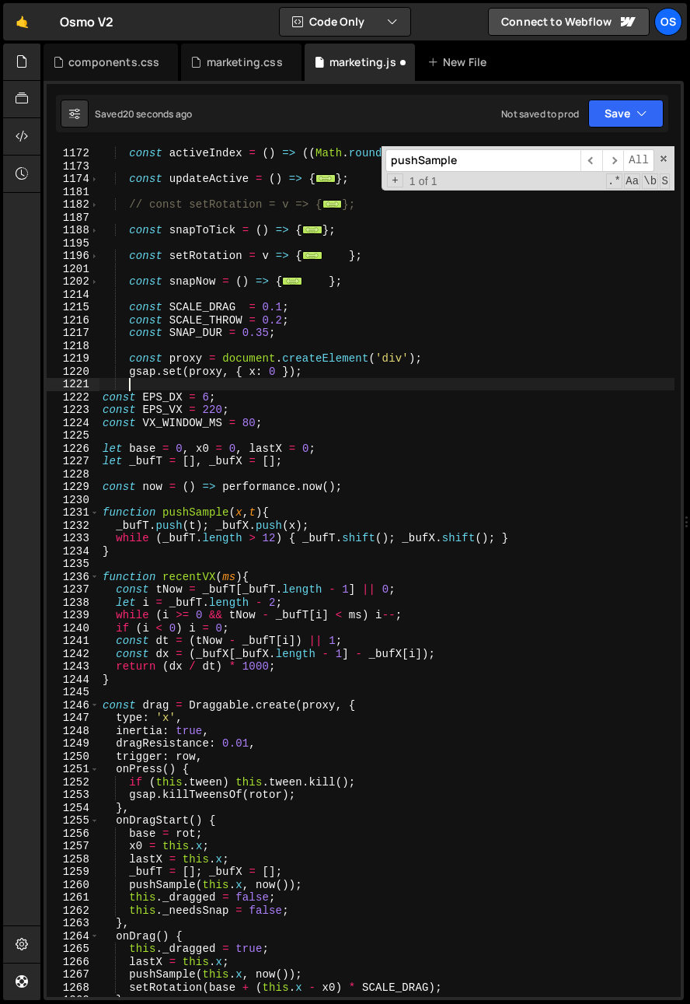
click at [200, 379] on div "const activeIndex = ( ) => (( Math . round ( - rot / STEP ) % N ) + N ) % N ; c…" at bounding box center [387, 572] width 575 height 876
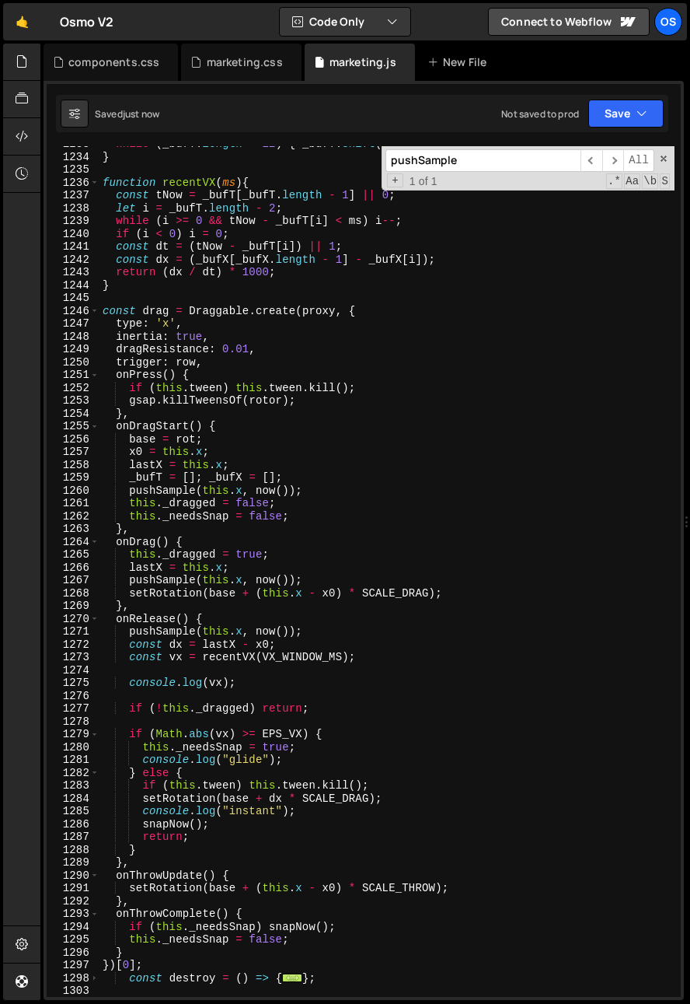
scroll to position [1750, 0]
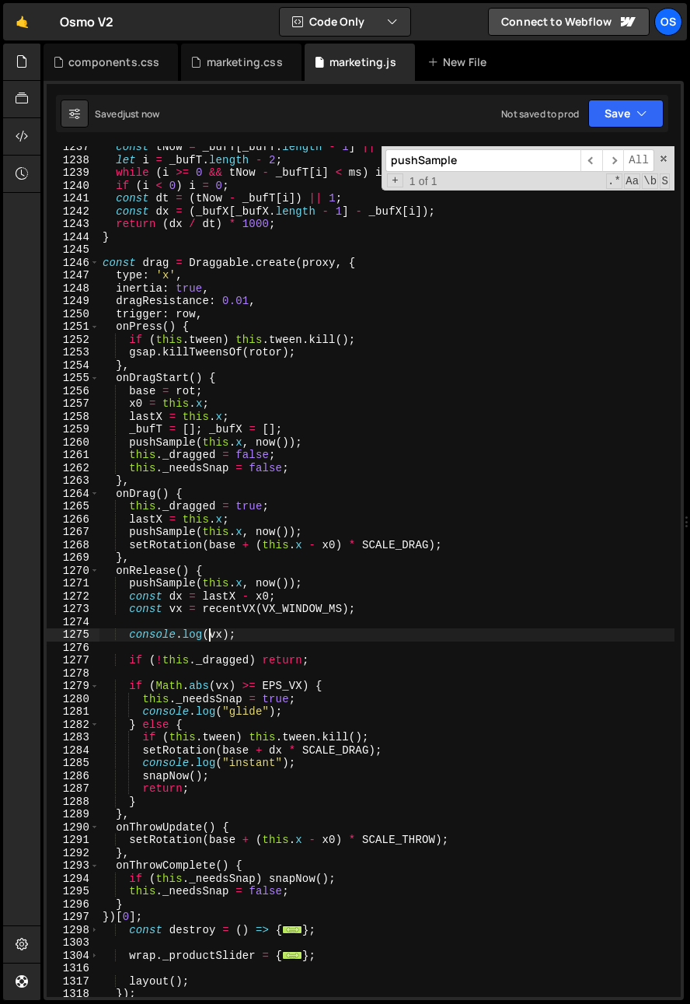
click at [212, 639] on div "const tNow = _bufT [ _bufT . length - 1 ] || 0 ; let i = _bufT . length - 2 ; w…" at bounding box center [387, 579] width 575 height 876
click at [213, 637] on div "const tNow = _bufT [ _bufT . length - 1 ] || 0 ; let i = _bufT . length - 2 ; w…" at bounding box center [387, 579] width 575 height 876
type textarea "console.log(vx);"
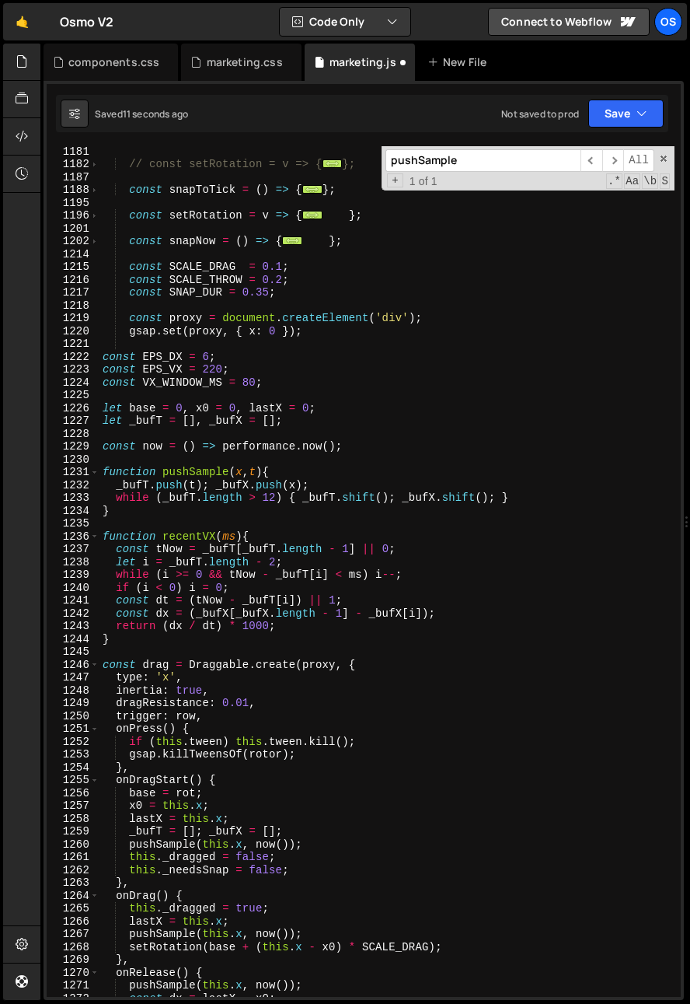
scroll to position [1348, 0]
click at [182, 476] on div "// const setRotation = v => { ... }; const snapToTick = ( ) => { ... } ; const …" at bounding box center [387, 583] width 575 height 876
click at [183, 476] on div "// const setRotation = v => { ... }; const snapToTick = ( ) => { ... } ; const …" at bounding box center [387, 583] width 575 height 876
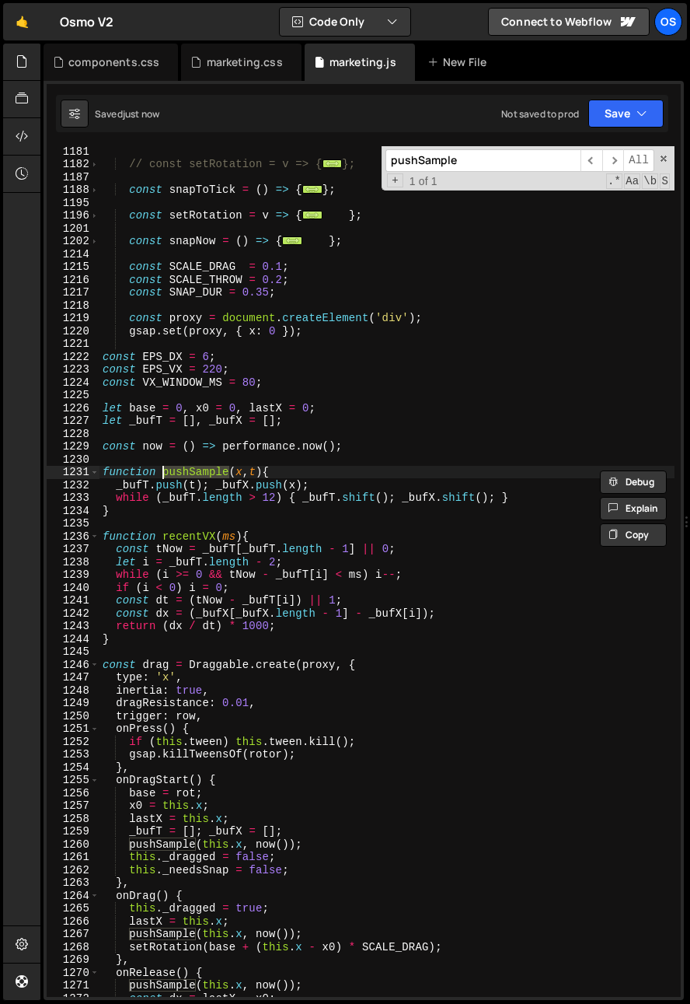
click at [438, 171] on input "pushSample" at bounding box center [483, 160] width 195 height 23
click at [616, 160] on span "​" at bounding box center [614, 160] width 22 height 23
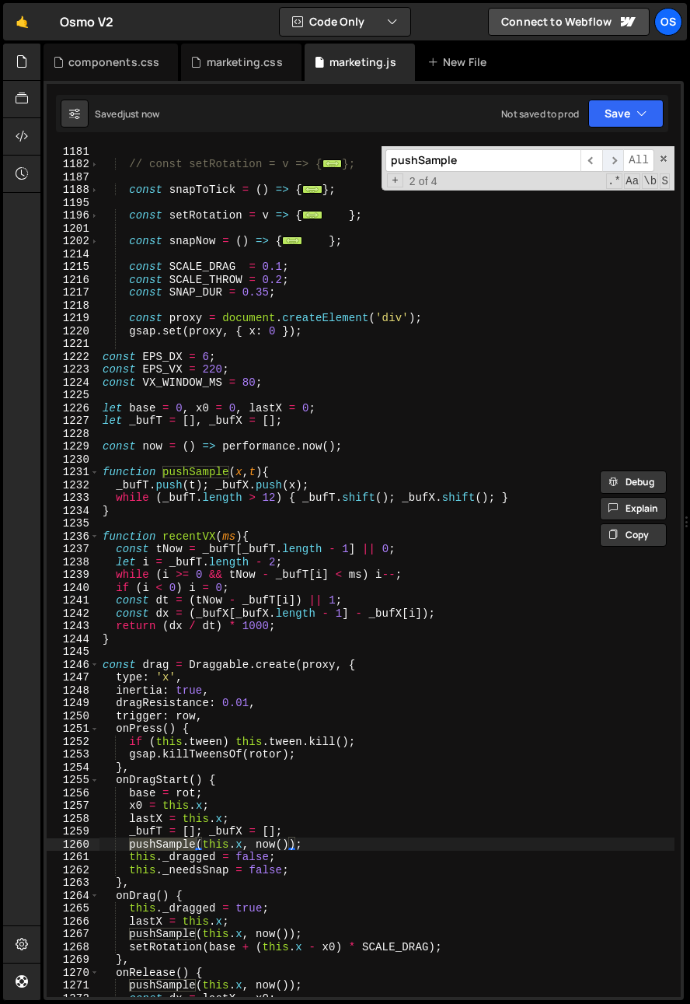
click at [616, 160] on span "​" at bounding box center [614, 160] width 22 height 23
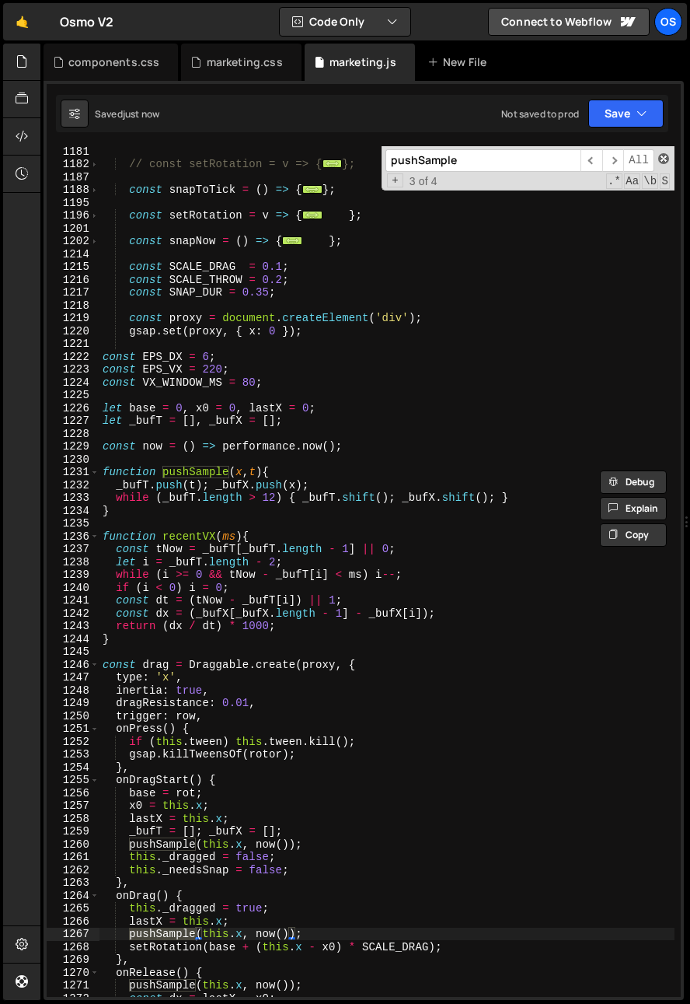
click at [662, 157] on span at bounding box center [663, 158] width 11 height 11
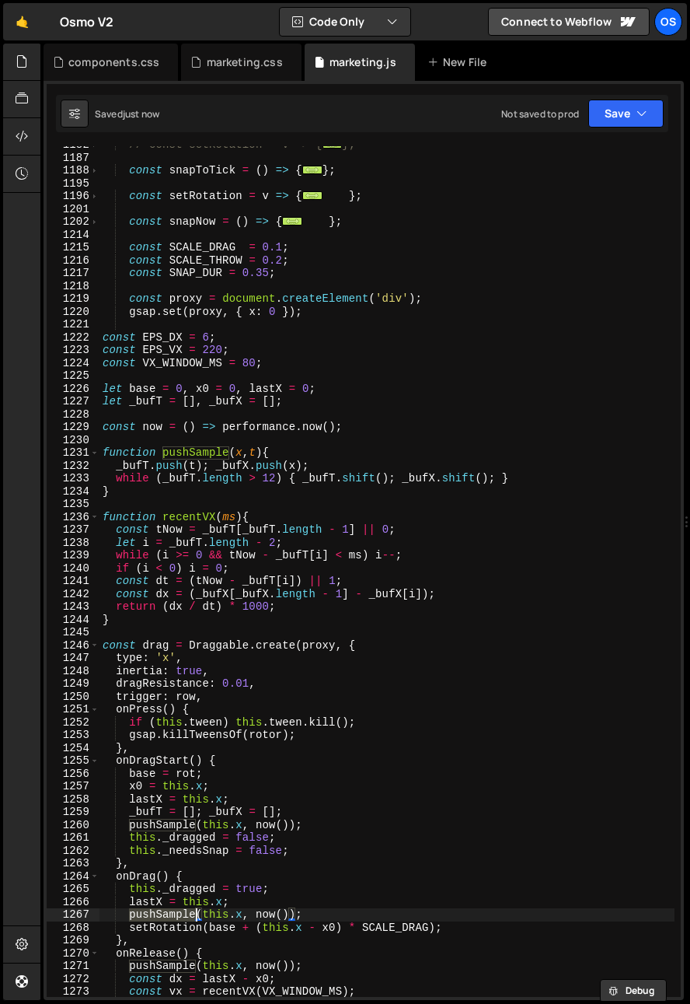
scroll to position [1991, 0]
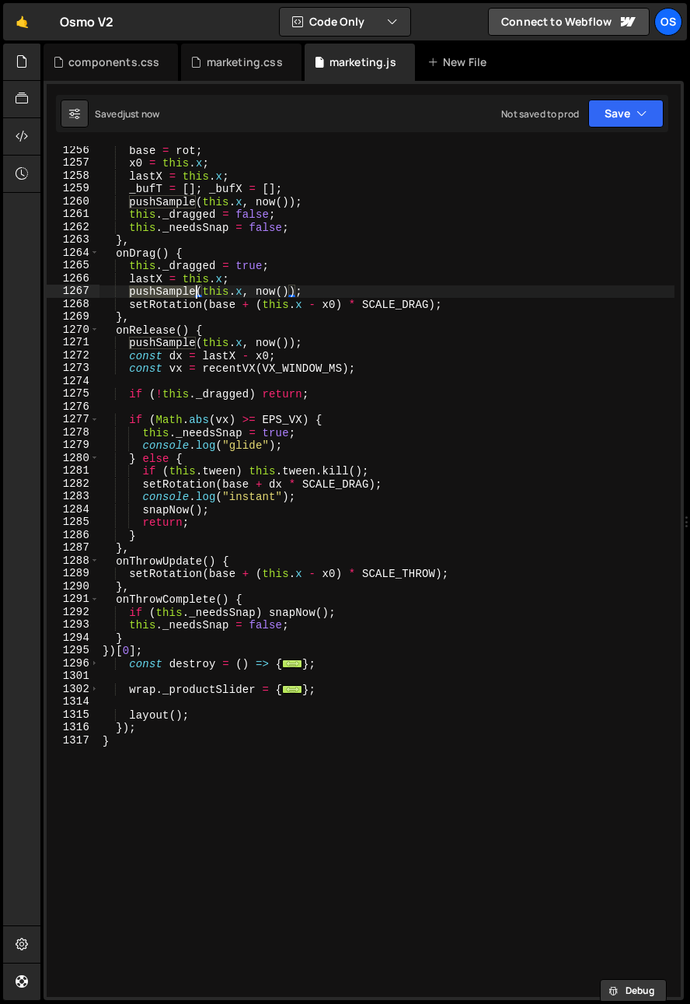
click at [152, 648] on div "base = rot ; x0 = this . x ; lastX = this . x ; _bufT = [ ] ; _bufX = [ ] ; pus…" at bounding box center [387, 582] width 575 height 876
type textarea "})[0];"
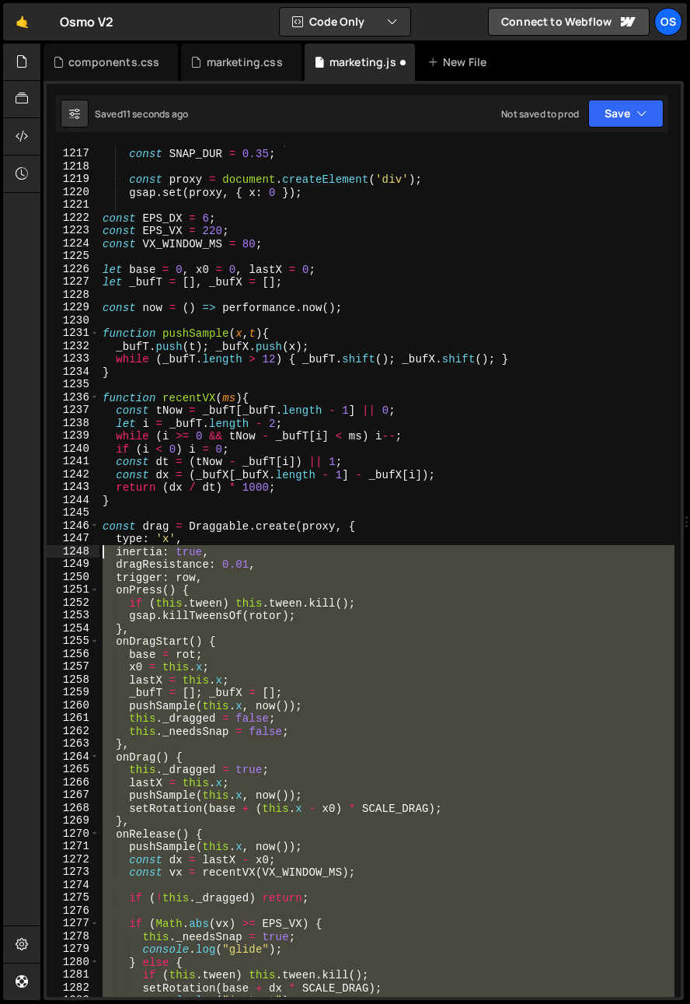
scroll to position [1391, 0]
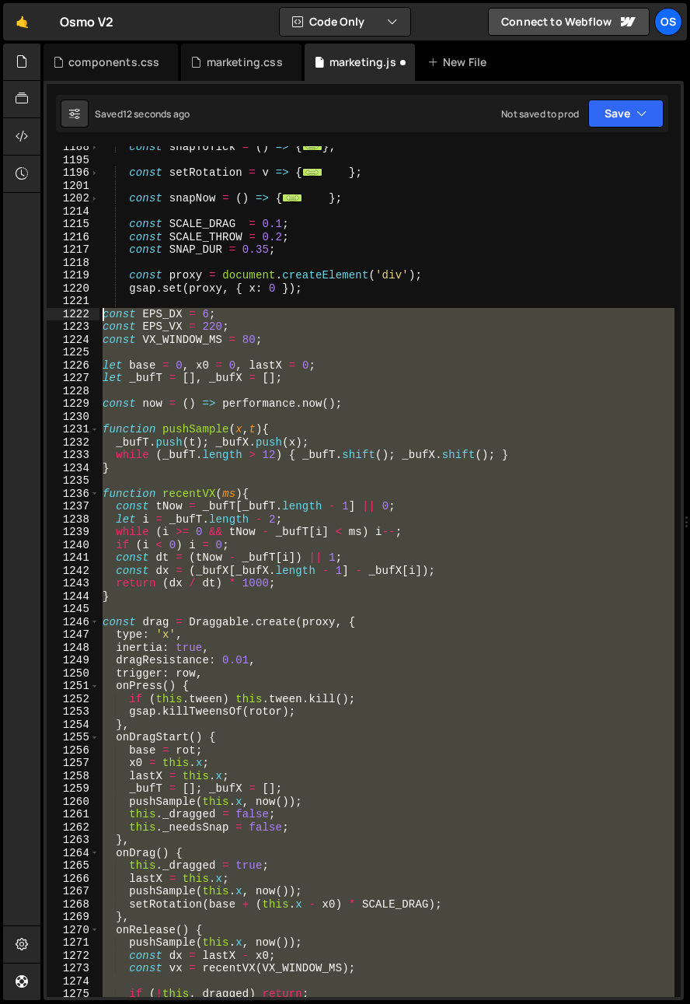
drag, startPoint x: 154, startPoint y: 651, endPoint x: 42, endPoint y: 315, distance: 354.8
click at [42, 315] on div "Files New File Javascript files 0 list.js 0 0 marketing.js 0 0 marketing-dennis…" at bounding box center [365, 522] width 650 height 957
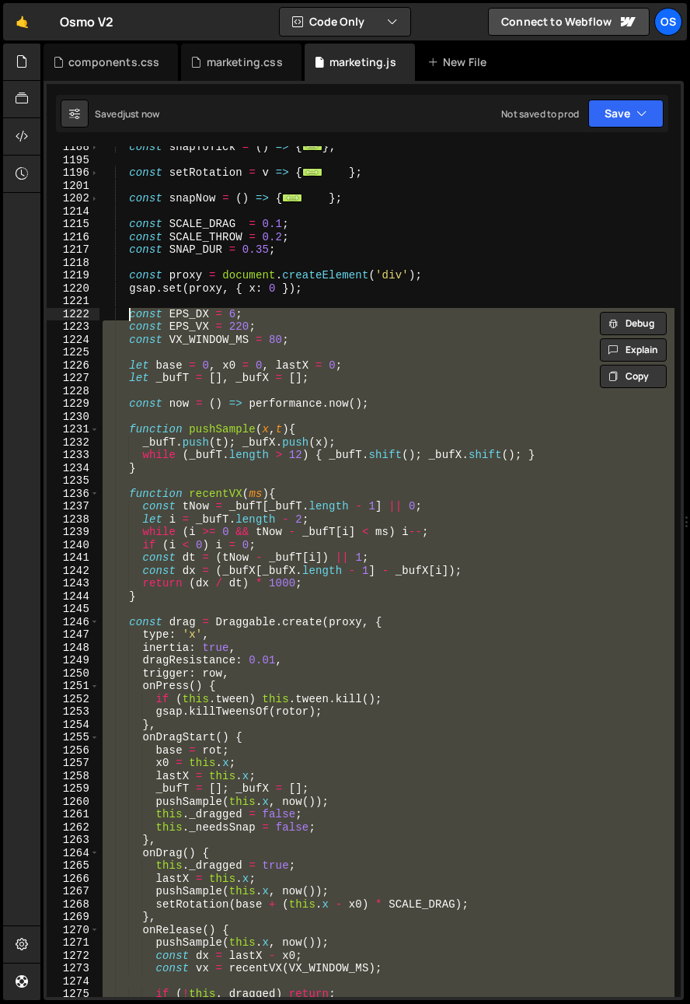
click at [210, 309] on div "const snapToTick = ( ) => { ... } ; const setRotation = v => { ... } ; const sn…" at bounding box center [387, 571] width 575 height 851
type textarea "const EPS_DX = 6;"
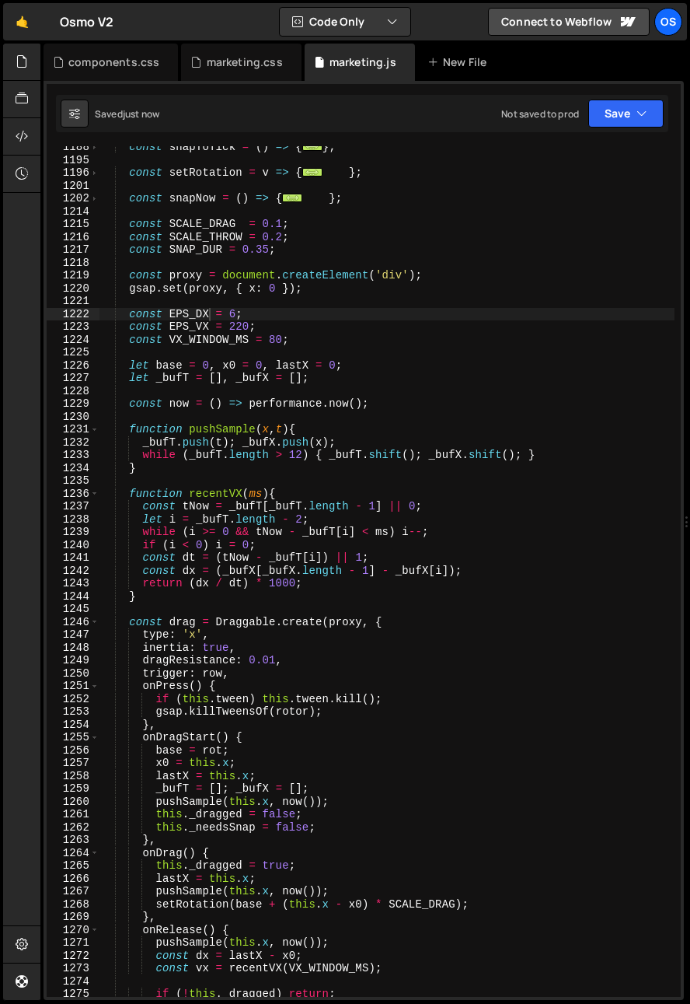
click at [345, 351] on div "const snapToTick = ( ) => { ... } ; const setRotation = v => { ... } ; const sn…" at bounding box center [387, 579] width 575 height 876
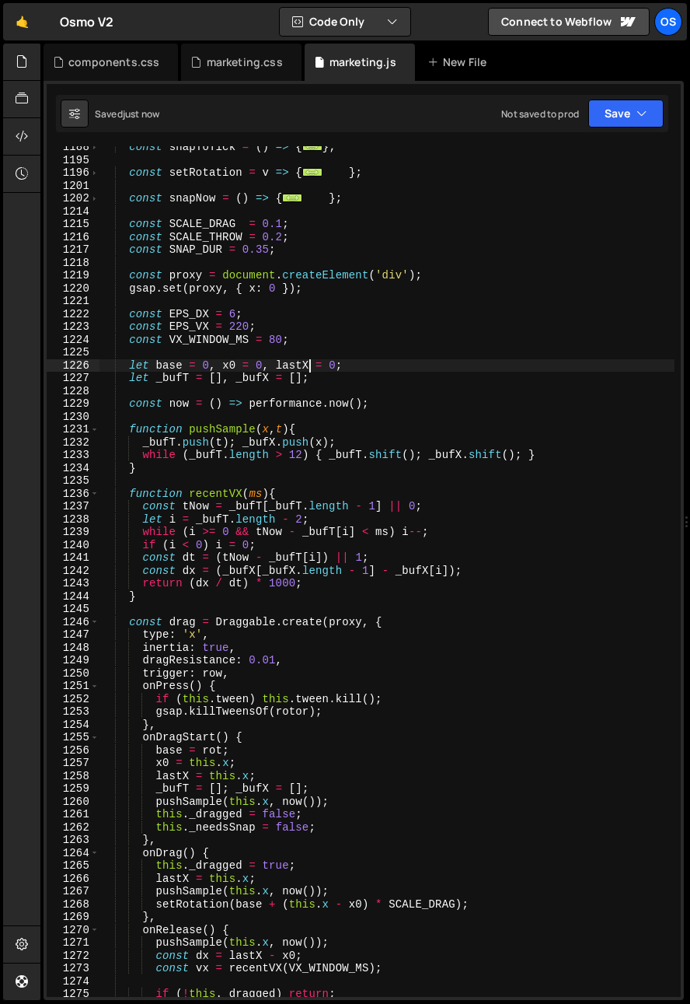
click at [309, 365] on div "const snapToTick = ( ) => { ... } ; const setRotation = v => { ... } ; const sn…" at bounding box center [387, 579] width 575 height 876
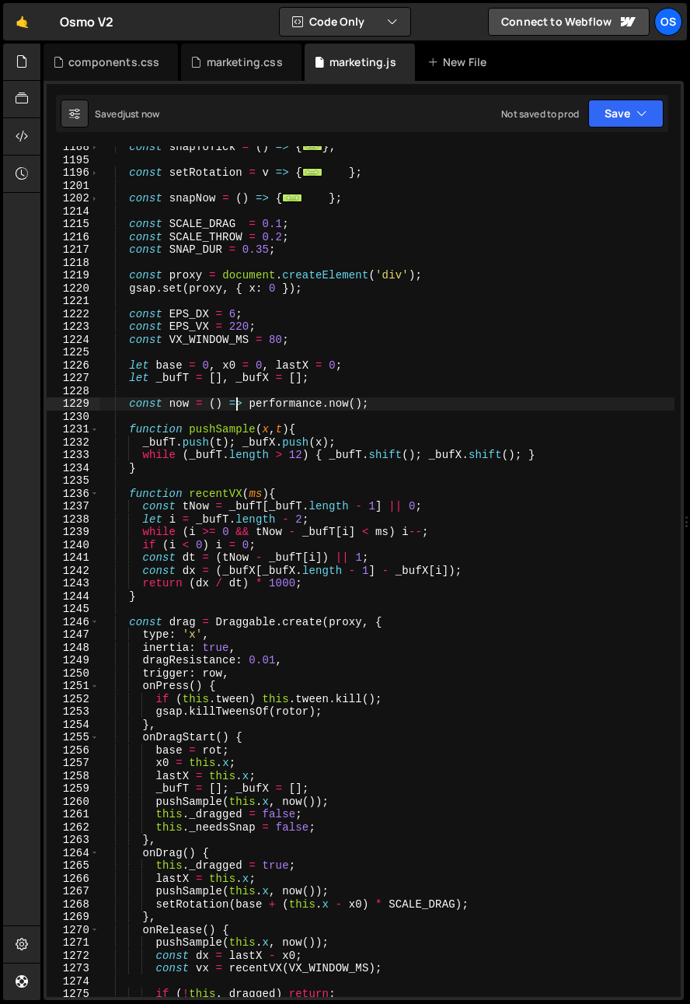
click at [233, 407] on div "const snapToTick = ( ) => { ... } ; const setRotation = v => { ... } ; const sn…" at bounding box center [387, 579] width 575 height 876
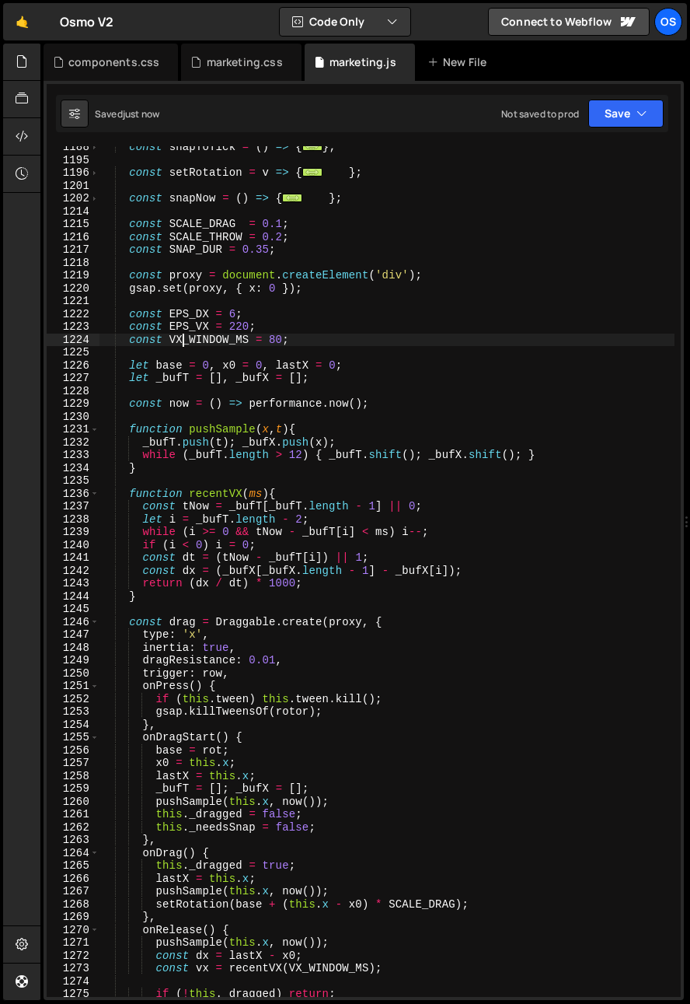
click at [182, 337] on div "const snapToTick = ( ) => { ... } ; const setRotation = v => { ... } ; const sn…" at bounding box center [387, 579] width 575 height 876
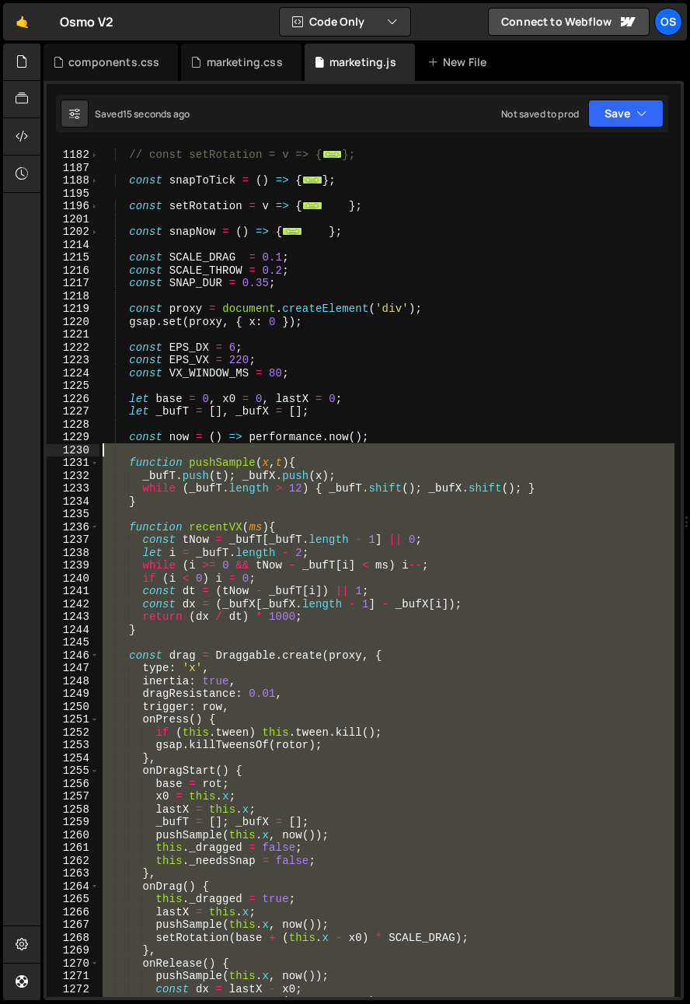
scroll to position [1261, 0]
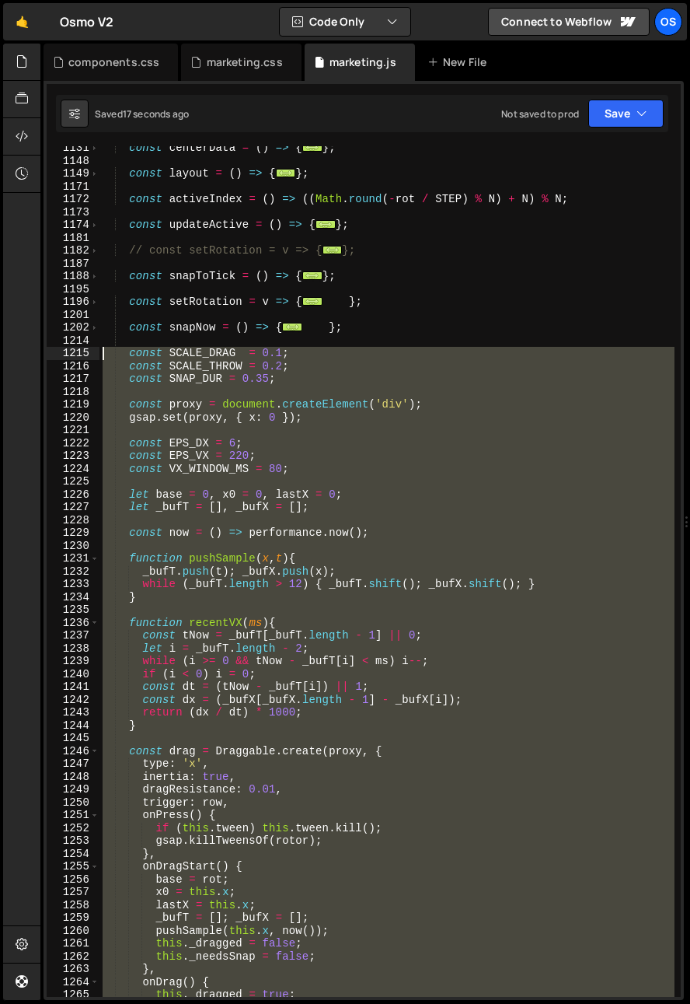
drag, startPoint x: 186, startPoint y: 536, endPoint x: 61, endPoint y: 348, distance: 225.5
click at [61, 348] on div "const VX_WINDOW_MS = 80; 1131 1148 1149 1171 1172 1173 1174 1181 1182 1187 1188…" at bounding box center [364, 571] width 634 height 851
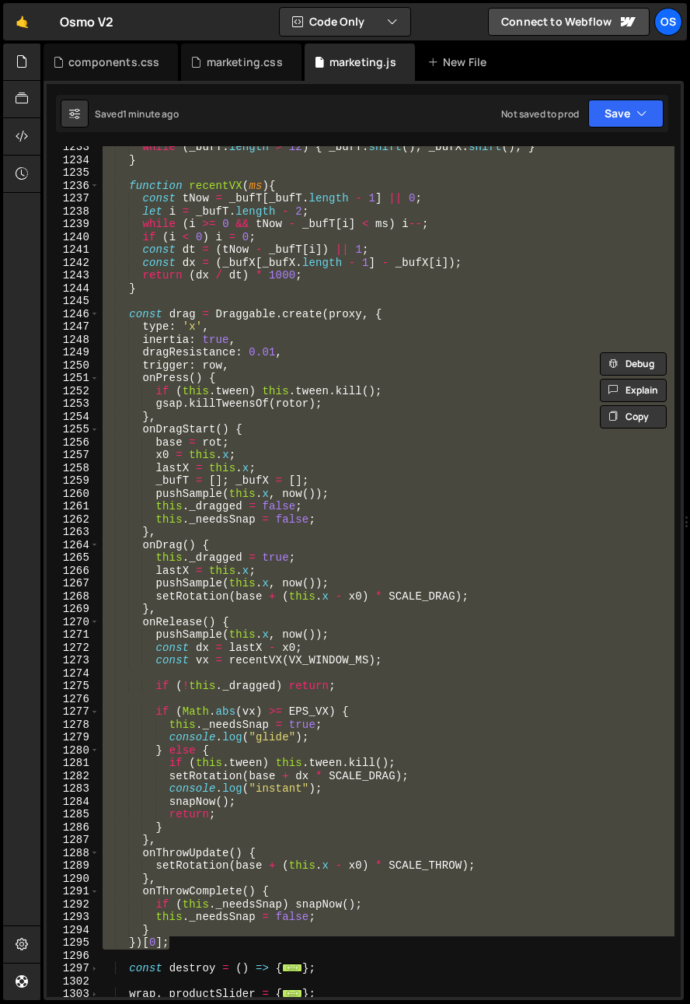
scroll to position [1717, 0]
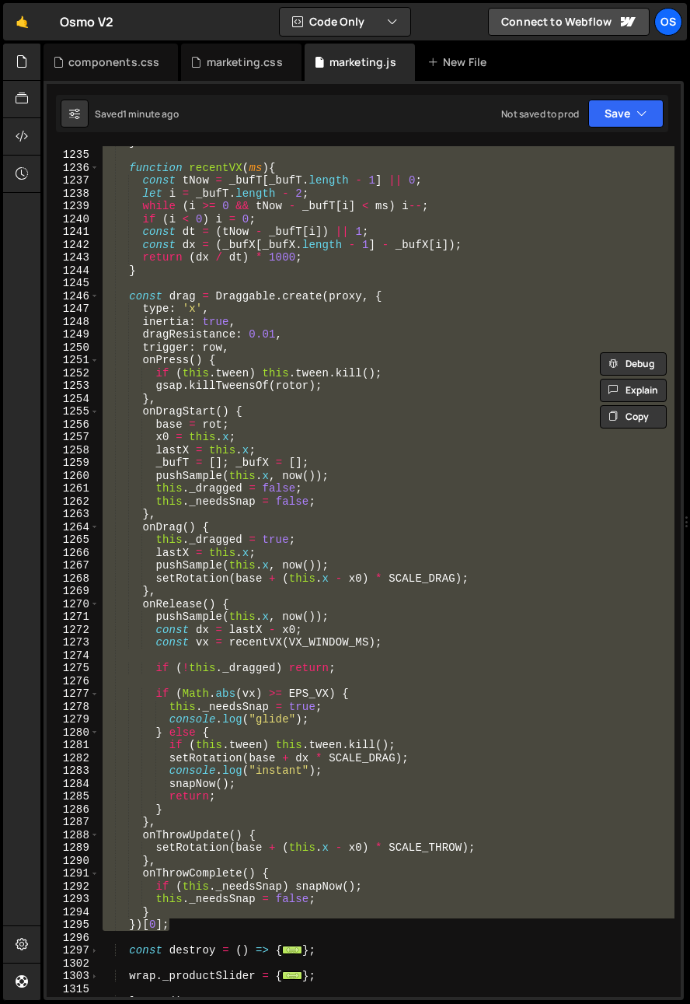
click at [190, 882] on div "} function recentVX ( ms ) { const tNow = _bufT [ _bufT . length - 1 ] || 0 ; l…" at bounding box center [387, 571] width 575 height 851
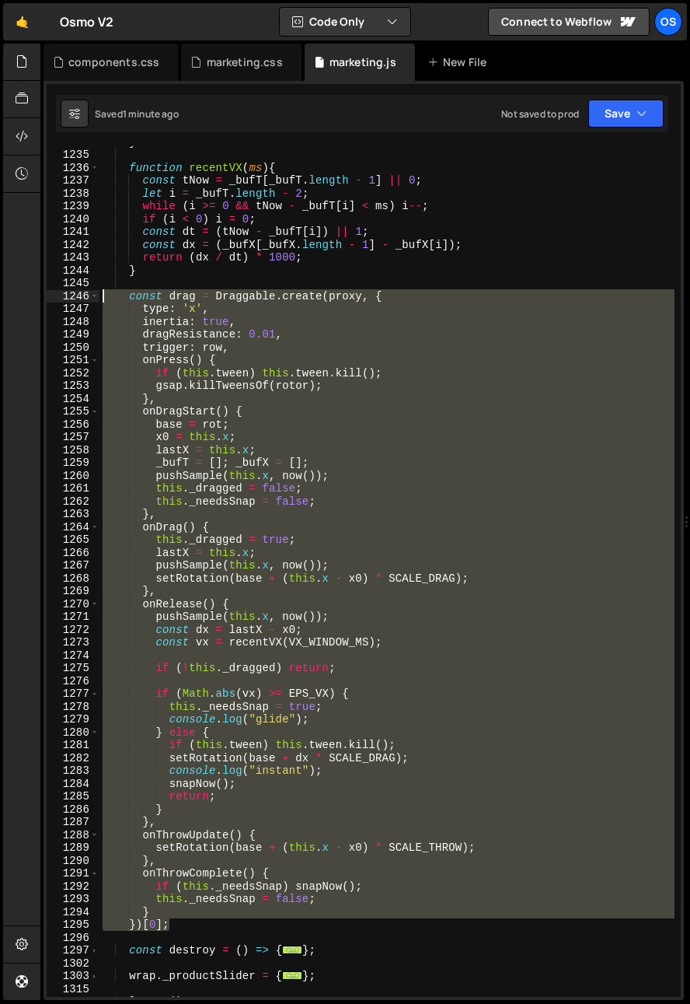
drag, startPoint x: 183, startPoint y: 927, endPoint x: 48, endPoint y: 298, distance: 644.1
click at [48, 298] on div "if (this._needsSnap) snapNow(); 1234 1235 1236 1237 1238 1239 1240 1241 1242 12…" at bounding box center [364, 571] width 634 height 851
paste textarea "})[0];"
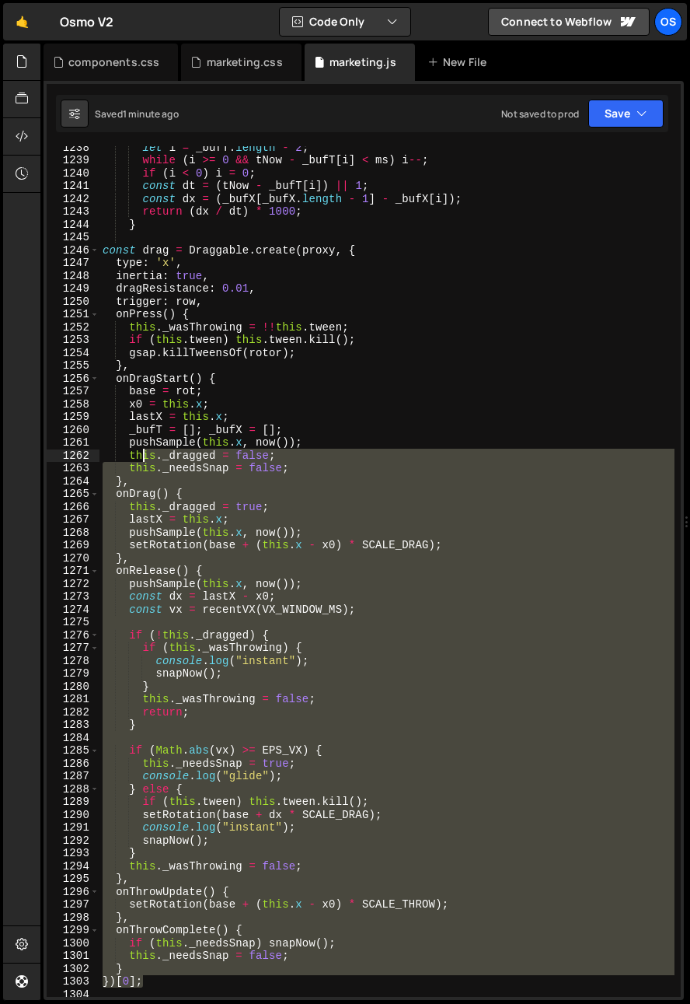
scroll to position [1762, 0]
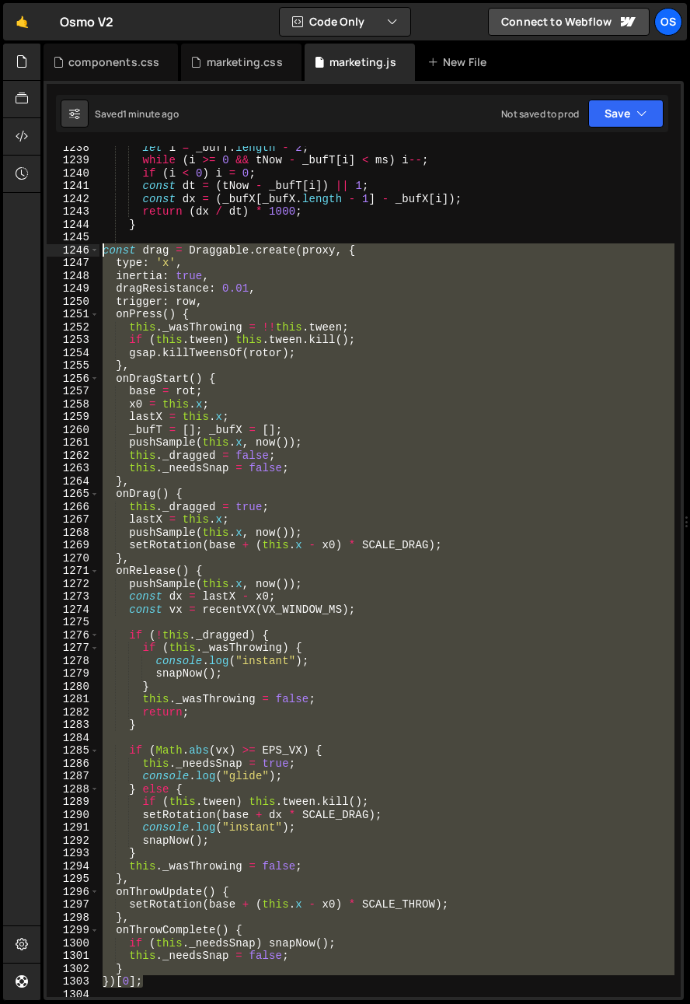
drag, startPoint x: 158, startPoint y: 642, endPoint x: 58, endPoint y: 252, distance: 402.8
click at [58, 252] on div "})[0]; 1238 1239 1240 1241 1242 1243 1244 1245 1246 1247 1248 1249 1250 1251 12…" at bounding box center [364, 571] width 634 height 851
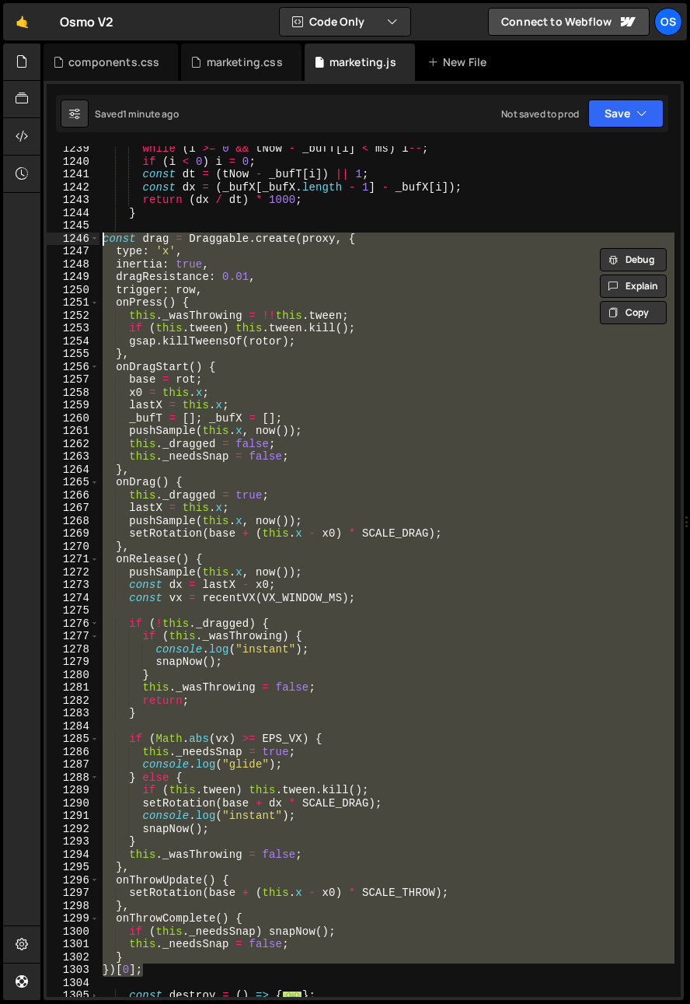
scroll to position [1774, 0]
paste textarea "})[0];"
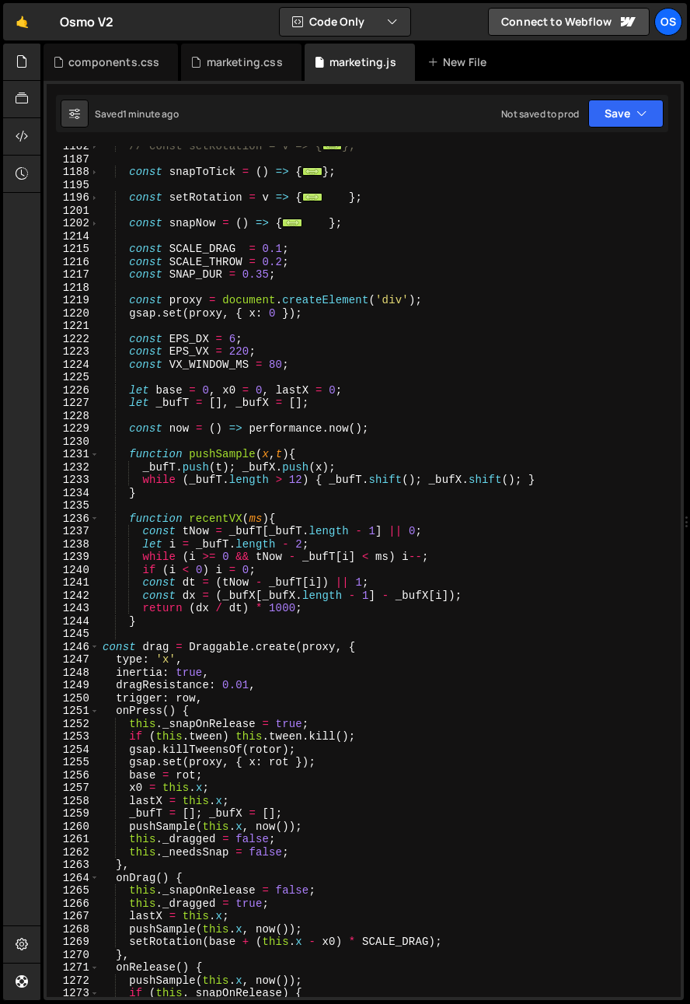
scroll to position [1366, 0]
click at [306, 346] on div "// const setRotation = v => { ... }; const snapToTick = ( ) => { ... } ; const …" at bounding box center [387, 578] width 575 height 876
click at [281, 246] on div "// const setRotation = v => { ... }; const snapToTick = ( ) => { ... } ; const …" at bounding box center [387, 578] width 575 height 876
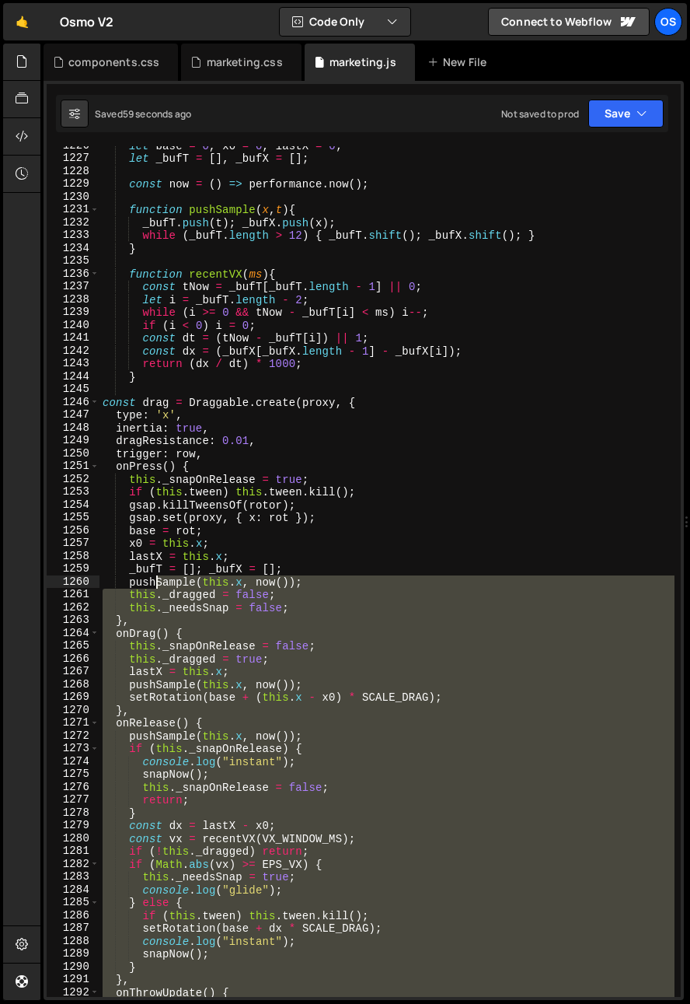
scroll to position [1611, 0]
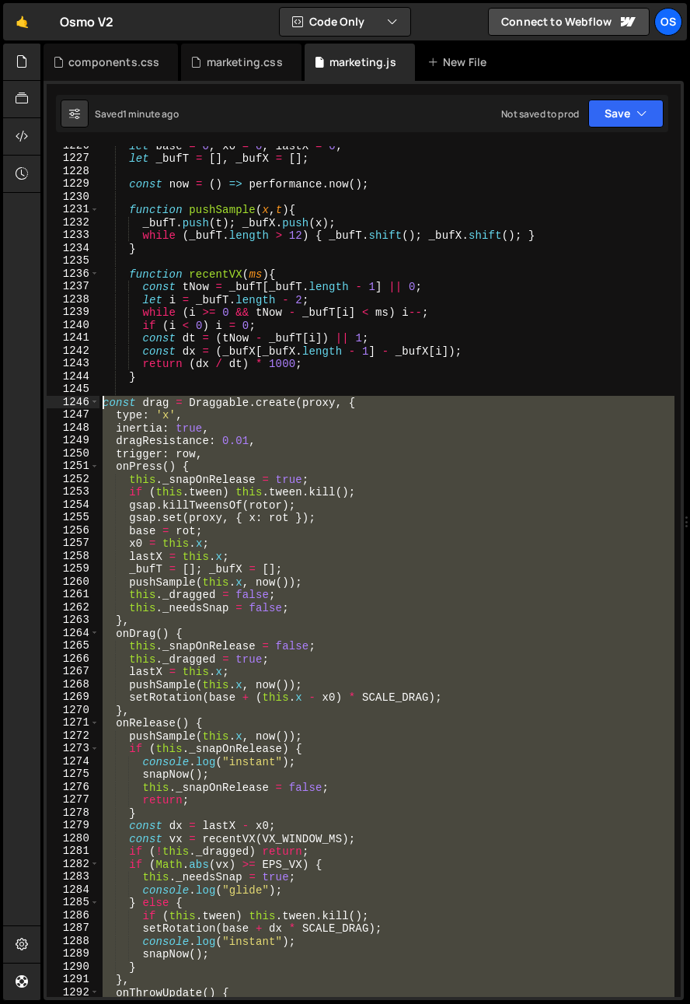
drag, startPoint x: 160, startPoint y: 736, endPoint x: 72, endPoint y: 404, distance: 343.6
click at [72, 404] on div "const SCALE_DRAG = 0.05; 1226 1227 1228 1229 1230 1231 1232 1233 1234 1235 1236…" at bounding box center [364, 571] width 634 height 851
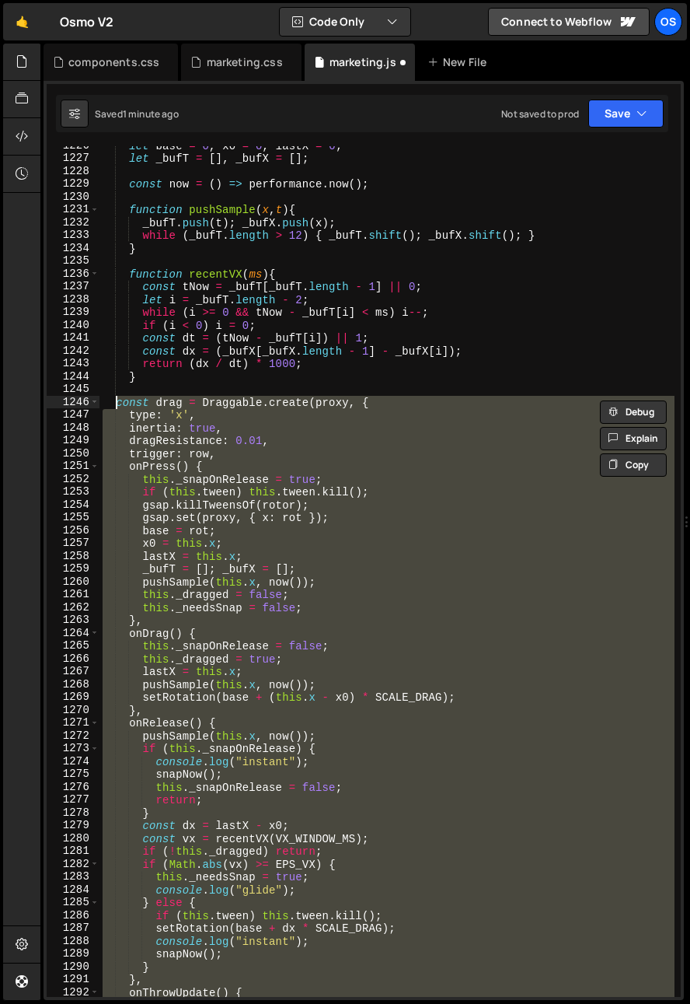
type textarea "const drag = Draggable.create(proxy, { type: 'x',"
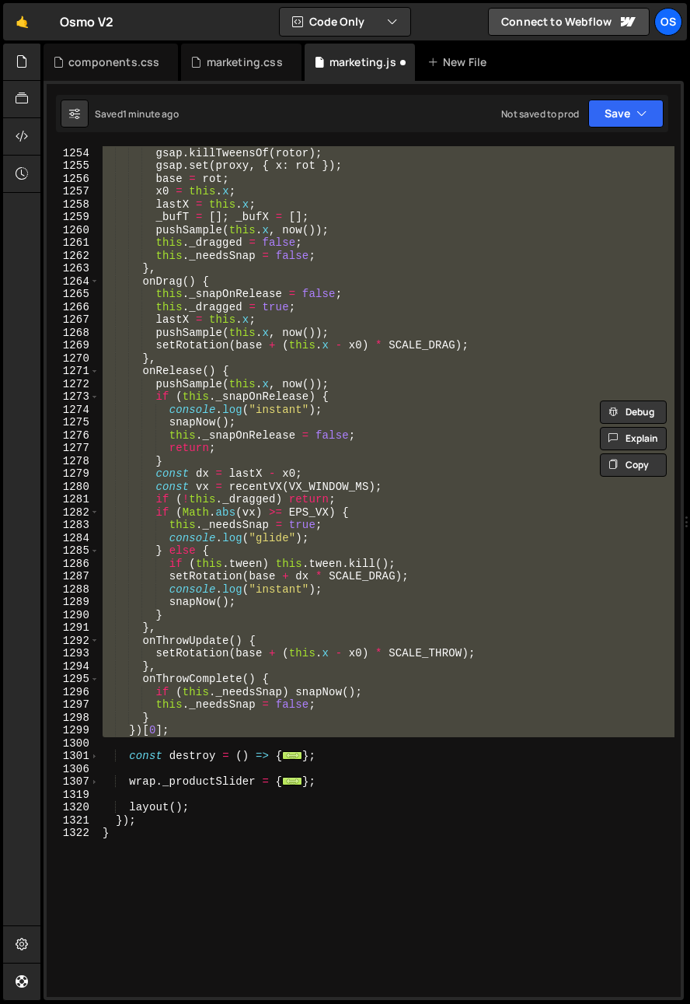
scroll to position [1961, 0]
click at [203, 741] on div "if ( this . tween ) this . tween . kill ( ) ; gsap . killTweensOf ( rotor ) ; g…" at bounding box center [387, 571] width 575 height 851
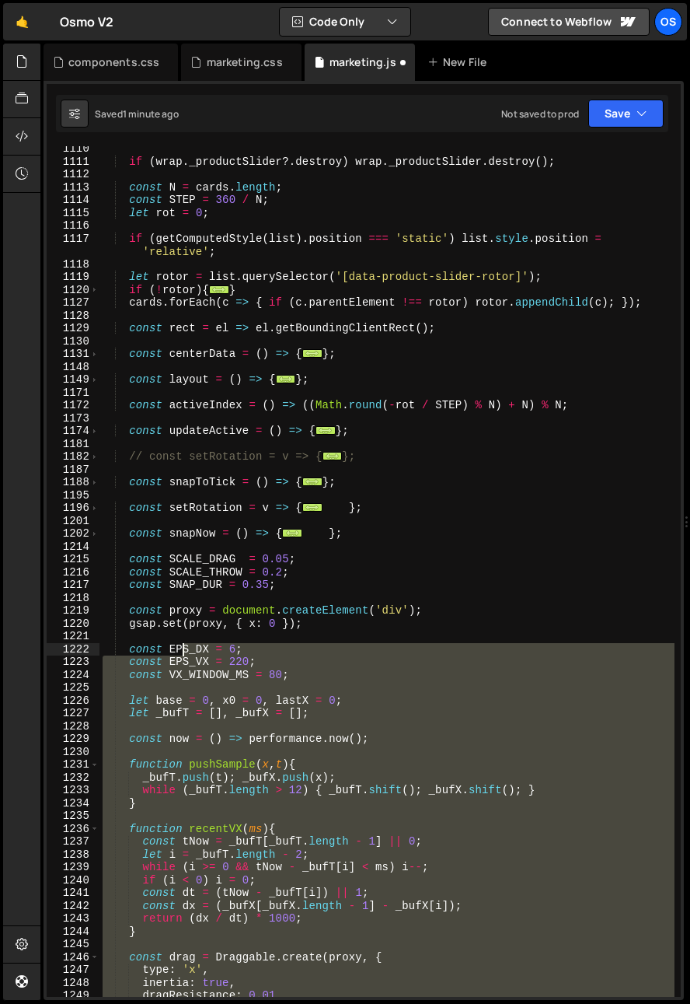
scroll to position [748, 0]
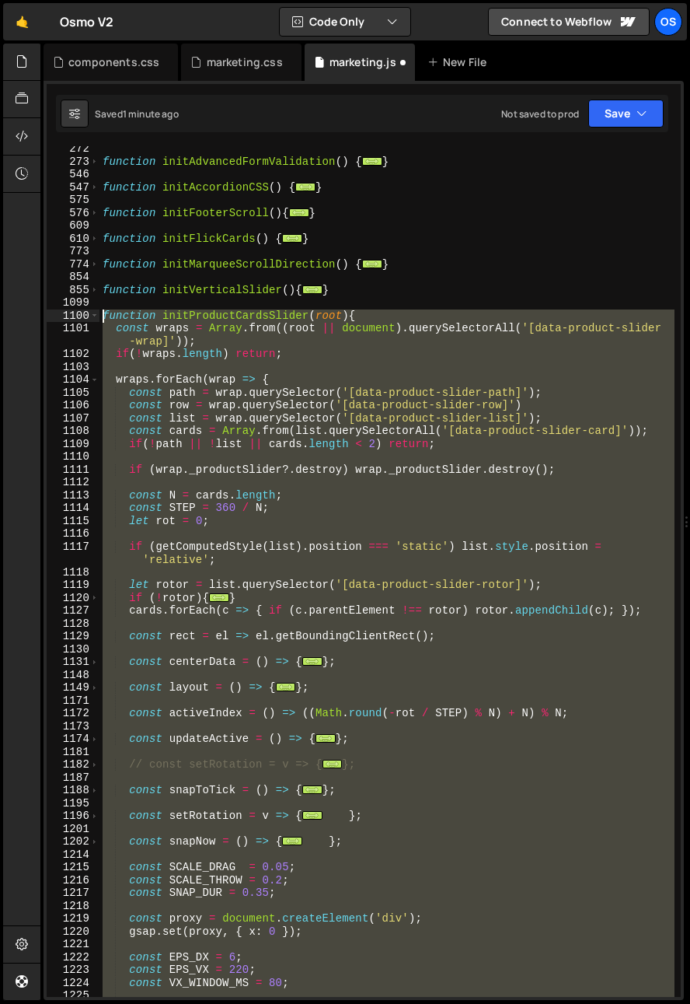
drag, startPoint x: 182, startPoint y: 837, endPoint x: 77, endPoint y: 318, distance: 529.8
click at [77, 318] on div "272 273 546 547 575 576 609 610 773 774 854 855 1099 1100 1101 1102 1103 1104 1…" at bounding box center [364, 571] width 634 height 851
type textarea "function initProductCardsSlider(root){ const wraps = Array.from((root || docume…"
click at [180, 452] on div "function initAdvancedFormValidation ( ) { ... } function initAccordionCSS ( ) {…" at bounding box center [387, 571] width 575 height 851
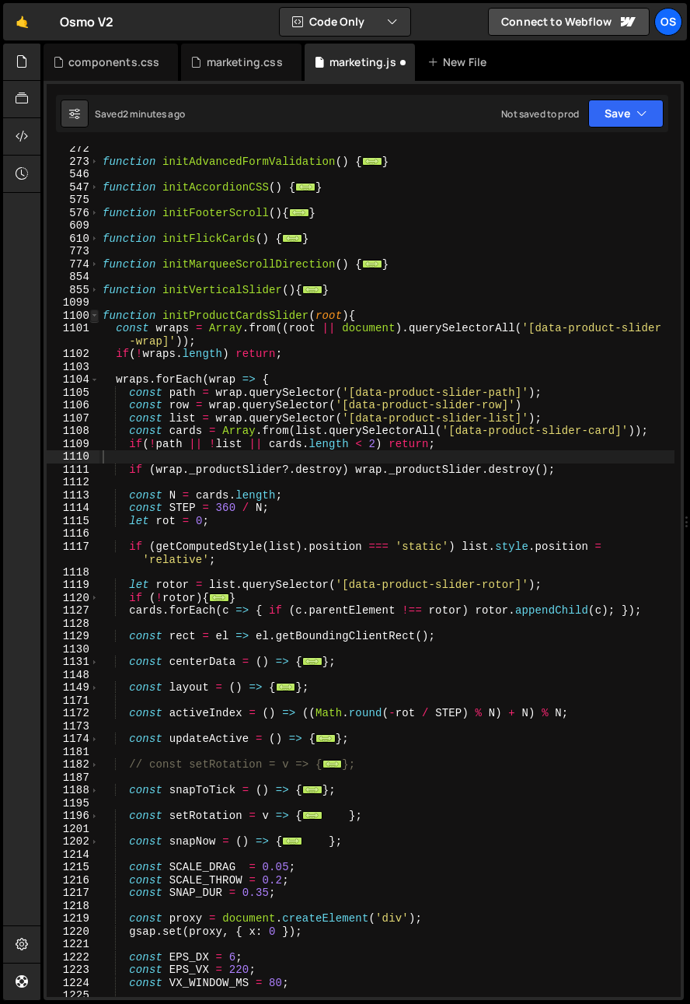
click at [101, 327] on div "function initAdvancedFormValidation ( ) { ... } function initAccordionCSS ( ) {…" at bounding box center [387, 580] width 575 height 876
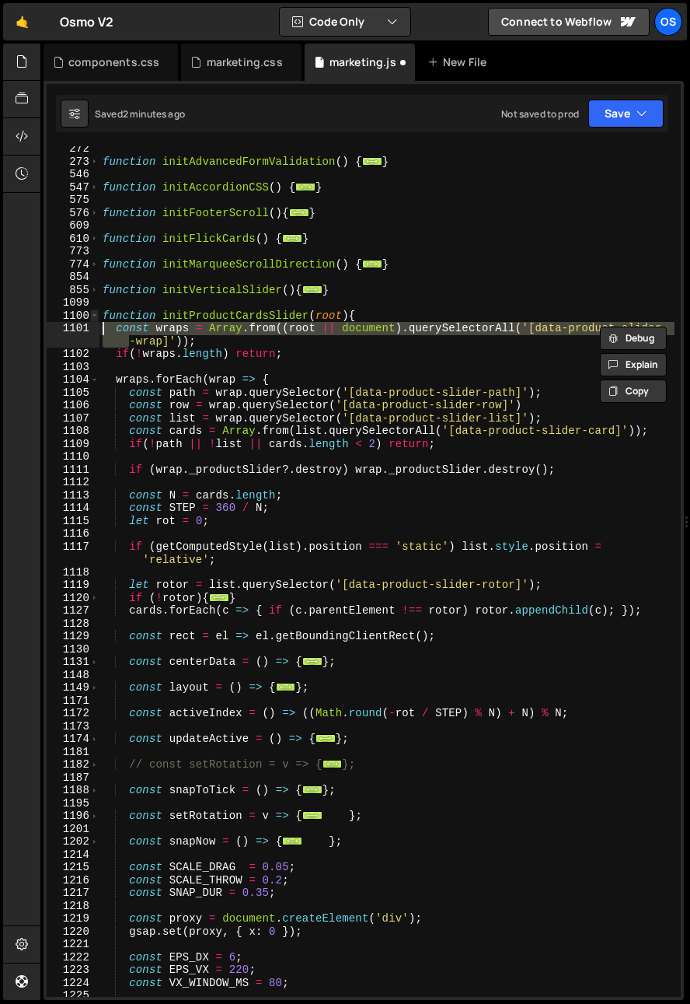
click at [96, 314] on span at bounding box center [94, 315] width 9 height 13
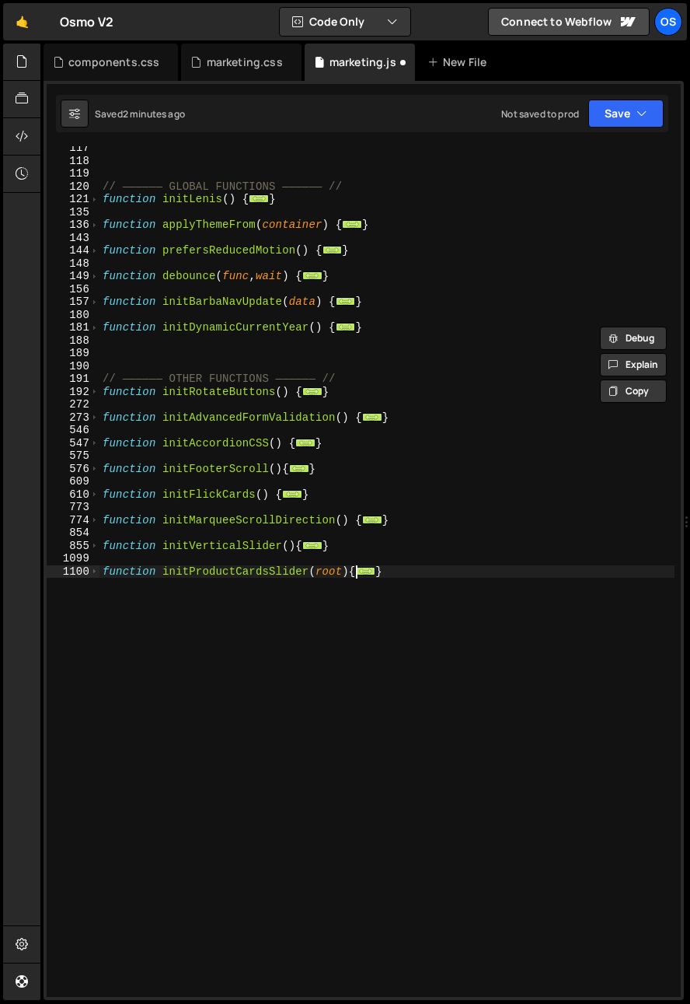
click at [240, 496] on div "// —————— GLOBAL FUNCTIONS —————— // function initLenis ( ) { ... } function ap…" at bounding box center [387, 579] width 575 height 876
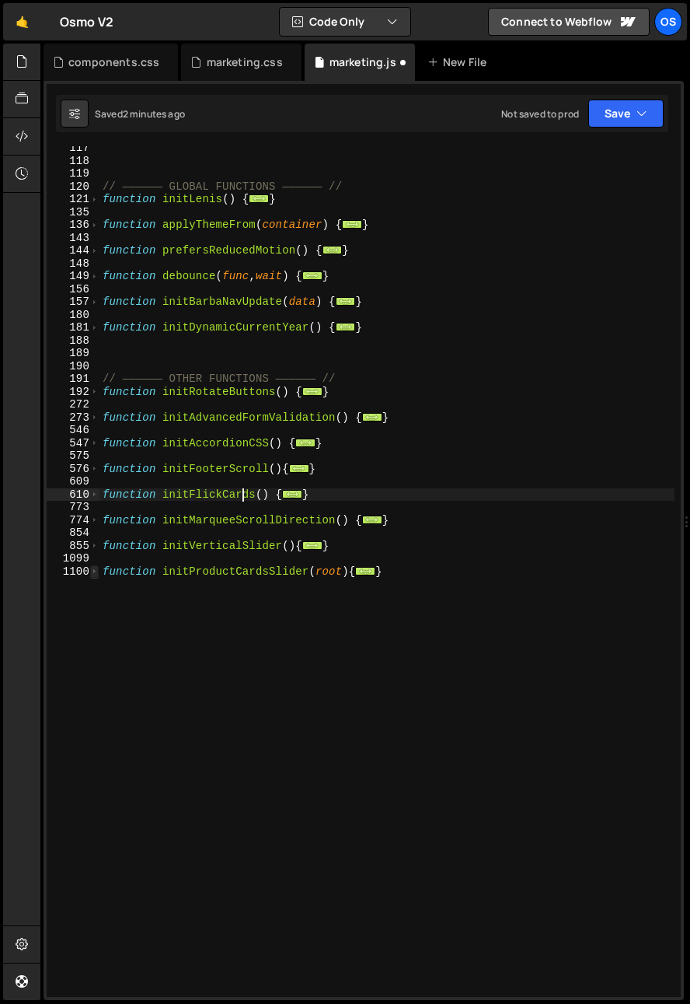
click at [94, 568] on span at bounding box center [94, 571] width 9 height 13
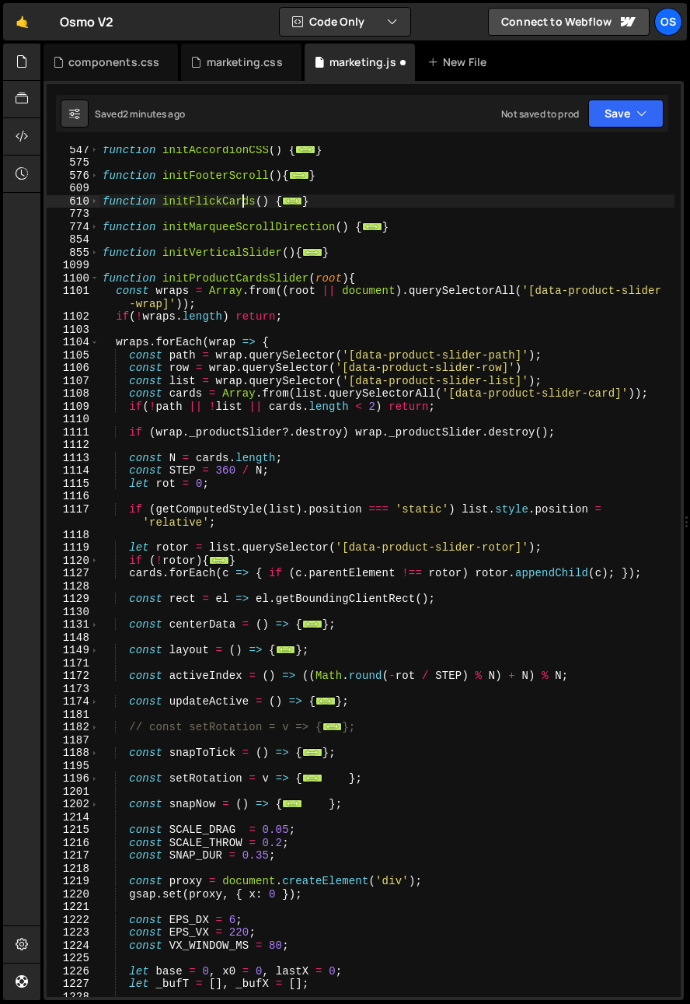
click at [276, 572] on div "function initAccordionCSS ( ) { ... } function initFooterScroll ( ) { ... } fun…" at bounding box center [387, 581] width 575 height 876
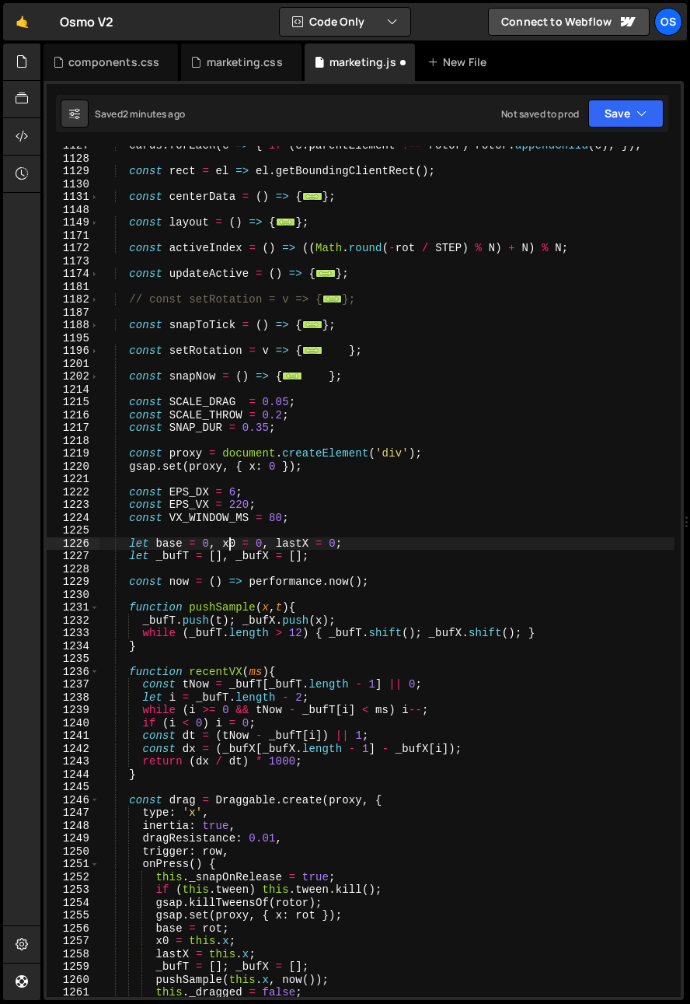
click at [227, 540] on div "cards . forEach ( c => { if ( c . parentElement !== rotor ) rotor . appendChild…" at bounding box center [387, 577] width 575 height 876
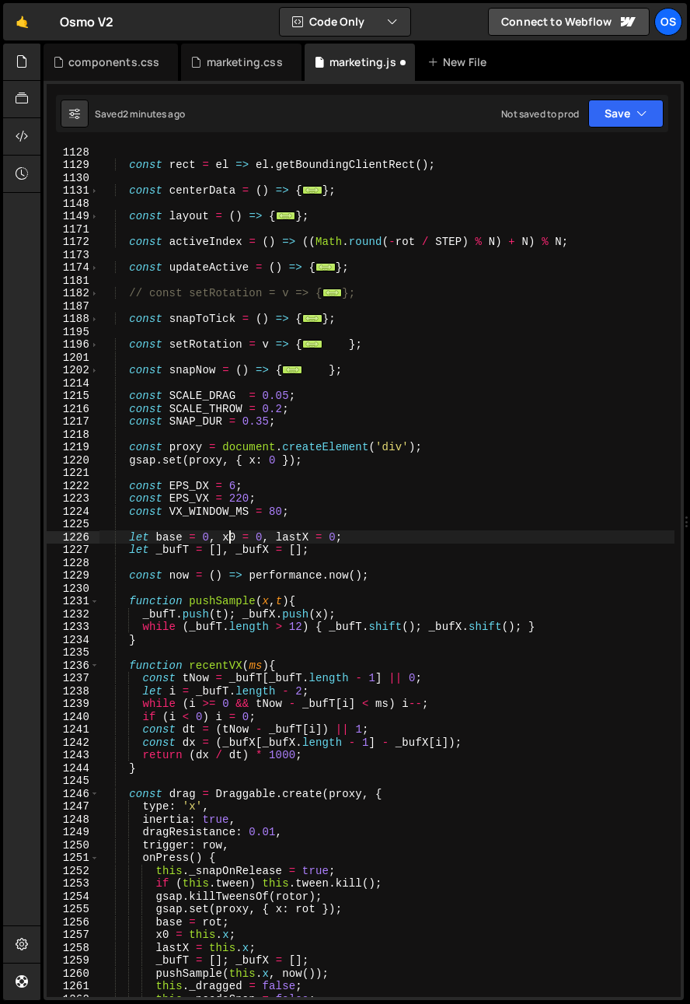
scroll to position [1239, 0]
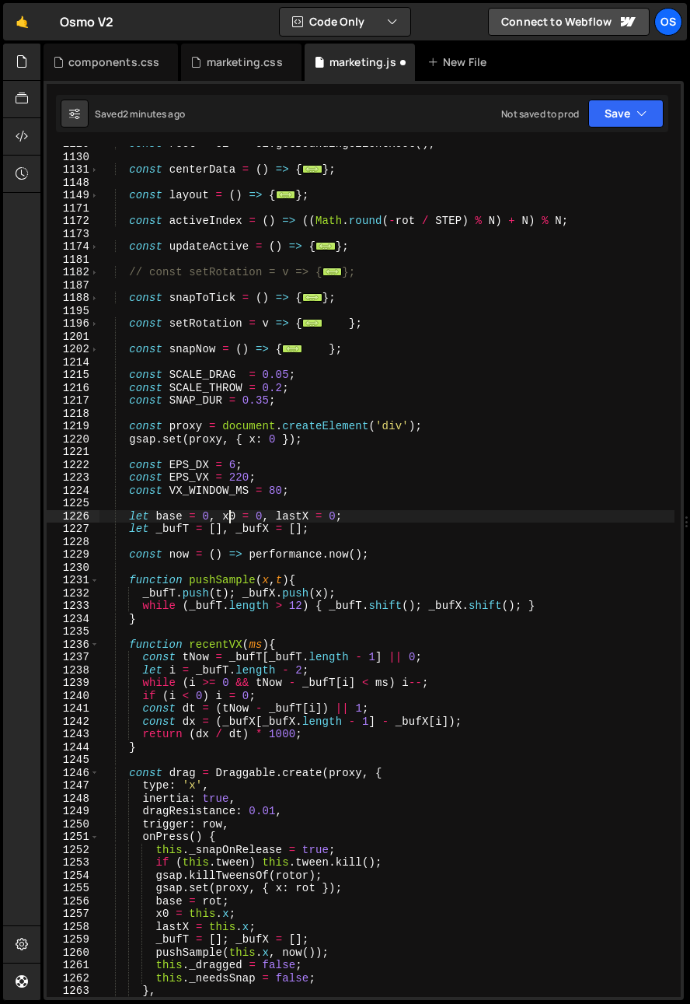
click at [283, 428] on div "const rect = el => el . getBoundingClientRect ( ) ; const centerData = ( ) => {…" at bounding box center [387, 576] width 575 height 876
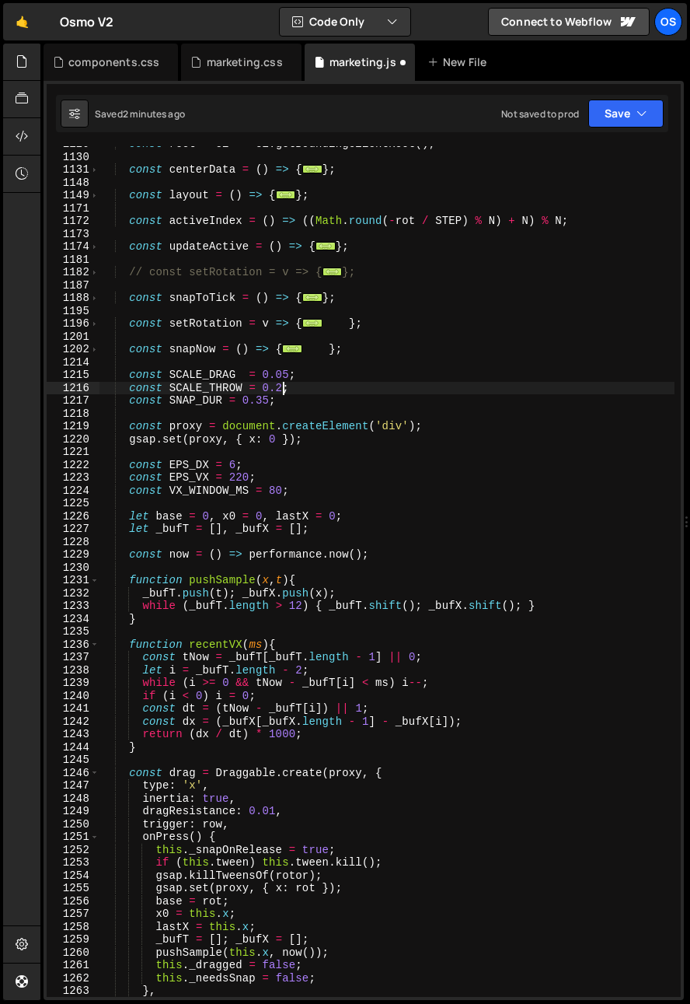
click at [278, 390] on div "const rect = el => el . getBoundingClientRect ( ) ; const centerData = ( ) => {…" at bounding box center [387, 576] width 575 height 876
type textarea "const SCALE_THROW = 0.1;"
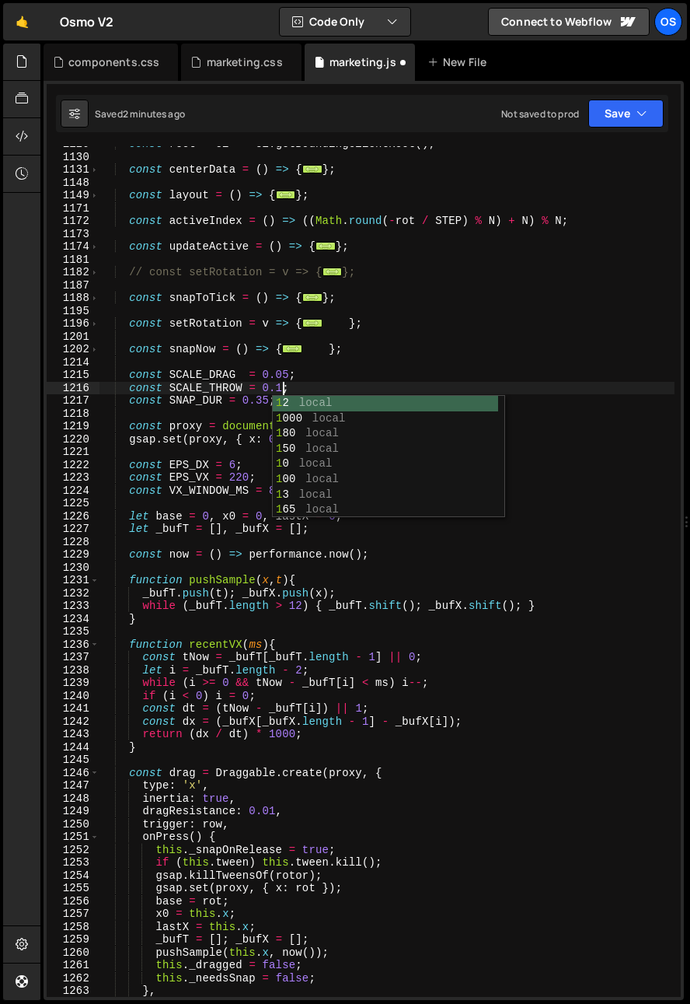
click at [222, 412] on div "const rect = el => el . getBoundingClientRect ( ) ; const centerData = ( ) => {…" at bounding box center [387, 576] width 575 height 876
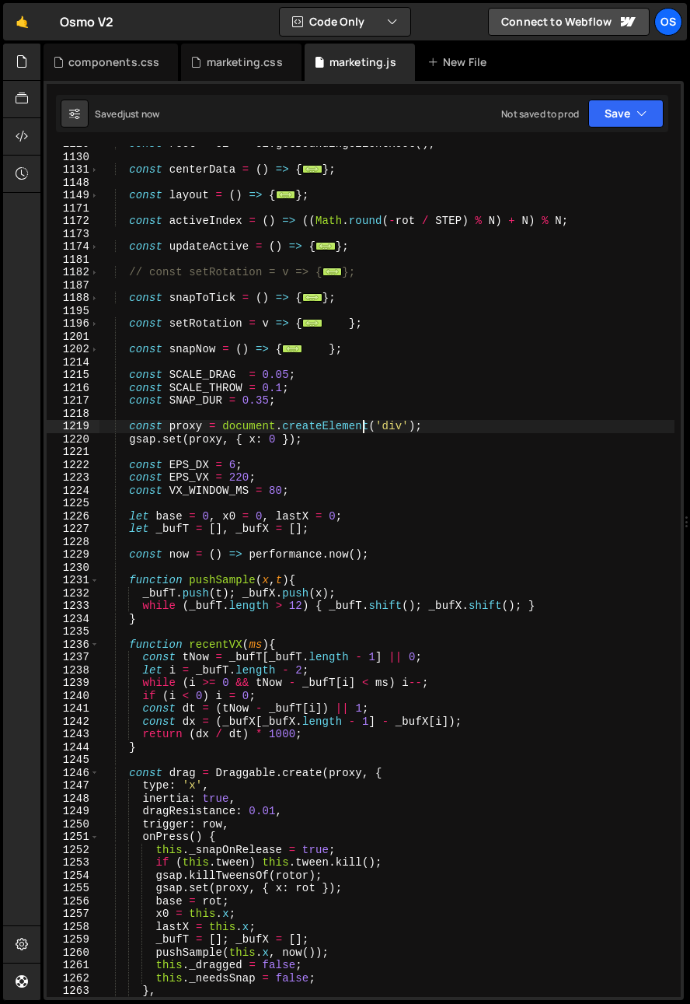
click at [362, 422] on div "const rect = el => el . getBoundingClientRect ( ) ; const centerData = ( ) => {…" at bounding box center [387, 576] width 575 height 876
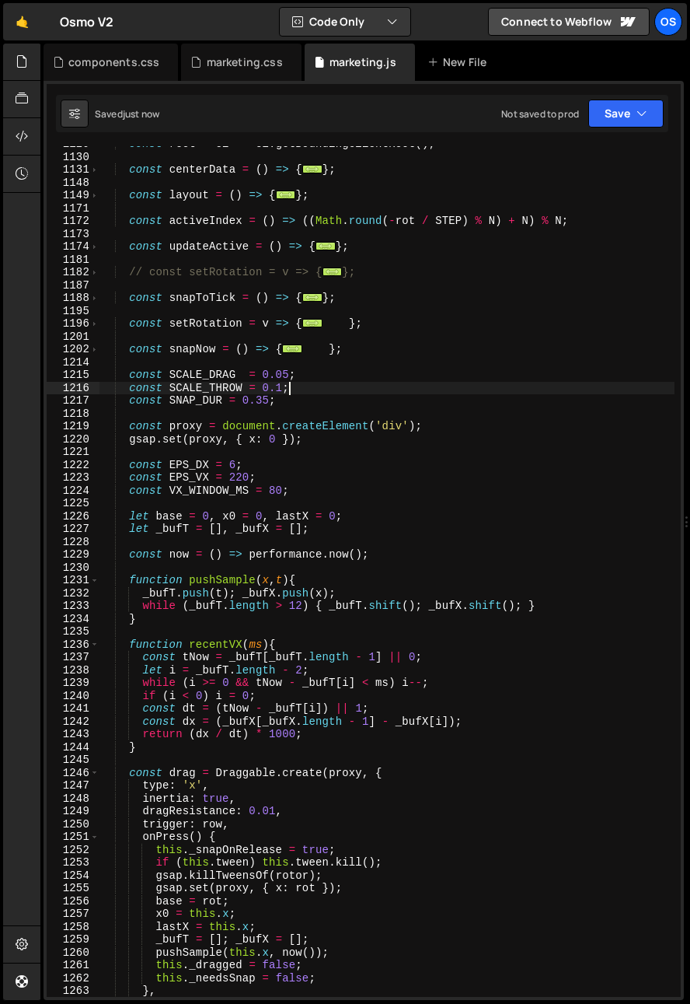
click at [345, 385] on div "const rect = el => el . getBoundingClientRect ( ) ; const centerData = ( ) => {…" at bounding box center [387, 576] width 575 height 876
click at [255, 407] on div "const rect = el => el . getBoundingClientRect ( ) ; const centerData = ( ) => {…" at bounding box center [387, 576] width 575 height 876
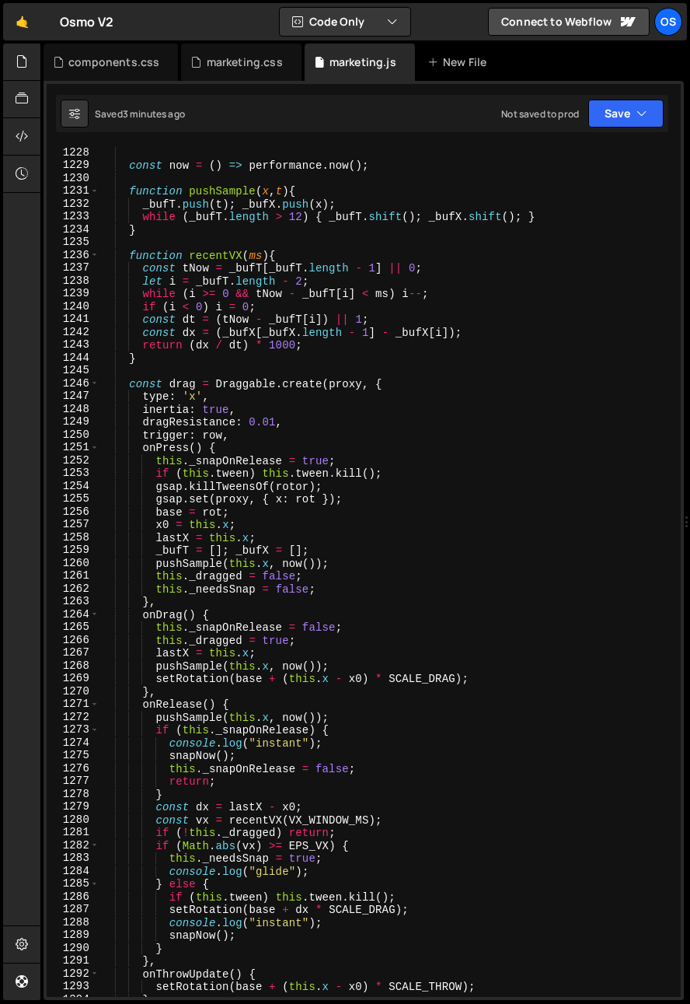
click at [334, 859] on div "const now = ( ) => performance . now ( ) ; function pushSample ( x , t ) { _buf…" at bounding box center [387, 584] width 575 height 876
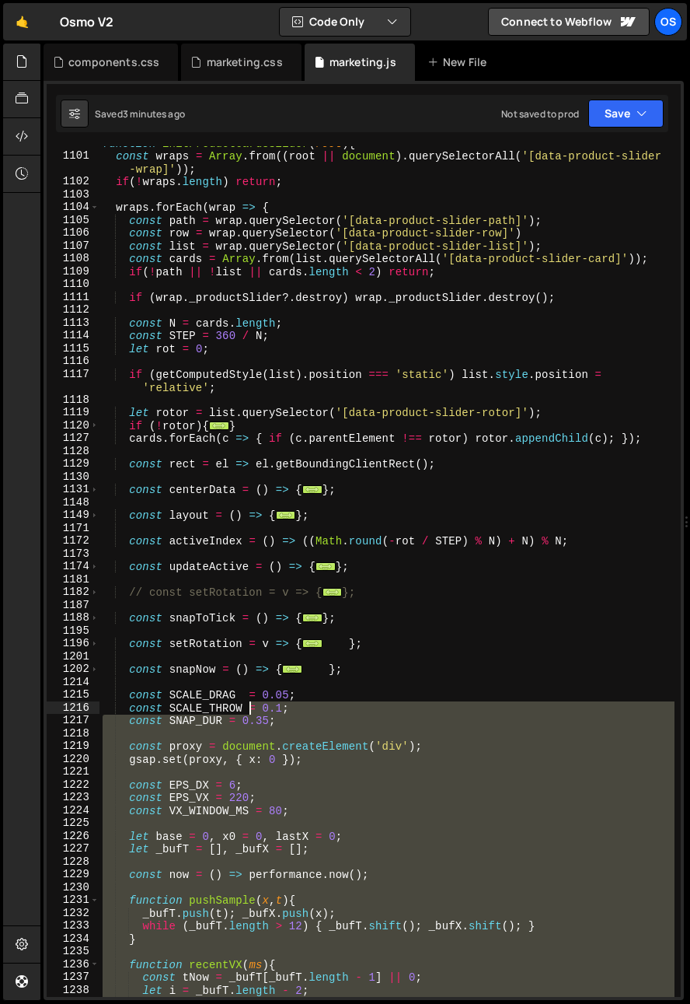
scroll to position [872, 0]
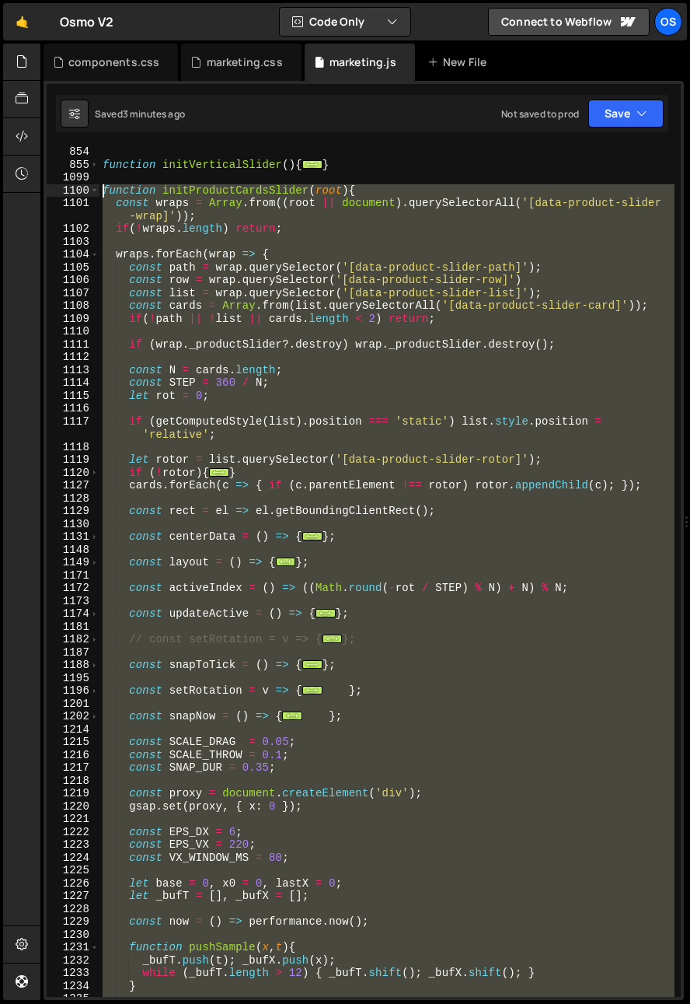
drag, startPoint x: 334, startPoint y: 859, endPoint x: 51, endPoint y: 191, distance: 725.3
click at [51, 191] on div "this._needsSnap = true; 854 855 1099 1100 1101 1102 1103 1104 1105 1106 1107 11…" at bounding box center [364, 571] width 634 height 851
paste textarea "https://osmo-v2-secret.webflow.io/"
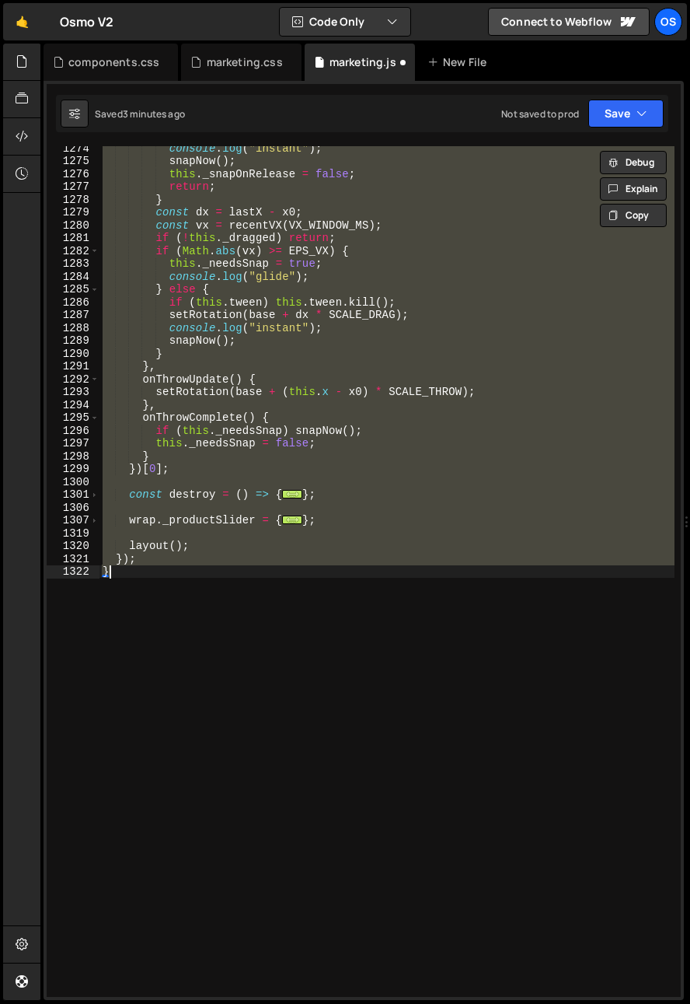
scroll to position [2223, 0]
click at [309, 746] on div "console . log ( "instant" ) ; snapNow ( ) ; this . _snapOnRelease = false ; ret…" at bounding box center [387, 571] width 575 height 851
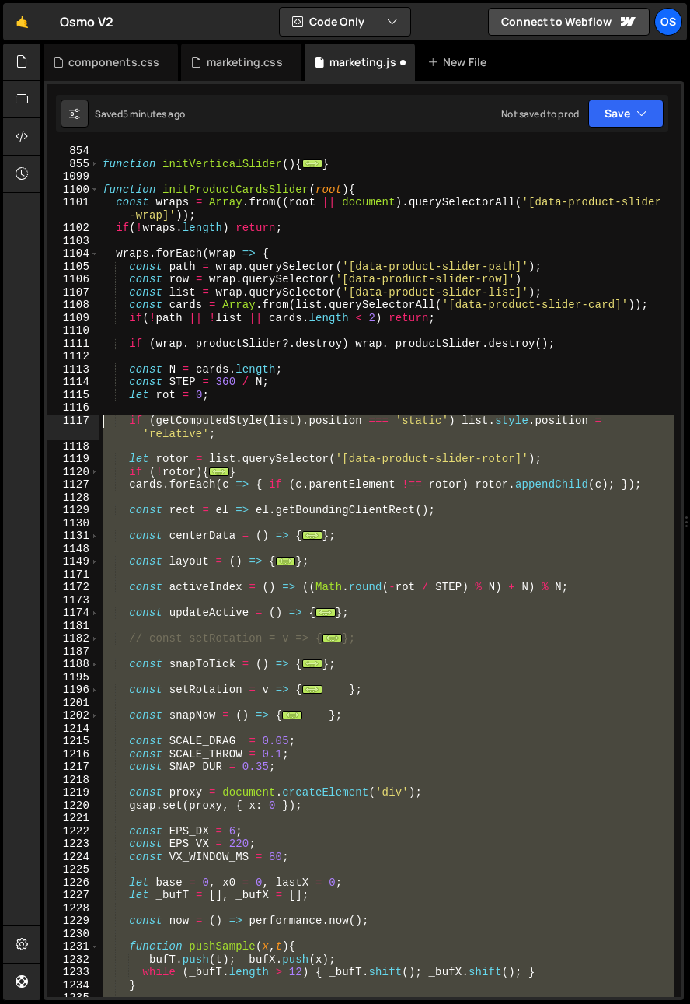
scroll to position [634, 0]
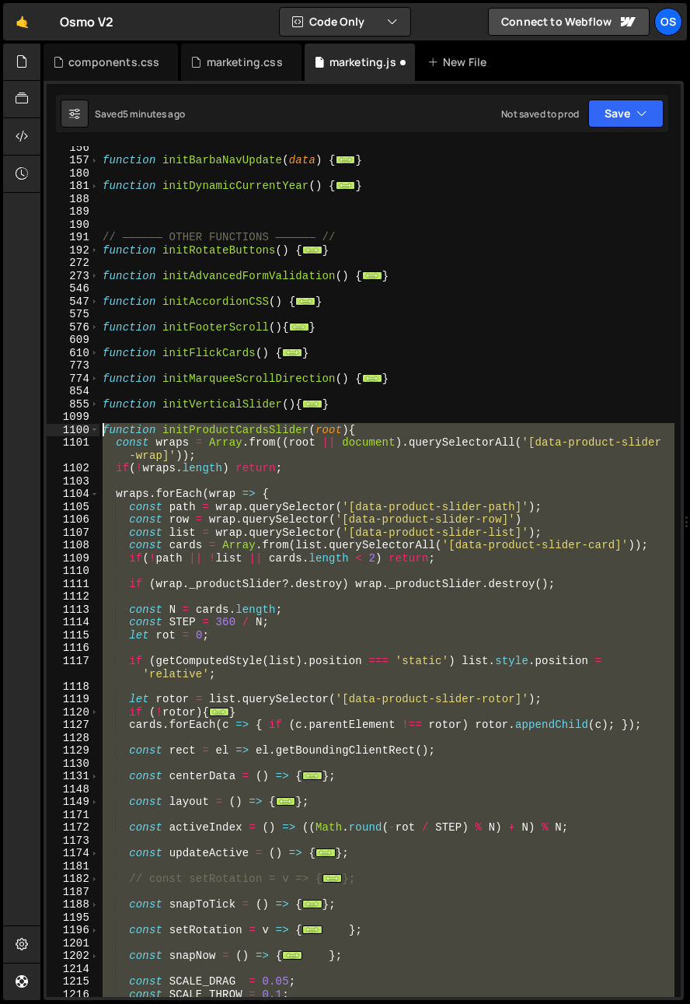
drag, startPoint x: 260, startPoint y: 675, endPoint x: 75, endPoint y: 433, distance: 304.5
click at [75, 433] on div "} 156 157 180 181 188 189 190 191 192 272 273 546 547 575 576 609 610 773 774 8…" at bounding box center [364, 571] width 634 height 851
click at [95, 429] on span at bounding box center [94, 430] width 9 height 13
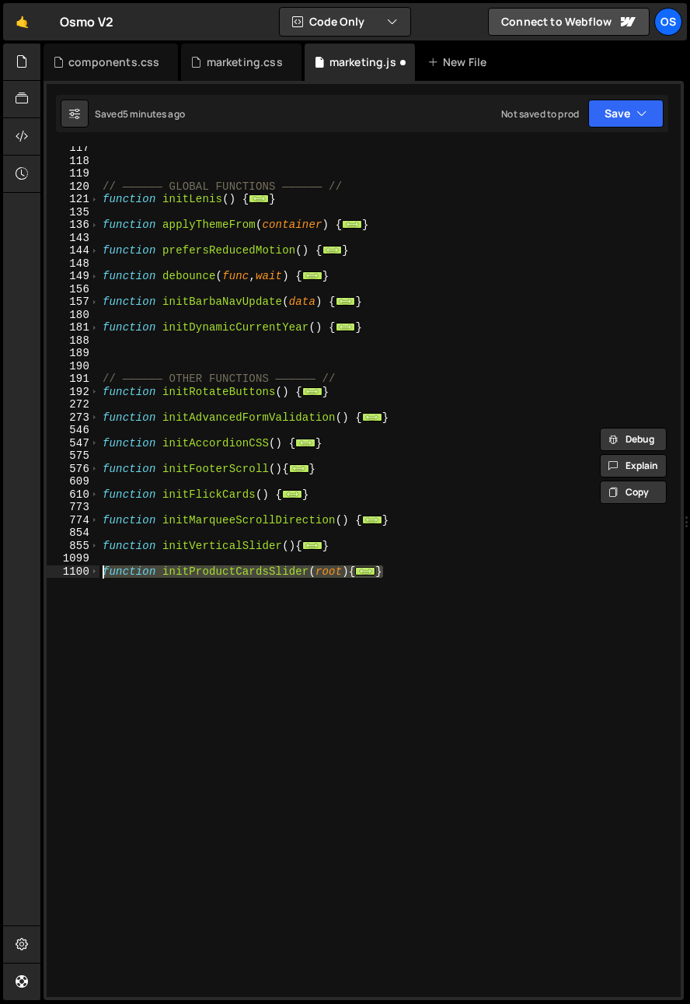
type textarea "}"
click at [130, 648] on div "// —————— GLOBAL FUNCTIONS —————— // function initLenis ( ) { ... } function ap…" at bounding box center [387, 579] width 575 height 876
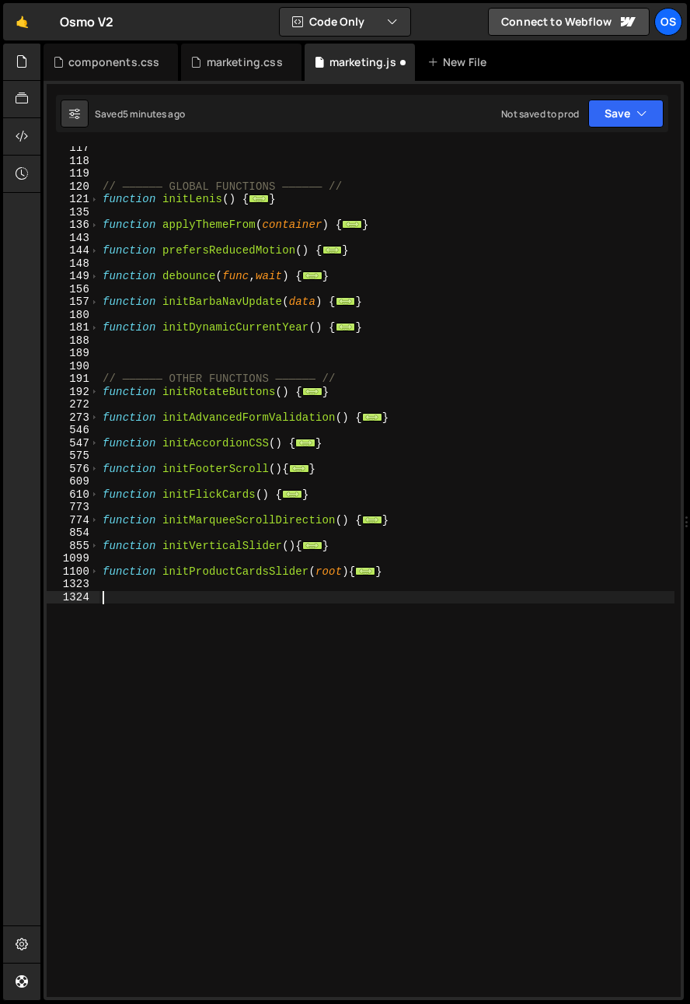
paste textarea "}"
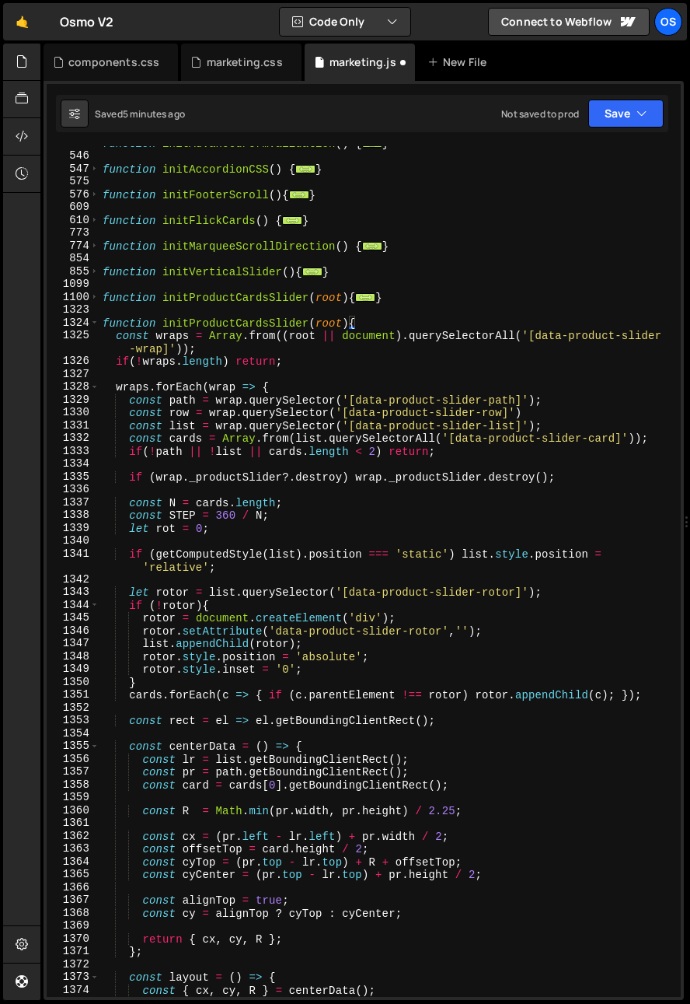
scroll to position [664, 0]
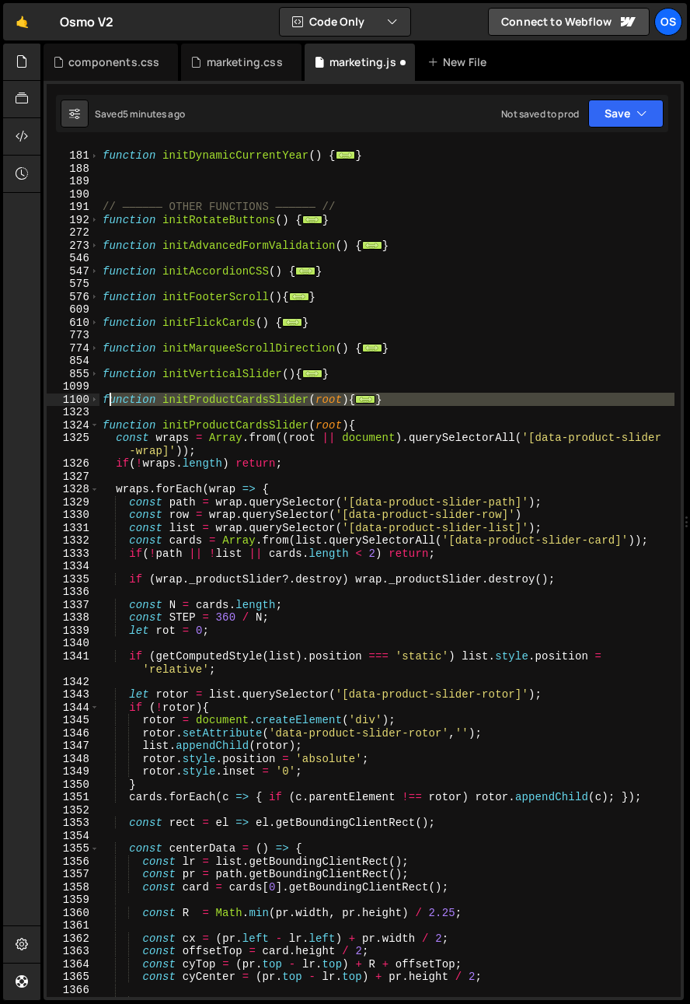
drag, startPoint x: 109, startPoint y: 406, endPoint x: 101, endPoint y: 400, distance: 10.0
click at [101, 400] on div "function initDynamicCurrentYear ( ) { ... } // —————— OTHER FUNCTIONS —————— //…" at bounding box center [387, 574] width 575 height 876
click at [100, 400] on div "function initDynamicCurrentYear ( ) { ... } // —————— OTHER FUNCTIONS —————— //…" at bounding box center [387, 574] width 575 height 876
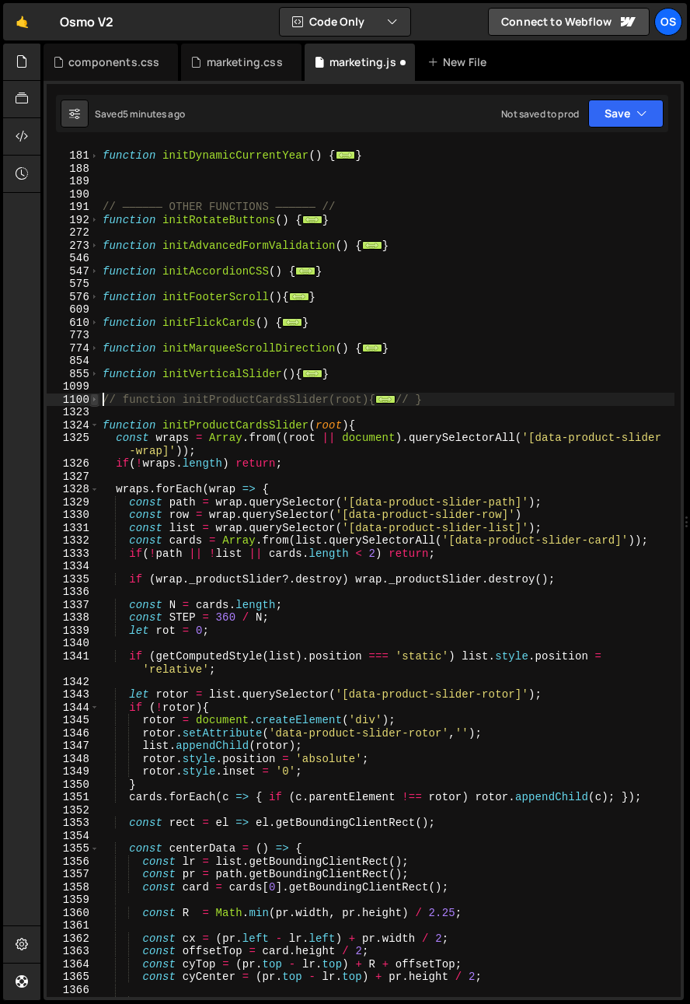
click at [96, 398] on span at bounding box center [94, 399] width 9 height 13
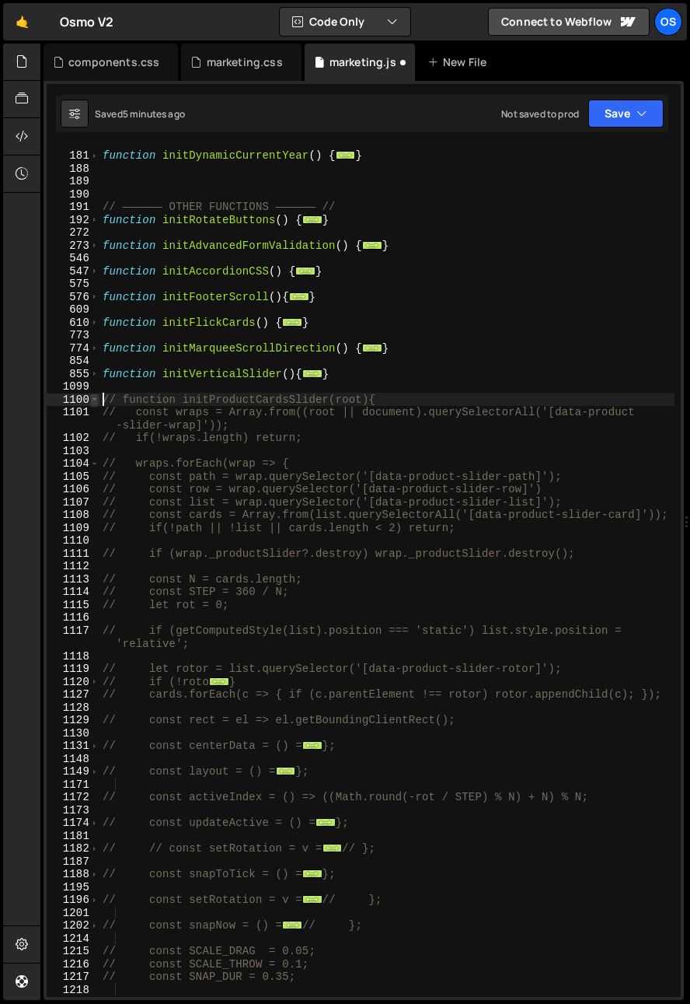
click at [96, 398] on span at bounding box center [94, 399] width 9 height 13
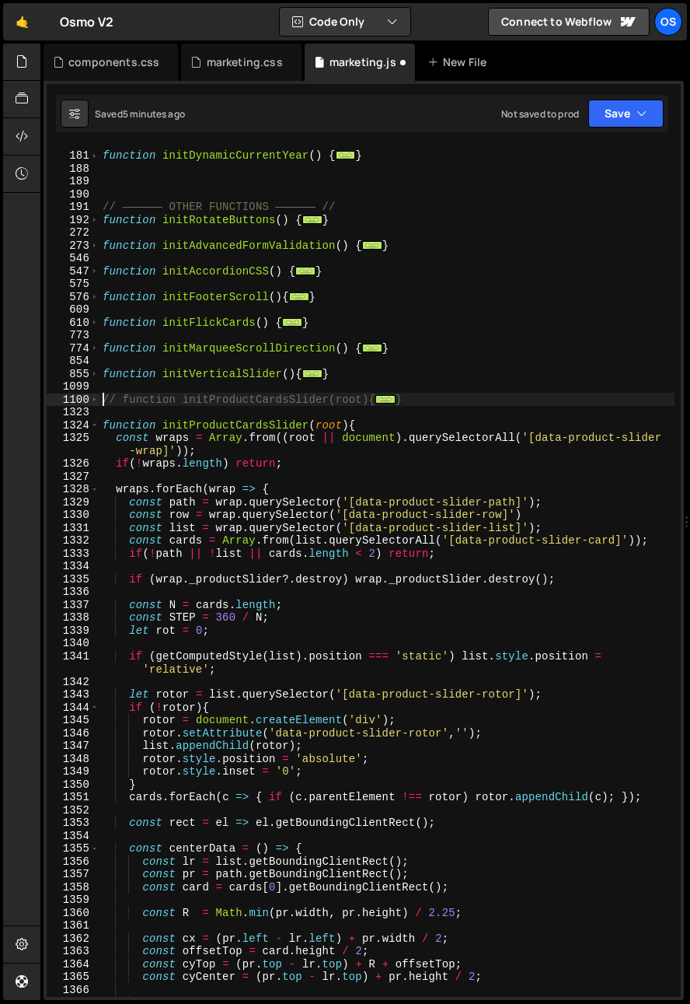
click at [162, 438] on div "function initDynamicCurrentYear ( ) { ... } // —————— OTHER FUNCTIONS —————— //…" at bounding box center [387, 574] width 575 height 876
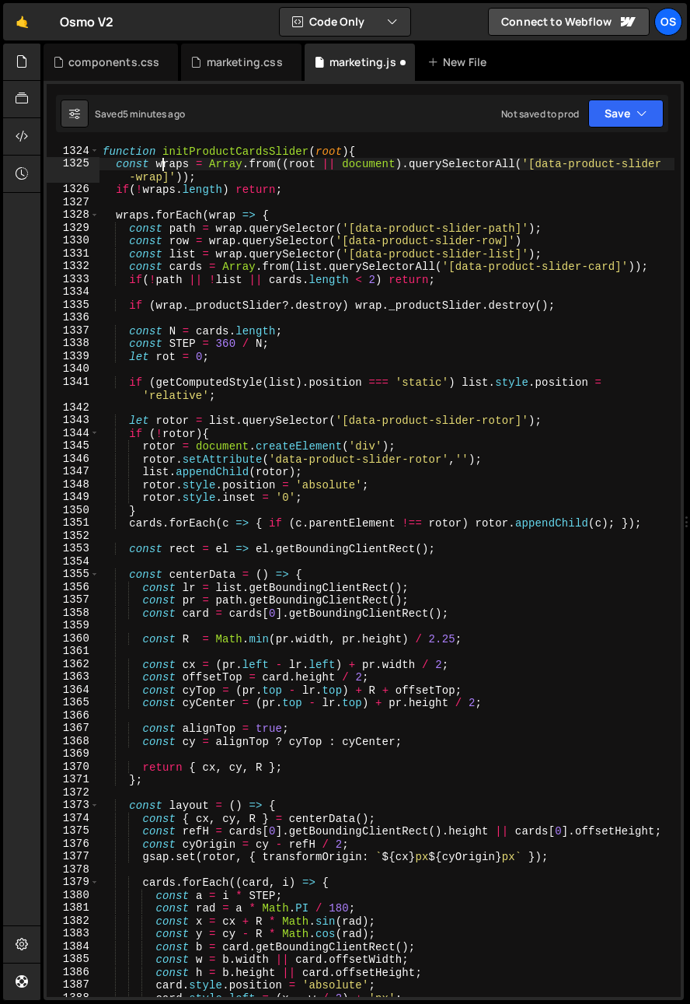
scroll to position [1136, 0]
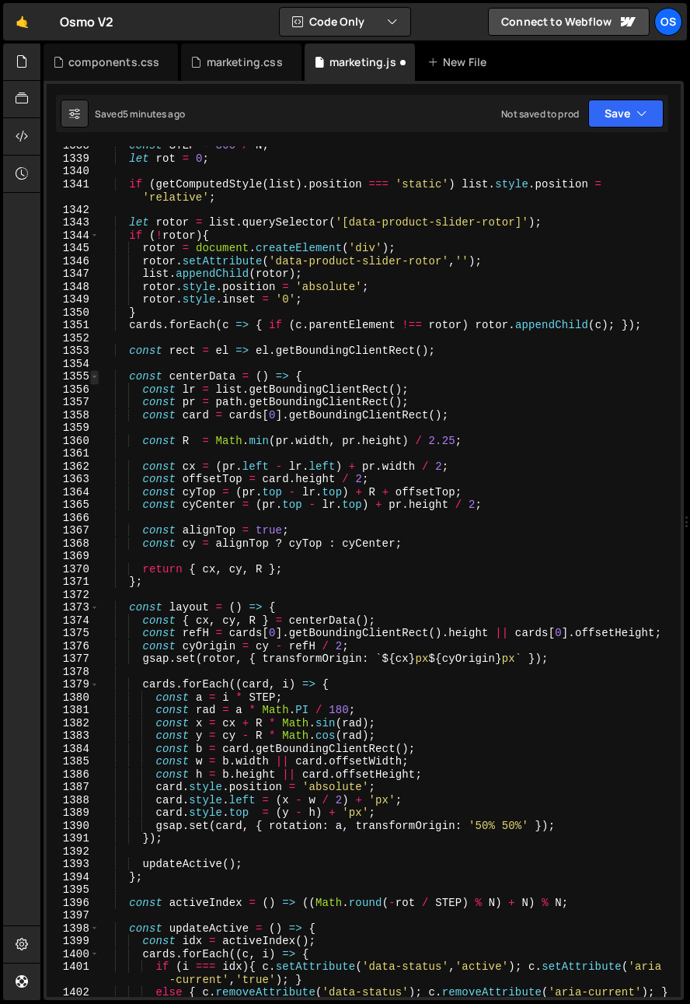
click at [97, 374] on span at bounding box center [94, 376] width 9 height 13
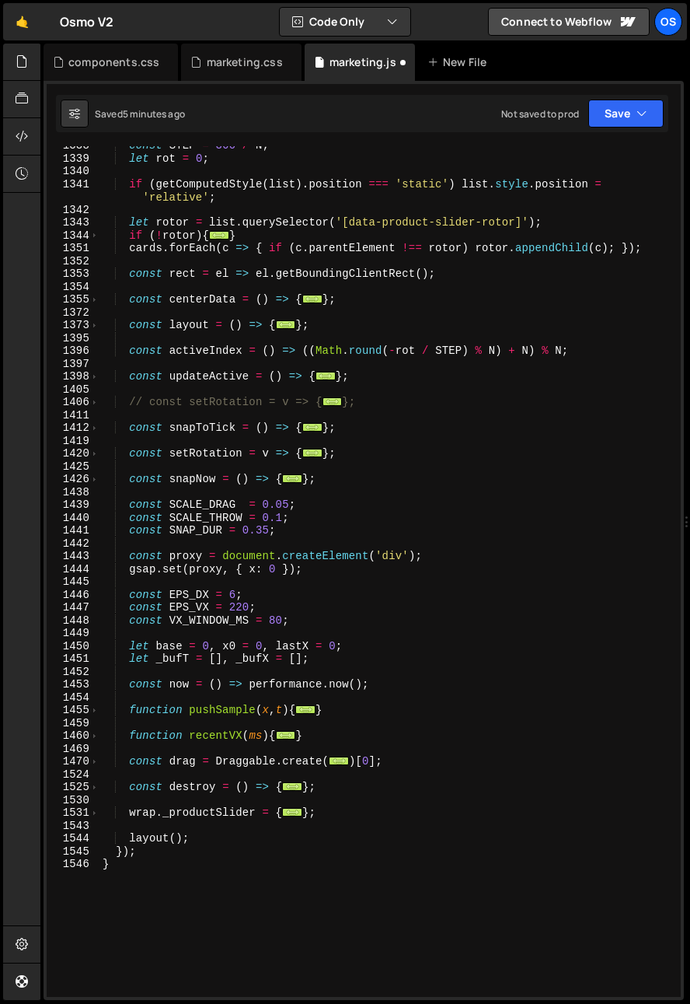
scroll to position [1148, 0]
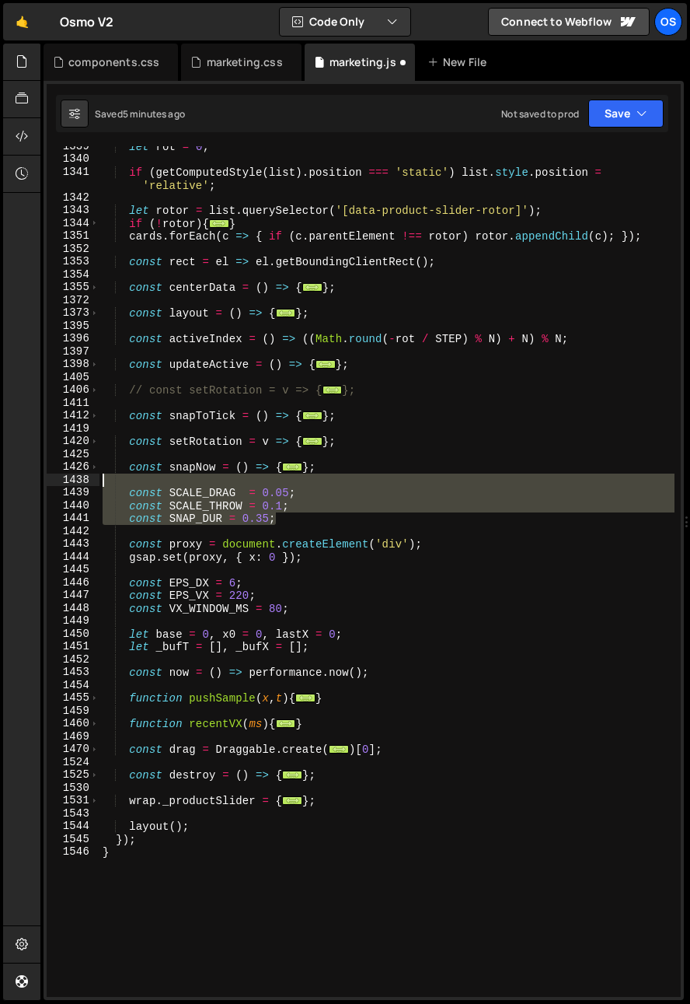
drag, startPoint x: 344, startPoint y: 519, endPoint x: -2, endPoint y: 473, distance: 348.1
click at [0, 473] on html "Projects Community Library Blog Os Your current team is Osmo Projects Your Team…" at bounding box center [345, 502] width 690 height 1004
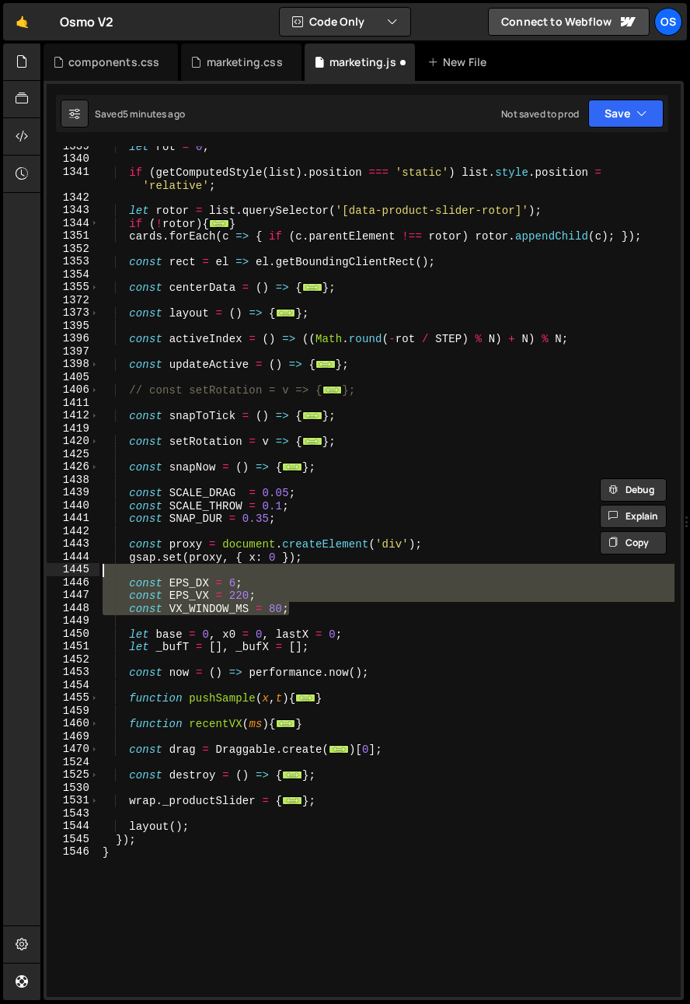
drag, startPoint x: 351, startPoint y: 606, endPoint x: 19, endPoint y: 574, distance: 332.8
click at [19, 574] on div "Hold on a sec... Are you certain you wish to leave this page? Any changes you'v…" at bounding box center [345, 502] width 690 height 1004
type textarea "const EPS_DX = 6;"
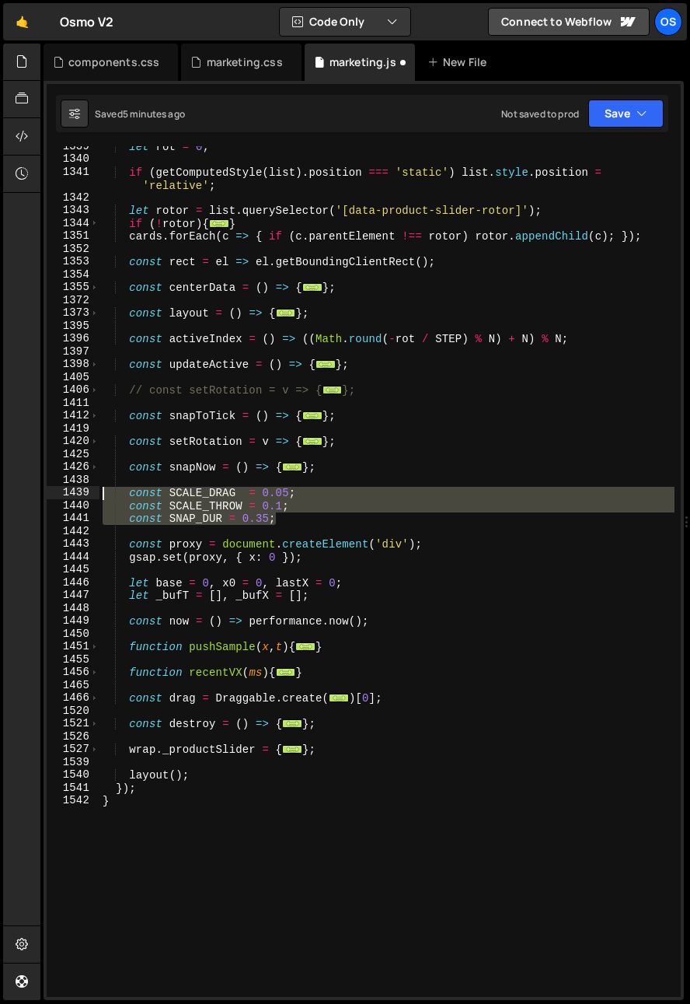
drag, startPoint x: 307, startPoint y: 515, endPoint x: 89, endPoint y: 493, distance: 219.5
click at [89, 493] on div "gsap.set(proxy, { x: 0 }); 1339 1340 1341 1342 1343 1344 1351 1352 1353 1354 13…" at bounding box center [364, 571] width 634 height 851
type textarea "const SCALE_DRAG = 0.05; const SCALE_THROW = 0.1;"
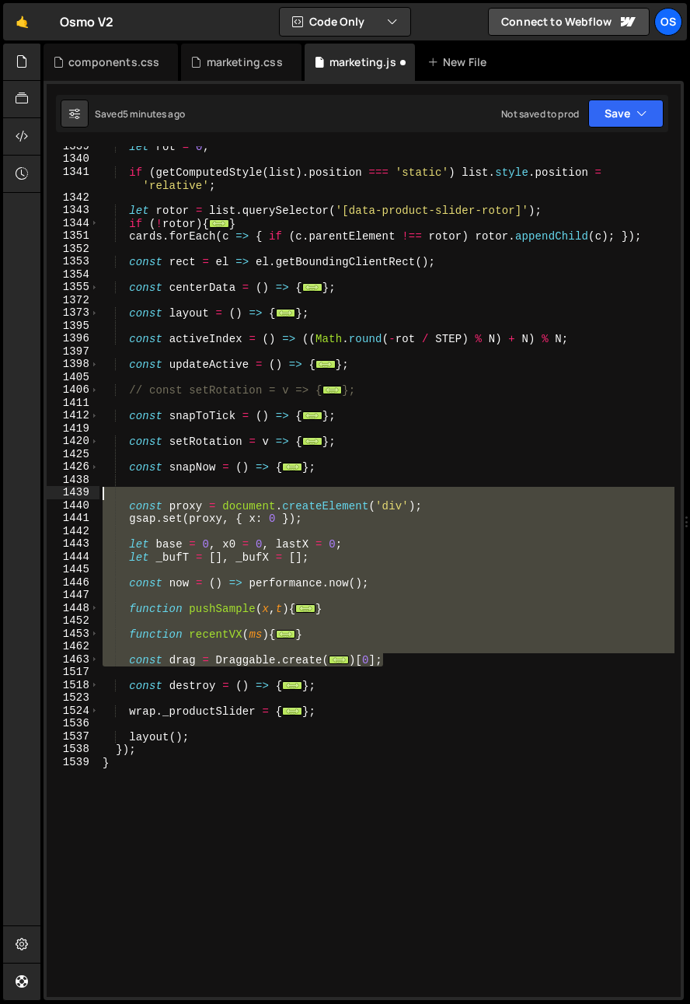
drag, startPoint x: 412, startPoint y: 658, endPoint x: 75, endPoint y: 493, distance: 374.8
click at [75, 493] on div "1339 1340 1341 1342 1343 1344 1351 1352 1353 1354 1355 1372 1373 1395 1396 1397…" at bounding box center [364, 571] width 634 height 851
paste textarea "})[0]"
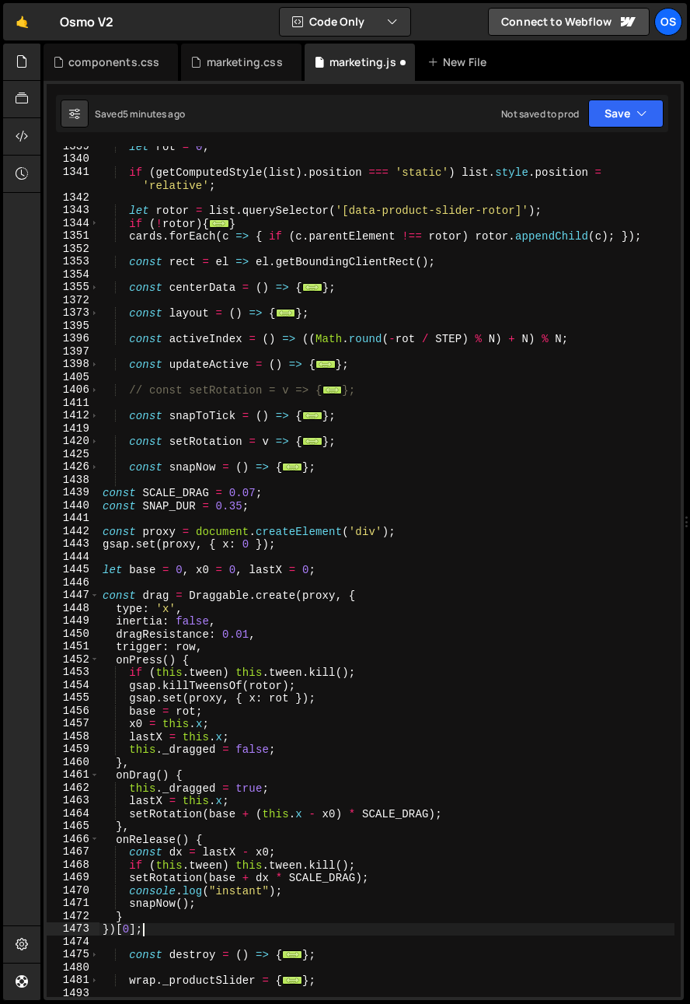
click at [181, 473] on div "let rot = 0 ; if ( getComputedStyle ( list ) . position === 'static' ) list . s…" at bounding box center [387, 578] width 575 height 876
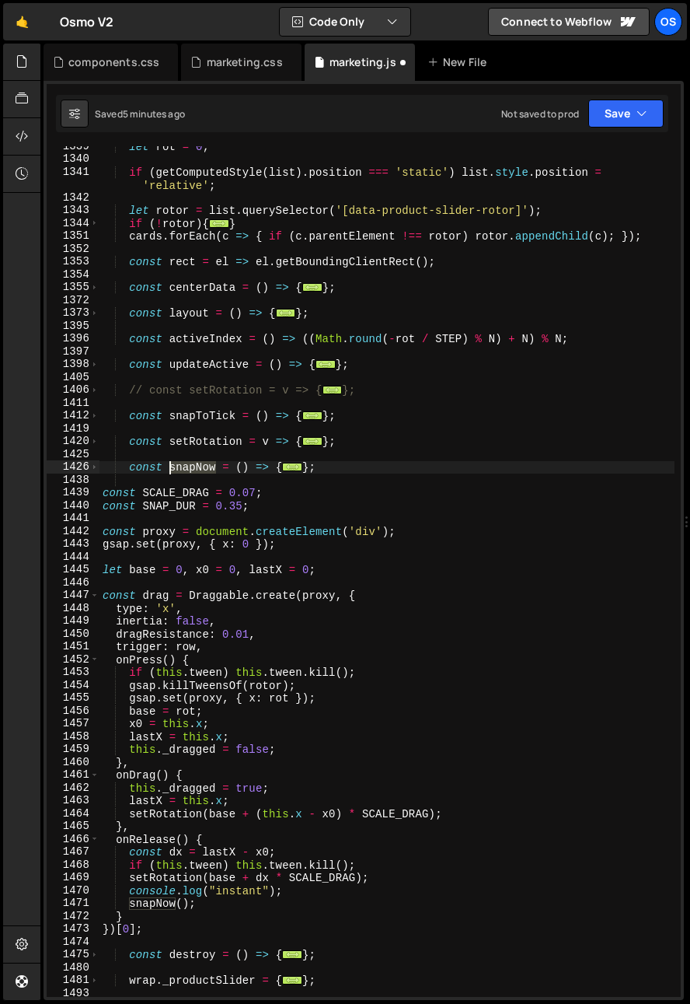
click at [181, 473] on div "let rot = 0 ; if ( getComputedStyle ( list ) . position === 'static' ) list . s…" at bounding box center [387, 578] width 575 height 876
click at [189, 440] on div "let rot = 0 ; if ( getComputedStyle ( list ) . position === 'static' ) list . s…" at bounding box center [387, 578] width 575 height 876
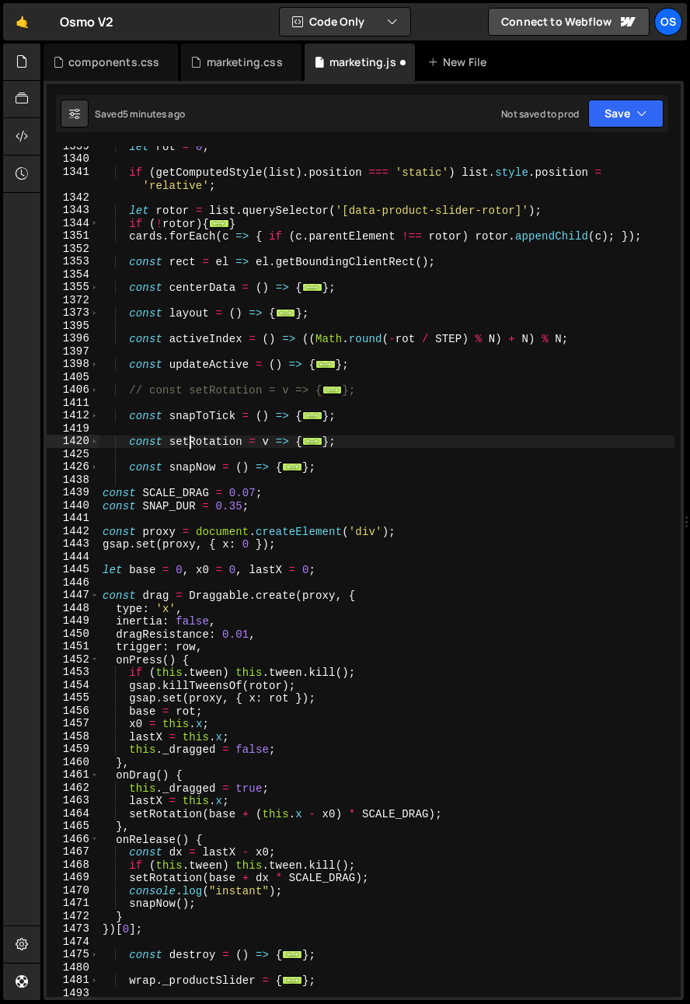
click at [189, 440] on div "let rot = 0 ; if ( getComputedStyle ( list ) . position === 'static' ) list . s…" at bounding box center [387, 578] width 575 height 876
click at [194, 390] on div "let rot = 0 ; if ( getComputedStyle ( list ) . position === 'static' ) list . s…" at bounding box center [387, 578] width 575 height 876
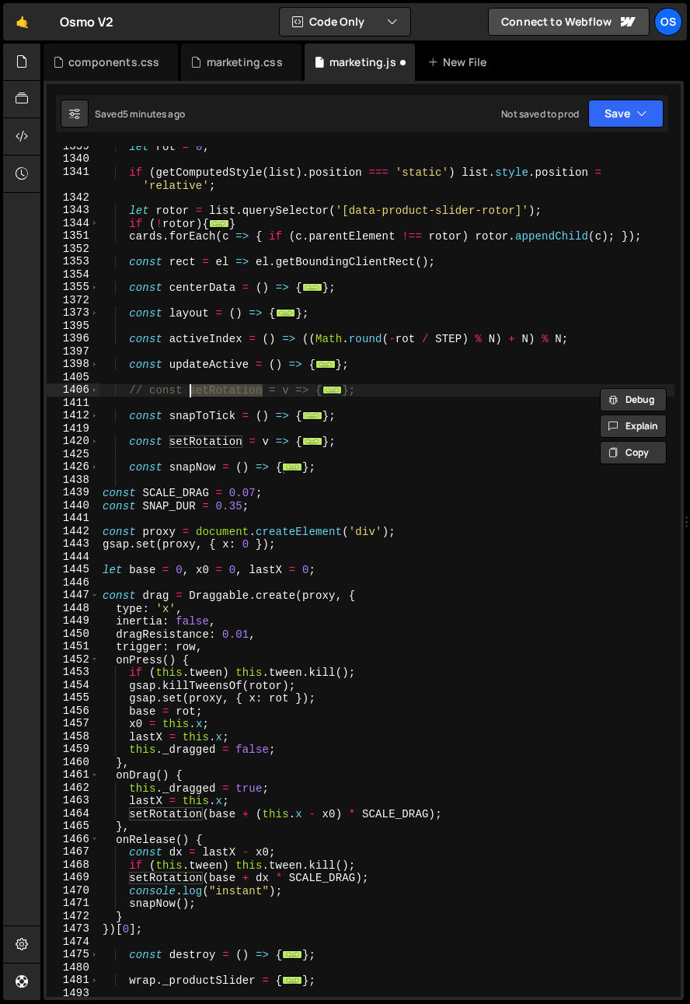
click at [194, 390] on div "let rot = 0 ; if ( getComputedStyle ( list ) . position === 'static' ) list . s…" at bounding box center [387, 578] width 575 height 876
type textarea "// const setRotation = v => { // rot = v;"
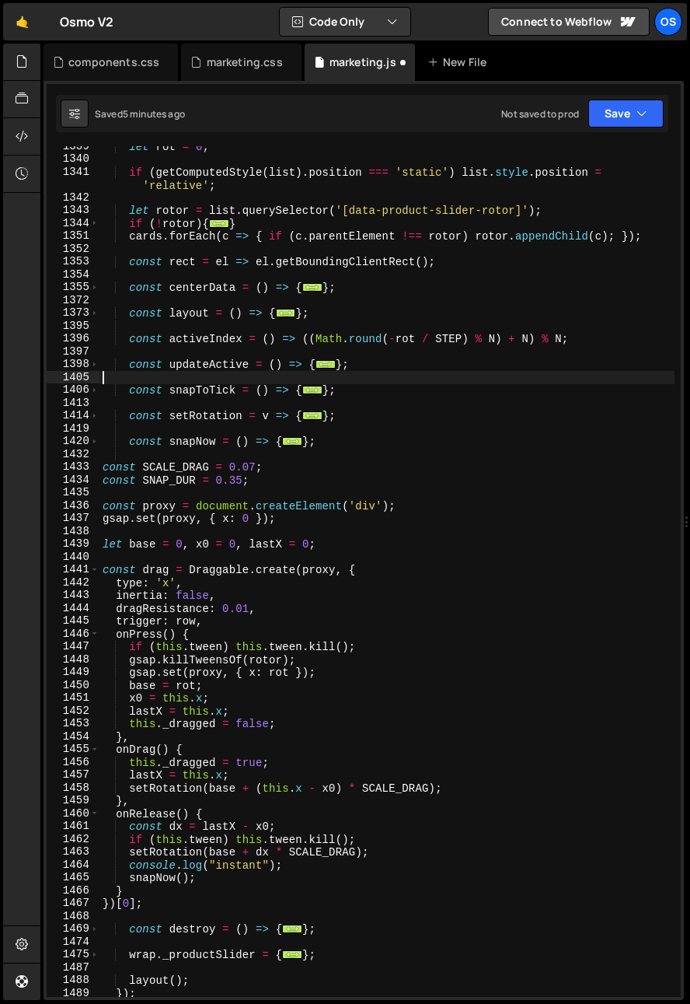
click at [194, 384] on div "let rot = 0 ; if ( getComputedStyle ( list ) . position === 'static' ) list . s…" at bounding box center [387, 578] width 575 height 876
type textarea "const snapToTick = () => {"
click at [194, 384] on div "let rot = 0 ; if ( getComputedStyle ( list ) . position === 'static' ) list . s…" at bounding box center [387, 578] width 575 height 876
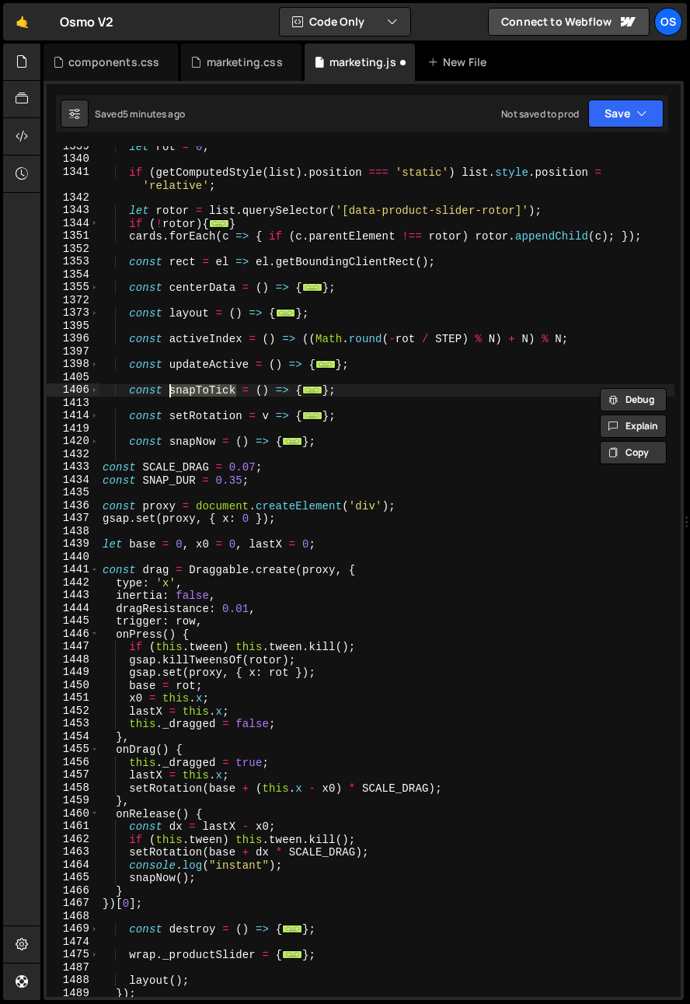
type input "snapToTick"
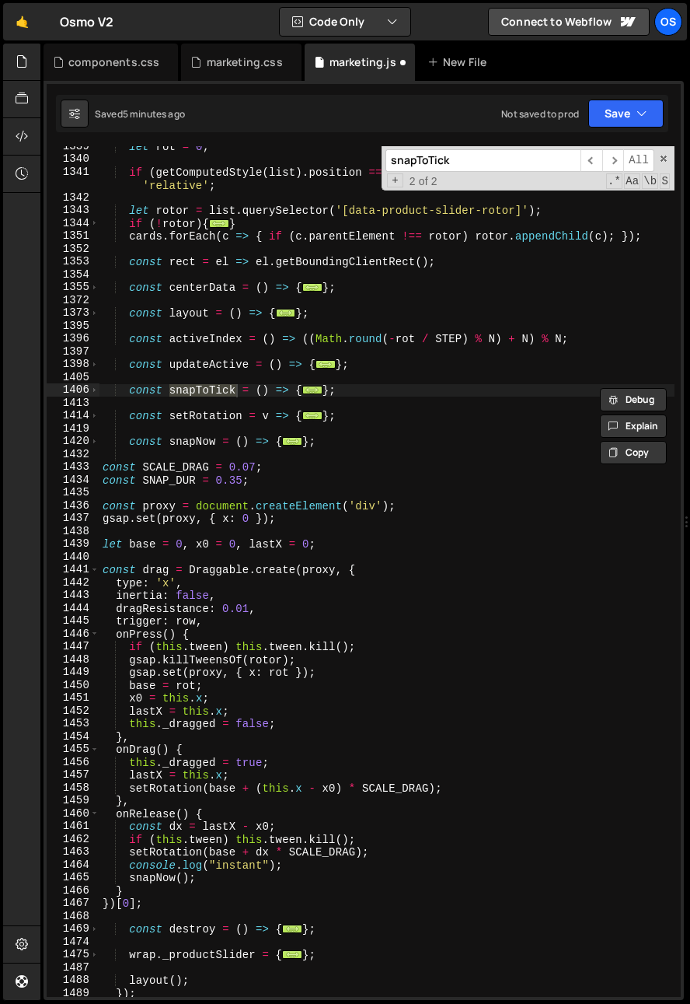
click at [145, 435] on div "let rot = 0 ; if ( getComputedStyle ( list ) . position === 'static' ) list . s…" at bounding box center [387, 578] width 575 height 876
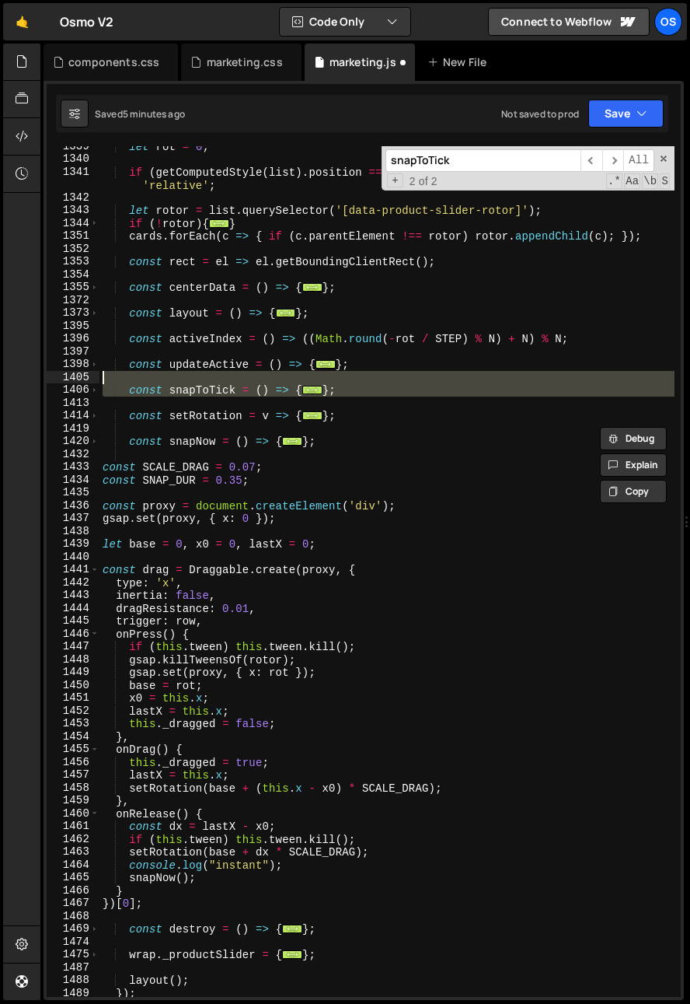
drag, startPoint x: 147, startPoint y: 400, endPoint x: 79, endPoint y: 379, distance: 71.3
click at [79, 379] on div "const snapNow = () => { 1339 1340 1341 1342 1343 1344 1351 1352 1353 1354 1355 …" at bounding box center [364, 571] width 634 height 851
type textarea "const snapToTick = () => {"
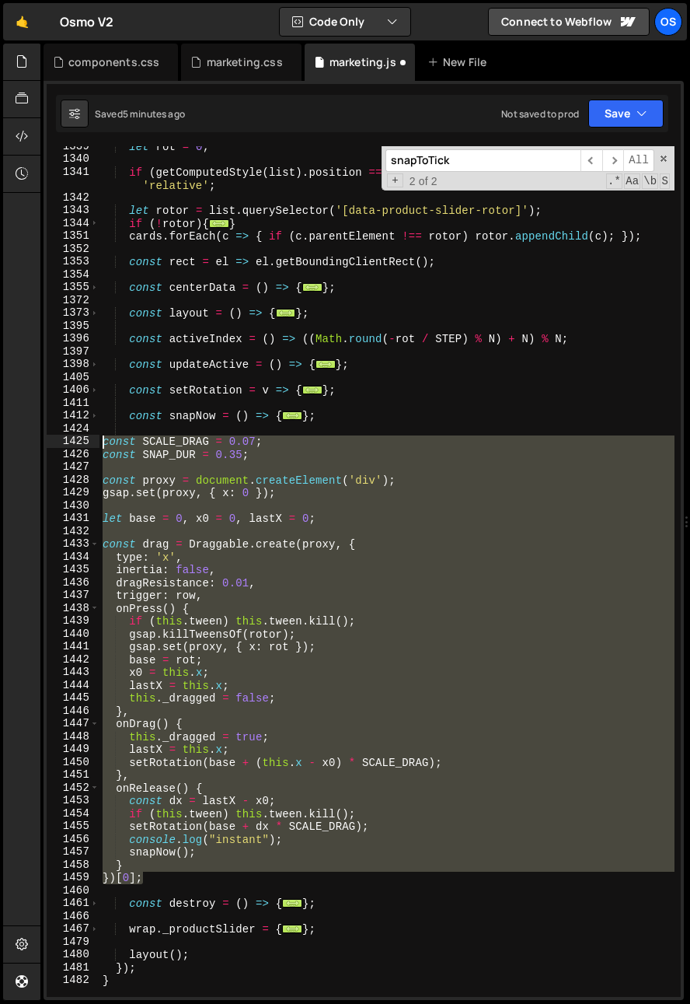
drag, startPoint x: 150, startPoint y: 882, endPoint x: 78, endPoint y: 437, distance: 451.3
click at [78, 437] on div "1339 1340 1341 1342 1343 1344 1351 1352 1353 1354 1355 1372 1373 1395 1396 1397…" at bounding box center [364, 571] width 634 height 851
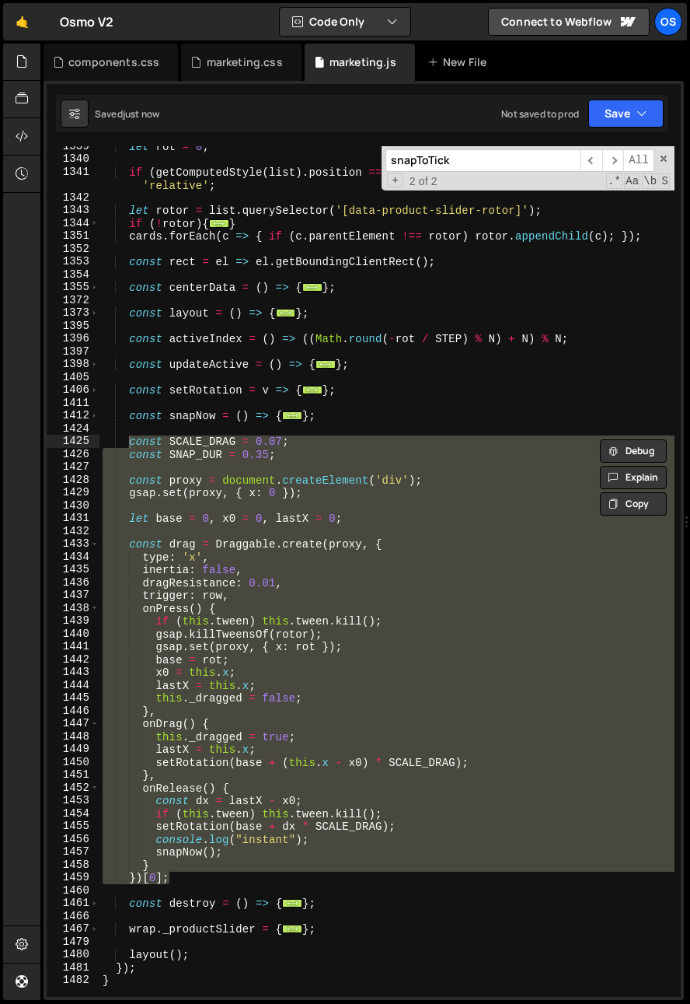
click at [195, 721] on div "let rot = 0 ; if ( getComputedStyle ( list ) . position === 'static' ) list . s…" at bounding box center [387, 571] width 575 height 851
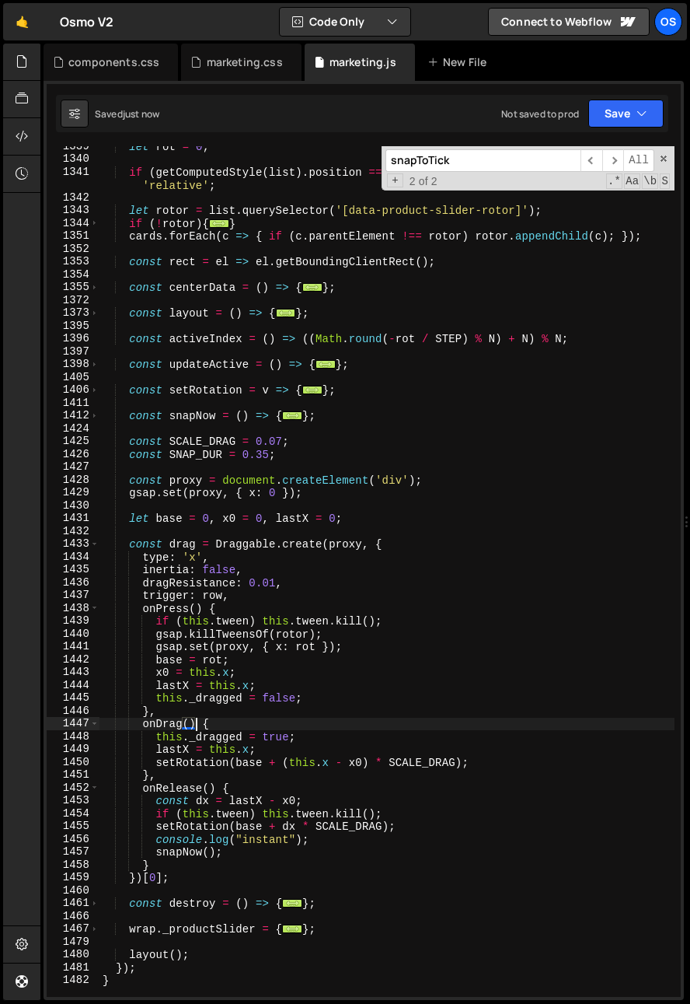
click at [246, 881] on div "let rot = 0 ; if ( getComputedStyle ( list ) . position === 'static' ) list . s…" at bounding box center [387, 578] width 575 height 876
click at [193, 851] on div "let rot = 0 ; if ( getComputedStyle ( list ) . position === 'static' ) list . s…" at bounding box center [387, 578] width 575 height 876
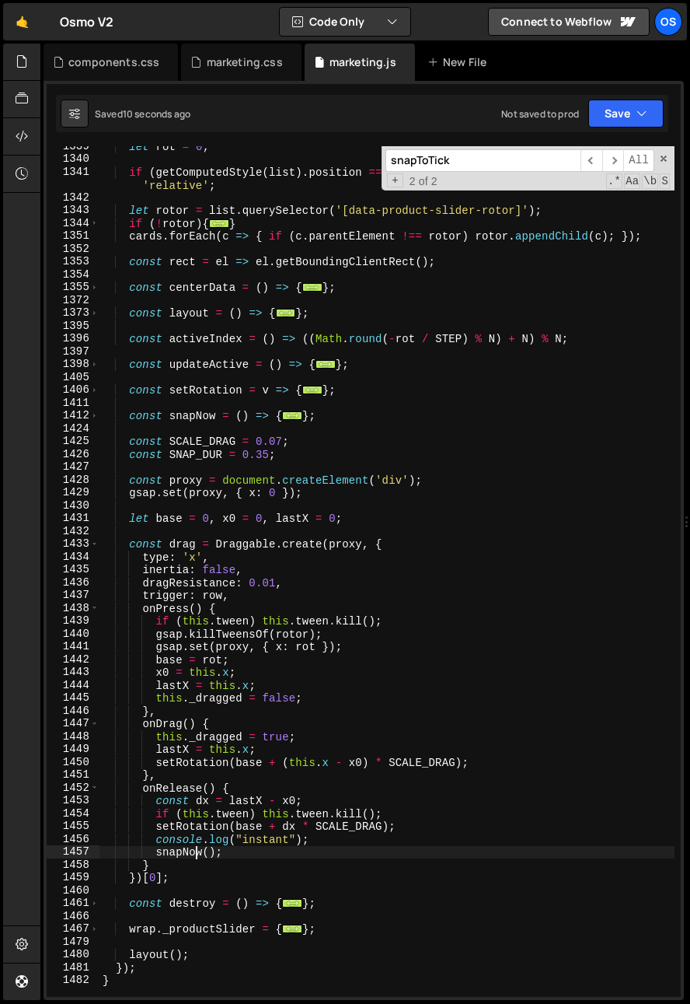
click at [193, 851] on div "let rot = 0 ; if ( getComputedStyle ( list ) . position === 'static' ) list . s…" at bounding box center [387, 578] width 575 height 876
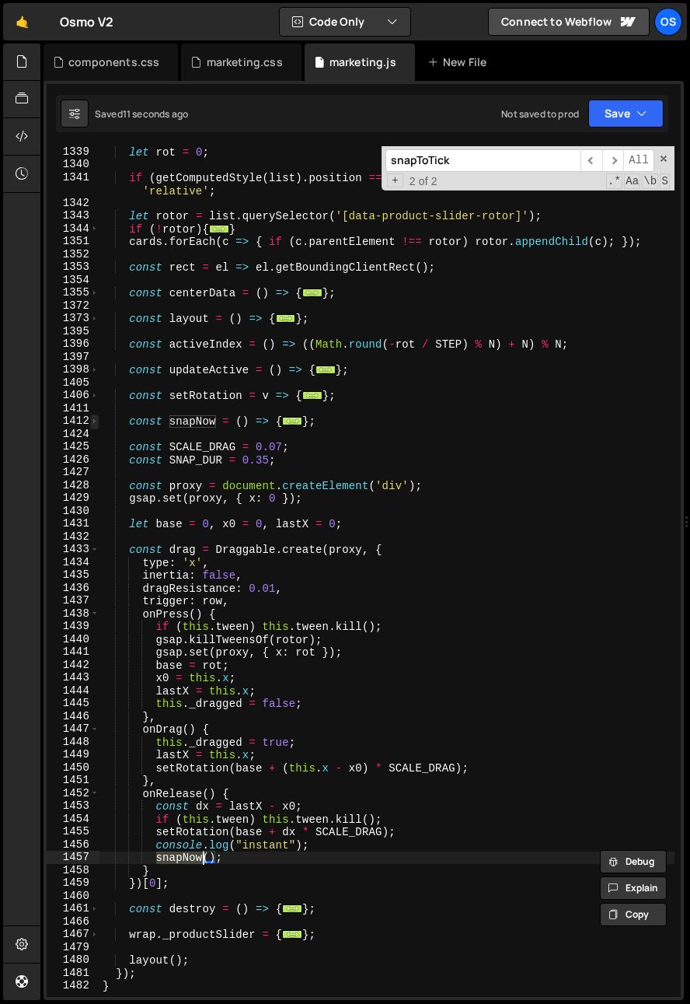
click at [93, 420] on span at bounding box center [94, 420] width 9 height 13
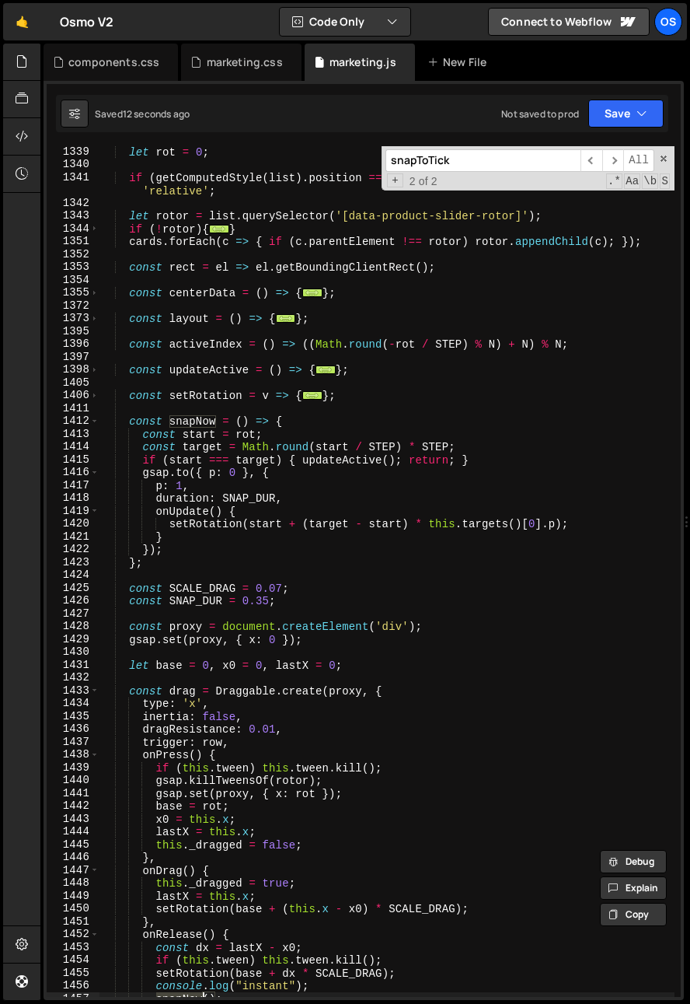
click at [223, 547] on div "let rot = 0 ; if ( getComputedStyle ( list ) . position === 'static' ) list . s…" at bounding box center [387, 583] width 575 height 876
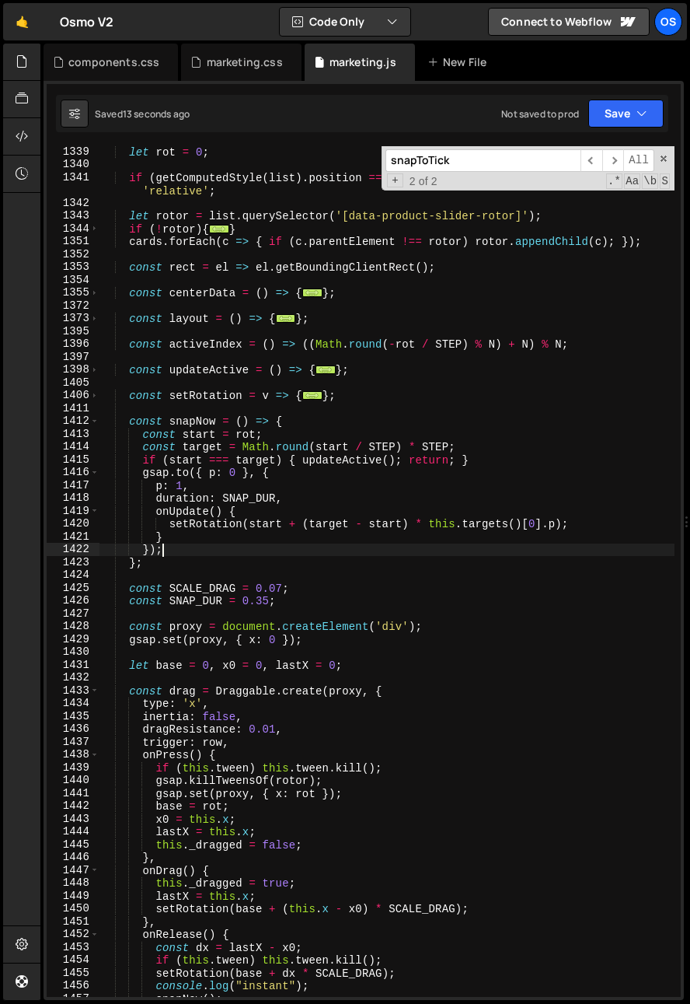
click at [241, 494] on div "let rot = 0 ; if ( getComputedStyle ( list ) . position === 'static' ) list . s…" at bounding box center [387, 583] width 575 height 876
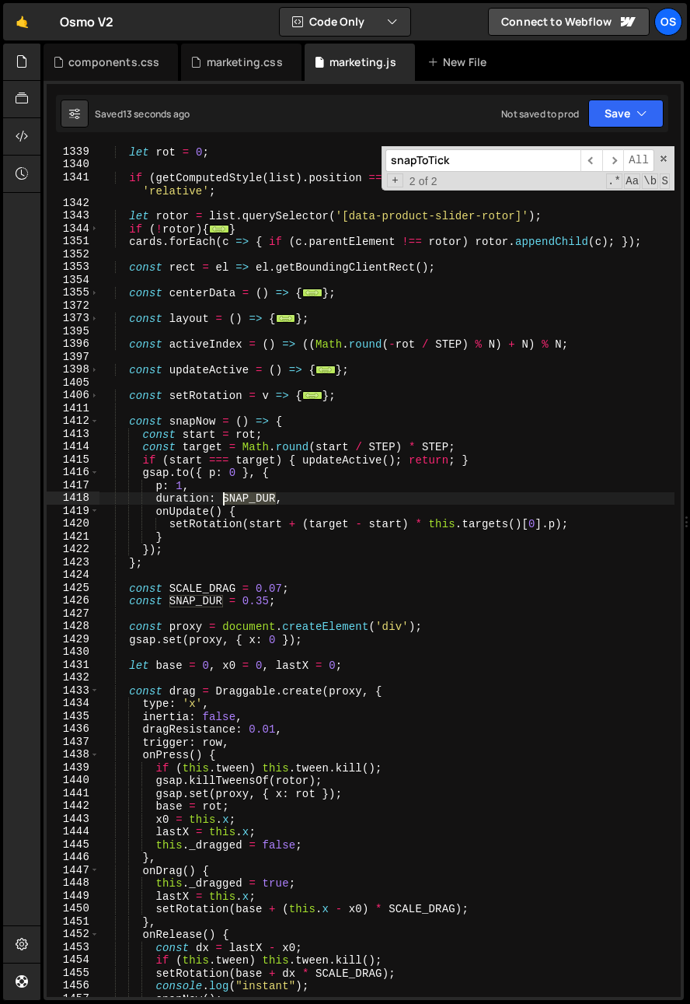
click at [241, 494] on div "let rot = 0 ; if ( getComputedStyle ( list ) . position === 'static' ) list . s…" at bounding box center [387, 583] width 575 height 876
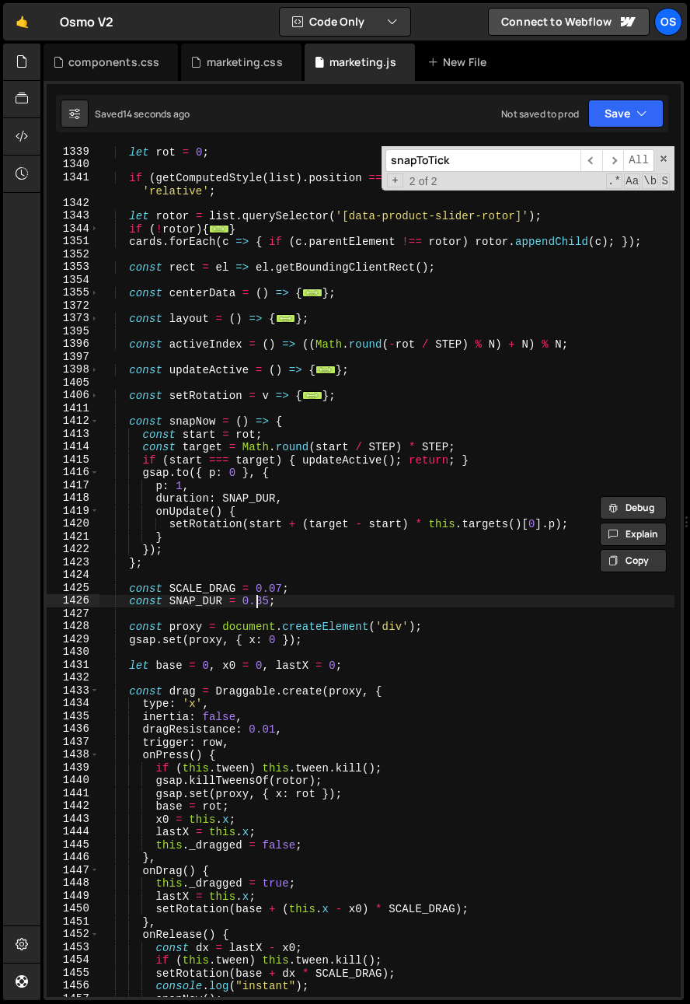
click at [259, 604] on div "let rot = 0 ; if ( getComputedStyle ( list ) . position === 'static' ) list . s…" at bounding box center [387, 583] width 575 height 876
drag, startPoint x: 269, startPoint y: 603, endPoint x: 249, endPoint y: 587, distance: 25.5
click at [253, 603] on div "let rot = 0 ; if ( getComputedStyle ( list ) . position === 'static' ) list . s…" at bounding box center [387, 583] width 575 height 876
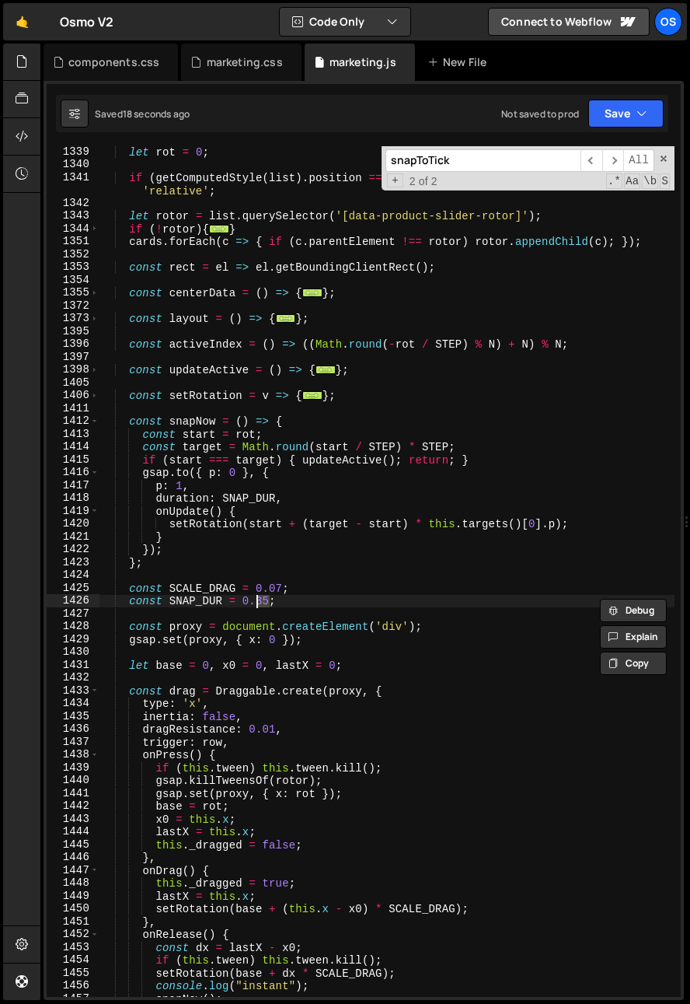
click at [157, 502] on div "let rot = 0 ; if ( getComputedStyle ( list ) . position === 'static' ) list . s…" at bounding box center [387, 583] width 575 height 876
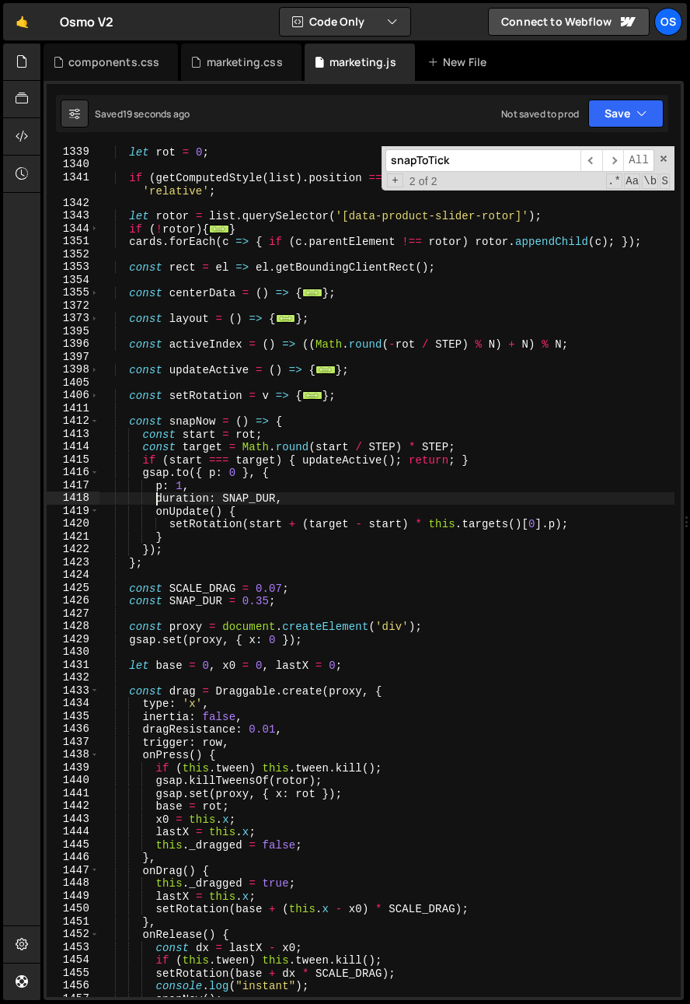
scroll to position [0, 4]
click at [367, 564] on div "let rot = 0 ; if ( getComputedStyle ( list ) . position === 'static' ) list . s…" at bounding box center [387, 583] width 575 height 876
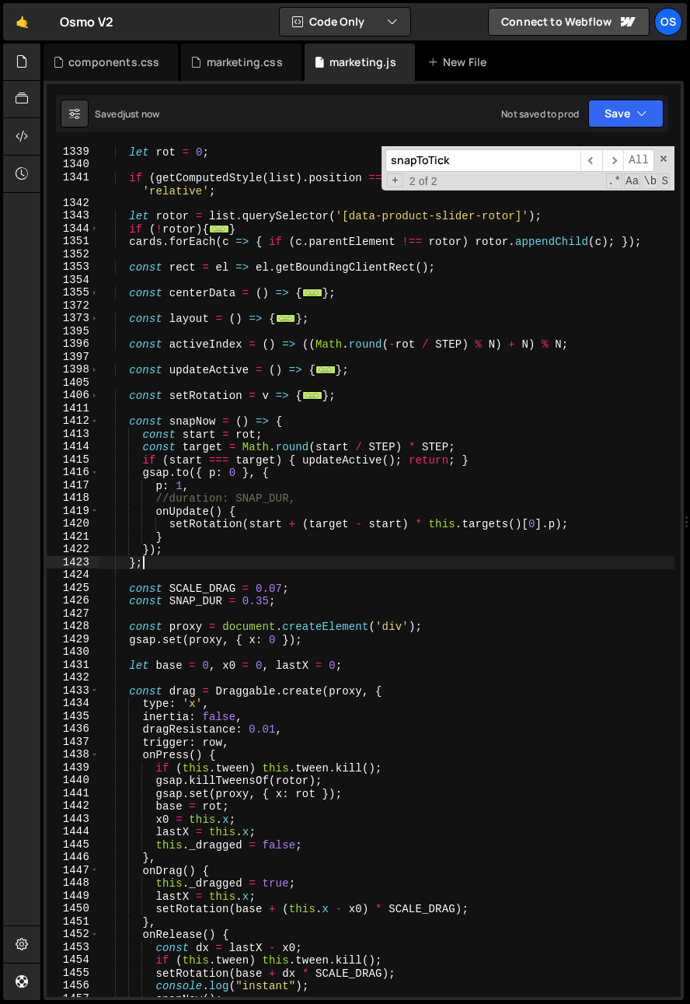
scroll to position [0, 2]
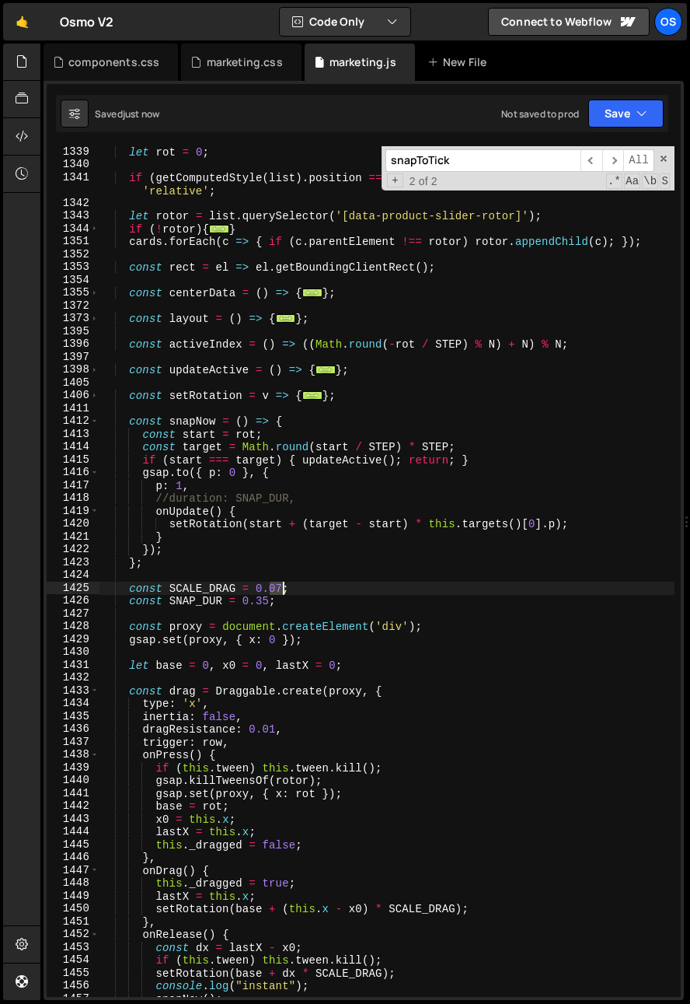
drag, startPoint x: 284, startPoint y: 592, endPoint x: 276, endPoint y: 593, distance: 7.9
click at [276, 591] on div "let rot = 0 ; if ( getComputedStyle ( list ) . position === 'static' ) list . s…" at bounding box center [387, 583] width 575 height 876
click at [280, 589] on div "let rot = 0 ; if ( getComputedStyle ( list ) . position === 'static' ) list . s…" at bounding box center [387, 583] width 575 height 876
click at [288, 603] on div "let rot = 0 ; if ( getComputedStyle ( list ) . position === 'static' ) list . s…" at bounding box center [387, 583] width 575 height 876
click at [277, 590] on div "let rot = 0 ; if ( getComputedStyle ( list ) . position === 'static' ) list . s…" at bounding box center [387, 583] width 575 height 876
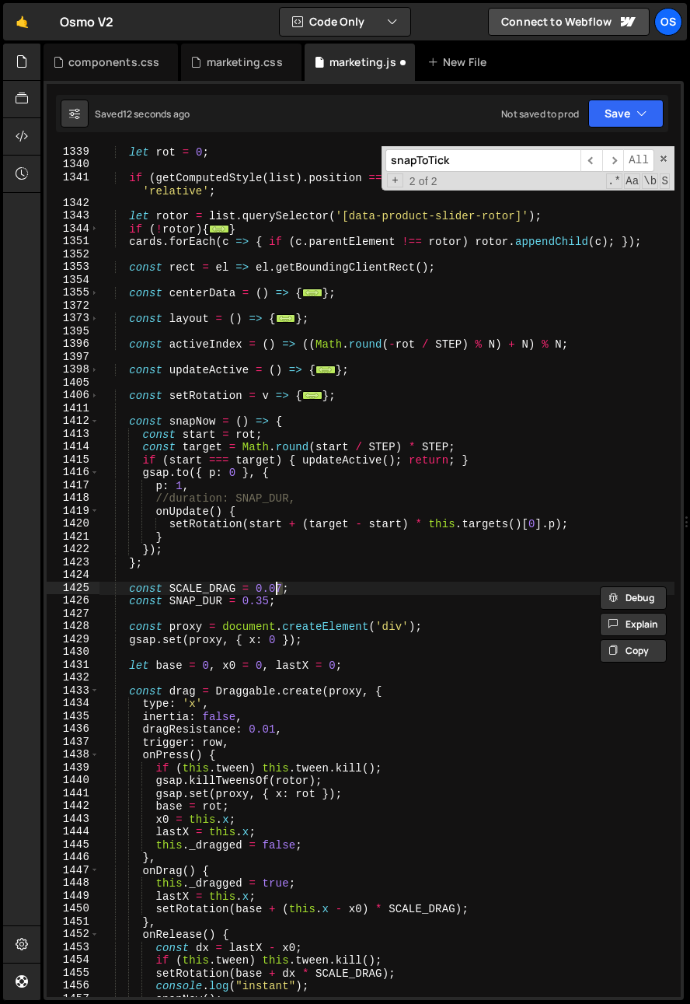
scroll to position [0, 12]
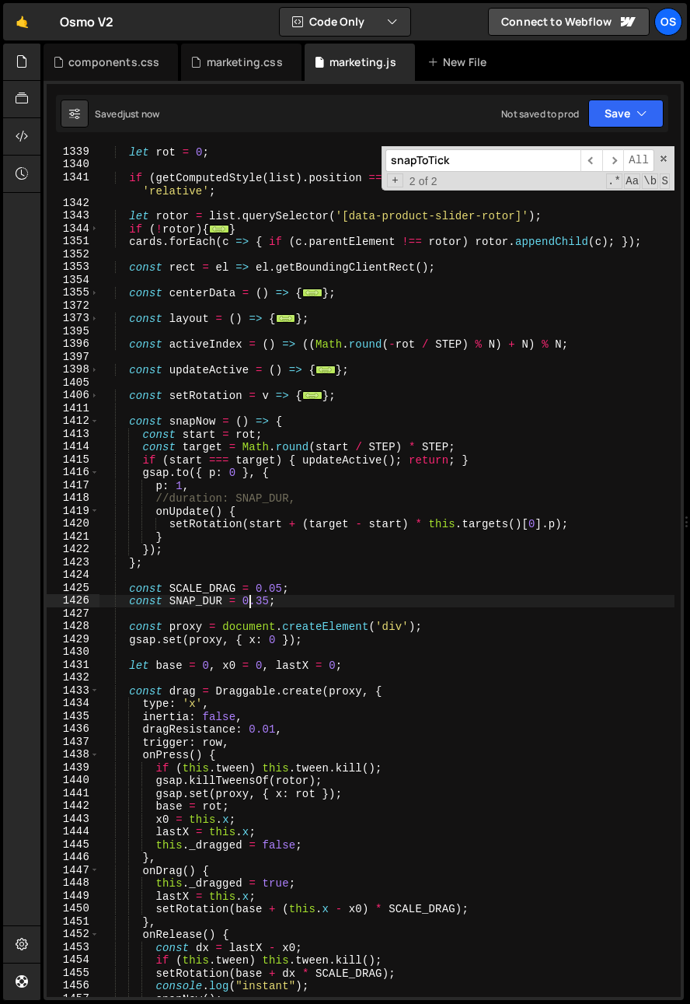
click at [248, 601] on div "let rot = 0 ; if ( getComputedStyle ( list ) . position === 'static' ) list . s…" at bounding box center [387, 583] width 575 height 876
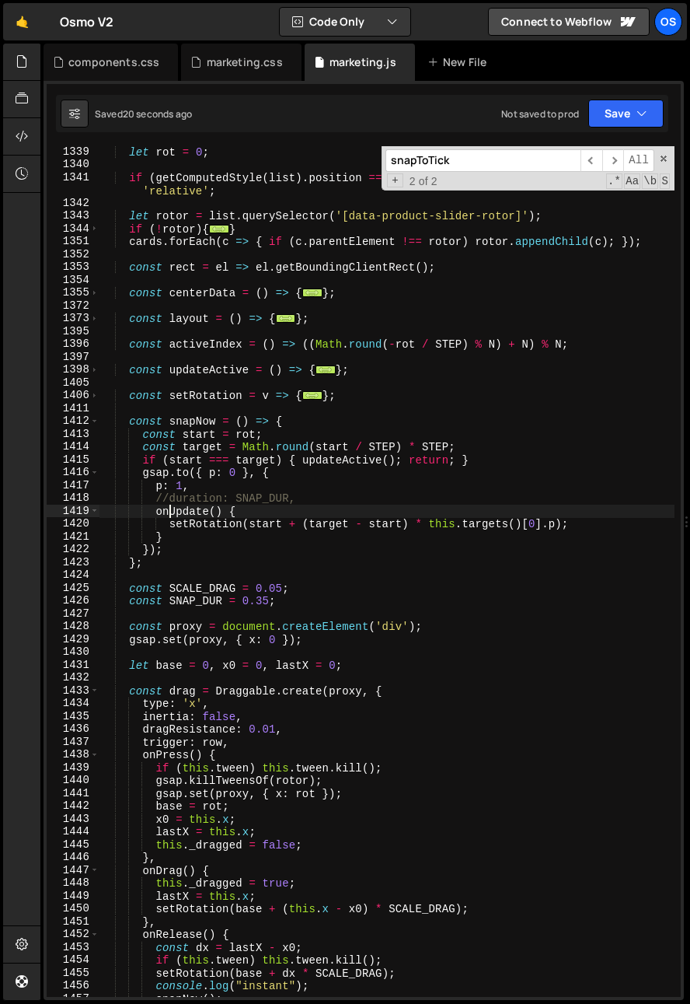
click at [166, 505] on div "let rot = 0 ; if ( getComputedStyle ( list ) . position === 'static' ) list . s…" at bounding box center [387, 583] width 575 height 876
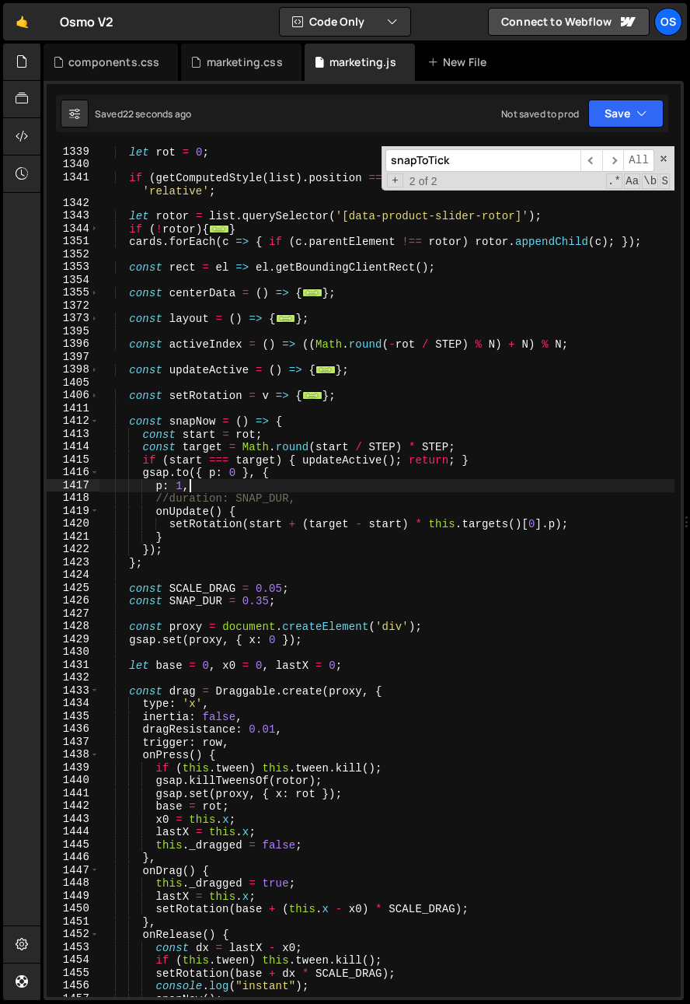
click at [339, 491] on div "let rot = 0 ; if ( getComputedStyle ( list ) . position === 'static' ) list . s…" at bounding box center [387, 583] width 575 height 876
type textarea "p: 1,"
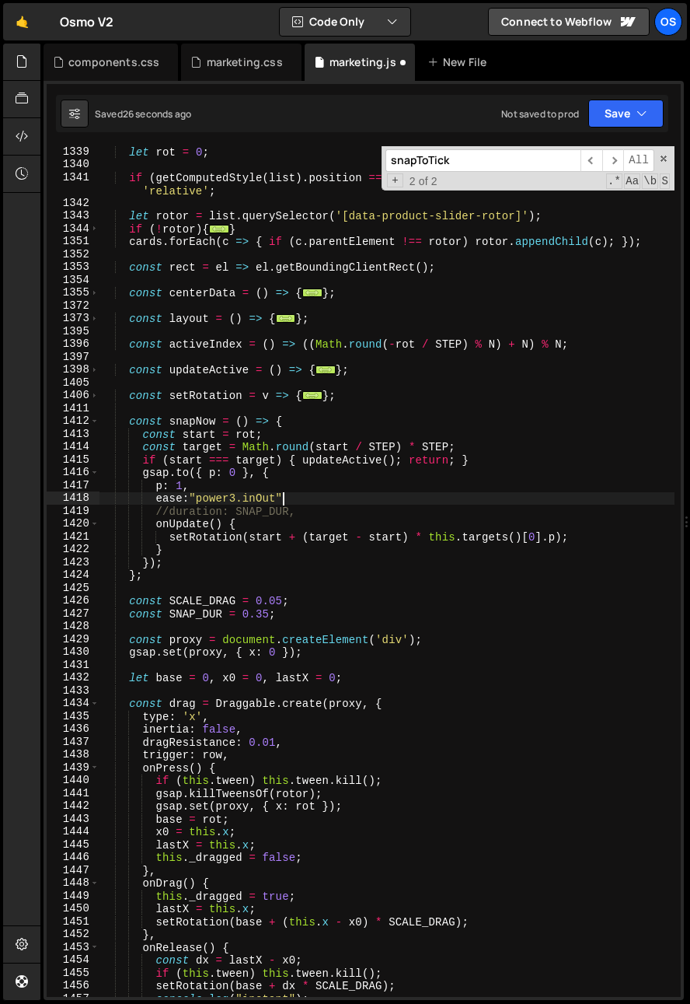
scroll to position [0, 12]
click at [248, 488] on div "let rot = 0 ; if ( getComputedStyle ( list ) . position === 'static' ) list . s…" at bounding box center [387, 583] width 575 height 876
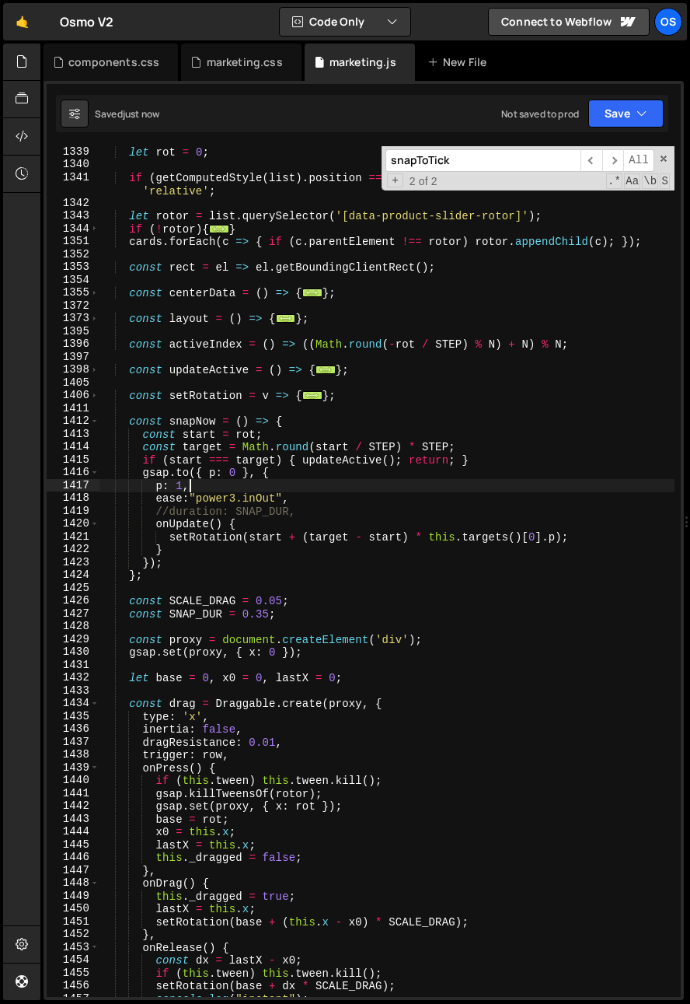
scroll to position [0, 5]
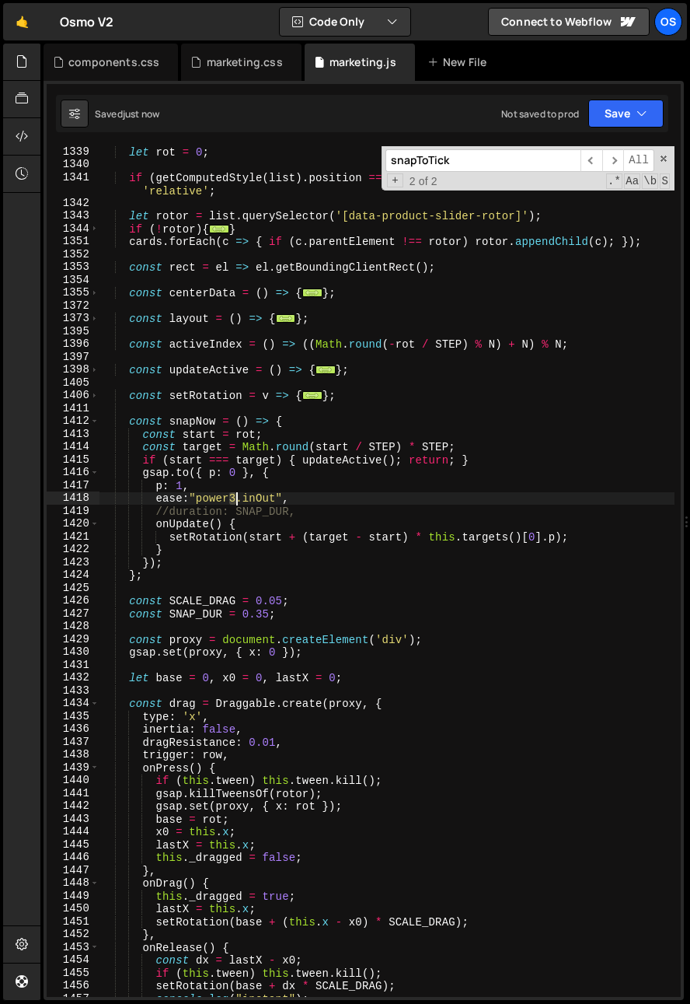
click at [236, 502] on div "let rot = 0 ; if ( getComputedStyle ( list ) . position === 'static' ) list . s…" at bounding box center [387, 583] width 575 height 876
click at [253, 500] on div "let rot = 0 ; if ( getComputedStyle ( list ) . position === 'static' ) list . s…" at bounding box center [387, 583] width 575 height 876
drag, startPoint x: 244, startPoint y: 500, endPoint x: 263, endPoint y: 501, distance: 18.7
click at [263, 501] on div "let rot = 0 ; if ( getComputedStyle ( list ) . position === 'static' ) list . s…" at bounding box center [387, 583] width 575 height 876
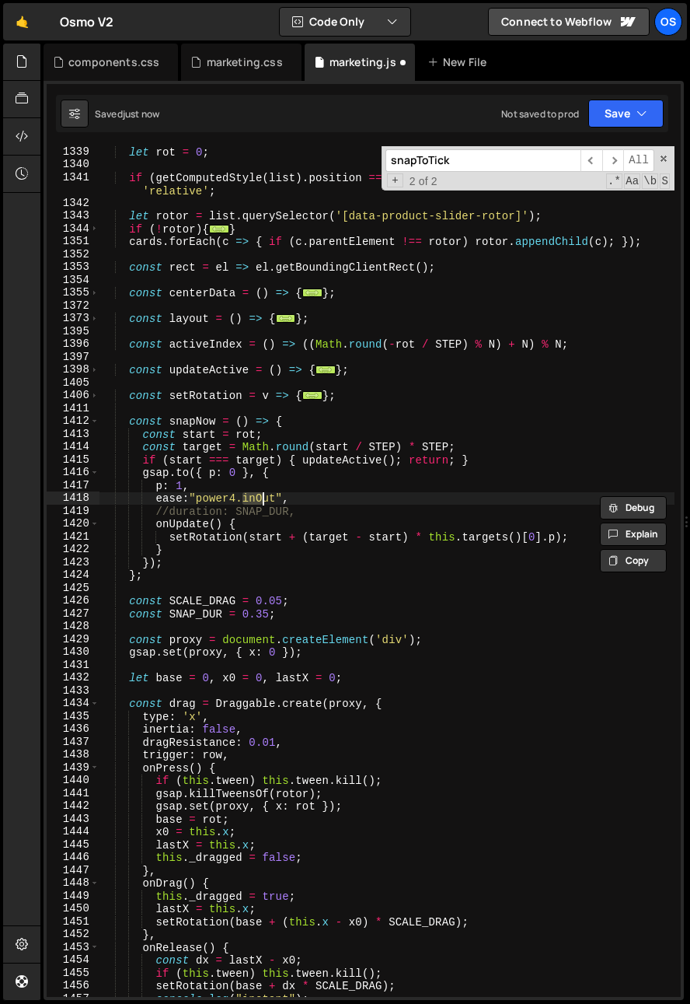
scroll to position [0, 9]
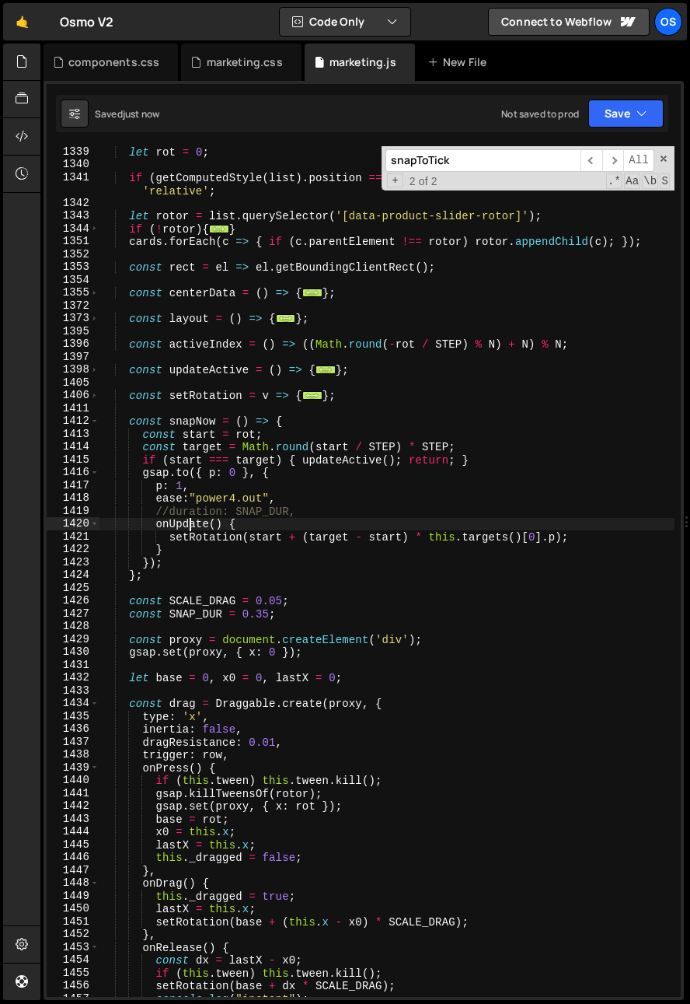
drag, startPoint x: 187, startPoint y: 529, endPoint x: 240, endPoint y: 501, distance: 60.9
click at [187, 529] on div "let rot = 0 ; if ( getComputedStyle ( list ) . position === 'static' ) list . s…" at bounding box center [387, 583] width 575 height 876
click at [313, 500] on div "let rot = 0 ; if ( getComputedStyle ( list ) . position === 'static' ) list . s…" at bounding box center [387, 583] width 575 height 876
type textarea "ease:"power4.out","
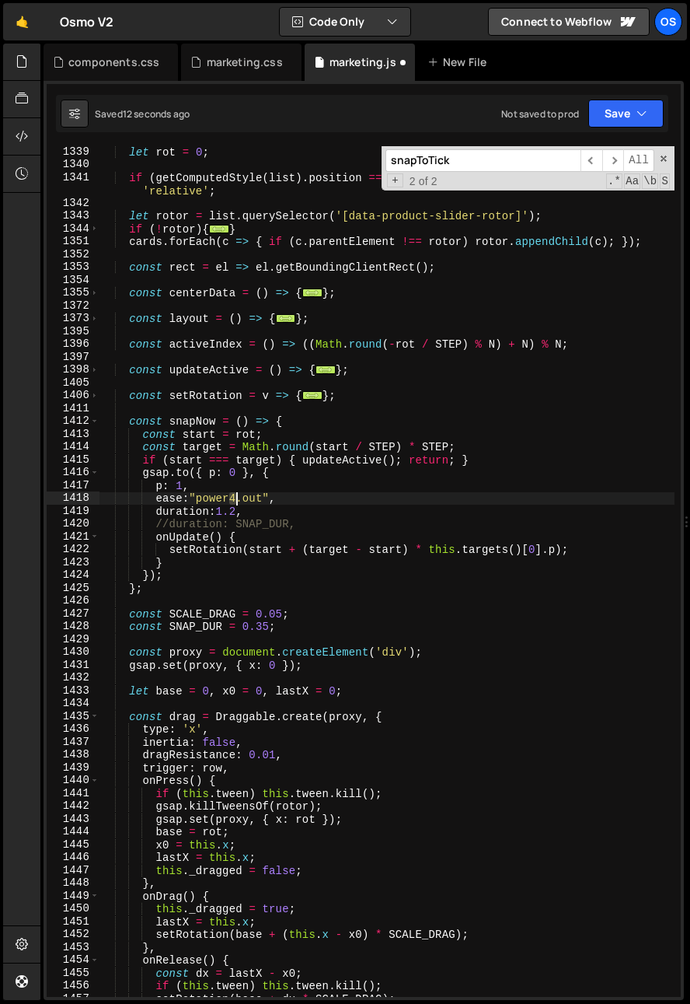
click at [236, 498] on div "let rot = 0 ; if ( getComputedStyle ( list ) . position === 'static' ) list . s…" at bounding box center [387, 583] width 575 height 876
click at [293, 495] on div "let rot = 0 ; if ( getComputedStyle ( list ) . position === 'static' ) list . s…" at bounding box center [387, 583] width 575 height 876
click at [234, 498] on div "let rot = 0 ; if ( getComputedStyle ( list ) . position === 'static' ) list . s…" at bounding box center [387, 583] width 575 height 876
drag, startPoint x: 234, startPoint y: 512, endPoint x: 226, endPoint y: 522, distance: 13.4
click at [224, 517] on div "let rot = 0 ; if ( getComputedStyle ( list ) . position === 'static' ) list . s…" at bounding box center [387, 583] width 575 height 876
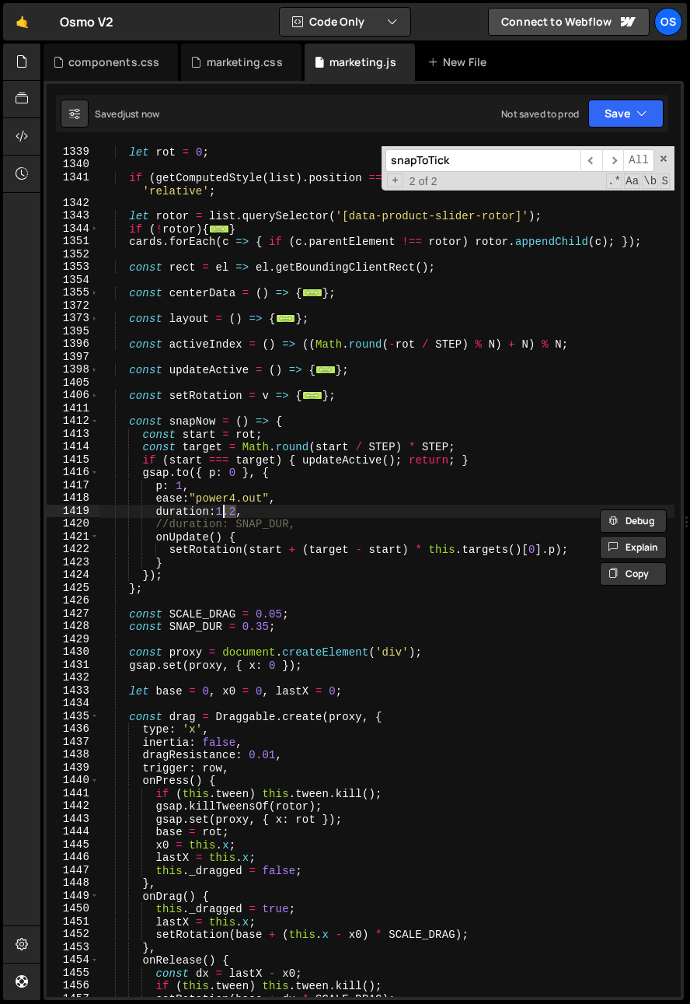
scroll to position [0, 8]
click at [162, 501] on div "let rot = 0 ; if ( getComputedStyle ( list ) . position === 'static' ) list . s…" at bounding box center [387, 583] width 575 height 876
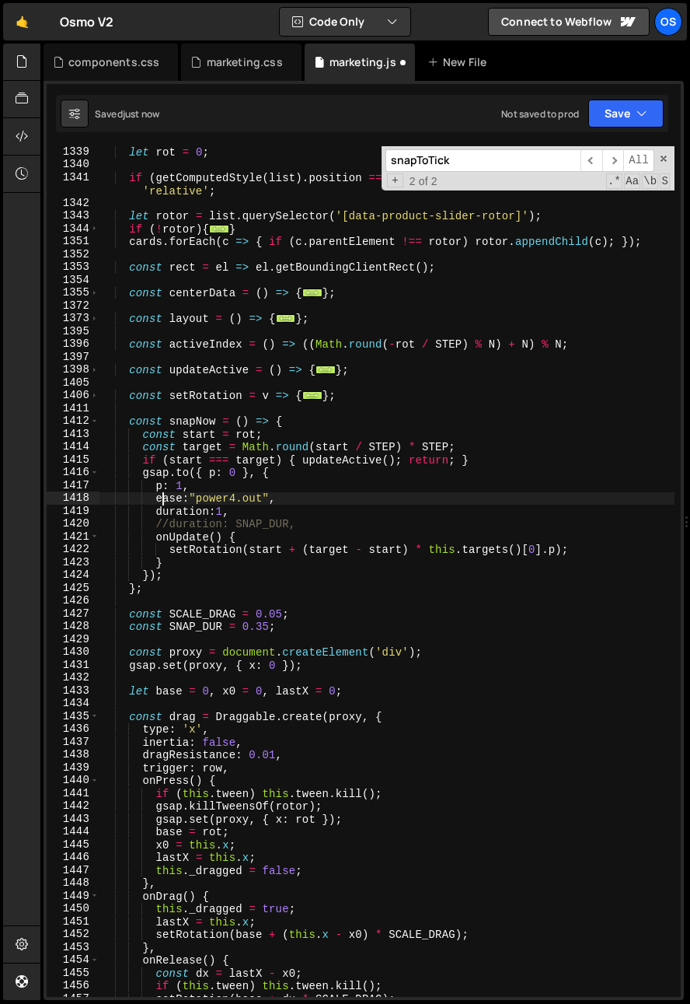
click at [157, 501] on div "let rot = 0 ; if ( getComputedStyle ( list ) . position === 'static' ) list . s…" at bounding box center [387, 583] width 575 height 876
click at [225, 512] on div "let rot = 0 ; if ( getComputedStyle ( list ) . position === 'static' ) list . s…" at bounding box center [387, 583] width 575 height 876
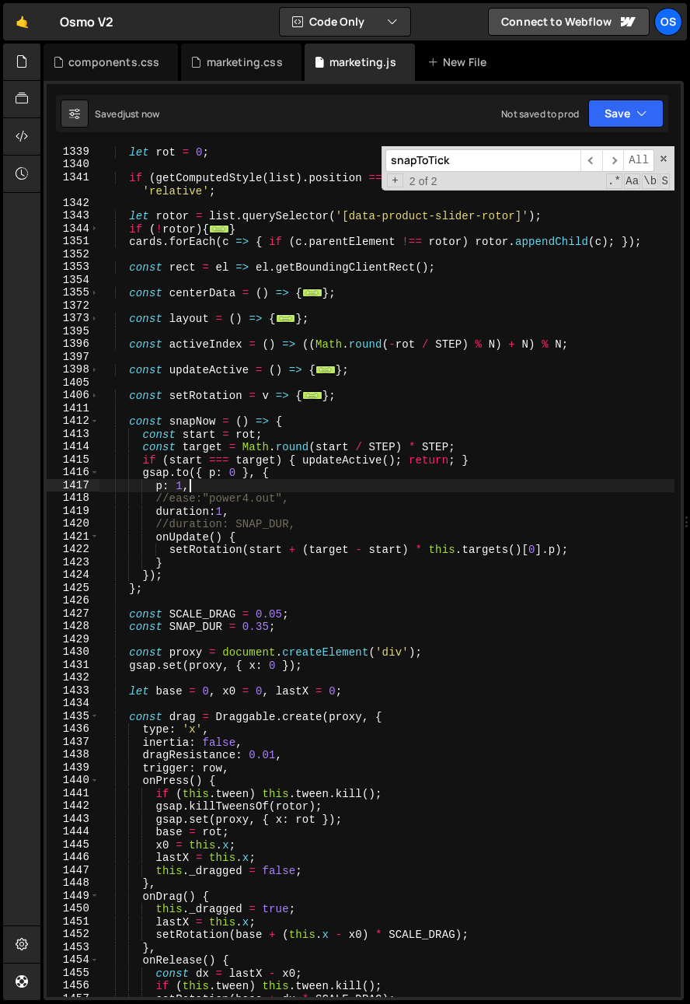
click at [318, 489] on div "let rot = 0 ; if ( getComputedStyle ( list ) . position === 'static' ) list . s…" at bounding box center [387, 583] width 575 height 876
click at [166, 501] on div "let rot = 0 ; if ( getComputedStyle ( list ) . position === 'static' ) list . s…" at bounding box center [387, 583] width 575 height 876
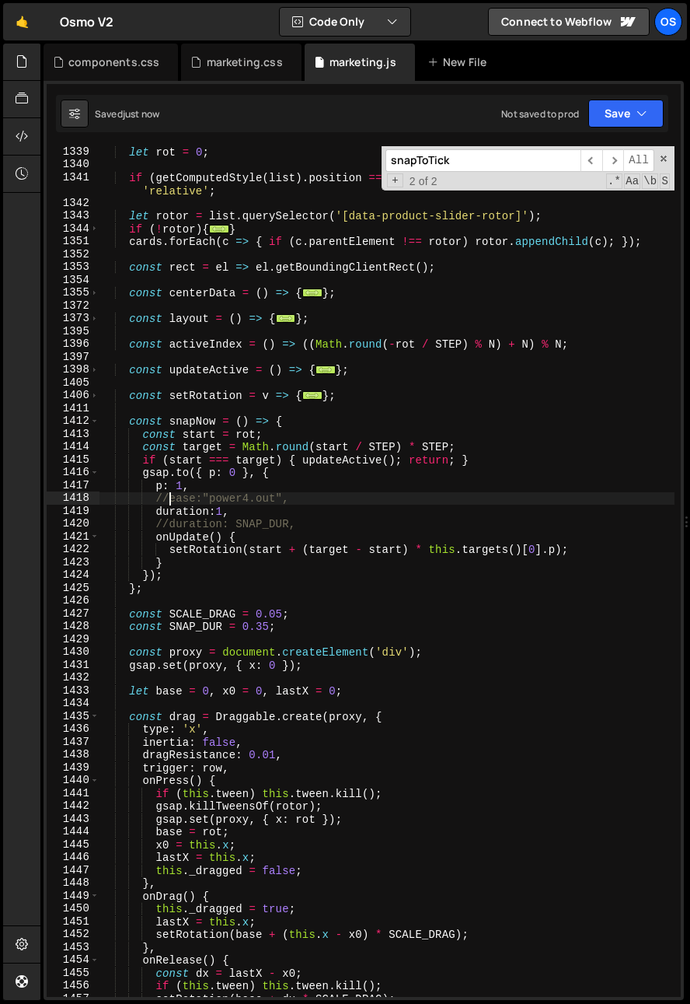
click at [169, 496] on div "let rot = 0 ; if ( getComputedStyle ( list ) . position === 'static' ) list . s…" at bounding box center [387, 583] width 575 height 876
click at [222, 498] on div "let rot = 0 ; if ( getComputedStyle ( list ) . position === 'static' ) list . s…" at bounding box center [387, 583] width 575 height 876
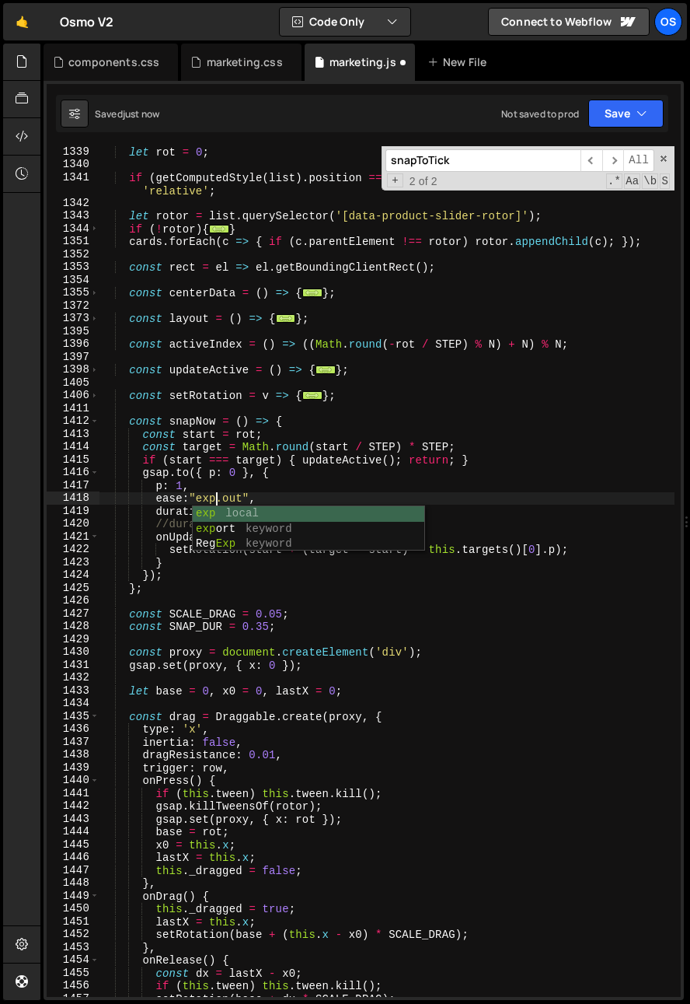
scroll to position [0, 8]
click at [278, 581] on div "let rot = 0 ; if ( getComputedStyle ( list ) . position === 'static' ) list . s…" at bounding box center [387, 583] width 575 height 876
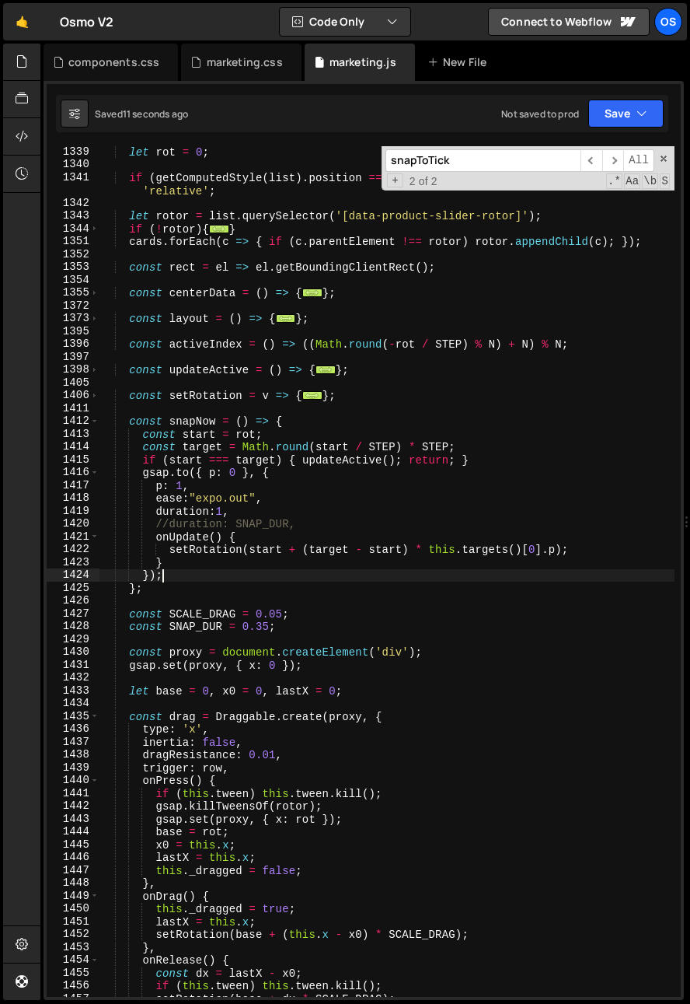
scroll to position [0, 3]
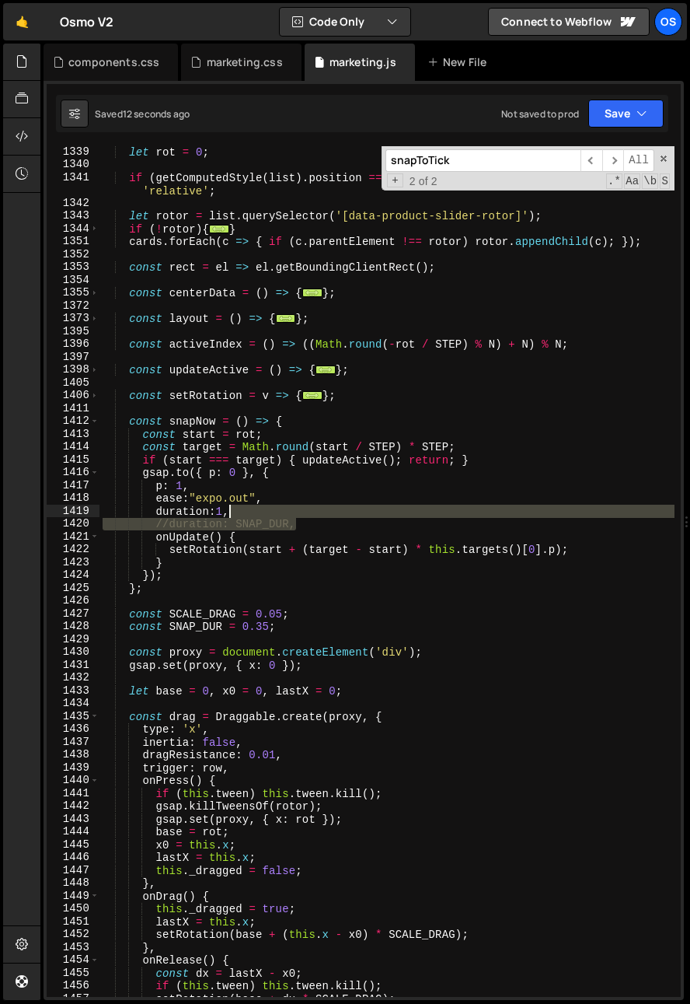
click at [315, 512] on div "let rot = 0 ; if ( getComputedStyle ( list ) . position === 'static' ) list . s…" at bounding box center [387, 583] width 575 height 876
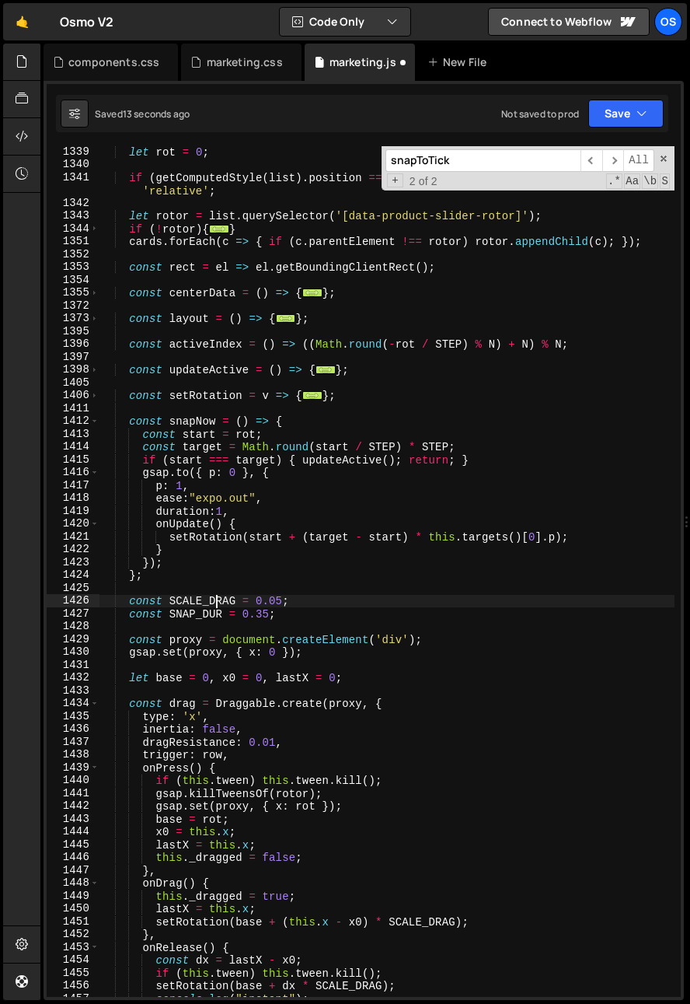
click at [218, 597] on div "let rot = 0 ; if ( getComputedStyle ( list ) . position === 'static' ) list . s…" at bounding box center [387, 583] width 575 height 876
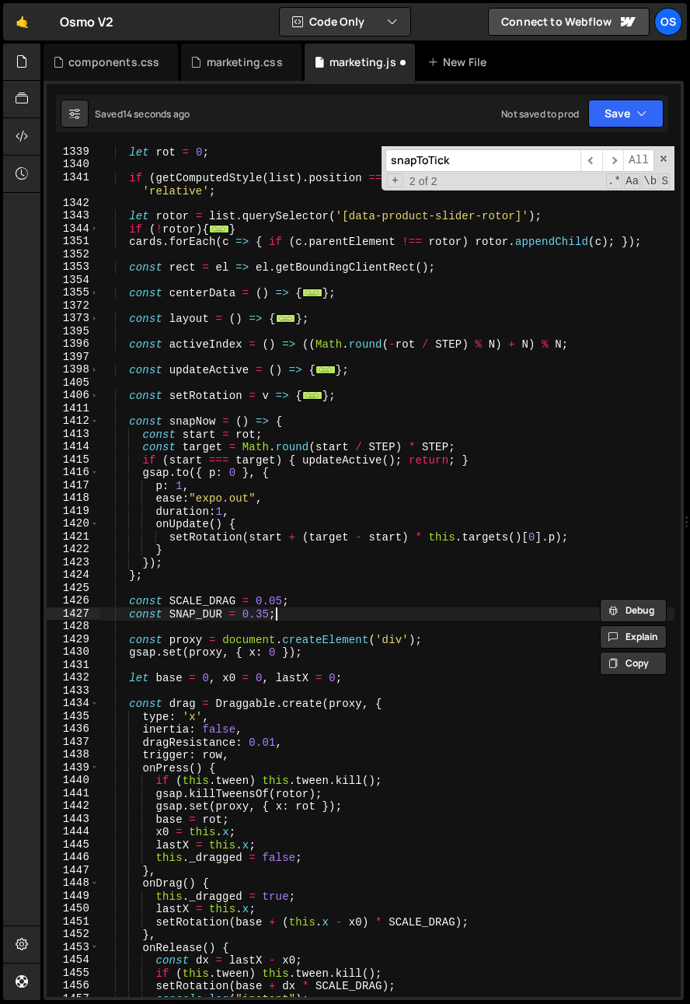
click at [305, 610] on div "let rot = 0 ; if ( getComputedStyle ( list ) . position === 'static' ) list . s…" at bounding box center [387, 583] width 575 height 876
click at [306, 609] on div "let rot = 0 ; if ( getComputedStyle ( list ) . position === 'static' ) list . s…" at bounding box center [387, 583] width 575 height 876
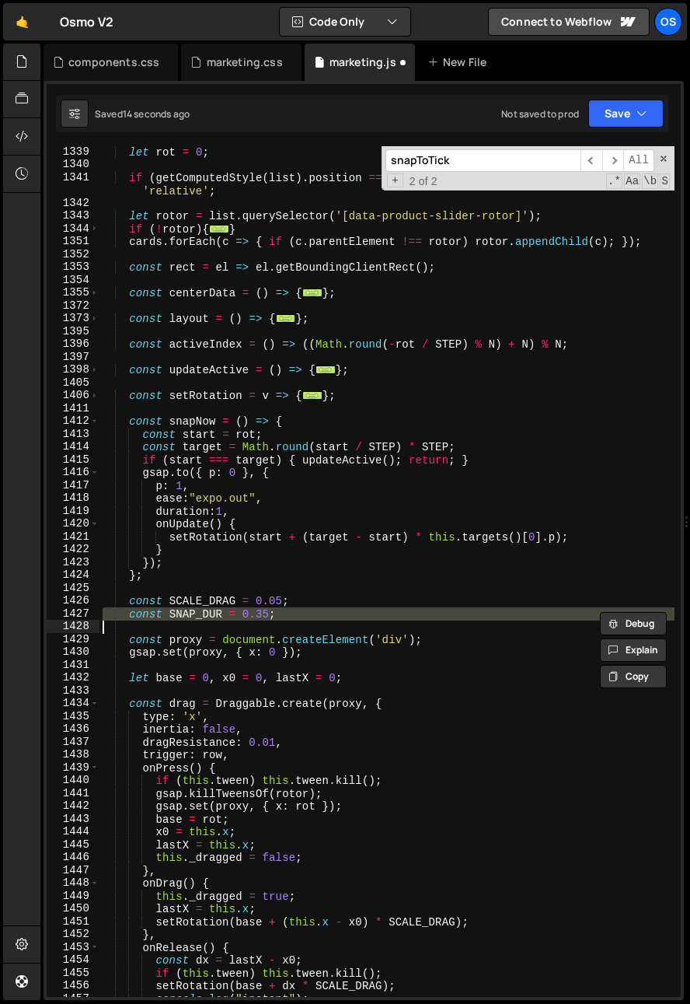
drag, startPoint x: 306, startPoint y: 610, endPoint x: 311, endPoint y: 602, distance: 9.5
click at [311, 602] on div "let rot = 0 ; if ( getComputedStyle ( list ) . position === 'static' ) list . s…" at bounding box center [387, 583] width 575 height 876
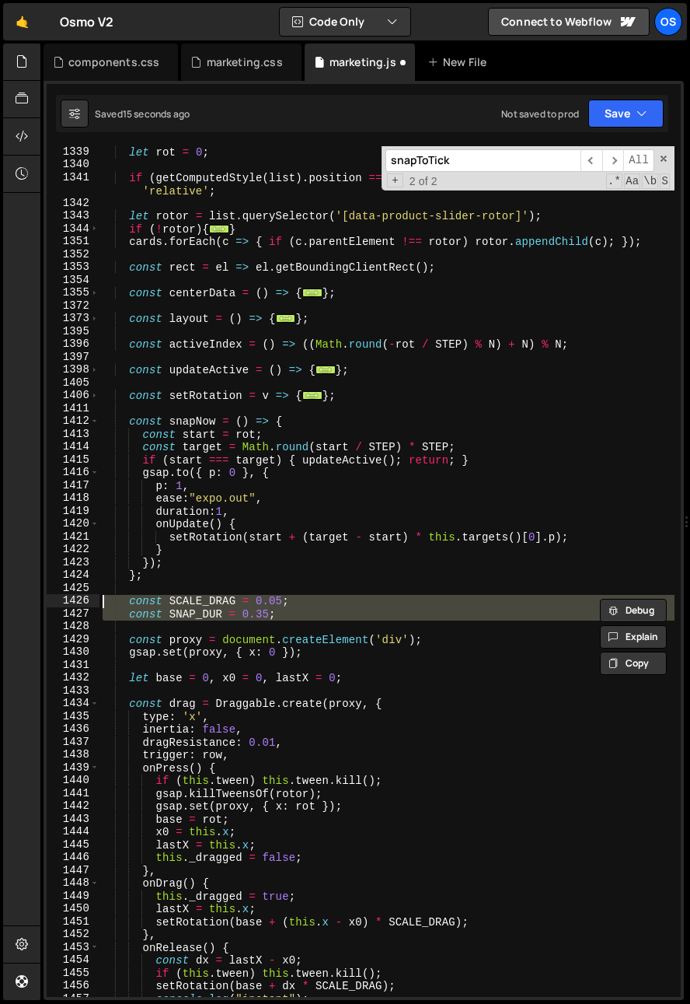
click at [307, 609] on div "let rot = 0 ; if ( getComputedStyle ( list ) . position === 'static' ) list . s…" at bounding box center [387, 571] width 575 height 851
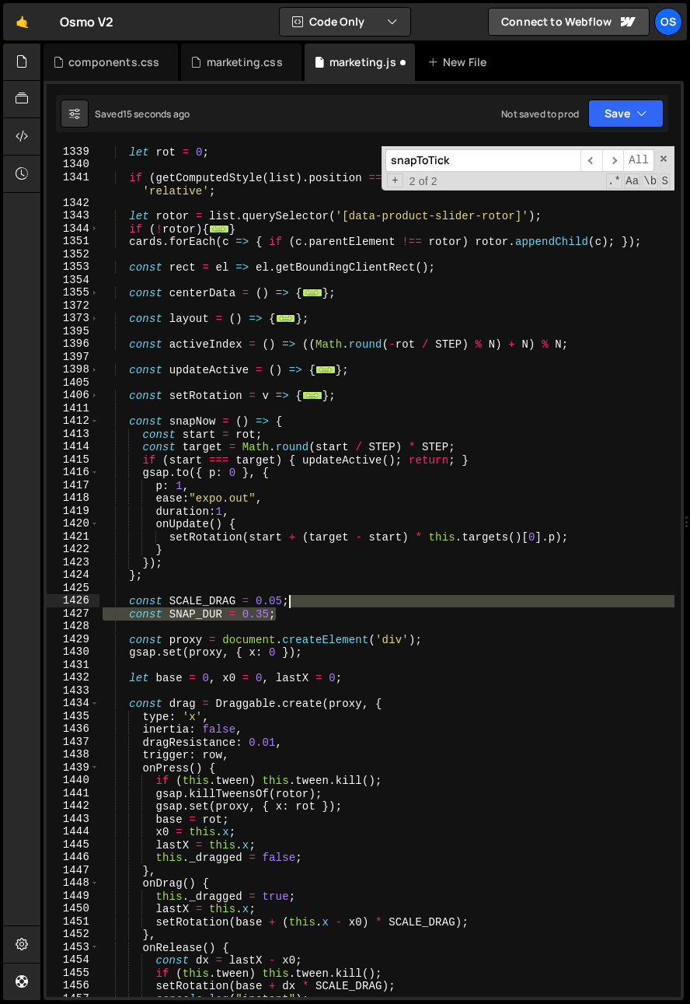
drag, startPoint x: 301, startPoint y: 612, endPoint x: 309, endPoint y: 599, distance: 15.7
click at [309, 599] on div "let rot = 0 ; if ( getComputedStyle ( list ) . position === 'static' ) list . s…" at bounding box center [387, 583] width 575 height 876
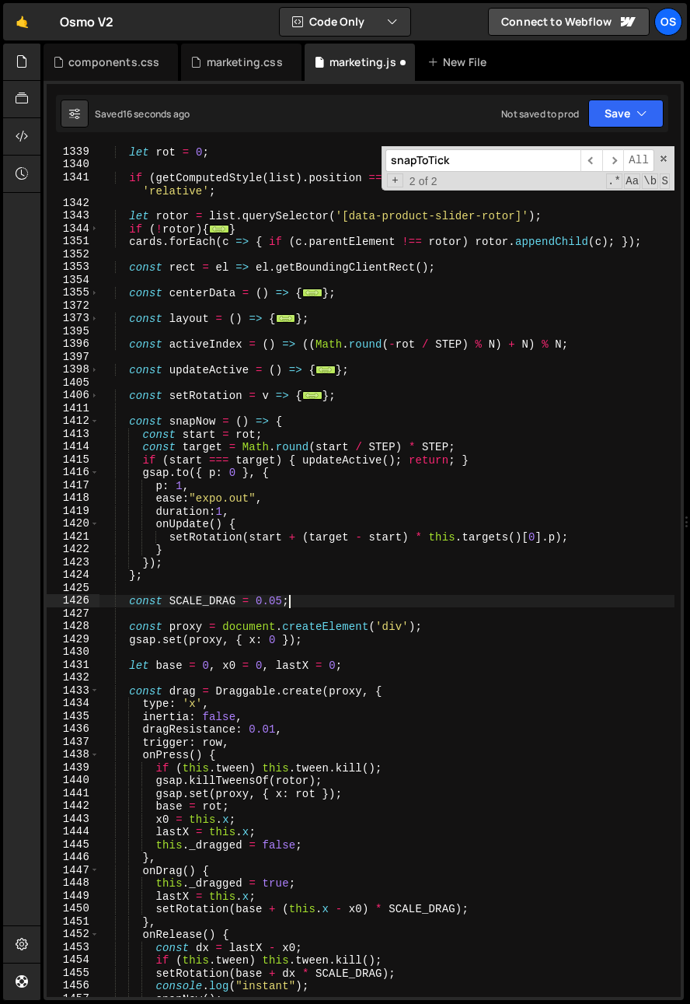
click at [190, 599] on div "let rot = 0 ; if ( getComputedStyle ( list ) . position === 'static' ) list . s…" at bounding box center [387, 583] width 575 height 876
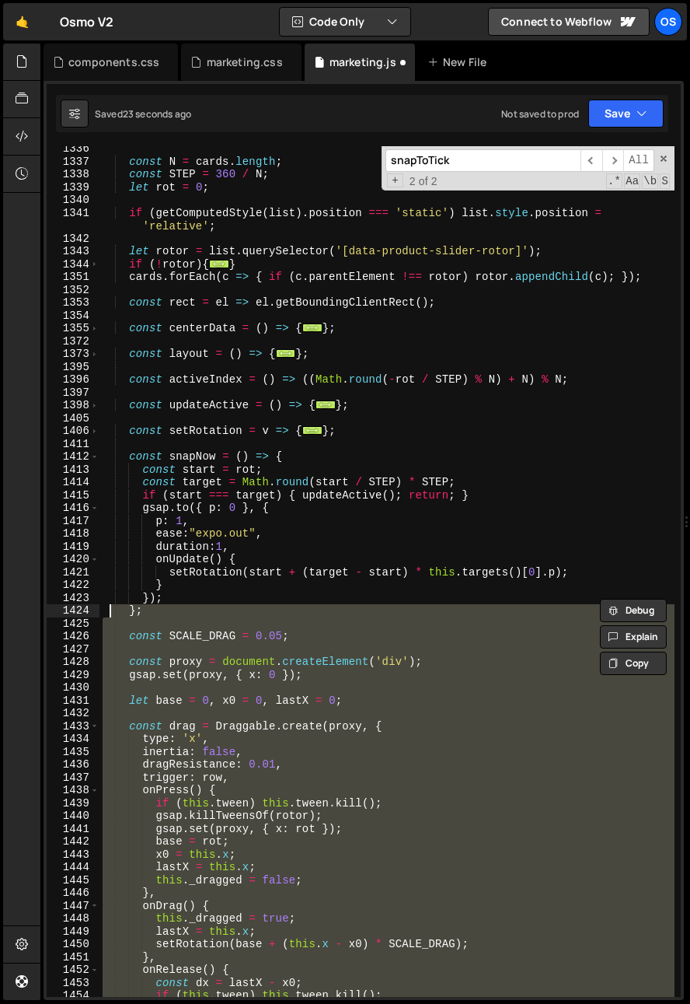
scroll to position [1107, 0]
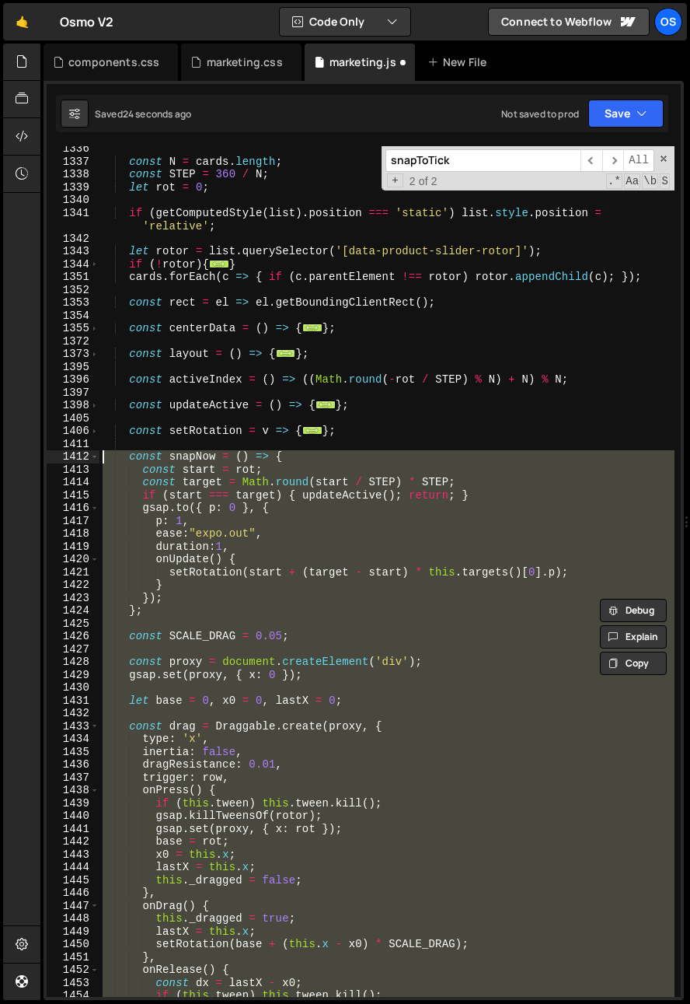
drag, startPoint x: 183, startPoint y: 910, endPoint x: 58, endPoint y: 460, distance: 467.4
click at [58, 460] on div "const SCALE_DRAG = 0.05; 1336 1337 1338 1339 1340 1341 1342 1343 1344 1351 1352…" at bounding box center [364, 571] width 634 height 851
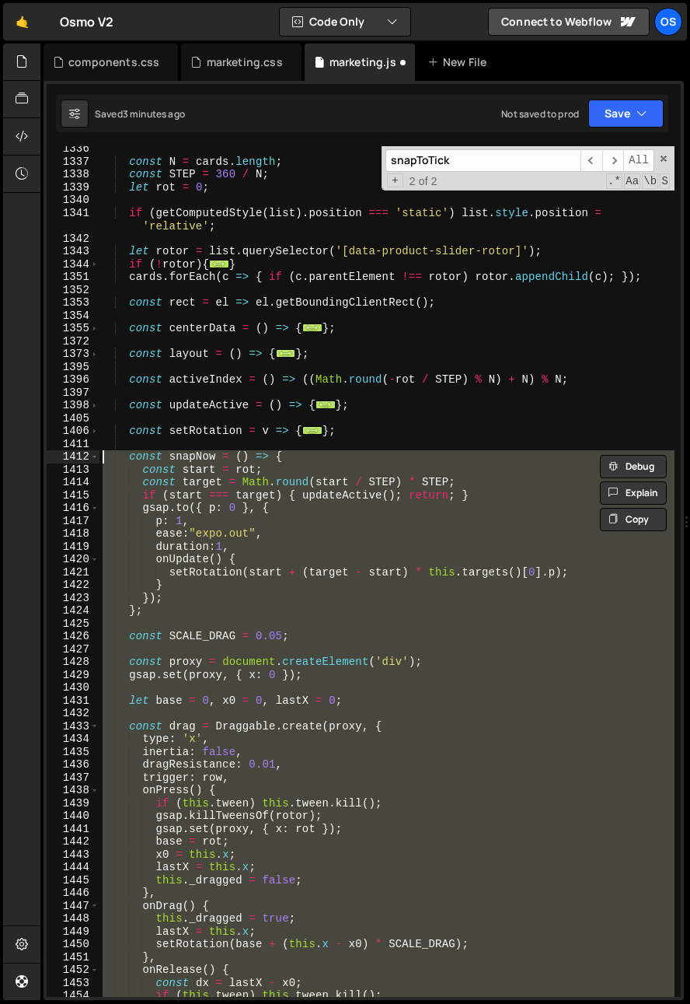
click at [126, 485] on div "const N = cards . length ; const STEP = 360 / N ; let rot = 0 ; if ( getCompute…" at bounding box center [387, 571] width 575 height 851
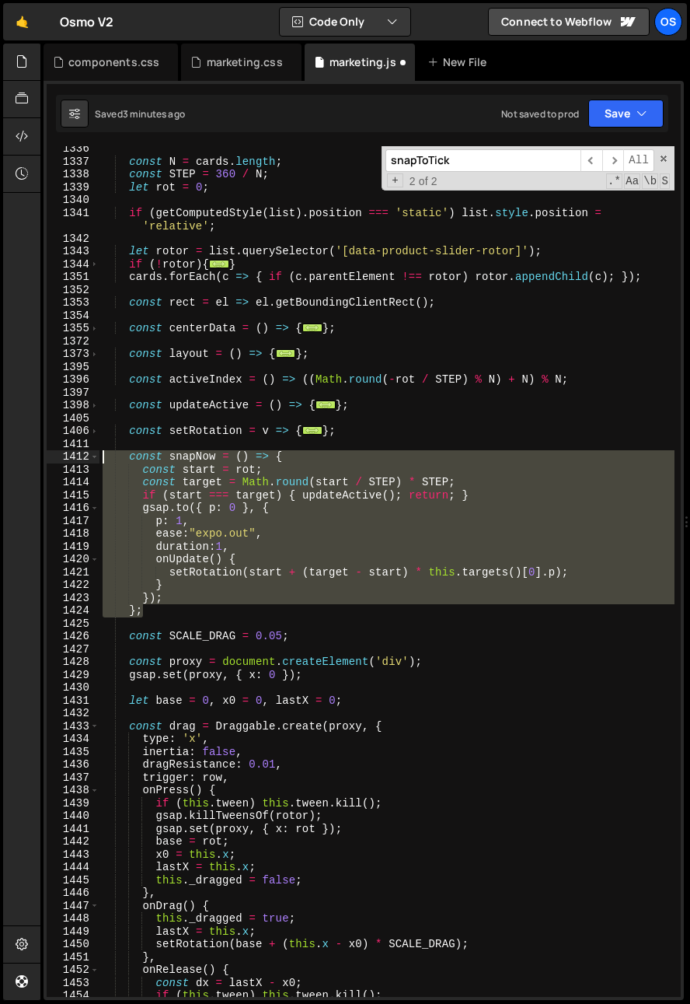
drag, startPoint x: 148, startPoint y: 615, endPoint x: 62, endPoint y: 452, distance: 184.0
click at [62, 452] on div "const target = Math.round(start / STEP) * STEP; 1336 1337 1338 1339 1340 1341 1…" at bounding box center [364, 571] width 634 height 851
paste textarea "}"
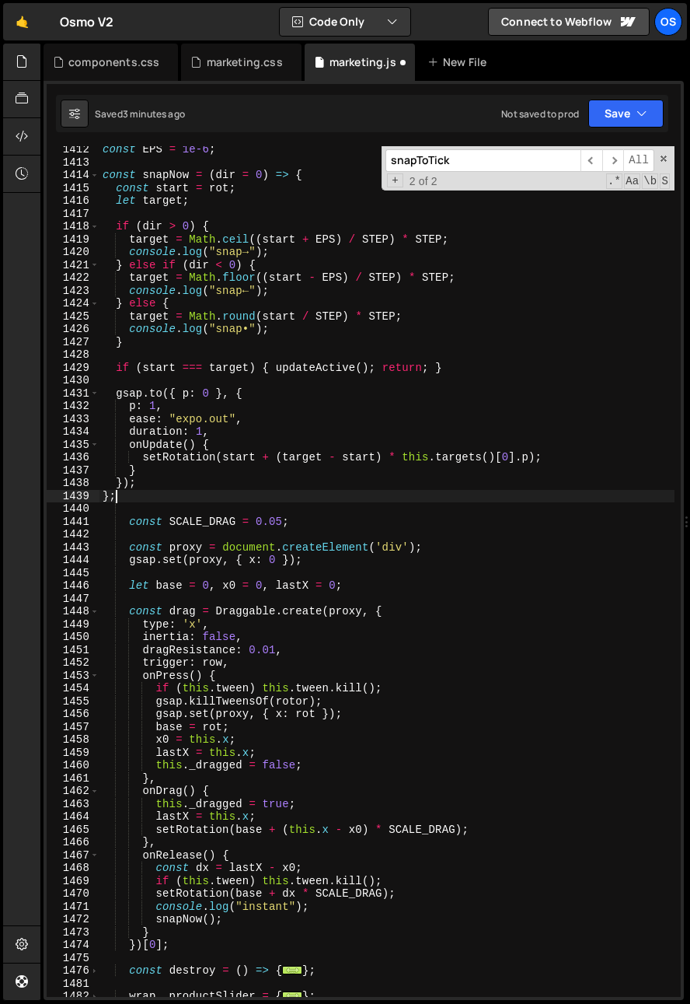
scroll to position [1516, 0]
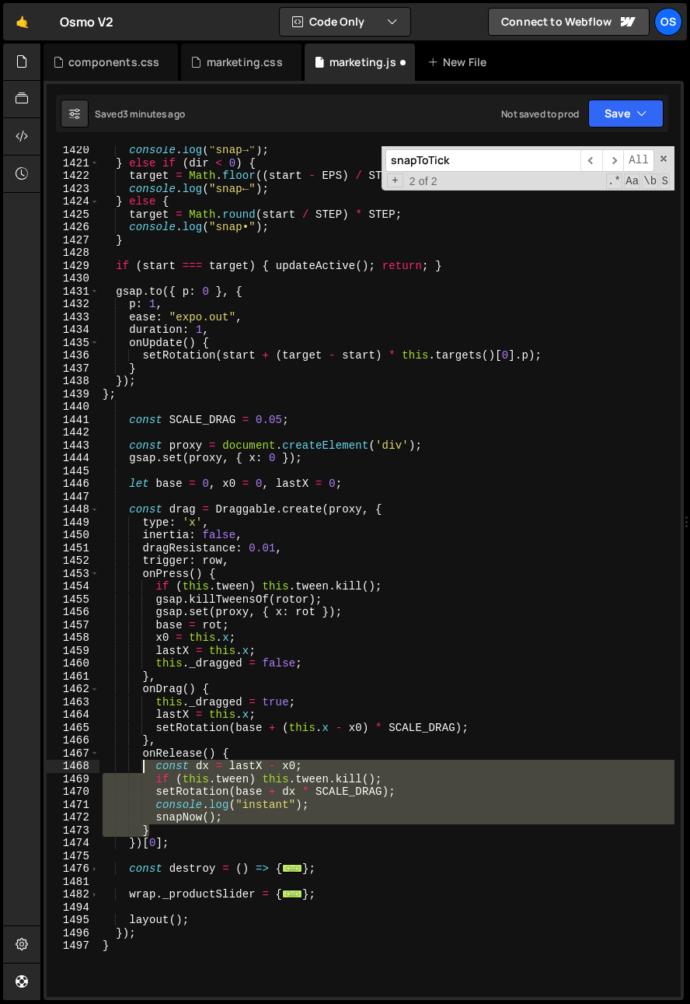
drag, startPoint x: 169, startPoint y: 829, endPoint x: 142, endPoint y: 760, distance: 74.1
click at [142, 760] on div "console . log ( "snap→" ) ; } else if ( dir < 0 ) { target = Math . floor (( st…" at bounding box center [387, 582] width 575 height 876
click at [157, 816] on div "console . log ( "snap→" ) ; } else if ( dir < 0 ) { target = Math . floor (( st…" at bounding box center [387, 571] width 575 height 851
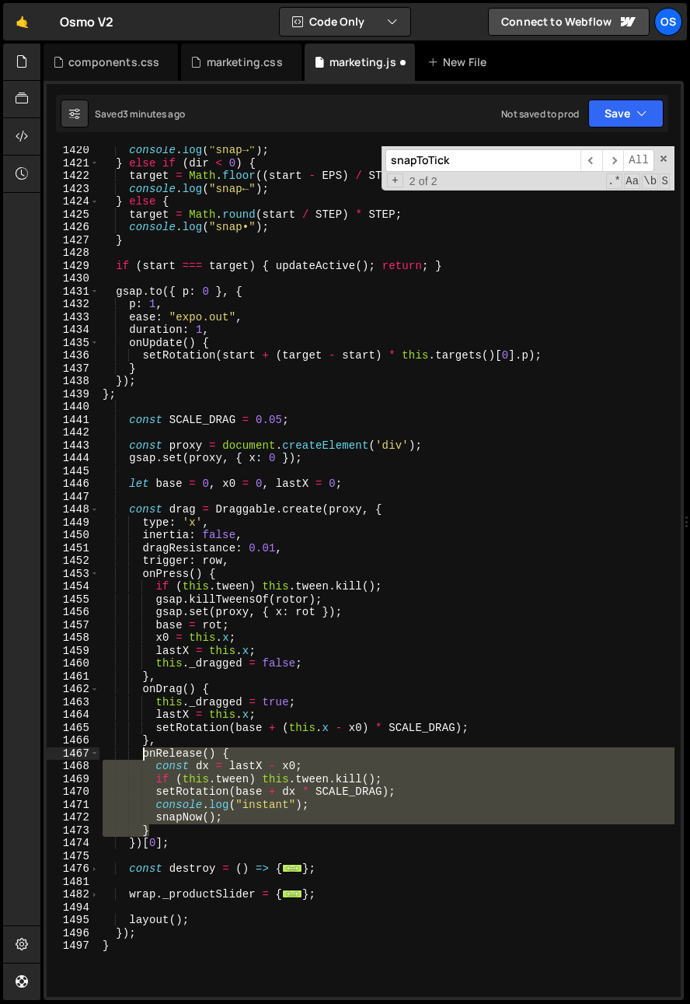
drag, startPoint x: 156, startPoint y: 825, endPoint x: 143, endPoint y: 757, distance: 68.9
click at [143, 757] on div "console . log ( "snap→" ) ; } else if ( dir < 0 ) { target = Math . floor (( st…" at bounding box center [387, 582] width 575 height 876
paste textarea "}"
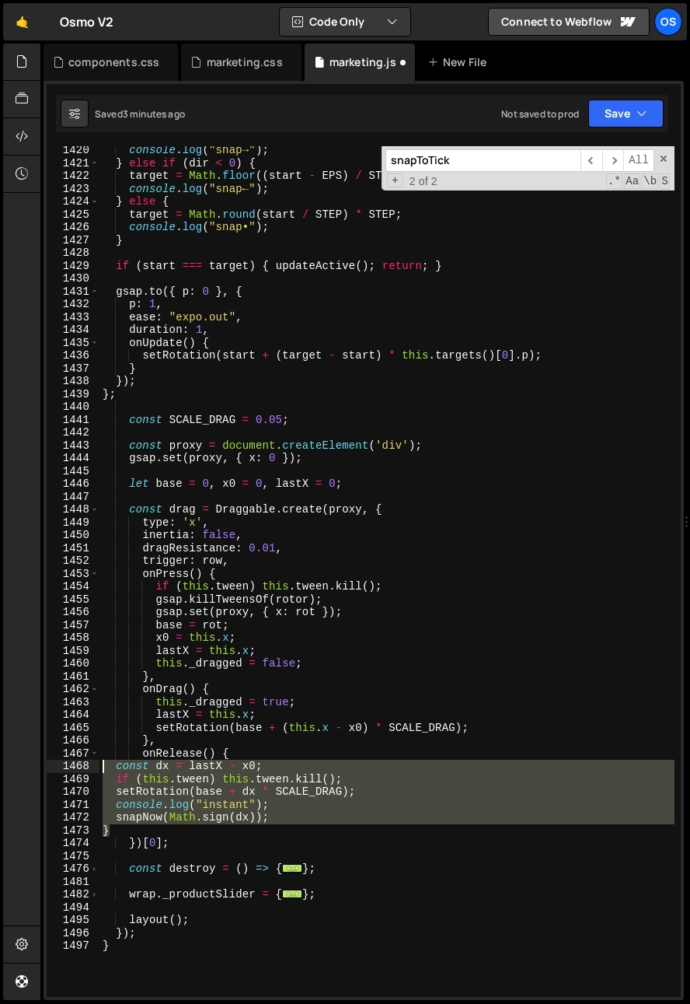
drag, startPoint x: 111, startPoint y: 802, endPoint x: 97, endPoint y: 766, distance: 38.4
click at [97, 766] on div "} 1420 1421 1422 1423 1424 1425 1426 1427 1428 1429 1430 1431 1432 1433 1434 14…" at bounding box center [364, 571] width 634 height 851
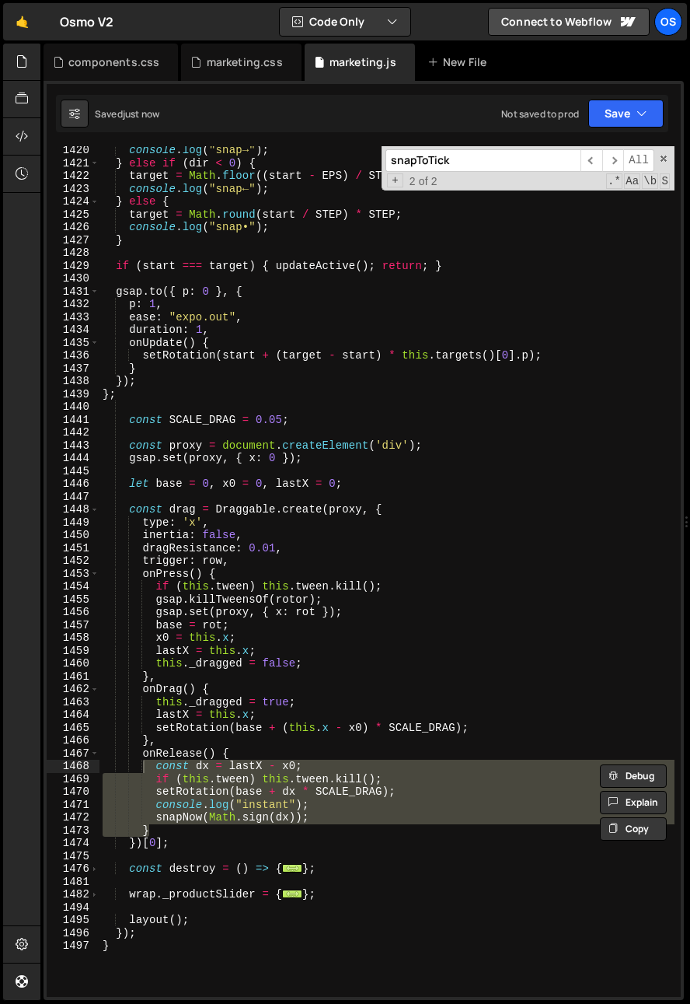
click at [300, 813] on div "console . log ( "snap→" ) ; } else if ( dir < 0 ) { target = Math . floor (( st…" at bounding box center [387, 571] width 575 height 851
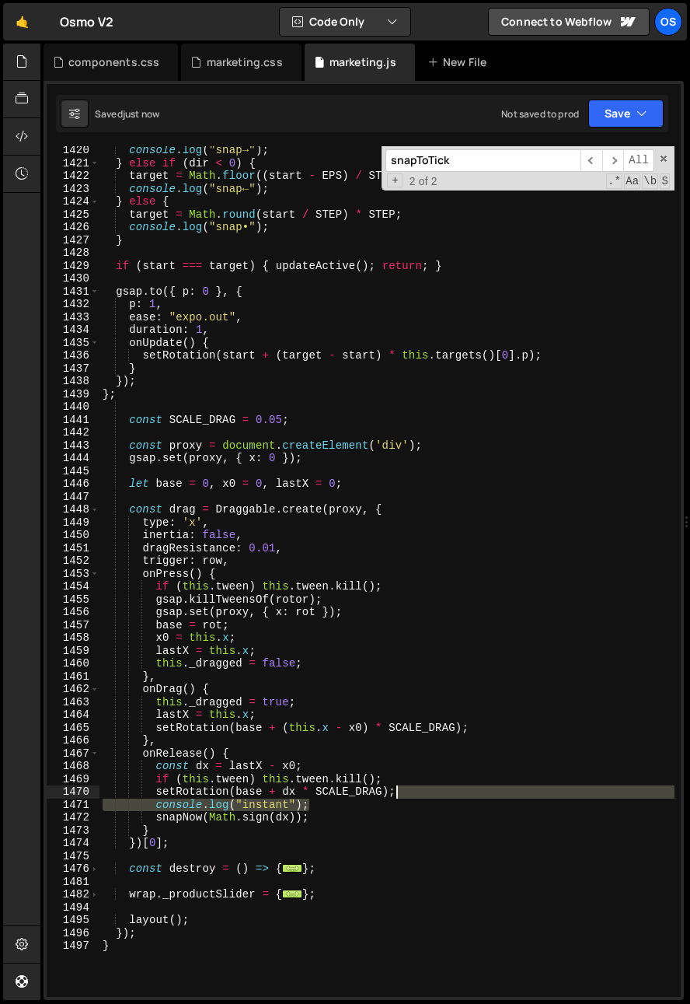
drag, startPoint x: 386, startPoint y: 800, endPoint x: 410, endPoint y: 795, distance: 24.7
click at [410, 795] on div "console . log ( "snap→" ) ; } else if ( dir < 0 ) { target = Math . floor (( st…" at bounding box center [387, 582] width 575 height 876
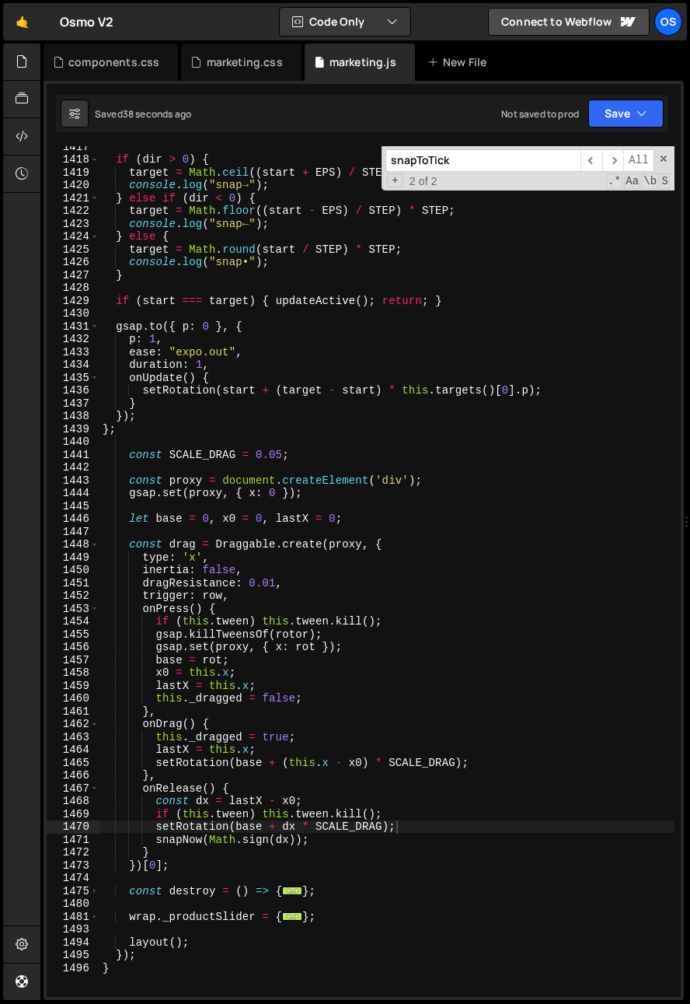
scroll to position [1407, 0]
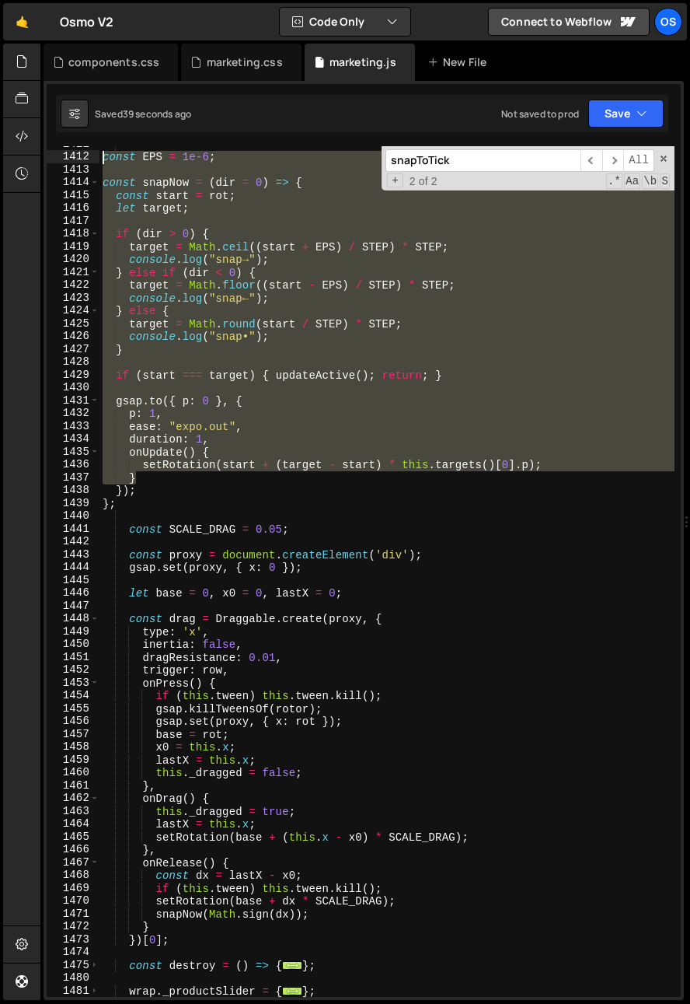
drag, startPoint x: 141, startPoint y: 481, endPoint x: 74, endPoint y: 155, distance: 332.5
click at [74, 155] on div "setRotation(base + dx * SCALE_DRAG); 1411 1412 1413 1414 1415 1416 1417 1418 14…" at bounding box center [364, 571] width 634 height 851
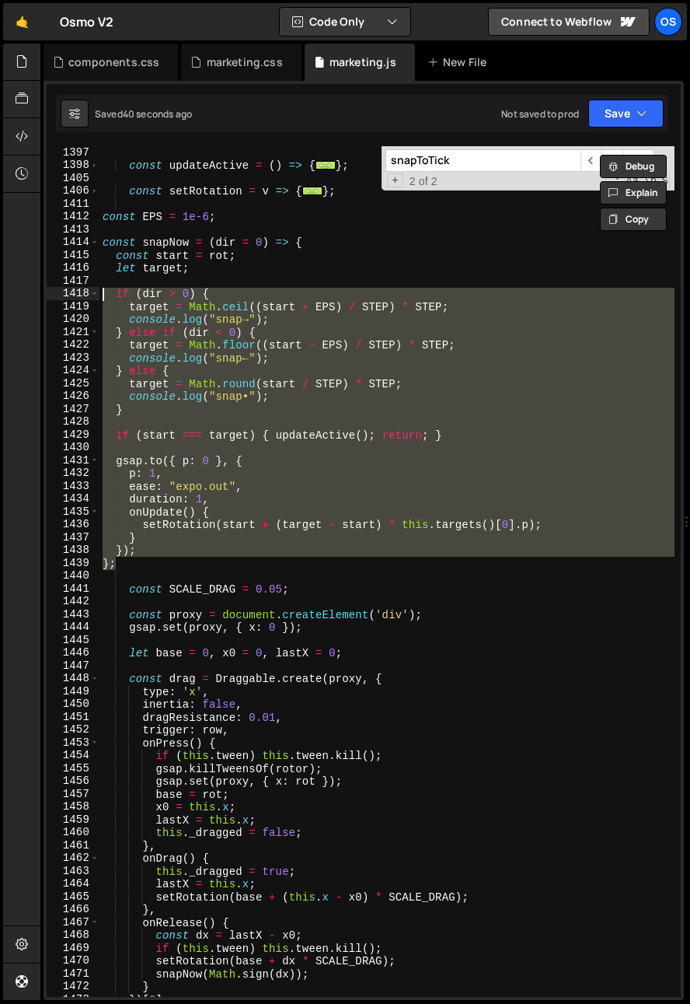
scroll to position [1346, 0]
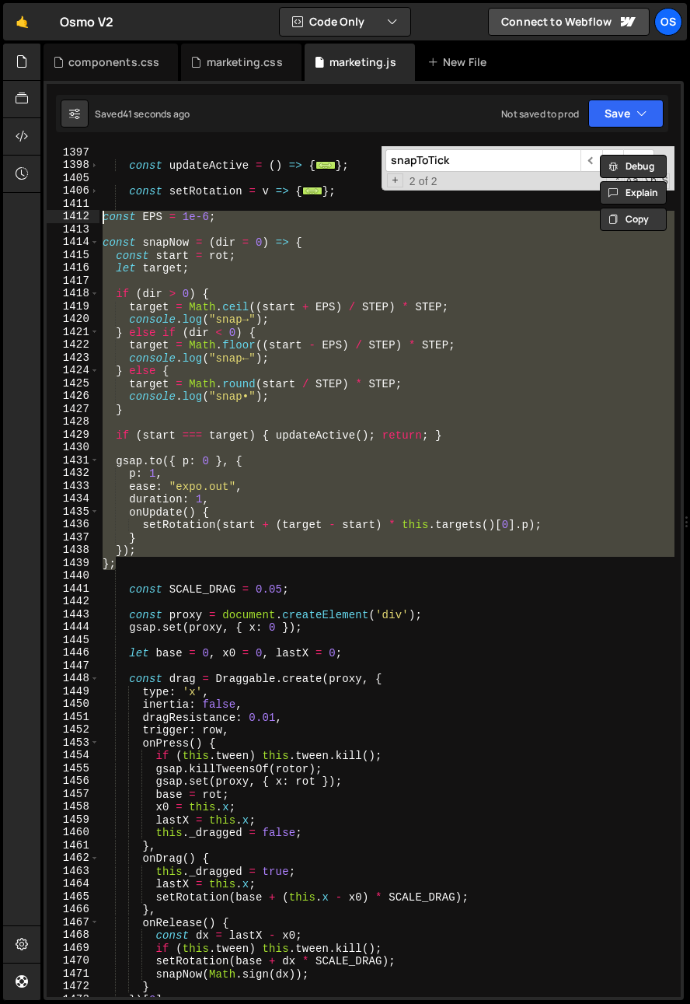
drag, startPoint x: 129, startPoint y: 505, endPoint x: 61, endPoint y: 216, distance: 297.0
click at [61, 216] on div "const EPS = 1e-6; 1397 1398 1405 1406 1411 1412 1413 1414 1415 1416 1417 1418 1…" at bounding box center [364, 571] width 634 height 851
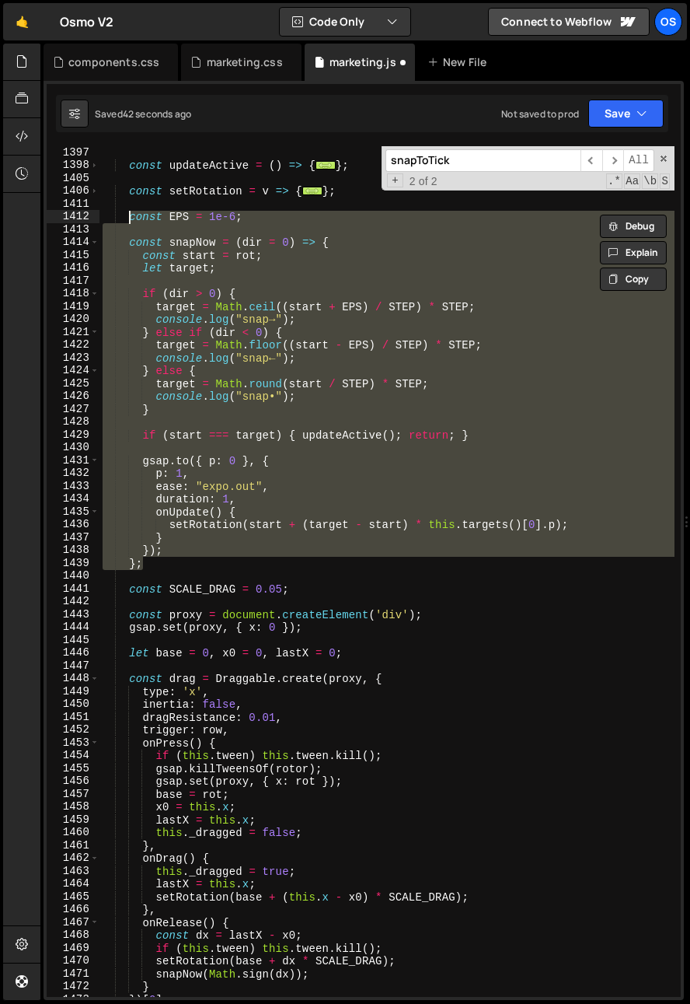
click at [145, 586] on div "const updateActive = ( ) => { ... } ; const setRotation = v => { ... } ; const …" at bounding box center [387, 584] width 575 height 876
type textarea "const SCALE_DRAG = 0.05;"
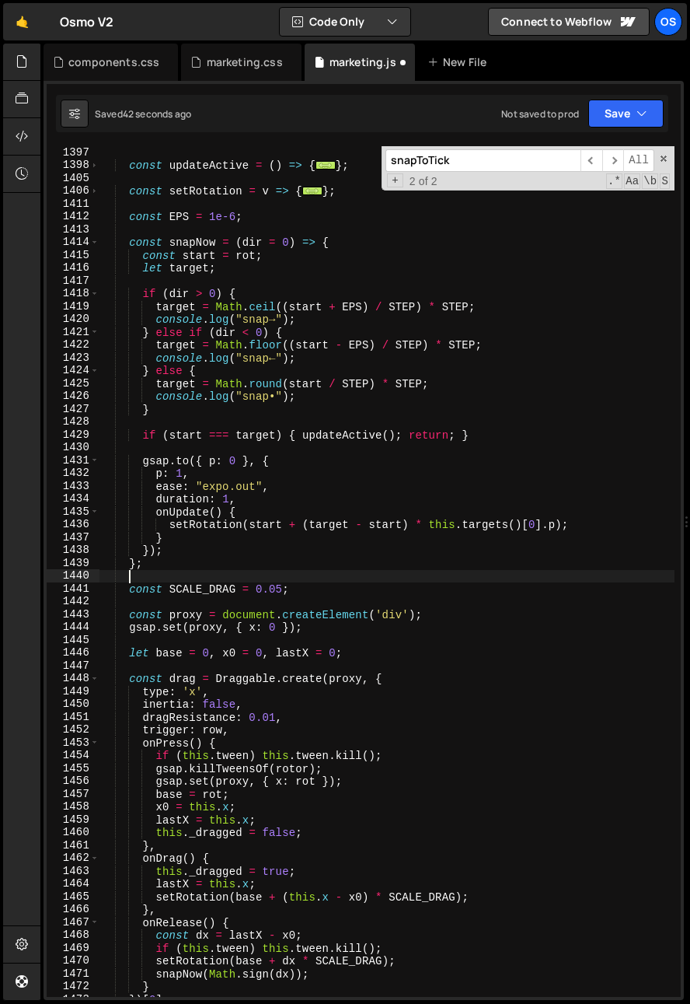
click at [171, 575] on div "const updateActive = ( ) => { ... } ; const setRotation = v => { ... } ; const …" at bounding box center [387, 584] width 575 height 876
click at [292, 587] on div "const updateActive = ( ) => { ... } ; const setRotation = v => { ... } ; const …" at bounding box center [387, 584] width 575 height 876
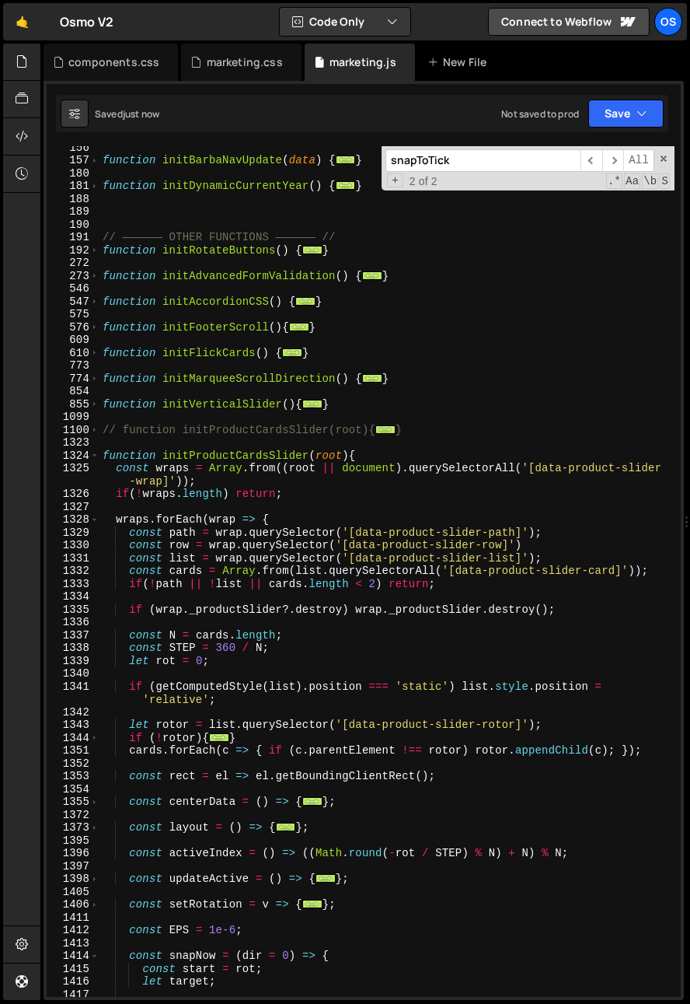
scroll to position [634, 0]
click at [95, 456] on span at bounding box center [94, 455] width 9 height 13
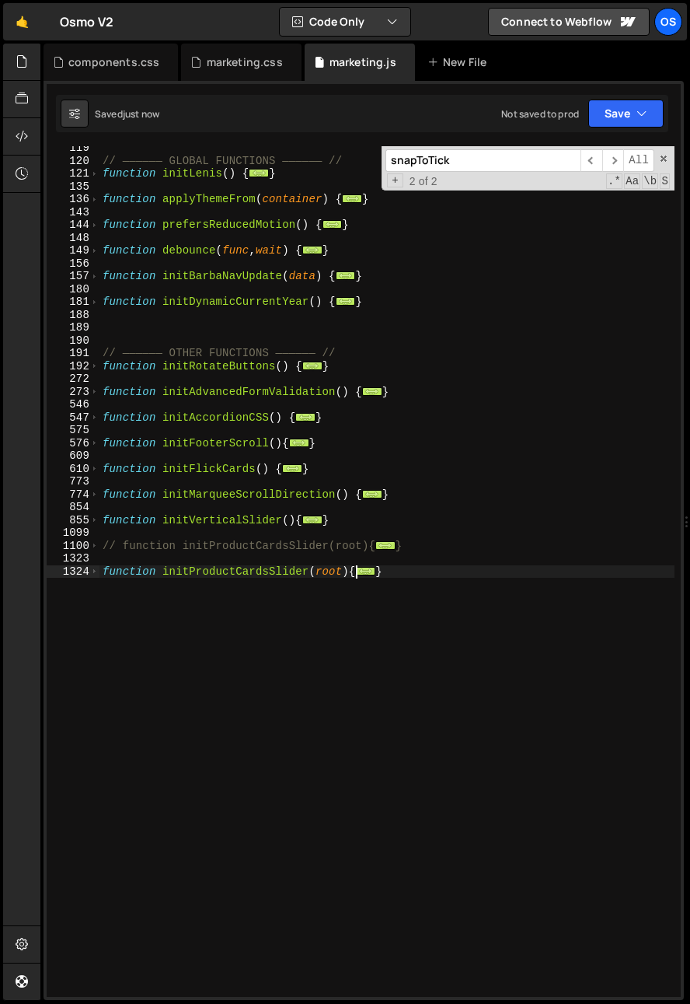
scroll to position [518, 0]
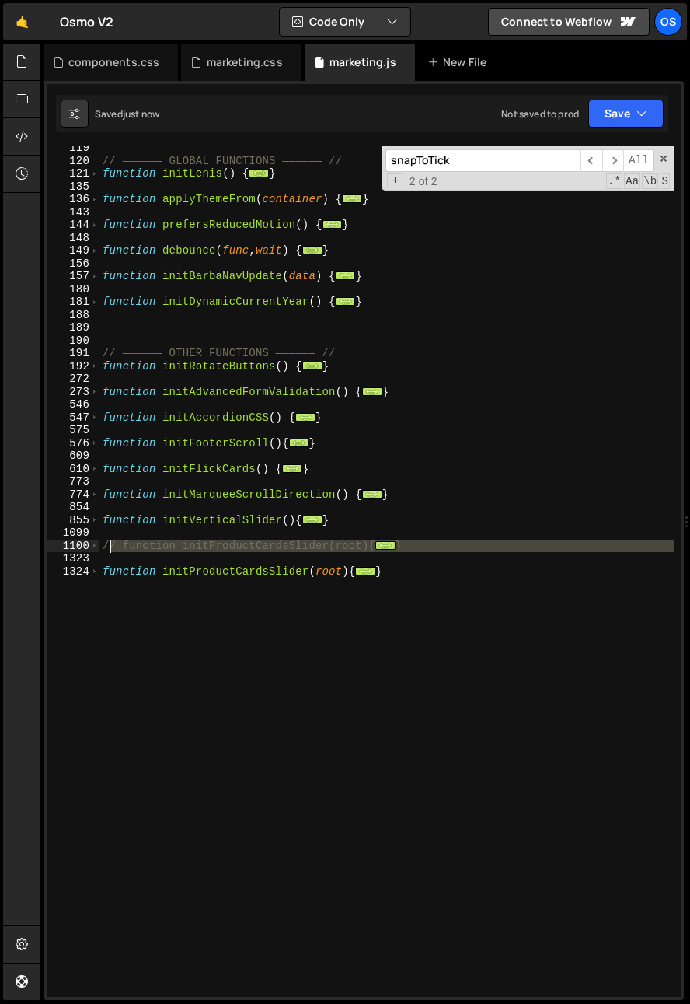
drag, startPoint x: 113, startPoint y: 557, endPoint x: 107, endPoint y: 550, distance: 9.4
click at [107, 550] on div "// —————— GLOBAL FUNCTIONS —————— // function initLenis ( ) { ... } function ap…" at bounding box center [387, 579] width 575 height 876
type textarea "// function initProductCardsSlider(root){ // const wraps = Array.from((root || …"
click at [107, 553] on div "// —————— GLOBAL FUNCTIONS —————— // function initLenis ( ) { ... } function ap…" at bounding box center [387, 571] width 575 height 851
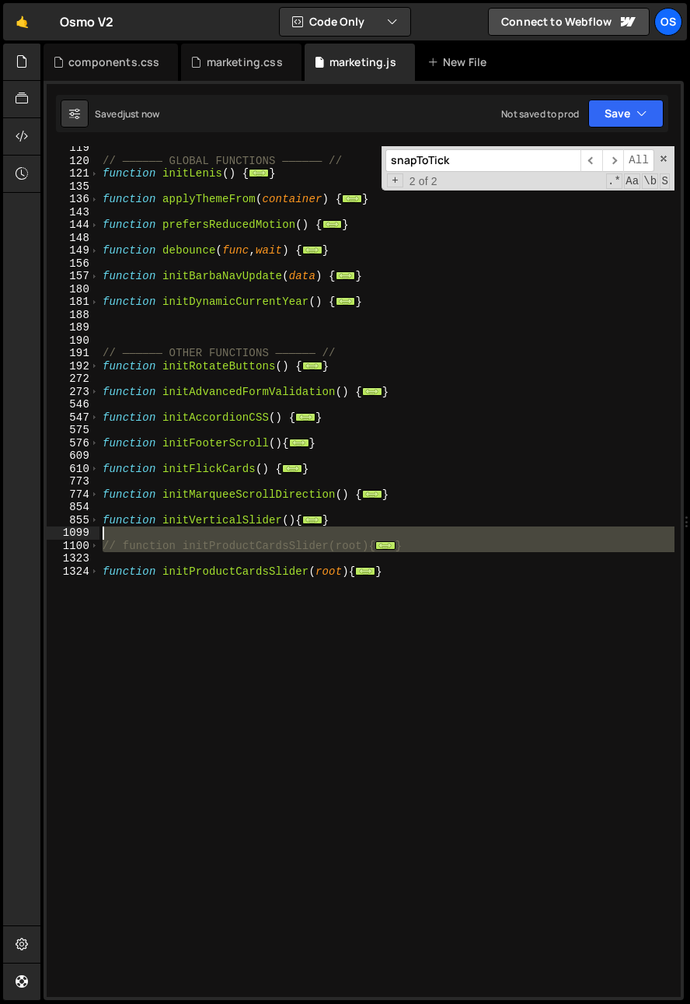
drag, startPoint x: 93, startPoint y: 540, endPoint x: 86, endPoint y: 531, distance: 11.2
click at [86, 531] on div "119 120 121 135 136 143 144 148 149 156 157 180 181 188 189 190 191 192 272 273…" at bounding box center [364, 571] width 634 height 851
type textarea "// function initProductCardsSlider(root){"
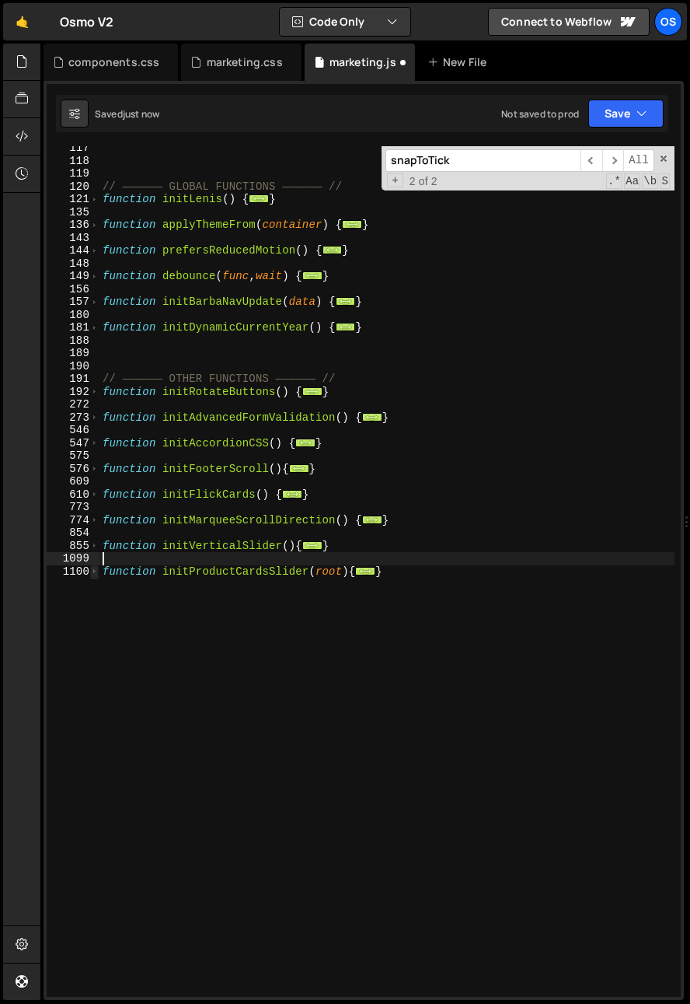
click at [93, 572] on span at bounding box center [94, 571] width 9 height 13
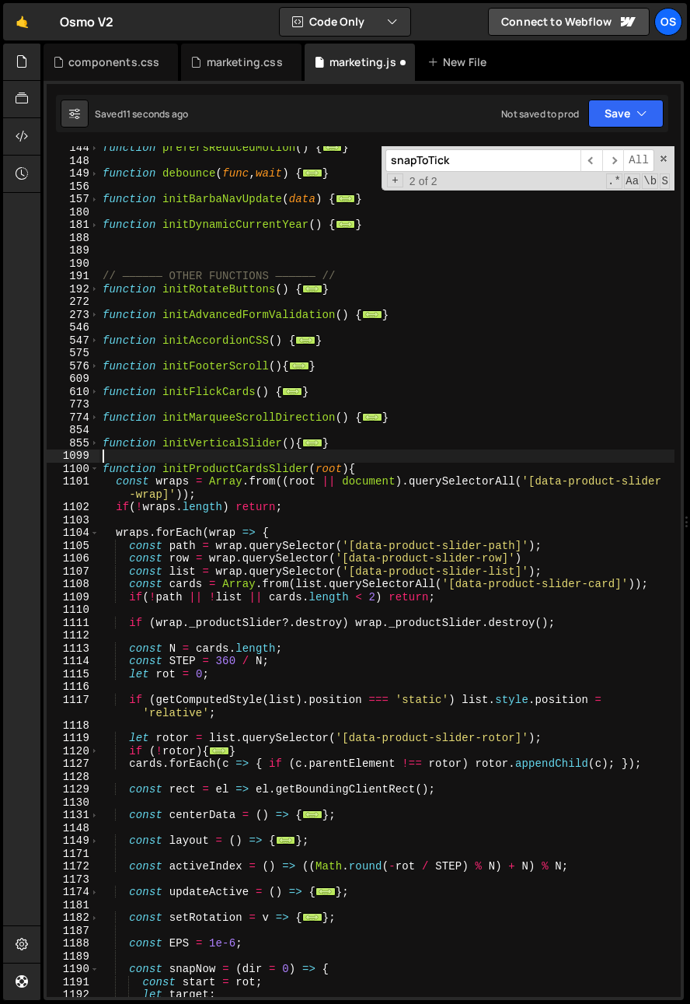
scroll to position [595, 0]
click at [96, 470] on span at bounding box center [94, 469] width 9 height 13
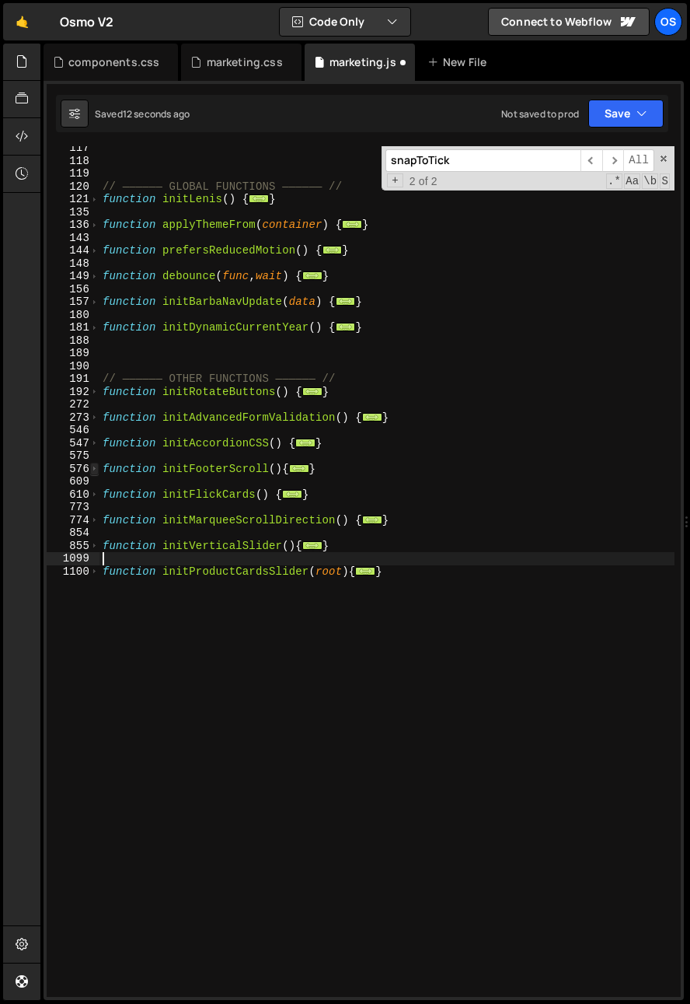
scroll to position [492, 0]
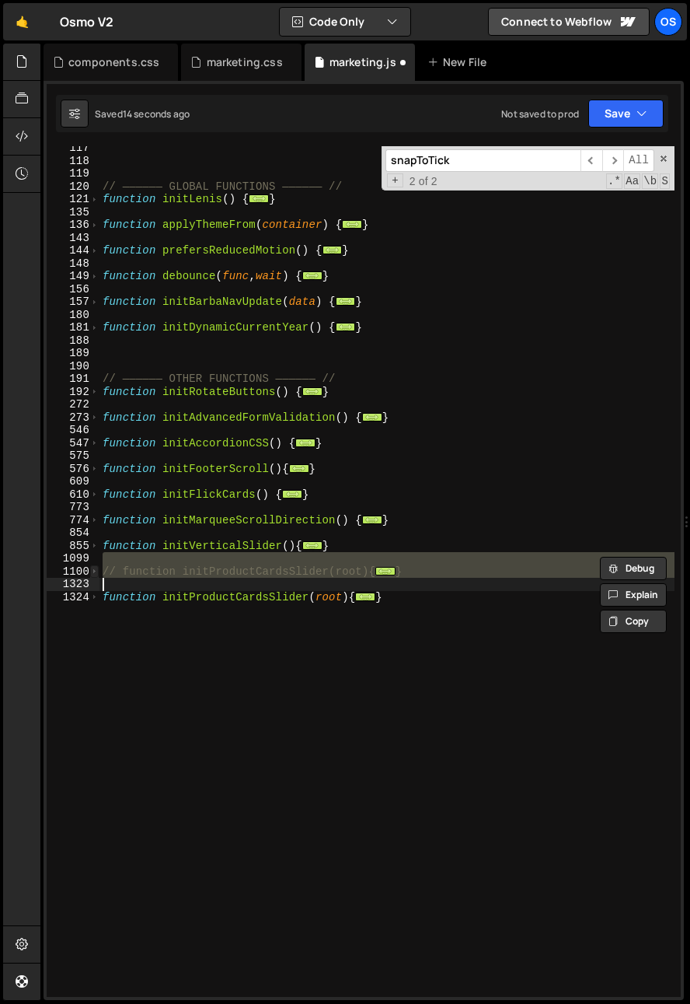
click at [93, 567] on span at bounding box center [94, 571] width 9 height 13
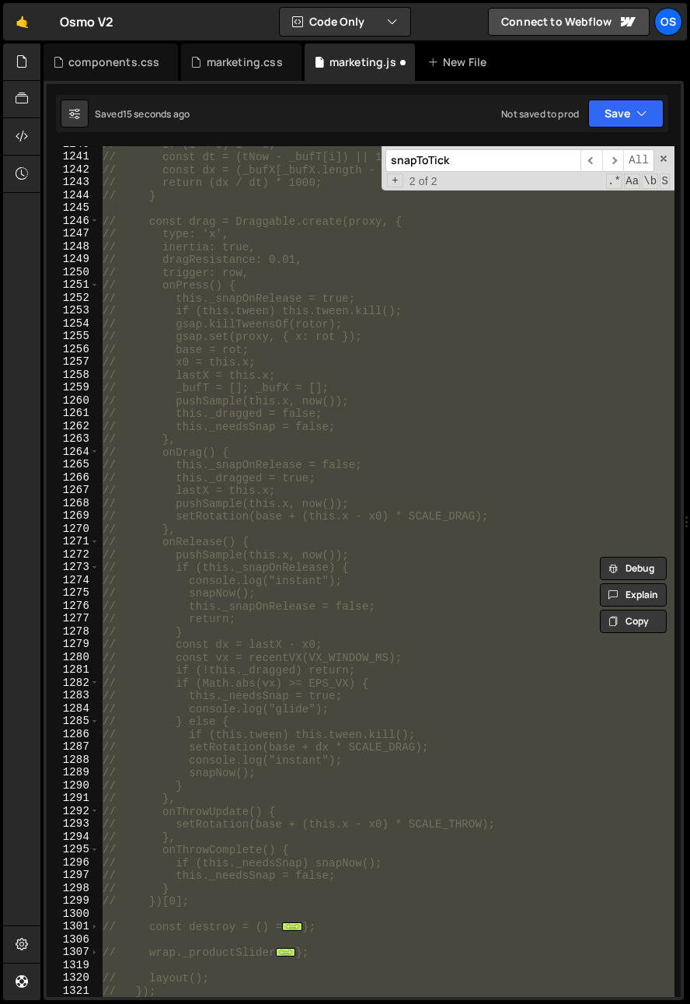
scroll to position [2031, 0]
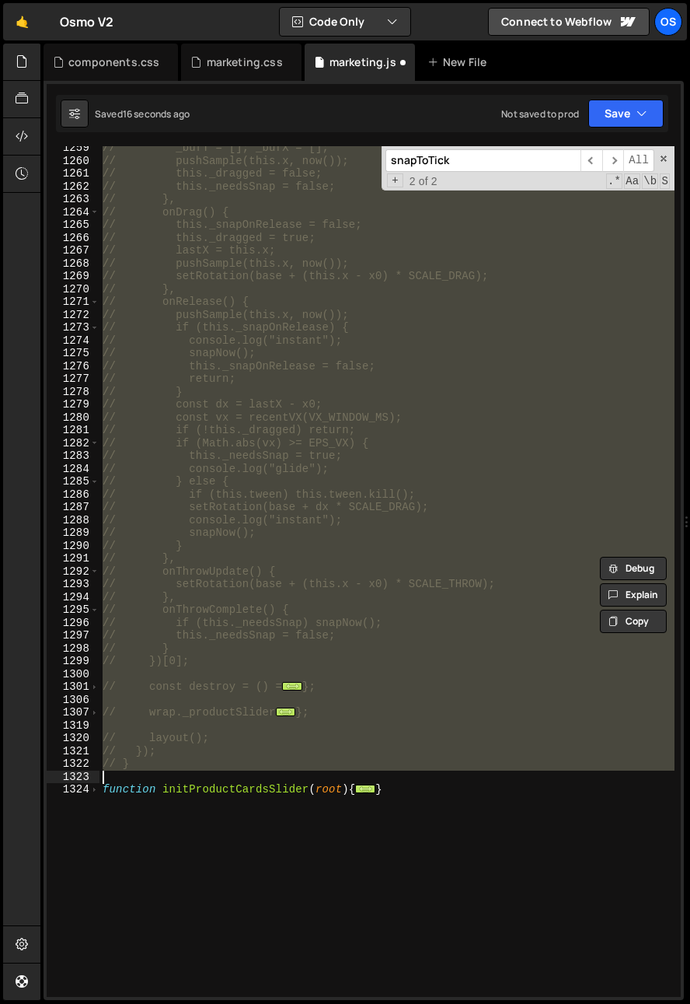
click at [110, 590] on div "// _bufT = []; _bufX = []; // pushSample(this.x, now()); // this._dragged = fal…" at bounding box center [387, 571] width 575 height 851
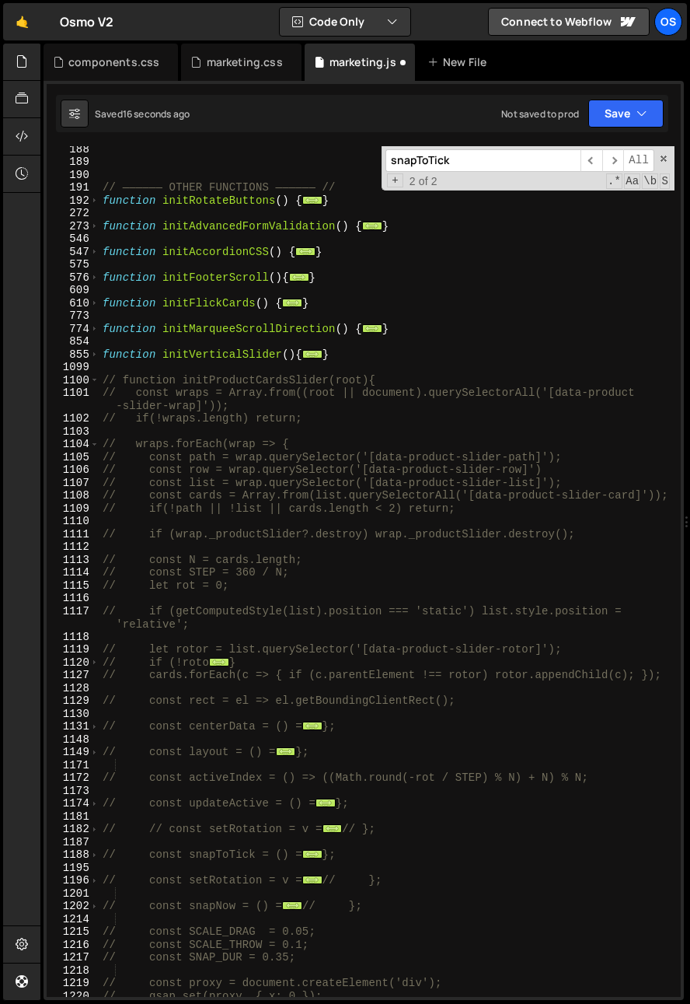
scroll to position [683, 0]
click at [96, 357] on span at bounding box center [94, 354] width 9 height 13
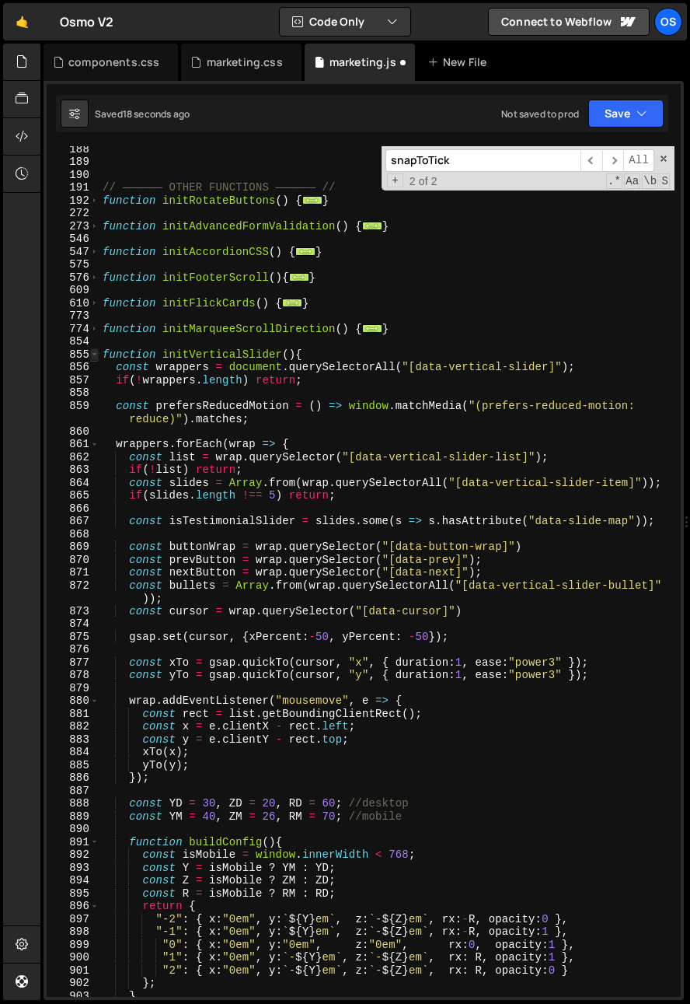
click at [96, 352] on span at bounding box center [94, 354] width 9 height 13
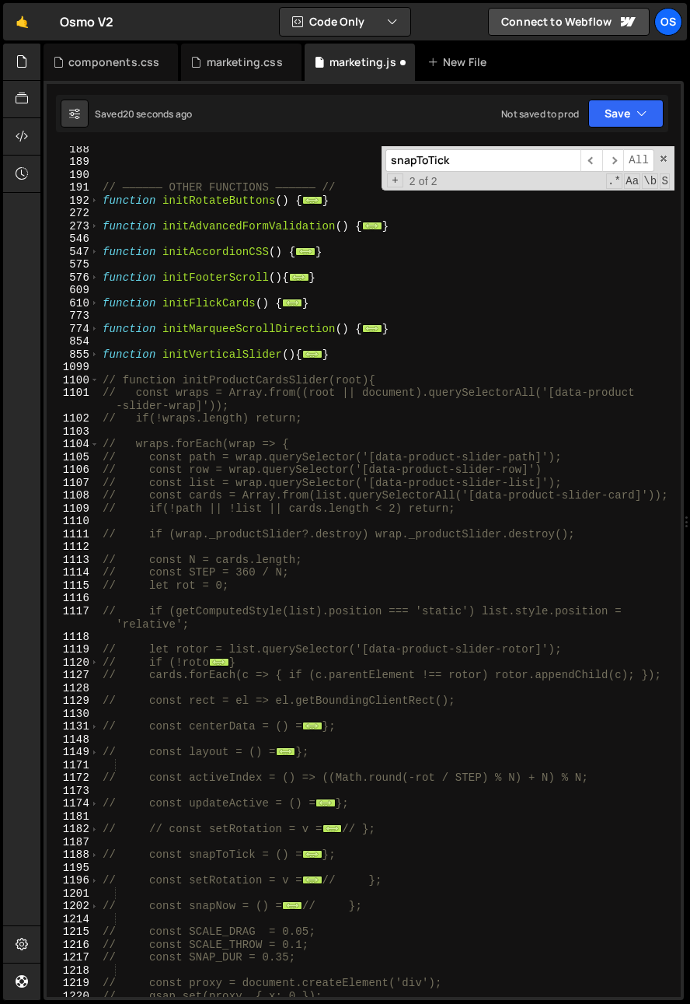
click at [92, 388] on div "1101" at bounding box center [73, 399] width 53 height 26
click at [94, 381] on span at bounding box center [94, 380] width 9 height 13
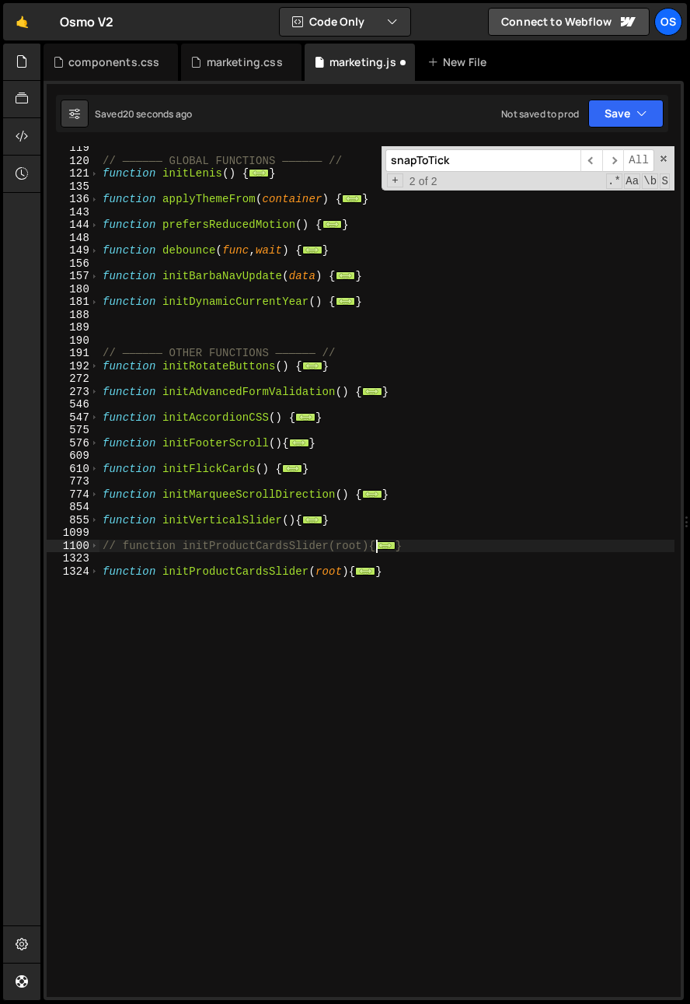
scroll to position [518, 0]
click at [122, 437] on div "// —————— GLOBAL FUNCTIONS —————— // function initLenis ( ) { ... } function ap…" at bounding box center [387, 579] width 575 height 876
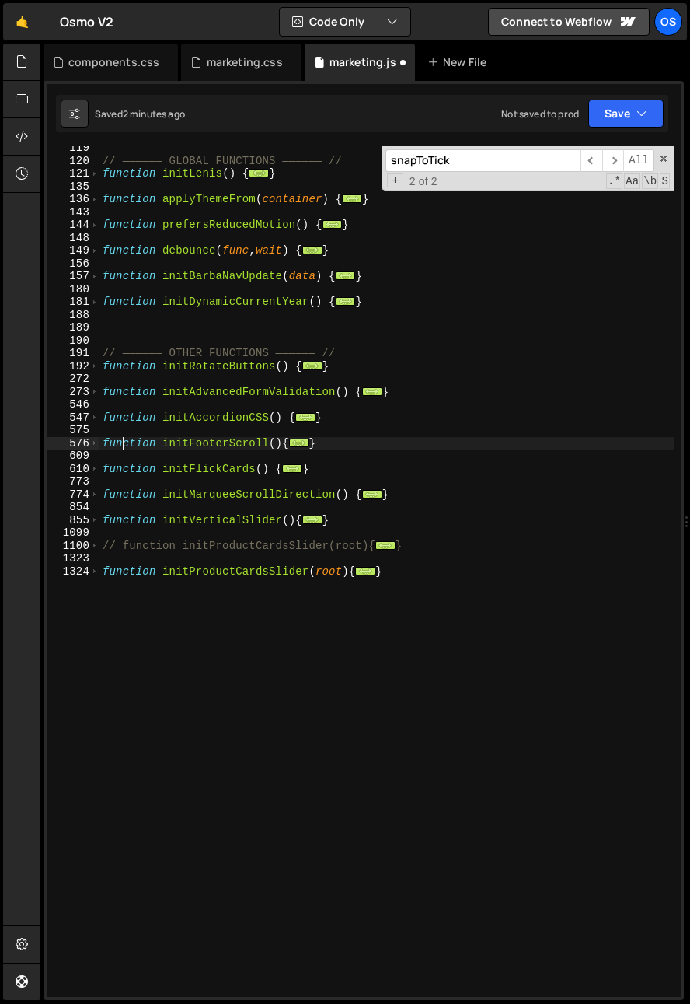
click at [294, 253] on div "// —————— GLOBAL FUNCTIONS —————— // function initLenis ( ) { ... } function ap…" at bounding box center [387, 579] width 575 height 876
type textarea "function debounce(func, wait) {"
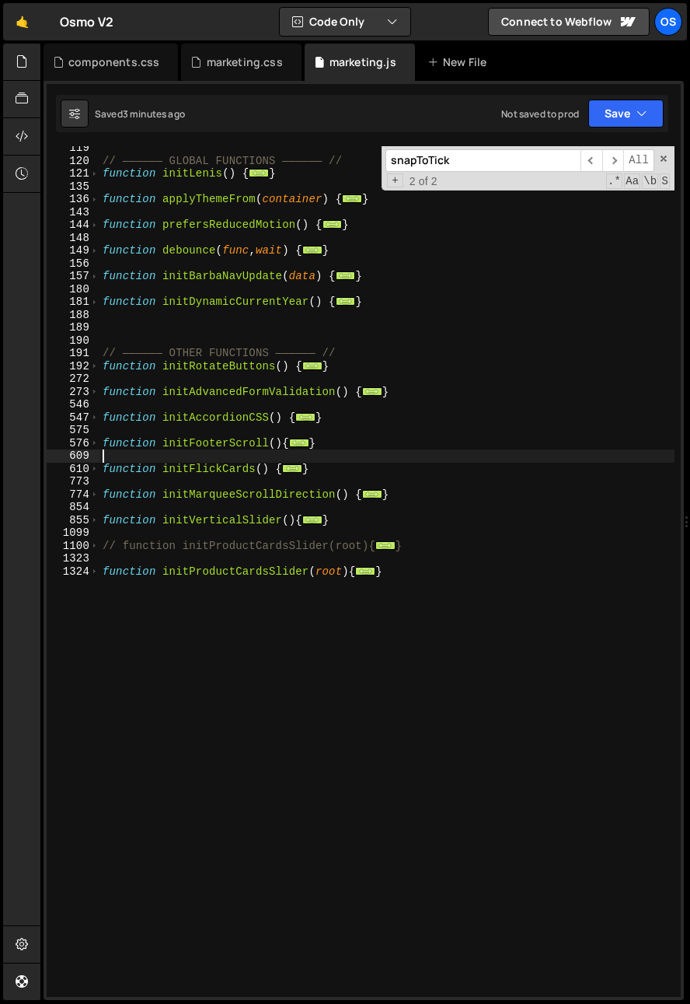
click at [380, 458] on div "// —————— GLOBAL FUNCTIONS —————— // function initLenis ( ) { ... } function ap…" at bounding box center [387, 579] width 575 height 876
click at [379, 456] on div "// —————— GLOBAL FUNCTIONS —————— // function initLenis ( ) { ... } function ap…" at bounding box center [387, 579] width 575 height 876
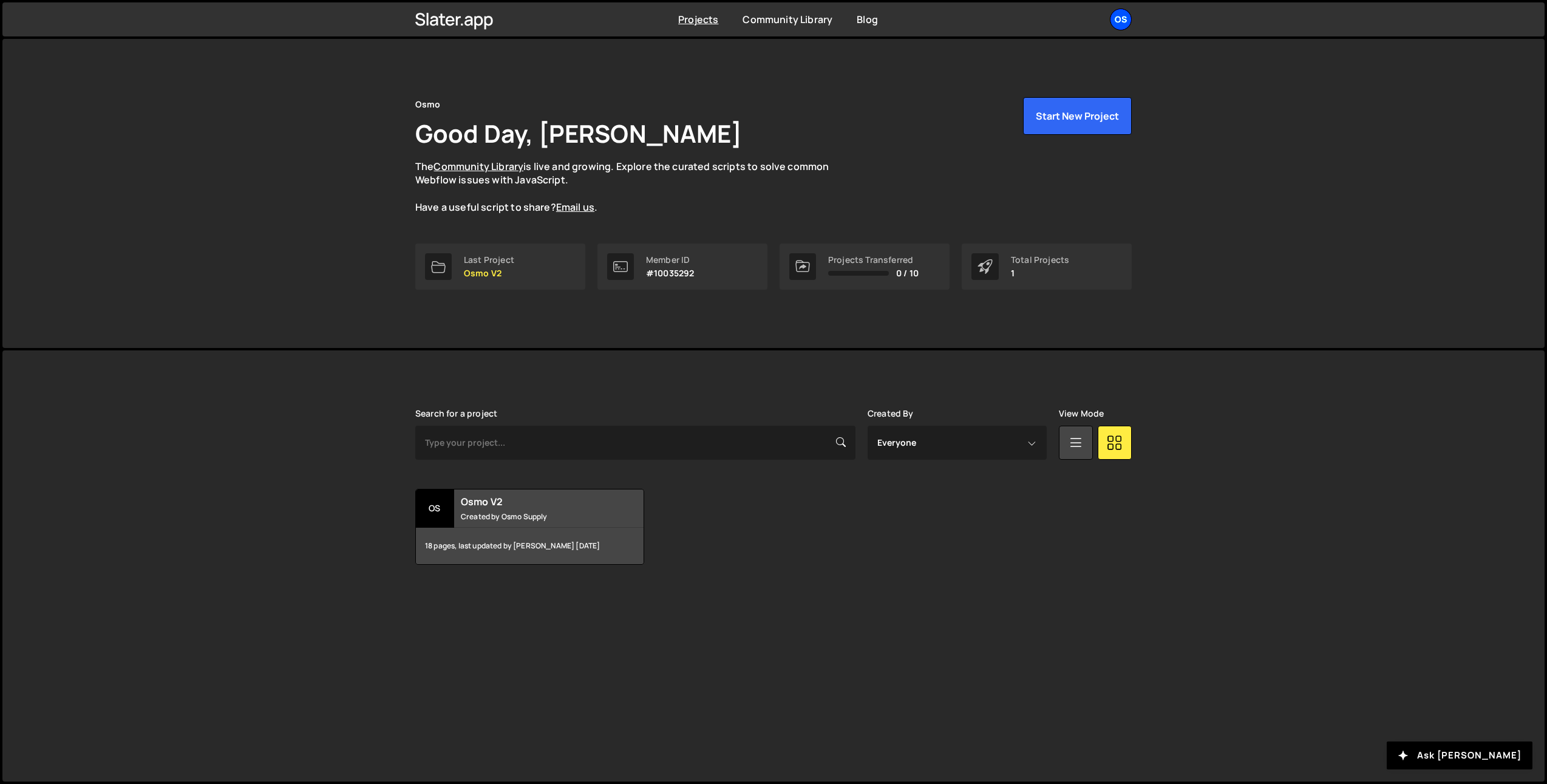
click at [1116, 16] on div "Os" at bounding box center [1121, 20] width 22 height 22
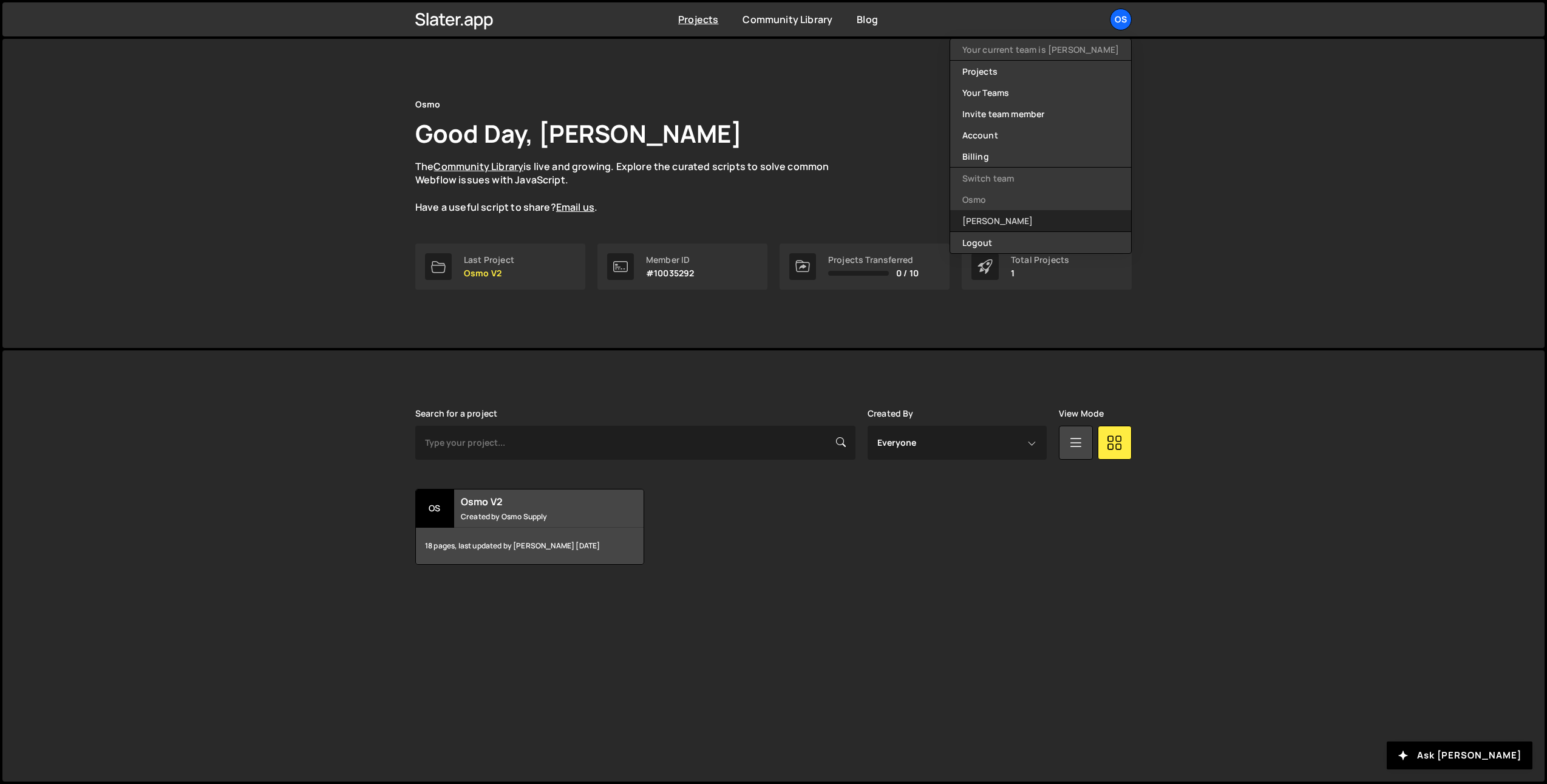
click at [1051, 224] on link "[PERSON_NAME]" at bounding box center [1041, 220] width 181 height 21
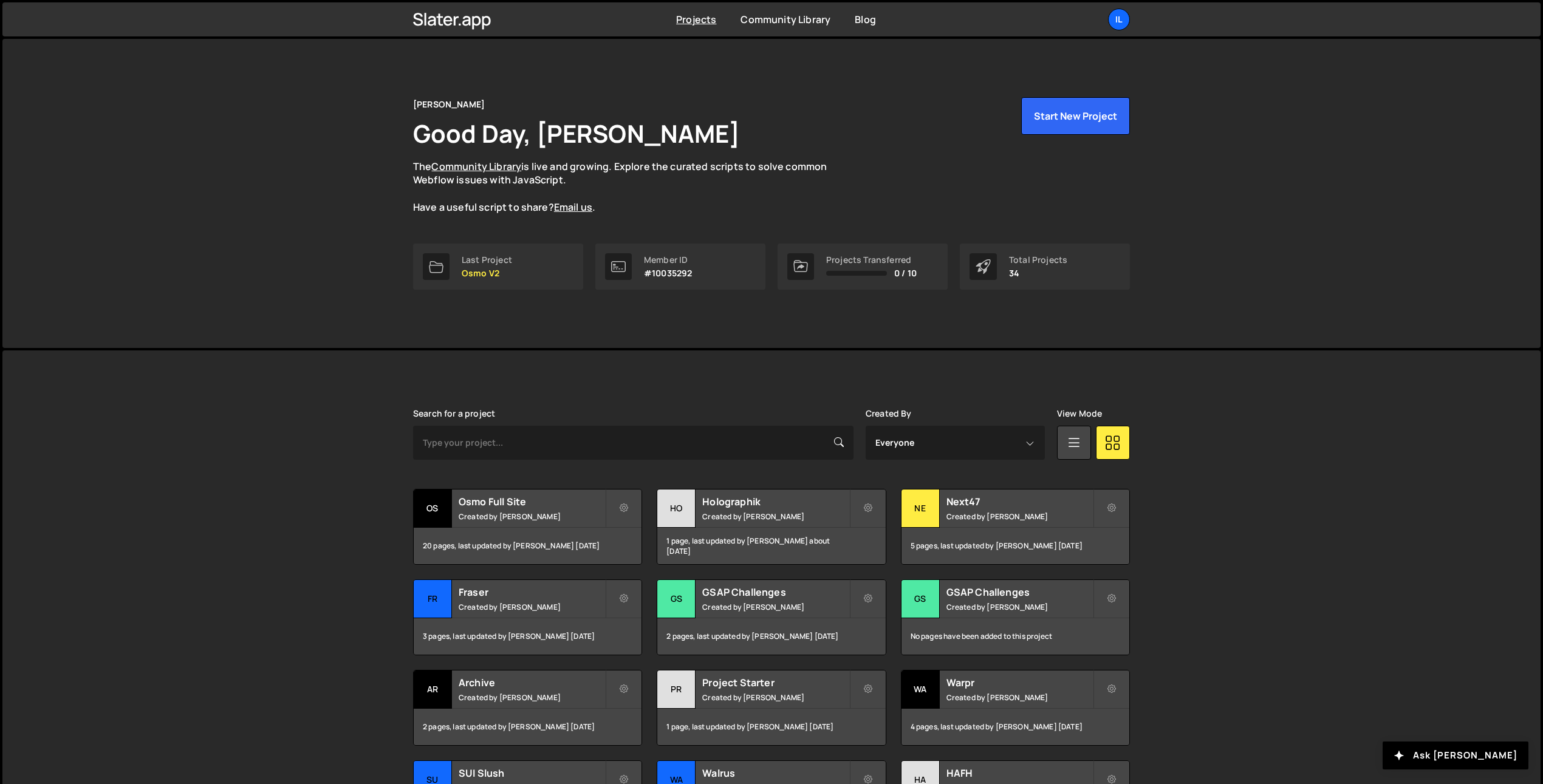
scroll to position [148, 0]
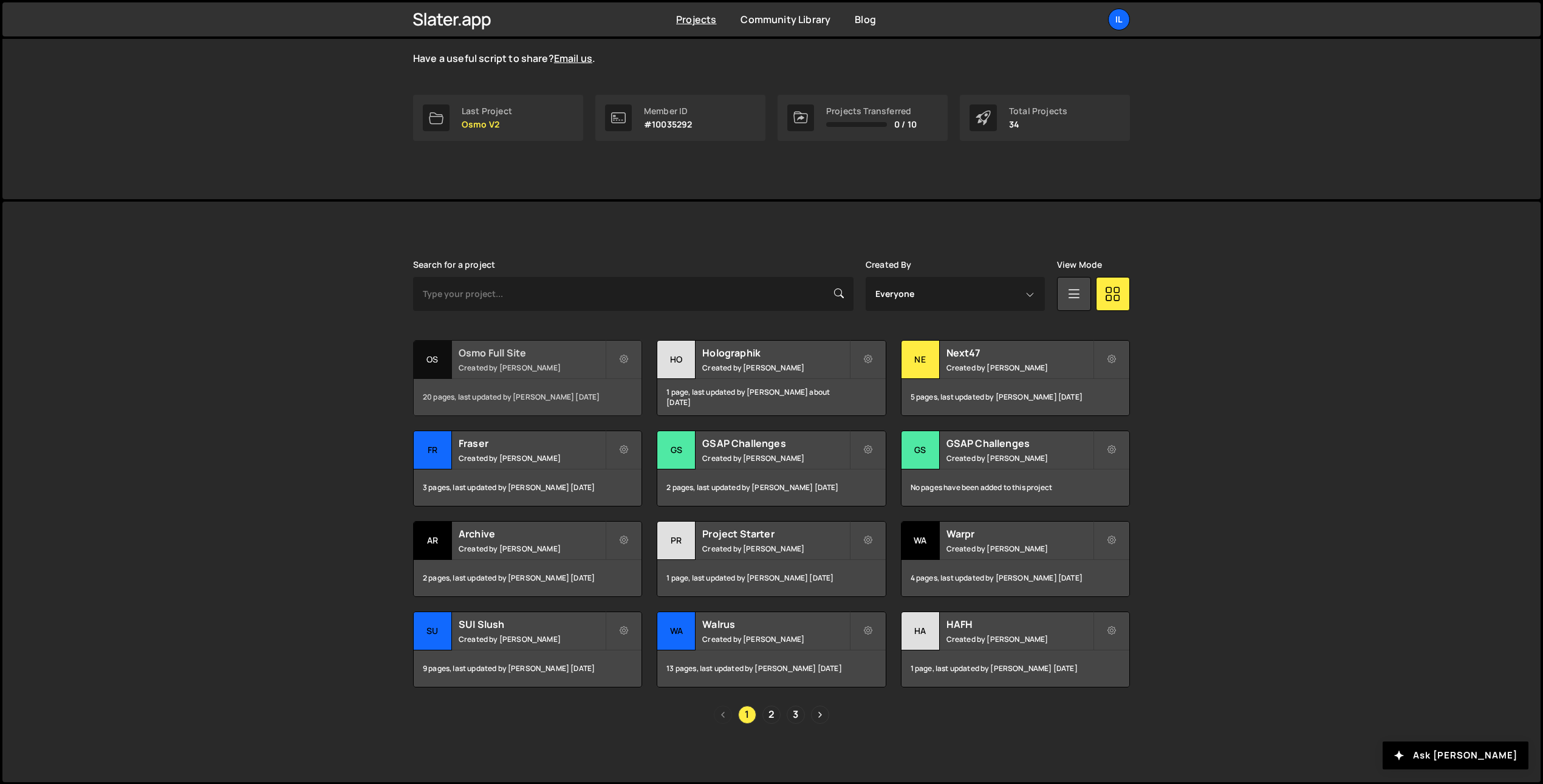
click at [523, 373] on div "Osmo Full Site Created by Ilja van Eck" at bounding box center [527, 359] width 228 height 37
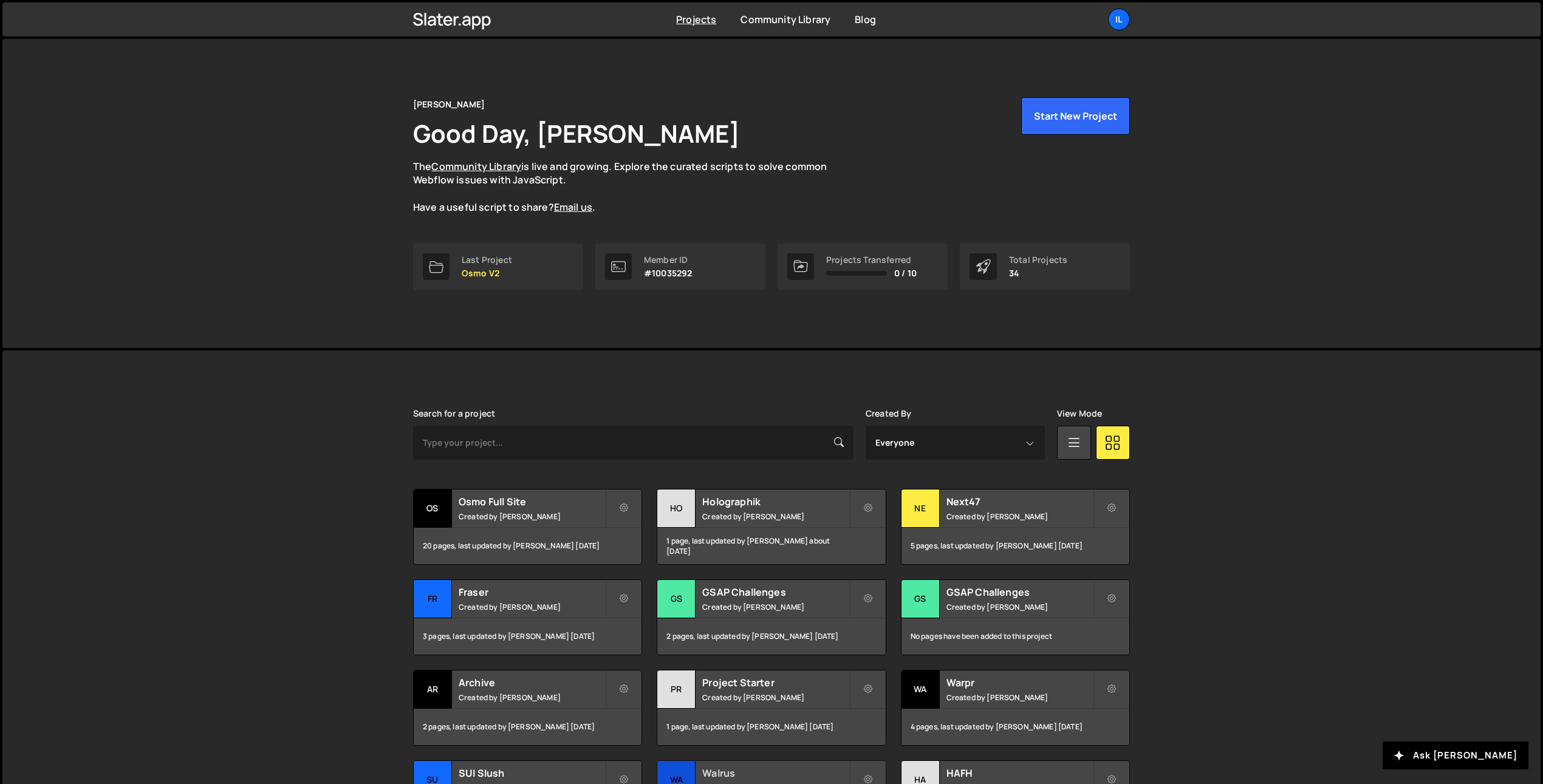
scroll to position [148, 0]
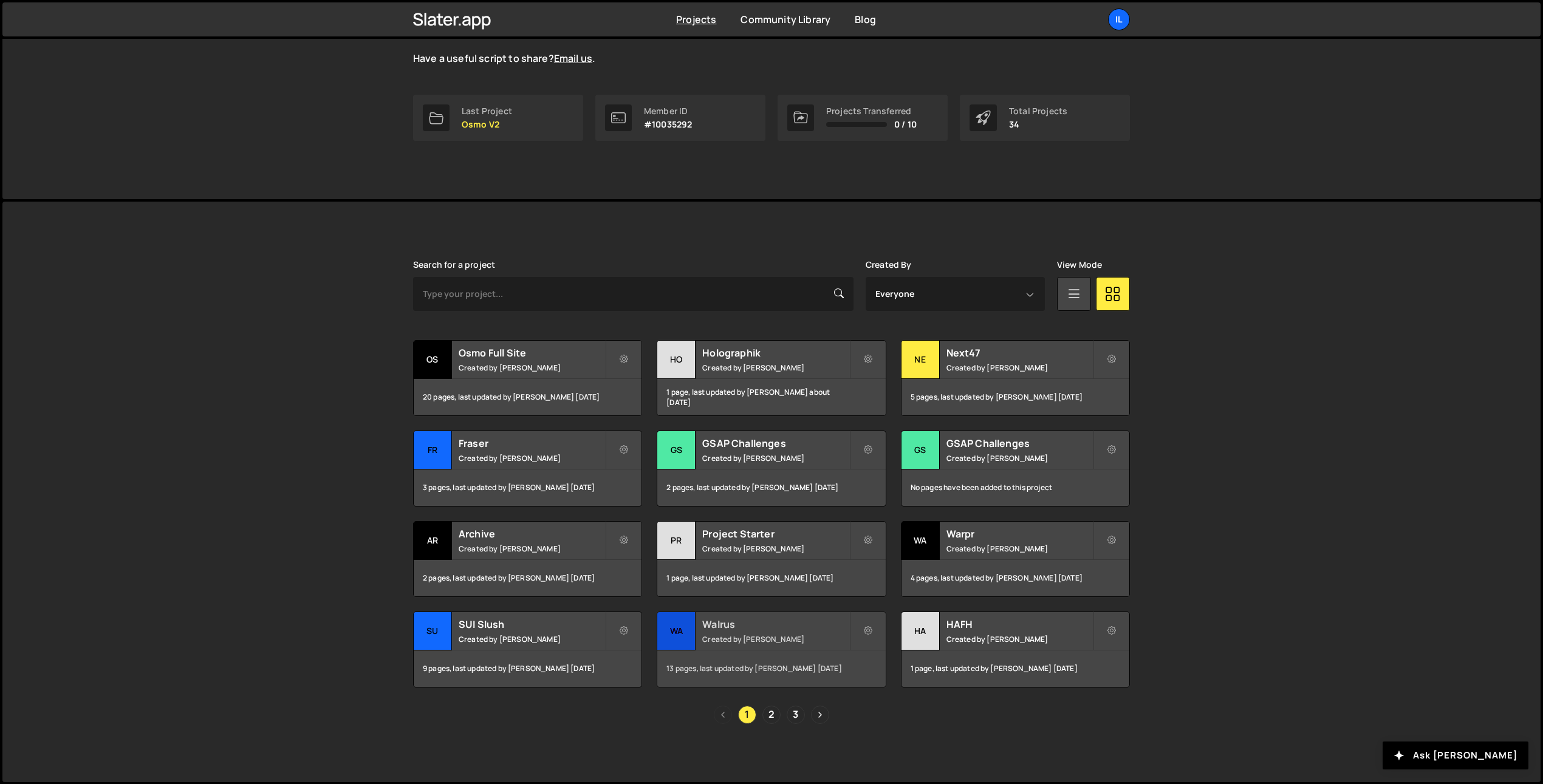
click at [750, 631] on div "Walrus Created by Ilja van Eck" at bounding box center [771, 631] width 228 height 37
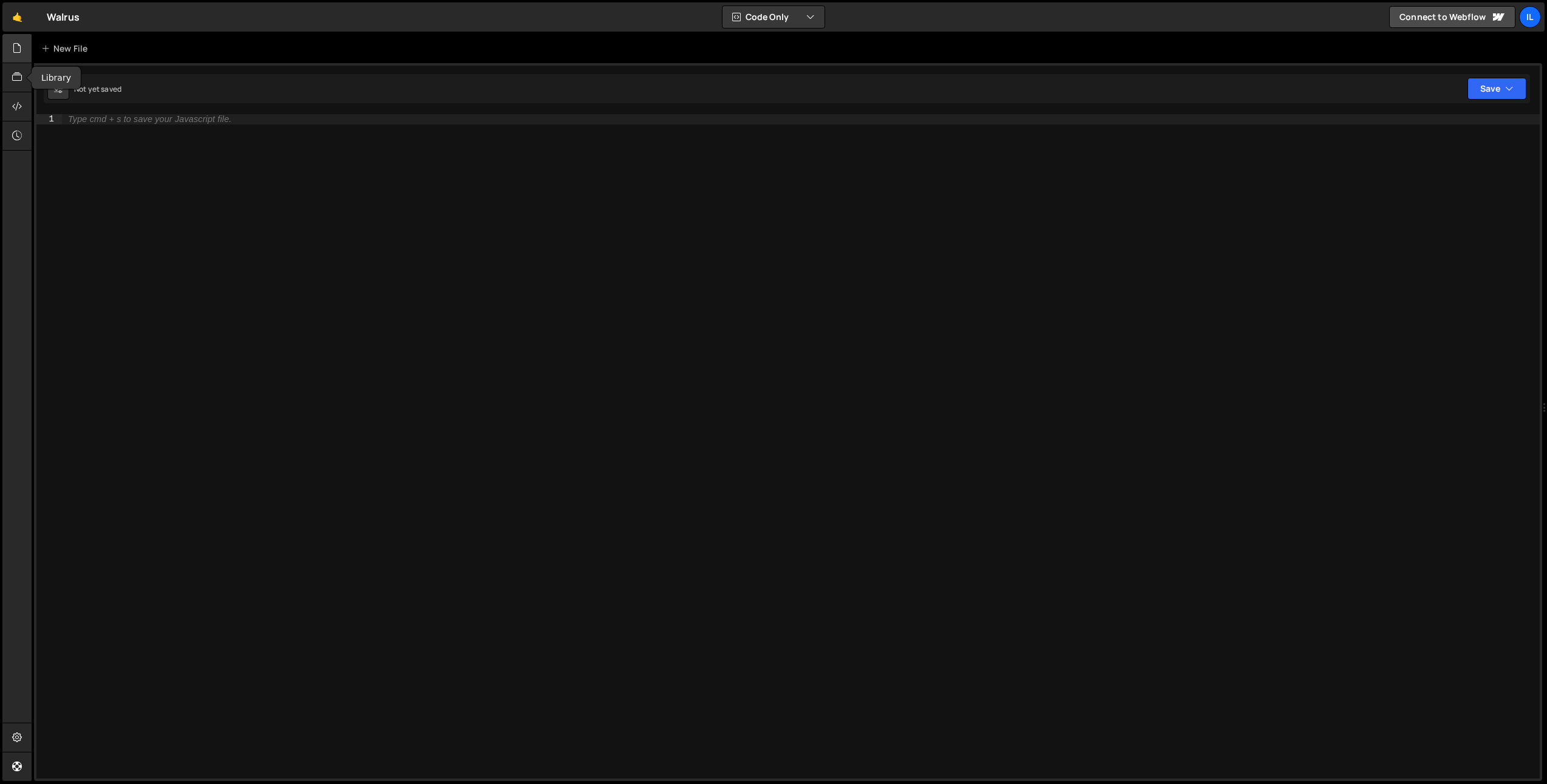
click at [16, 53] on icon at bounding box center [17, 48] width 9 height 13
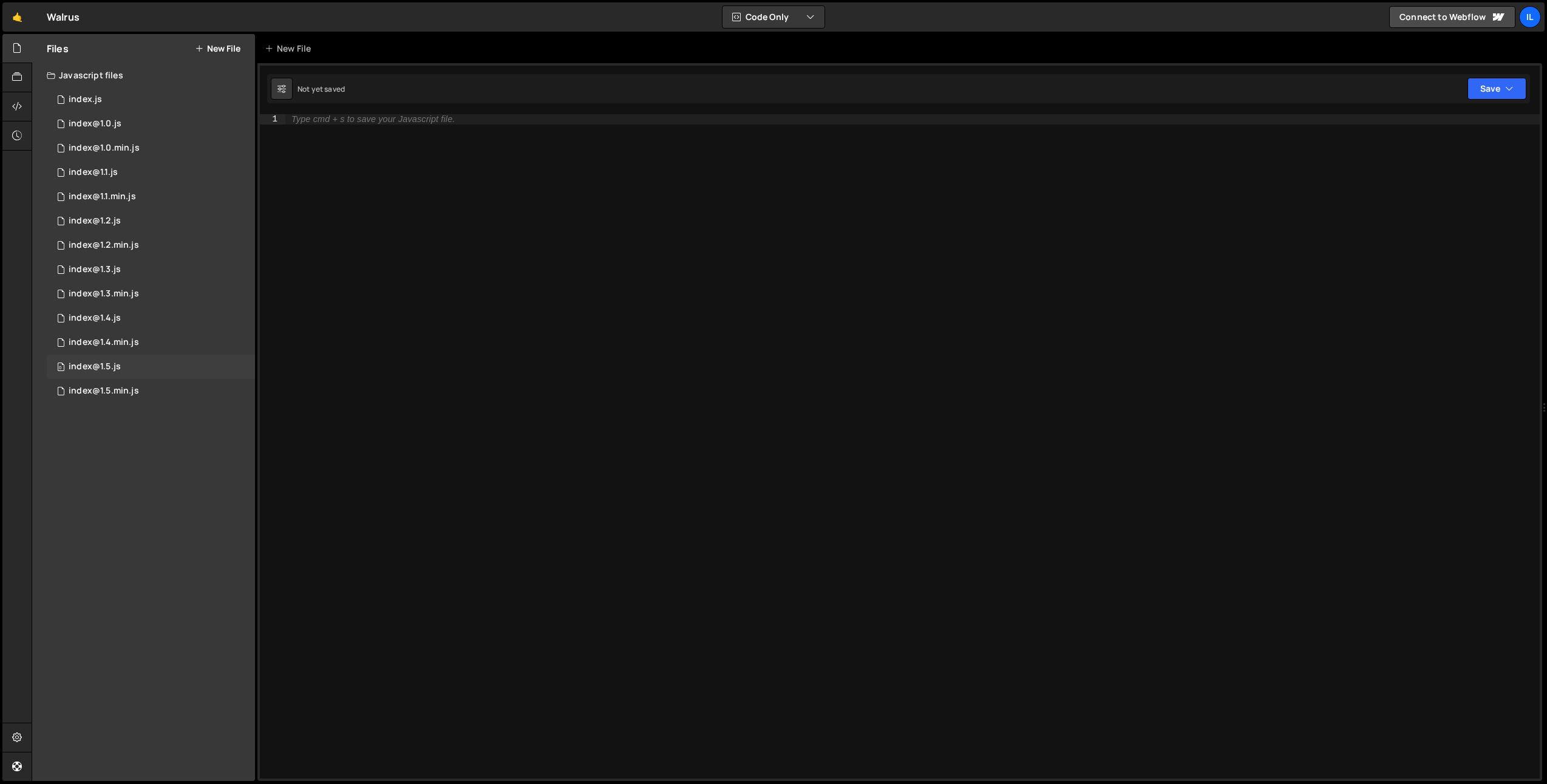
click at [64, 372] on span "0" at bounding box center [60, 368] width 7 height 9
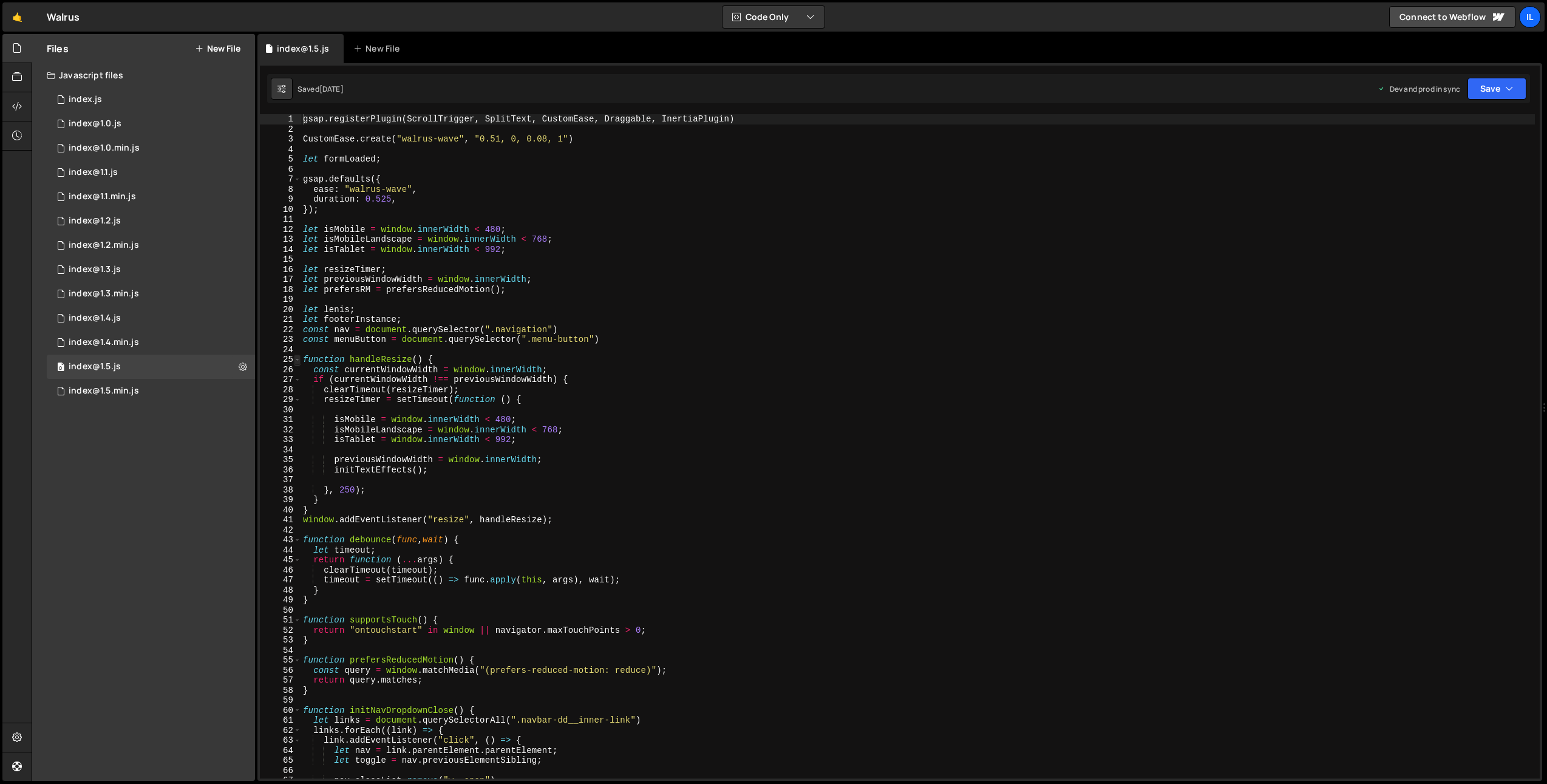
click at [297, 359] on span at bounding box center [297, 359] width 7 height 10
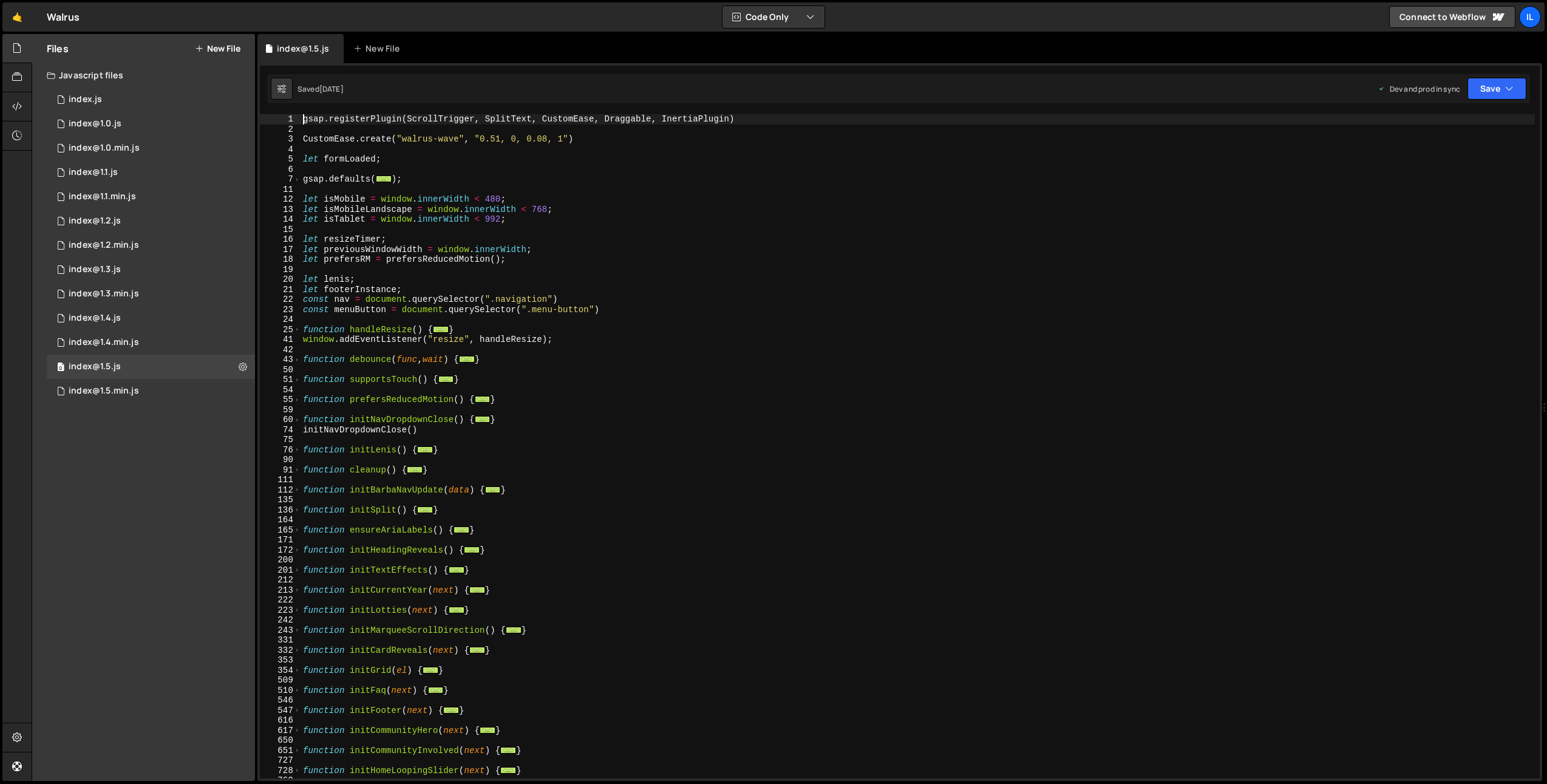
click at [989, 281] on div "gsap . registerPlugin ( ScrollTrigger , SplitText , CustomEase , Draggable , In…" at bounding box center [918, 456] width 1235 height 684
type textarea "let lenis;"
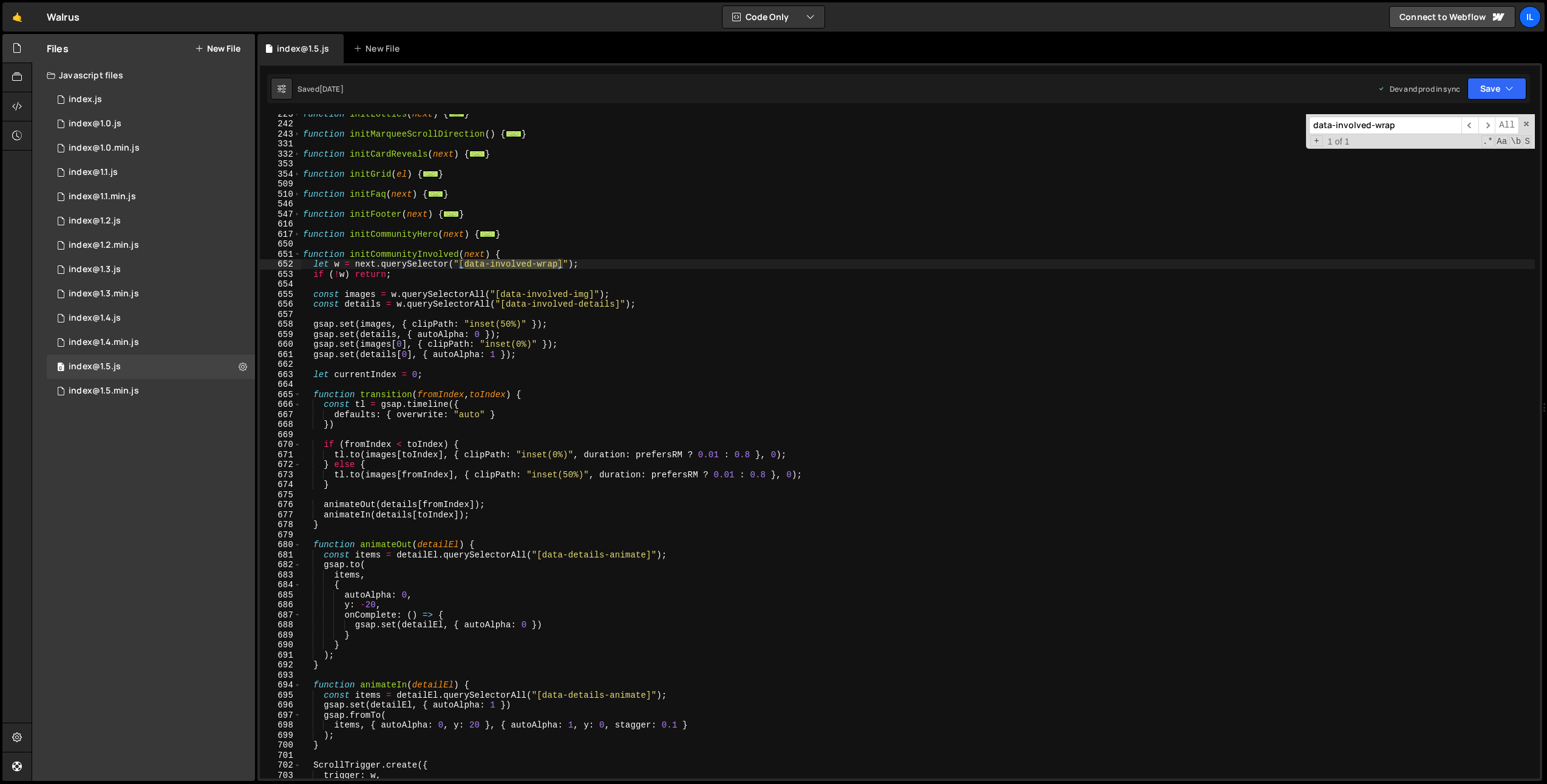
scroll to position [496, 0]
type input "data-involved-wrap"
click at [397, 251] on div "function initLotties ( next ) { ... } function initMarqueeScrollDirection ( ) {…" at bounding box center [918, 451] width 1235 height 684
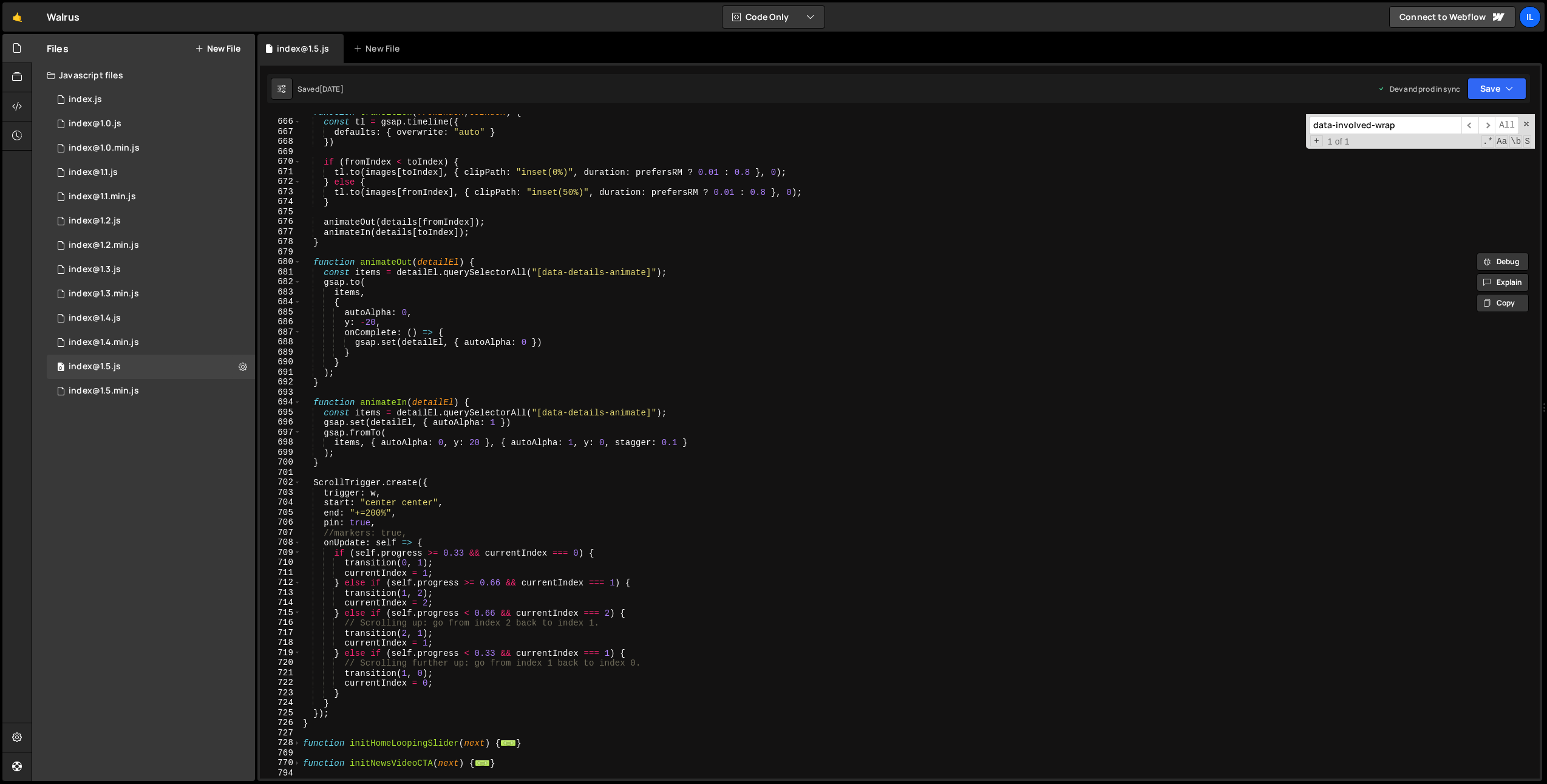
scroll to position [865, 0]
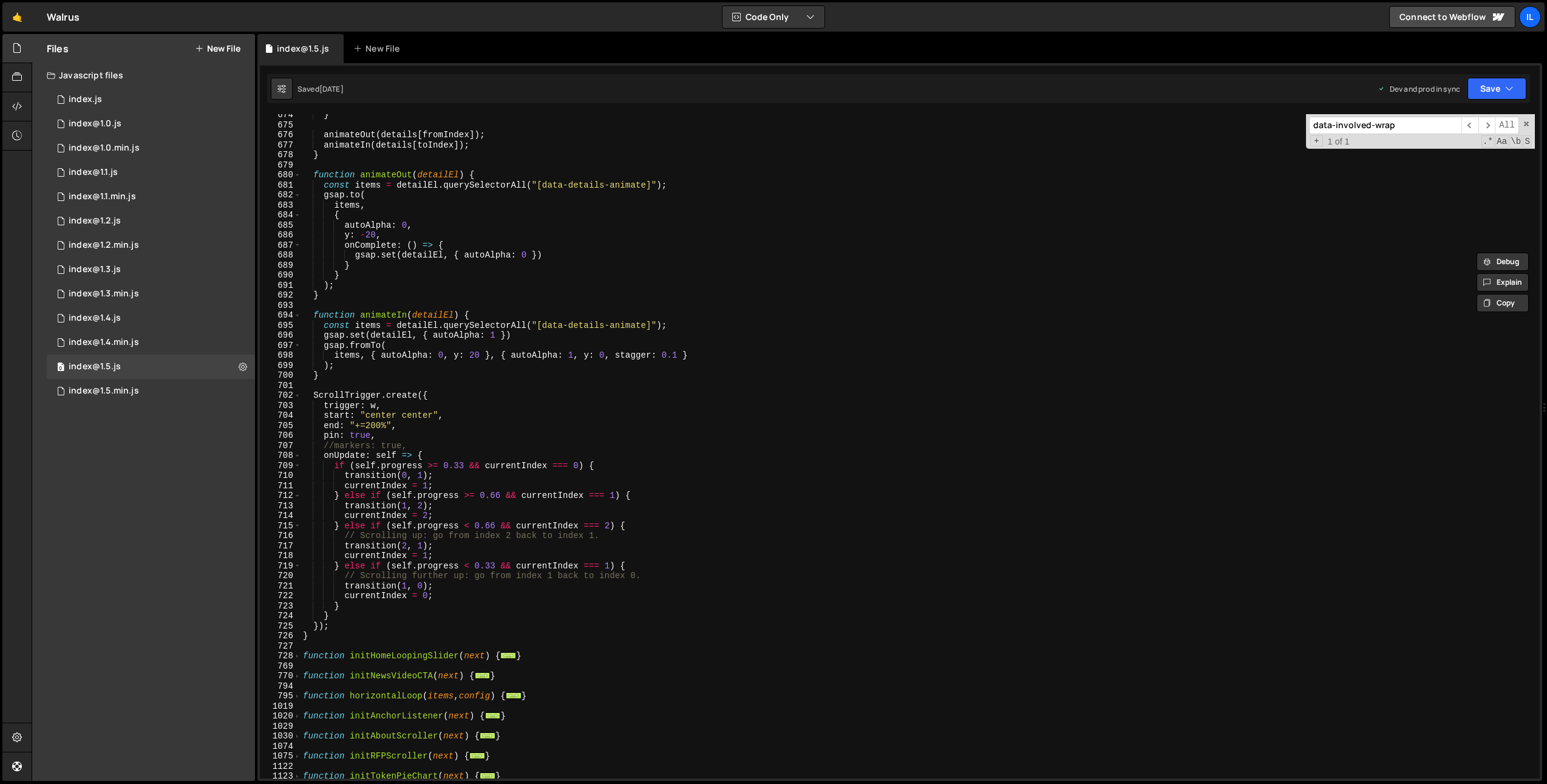
click at [392, 621] on div "} animateOut ( details [ fromIndex ]) ; animateIn ( details [ toIndex ]) ; } fu…" at bounding box center [918, 452] width 1235 height 684
drag, startPoint x: 335, startPoint y: 649, endPoint x: 337, endPoint y: 635, distance: 14.1
click at [337, 635] on div "} animateOut ( details [ fromIndex ]) ; animateIn ( details [ toIndex ]) ; } fu…" at bounding box center [918, 452] width 1235 height 684
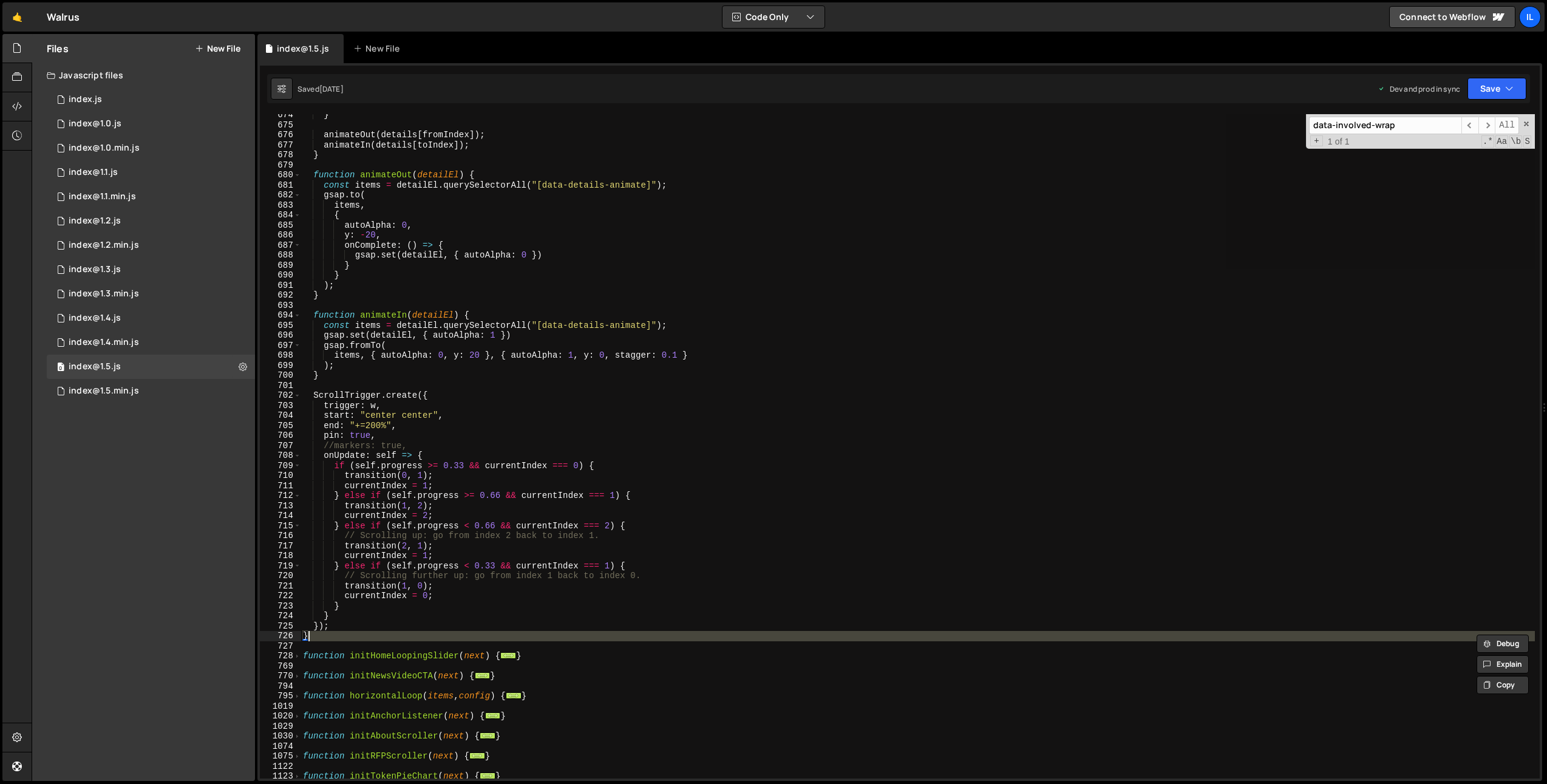
drag, startPoint x: 331, startPoint y: 637, endPoint x: 339, endPoint y: 640, distance: 8.5
click at [331, 637] on div "} animateOut ( details [ fromIndex ]) ; animateIn ( details [ toIndex ]) ; } fu…" at bounding box center [918, 446] width 1235 height 665
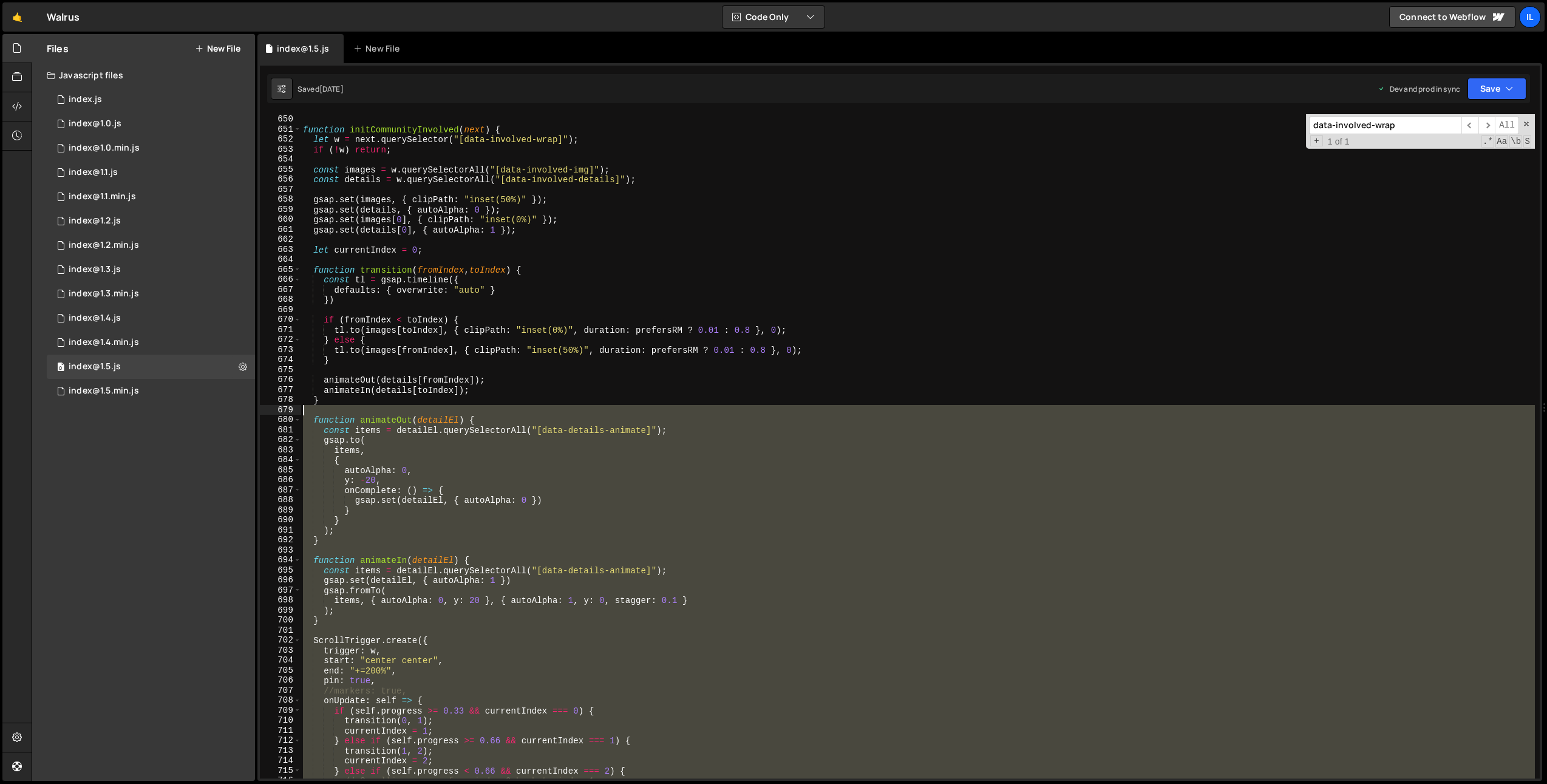
scroll to position [538, 0]
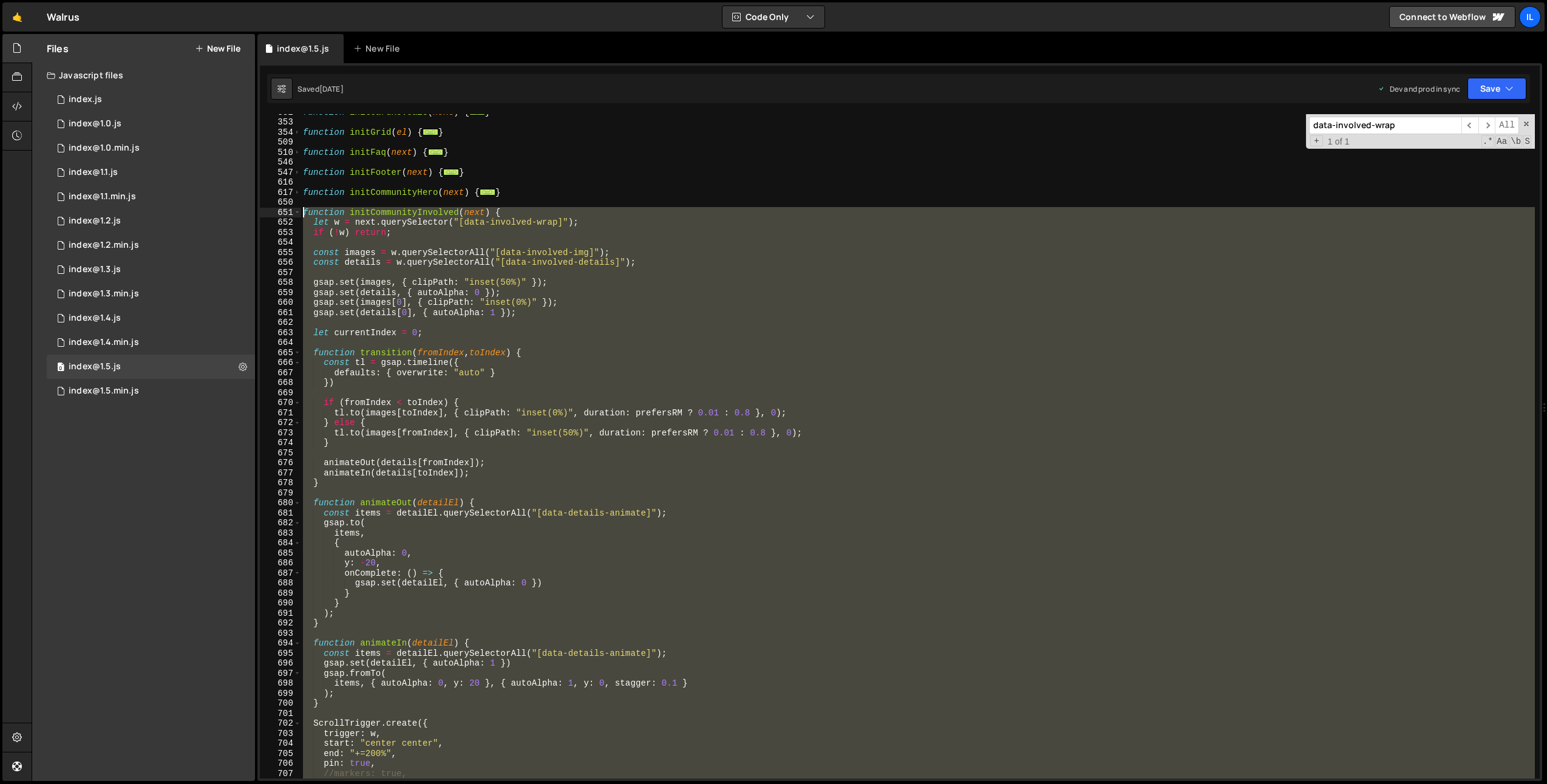
drag, startPoint x: 338, startPoint y: 615, endPoint x: 291, endPoint y: 208, distance: 409.7
click at [291, 208] on div "} 332 353 354 509 510 546 547 616 617 650 651 652 653 654 655 656 657 658 659 6…" at bounding box center [900, 446] width 1280 height 665
type textarea "function initCommunityInvolved(next) { let w = next.querySelector("[data-involv…"
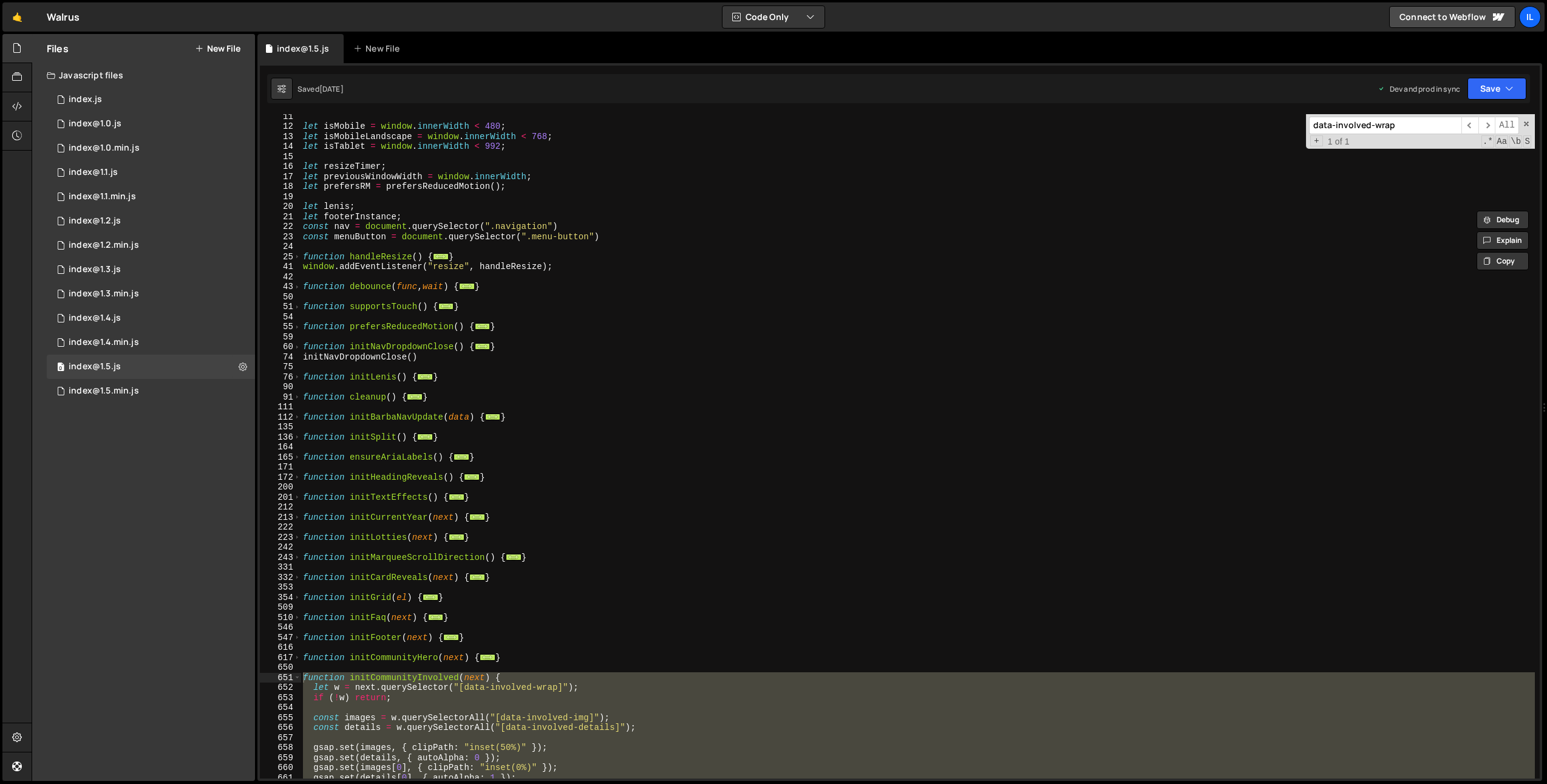
scroll to position [68, 0]
